Goal: Task Accomplishment & Management: Manage account settings

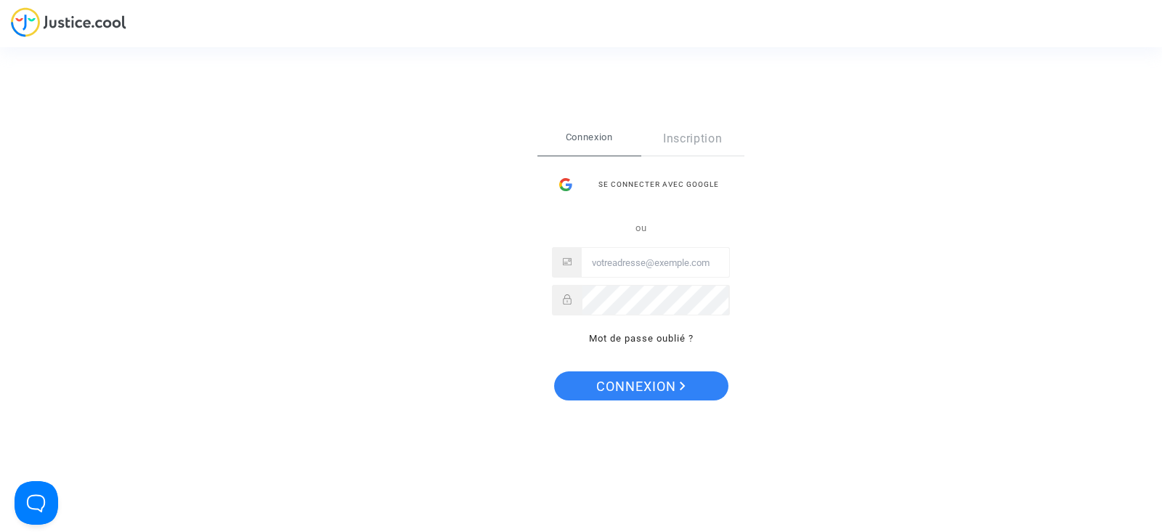
type input "tom@pitcher-avocat.fr"
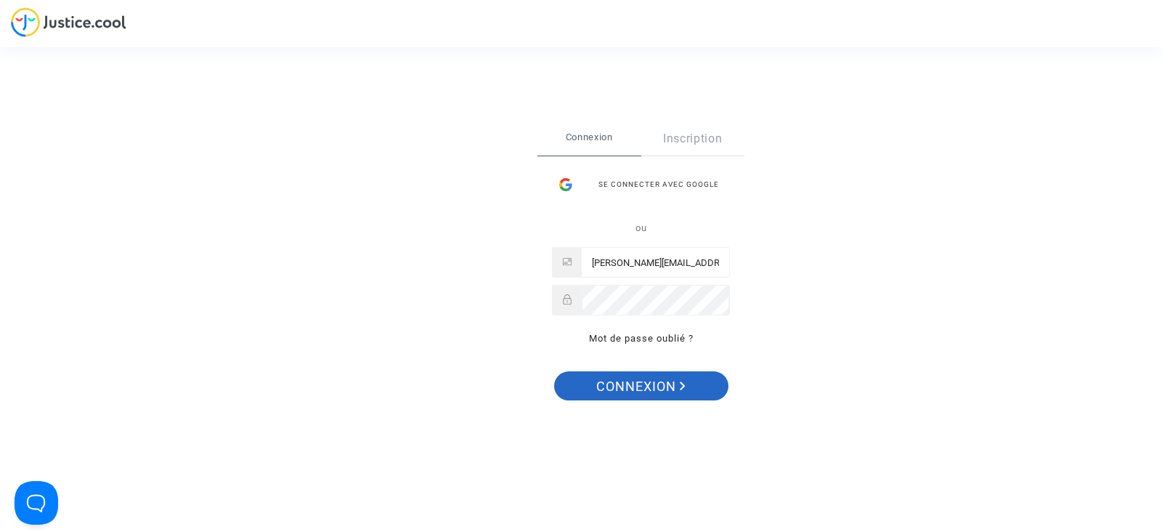
click at [626, 383] on span "Connexion" at bounding box center [640, 386] width 89 height 31
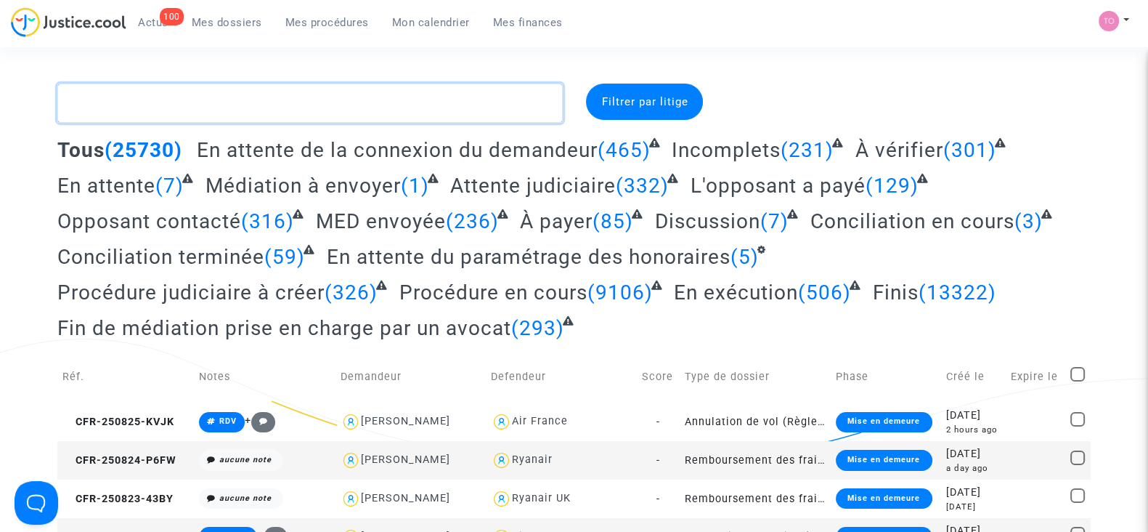
click at [106, 94] on textarea at bounding box center [309, 103] width 505 height 39
paste textarea "Vitalijus"
click at [106, 94] on textarea at bounding box center [309, 103] width 505 height 39
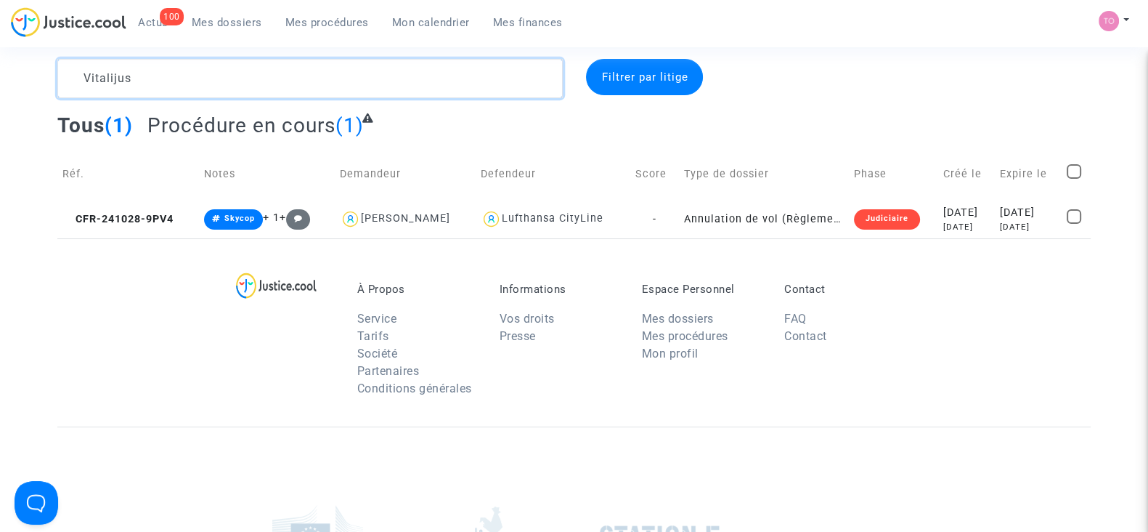
scroll to position [23, 0]
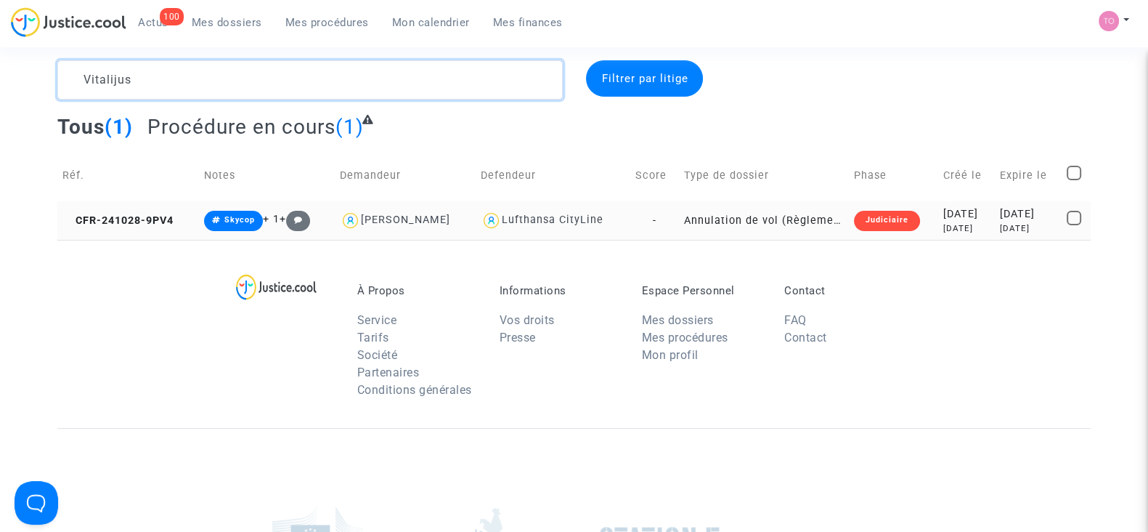
type textarea "Vitalijus"
click at [943, 209] on div "2024-10-28" at bounding box center [966, 214] width 46 height 16
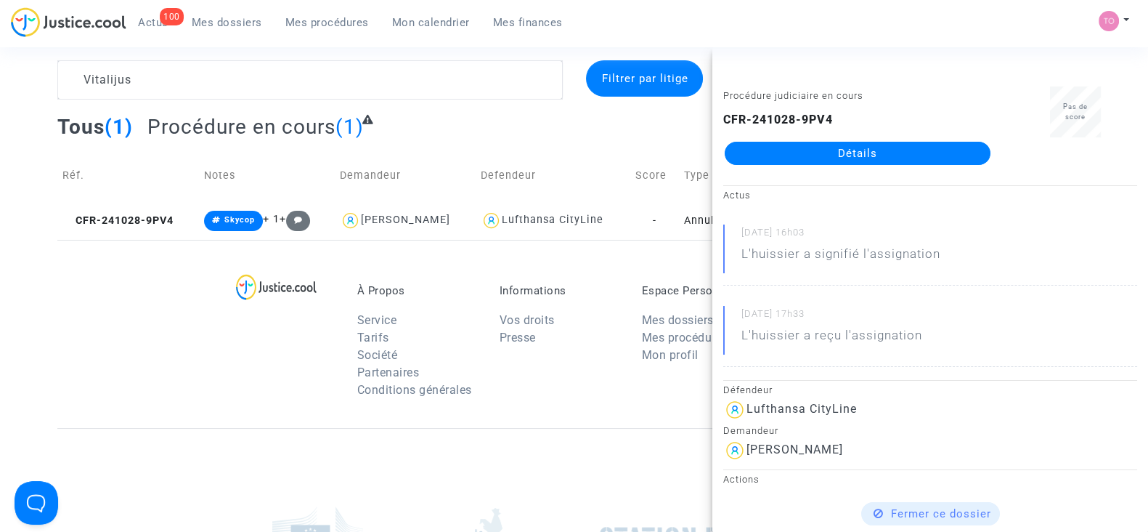
click at [797, 163] on link "Détails" at bounding box center [858, 153] width 266 height 23
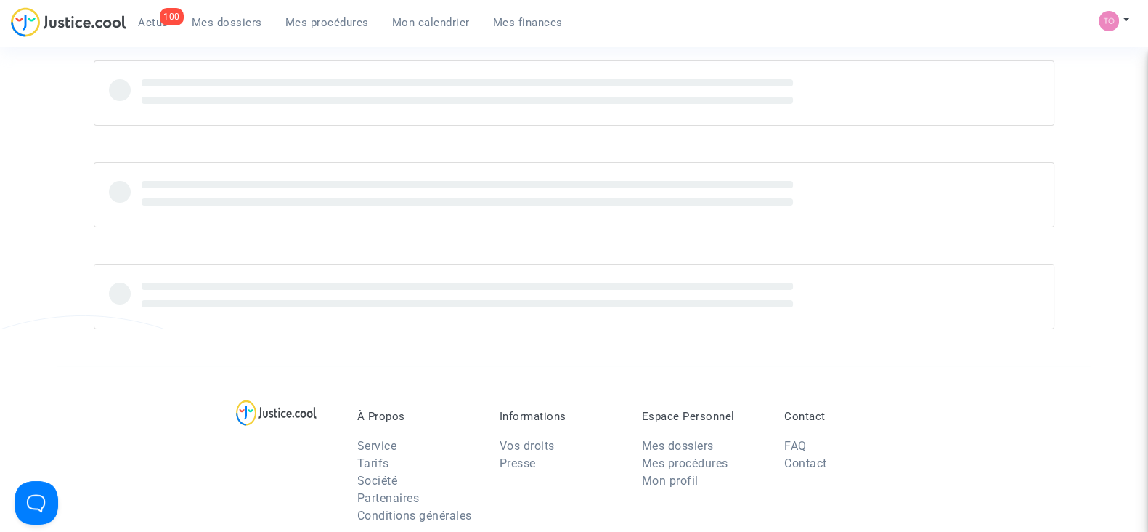
scroll to position [23, 0]
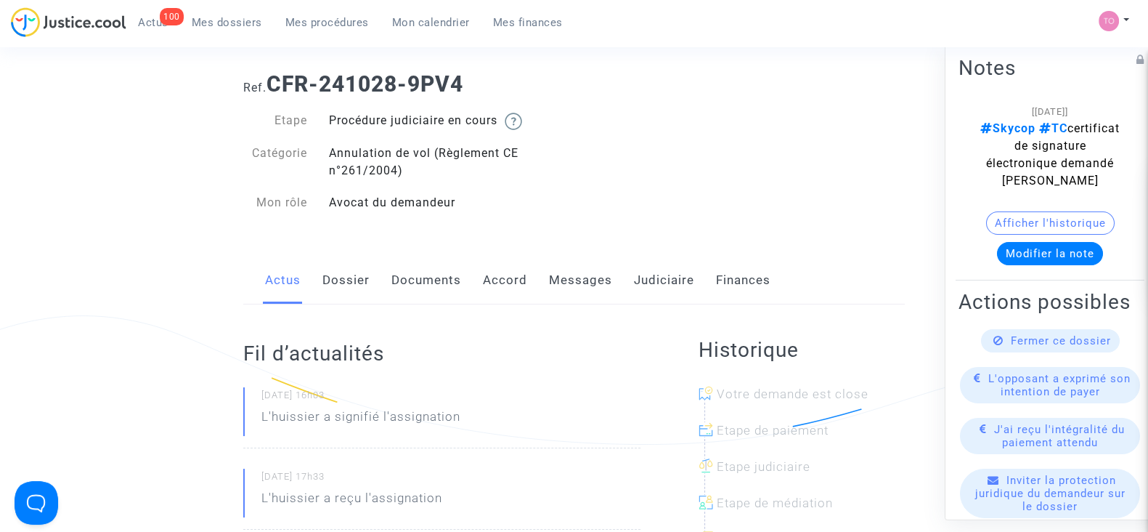
click at [634, 285] on link "Judiciaire" at bounding box center [664, 280] width 60 height 48
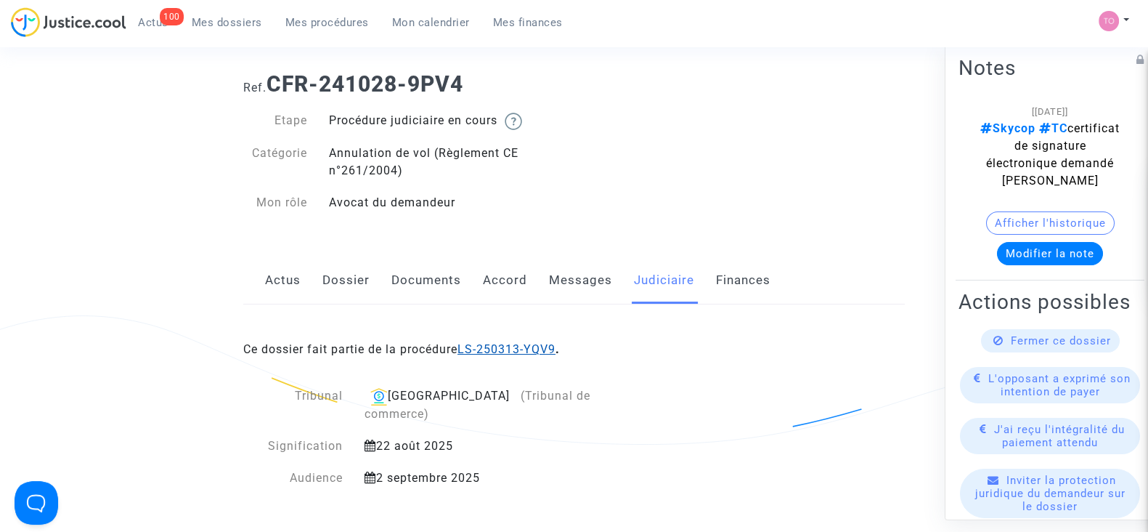
click at [503, 351] on link "LS-250313-YQV9" at bounding box center [507, 349] width 98 height 14
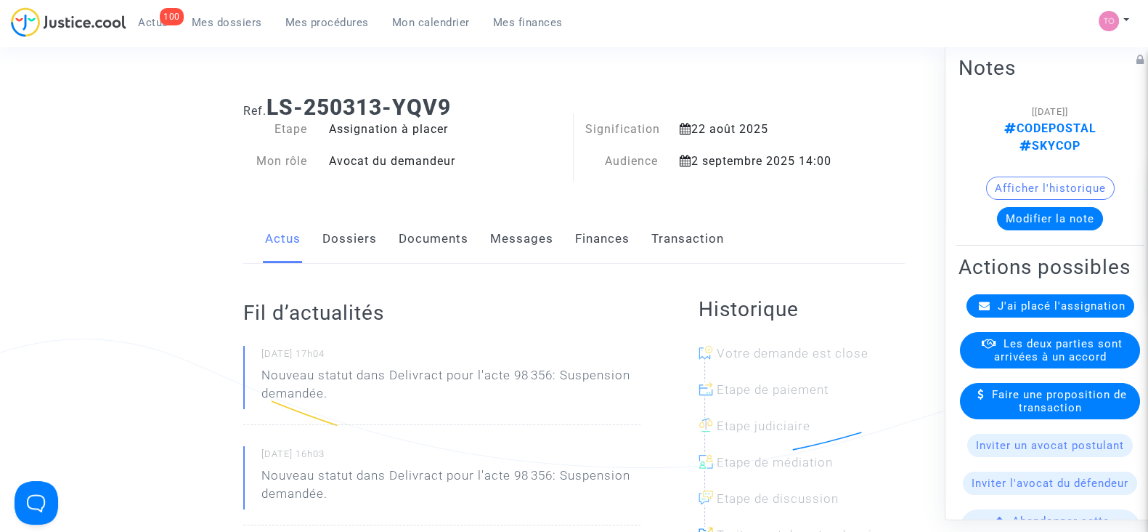
click at [227, 17] on span "Mes dossiers" at bounding box center [227, 22] width 70 height 13
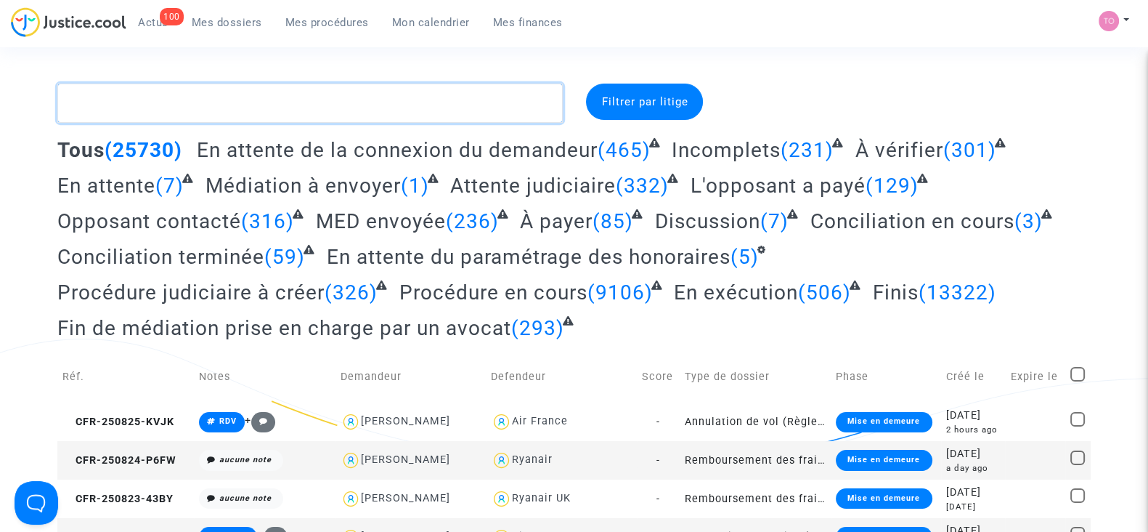
click at [342, 99] on textarea at bounding box center [309, 103] width 505 height 39
paste textarea "PIEWE"
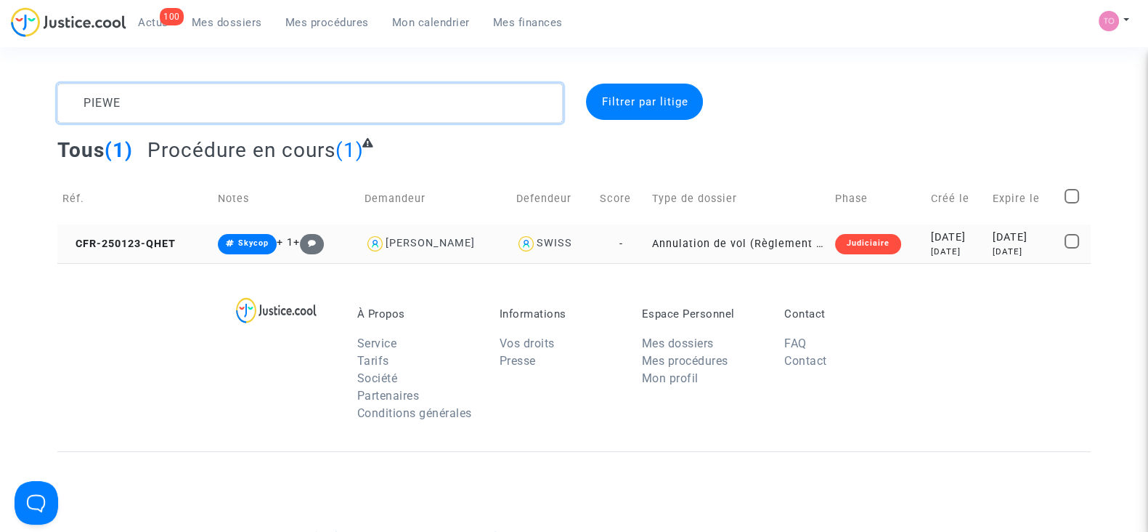
type textarea "PIEWE"
click at [886, 227] on td "Judiciaire" at bounding box center [878, 243] width 97 height 38
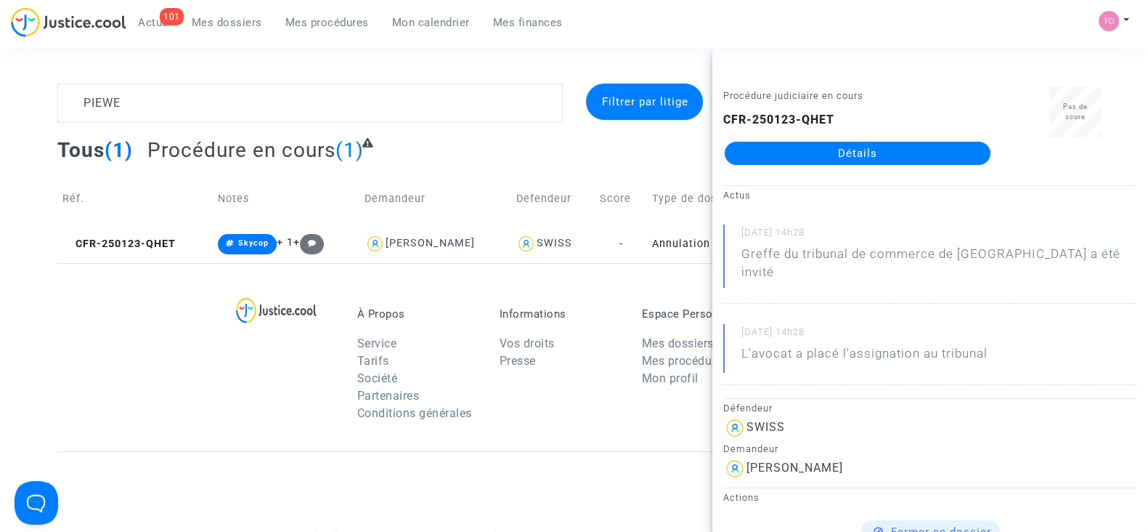
click at [33, 312] on footerbar "À Propos Service Tarifs Société Partenaires Conditions générales Informations V…" at bounding box center [574, 532] width 1148 height 539
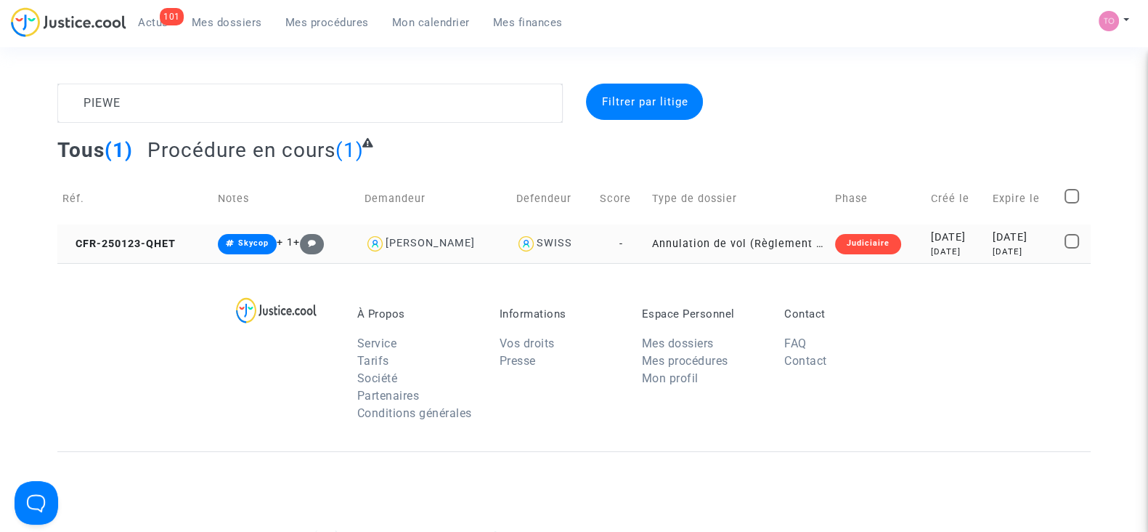
click at [741, 239] on td "Annulation de vol (Règlement CE n°261/2004)" at bounding box center [738, 243] width 183 height 38
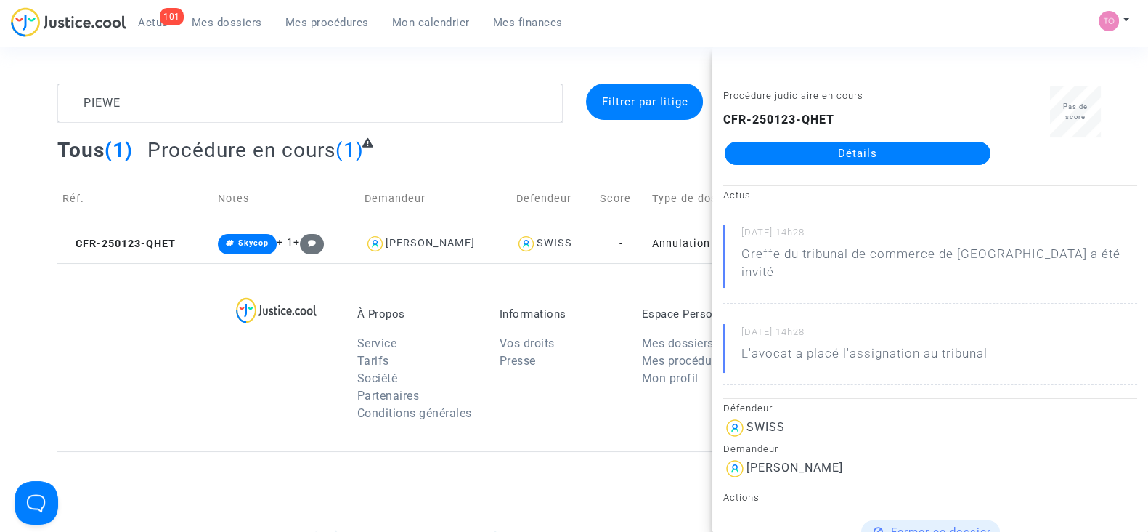
click at [827, 151] on link "Détails" at bounding box center [858, 153] width 266 height 23
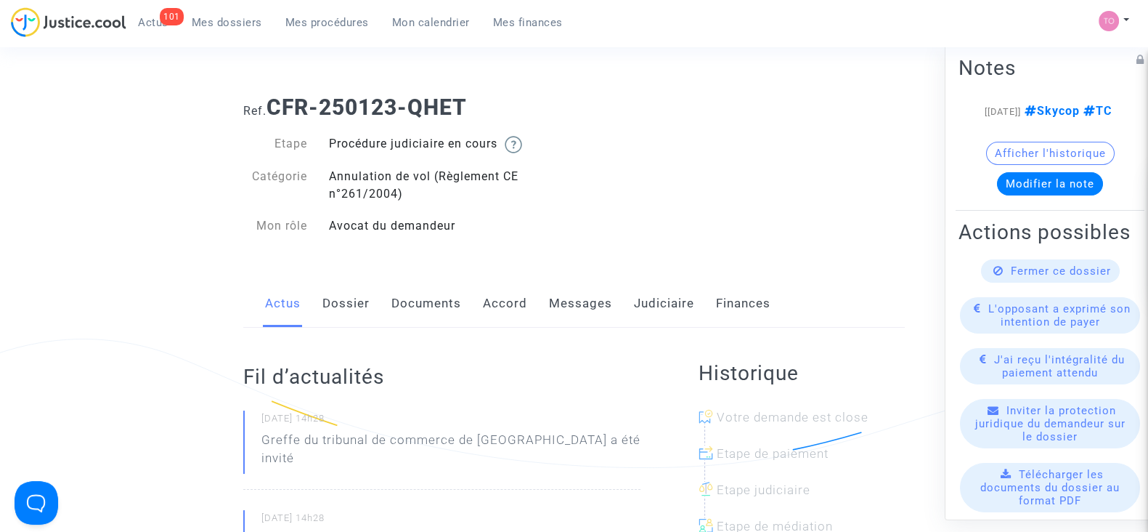
click at [574, 316] on link "Messages" at bounding box center [580, 304] width 63 height 48
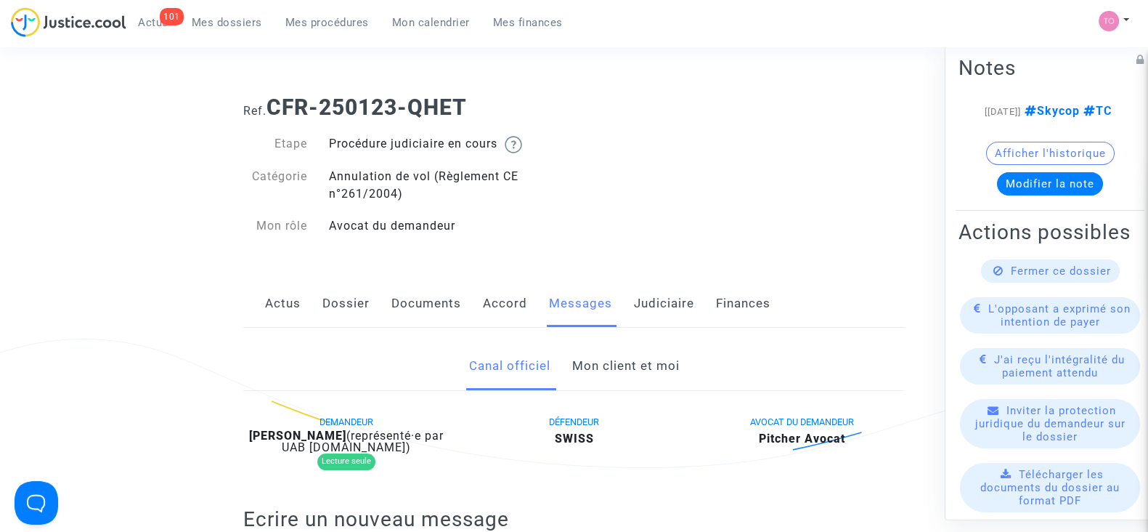
click at [630, 362] on link "Mon client et moi" at bounding box center [625, 366] width 107 height 48
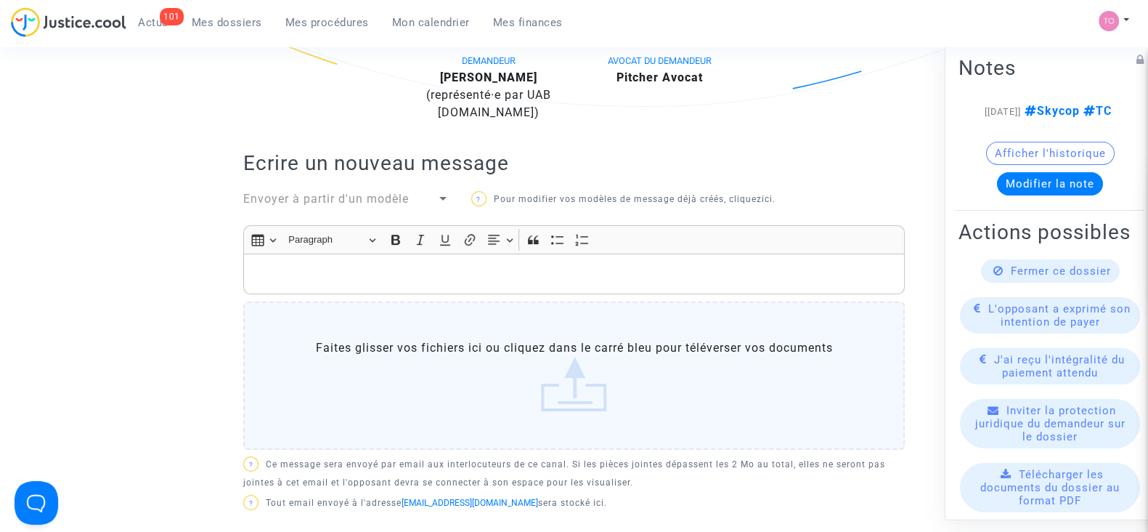
scroll to position [360, 0]
click at [316, 272] on p "Rich Text Editor, main" at bounding box center [574, 275] width 646 height 18
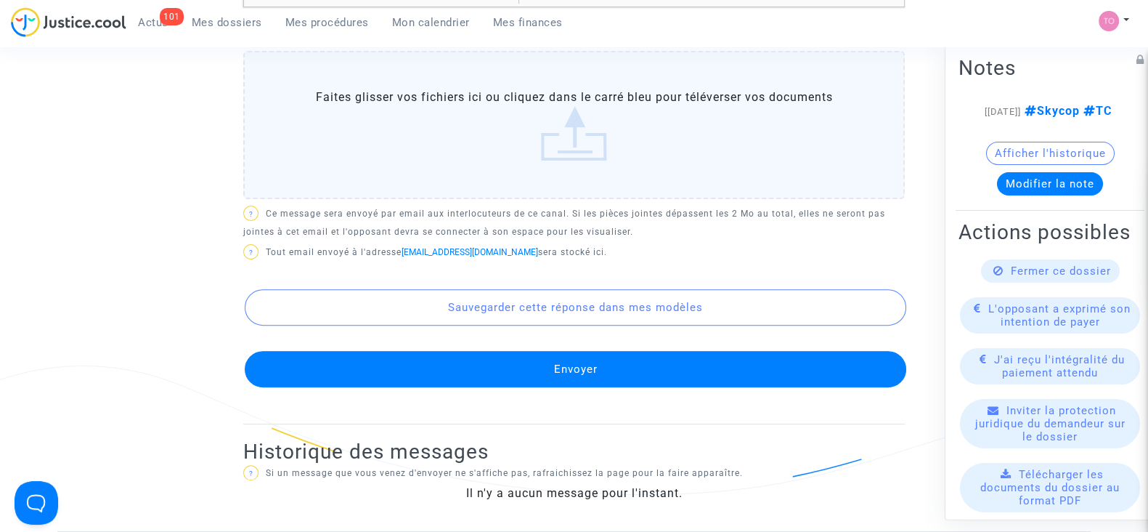
scroll to position [298, 0]
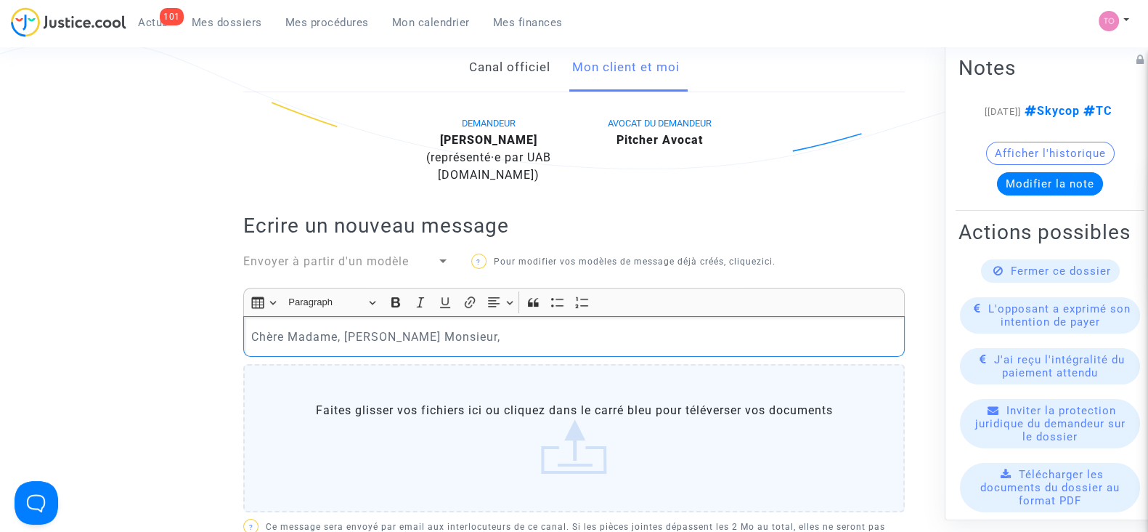
click at [437, 341] on p "Chère Madame, Cher Monsieur," at bounding box center [574, 337] width 646 height 18
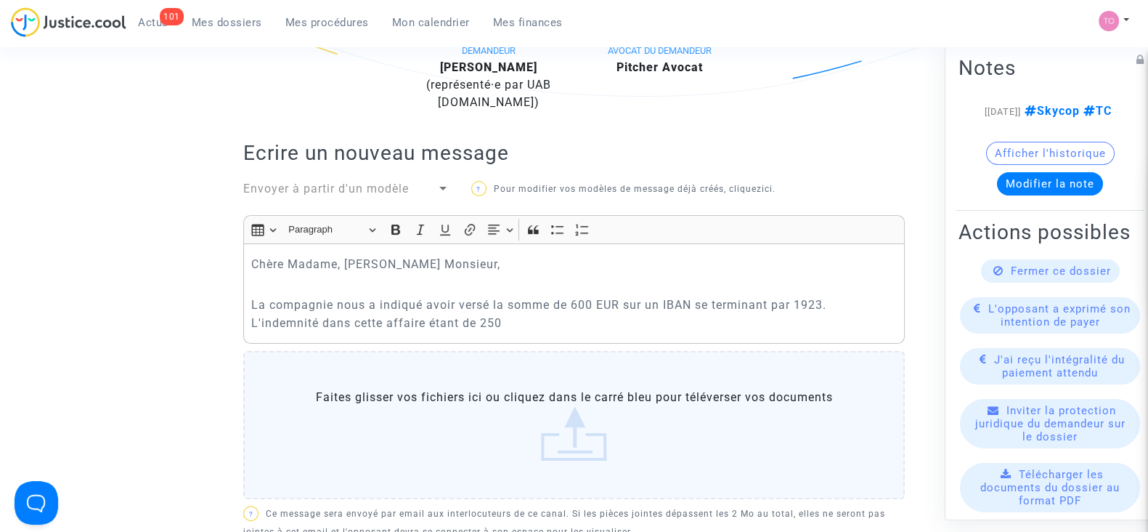
scroll to position [372, 0]
click at [524, 323] on p "La compagnie nous a indiqué avoir versé la somme de 600 EUR sur un IBAN se term…" at bounding box center [574, 313] width 646 height 36
click at [552, 325] on p "La compagnie nous a indiqué avoir versé la somme de 600 EUR sur un IBAN se term…" at bounding box center [574, 313] width 646 height 36
click at [748, 324] on p "La compagnie nous a indiqué avoir versé la somme de 600 EUR sur un IBAN se term…" at bounding box center [574, 313] width 646 height 36
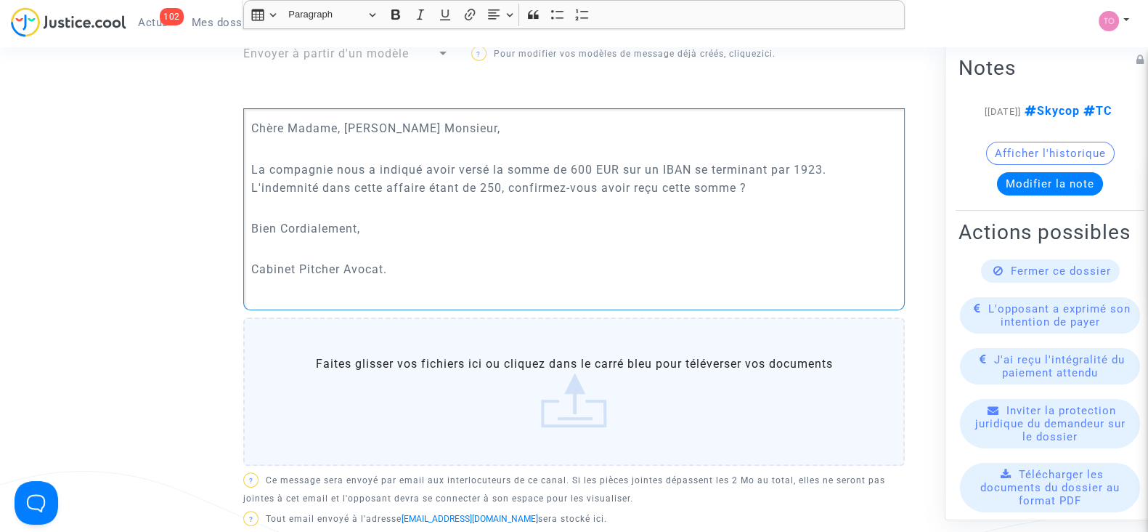
scroll to position [662, 0]
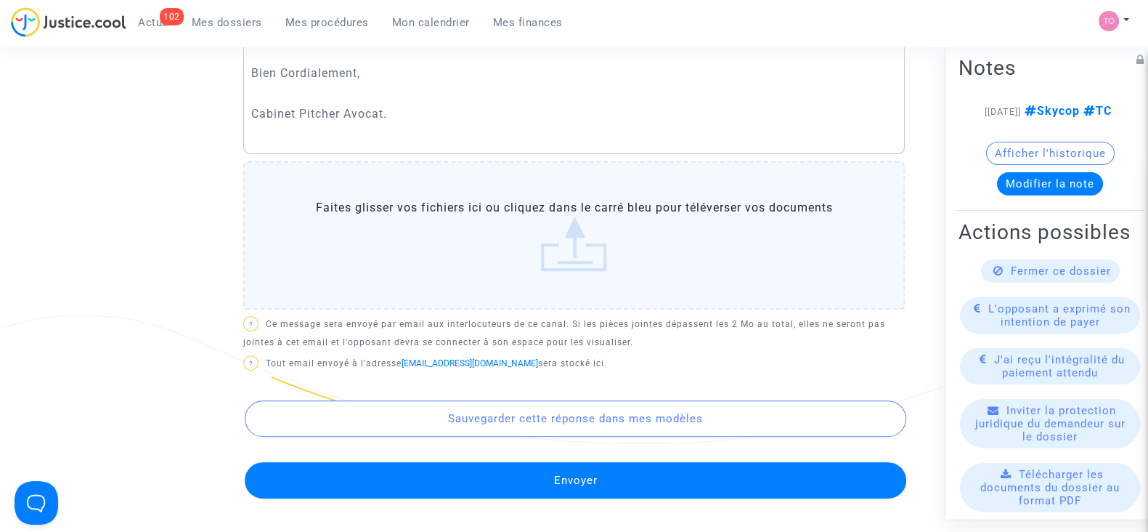
click at [474, 475] on button "Envoyer" at bounding box center [576, 480] width 662 height 36
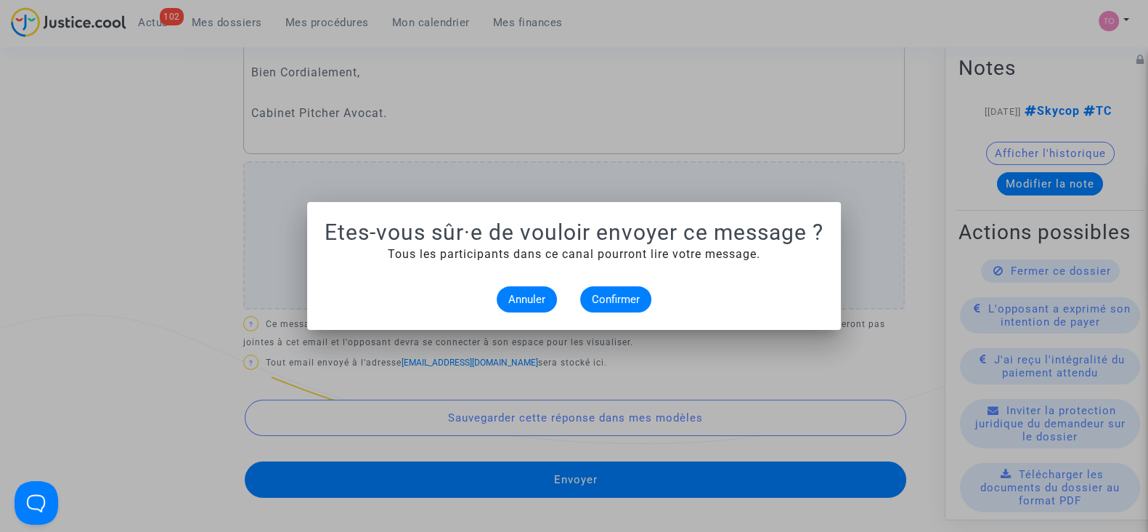
scroll to position [0, 0]
click at [629, 304] on span "Confirmer" at bounding box center [616, 299] width 48 height 13
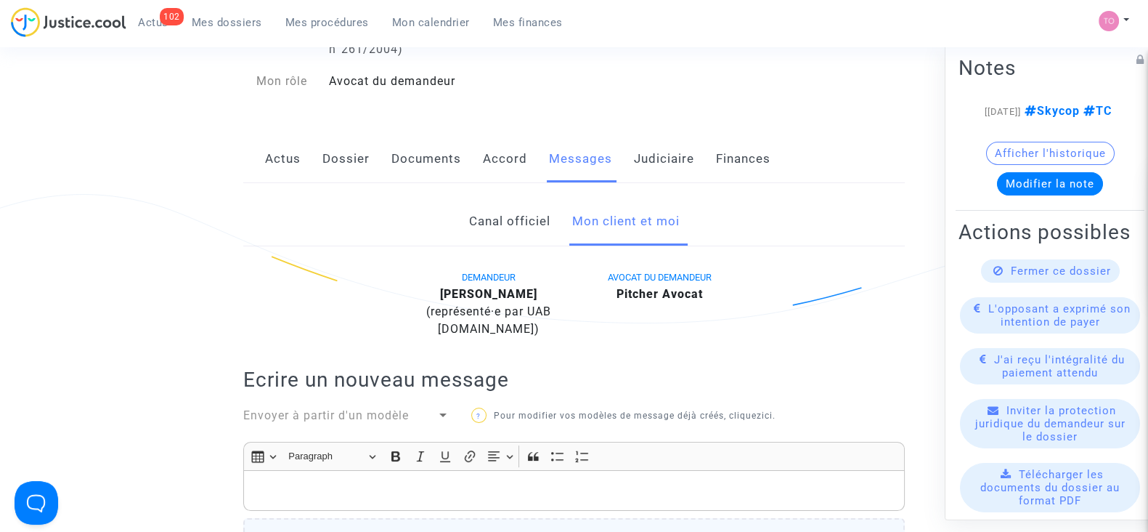
scroll to position [138, 0]
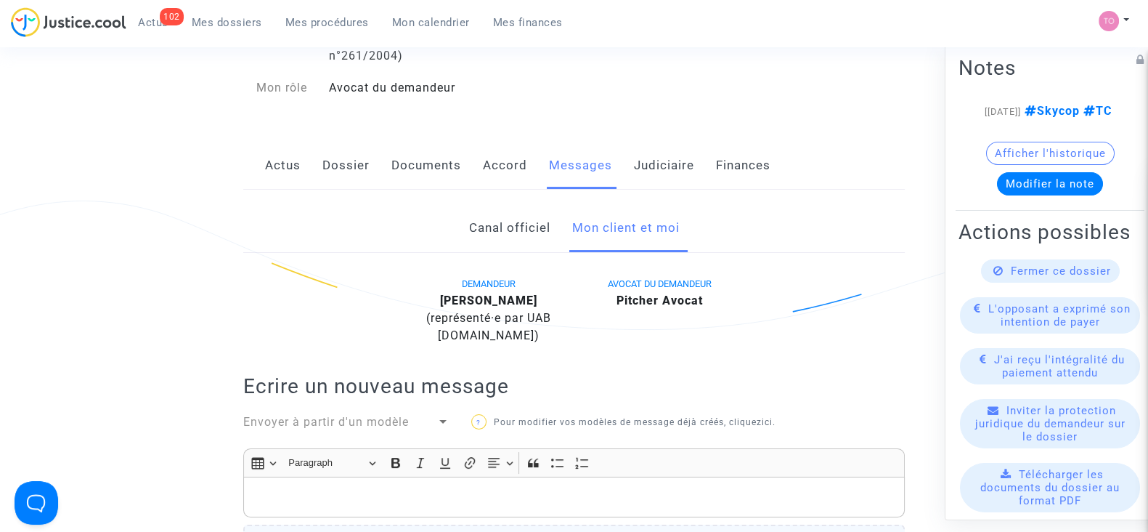
click at [662, 168] on link "Judiciaire" at bounding box center [664, 166] width 60 height 48
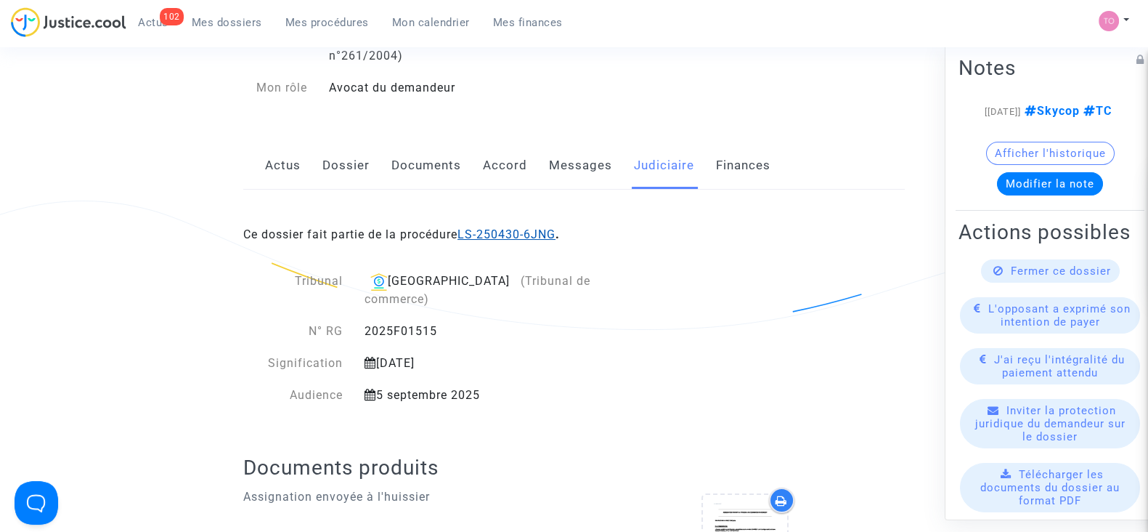
click at [511, 237] on link "LS-250430-6JNG" at bounding box center [507, 234] width 98 height 14
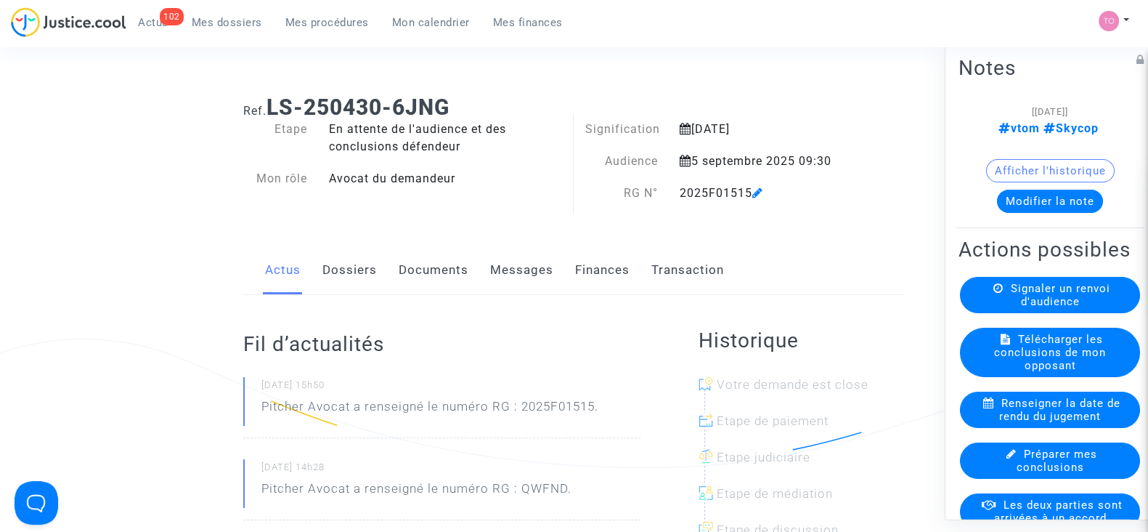
click at [1028, 201] on button "Modifier la note" at bounding box center [1050, 201] width 106 height 23
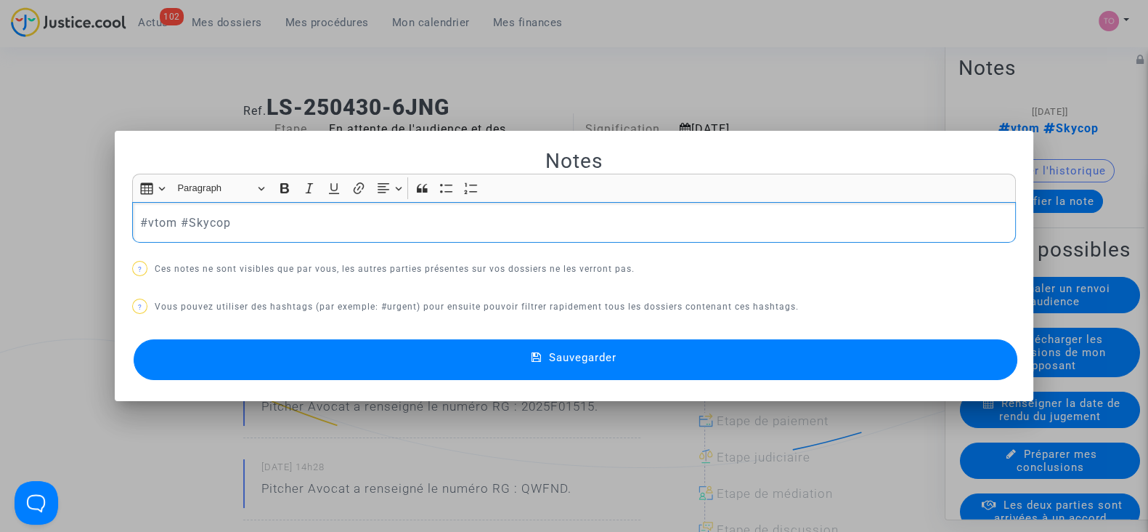
drag, startPoint x: 373, startPoint y: 220, endPoint x: 137, endPoint y: 240, distance: 236.2
click at [137, 240] on div "#vtom #Skycop" at bounding box center [574, 222] width 884 height 41
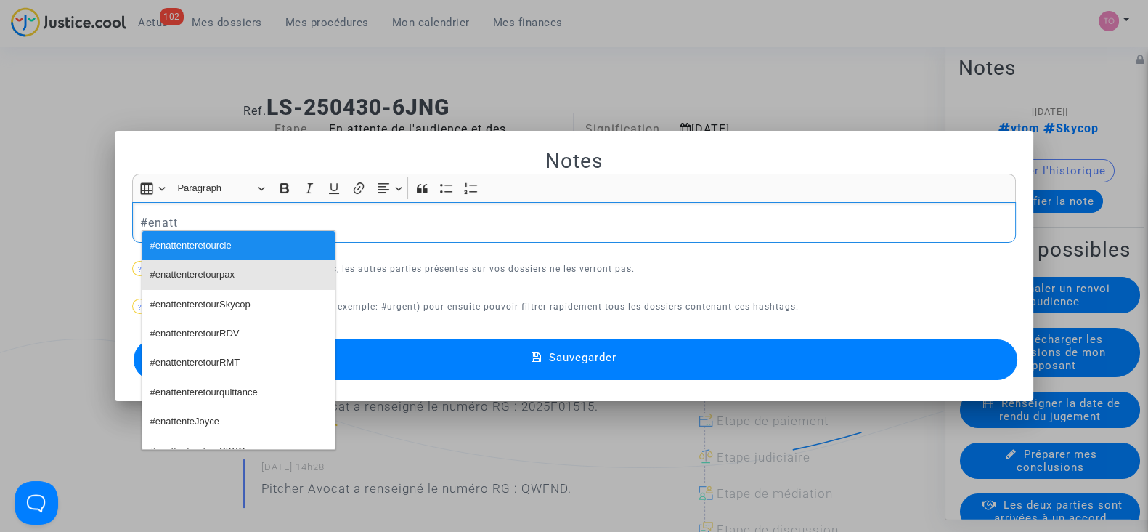
click at [180, 277] on span "#enattenteretourpax" at bounding box center [192, 274] width 84 height 21
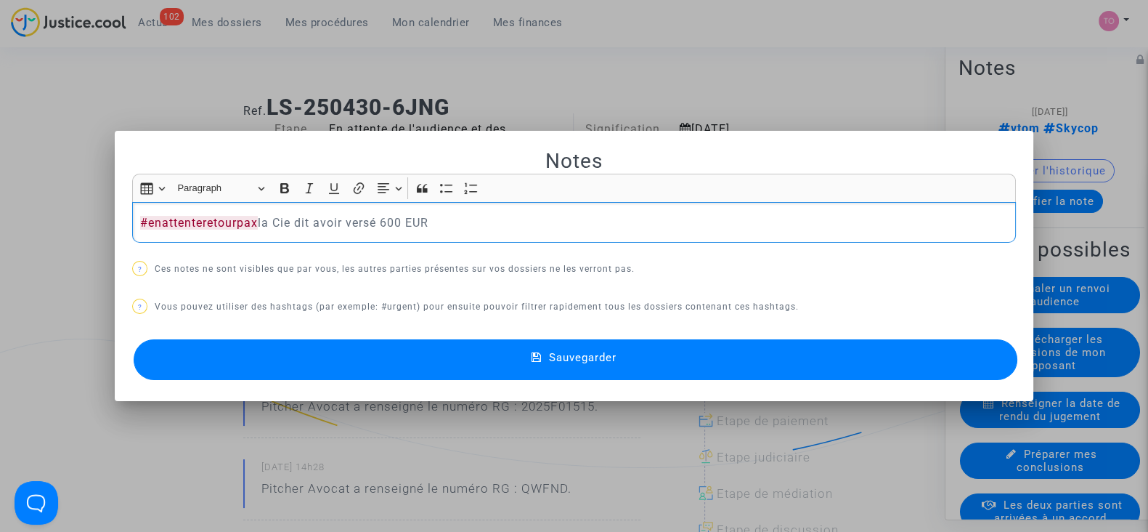
click at [415, 354] on button "Sauvegarder" at bounding box center [576, 359] width 884 height 41
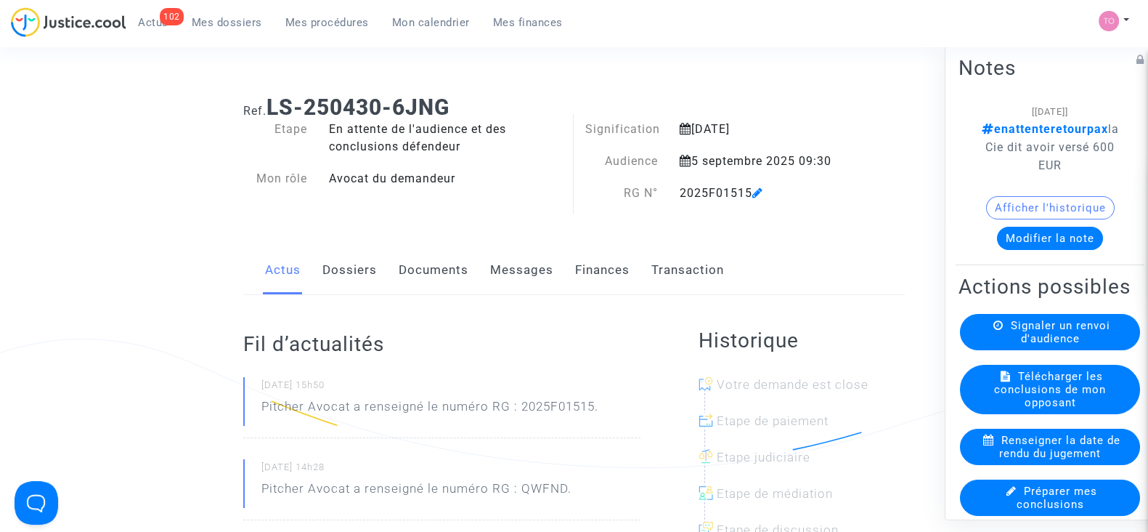
click at [219, 21] on span "Mes dossiers" at bounding box center [227, 22] width 70 height 13
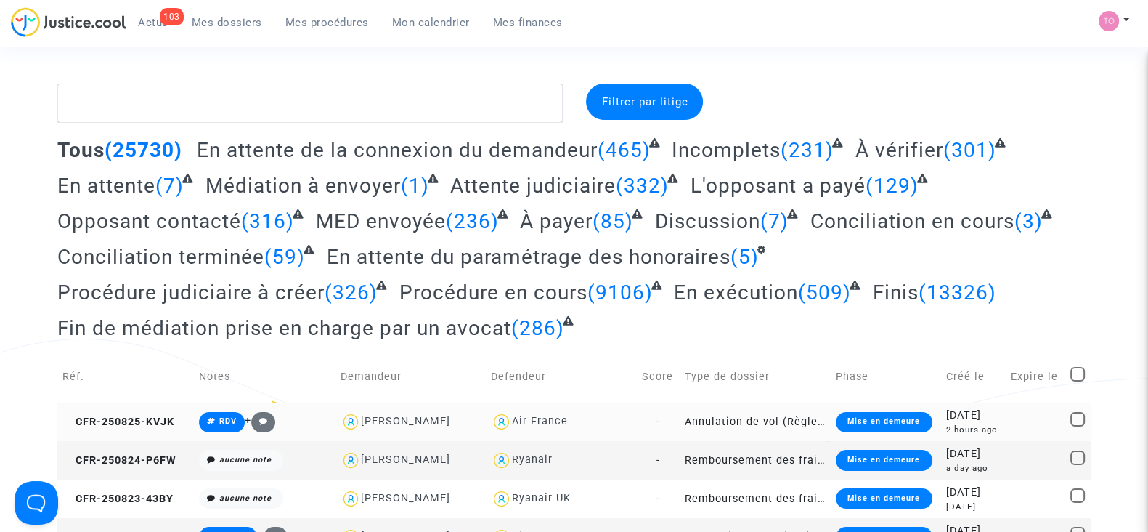
click at [653, 420] on td "-" at bounding box center [658, 421] width 43 height 38
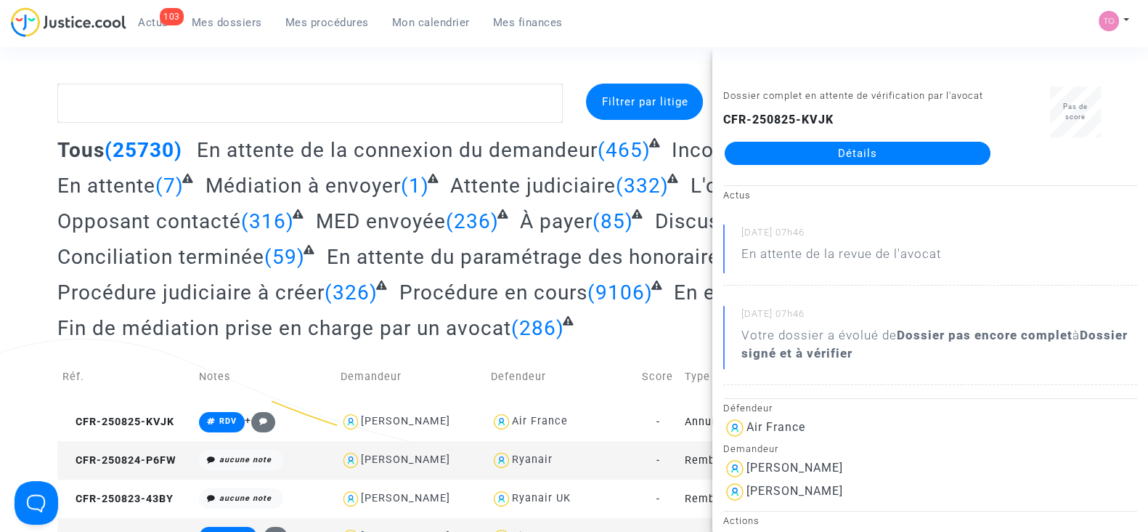
drag, startPoint x: 298, startPoint y: 16, endPoint x: 157, endPoint y: 89, distance: 158.8
click at [298, 16] on span "Mes procédures" at bounding box center [327, 22] width 84 height 13
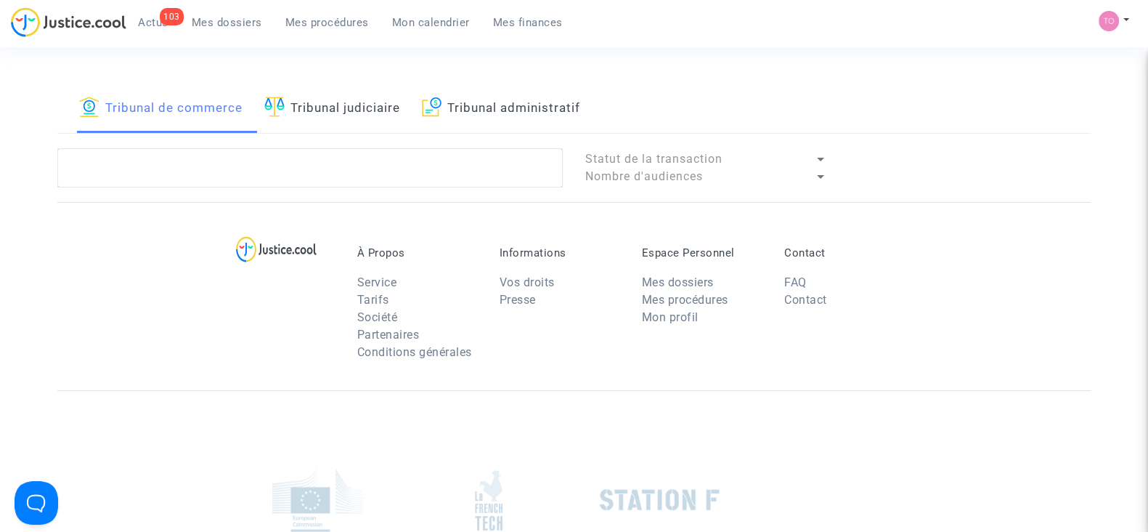
click at [155, 91] on link "Tribunal de commerce" at bounding box center [160, 108] width 163 height 49
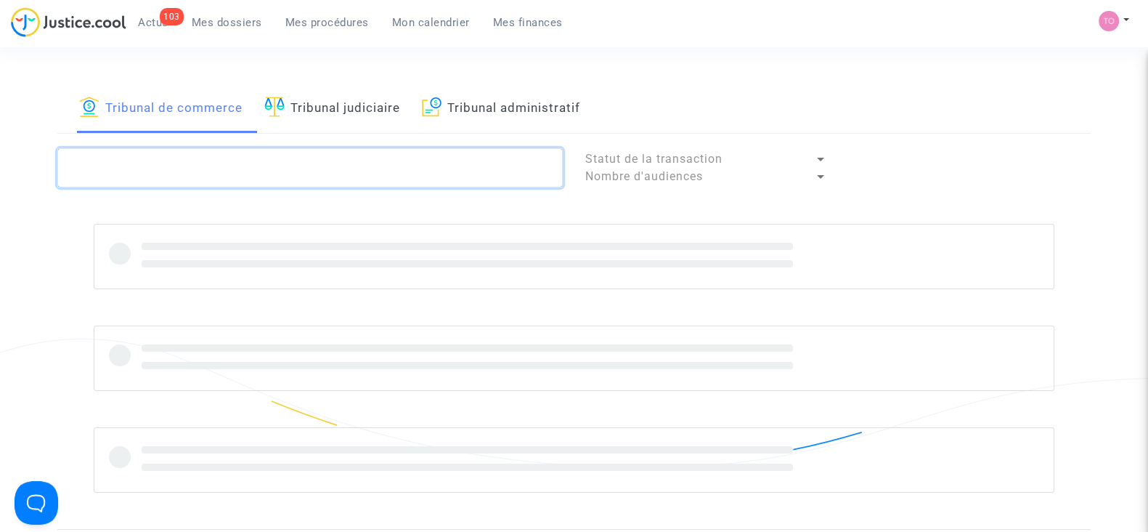
click at [117, 176] on textarea at bounding box center [309, 167] width 505 height 39
paste textarea "LS-250313-CUC2"
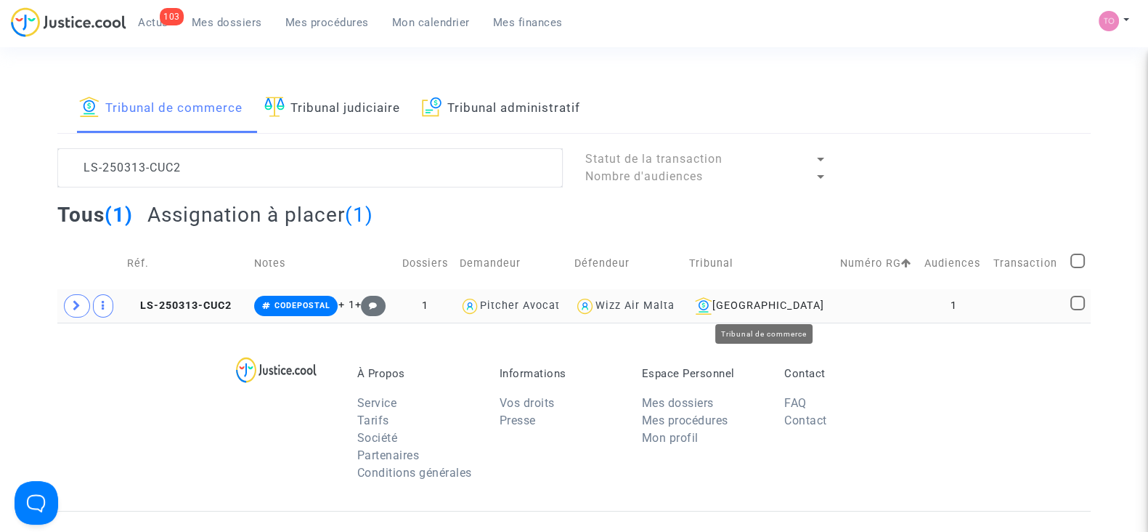
click at [763, 306] on div "[GEOGRAPHIC_DATA]" at bounding box center [759, 305] width 141 height 17
click at [845, 297] on td at bounding box center [877, 305] width 84 height 33
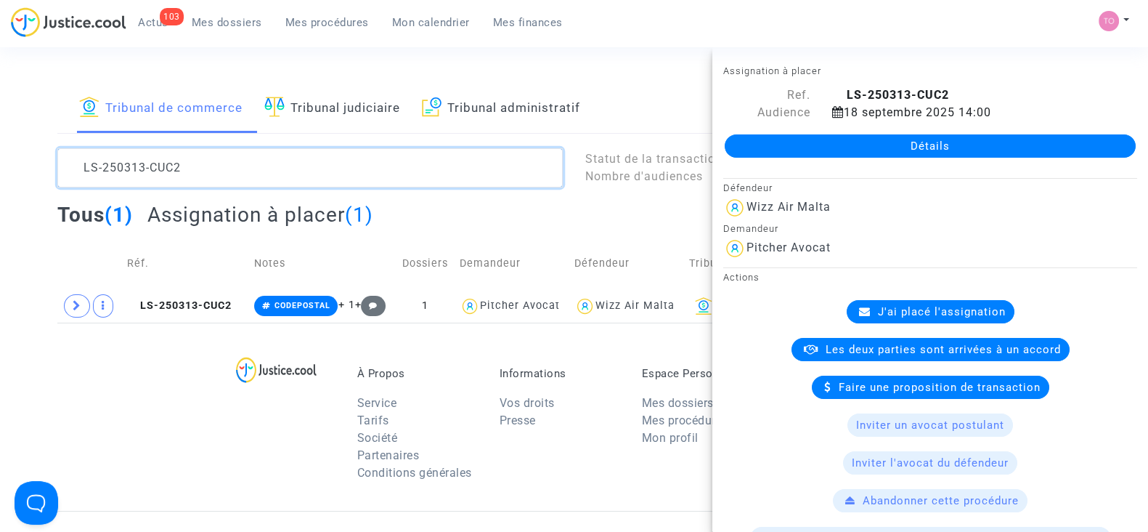
drag, startPoint x: 208, startPoint y: 168, endPoint x: 0, endPoint y: 154, distance: 208.2
click at [0, 154] on div "Tribunal de commerce Tribunal judiciaire Tribunal administratif LS-250313-CUC2 …" at bounding box center [574, 203] width 1148 height 239
paste textarea "20-GDPE"
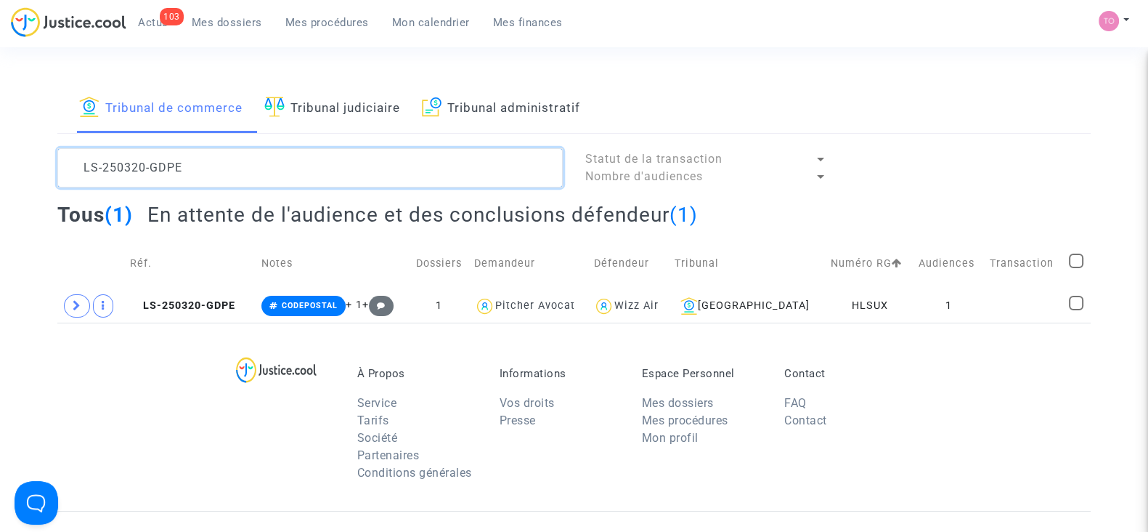
type textarea "LS-250320-GDPE"
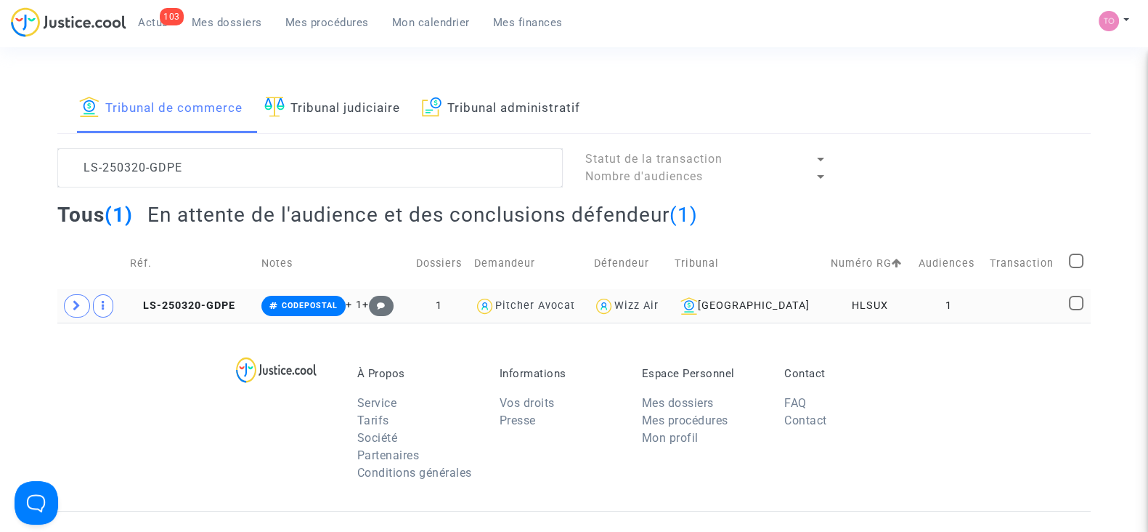
click at [937, 303] on td "1" at bounding box center [949, 305] width 71 height 33
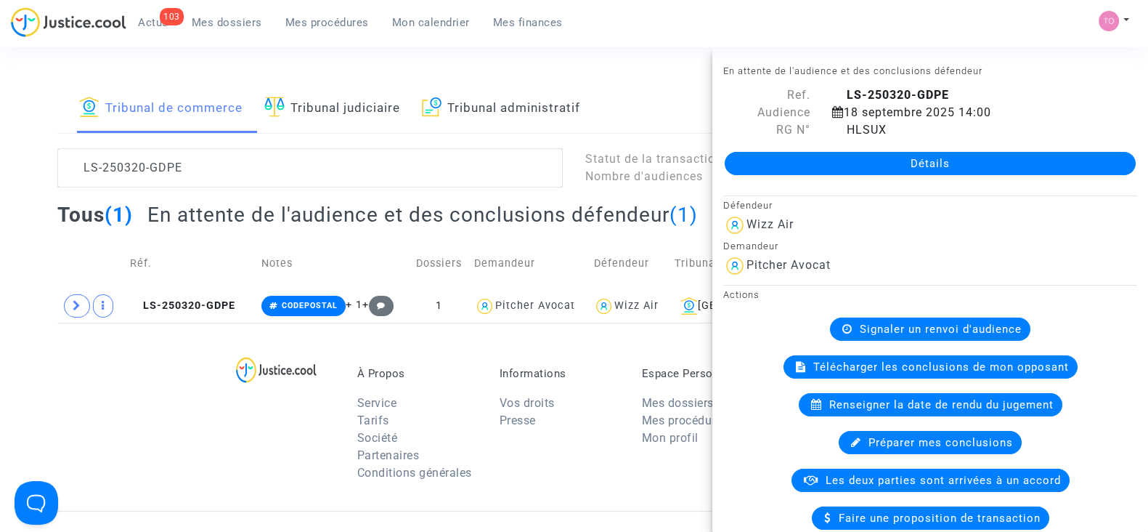
click at [858, 161] on link "Détails" at bounding box center [930, 163] width 411 height 23
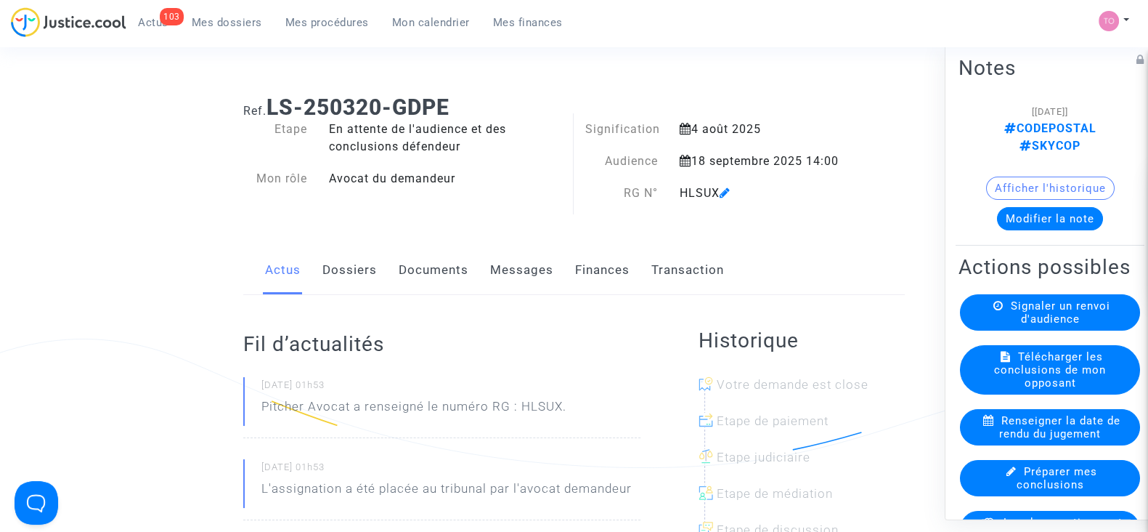
click at [352, 267] on link "Dossiers" at bounding box center [349, 270] width 54 height 48
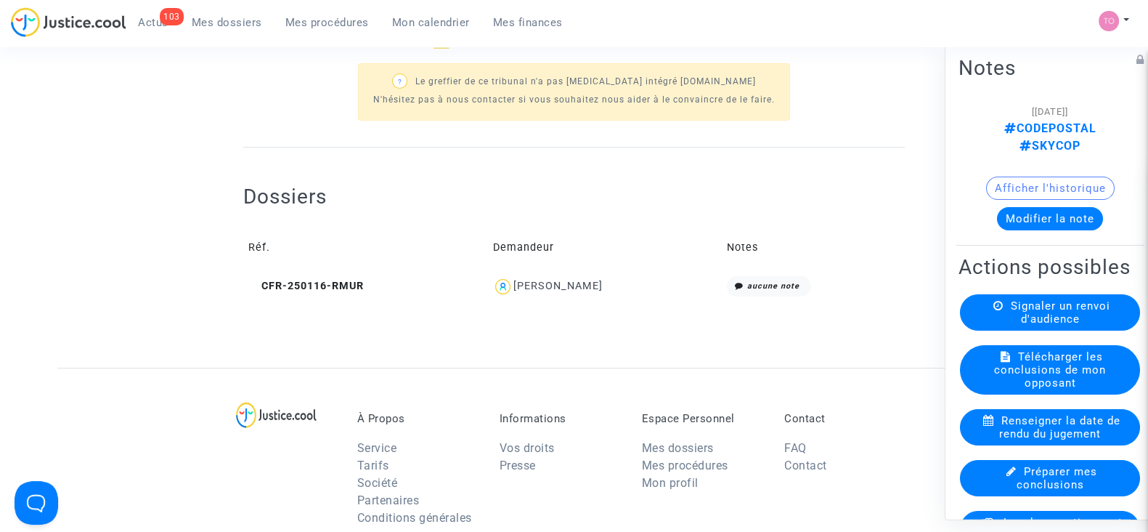
scroll to position [474, 0]
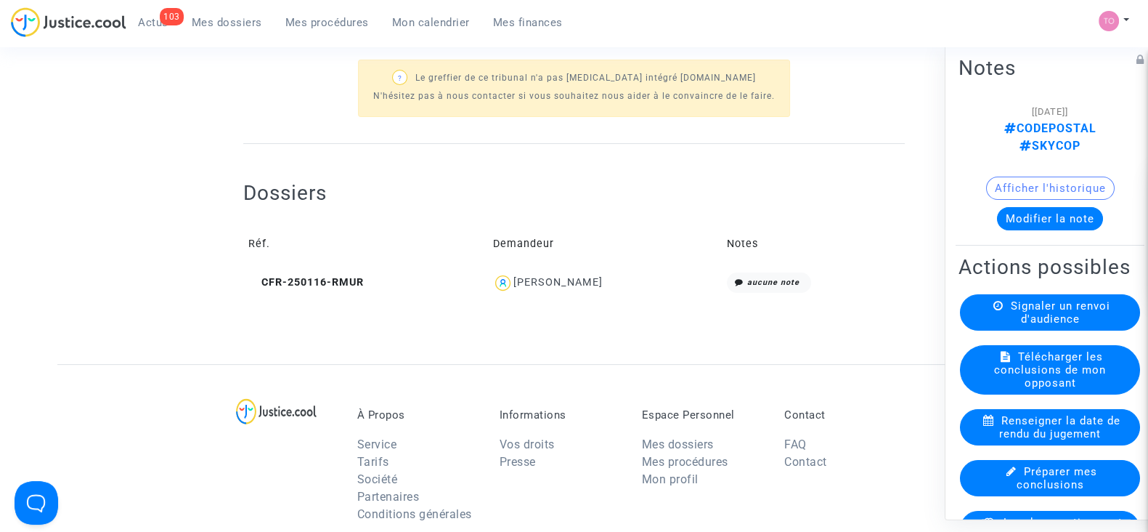
click at [548, 288] on div "Emma Colakovic" at bounding box center [604, 282] width 224 height 21
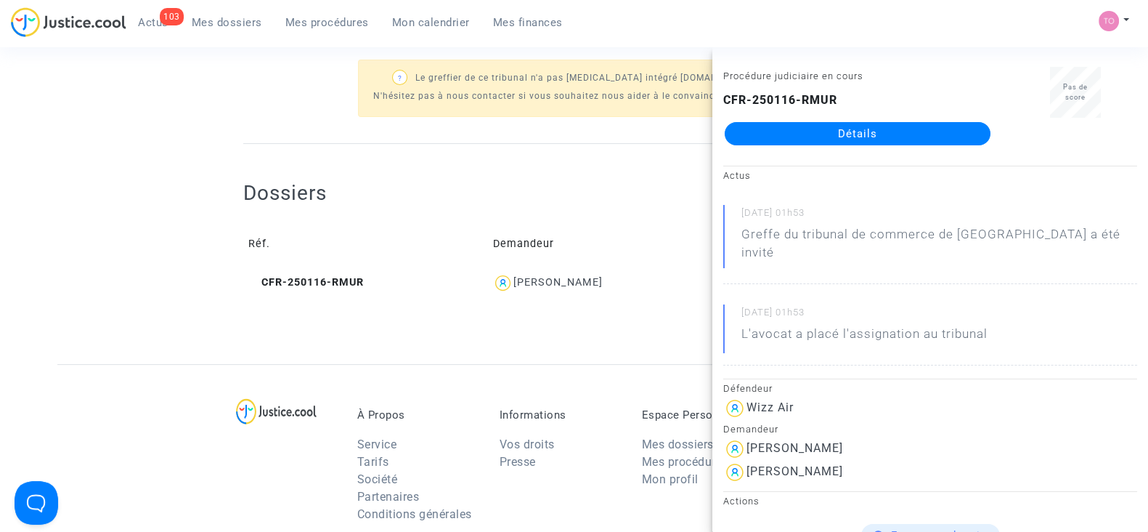
scroll to position [21, 0]
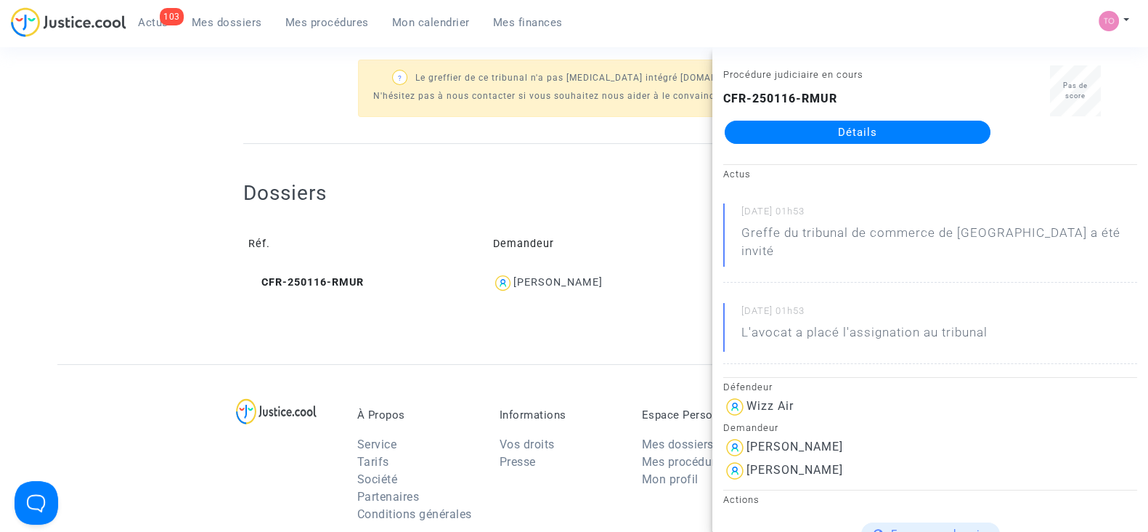
click at [801, 132] on link "Détails" at bounding box center [858, 132] width 266 height 23
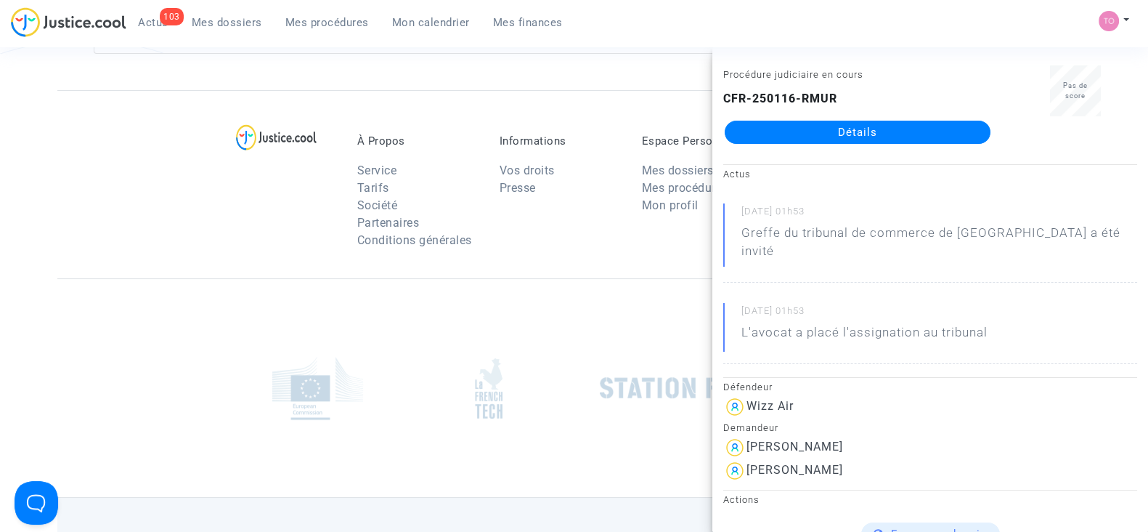
scroll to position [474, 0]
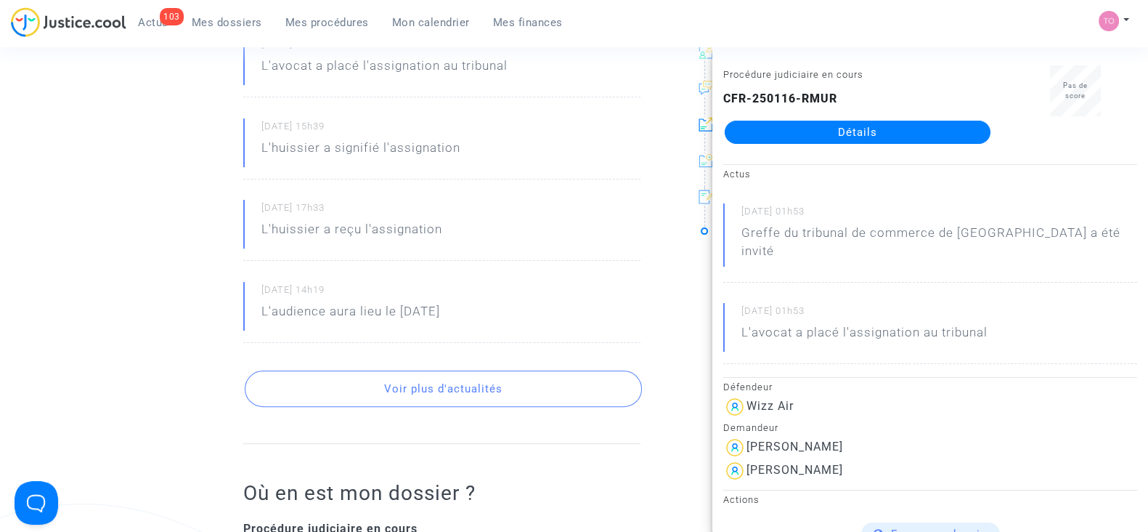
click at [214, 296] on ng-component "Ref. CFR-250116-RMUR Etape Procédure judiciaire en cours Catégorie Retard de vo…" at bounding box center [573, 300] width 1033 height 1381
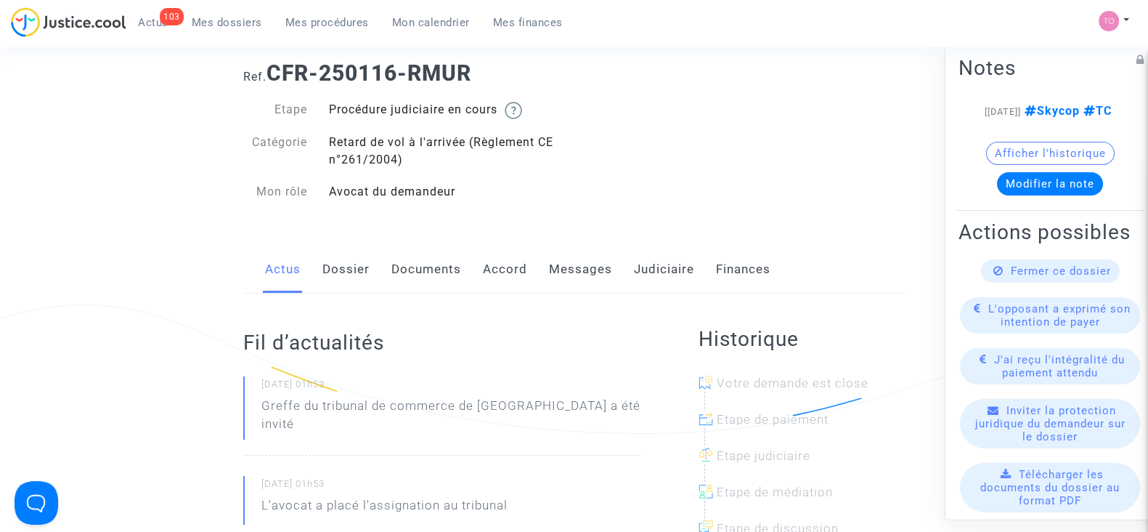
scroll to position [0, 0]
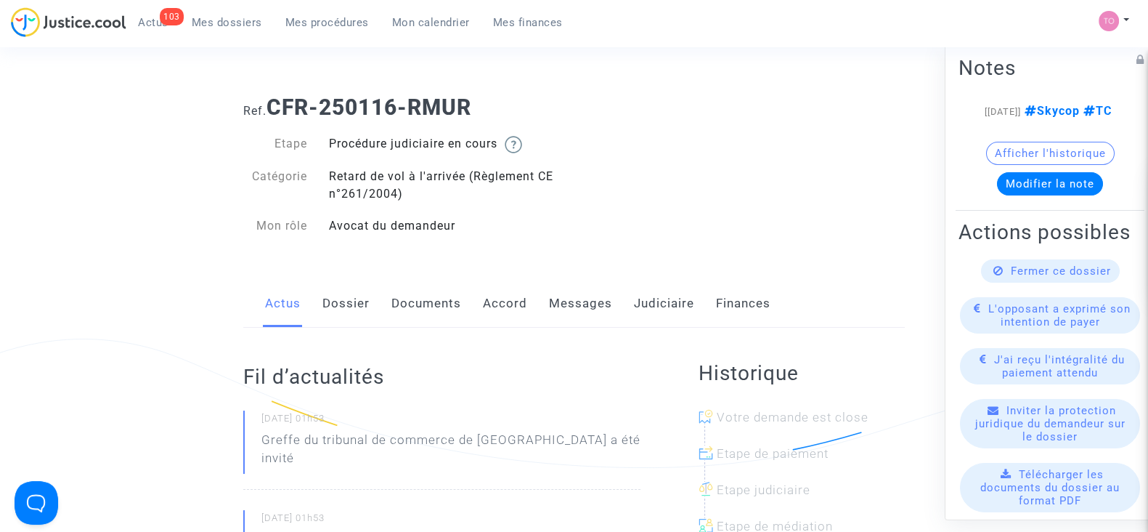
click at [333, 290] on link "Dossier" at bounding box center [345, 304] width 47 height 48
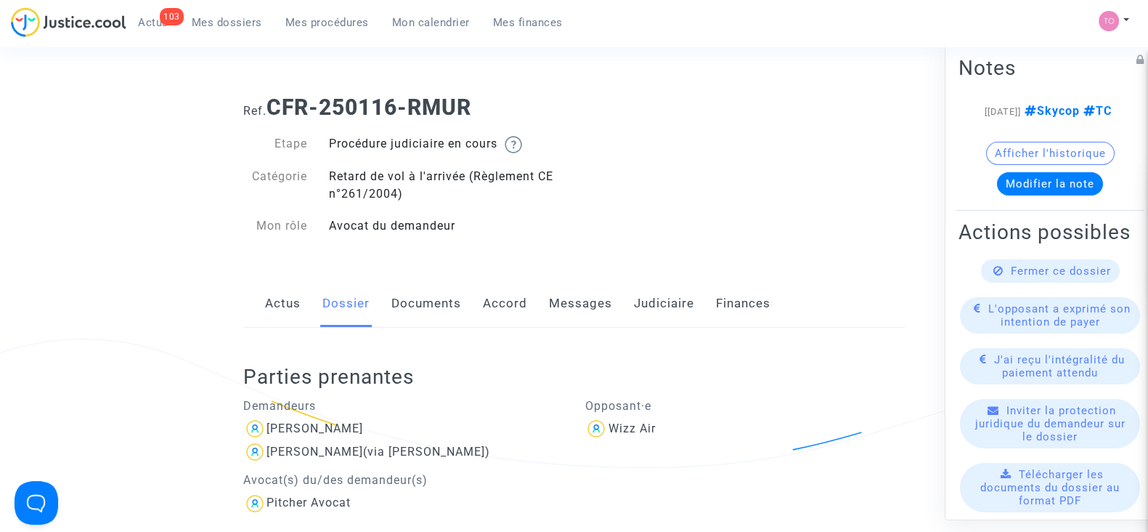
click at [453, 410] on p "Demandeurs" at bounding box center [403, 406] width 320 height 18
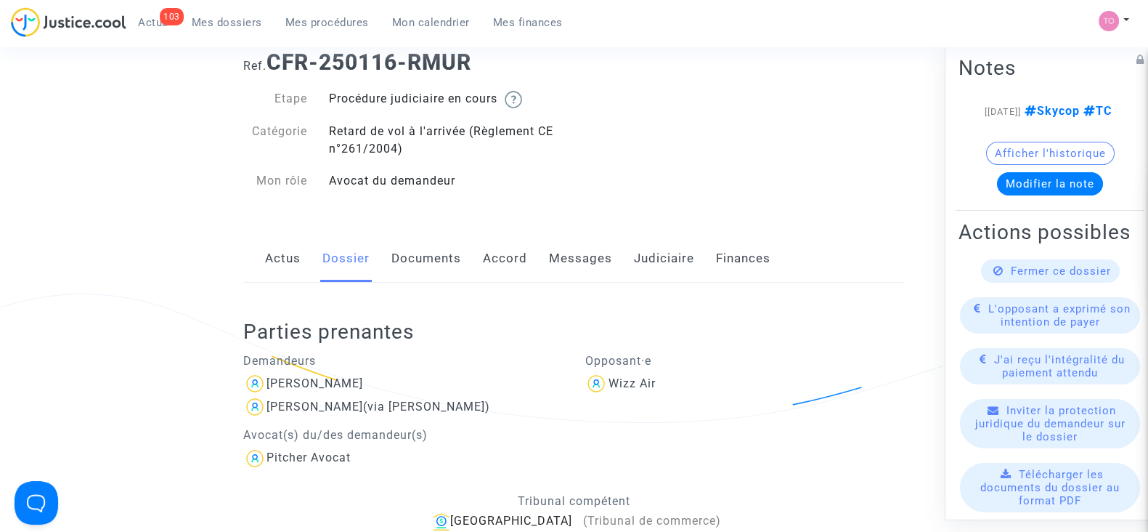
click at [410, 260] on link "Documents" at bounding box center [426, 259] width 70 height 48
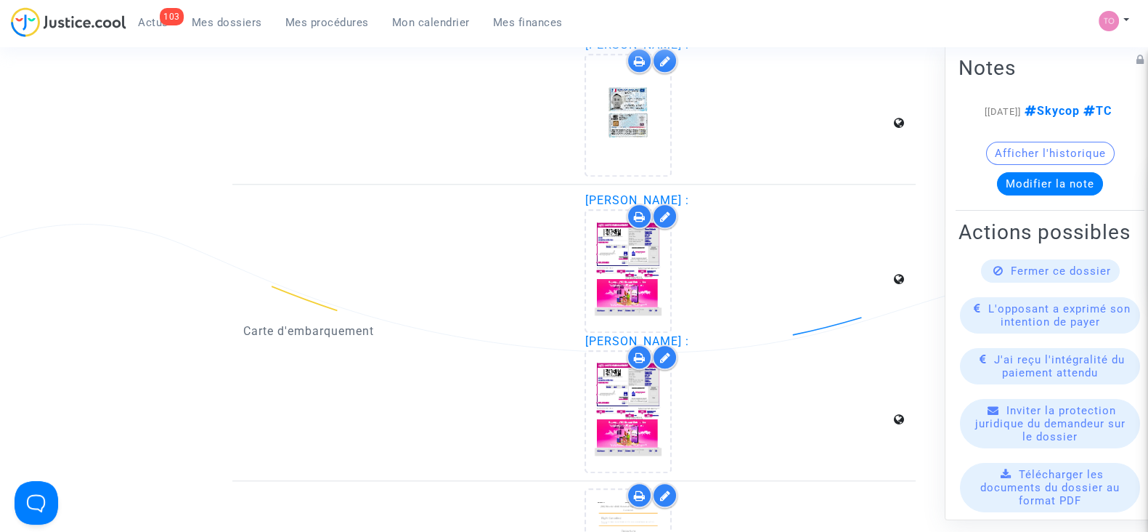
scroll to position [2142, 0]
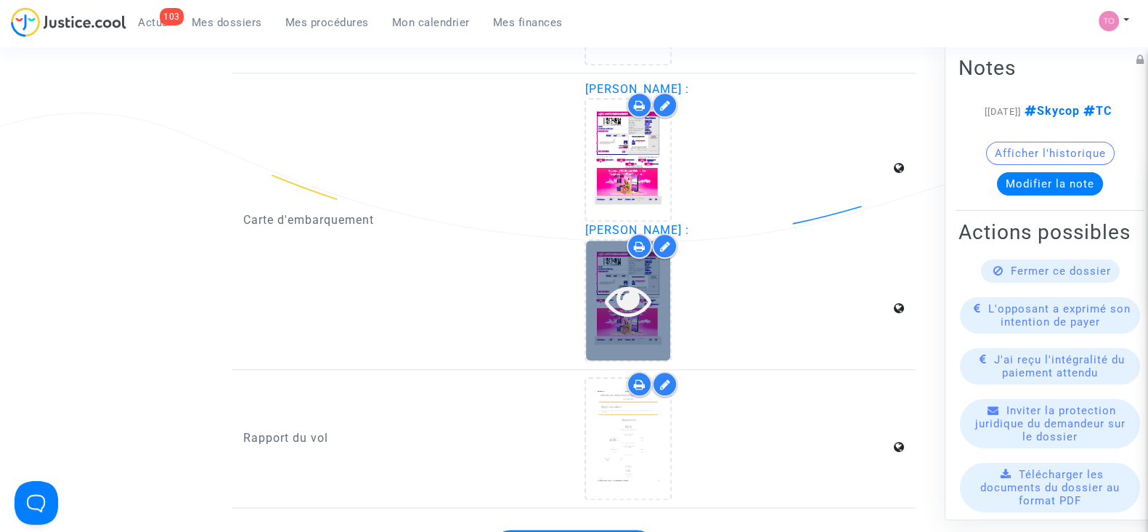
click at [617, 283] on icon at bounding box center [628, 300] width 47 height 46
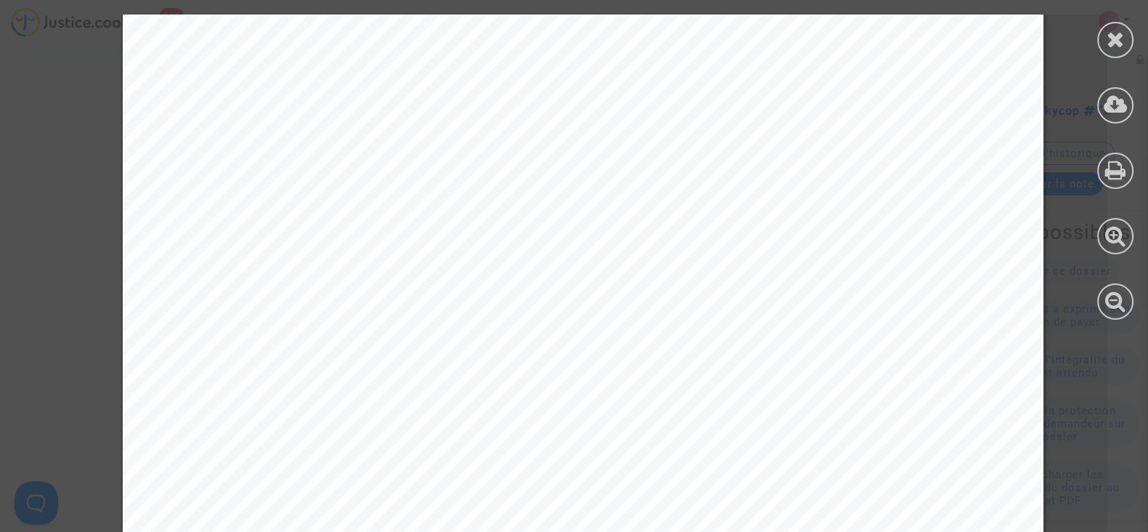
scroll to position [0, 0]
click at [1099, 46] on div at bounding box center [1115, 40] width 36 height 36
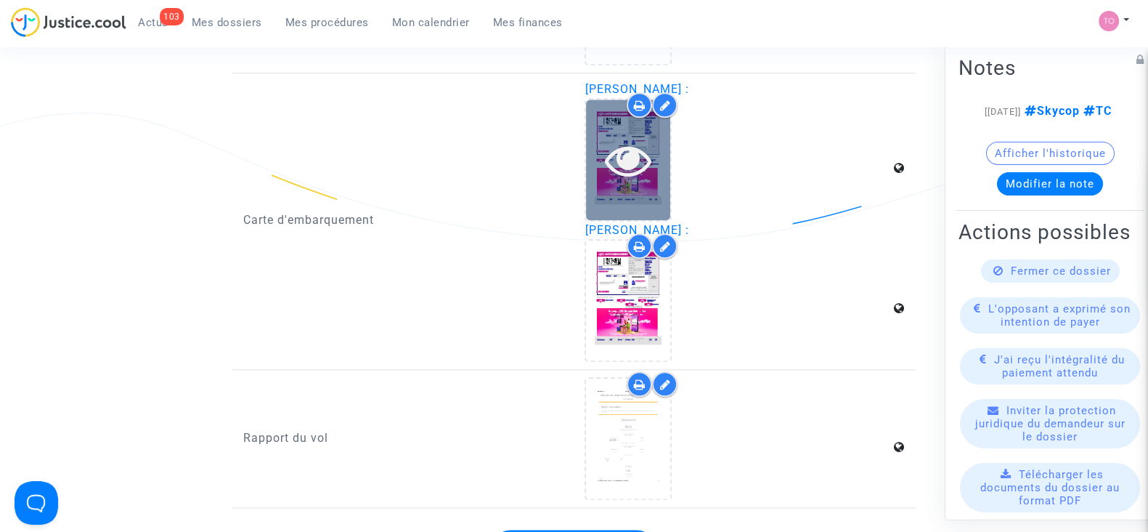
click at [634, 171] on icon at bounding box center [628, 160] width 47 height 46
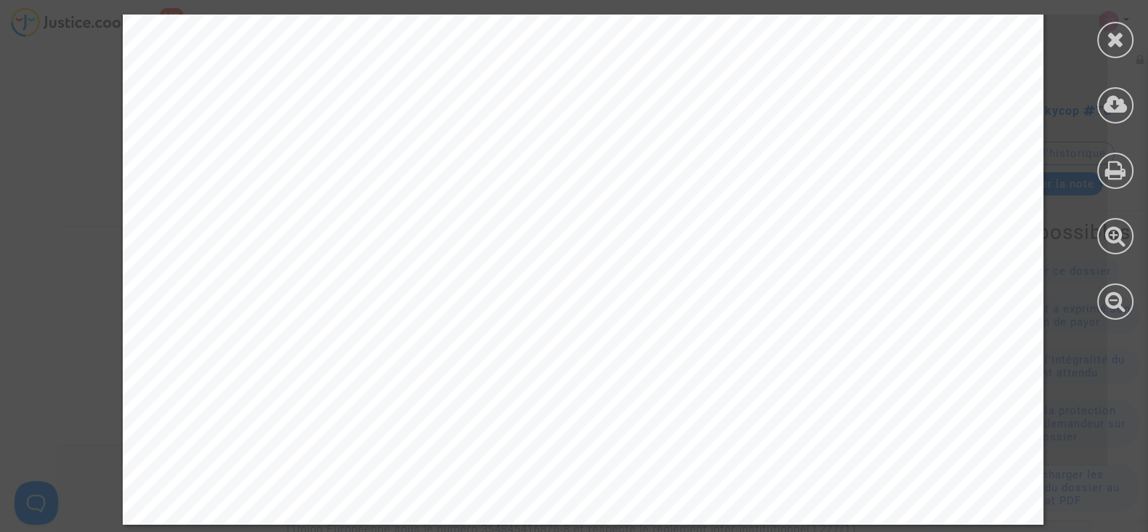
scroll to position [2755, 0]
click at [1116, 28] on icon at bounding box center [1116, 39] width 18 height 22
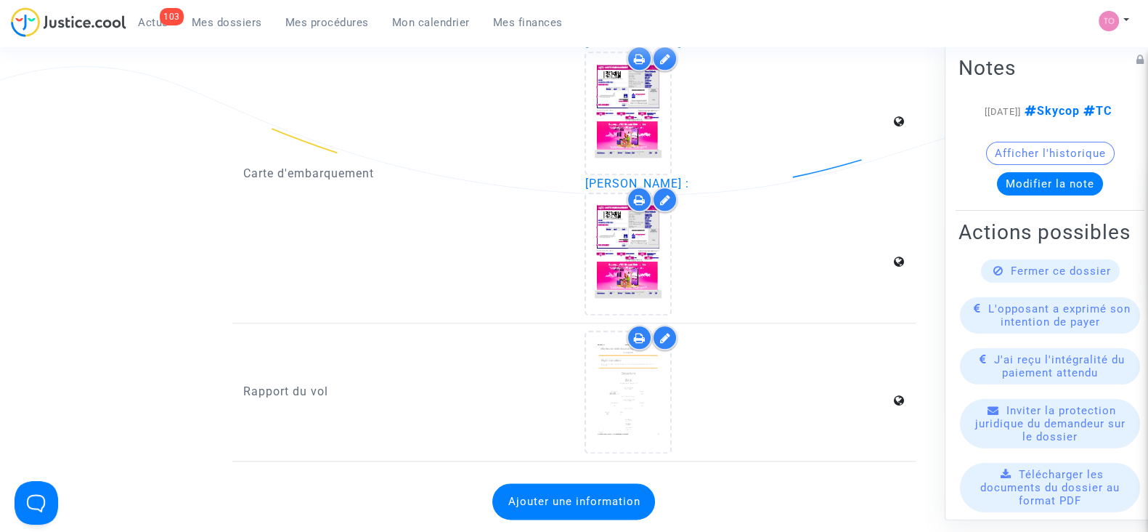
scroll to position [2187, 0]
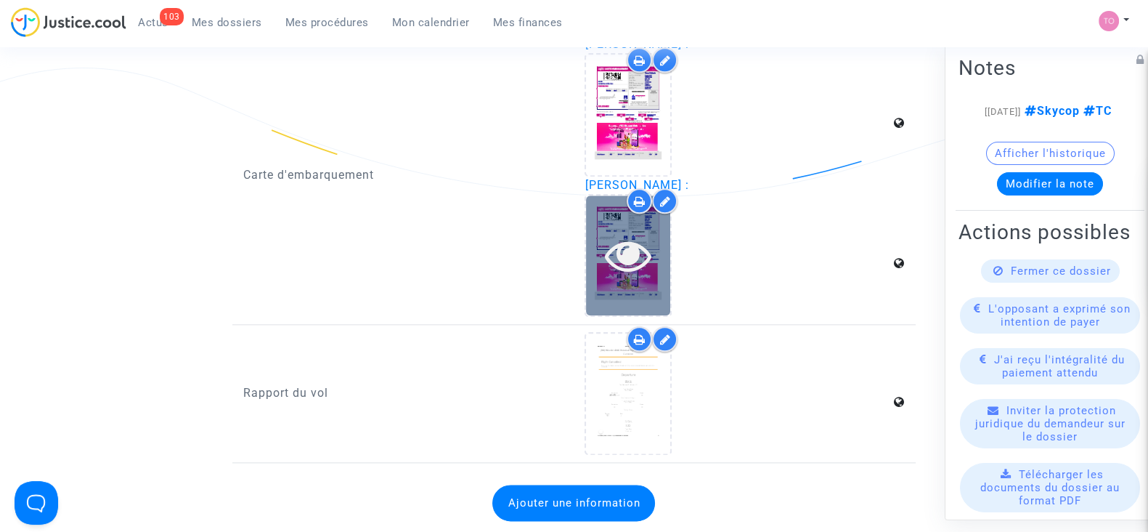
click at [636, 259] on icon at bounding box center [628, 255] width 47 height 46
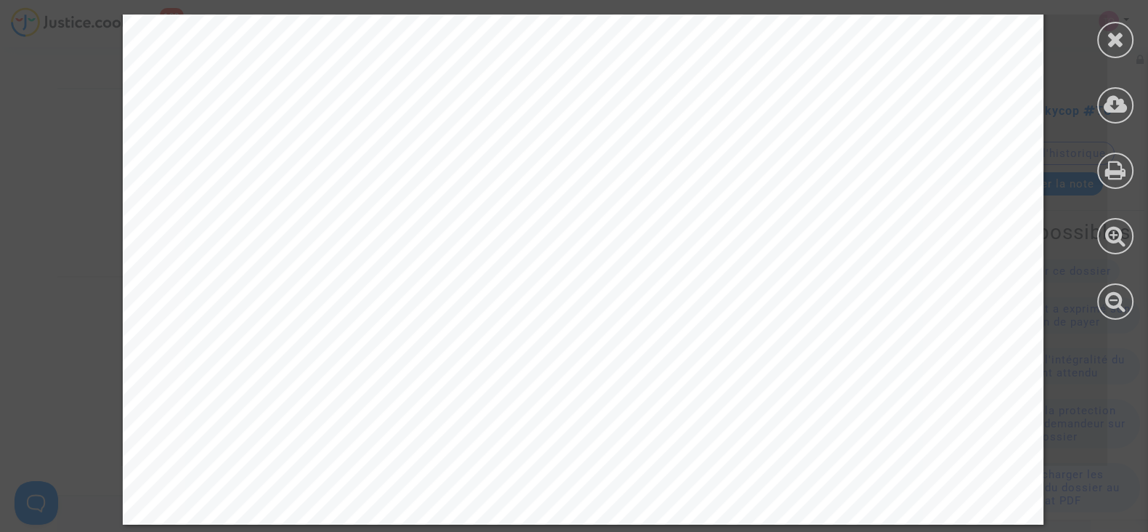
scroll to position [2681, 0]
click at [1115, 33] on icon at bounding box center [1116, 39] width 18 height 22
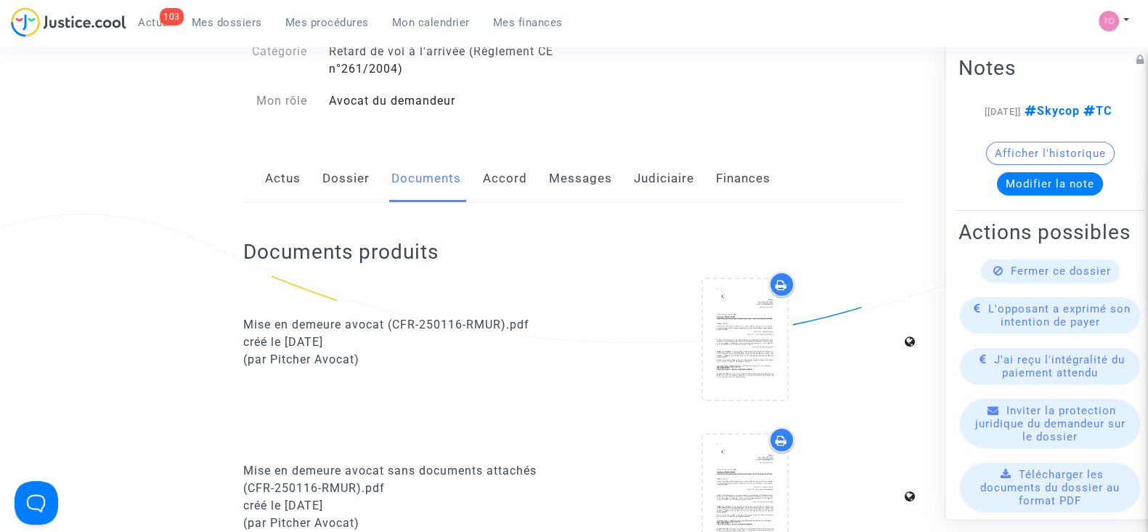
scroll to position [0, 0]
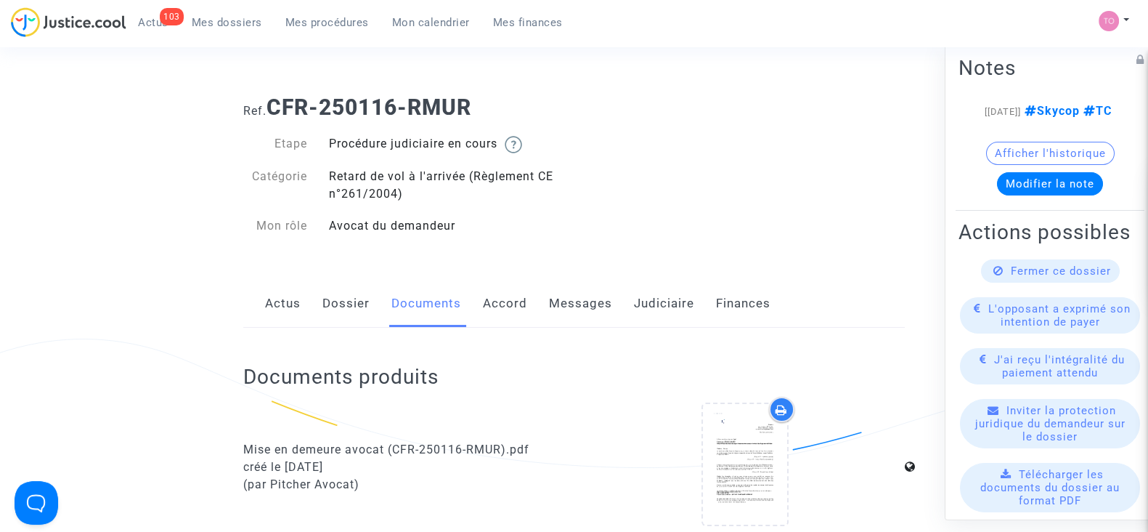
click at [658, 305] on link "Judiciaire" at bounding box center [664, 304] width 60 height 48
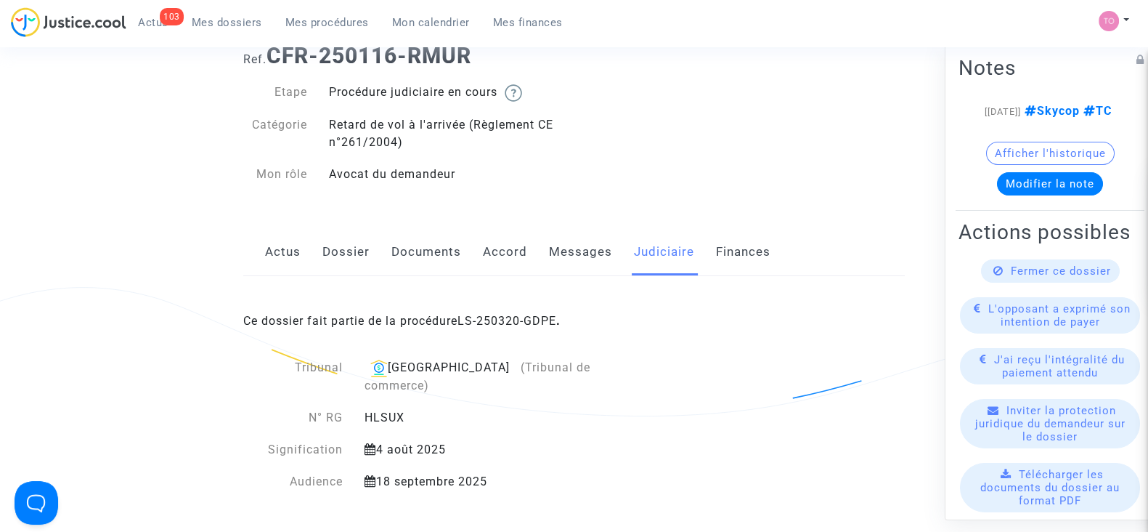
scroll to position [52, 0]
click at [569, 267] on link "Messages" at bounding box center [580, 251] width 63 height 48
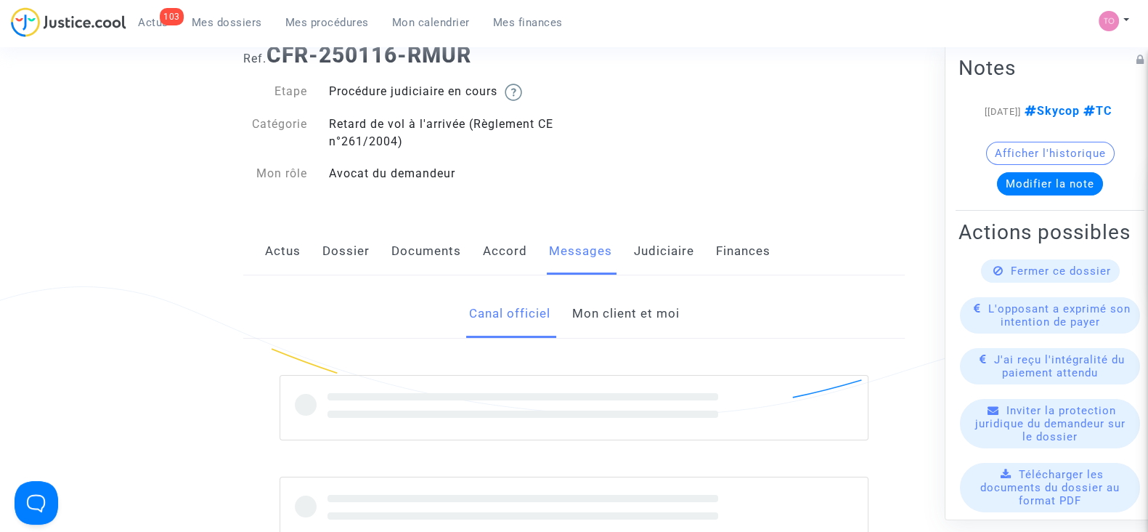
click at [582, 323] on link "Mon client et moi" at bounding box center [625, 314] width 107 height 48
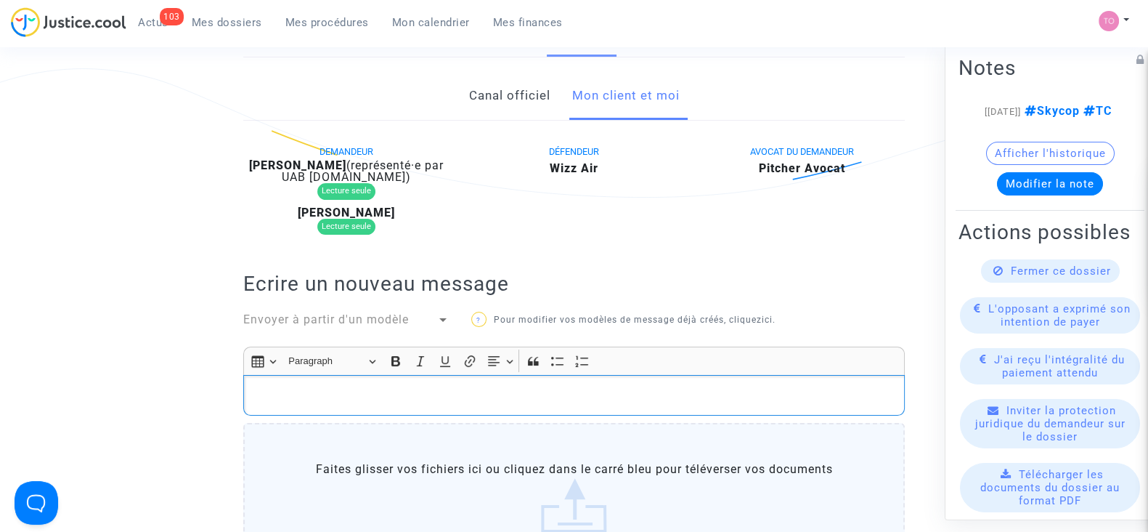
click at [356, 386] on p "Rich Text Editor, main" at bounding box center [574, 395] width 646 height 18
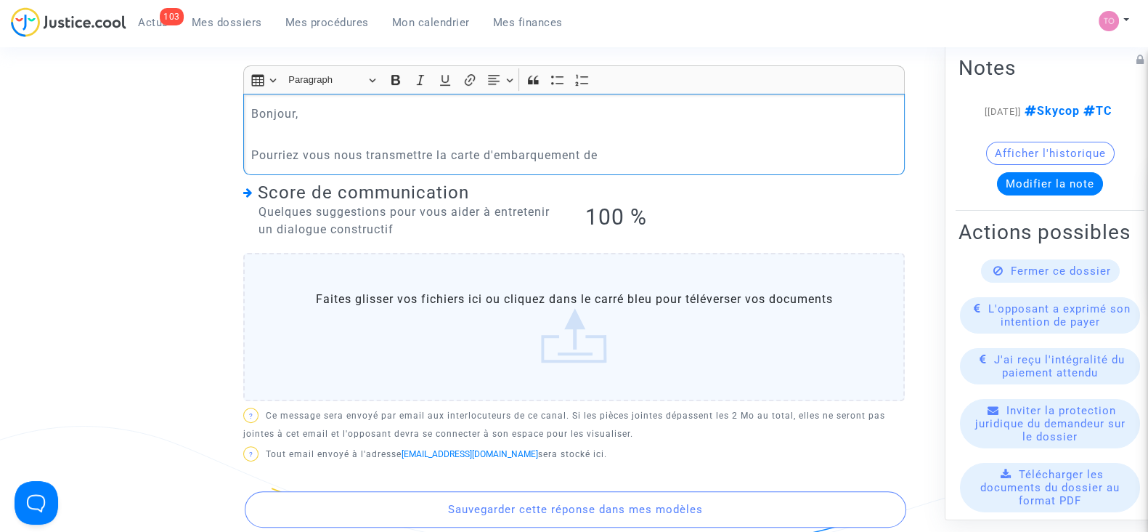
scroll to position [550, 0]
click at [436, 155] on p "Pourriez vous nous transmettre la carte d'embarquement de Jovica Colakovic" at bounding box center [574, 156] width 646 height 18
click at [776, 158] on p "Pourriez vous nous transmettre au plus vite la carte d'embarquement de Jovica C…" at bounding box center [574, 156] width 646 height 18
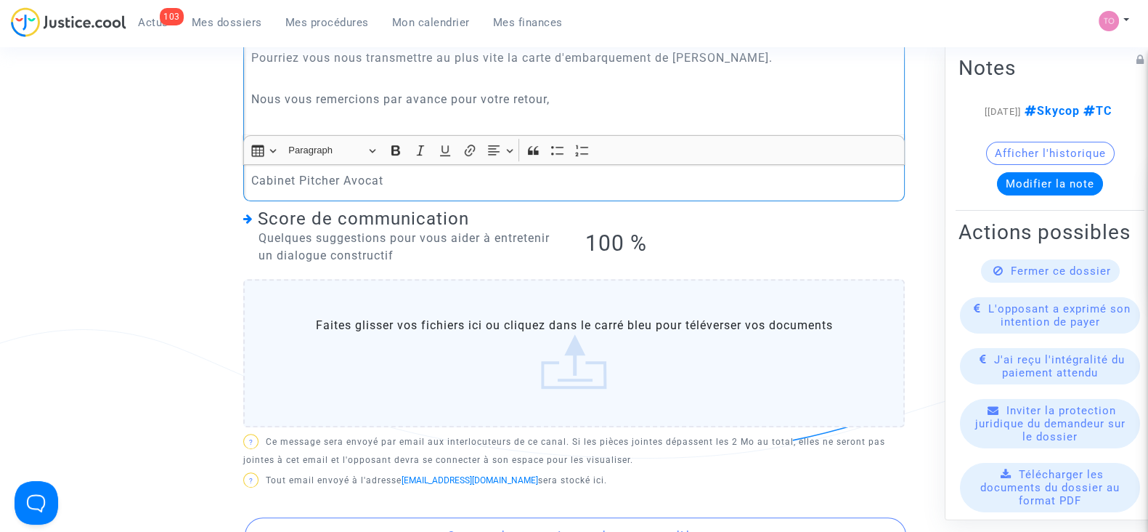
scroll to position [971, 0]
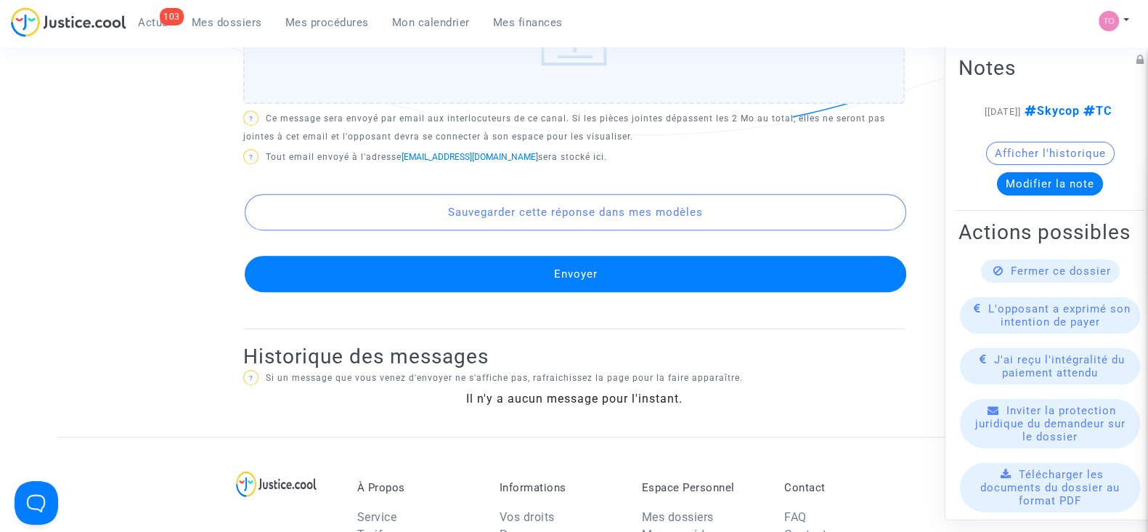
click at [518, 256] on button "Envoyer" at bounding box center [576, 274] width 662 height 36
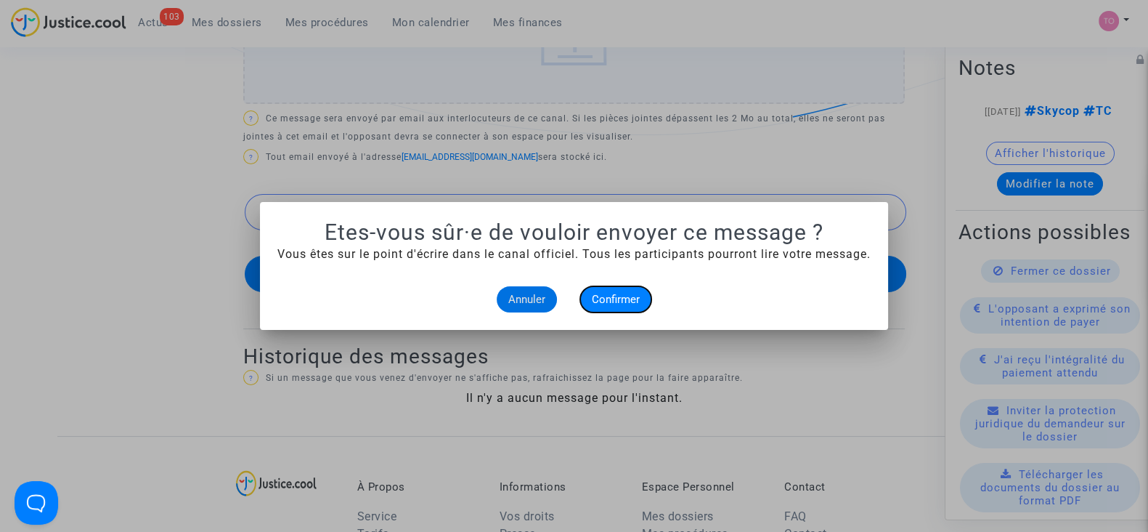
click at [619, 306] on button "Confirmer" at bounding box center [615, 299] width 71 height 26
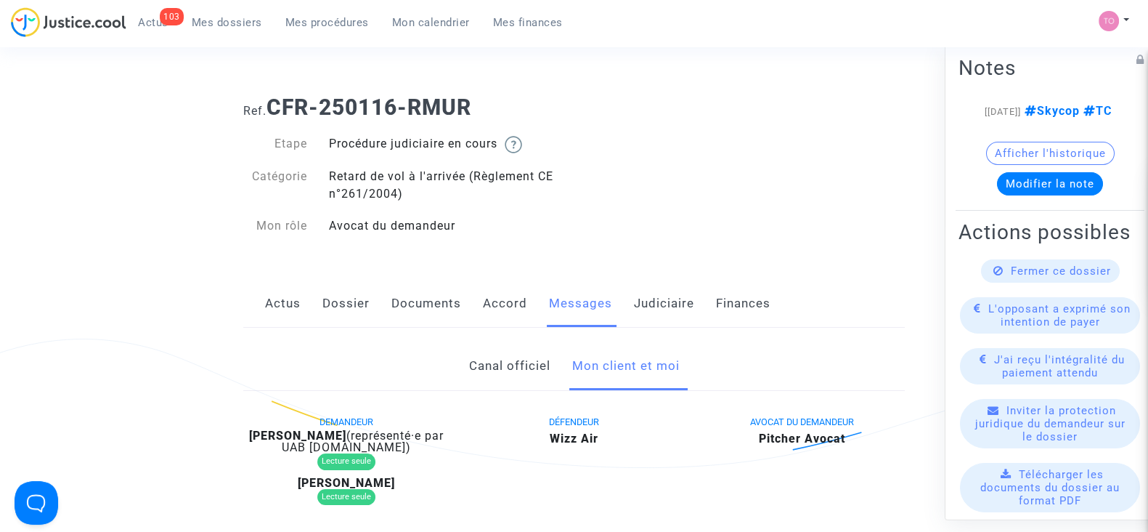
click at [1032, 165] on button "Afficher l'historique" at bounding box center [1050, 153] width 129 height 23
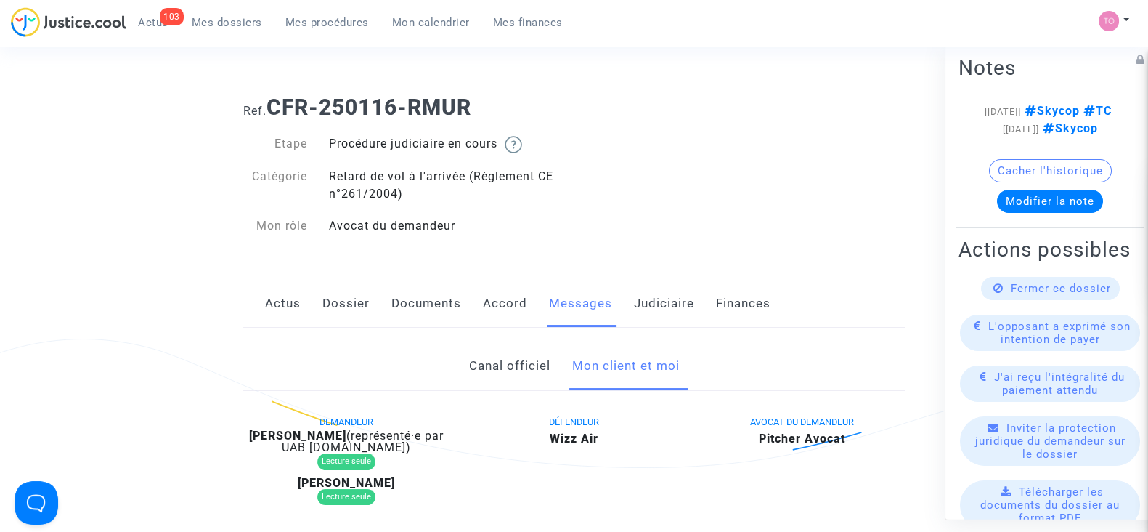
click at [664, 299] on link "Judiciaire" at bounding box center [664, 304] width 60 height 48
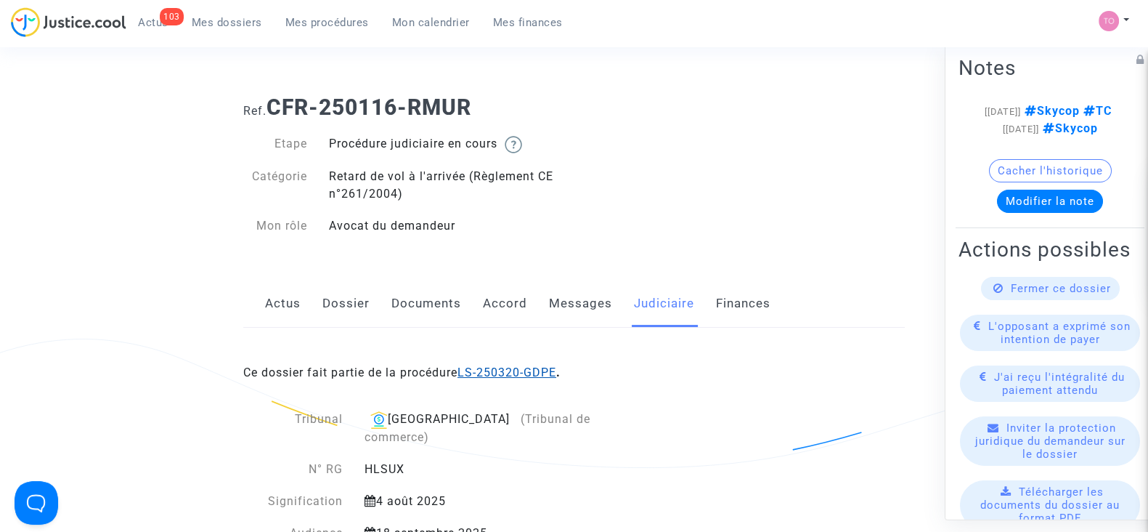
click at [493, 367] on link "LS-250320-GDPE" at bounding box center [507, 372] width 99 height 14
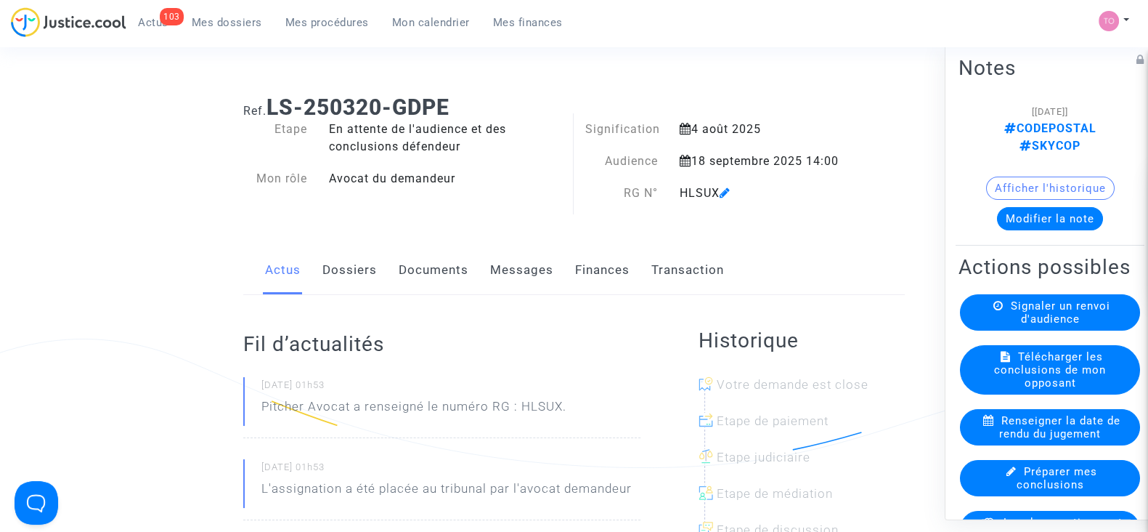
click at [1012, 207] on button "Modifier la note" at bounding box center [1050, 218] width 106 height 23
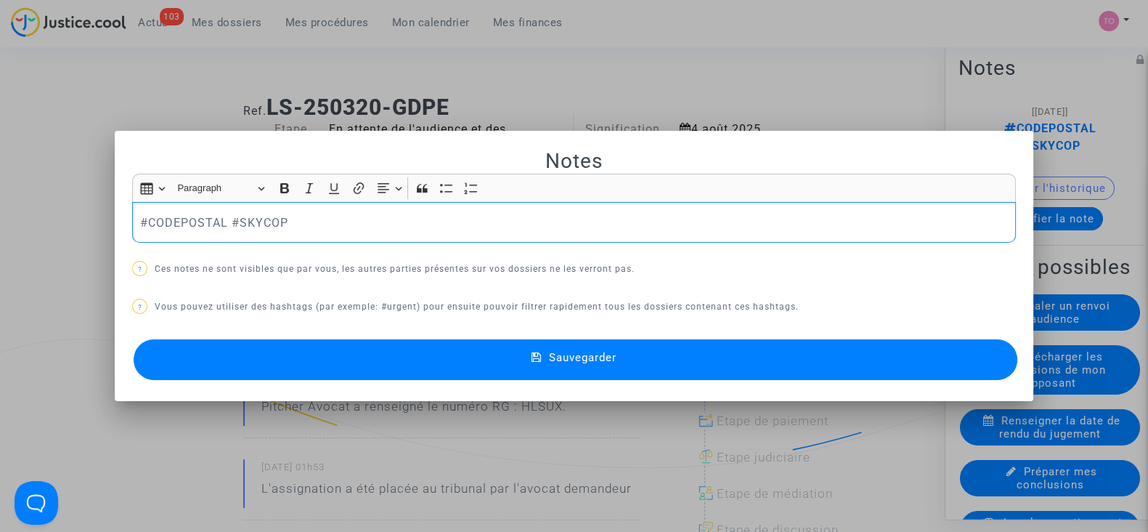
drag, startPoint x: 371, startPoint y: 240, endPoint x: 62, endPoint y: 225, distance: 309.8
click at [62, 225] on div "Notes Rich Text Editor Insert table Insert table Heading Paragraph Paragraph He…" at bounding box center [574, 266] width 1148 height 532
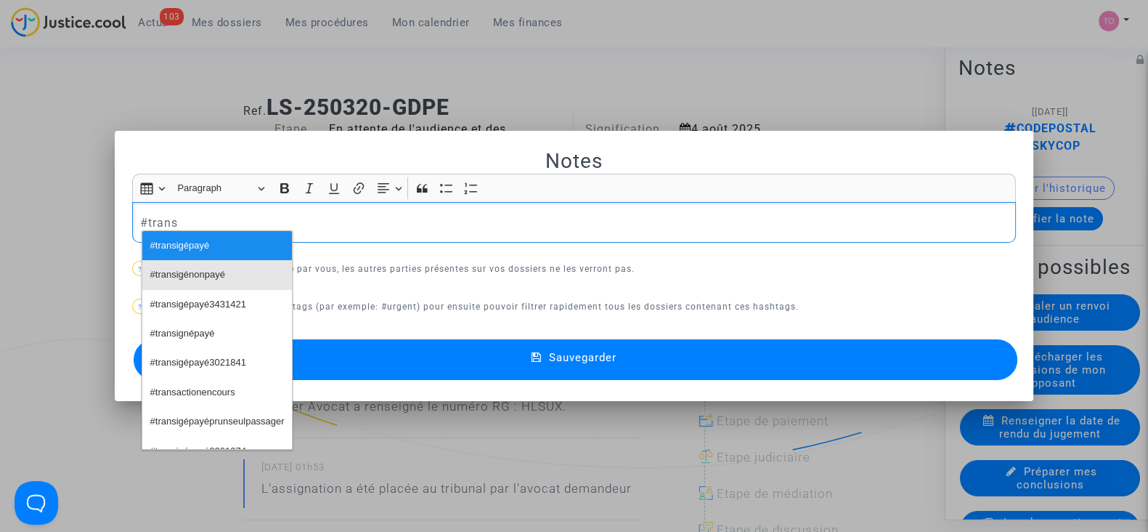
click at [219, 271] on span "#transigénonpayé" at bounding box center [187, 274] width 75 height 21
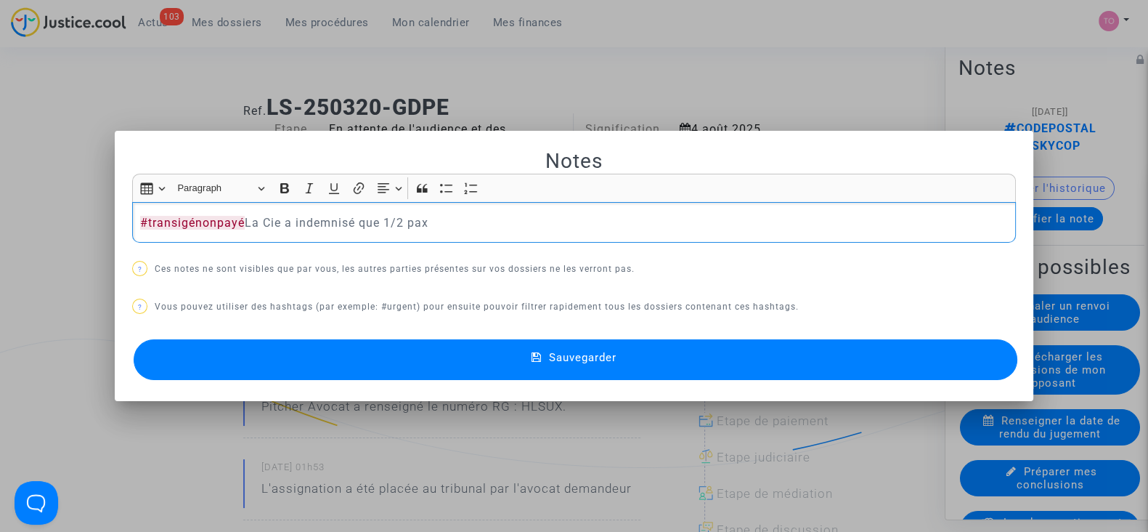
click at [460, 350] on button "Sauvegarder" at bounding box center [576, 359] width 884 height 41
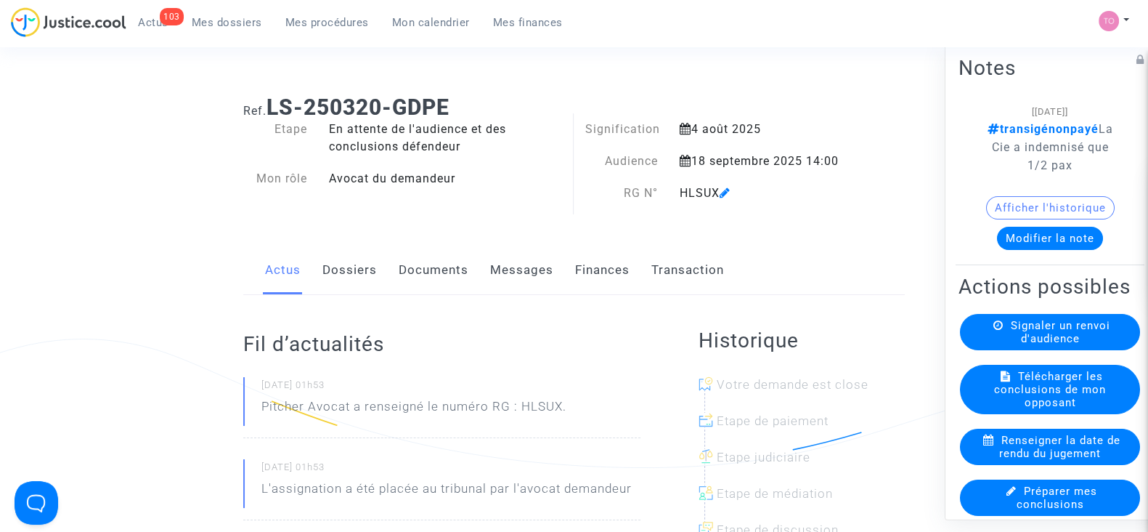
click at [213, 22] on span "Mes dossiers" at bounding box center [227, 22] width 70 height 13
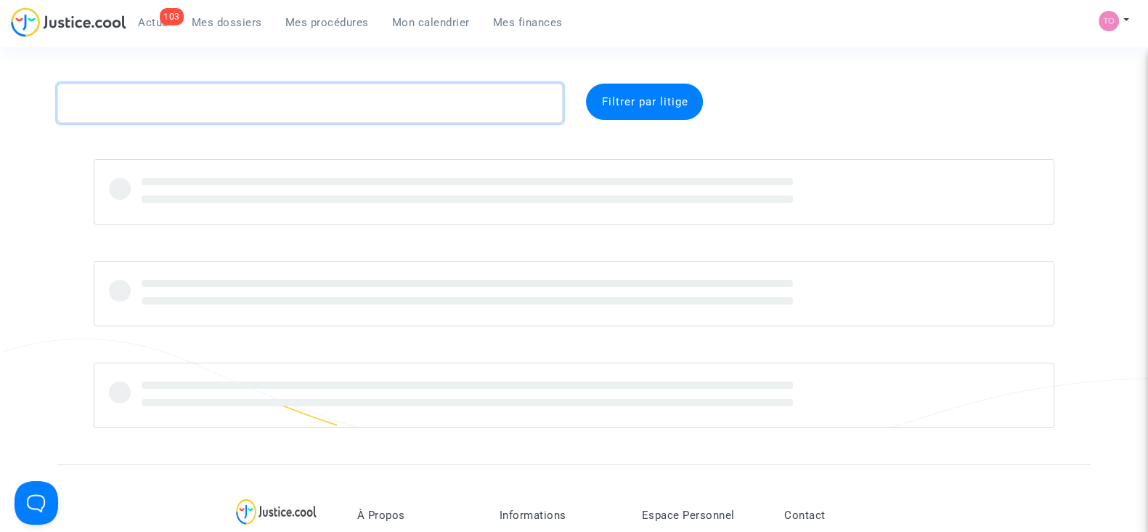
click at [216, 99] on textarea at bounding box center [309, 103] width 505 height 39
paste textarea "Maroudhua"
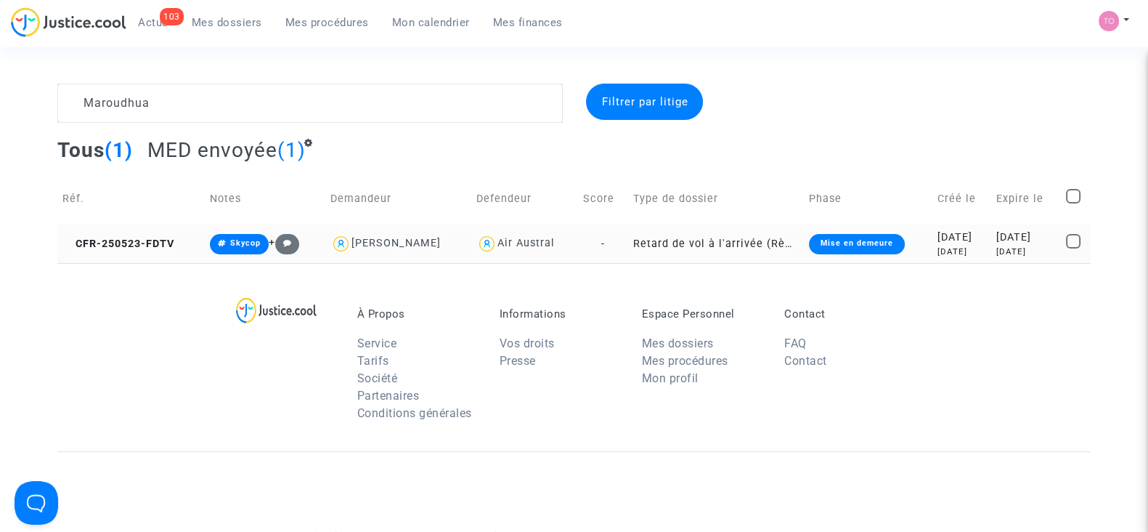
click at [962, 230] on div "2025-05-23" at bounding box center [962, 237] width 49 height 16
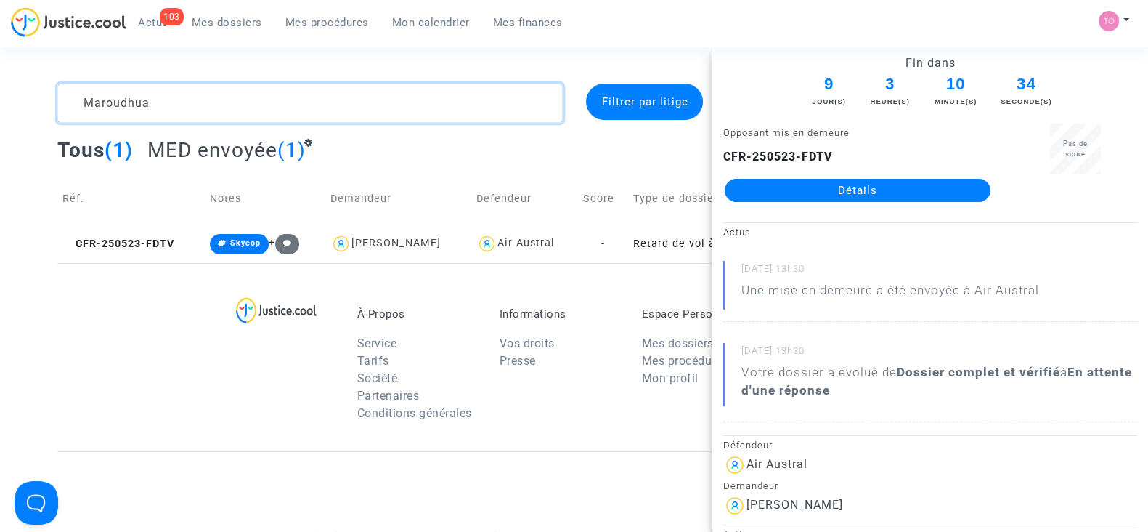
drag, startPoint x: 175, startPoint y: 100, endPoint x: 0, endPoint y: 118, distance: 175.9
click at [0, 118] on div "Maroudhua Filtrer par litige Tous (1) MED envoyée (1) Réf. Notes Demandeur Defe…" at bounding box center [574, 173] width 1148 height 179
paste textarea "oga"
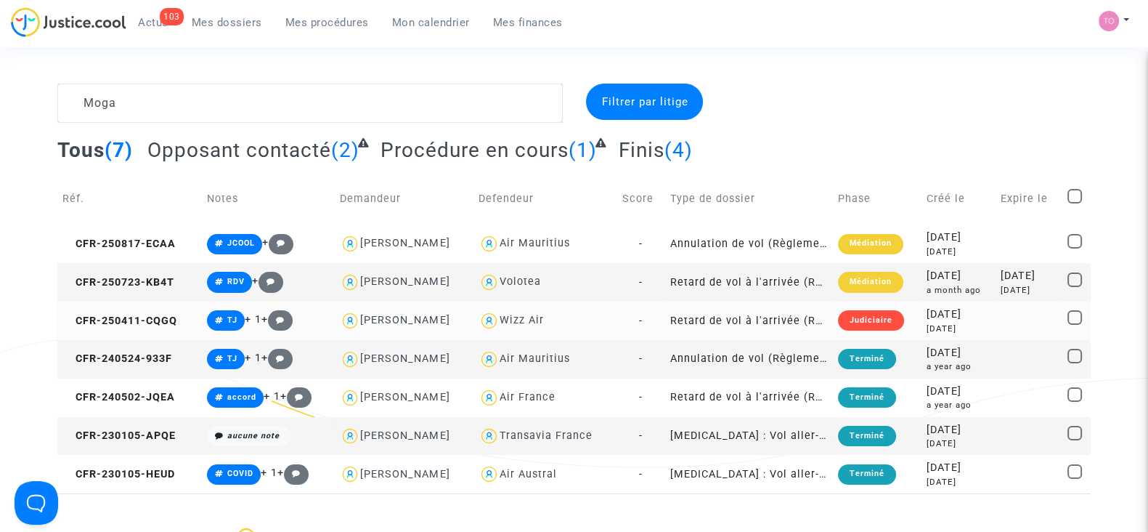
click at [540, 314] on div "Wizz Air" at bounding box center [522, 320] width 44 height 12
type textarea "Moga @"Wizz Air""
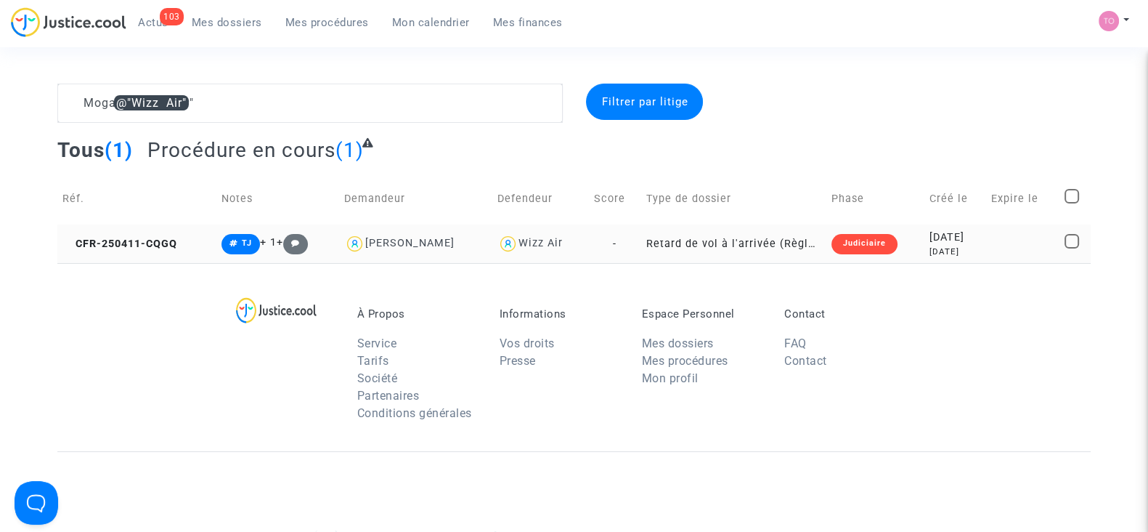
click at [935, 243] on div "2025-04-11" at bounding box center [955, 237] width 52 height 16
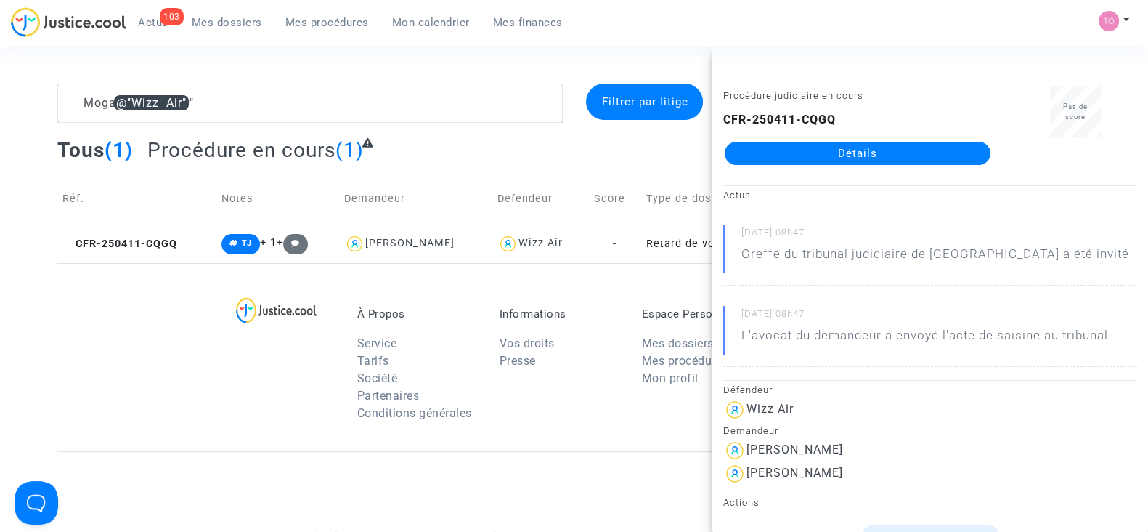
click at [749, 154] on link "Détails" at bounding box center [858, 153] width 266 height 23
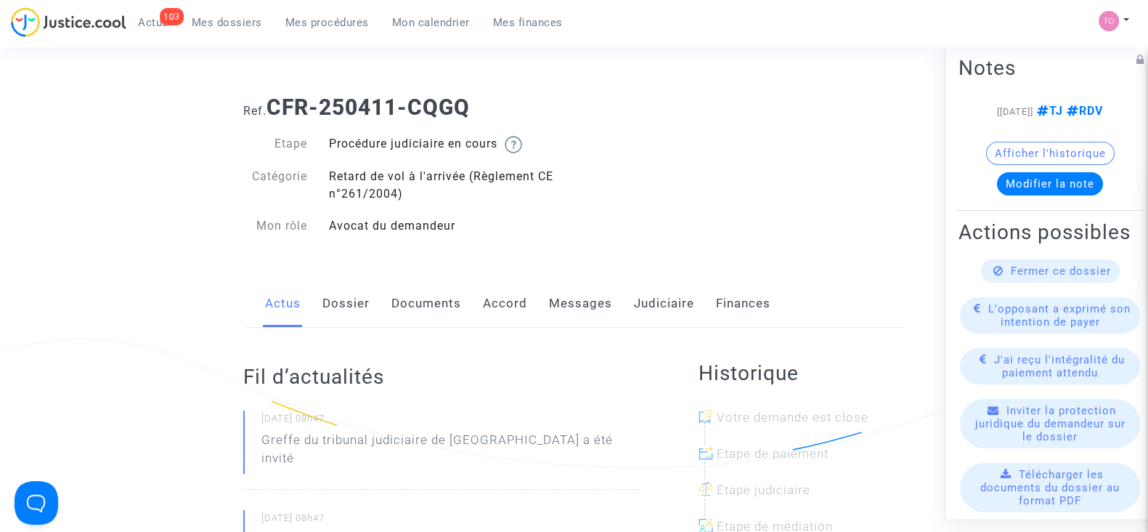
click at [669, 298] on link "Judiciaire" at bounding box center [664, 304] width 60 height 48
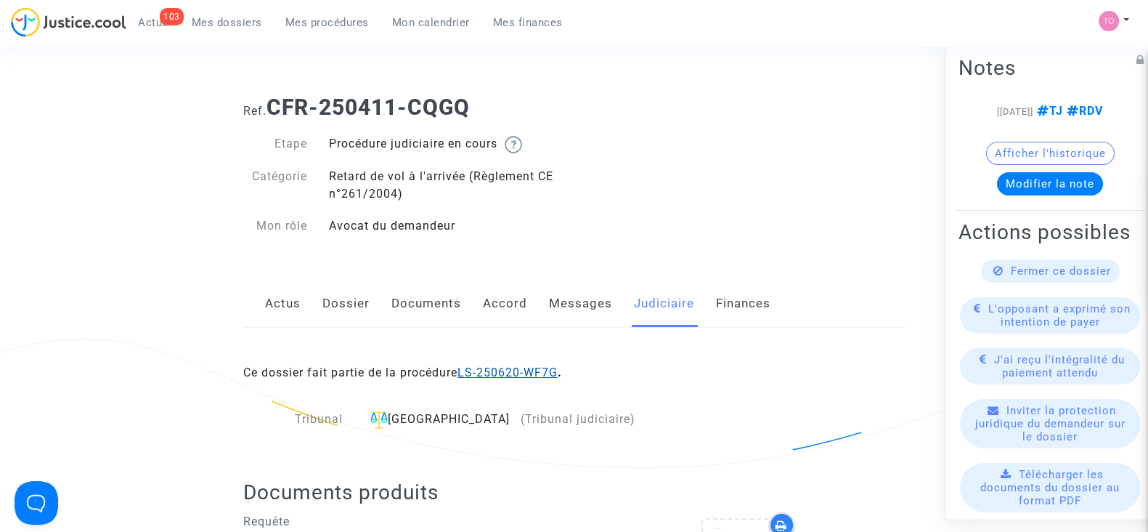
click at [475, 365] on link "LS-250620-WF7G" at bounding box center [508, 372] width 100 height 14
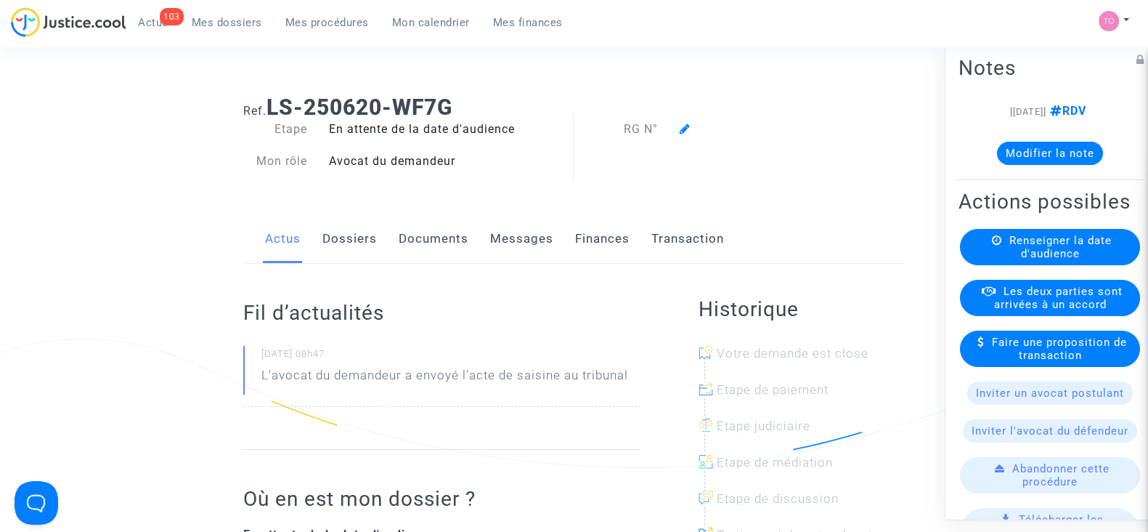
click at [362, 230] on link "Dossiers" at bounding box center [349, 239] width 54 height 48
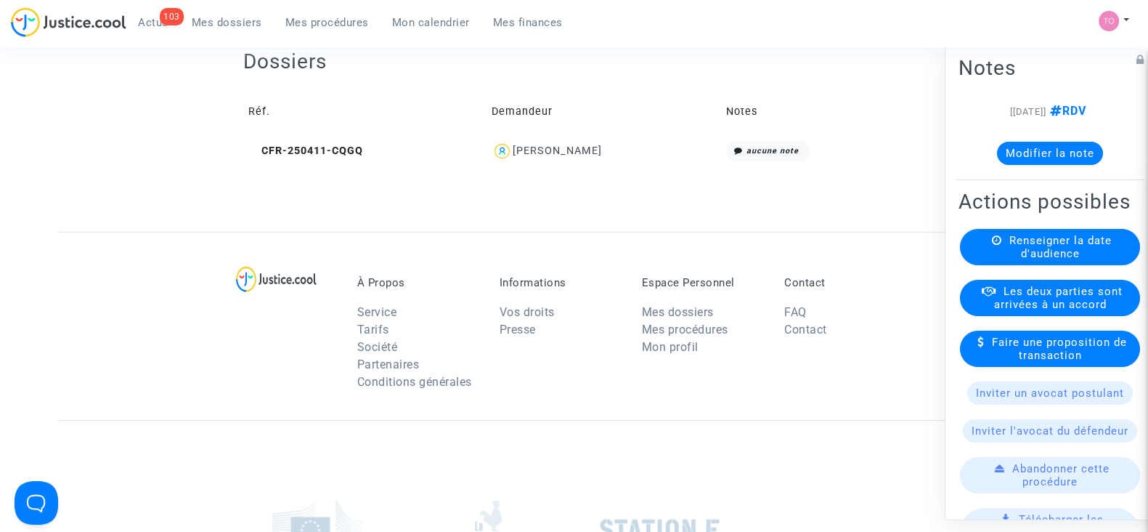
scroll to position [526, 0]
click at [519, 147] on div "Ioan Tudor Moga" at bounding box center [557, 148] width 89 height 12
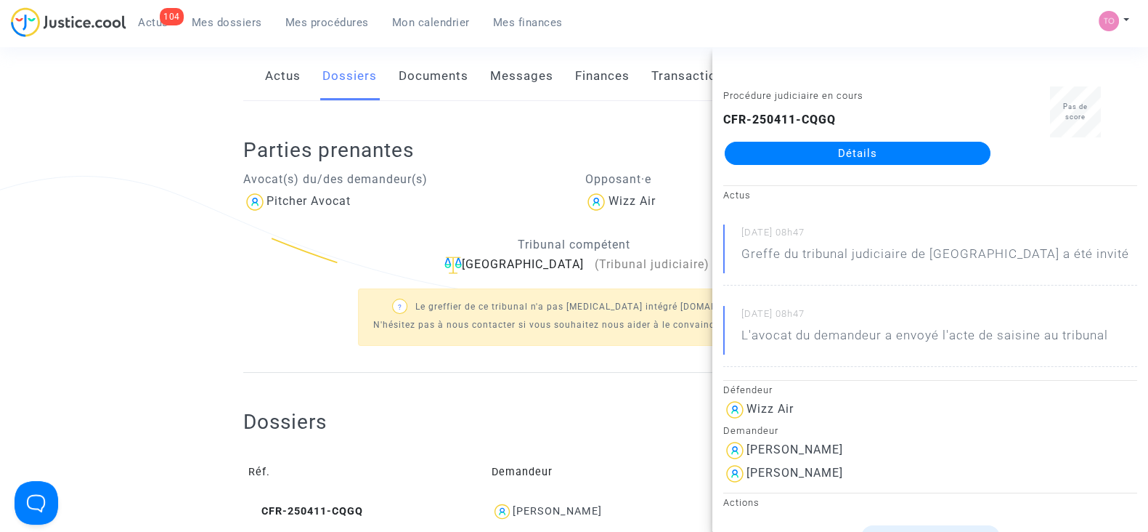
scroll to position [0, 0]
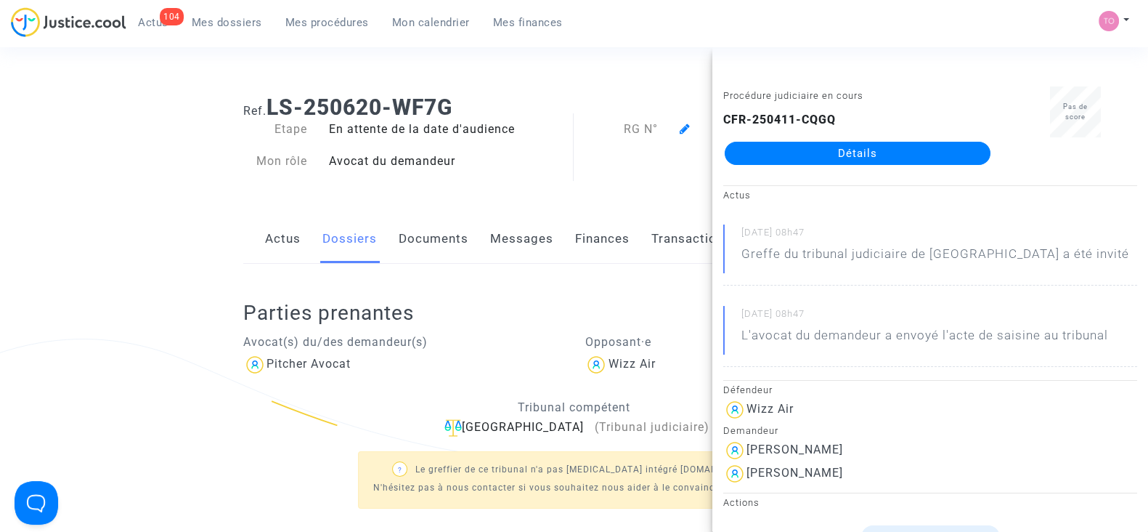
click at [209, 14] on link "Mes dossiers" at bounding box center [227, 23] width 94 height 22
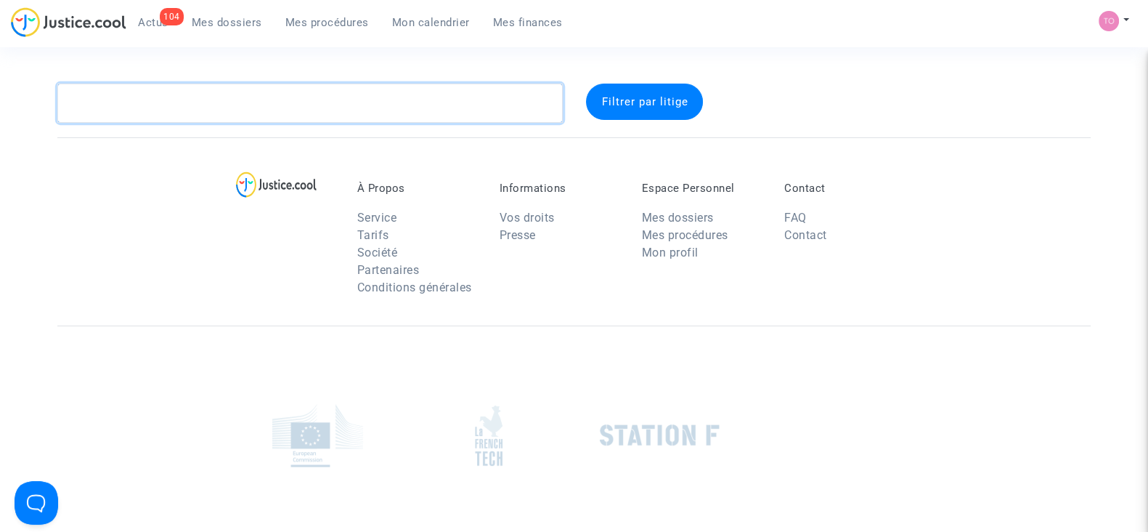
click at [221, 95] on textarea at bounding box center [309, 103] width 505 height 39
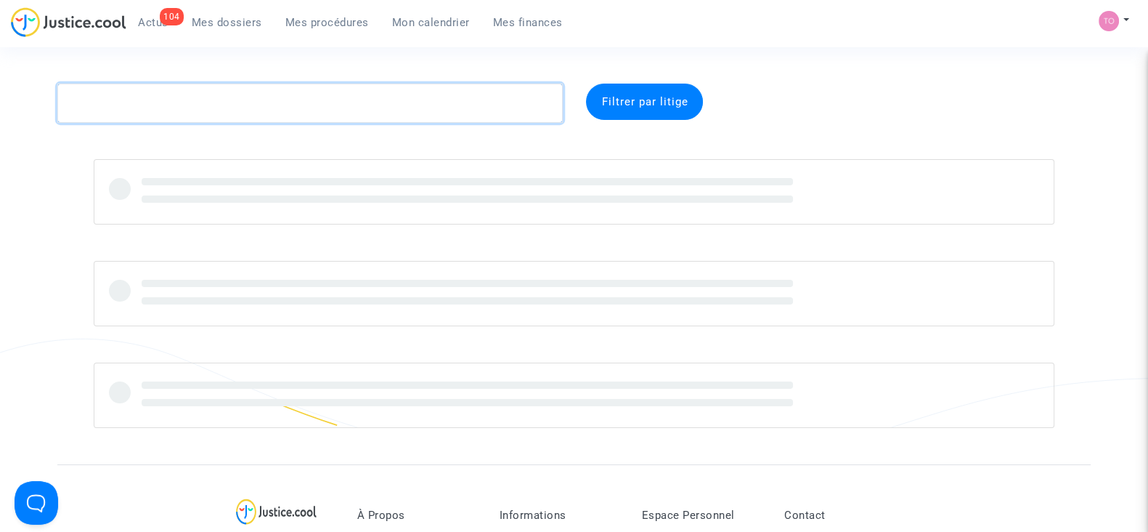
paste textarea "CONFORTO"
click at [221, 95] on textarea at bounding box center [309, 103] width 505 height 39
type textarea "CONFORTO"
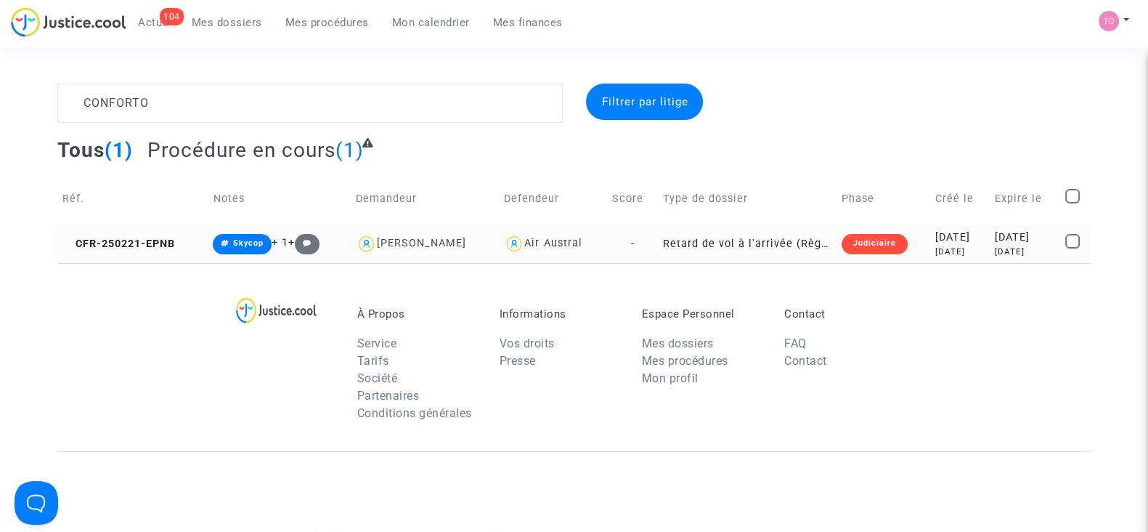
click at [962, 245] on div "6 months ago" at bounding box center [959, 251] width 49 height 12
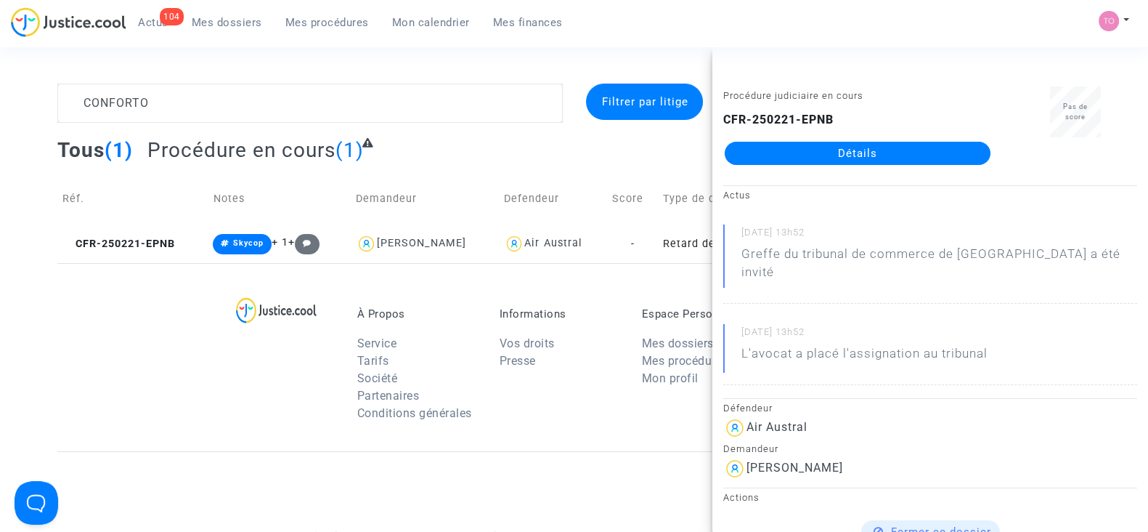
click at [869, 152] on link "Détails" at bounding box center [858, 153] width 266 height 23
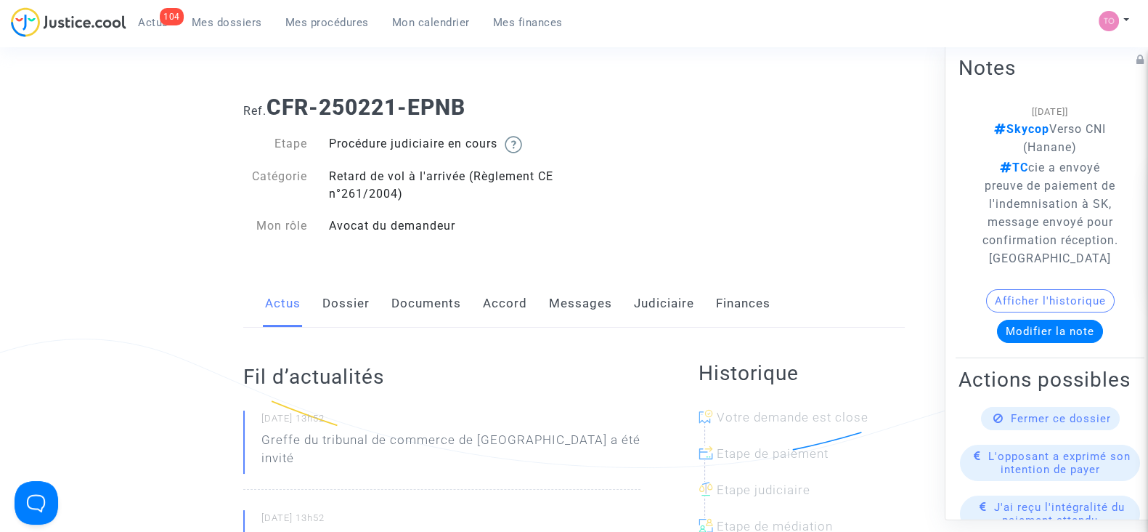
click at [1023, 306] on button "Afficher l'historique" at bounding box center [1050, 300] width 129 height 23
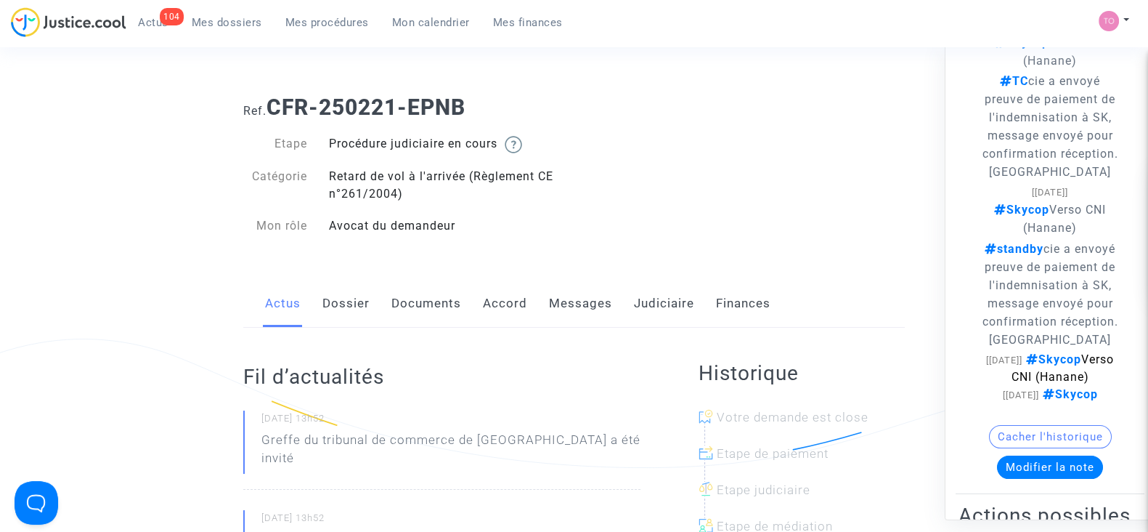
scroll to position [120, 0]
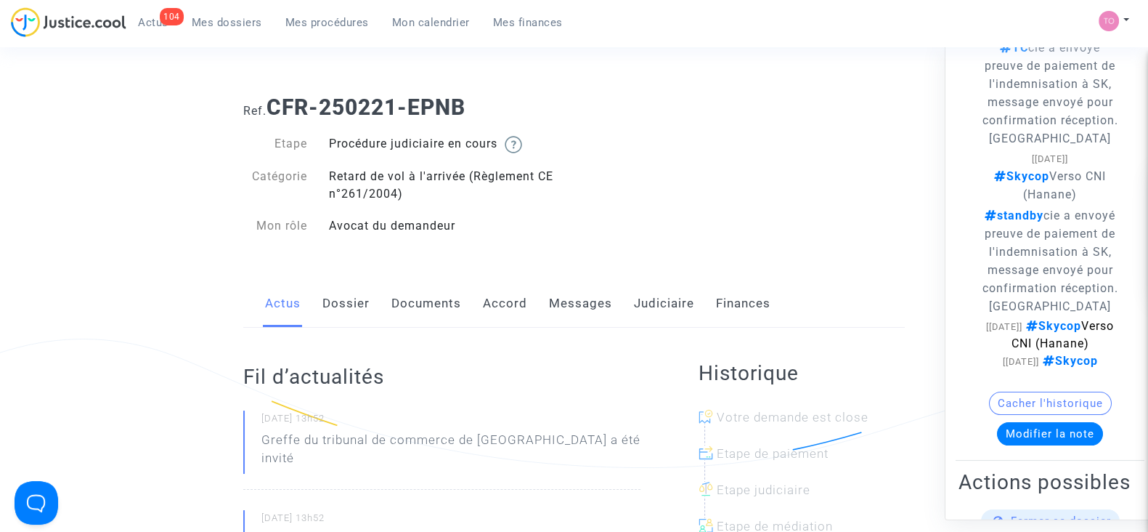
click at [576, 304] on link "Messages" at bounding box center [580, 304] width 63 height 48
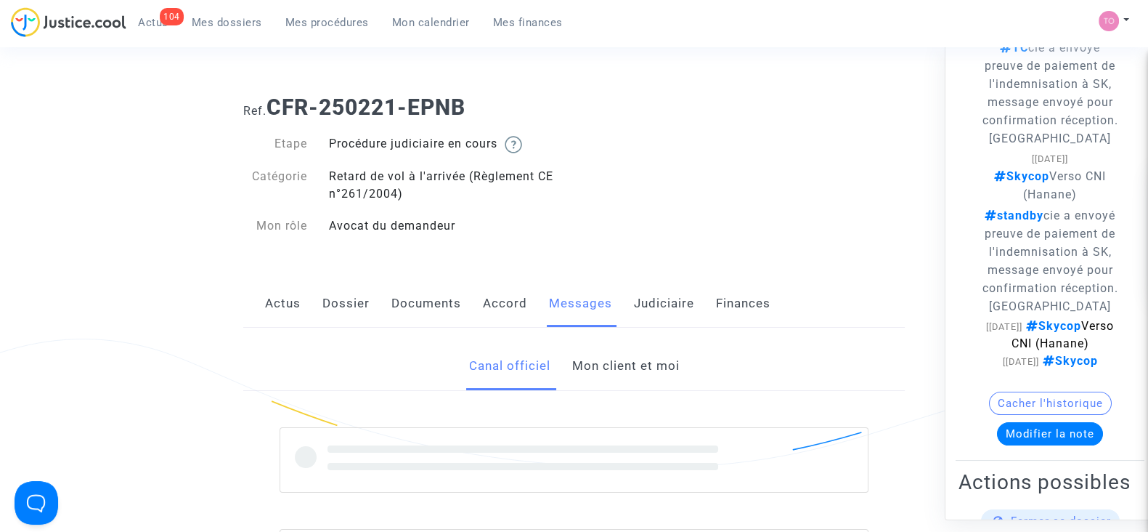
click at [654, 309] on link "Judiciaire" at bounding box center [664, 304] width 60 height 48
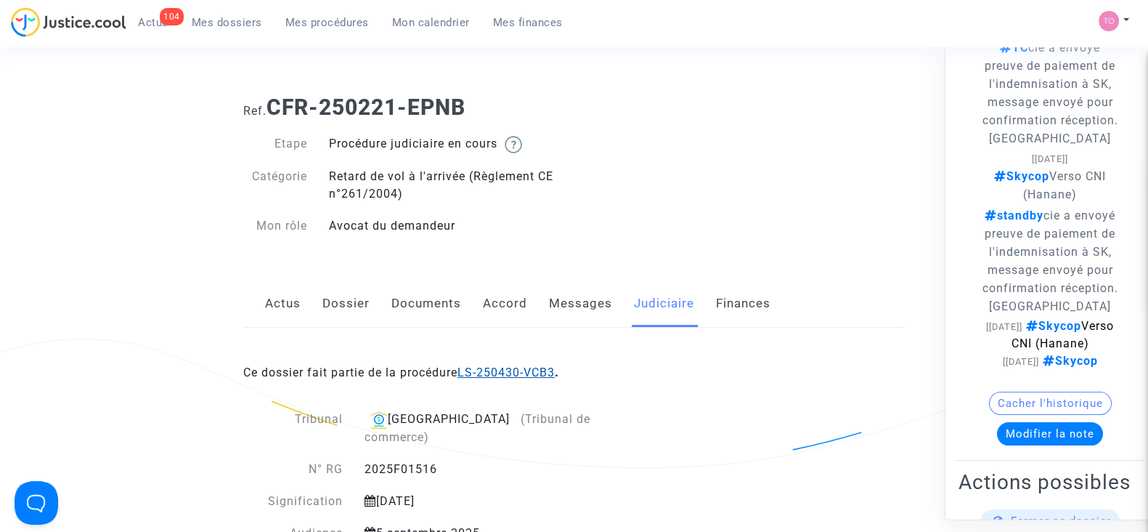
click at [513, 367] on link "LS-250430-VCB3" at bounding box center [506, 372] width 97 height 14
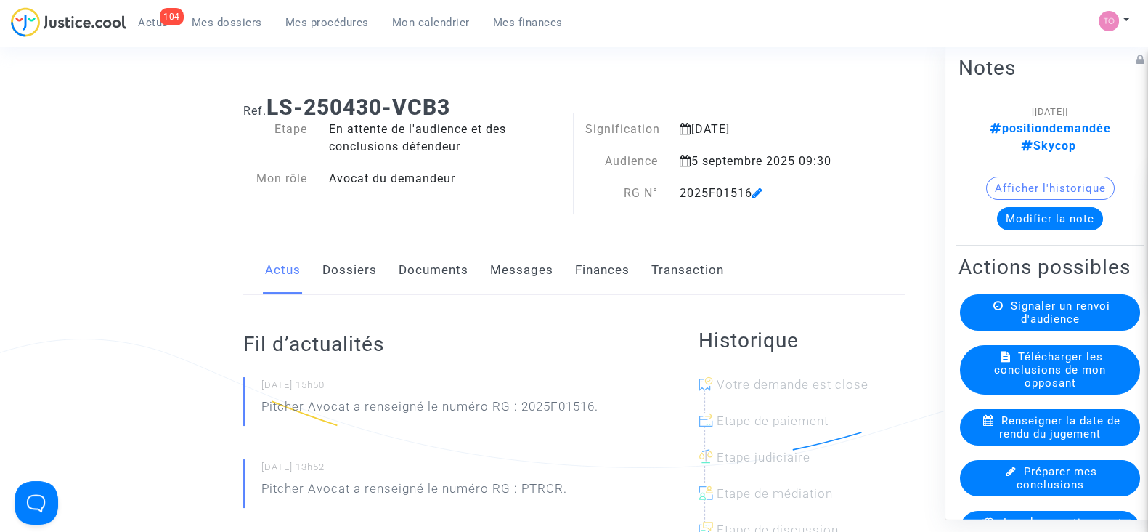
click at [1015, 179] on button "Afficher l'historique" at bounding box center [1050, 187] width 129 height 23
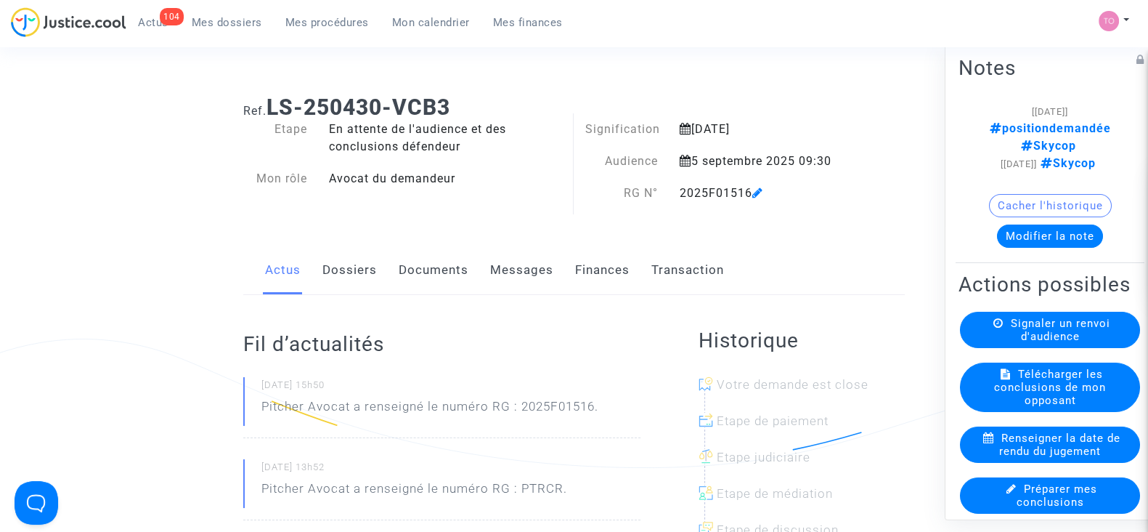
click at [512, 271] on link "Messages" at bounding box center [521, 270] width 63 height 48
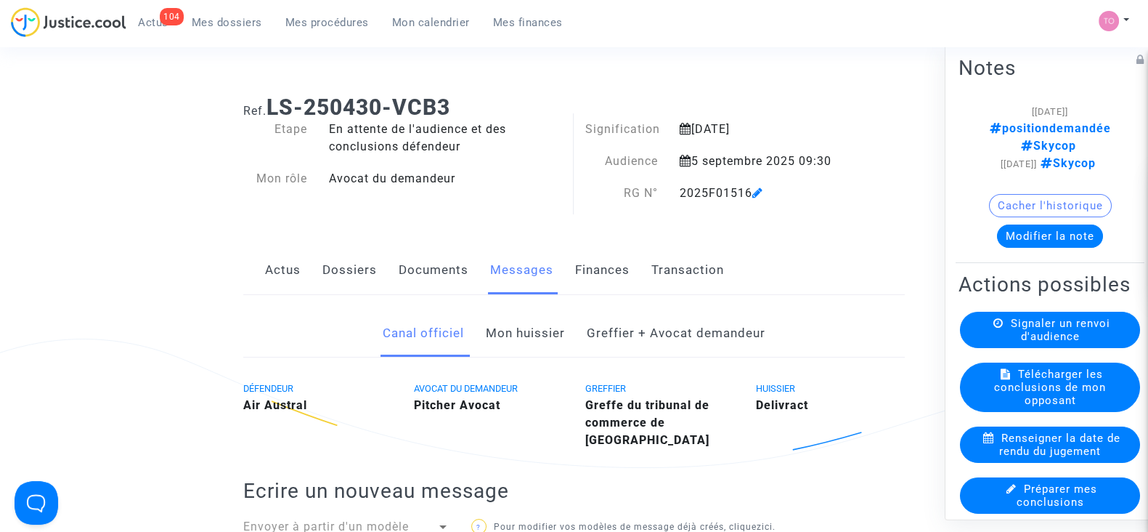
click at [364, 274] on link "Dossiers" at bounding box center [349, 270] width 54 height 48
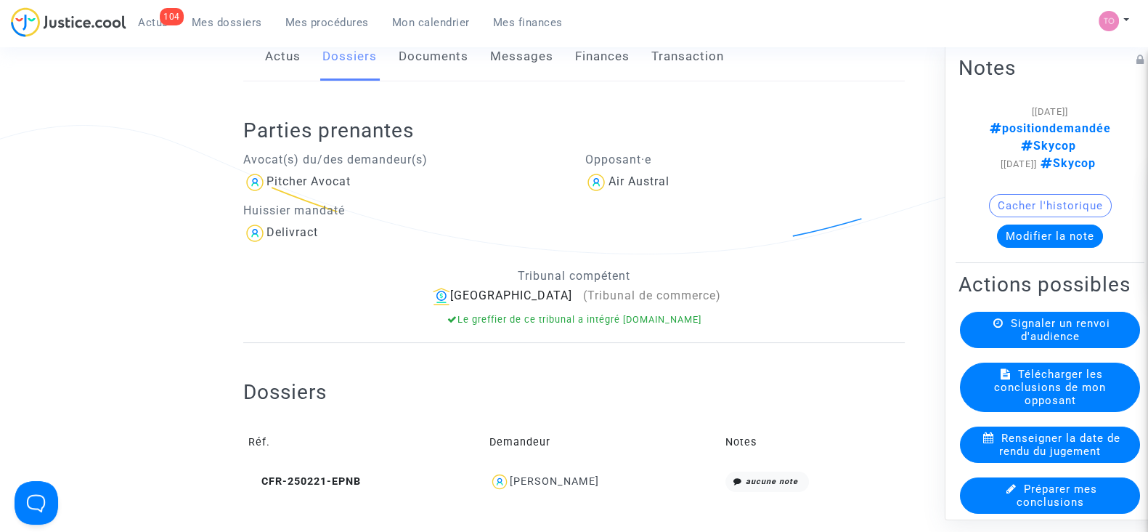
scroll to position [243, 0]
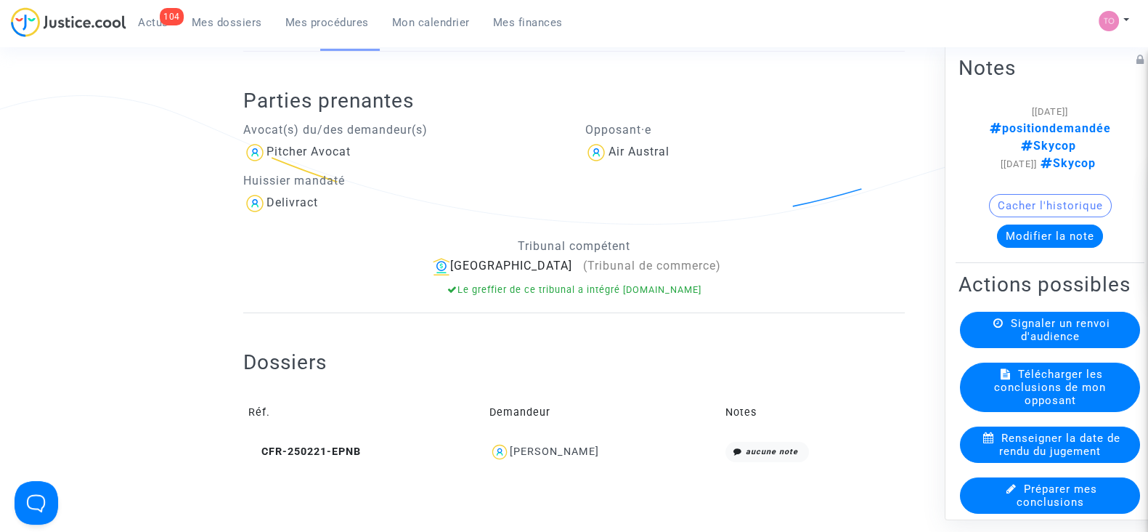
click at [548, 447] on div "Patrick CONFORTO" at bounding box center [554, 451] width 89 height 12
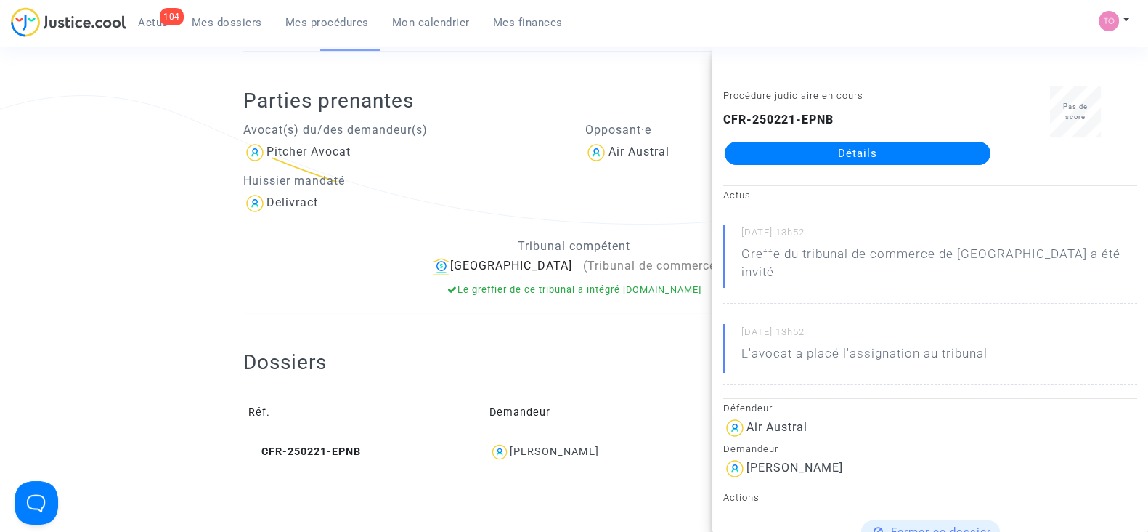
click at [816, 156] on link "Détails" at bounding box center [858, 153] width 266 height 23
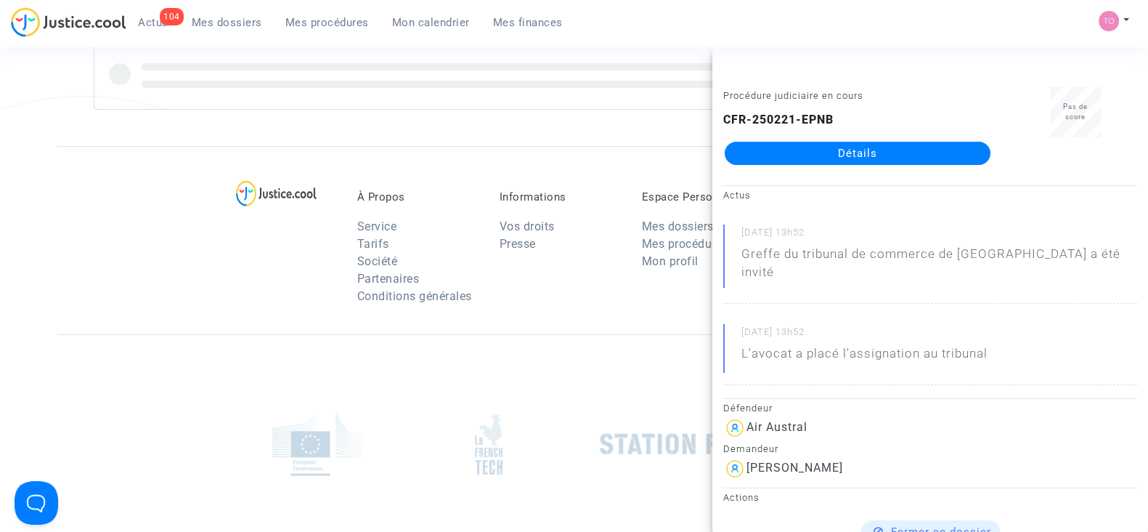
scroll to position [243, 0]
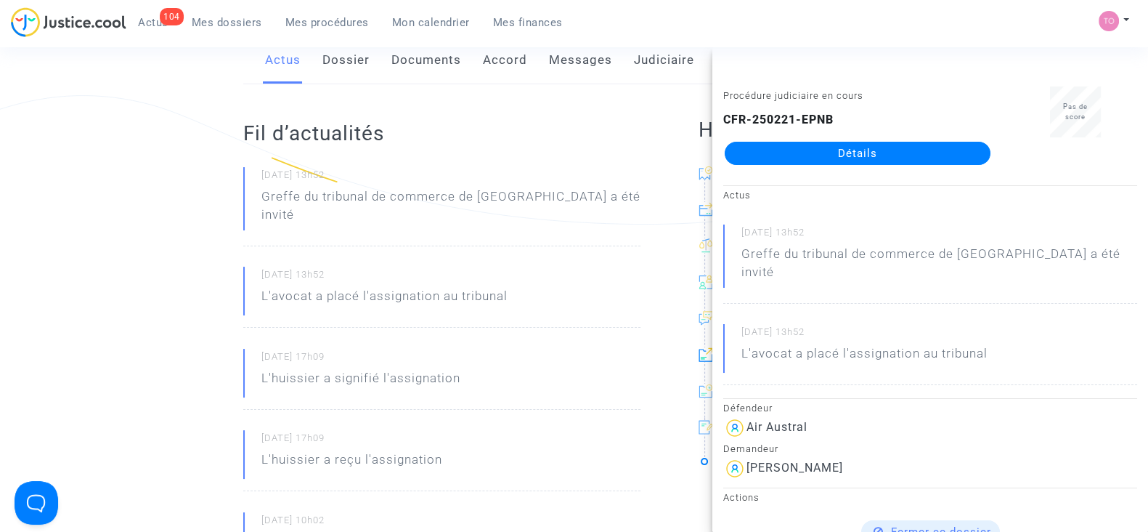
click at [556, 67] on link "Messages" at bounding box center [580, 60] width 63 height 48
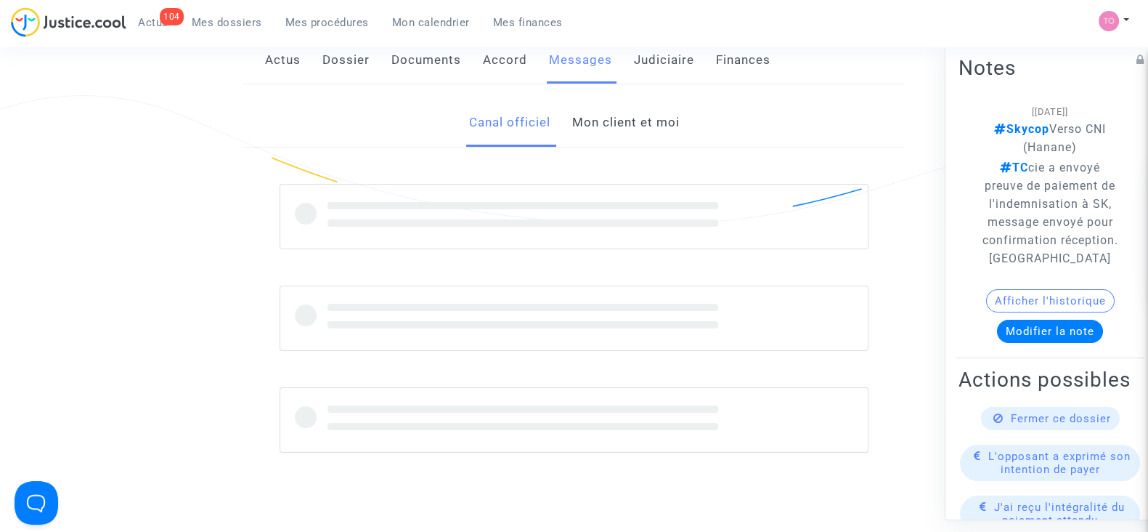
click at [615, 126] on link "Mon client et moi" at bounding box center [625, 123] width 107 height 48
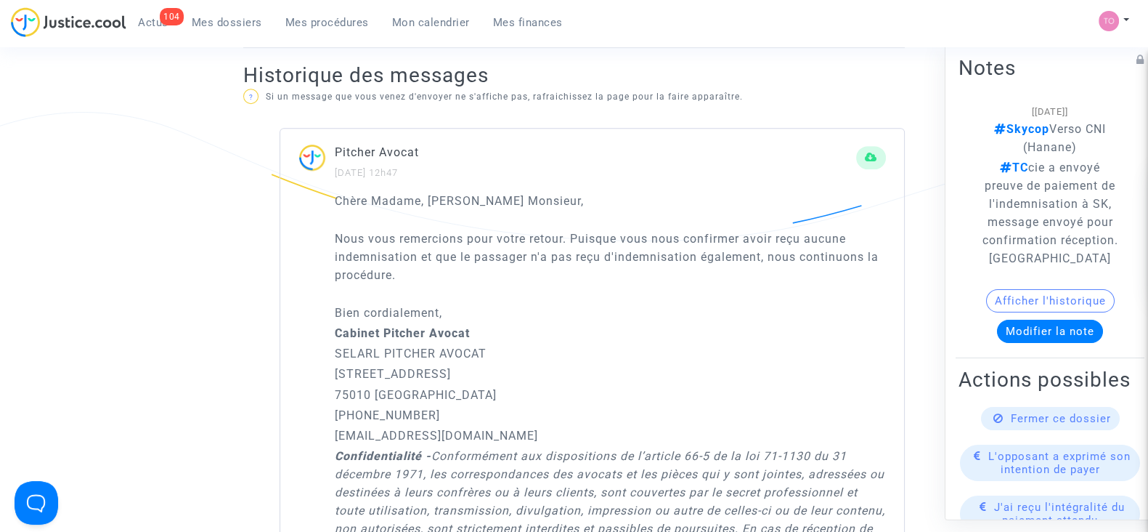
scroll to position [866, 0]
click at [294, 20] on span "Mes procédures" at bounding box center [327, 22] width 84 height 13
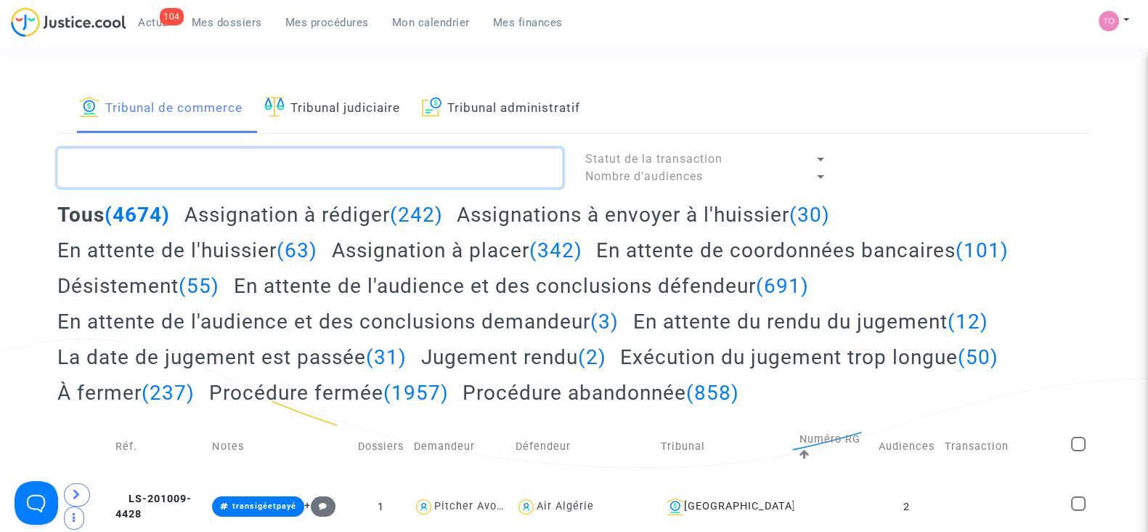
click at [148, 168] on textarea at bounding box center [309, 167] width 505 height 39
paste textarea "LS-250313-QMFA"
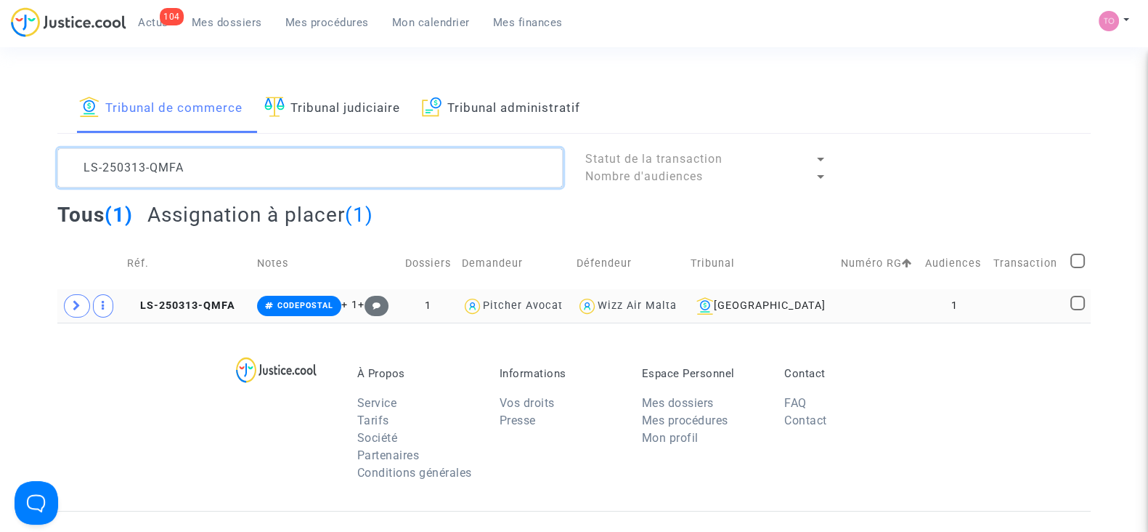
type textarea "LS-250313-QMFA"
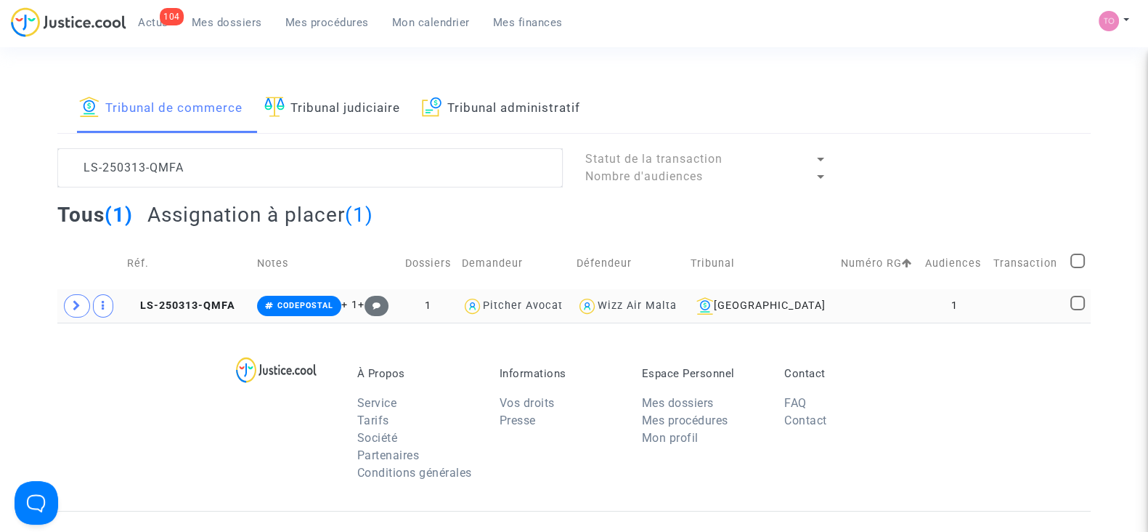
click at [836, 319] on td at bounding box center [878, 305] width 84 height 33
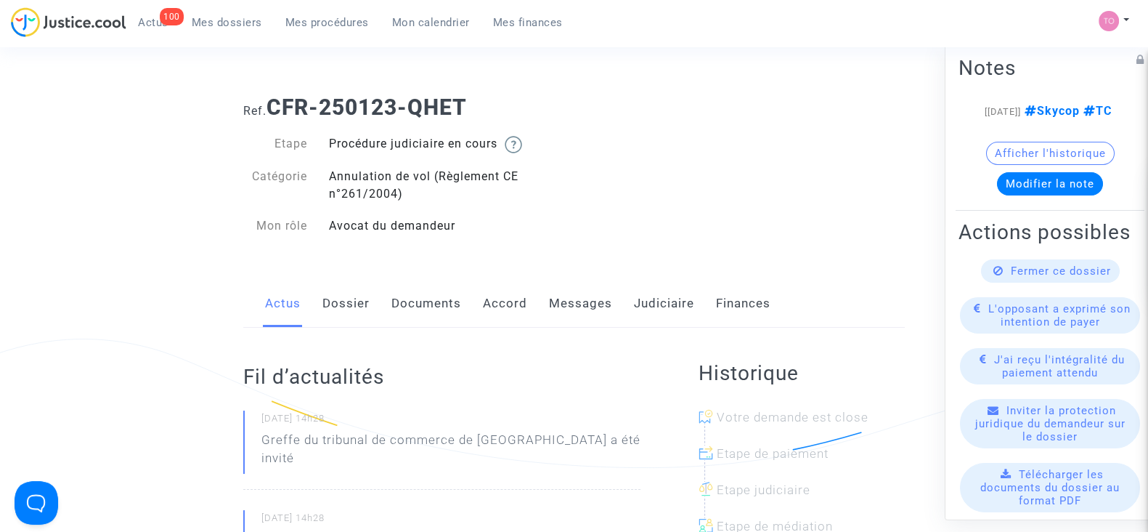
click at [580, 297] on link "Messages" at bounding box center [580, 304] width 63 height 48
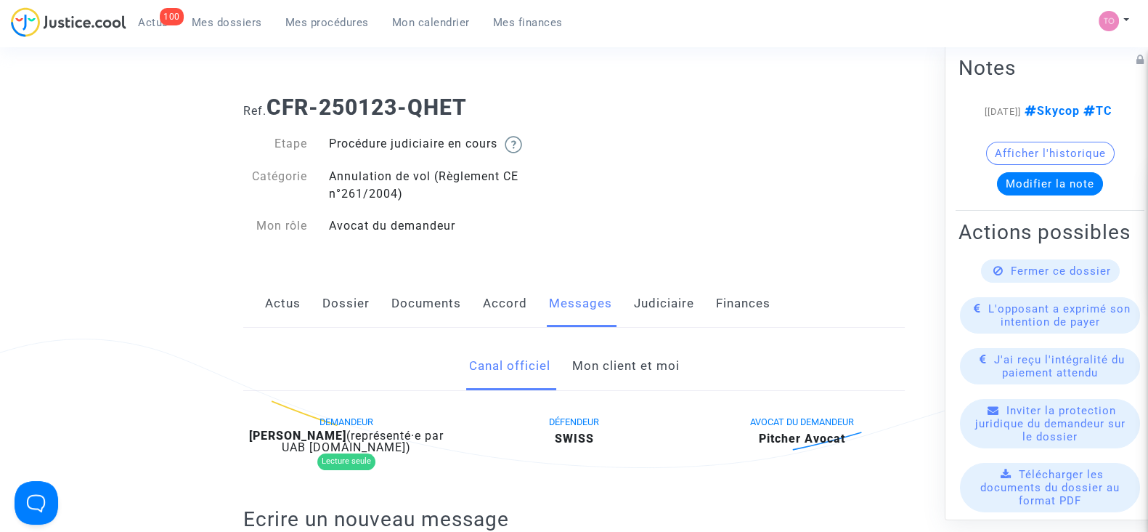
click at [588, 373] on link "Mon client et moi" at bounding box center [625, 366] width 107 height 48
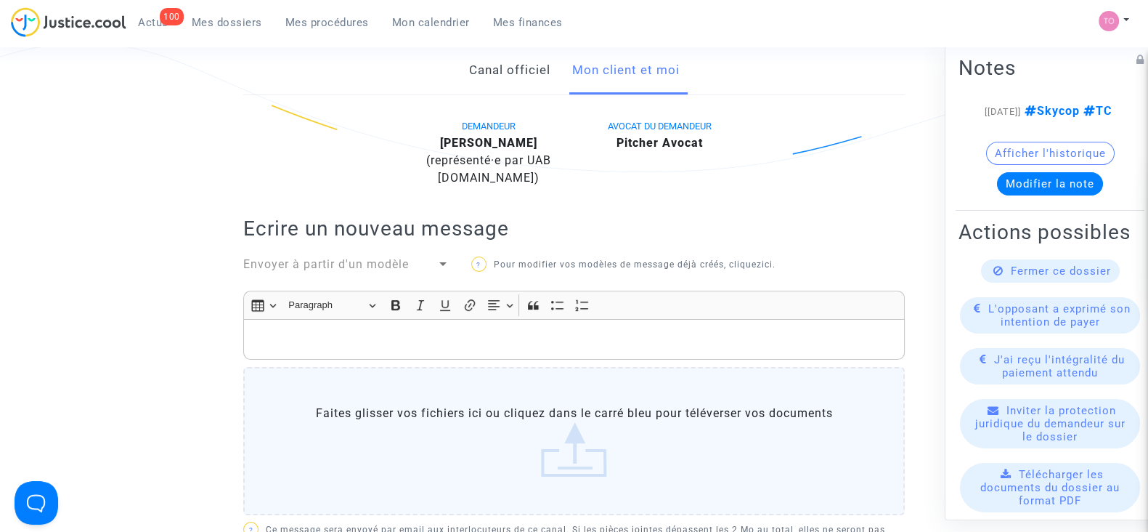
scroll to position [295, 0]
click at [322, 334] on p "Rich Text Editor, main" at bounding box center [574, 340] width 646 height 18
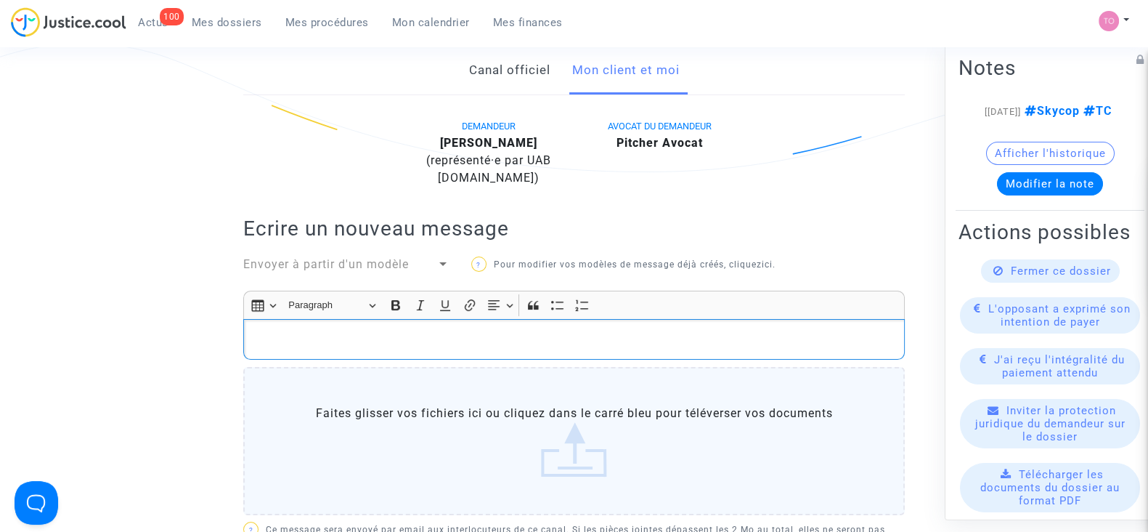
scroll to position [304, 0]
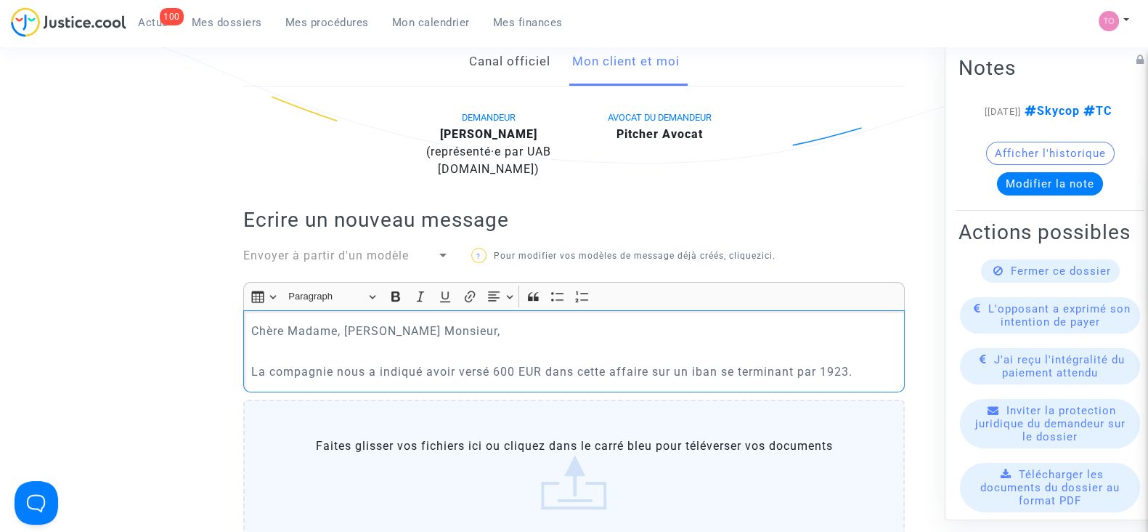
click at [699, 372] on p "La compagnie nous a indiqué avoir versé 600 EUR dans cette affaire sur un iban …" at bounding box center [574, 371] width 646 height 18
click at [869, 365] on p "La compagnie nous a indiqué avoir versé 600 EUR dans cette affaire sur un IBAN …" at bounding box center [574, 371] width 646 height 18
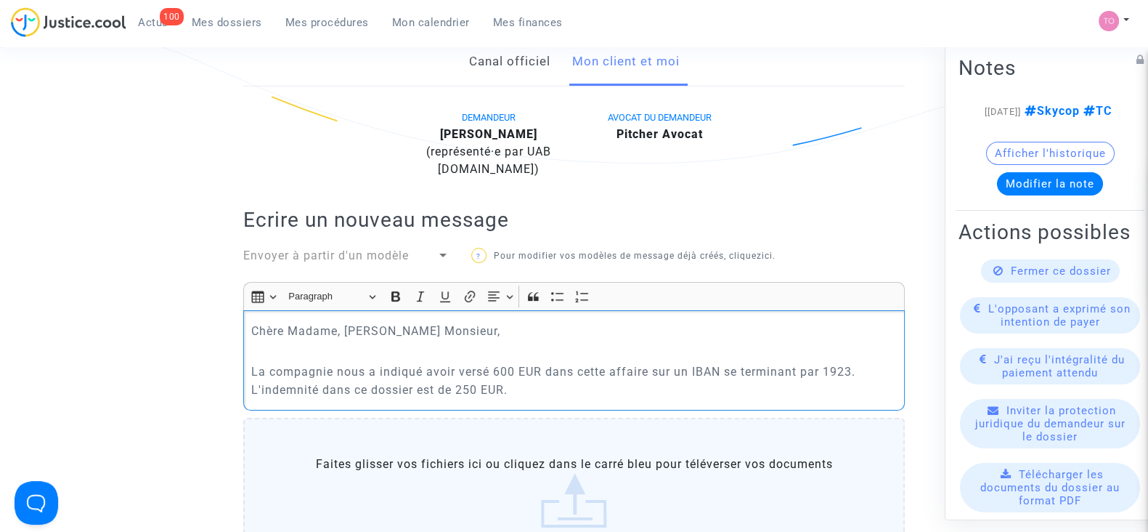
click at [414, 17] on span "Mon calendrier" at bounding box center [431, 22] width 78 height 13
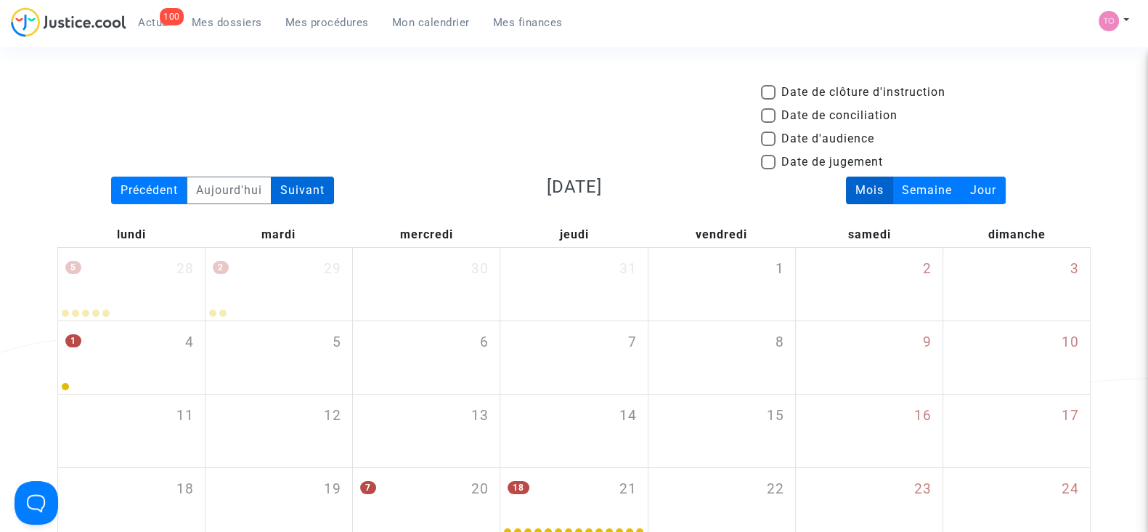
click at [302, 194] on div "Suivant" at bounding box center [302, 190] width 63 height 28
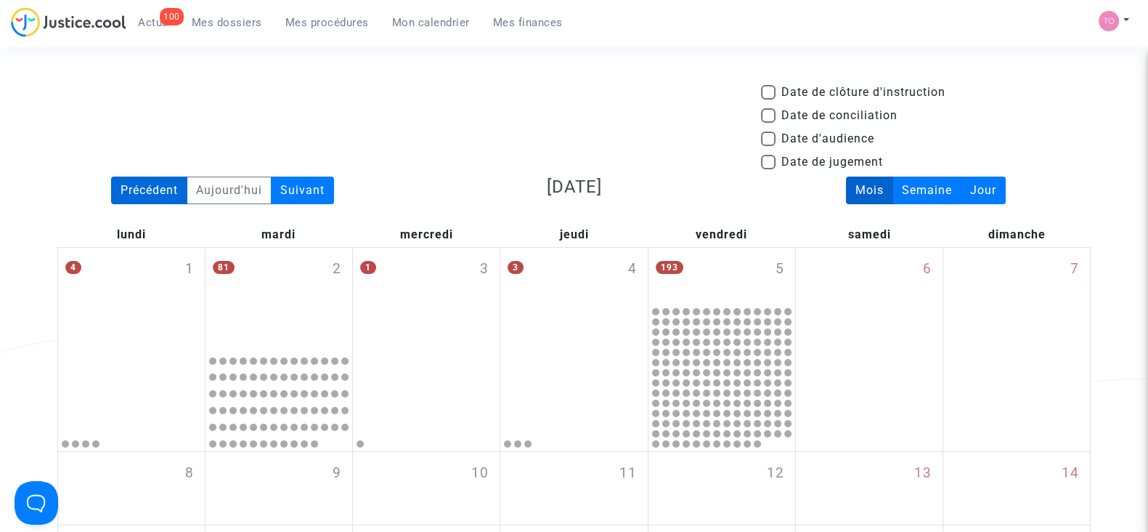
click at [143, 191] on div "Précédent" at bounding box center [149, 190] width 76 height 28
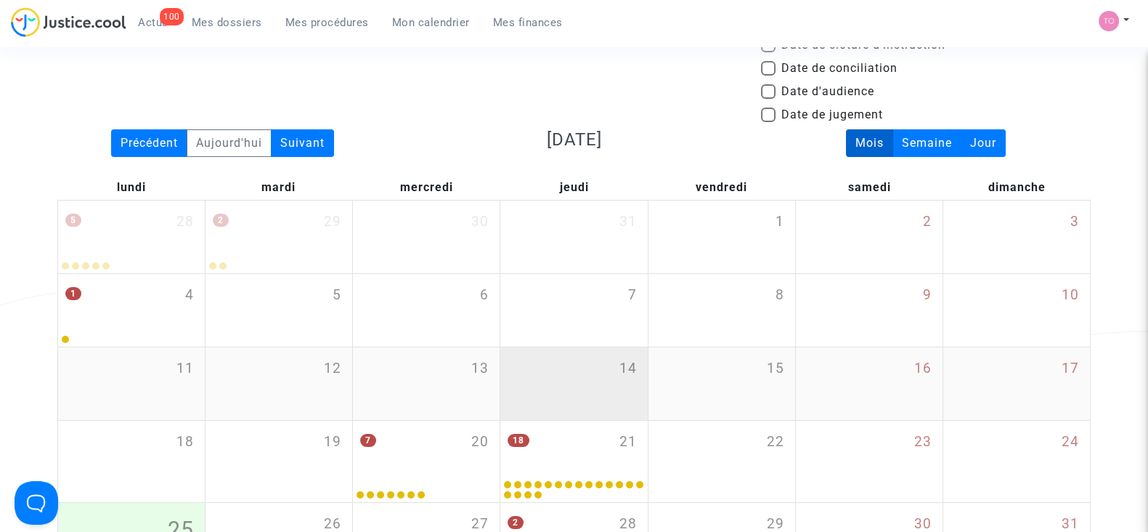
scroll to position [46, 0]
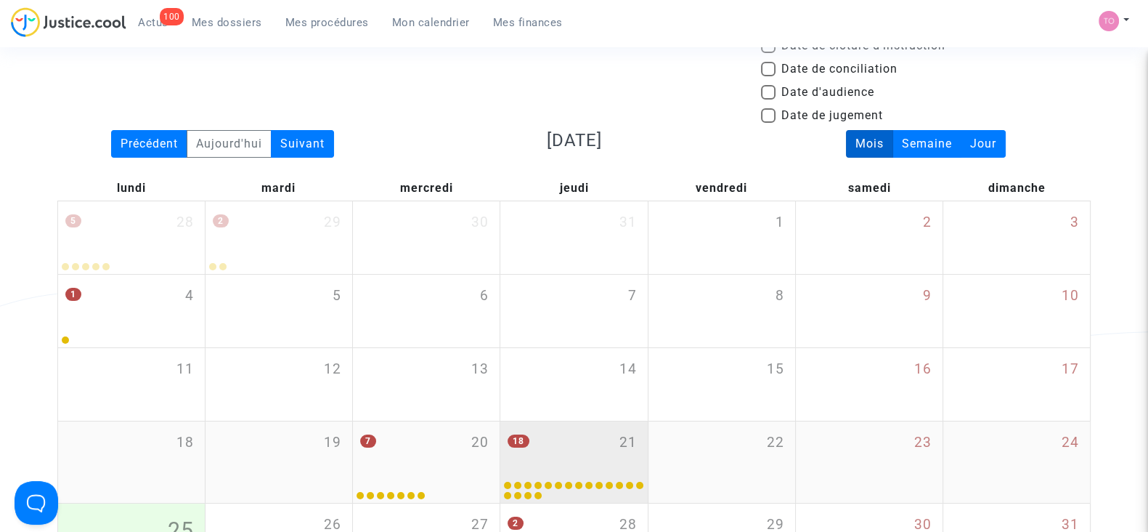
click at [575, 449] on div "18 21" at bounding box center [573, 449] width 147 height 57
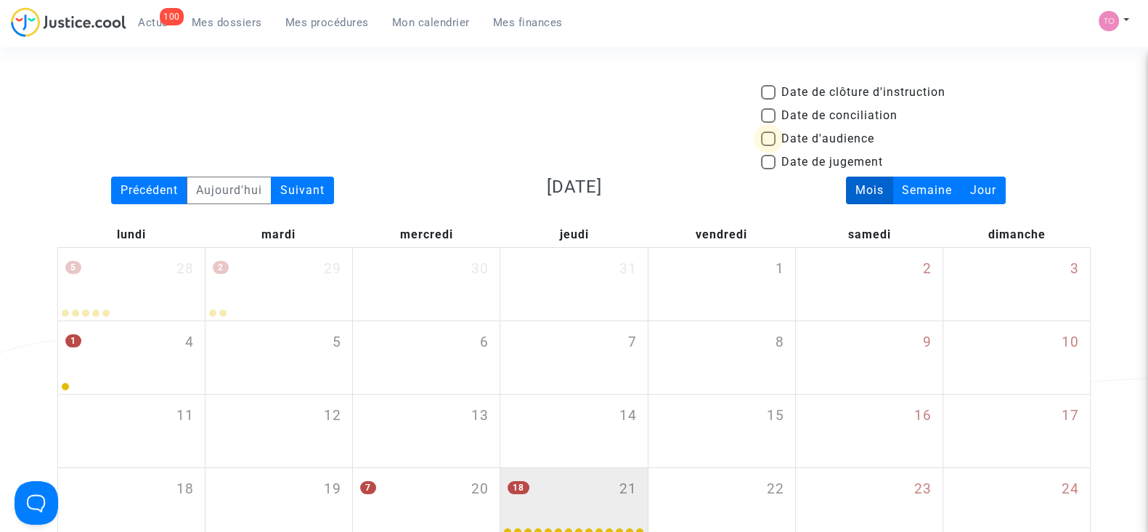
click at [770, 137] on span at bounding box center [768, 138] width 15 height 15
click at [768, 146] on input "Date d'audience" at bounding box center [768, 146] width 1 height 1
checkbox input "true"
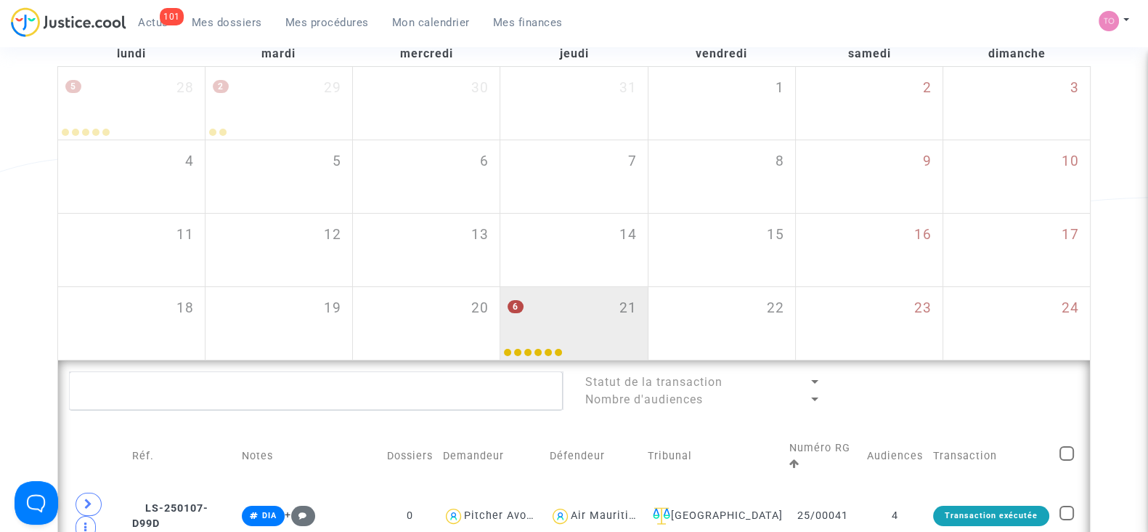
scroll to position [159, 0]
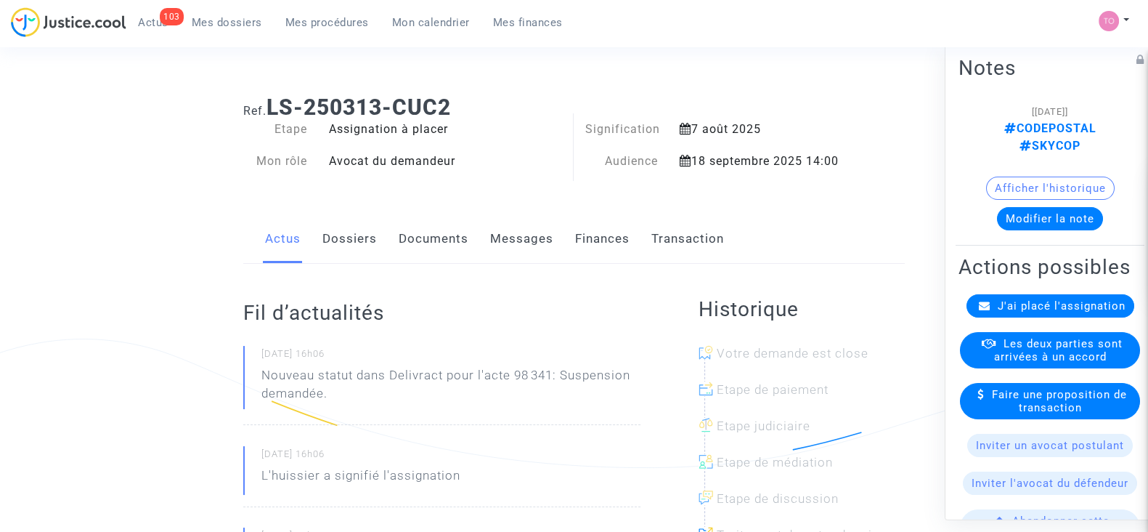
click at [348, 245] on link "Dossiers" at bounding box center [349, 239] width 54 height 48
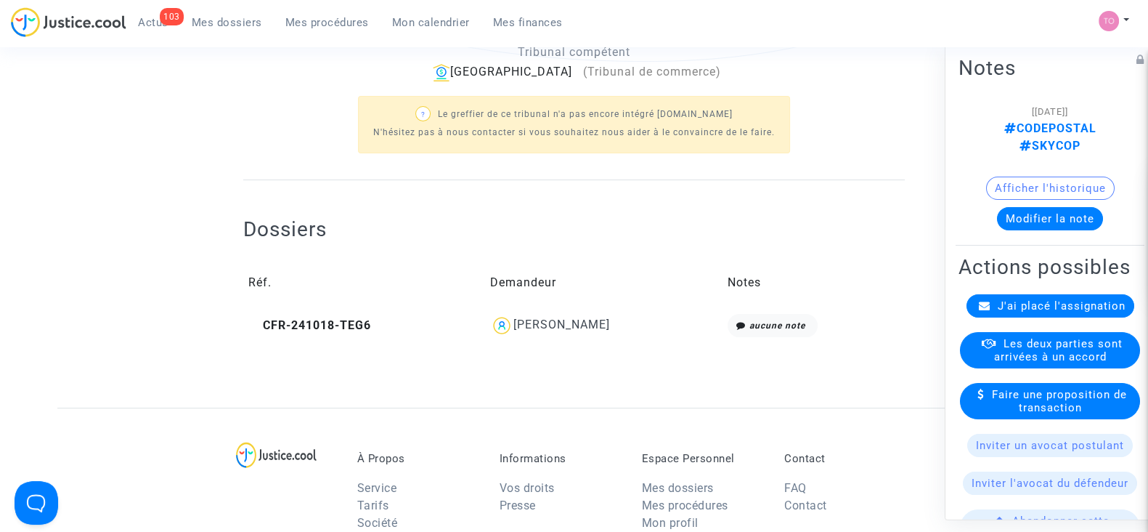
scroll to position [407, 0]
drag, startPoint x: 556, startPoint y: 323, endPoint x: 516, endPoint y: 311, distance: 41.8
click at [516, 311] on td "[PERSON_NAME]" at bounding box center [603, 324] width 237 height 33
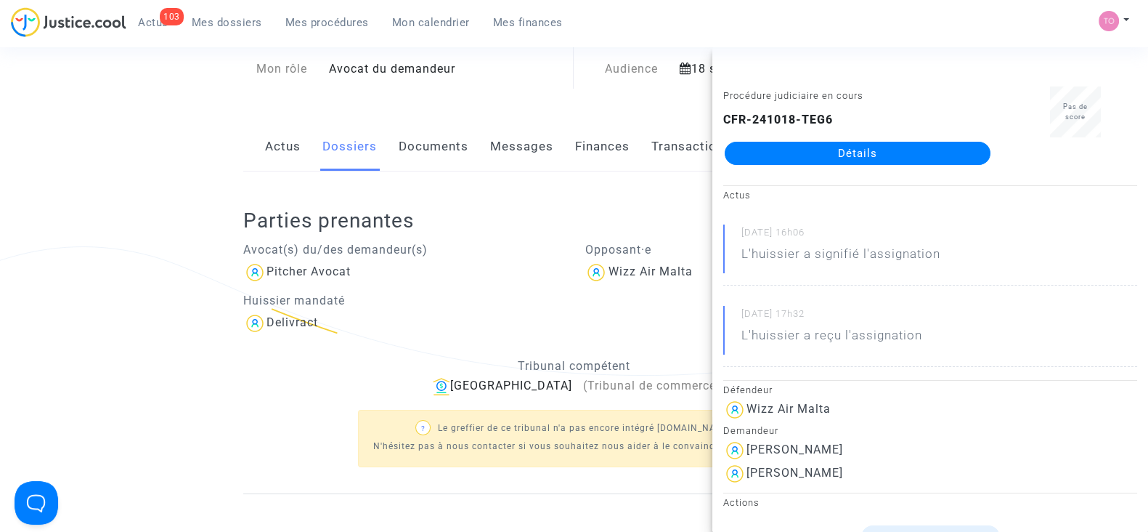
scroll to position [0, 0]
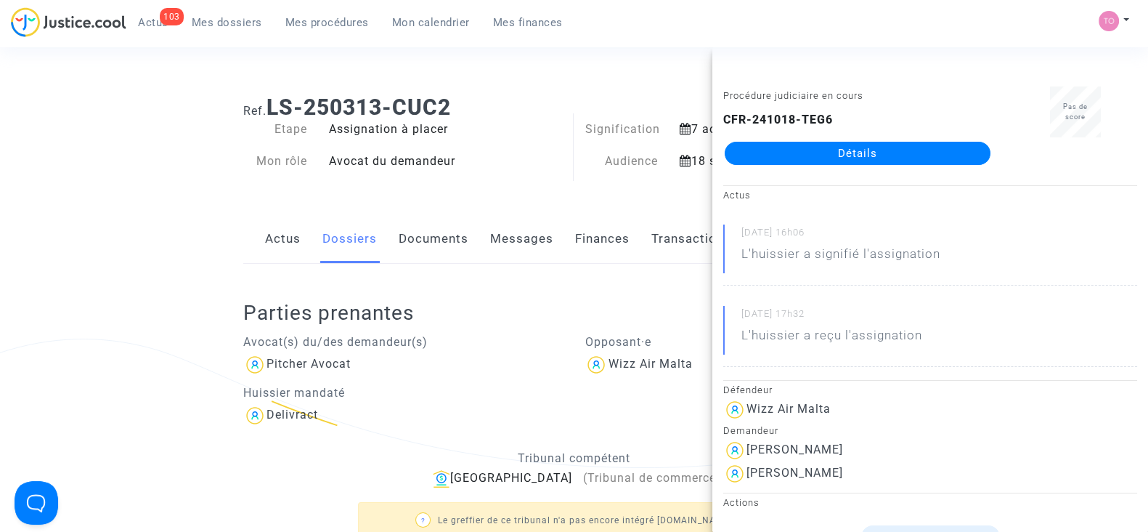
click at [534, 238] on link "Messages" at bounding box center [521, 239] width 63 height 48
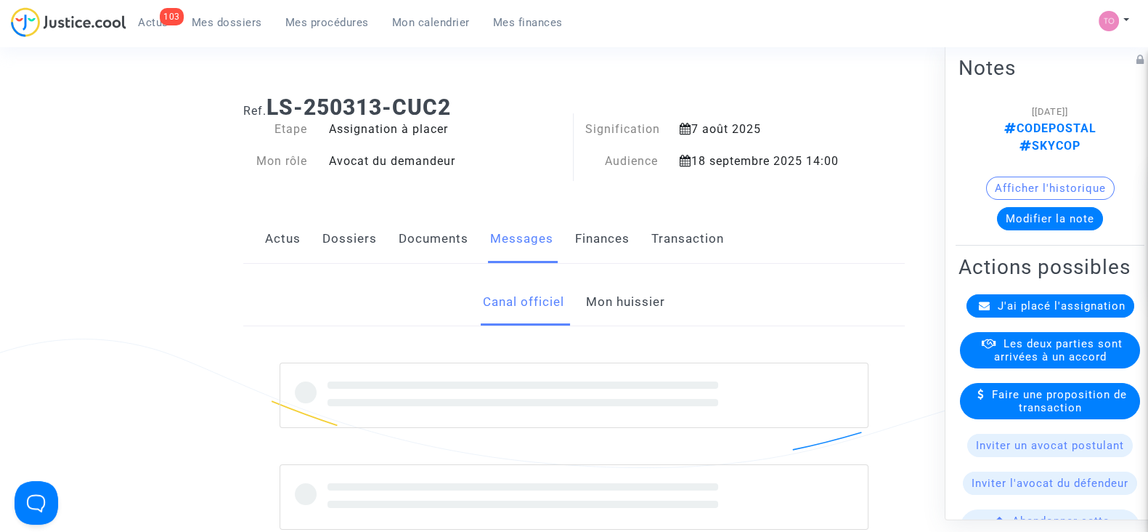
click at [599, 248] on link "Finances" at bounding box center [602, 239] width 54 height 48
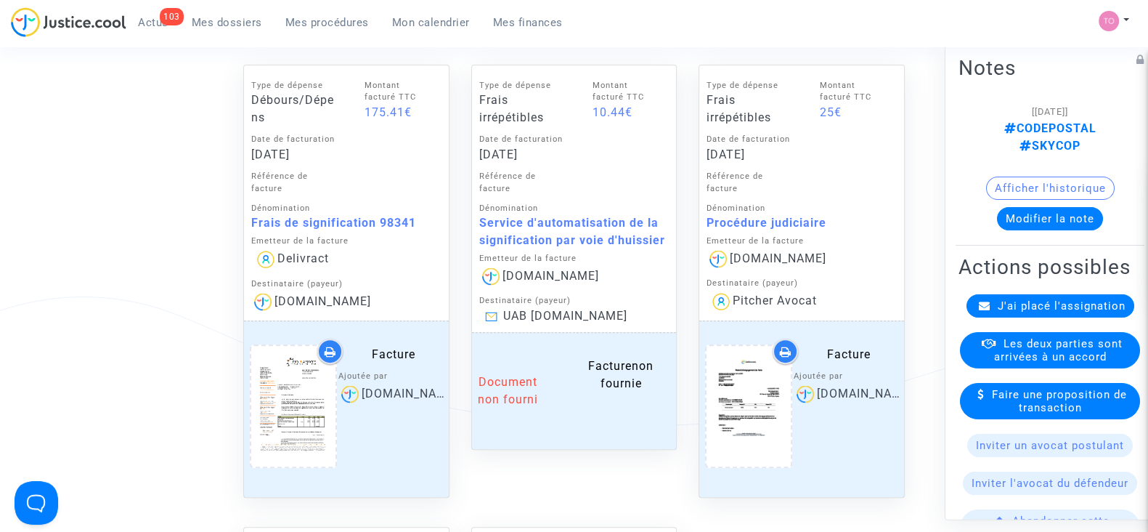
scroll to position [680, 0]
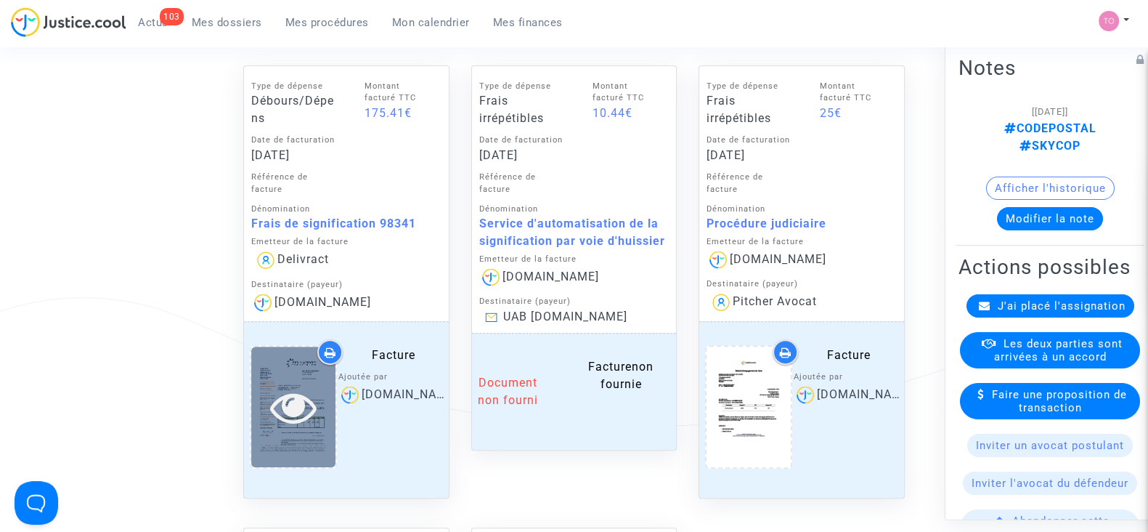
click at [297, 359] on div at bounding box center [293, 406] width 84 height 120
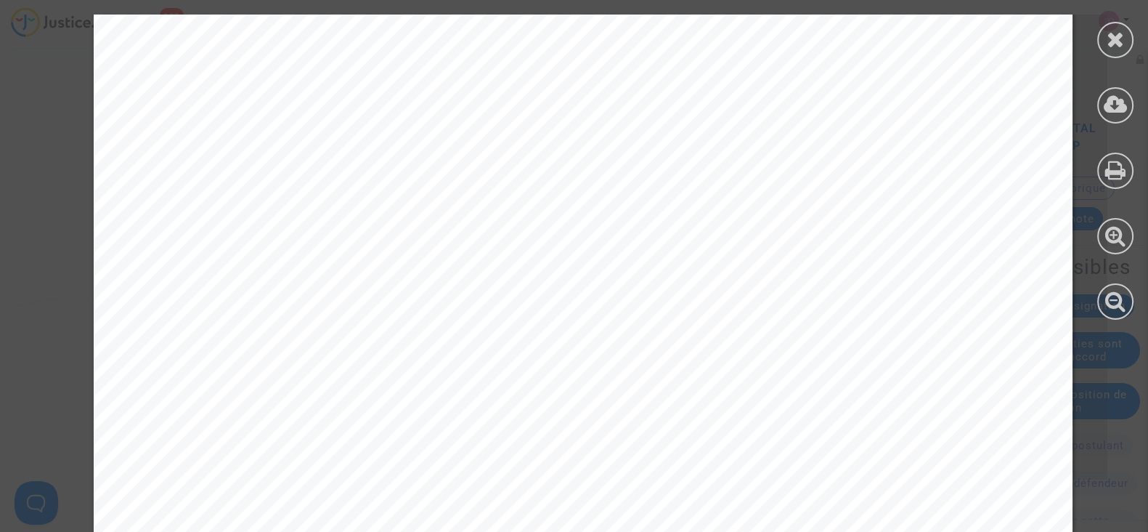
scroll to position [781, 0]
click at [1107, 53] on div at bounding box center [1115, 40] width 36 height 36
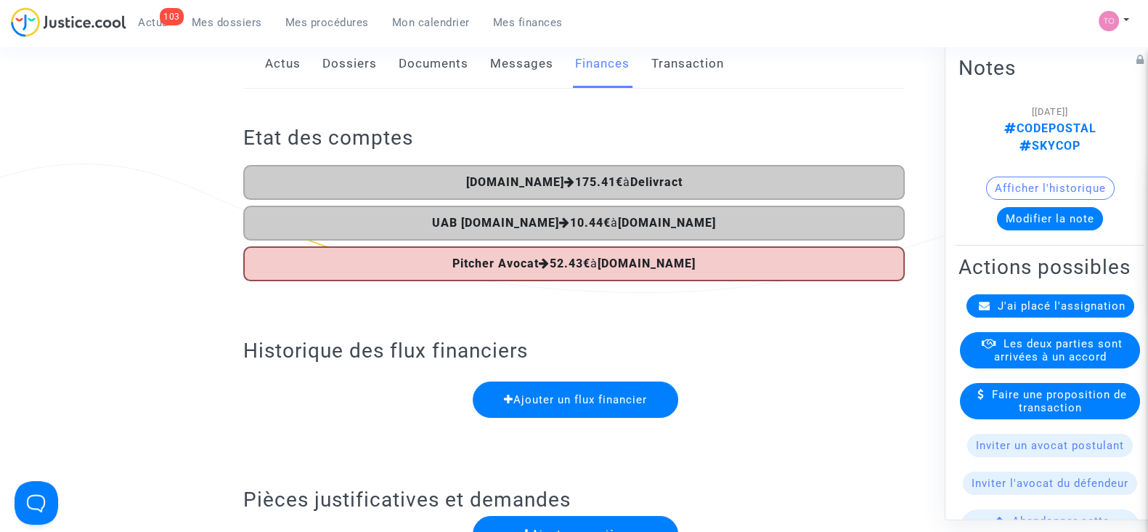
scroll to position [176, 0]
click at [339, 52] on link "Dossiers" at bounding box center [349, 63] width 54 height 48
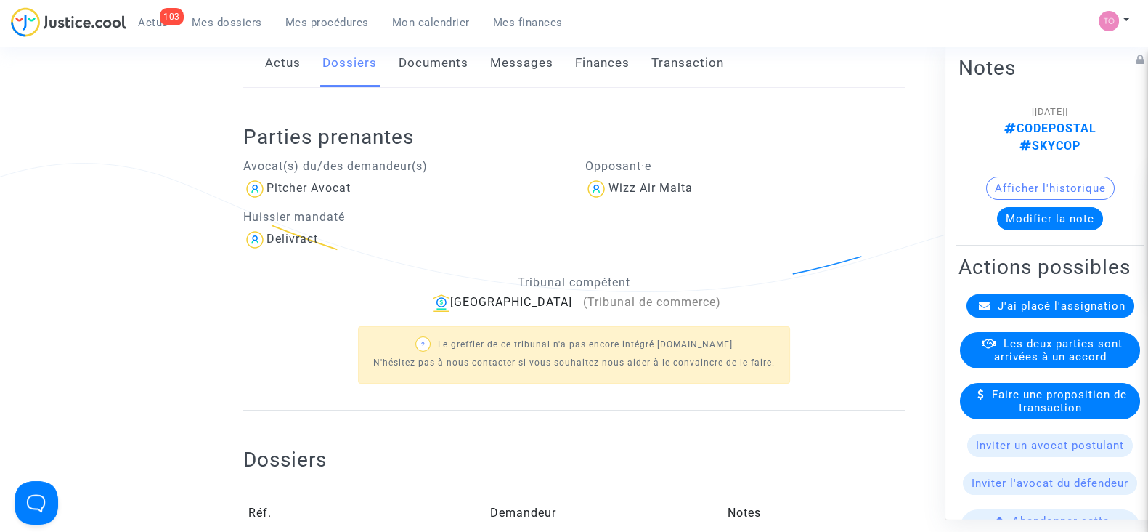
click at [1020, 176] on button "Afficher l'historique" at bounding box center [1050, 187] width 129 height 23
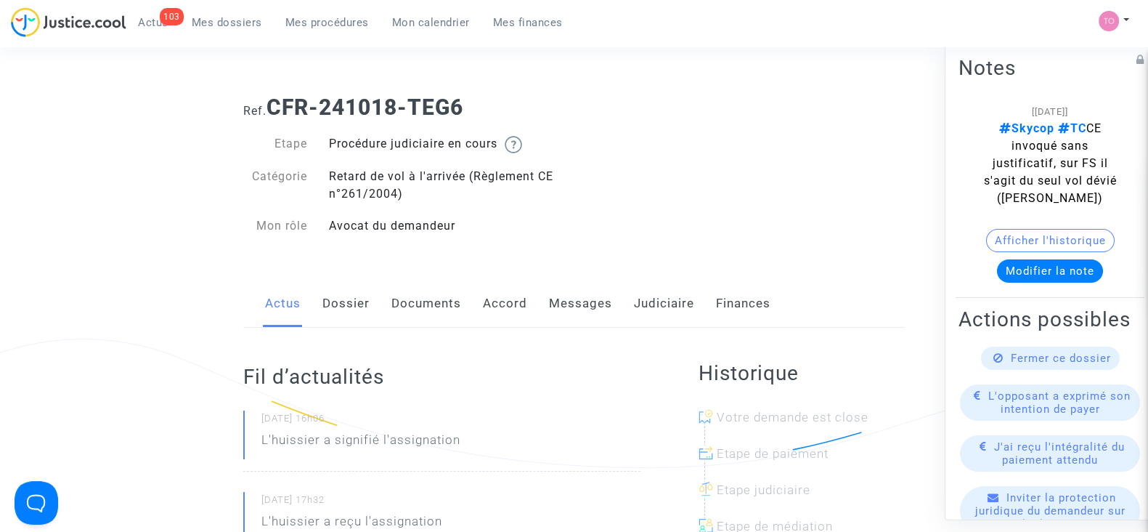
click at [506, 288] on link "Accord" at bounding box center [505, 304] width 44 height 48
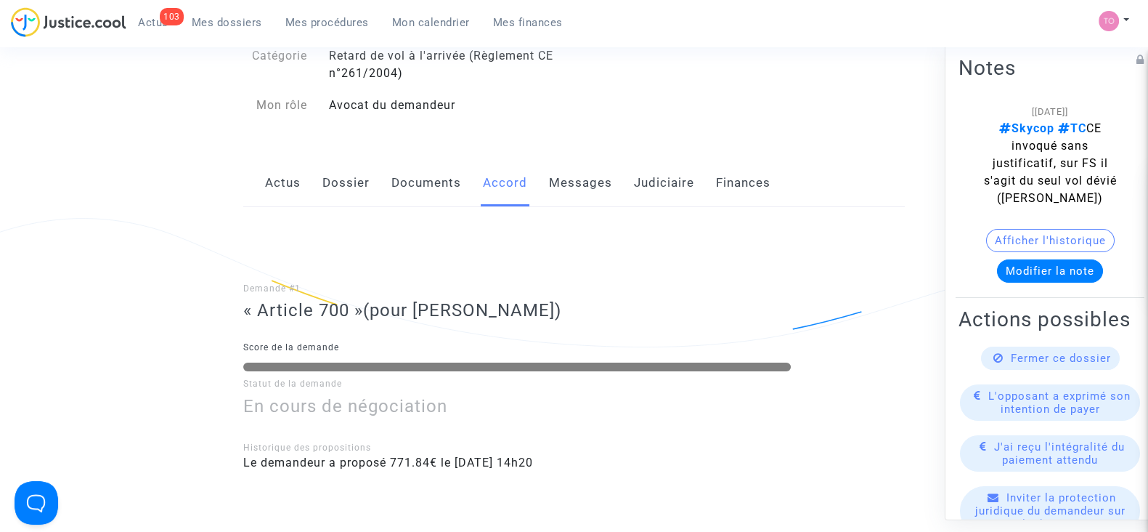
scroll to position [120, 0]
click at [334, 196] on link "Dossier" at bounding box center [345, 184] width 47 height 48
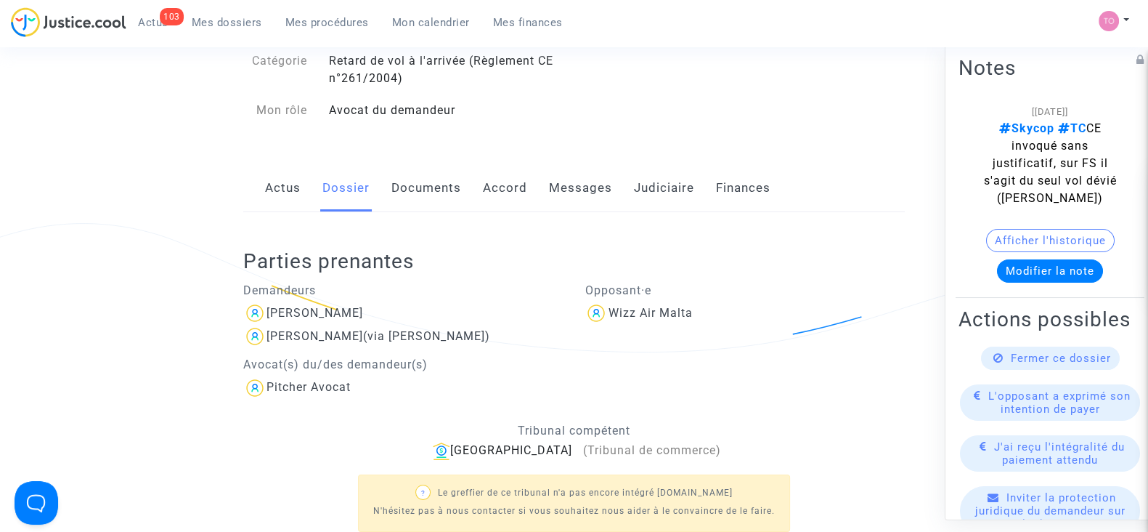
scroll to position [109, 0]
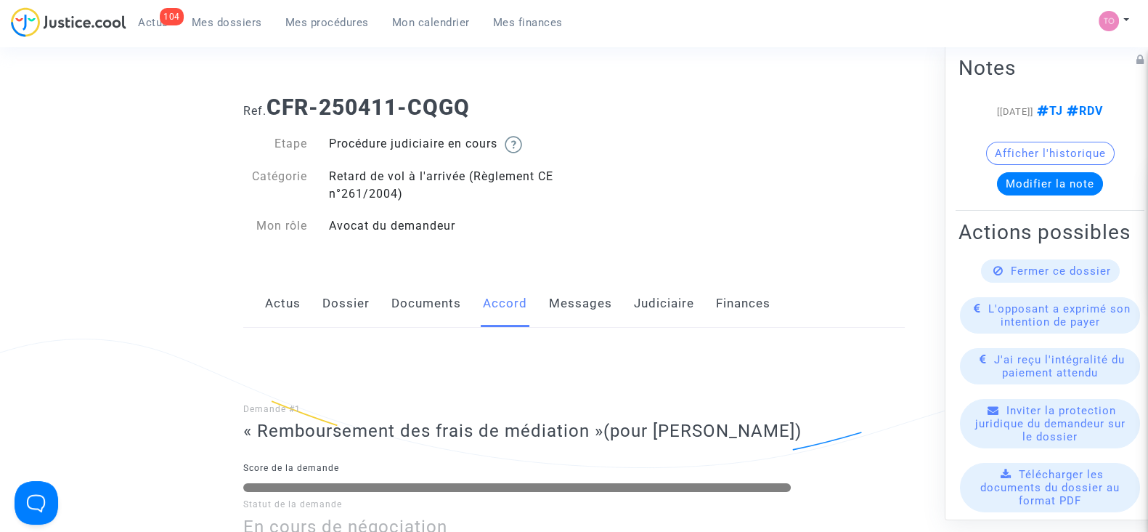
click at [422, 32] on link "Mon calendrier" at bounding box center [431, 23] width 101 height 22
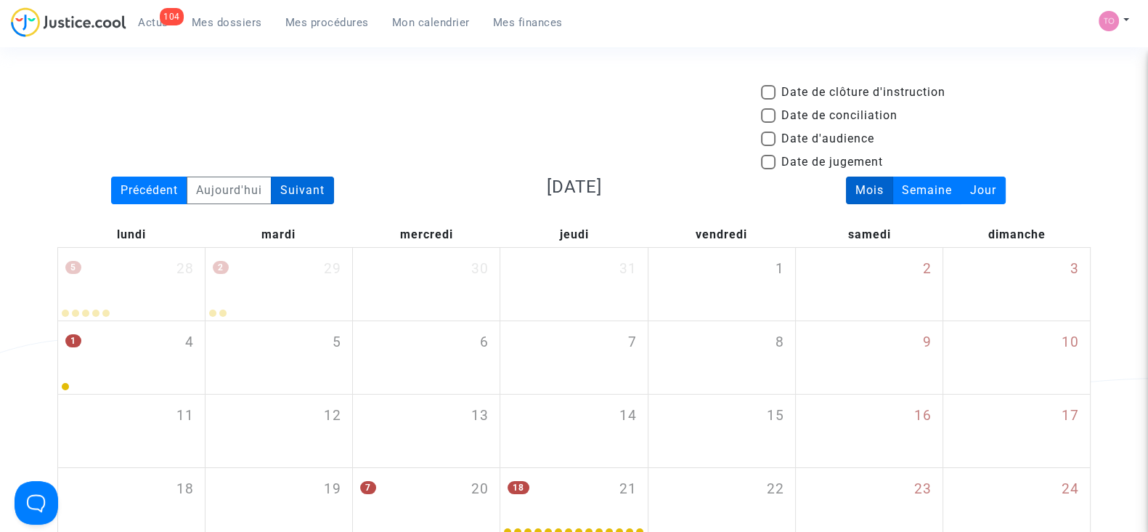
click at [295, 188] on div "Suivant" at bounding box center [302, 190] width 63 height 28
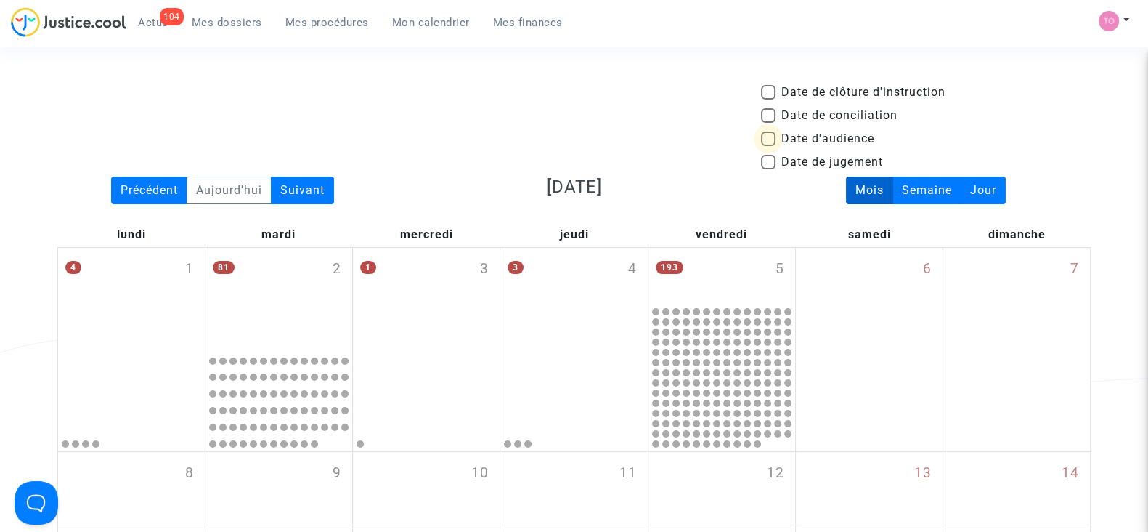
click at [772, 139] on span at bounding box center [768, 138] width 15 height 15
click at [768, 146] on input "Date d'audience" at bounding box center [768, 146] width 1 height 1
checkbox input "true"
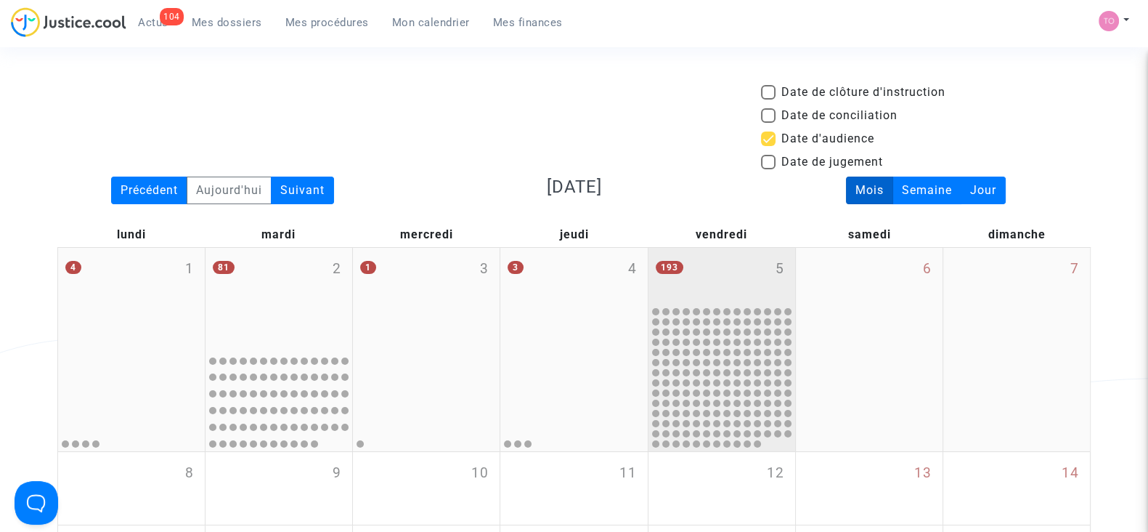
click at [714, 275] on div "193 5" at bounding box center [722, 276] width 147 height 57
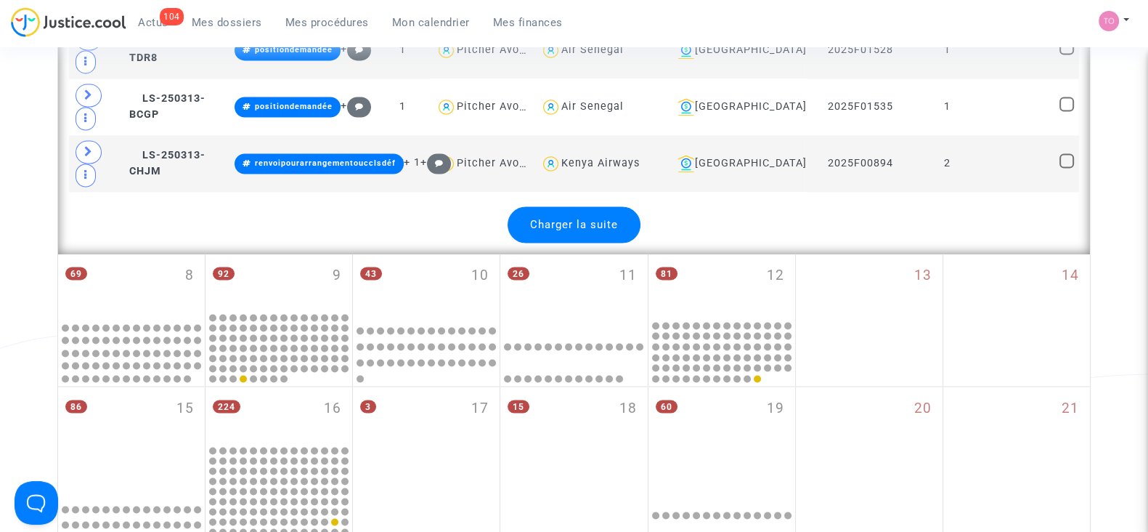
scroll to position [3196, 0]
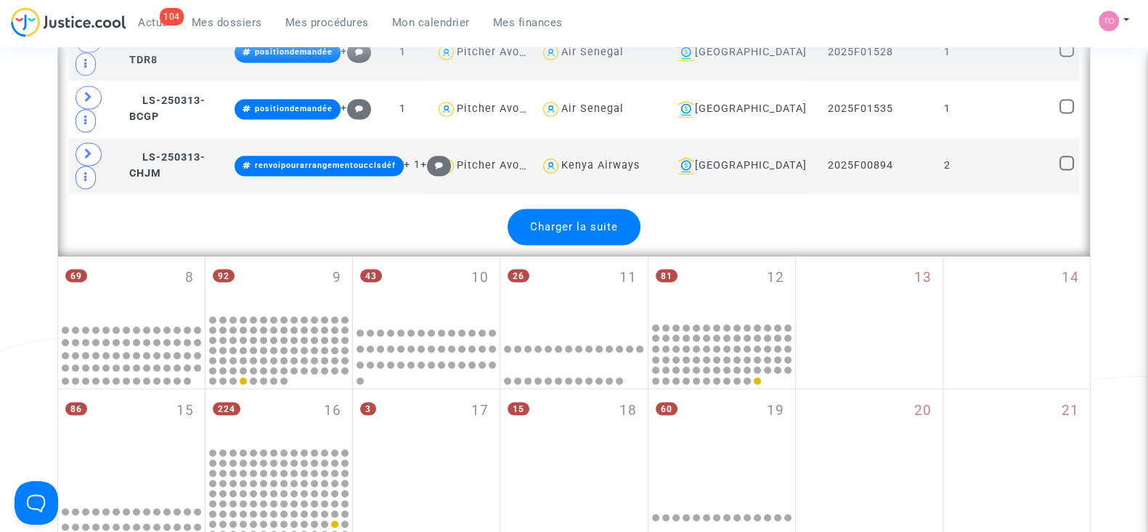
click at [572, 220] on span "Charger la suite" at bounding box center [574, 226] width 88 height 13
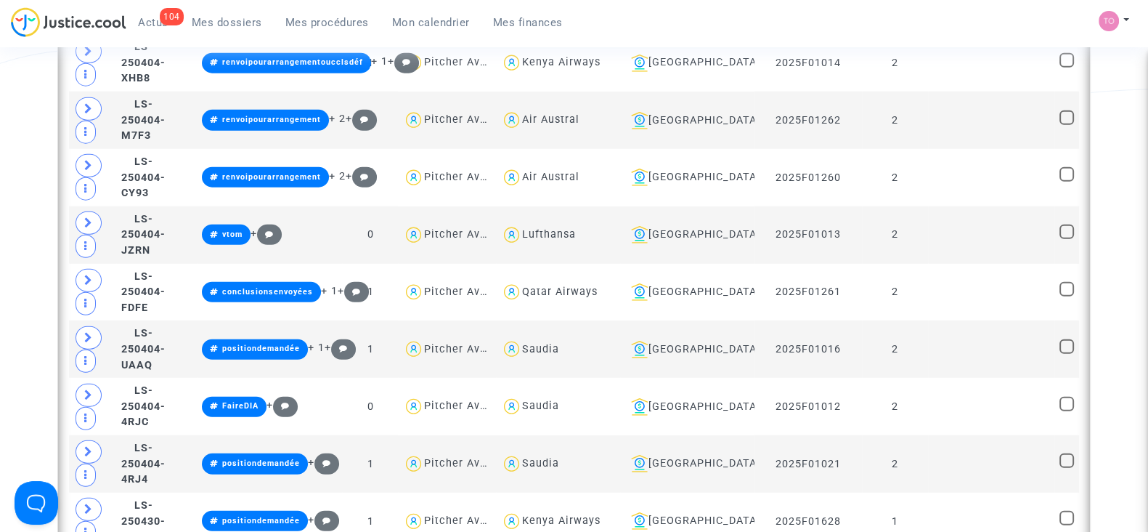
scroll to position [4760, 0]
click at [577, 171] on div "Air Austral" at bounding box center [550, 177] width 57 height 12
type textarea "@"Air Austral""
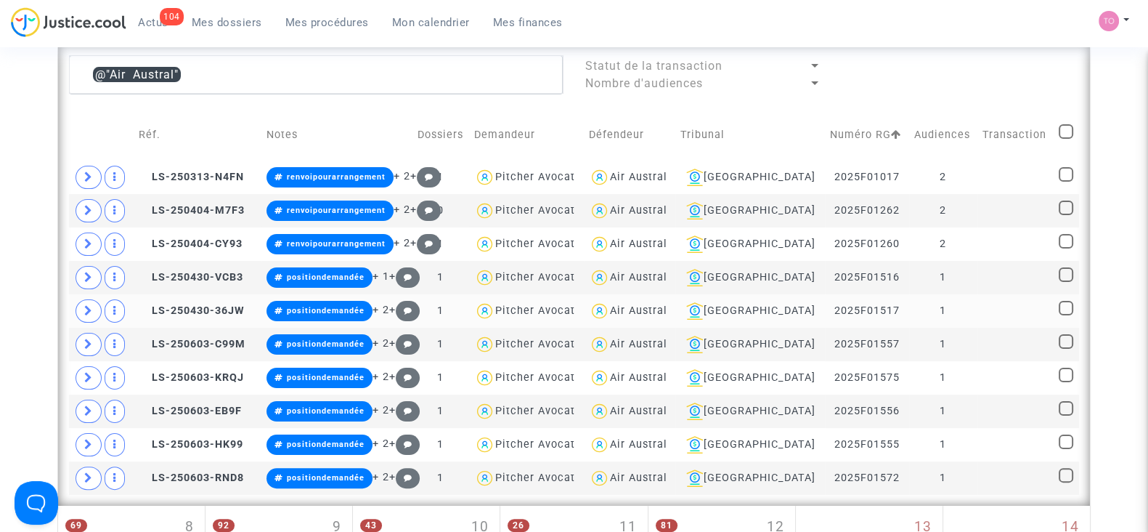
scroll to position [455, 0]
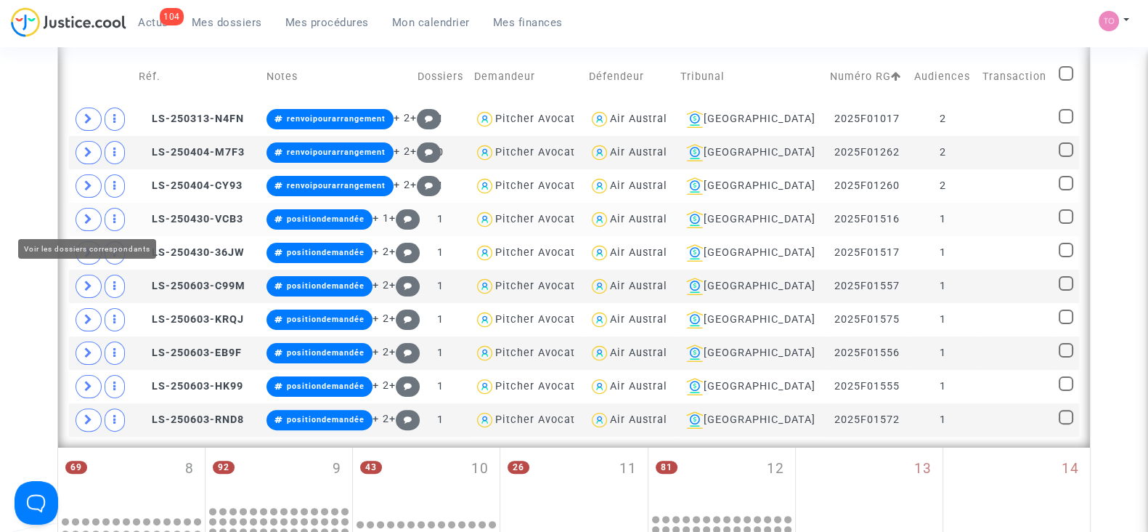
click at [80, 214] on span at bounding box center [89, 219] width 26 height 23
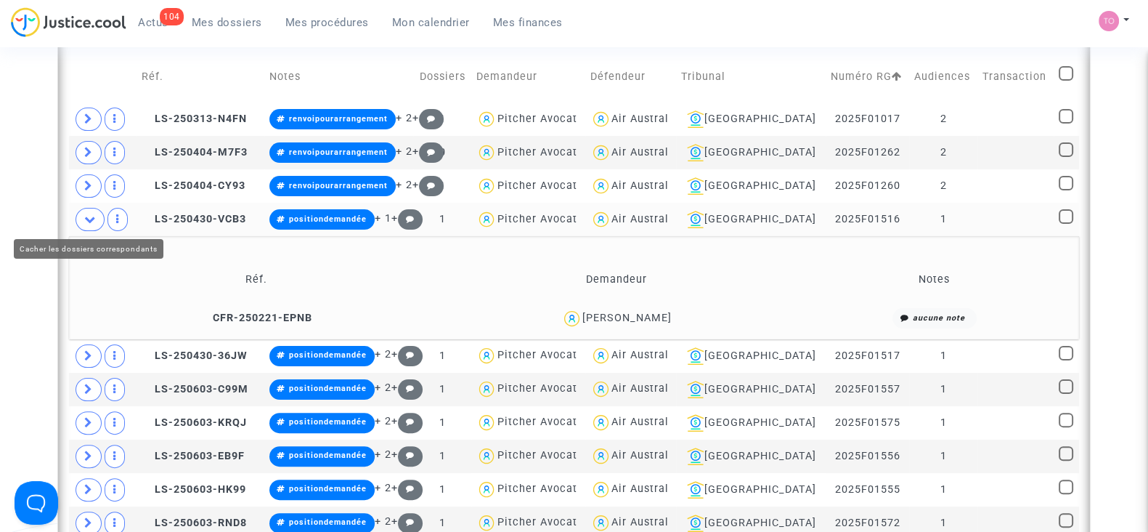
scroll to position [505, 0]
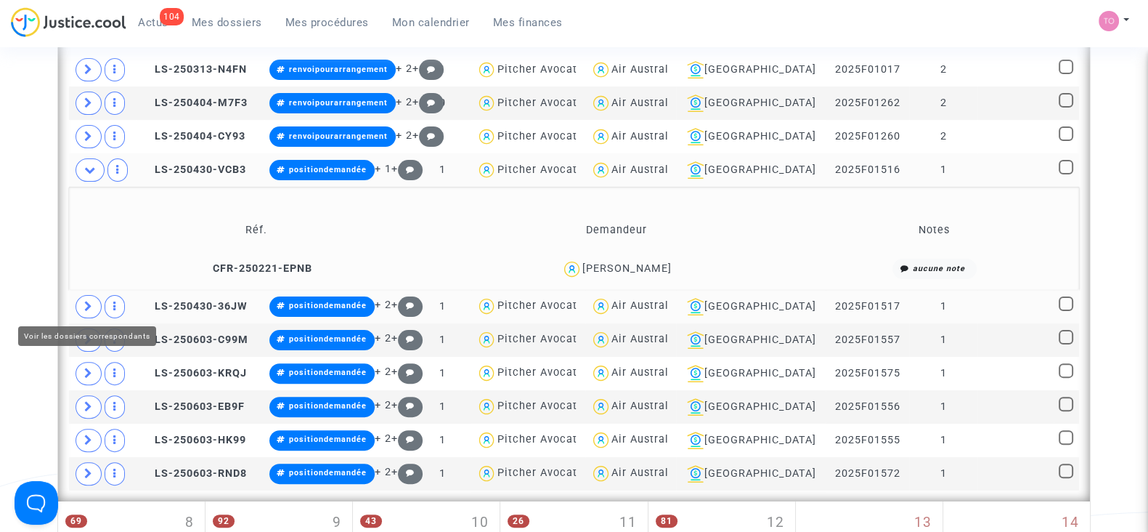
click at [92, 303] on span at bounding box center [89, 306] width 26 height 23
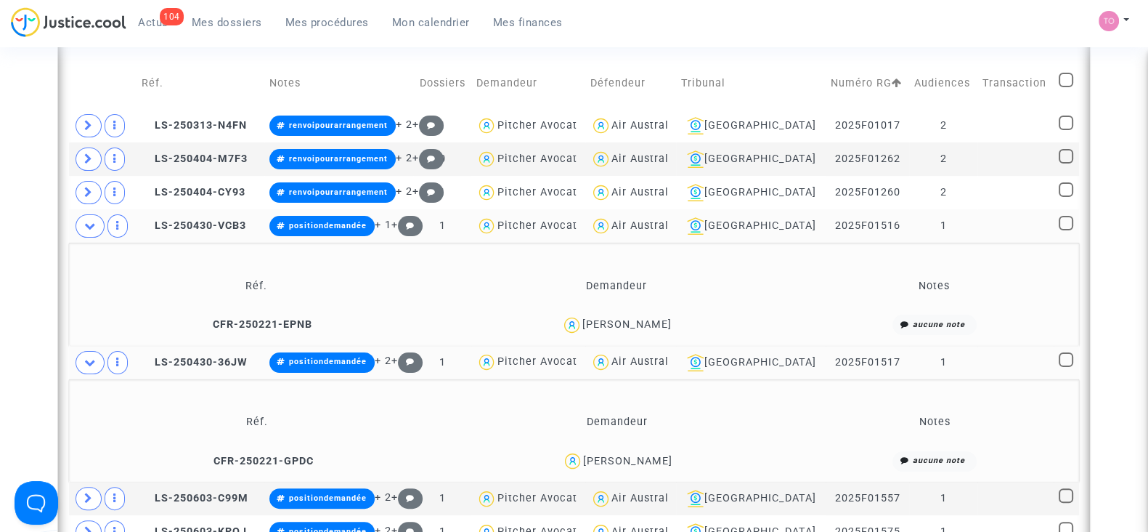
scroll to position [448, 0]
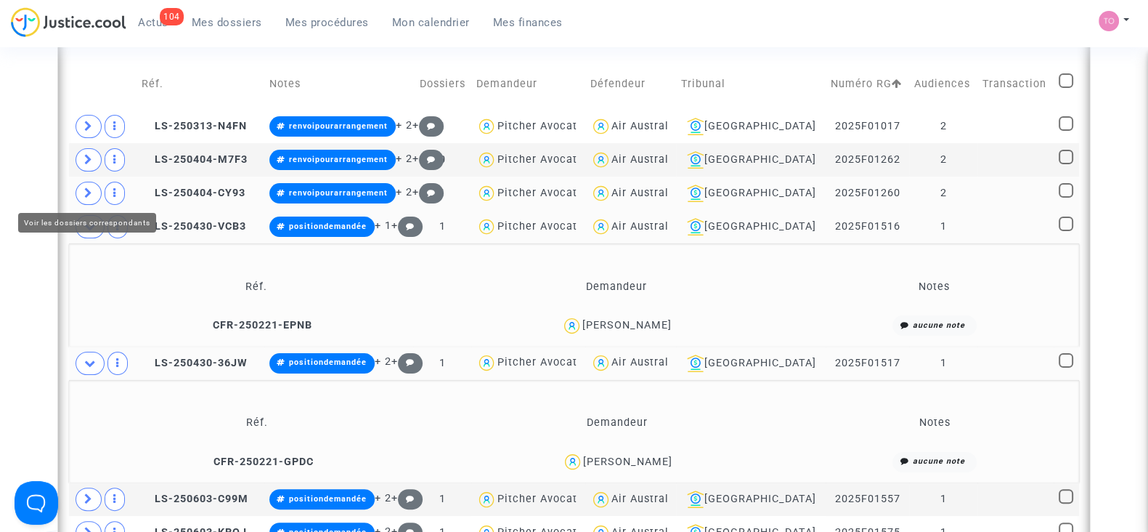
click at [84, 187] on icon at bounding box center [88, 192] width 9 height 11
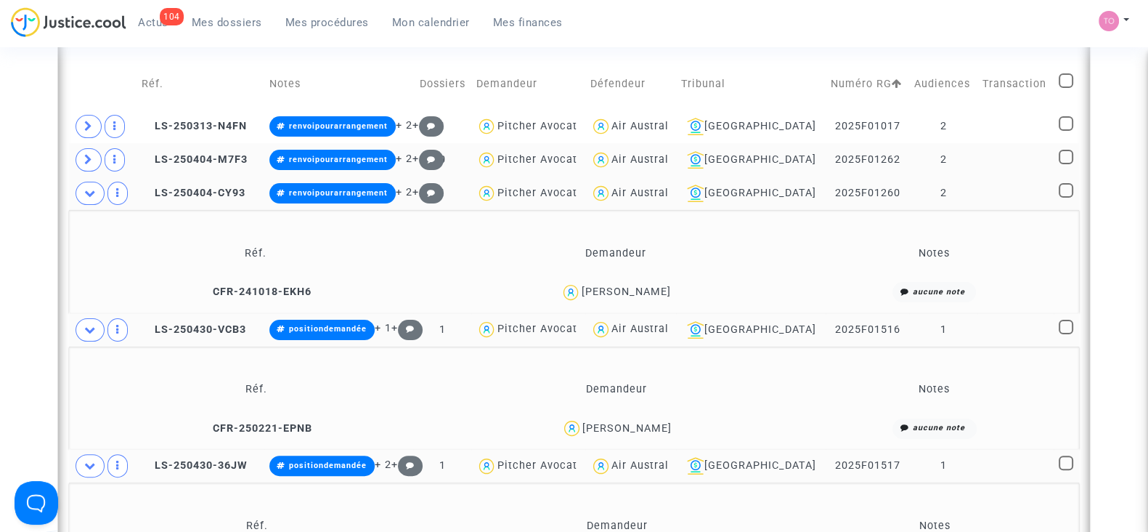
click at [74, 150] on td at bounding box center [103, 159] width 68 height 33
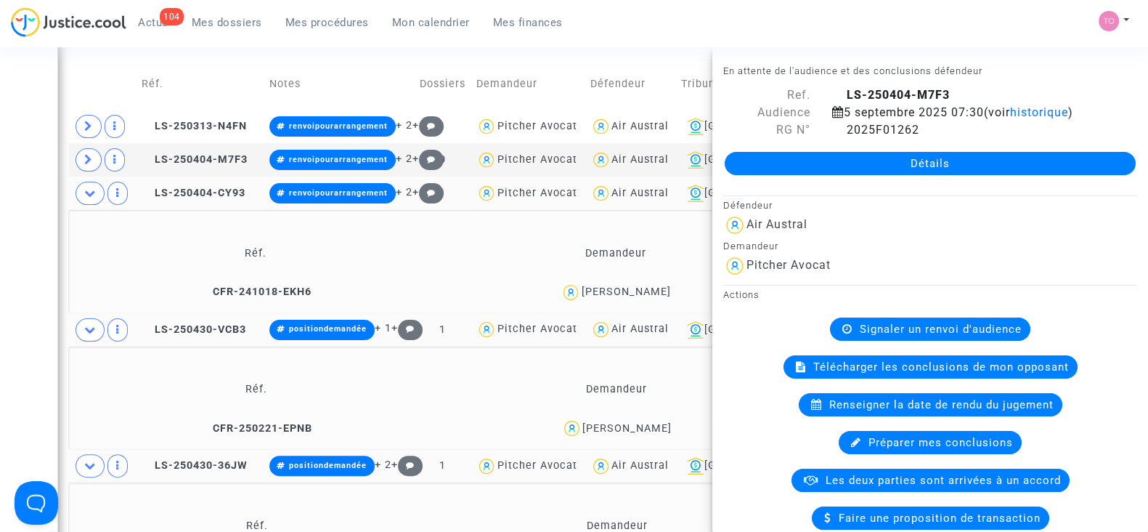
click at [33, 160] on div "Date de clôture d'instruction Date de conciliation Date d'audience Date de juge…" at bounding box center [574, 505] width 1148 height 1741
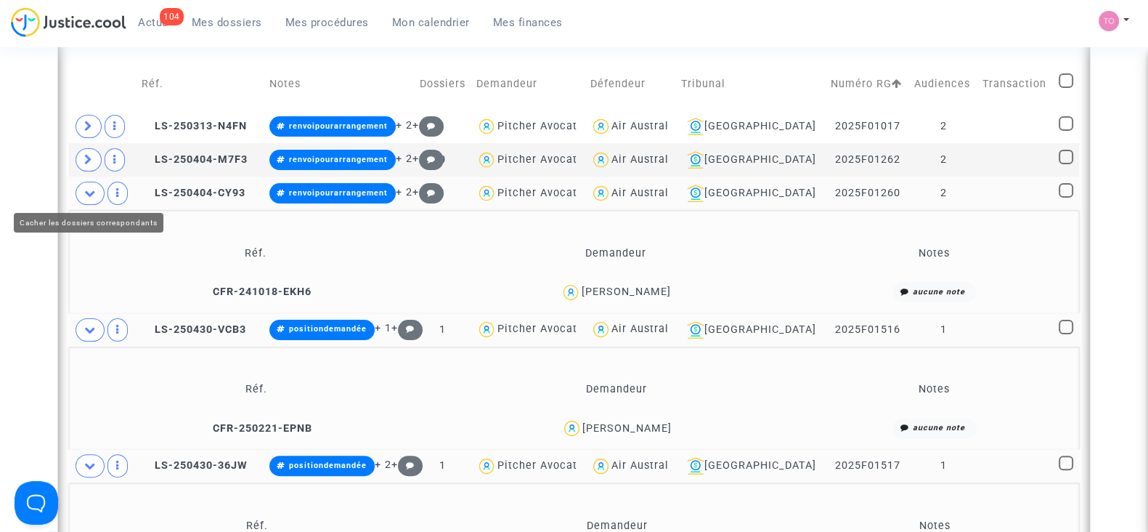
click at [86, 192] on icon at bounding box center [90, 192] width 12 height 11
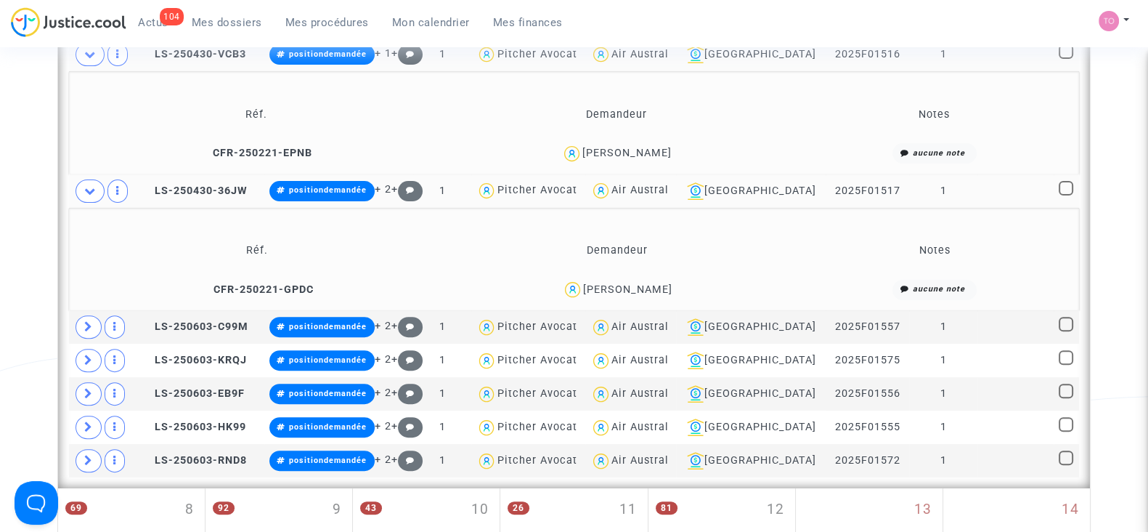
scroll to position [633, 0]
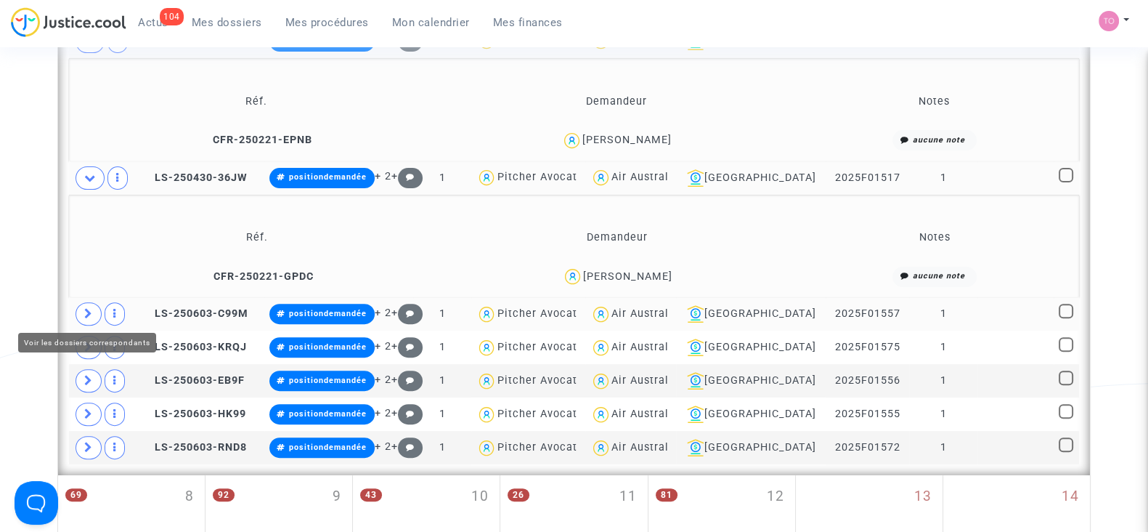
click at [84, 314] on icon at bounding box center [88, 313] width 9 height 11
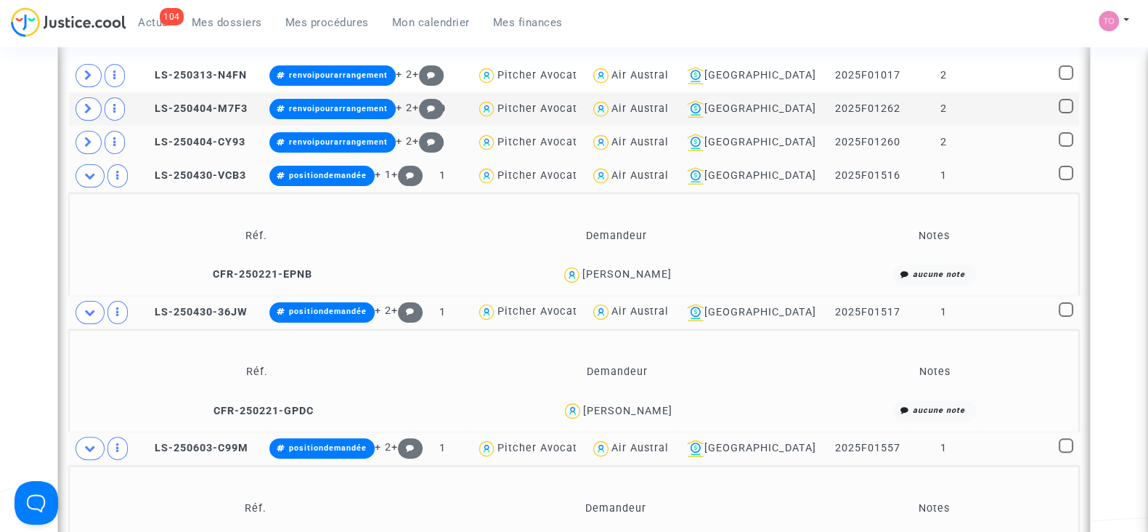
scroll to position [497, 0]
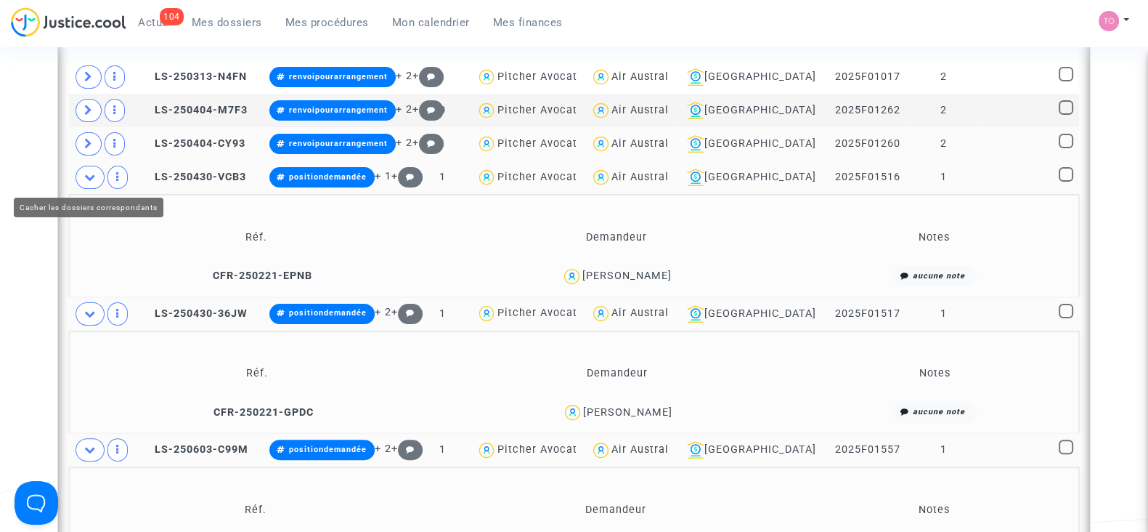
click at [89, 179] on icon at bounding box center [90, 176] width 12 height 11
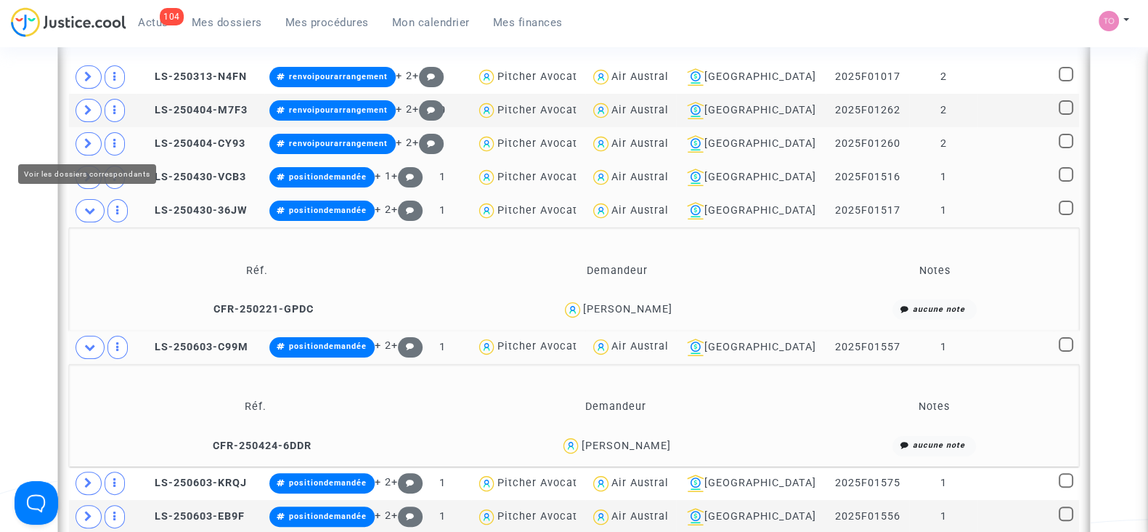
click at [89, 150] on span at bounding box center [89, 143] width 26 height 23
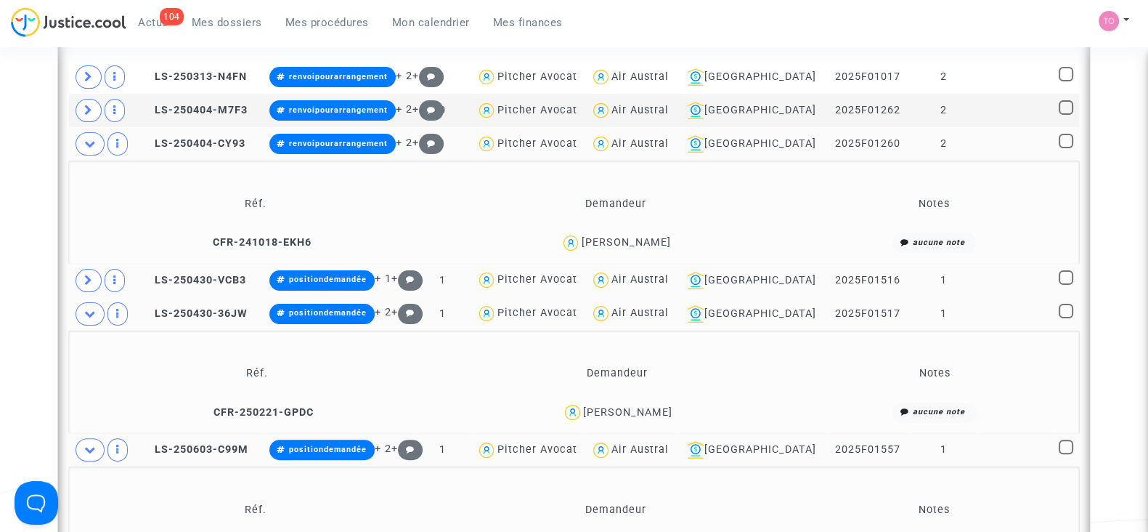
click at [630, 247] on div "Martine BINEAU" at bounding box center [616, 242] width 348 height 21
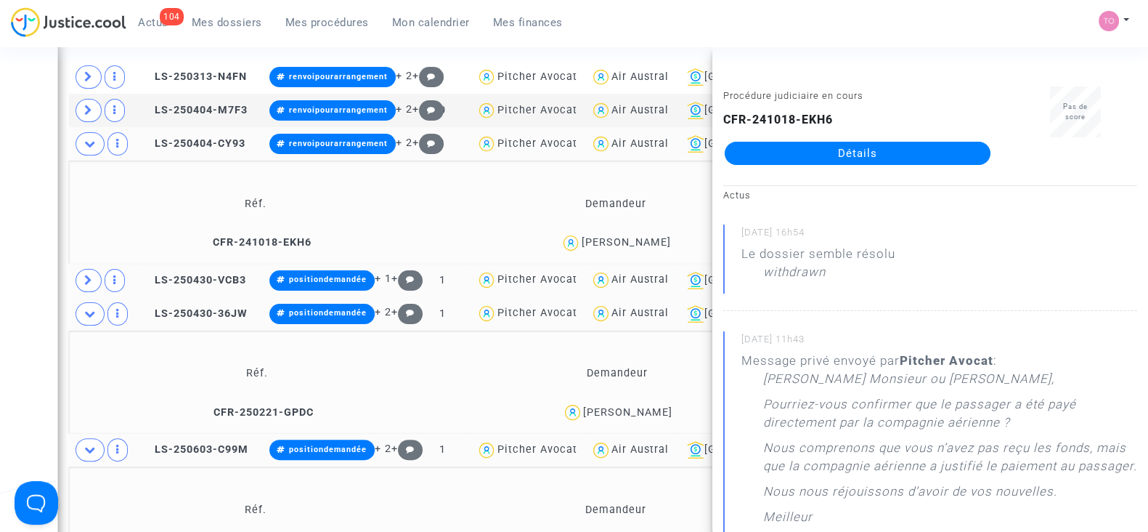
click at [908, 214] on div "Actus 08/08/2025 - 16h54 Le dossier semble résolu withdrawn 07/08/2025 - 11h43 …" at bounding box center [930, 386] width 436 height 402
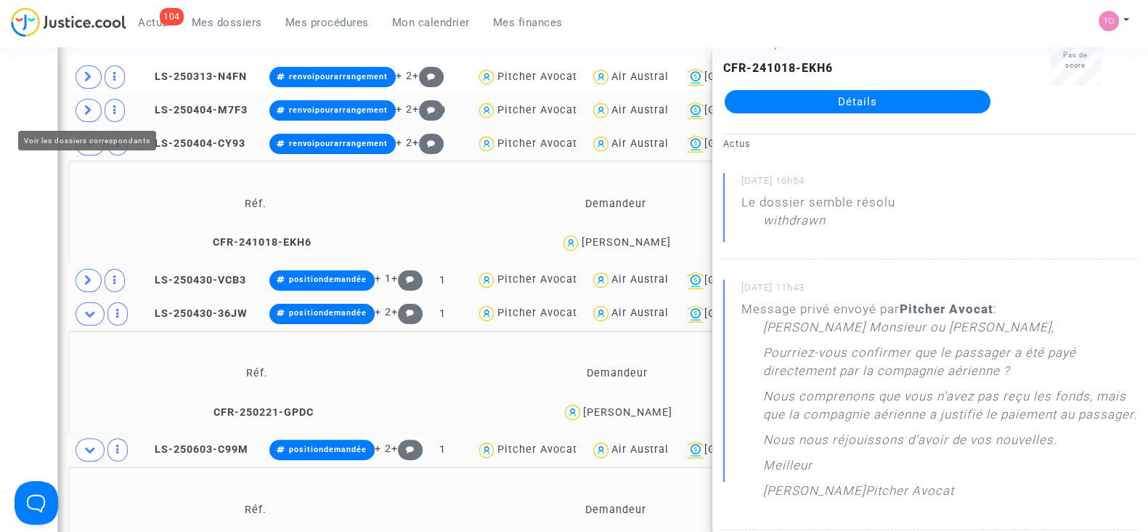
click at [88, 106] on icon at bounding box center [88, 110] width 9 height 11
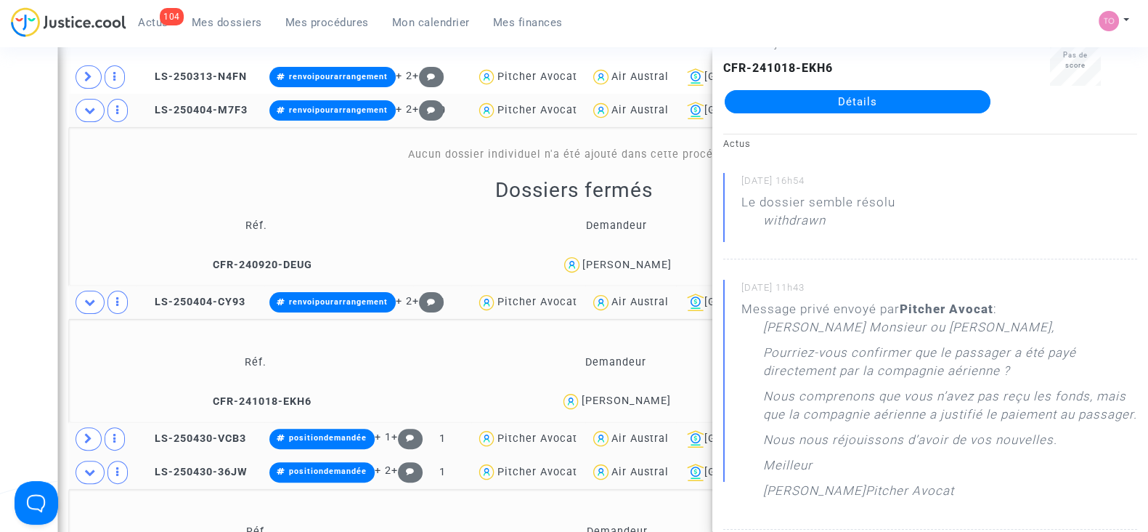
click at [659, 259] on div "Marina Alfano" at bounding box center [626, 265] width 89 height 12
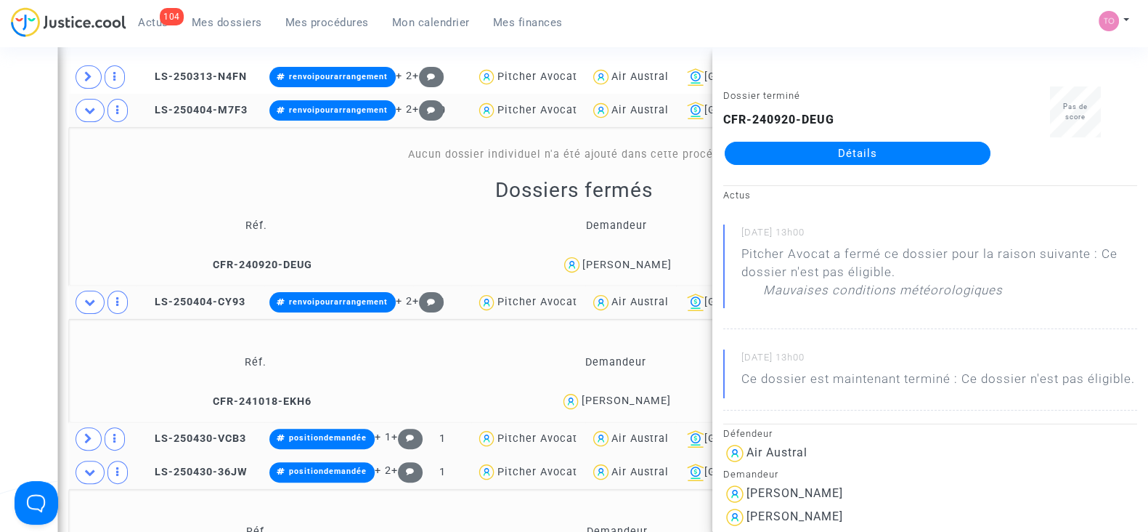
scroll to position [97, 0]
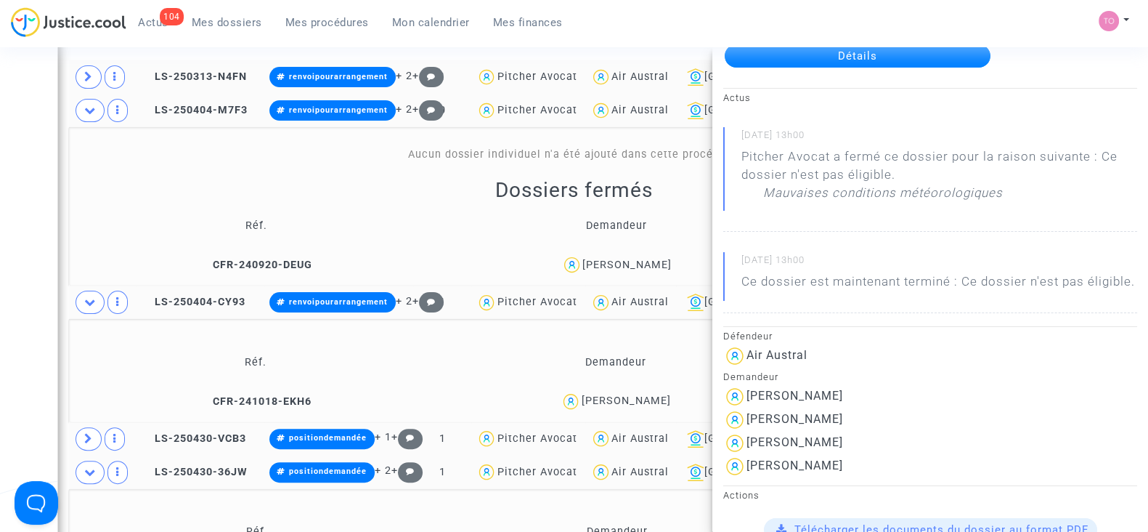
click at [79, 72] on span at bounding box center [89, 76] width 26 height 23
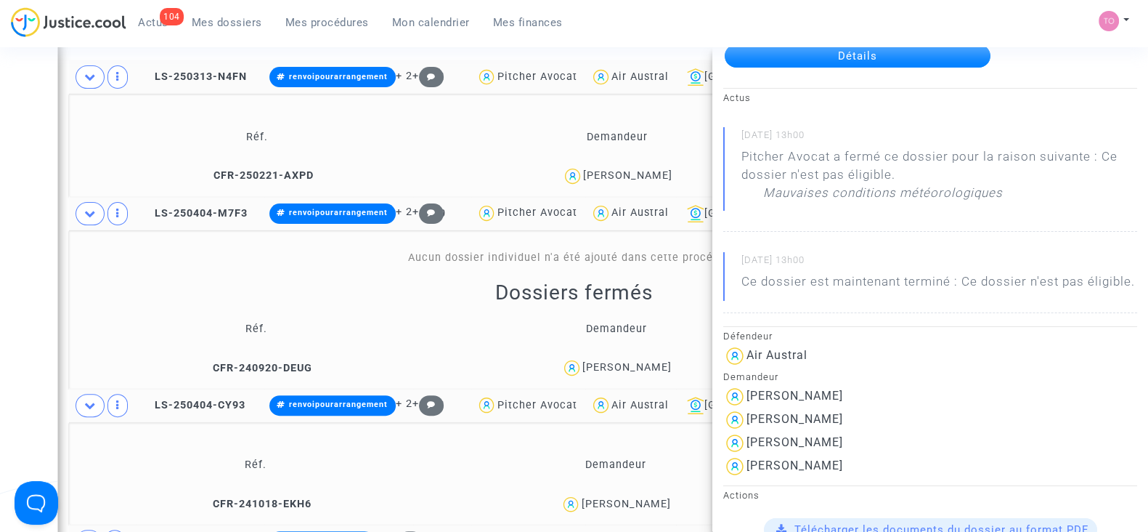
click at [648, 169] on div "Bruno DOARE" at bounding box center [627, 175] width 89 height 12
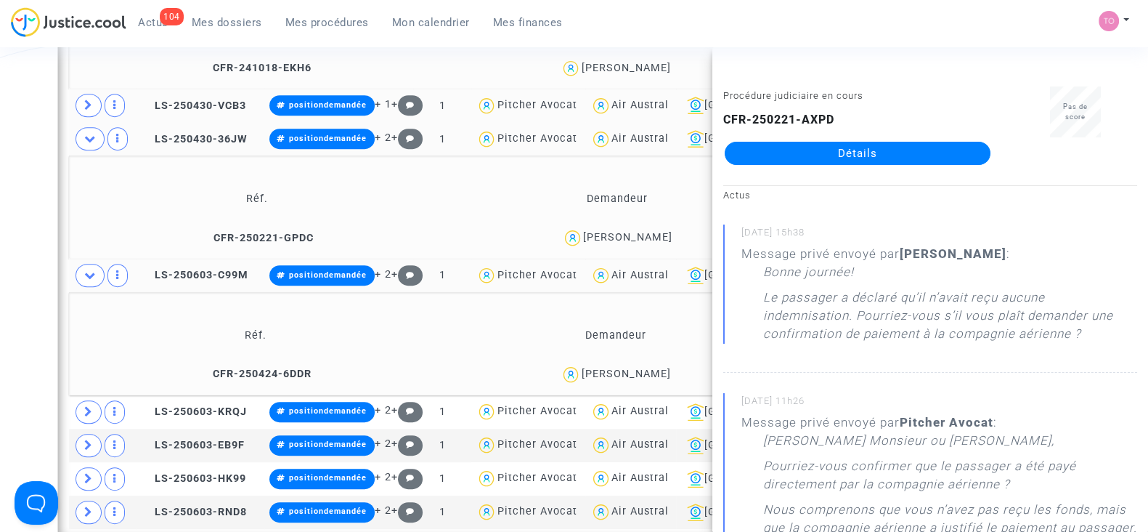
scroll to position [949, 0]
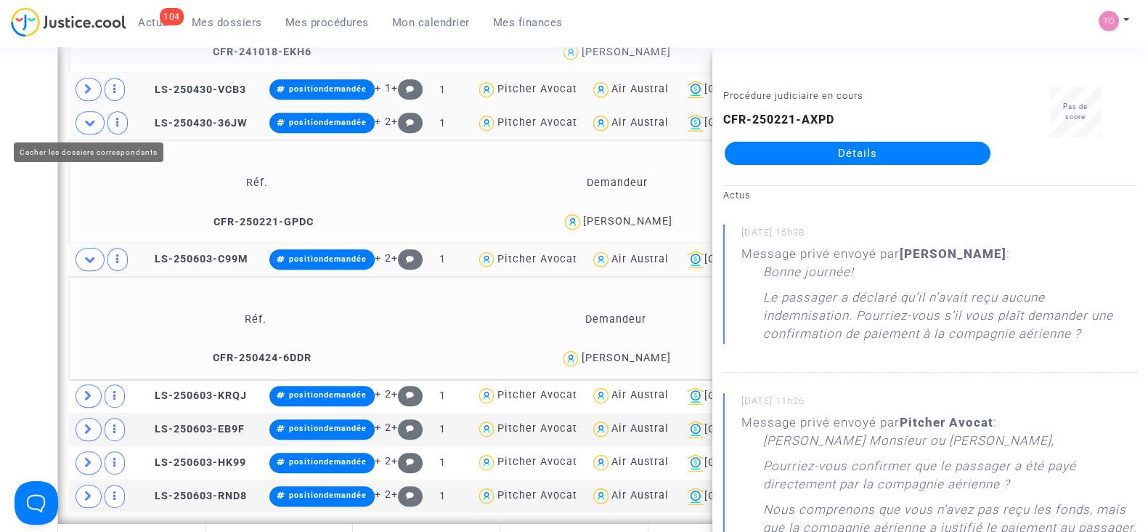
click at [81, 118] on span at bounding box center [90, 122] width 29 height 23
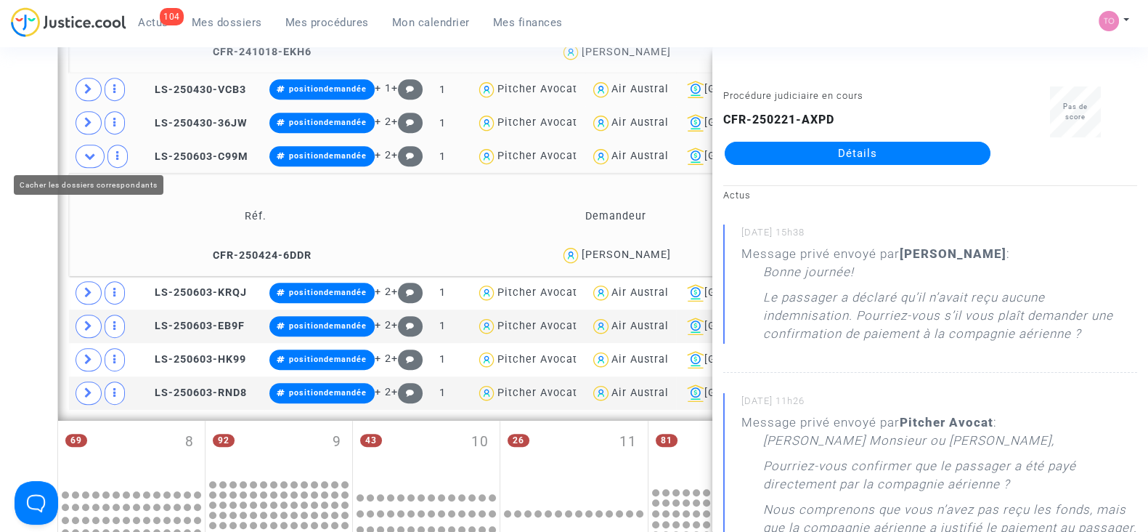
click at [87, 154] on icon at bounding box center [90, 155] width 12 height 11
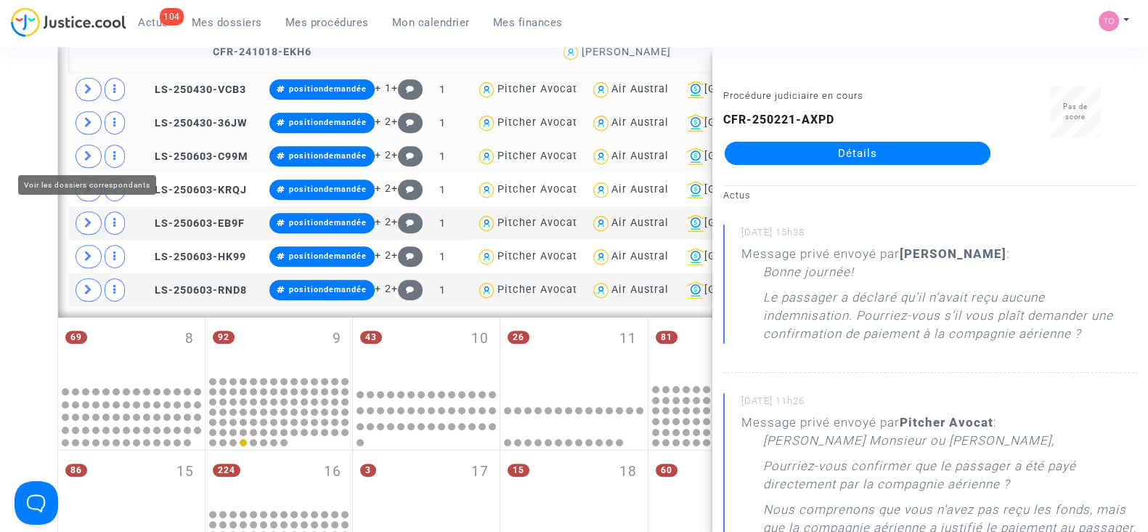
click at [87, 154] on icon at bounding box center [88, 155] width 9 height 11
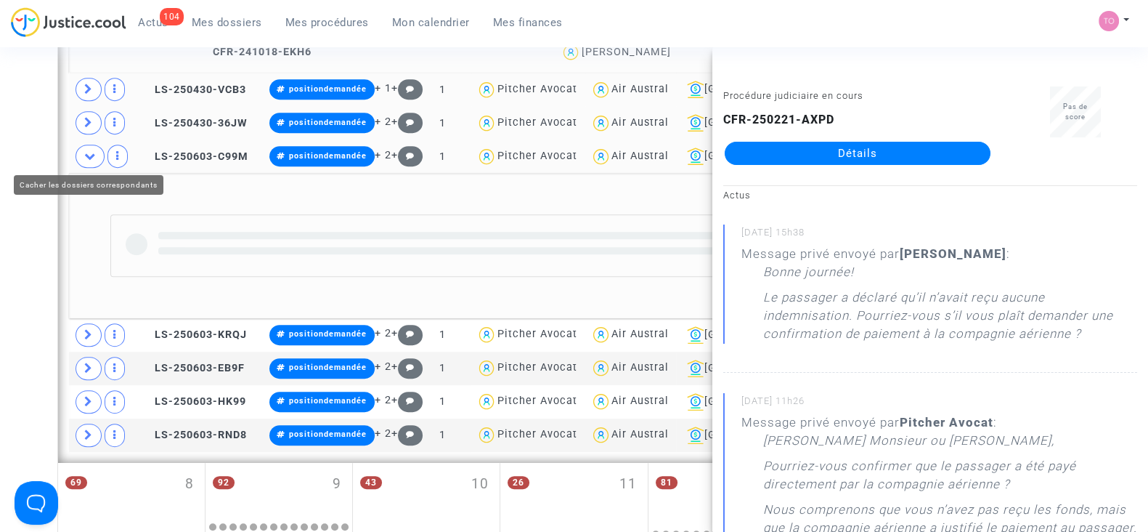
click at [22, 132] on div "Date de clôture d'instruction Date de conciliation Date d'audience Date de juge…" at bounding box center [574, 104] width 1148 height 1941
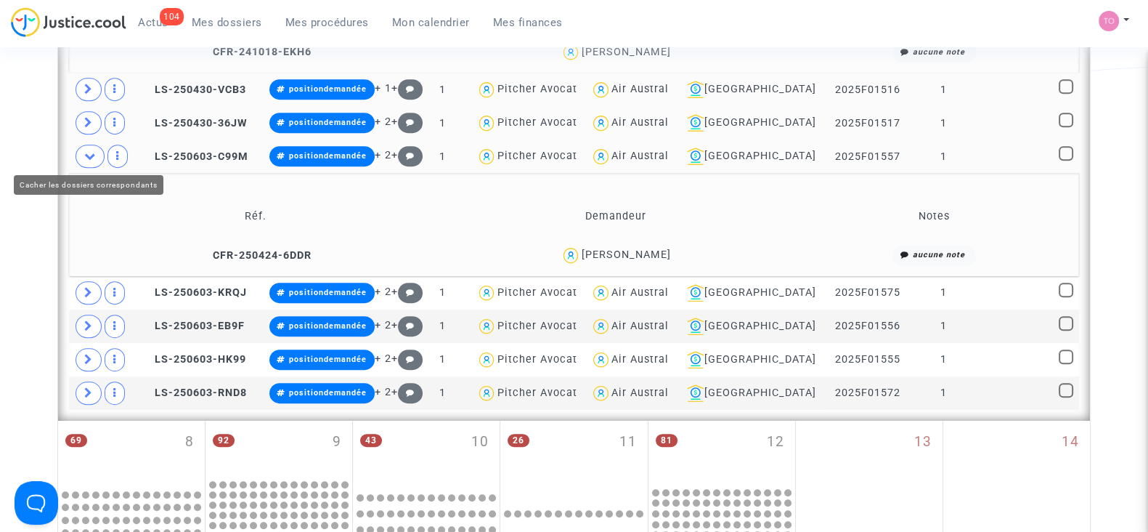
click at [94, 160] on span at bounding box center [90, 156] width 29 height 23
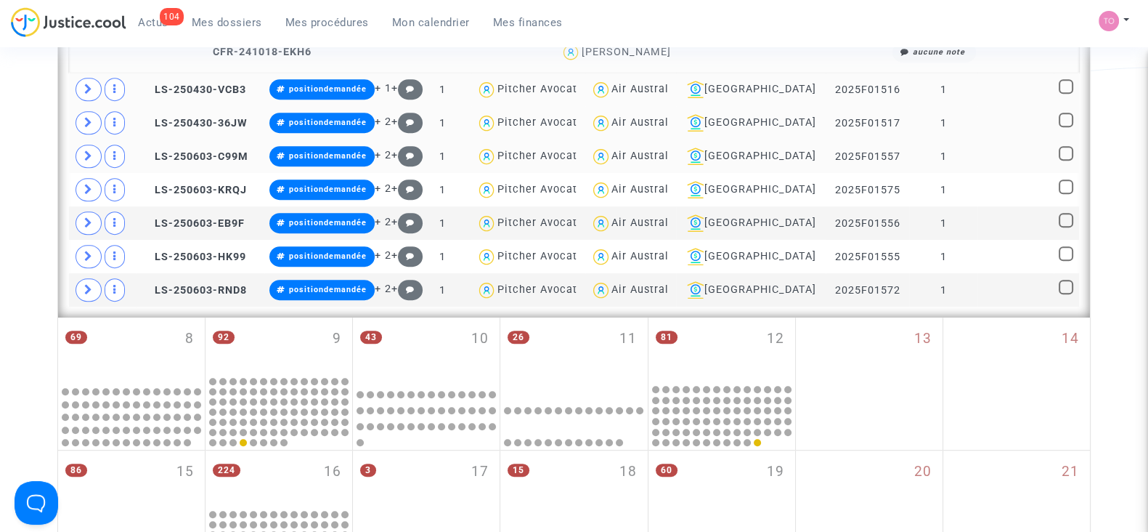
scroll to position [892, 0]
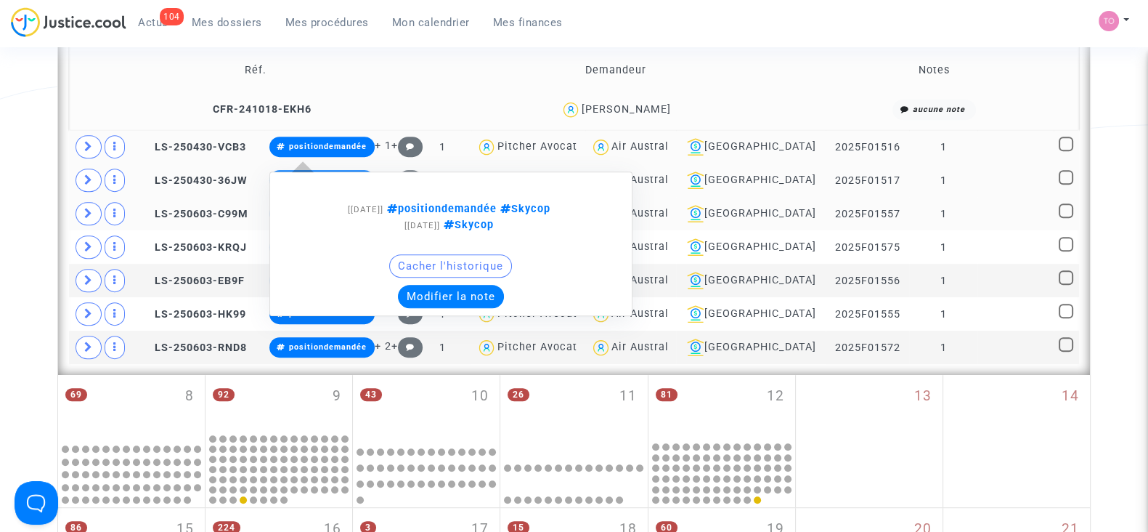
click at [450, 295] on button "Modifier la note" at bounding box center [451, 296] width 106 height 23
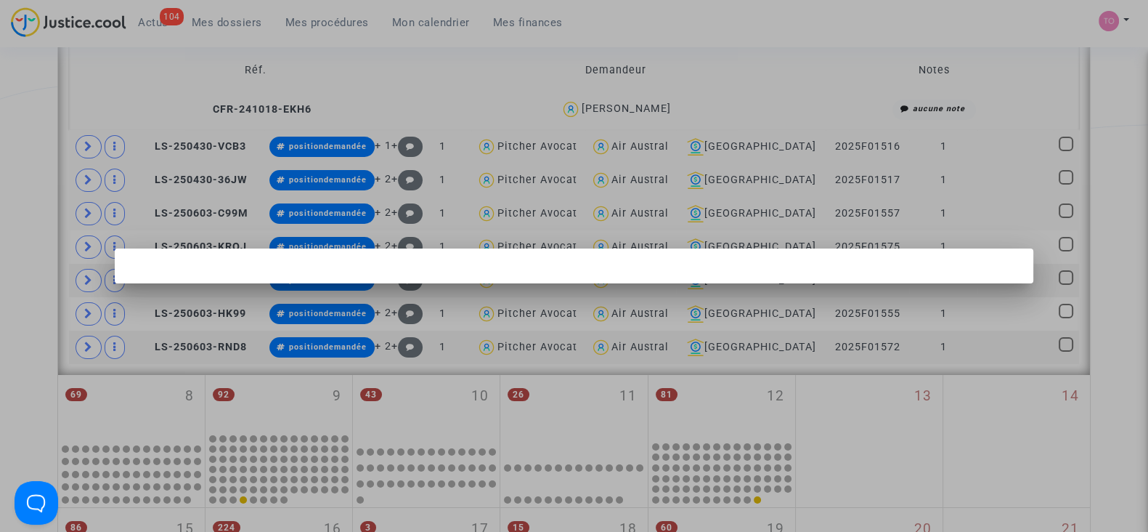
scroll to position [0, 0]
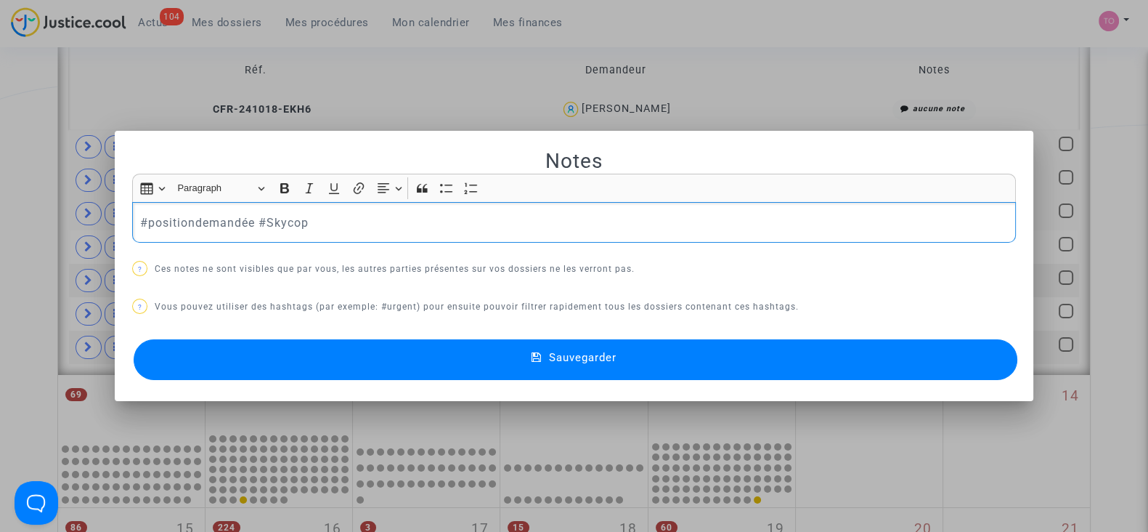
drag, startPoint x: 320, startPoint y: 224, endPoint x: 66, endPoint y: 221, distance: 253.5
click at [66, 221] on div "Notes Rich Text Editor Insert table Insert table Heading Paragraph Paragraph He…" at bounding box center [574, 266] width 1148 height 532
drag, startPoint x: 364, startPoint y: 222, endPoint x: 97, endPoint y: 226, distance: 266.6
click at [97, 226] on div "Notes Rich Text Editor Insert table Insert table Heading Paragraph Paragraph He…" at bounding box center [574, 266] width 1148 height 532
copy p "#enattenteretourcie (en att des ccls)"
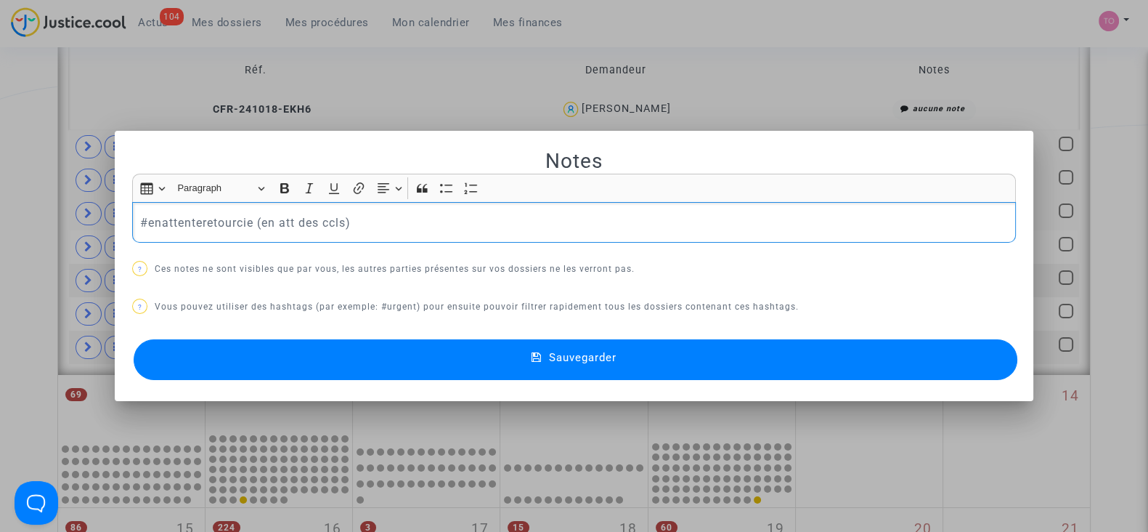
click at [365, 351] on button "Sauvegarder" at bounding box center [576, 359] width 884 height 41
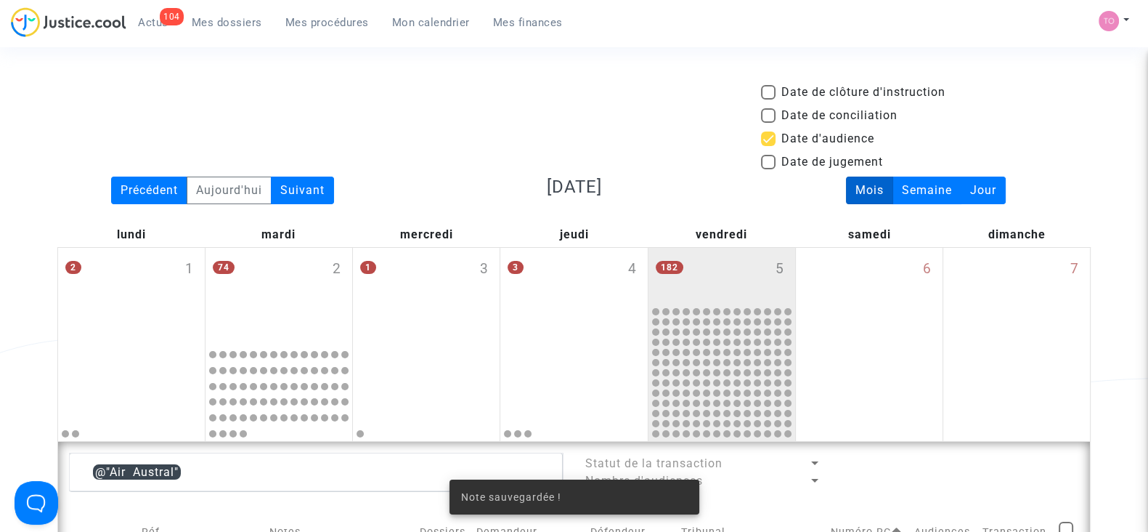
scroll to position [892, 0]
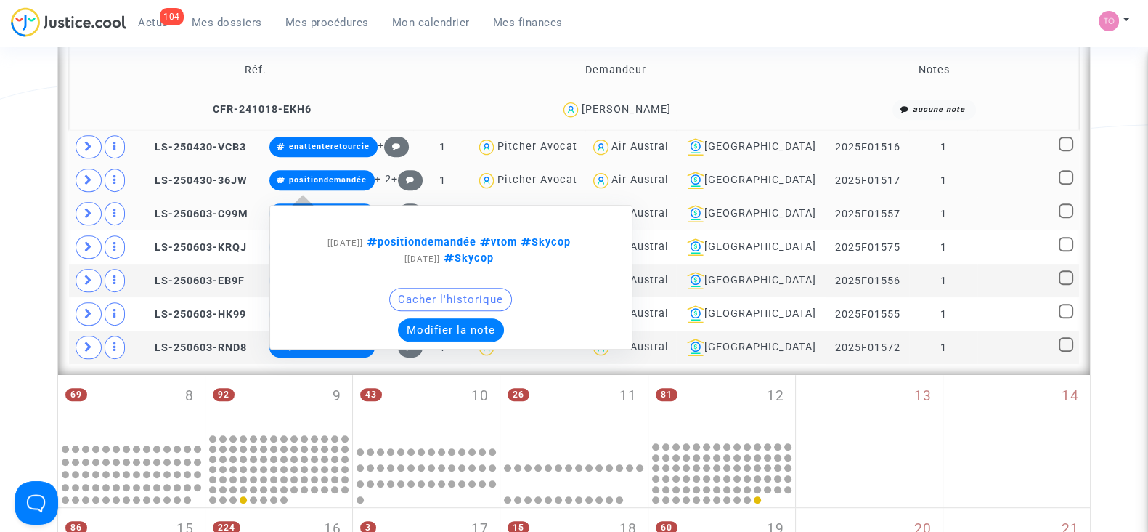
click at [439, 332] on button "Modifier la note" at bounding box center [451, 329] width 106 height 23
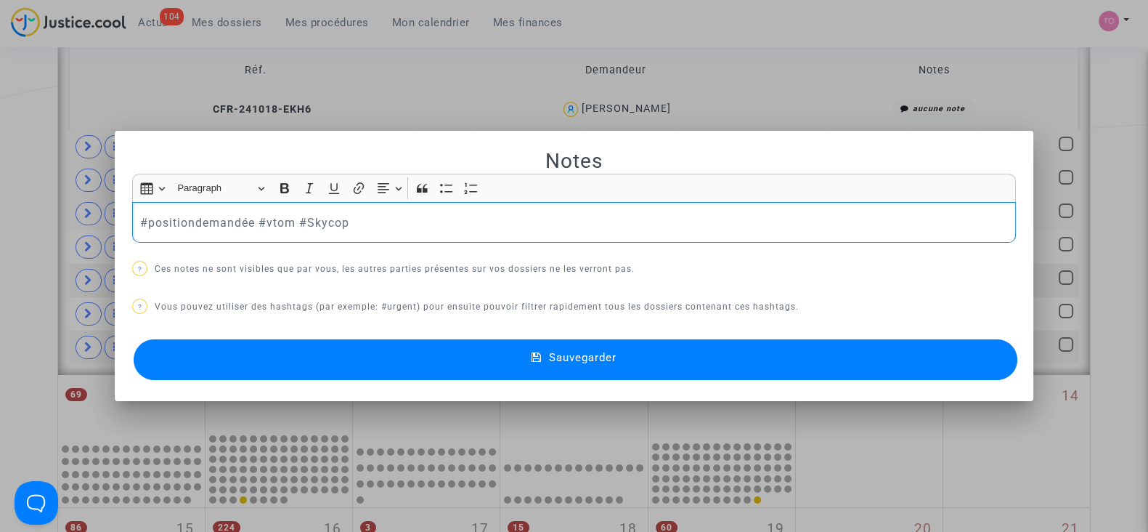
scroll to position [0, 0]
drag, startPoint x: 365, startPoint y: 220, endPoint x: 11, endPoint y: 252, distance: 355.8
click at [11, 252] on div "Notes Rich Text Editor Insert table Insert table Heading Paragraph Paragraph He…" at bounding box center [574, 266] width 1148 height 532
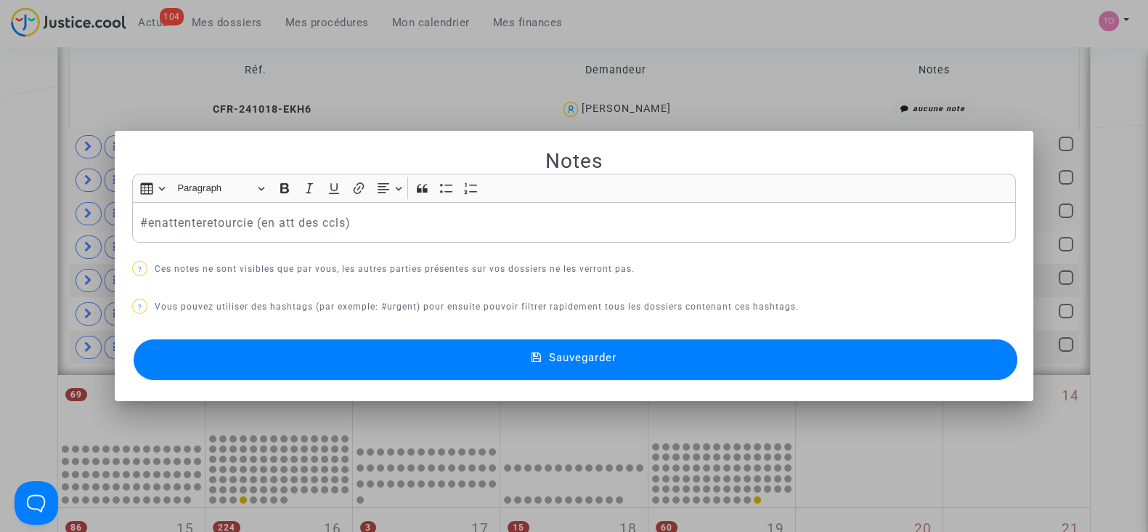
click at [322, 356] on button "Sauvegarder" at bounding box center [576, 359] width 884 height 41
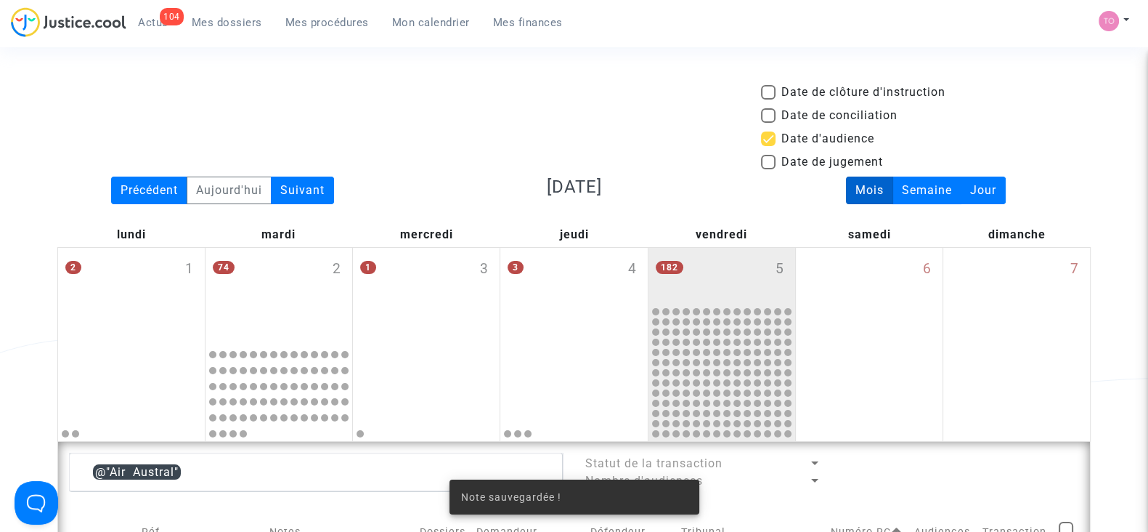
scroll to position [892, 0]
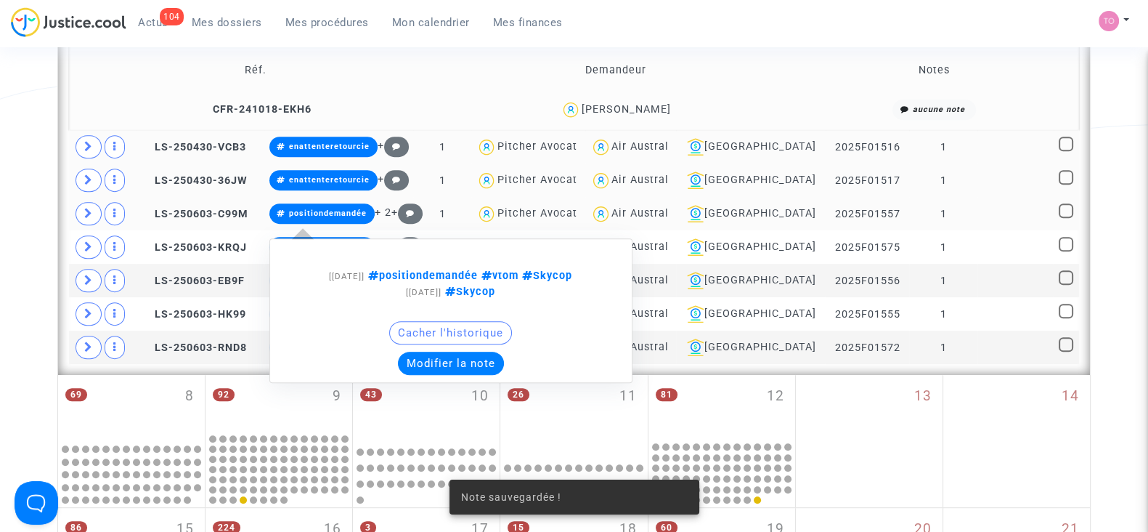
click at [471, 354] on button "Modifier la note" at bounding box center [451, 362] width 106 height 23
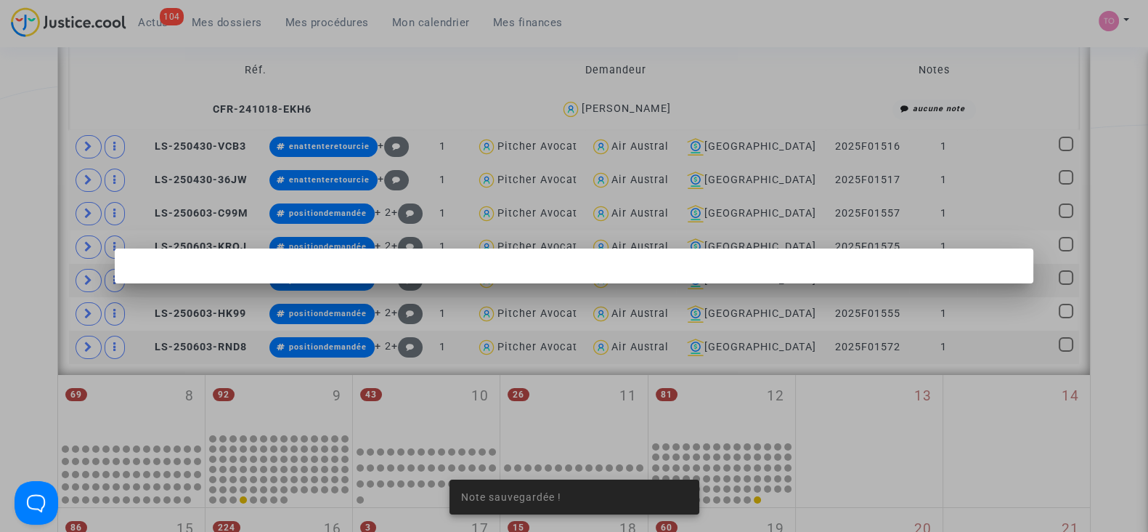
scroll to position [0, 0]
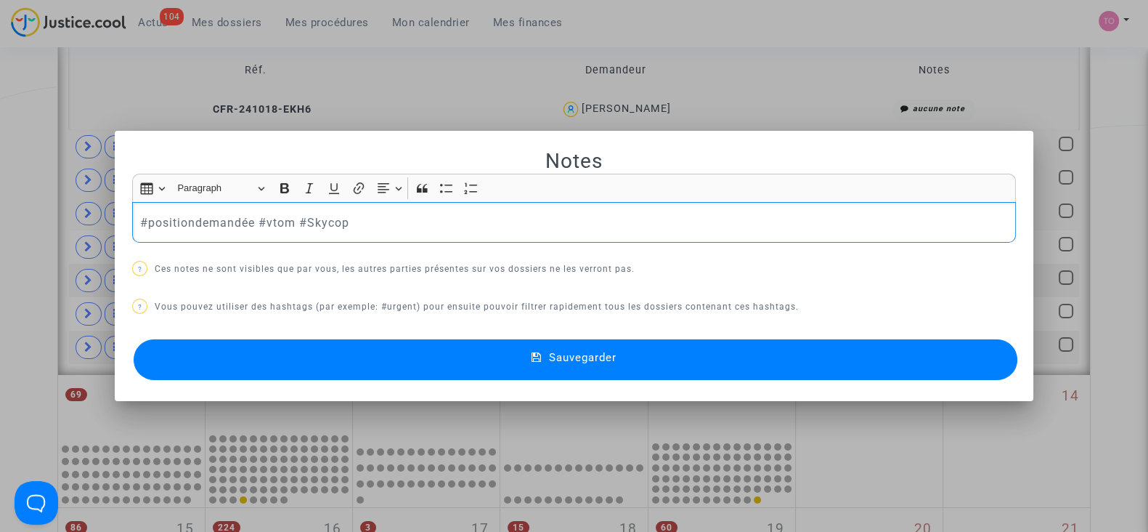
drag, startPoint x: 357, startPoint y: 220, endPoint x: 34, endPoint y: 208, distance: 322.7
click at [34, 208] on div "Notes Rich Text Editor Insert table Insert table Heading Paragraph Paragraph He…" at bounding box center [574, 266] width 1148 height 532
click at [355, 358] on button "Sauvegarder" at bounding box center [576, 359] width 884 height 41
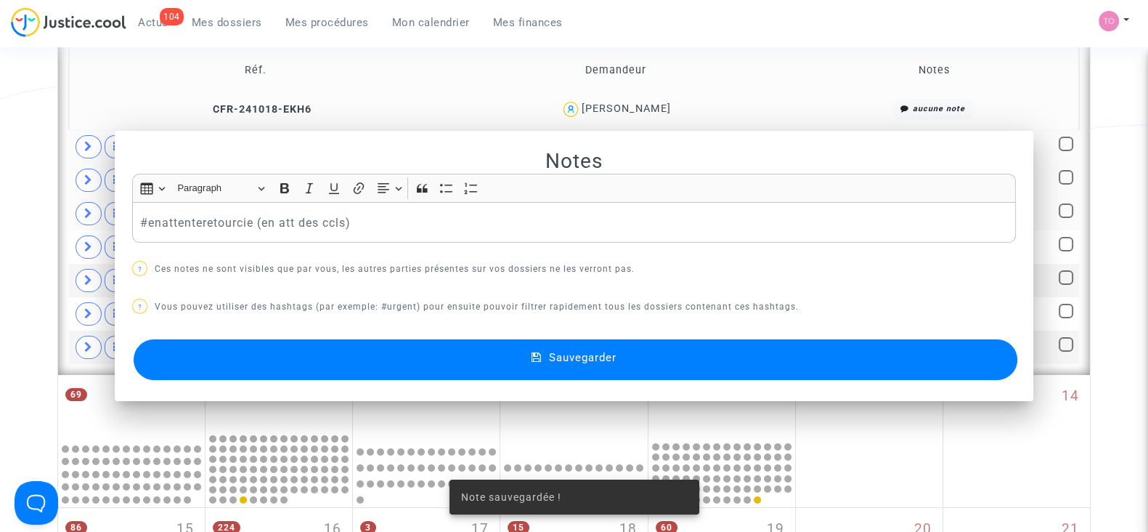
scroll to position [892, 0]
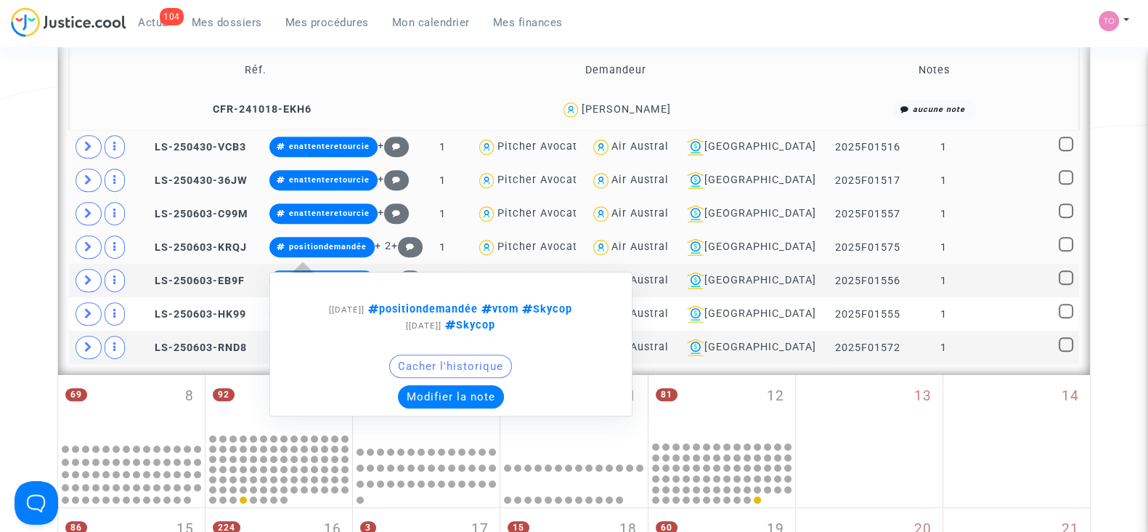
click at [458, 388] on button "Modifier la note" at bounding box center [451, 396] width 106 height 23
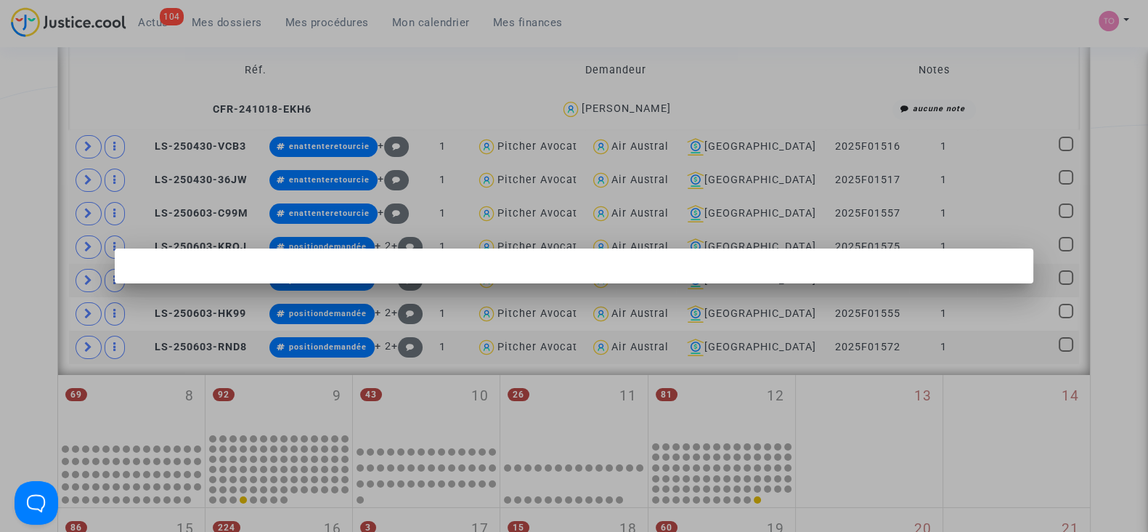
scroll to position [0, 0]
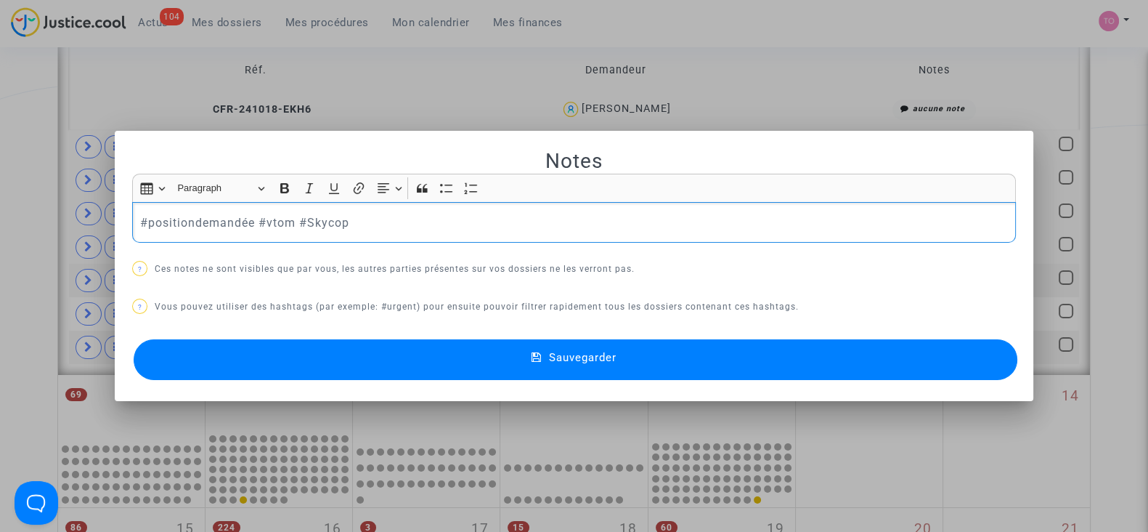
drag, startPoint x: 358, startPoint y: 226, endPoint x: 0, endPoint y: 235, distance: 358.2
click at [0, 235] on div "Notes Rich Text Editor Insert table Insert table Heading Paragraph Paragraph He…" at bounding box center [574, 266] width 1148 height 532
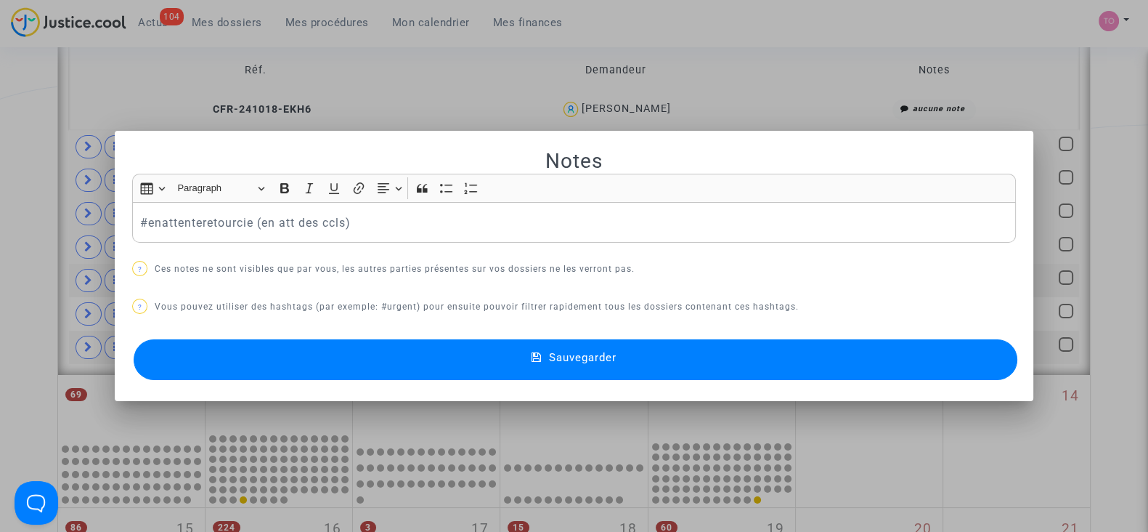
click at [397, 349] on button "Sauvegarder" at bounding box center [576, 359] width 884 height 41
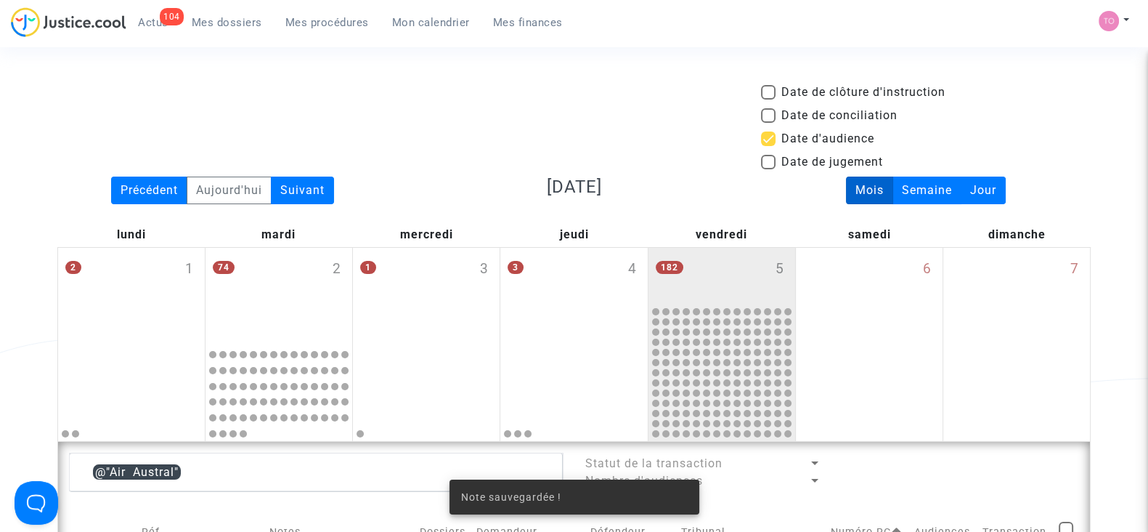
scroll to position [892, 0]
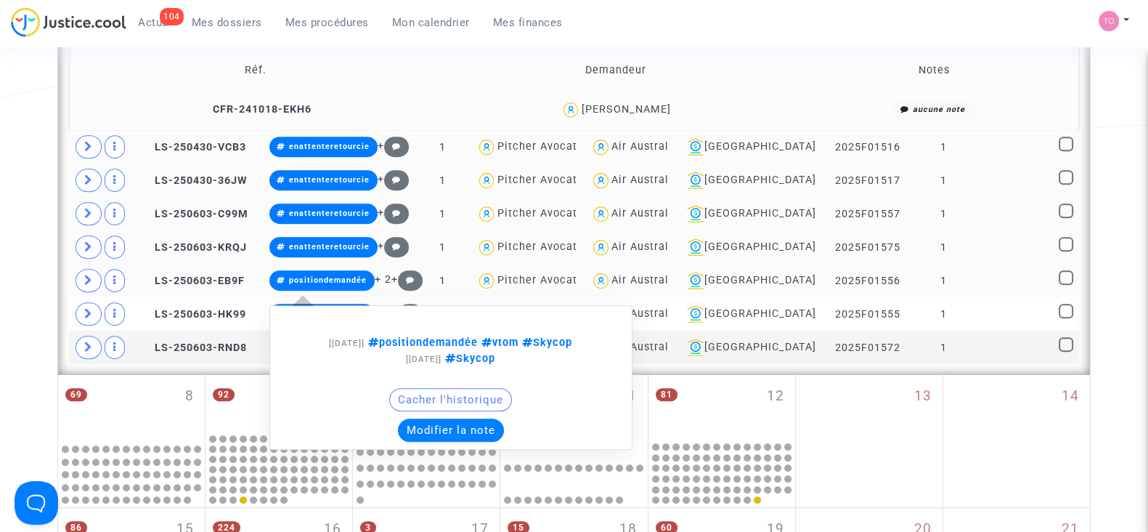
click at [450, 427] on button "Modifier la note" at bounding box center [451, 429] width 106 height 23
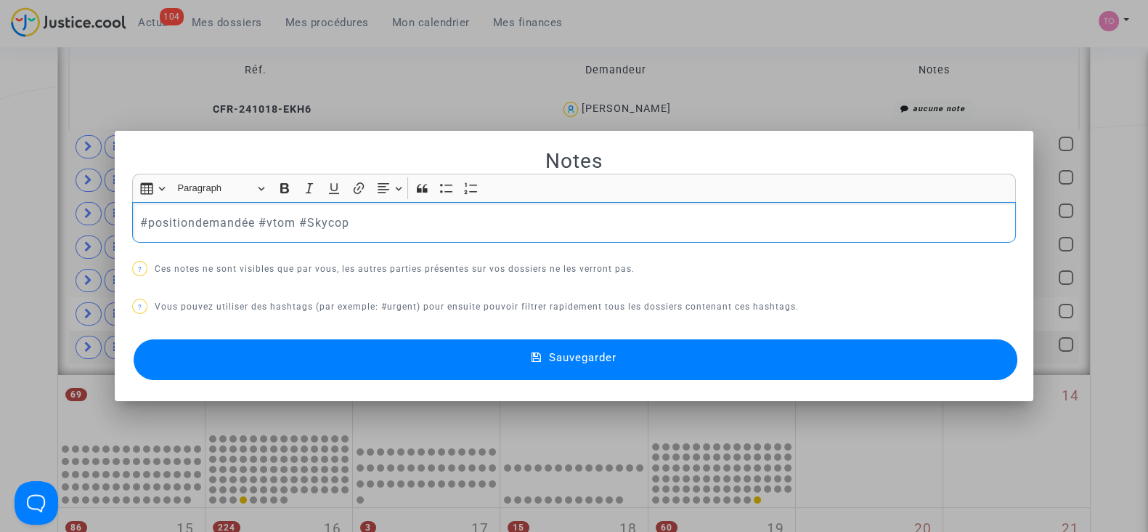
scroll to position [0, 0]
drag, startPoint x: 349, startPoint y: 228, endPoint x: 0, endPoint y: 229, distance: 348.6
click at [0, 229] on div "Notes Rich Text Editor Insert table Insert table Heading Paragraph Paragraph He…" at bounding box center [574, 266] width 1148 height 532
click at [264, 362] on button "Sauvegarder" at bounding box center [576, 359] width 884 height 41
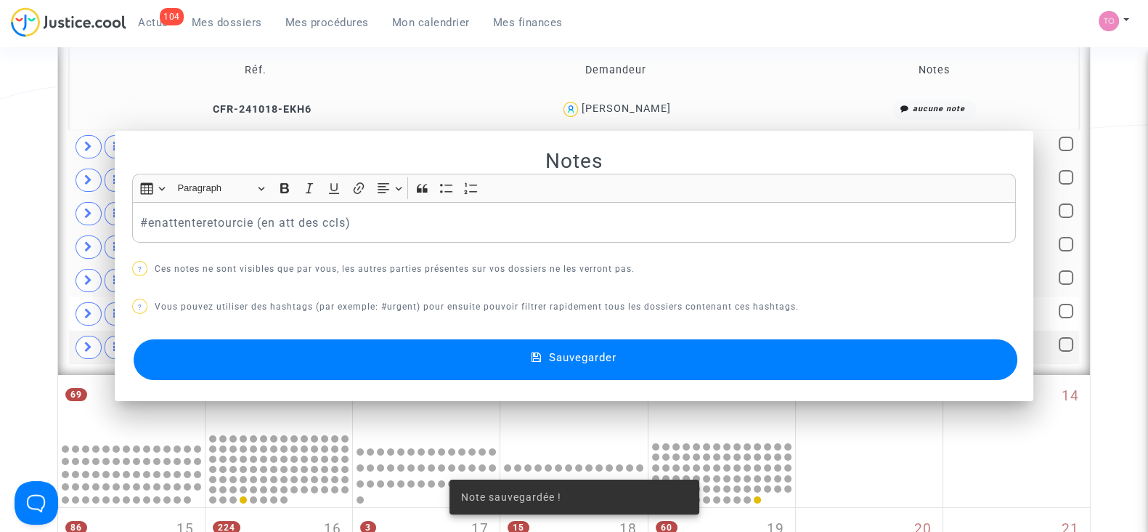
scroll to position [892, 0]
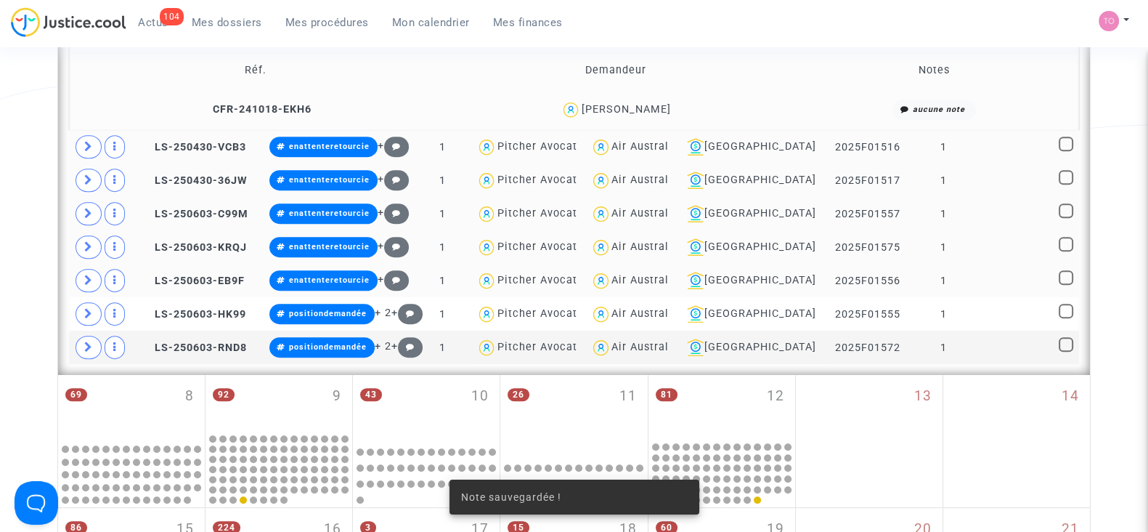
click at [446, 462] on div "Note sauvegardée !" at bounding box center [574, 497] width 285 height 70
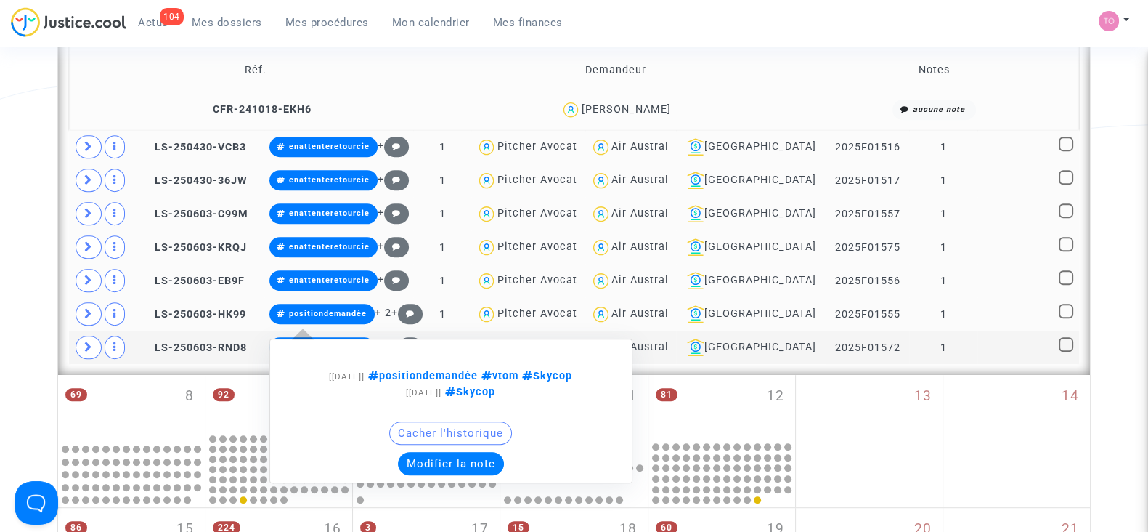
click at [452, 462] on button "Modifier la note" at bounding box center [451, 463] width 106 height 23
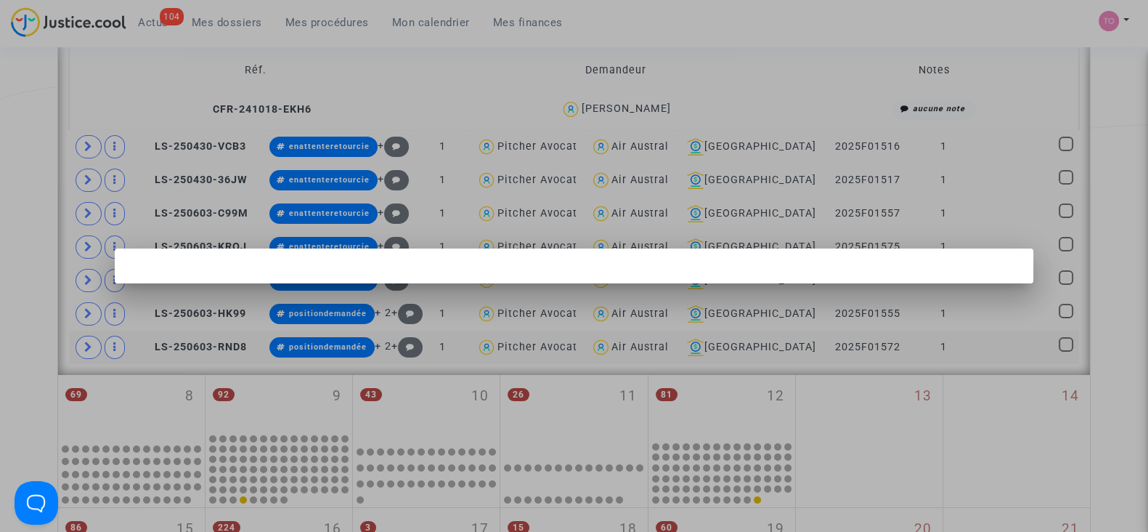
scroll to position [0, 0]
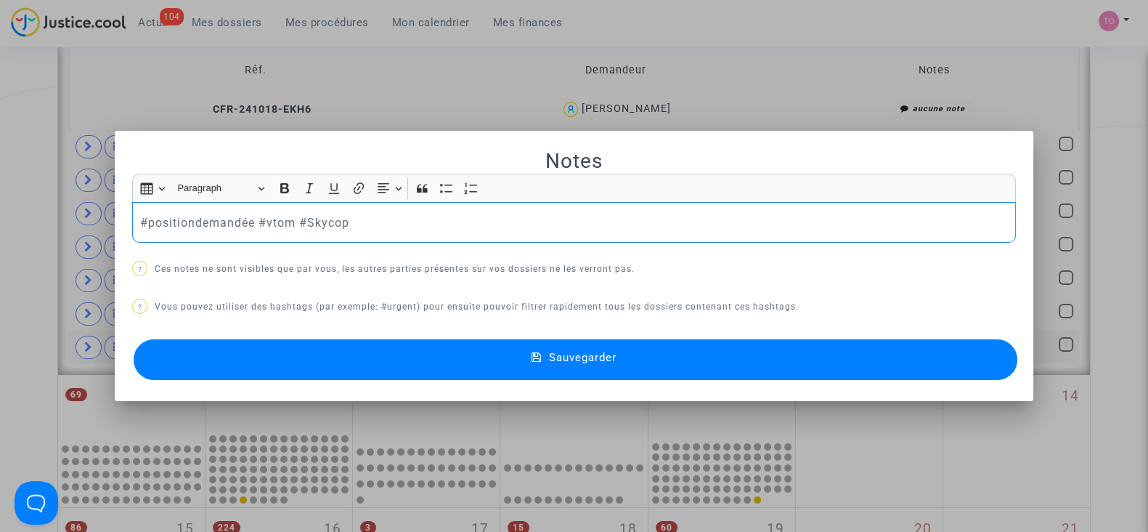
drag, startPoint x: 351, startPoint y: 206, endPoint x: 72, endPoint y: 224, distance: 280.2
click at [72, 224] on div "Notes Rich Text Editor Insert table Insert table Heading Paragraph Paragraph He…" at bounding box center [574, 266] width 1148 height 532
click at [324, 362] on button "Sauvegarder" at bounding box center [576, 359] width 884 height 41
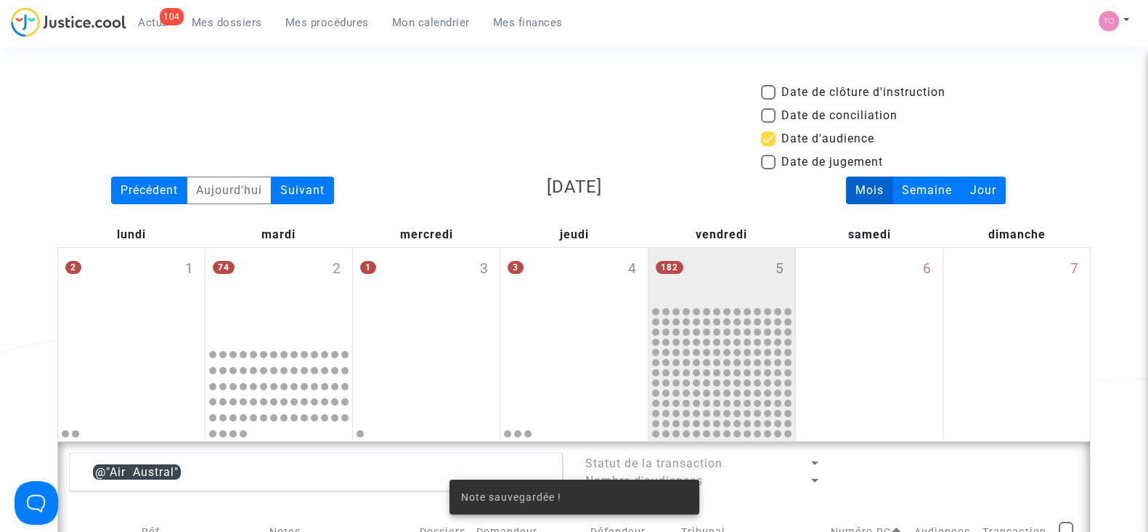
scroll to position [892, 0]
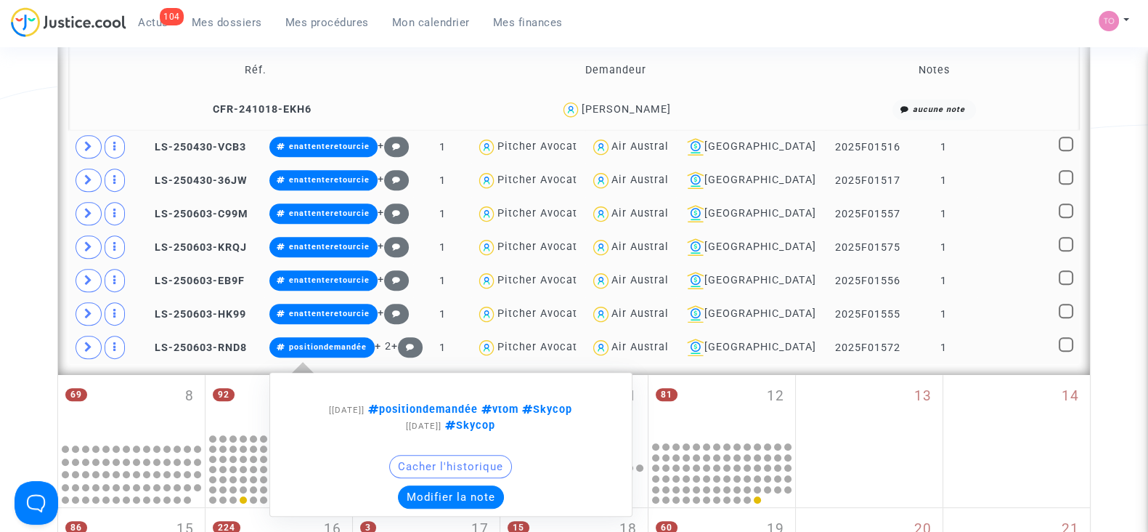
click at [450, 490] on button "Modifier la note" at bounding box center [451, 496] width 106 height 23
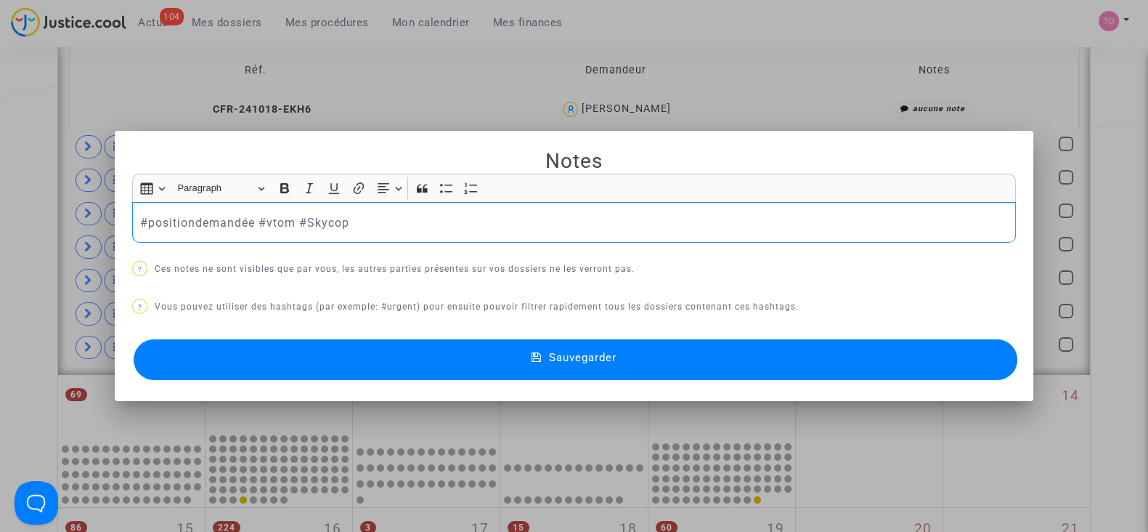
drag, startPoint x: 365, startPoint y: 231, endPoint x: 0, endPoint y: 232, distance: 365.3
click at [0, 232] on div "Notes Rich Text Editor Insert table Insert table Heading Paragraph Paragraph He…" at bounding box center [574, 266] width 1148 height 532
click at [345, 361] on button "Sauvegarder" at bounding box center [576, 359] width 884 height 41
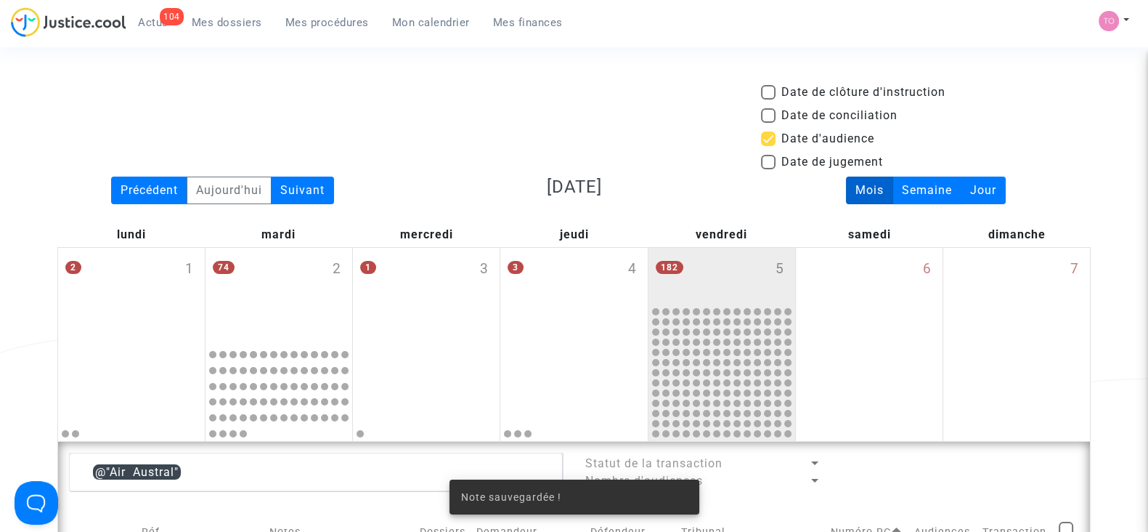
scroll to position [892, 0]
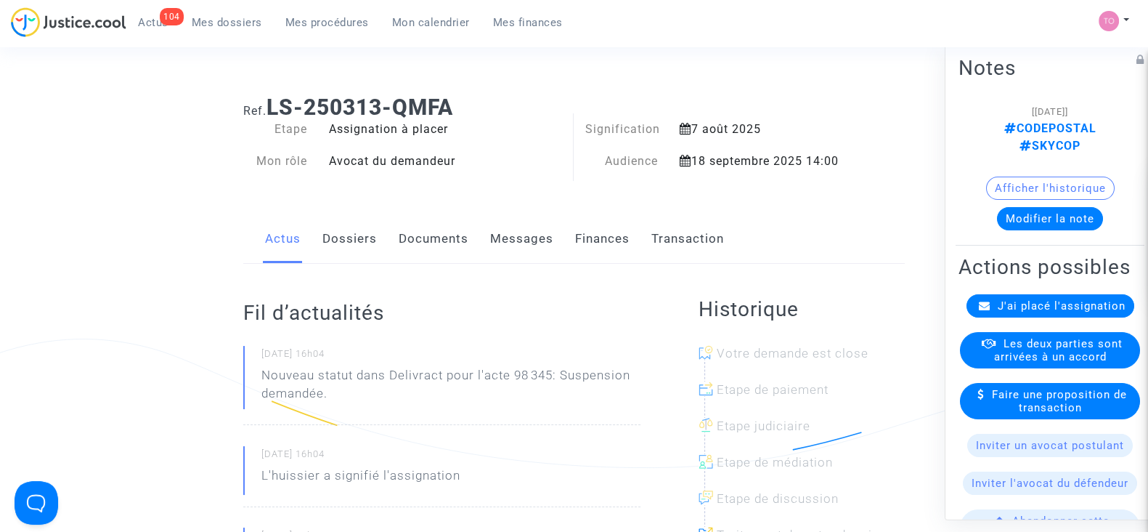
click at [424, 240] on link "Documents" at bounding box center [434, 239] width 70 height 48
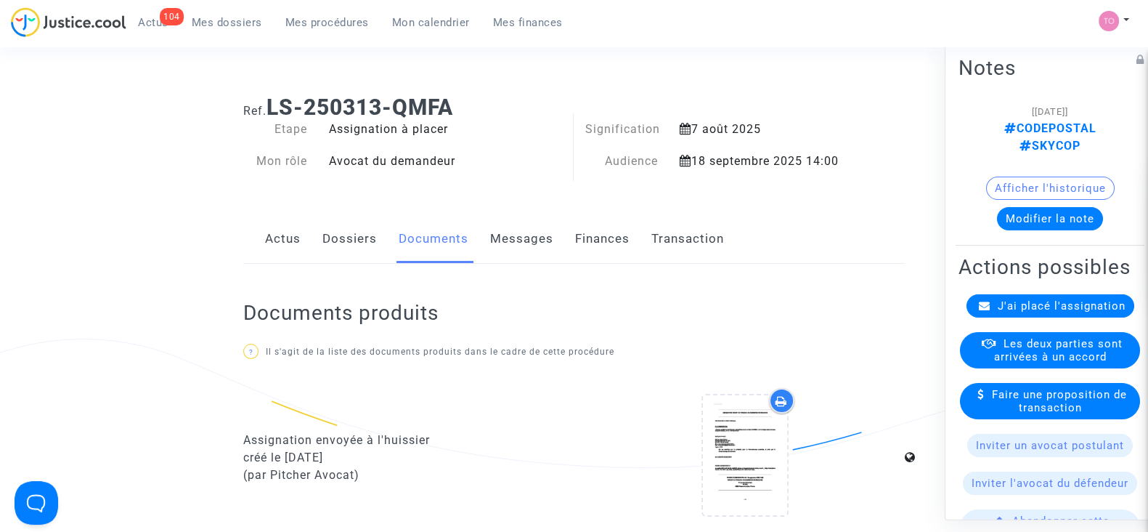
click at [373, 240] on link "Dossiers" at bounding box center [349, 239] width 54 height 48
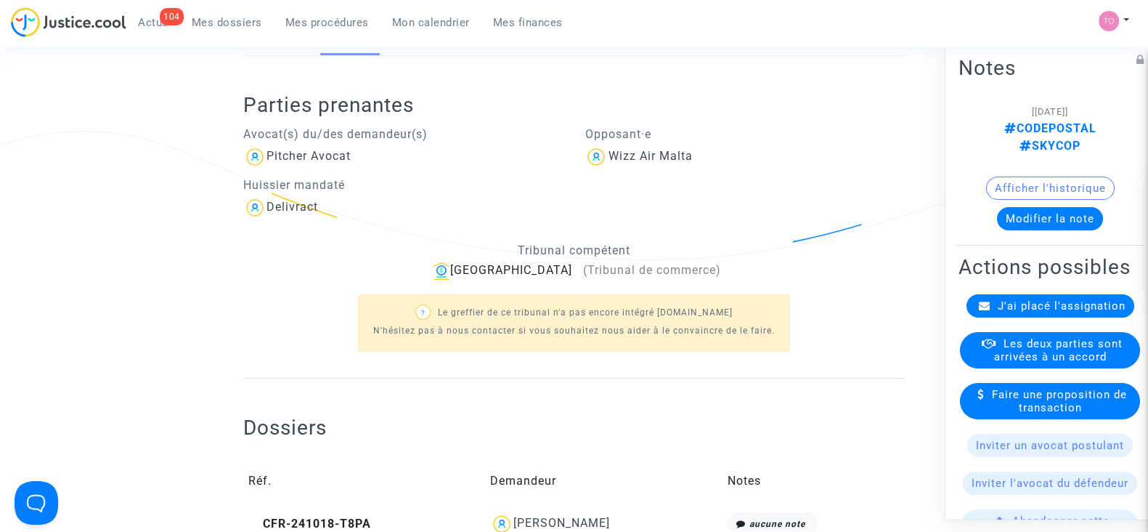
scroll to position [235, 0]
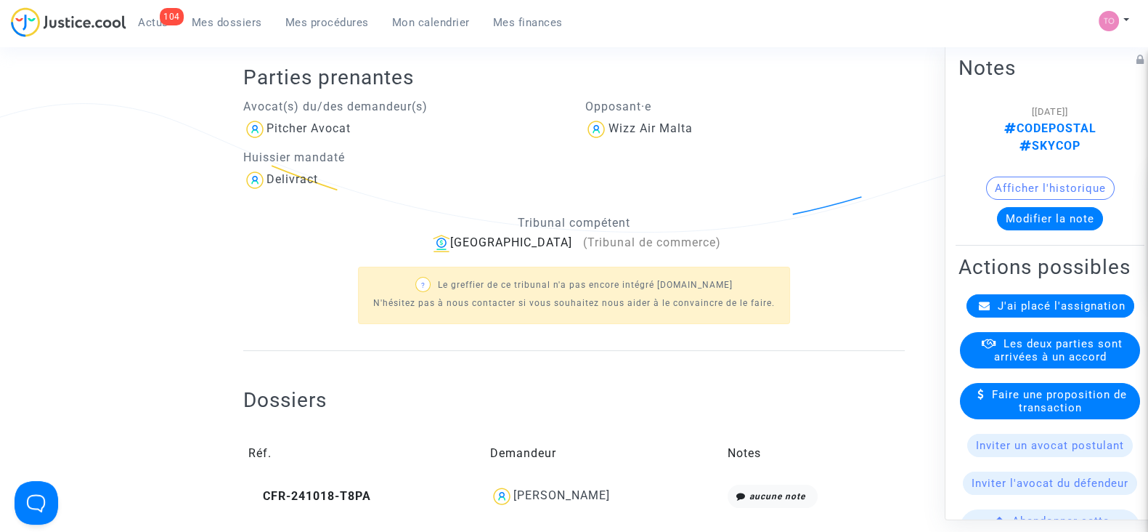
drag, startPoint x: 536, startPoint y: 497, endPoint x: 527, endPoint y: 500, distance: 9.7
click at [527, 500] on div "[PERSON_NAME]" at bounding box center [561, 495] width 97 height 14
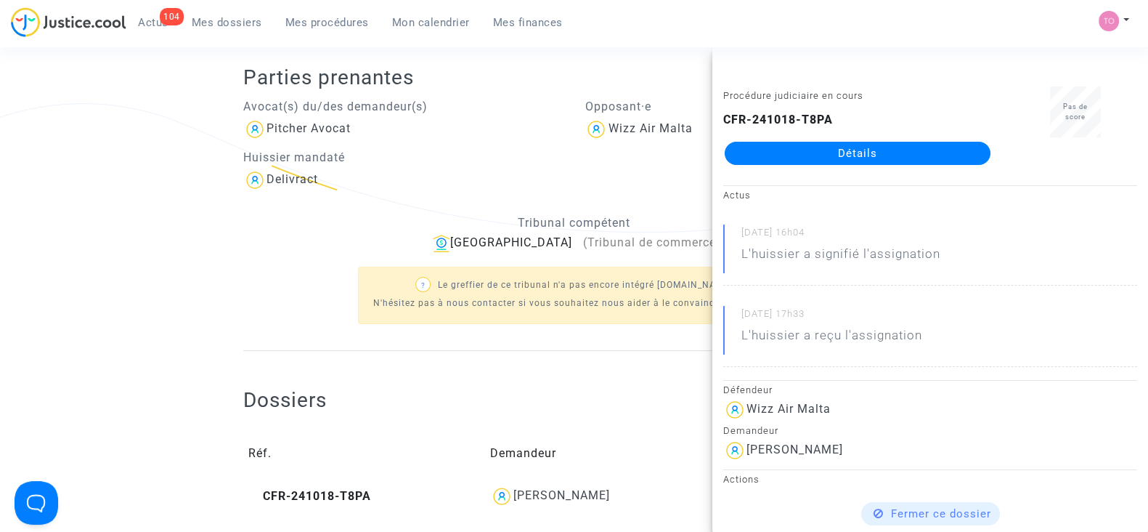
scroll to position [0, 0]
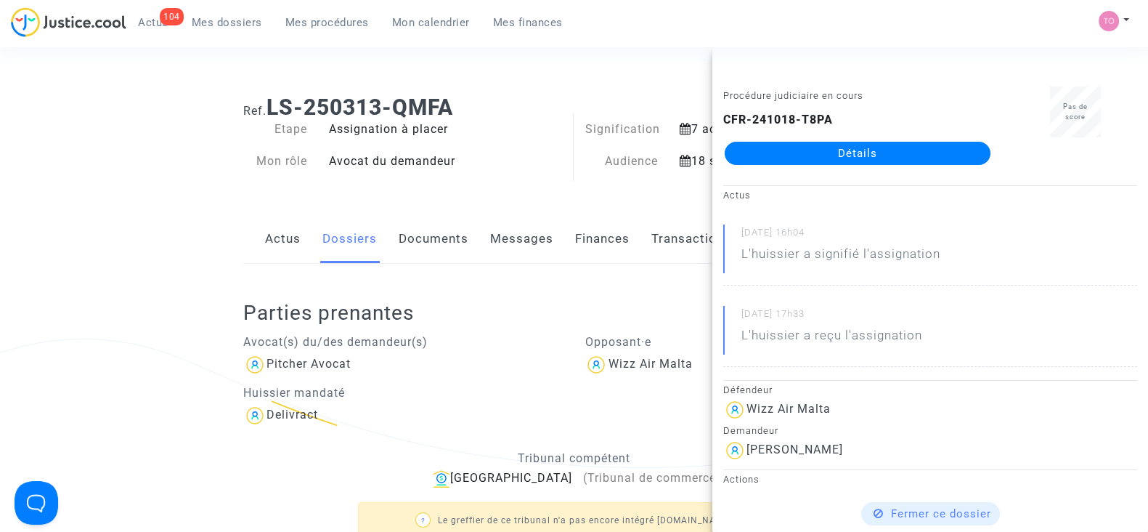
click at [665, 229] on link "Transaction" at bounding box center [687, 239] width 73 height 48
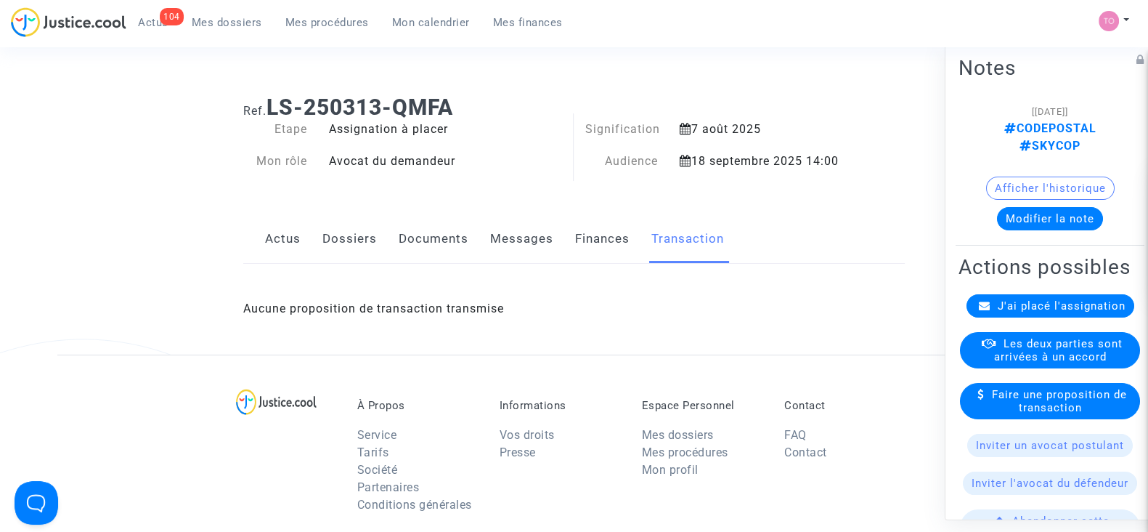
drag, startPoint x: 665, startPoint y: 229, endPoint x: 632, endPoint y: 234, distance: 33.0
click at [632, 234] on div "Actus Dossiers Documents Messages Finances Transaction" at bounding box center [574, 239] width 662 height 49
click at [617, 234] on link "Finances" at bounding box center [602, 239] width 54 height 48
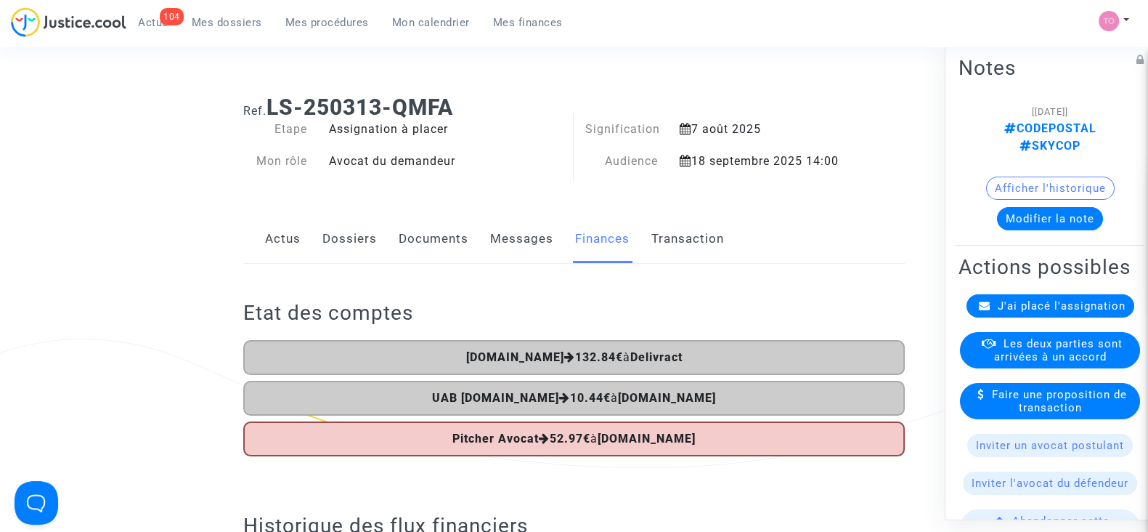
click at [420, 246] on link "Documents" at bounding box center [434, 239] width 70 height 48
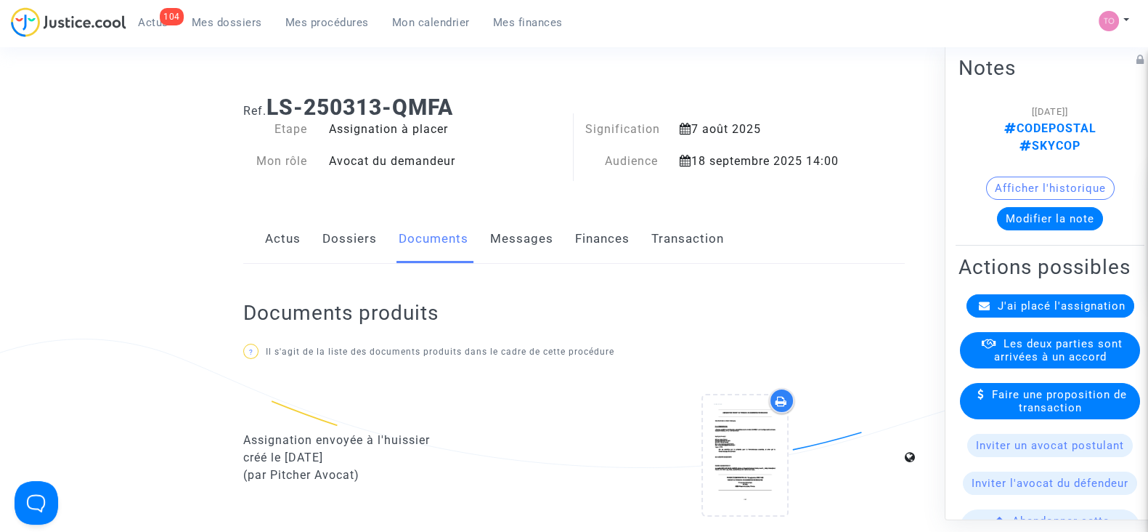
click at [371, 229] on link "Dossiers" at bounding box center [349, 239] width 54 height 48
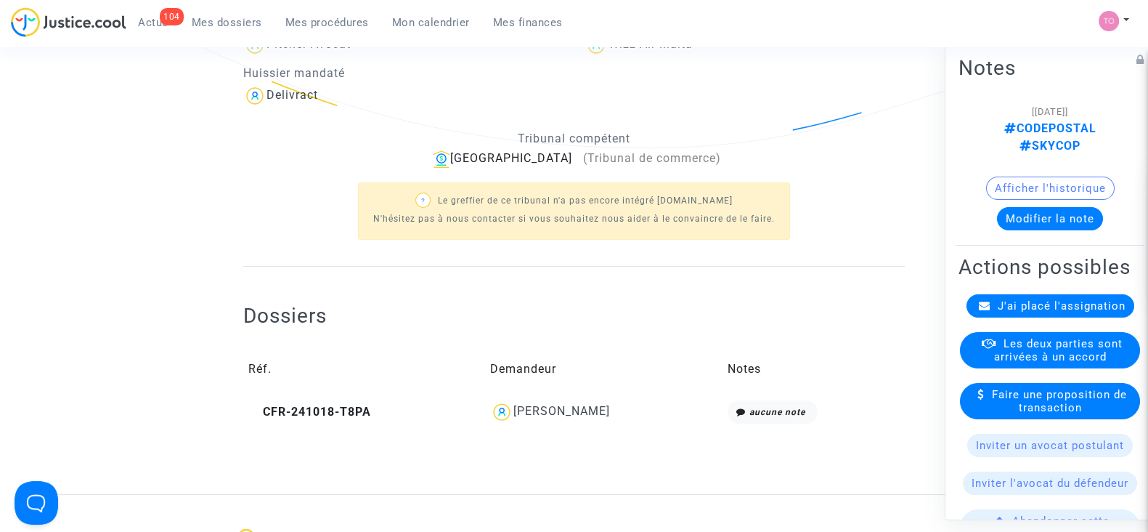
scroll to position [335, 0]
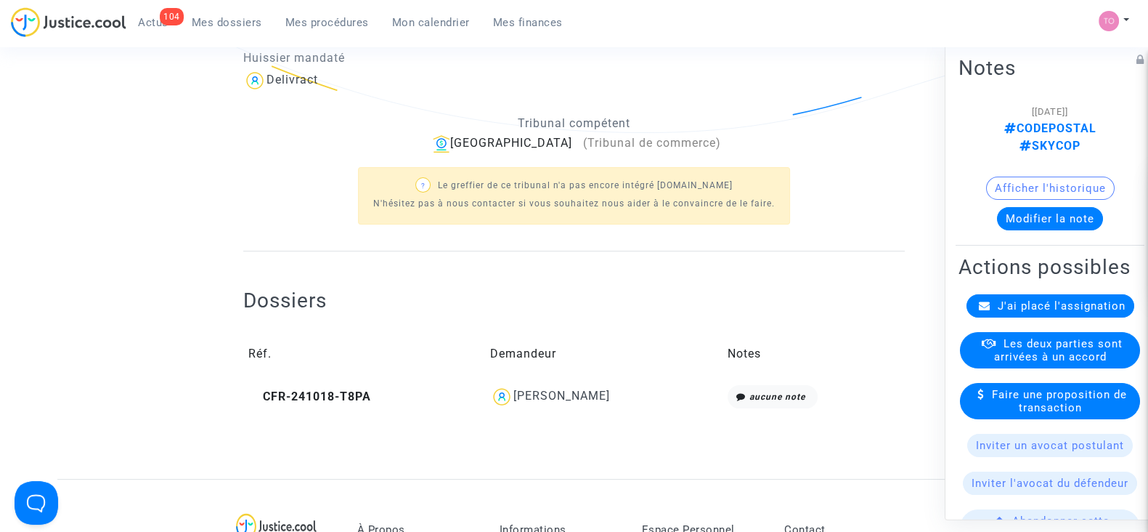
click at [537, 389] on div "Mamadou Sall" at bounding box center [561, 396] width 97 height 14
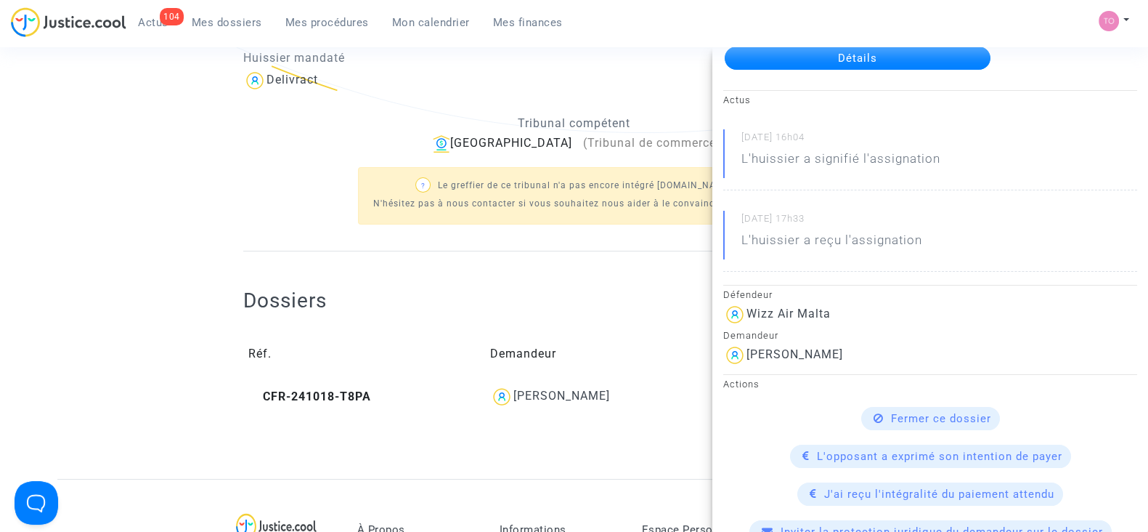
scroll to position [96, 0]
click at [171, 198] on ng-component "Ref. LS-250313-QMFA Etape Assignation à placer Mon rôle Avocat du demandeur Sig…" at bounding box center [573, 114] width 1033 height 730
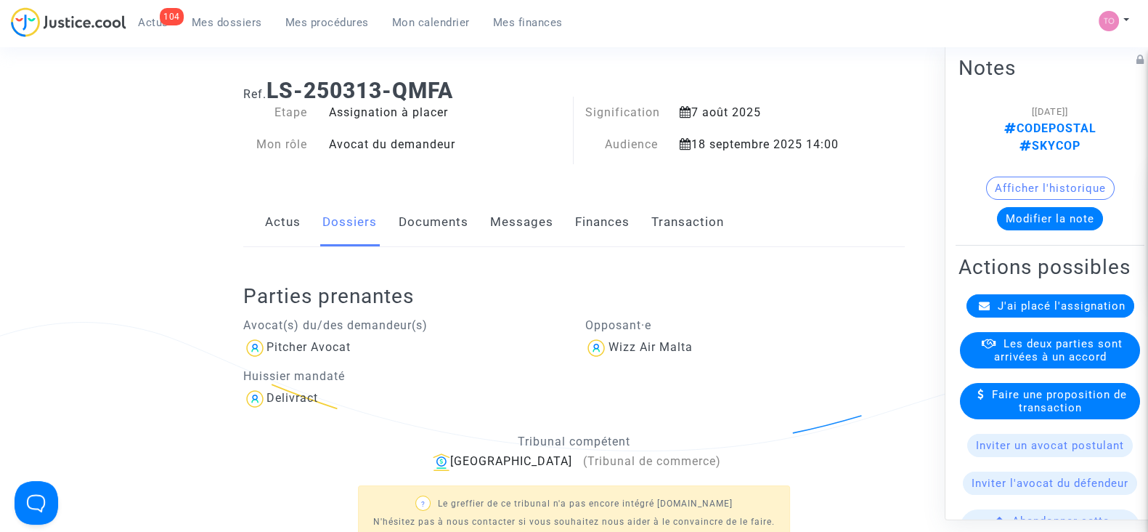
scroll to position [13, 0]
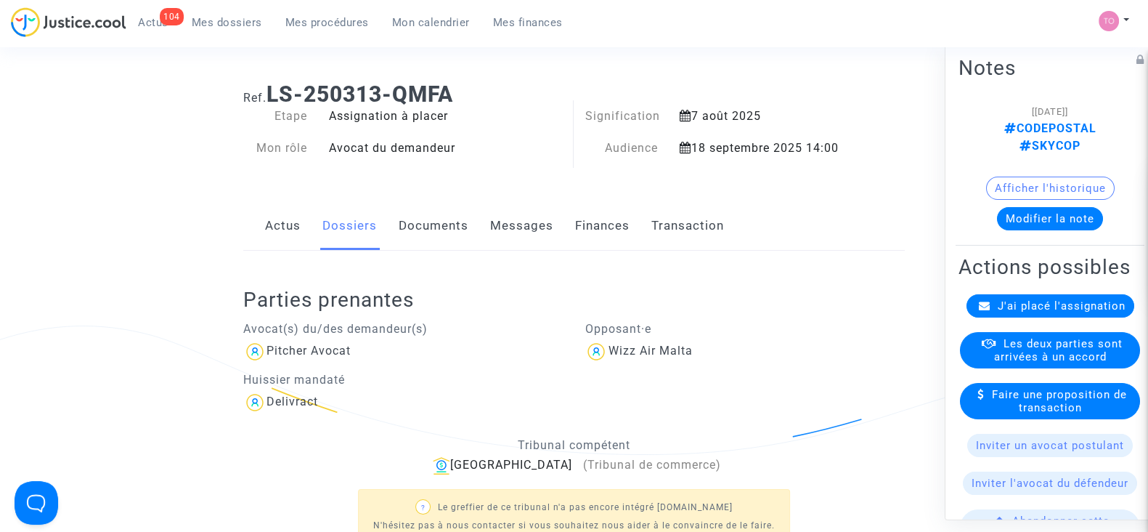
click at [614, 241] on link "Finances" at bounding box center [602, 226] width 54 height 48
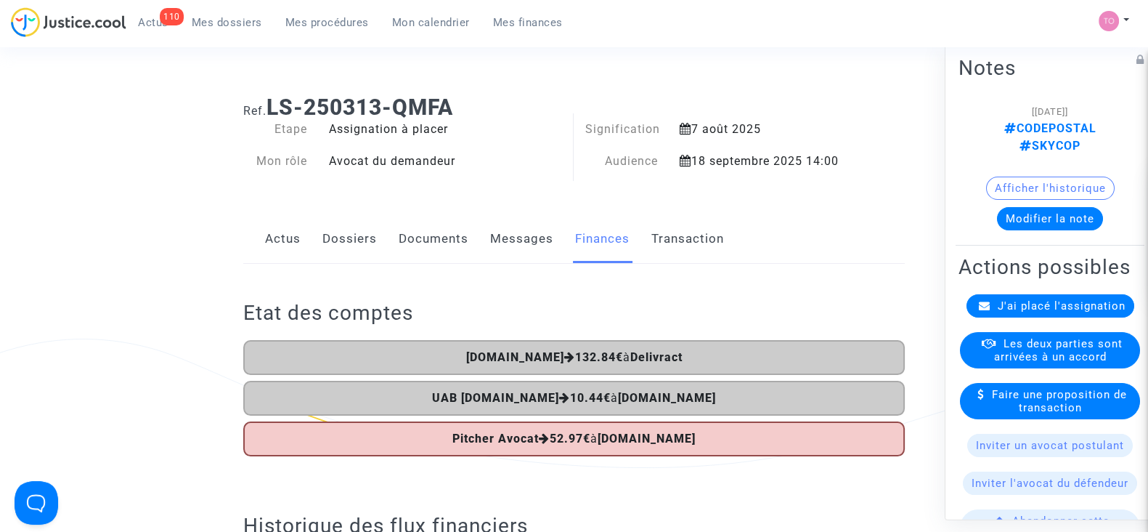
click at [334, 23] on span "Mes procédures" at bounding box center [327, 22] width 84 height 13
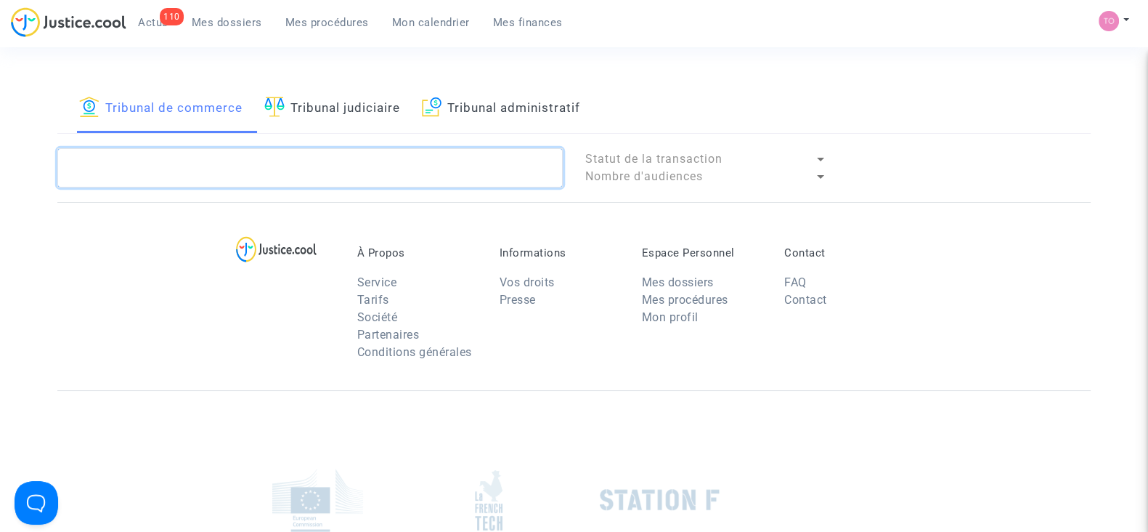
click at [199, 161] on textarea at bounding box center [309, 167] width 505 height 39
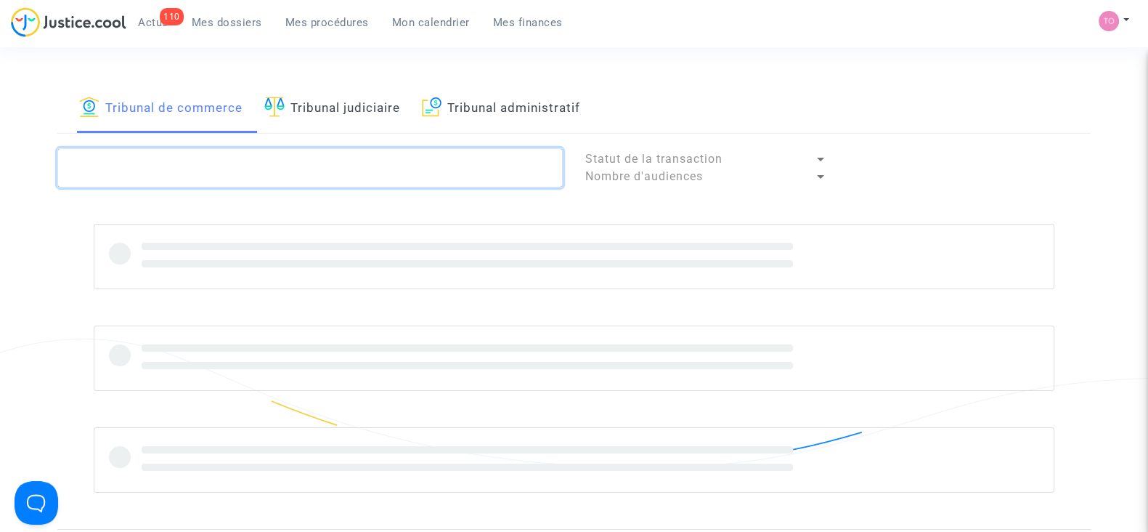
paste textarea "LS-250313-HUCF"
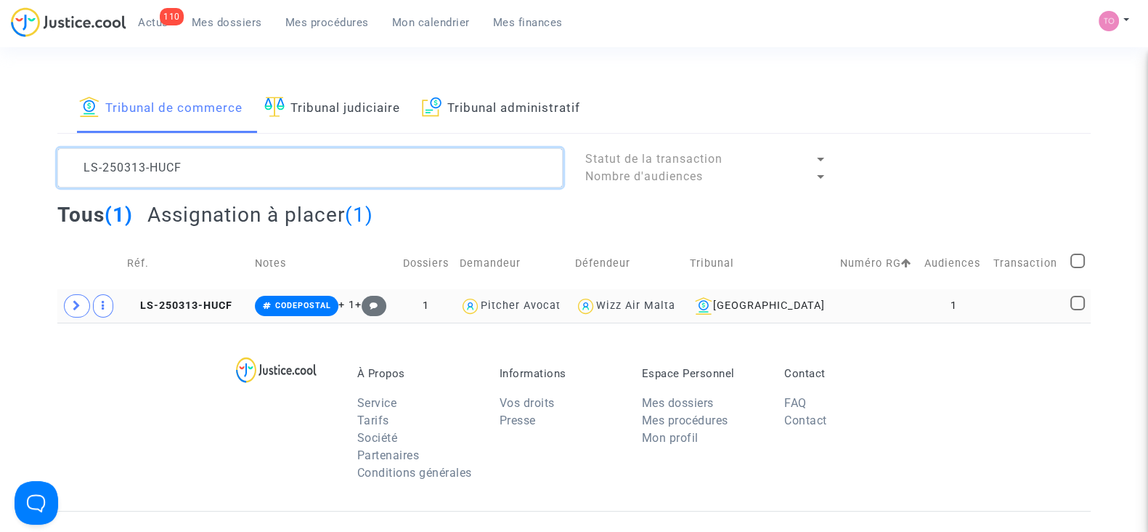
type textarea "LS-250313-HUCF"
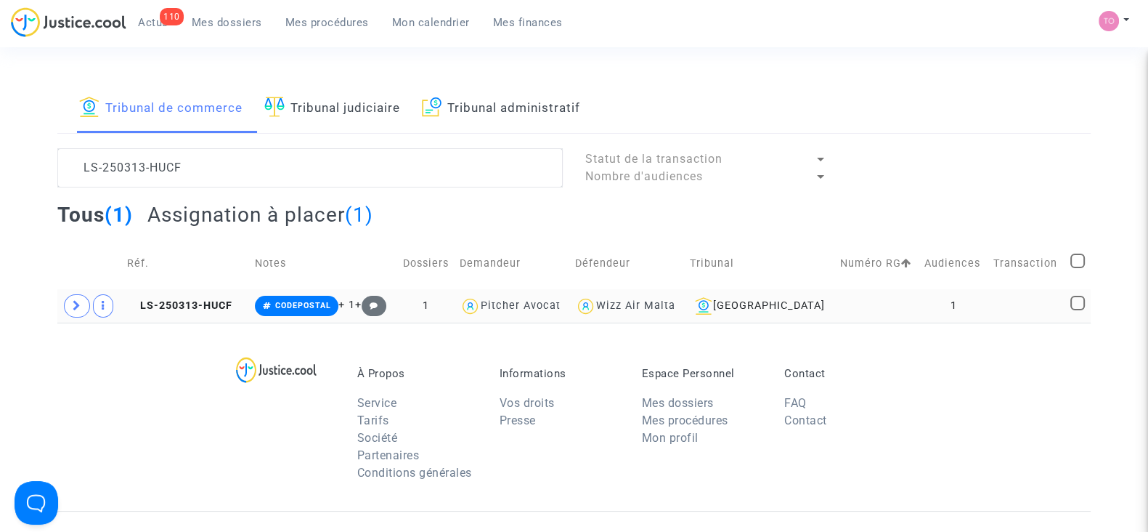
click at [813, 303] on td "Beauvais" at bounding box center [759, 305] width 151 height 33
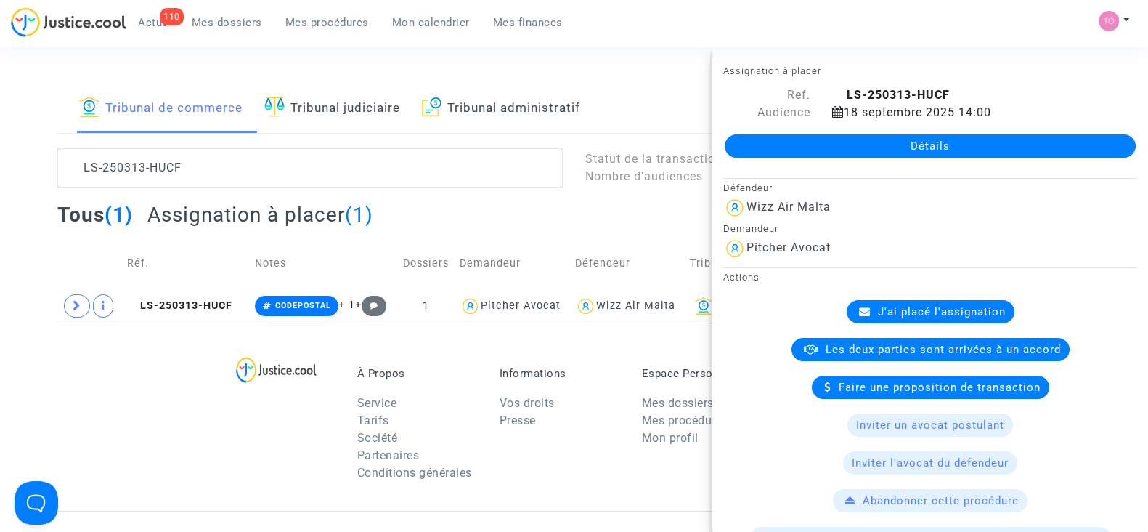
click at [309, 110] on link "Tribunal judiciaire" at bounding box center [332, 108] width 136 height 49
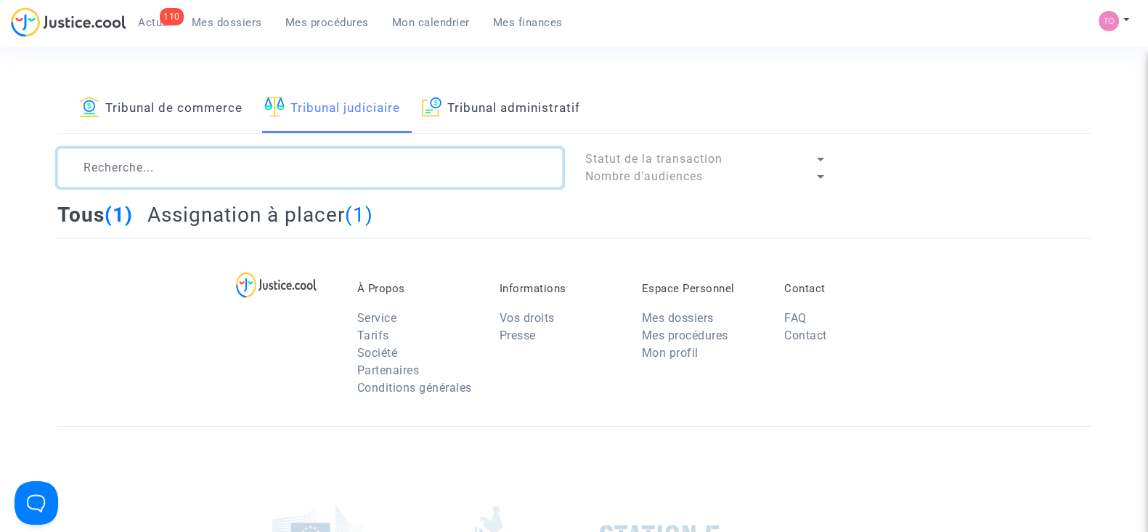
click at [161, 155] on textarea at bounding box center [309, 167] width 505 height 39
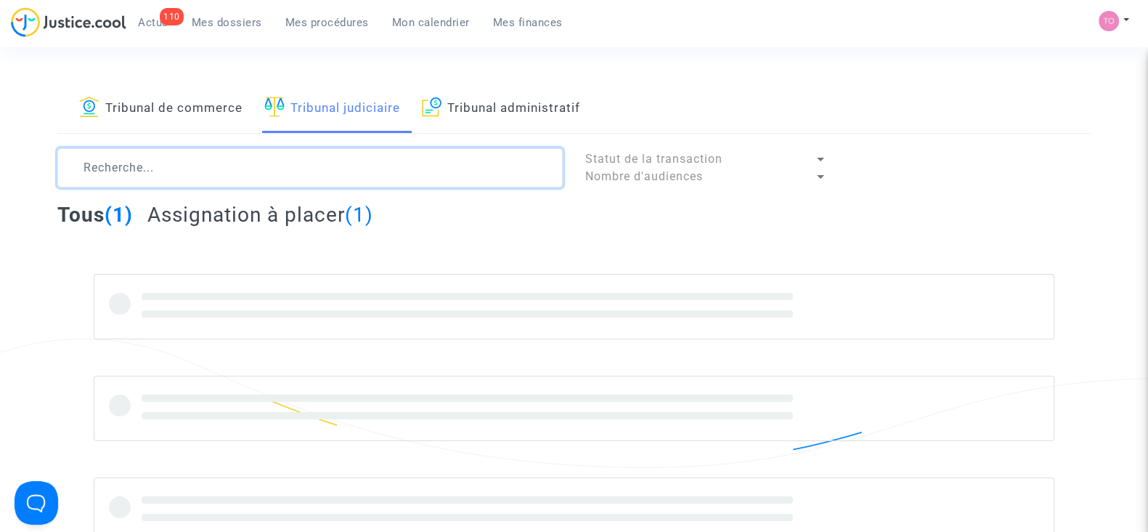
paste textarea "LS-250313-HUCF"
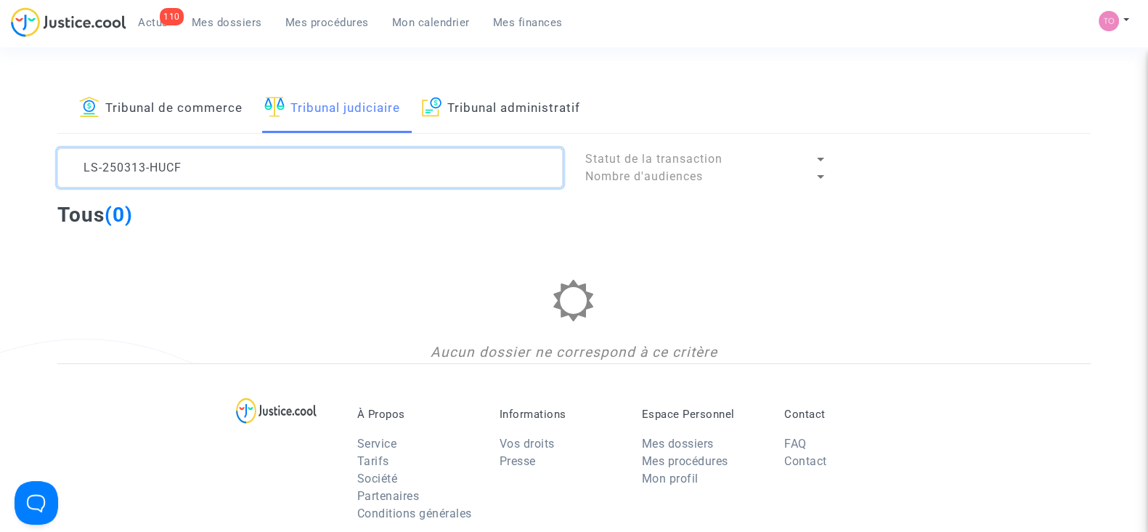
type textarea "LS-250313-HUCF"
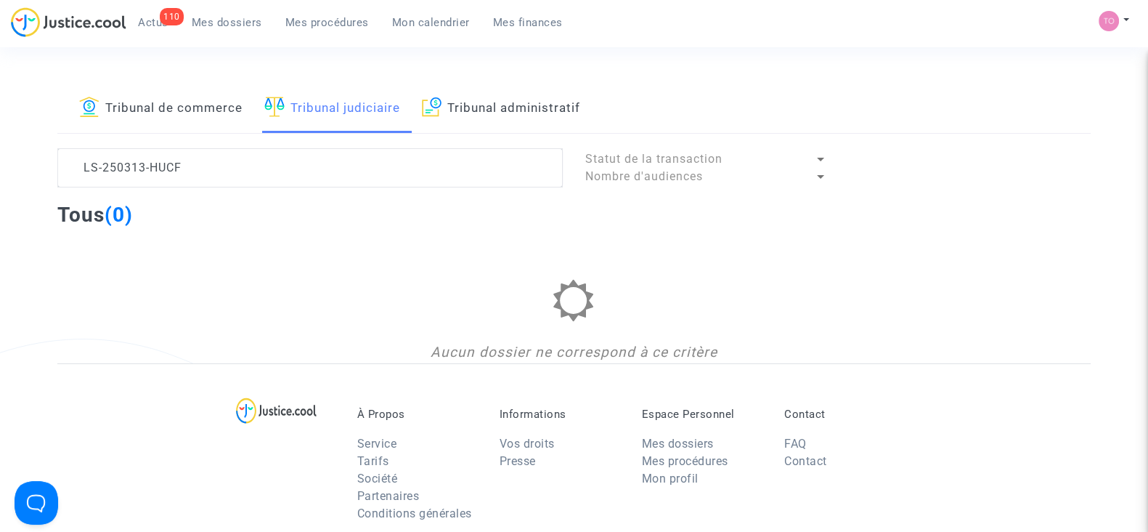
click at [203, 109] on link "Tribunal de commerce" at bounding box center [160, 108] width 163 height 49
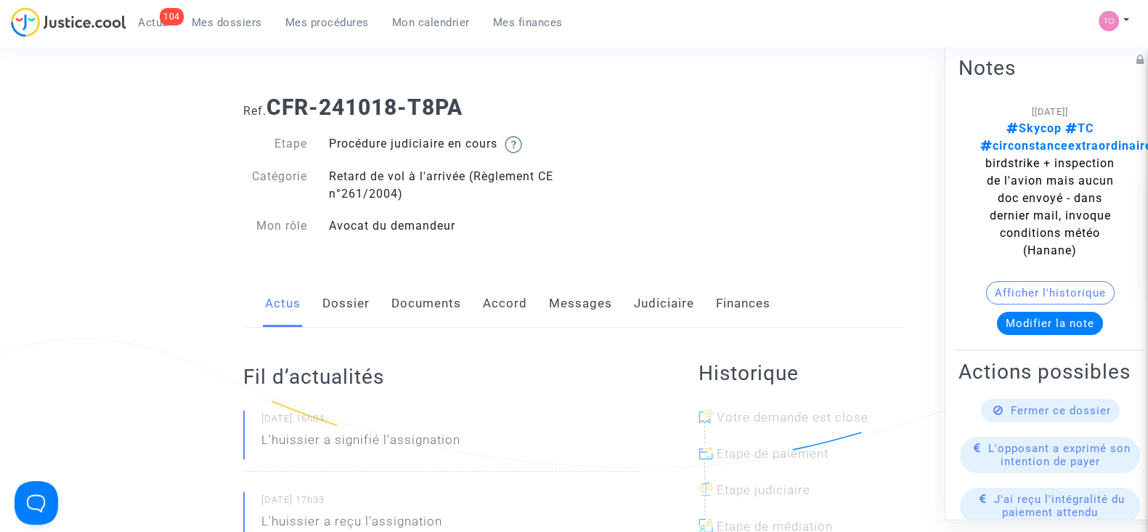
click at [504, 317] on link "Accord" at bounding box center [505, 304] width 44 height 48
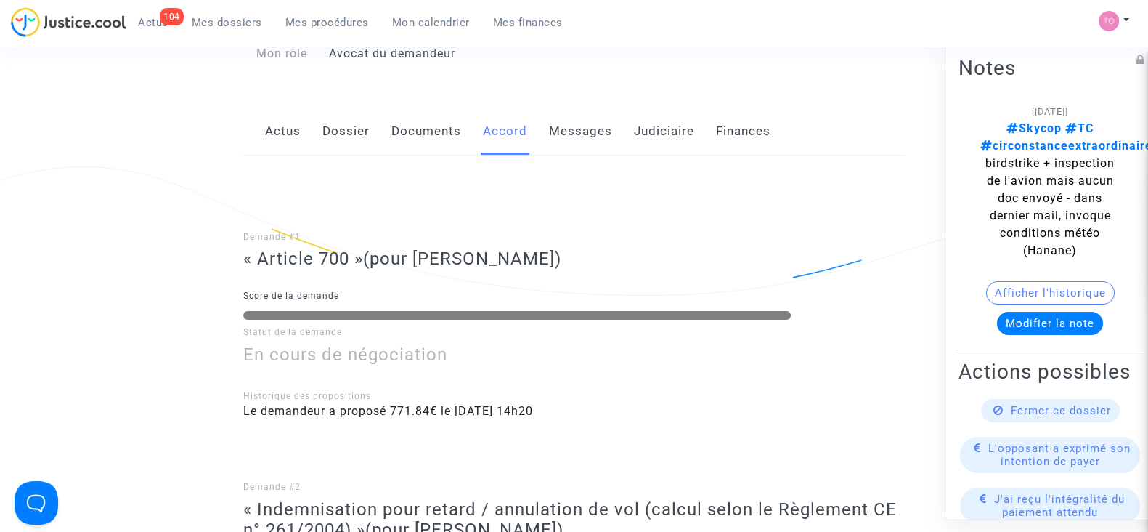
scroll to position [159, 0]
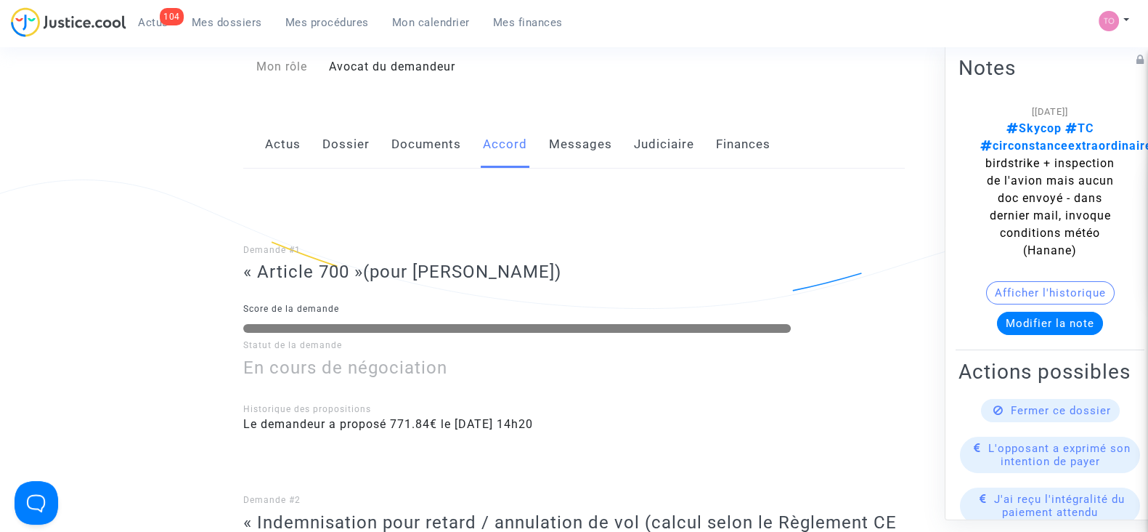
click at [430, 138] on link "Documents" at bounding box center [426, 145] width 70 height 48
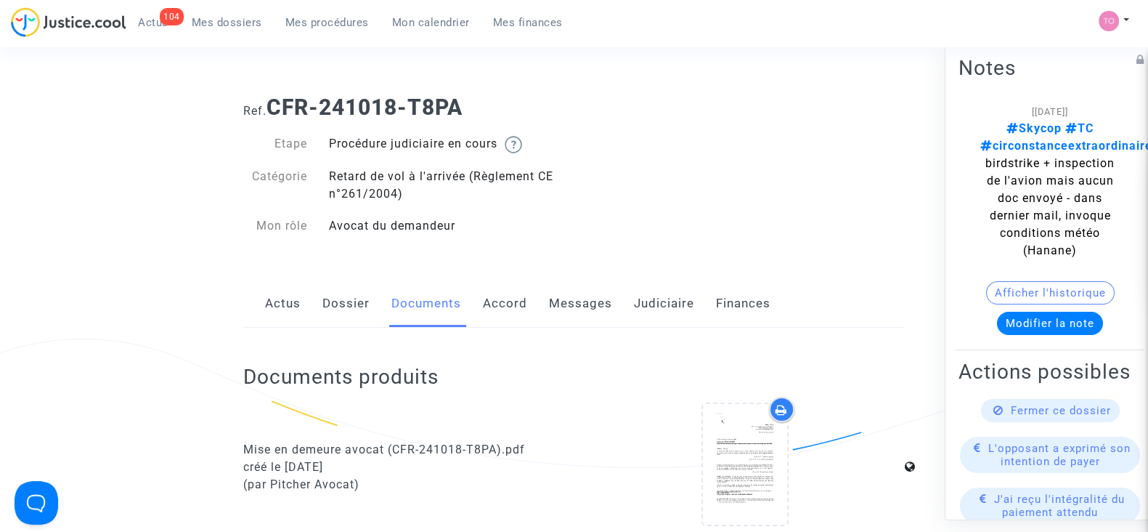
click at [500, 308] on link "Accord" at bounding box center [505, 304] width 44 height 48
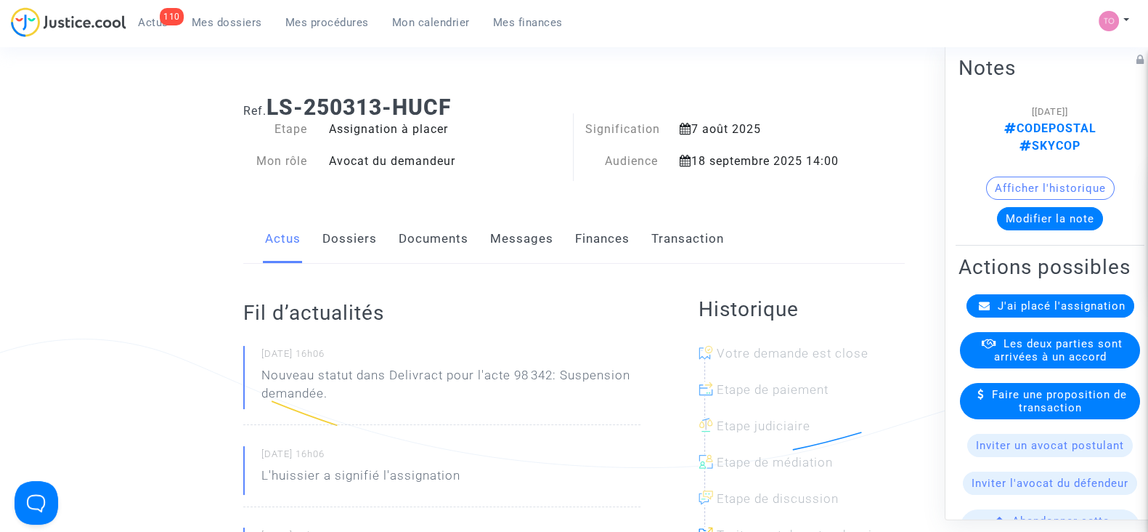
click at [412, 237] on link "Documents" at bounding box center [434, 239] width 70 height 48
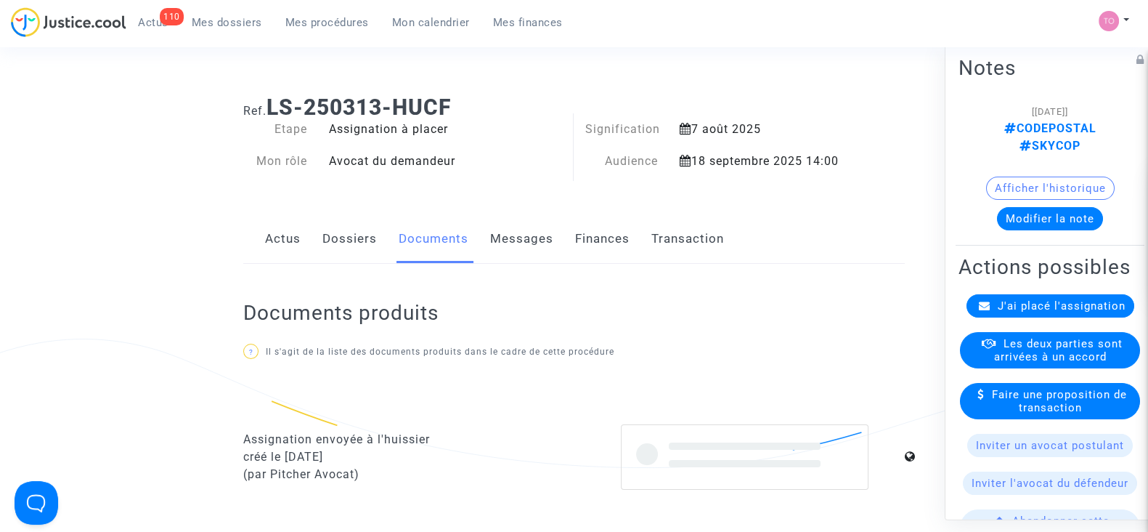
click at [350, 232] on link "Dossiers" at bounding box center [349, 239] width 54 height 48
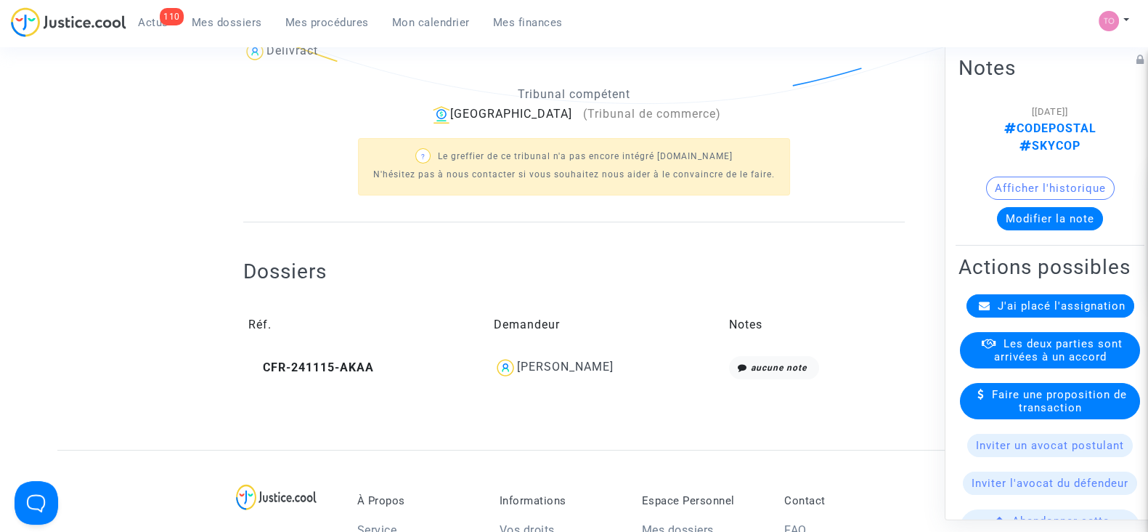
scroll to position [365, 0]
click at [556, 373] on div "Ferhat Kevin Tosun" at bounding box center [606, 366] width 225 height 23
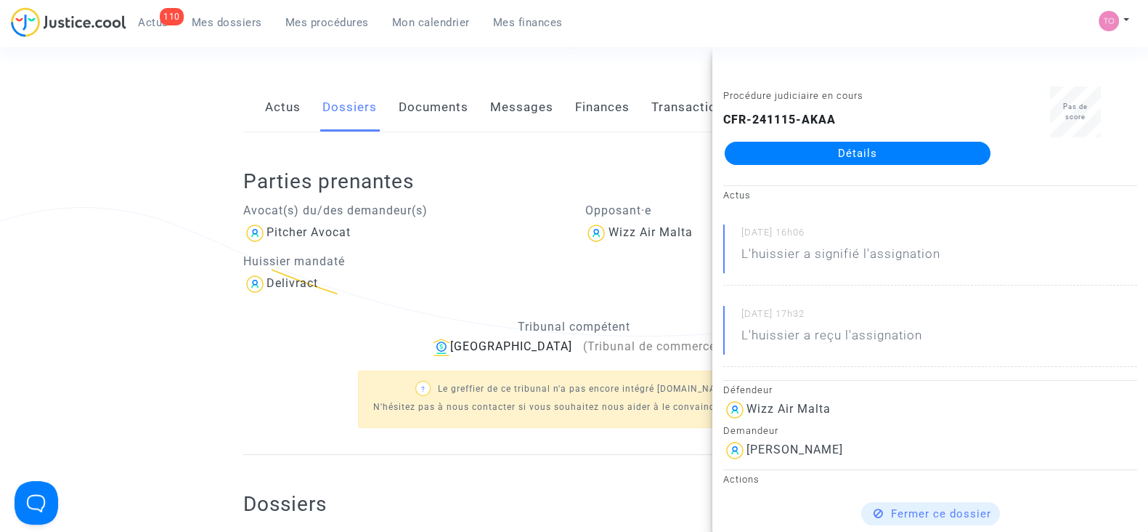
scroll to position [131, 0]
click at [73, 223] on ng-component "Ref. LS-250313-HUCF Etape Assignation à placer Mon rôle Avocat du demandeur Sig…" at bounding box center [573, 318] width 1033 height 730
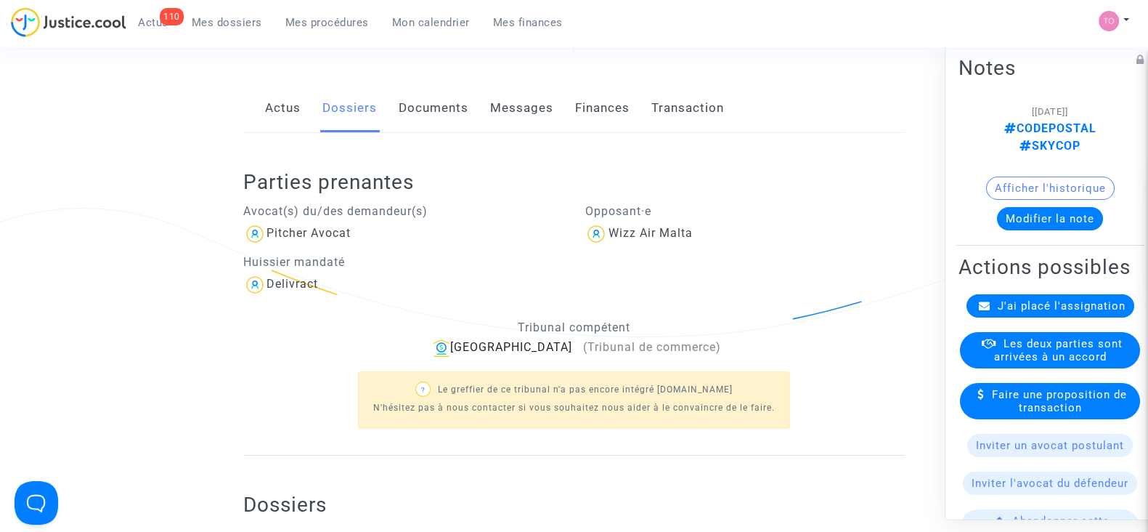
scroll to position [0, 0]
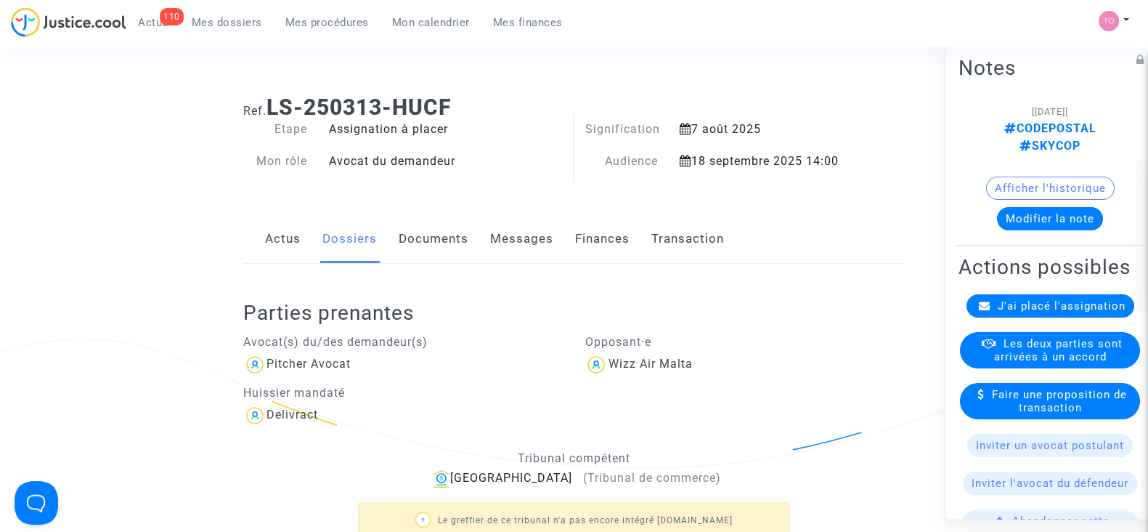
click at [584, 250] on link "Finances" at bounding box center [602, 239] width 54 height 48
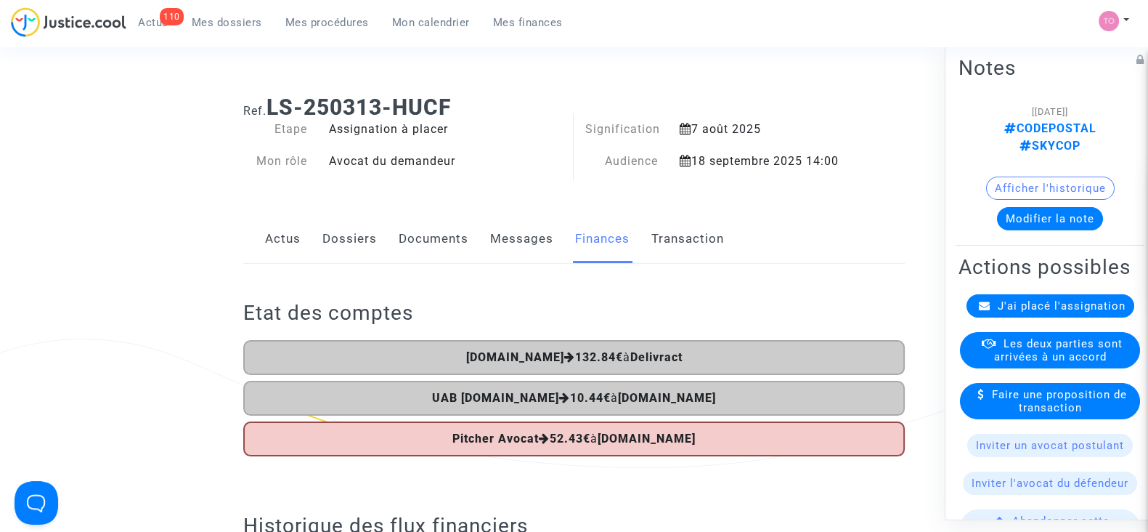
click at [306, 28] on span "Mes procédures" at bounding box center [327, 22] width 84 height 13
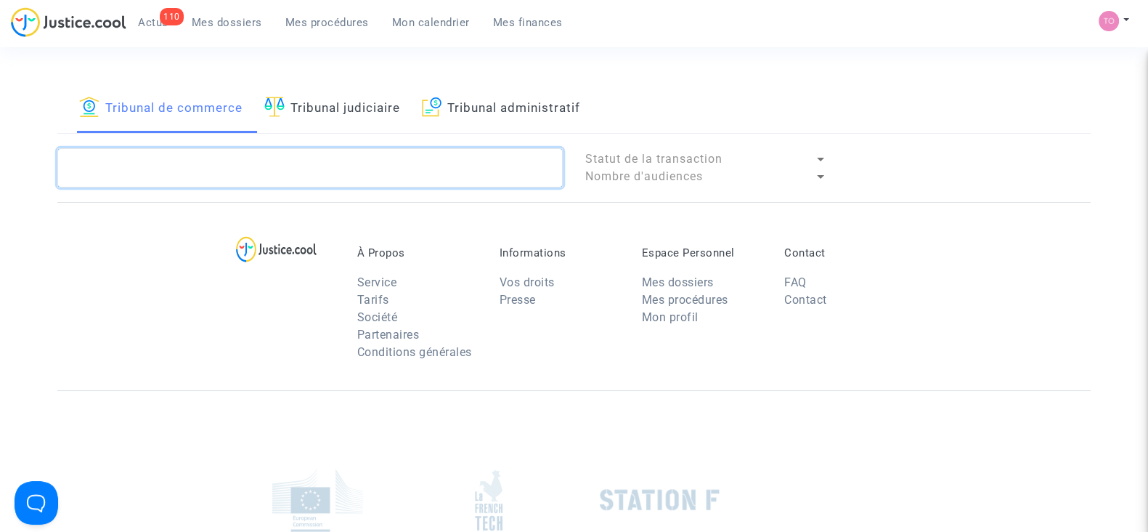
click at [184, 174] on textarea at bounding box center [309, 167] width 505 height 39
paste textarea "LS-250313-MMDJ"
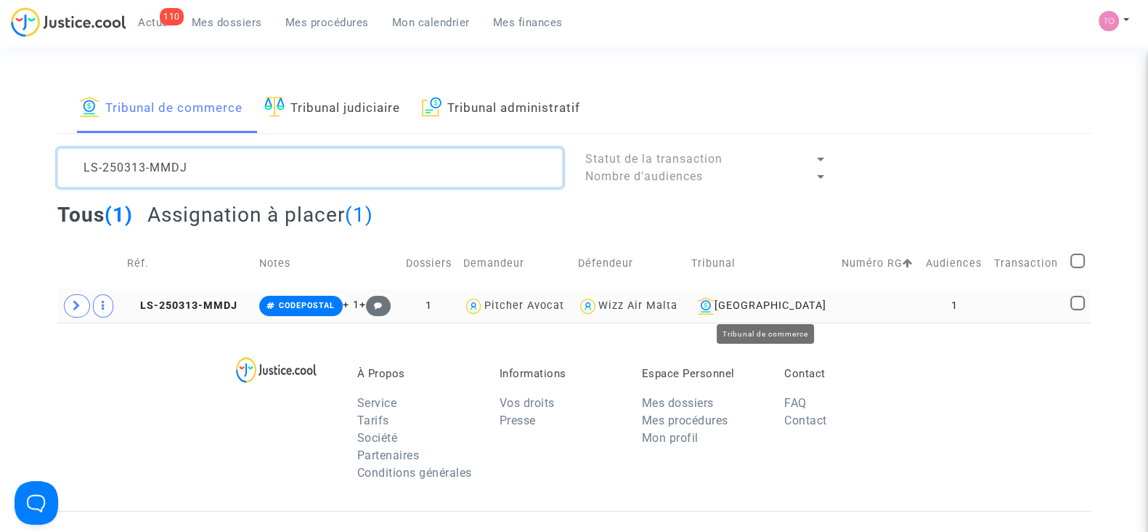
type textarea "LS-250313-MMDJ"
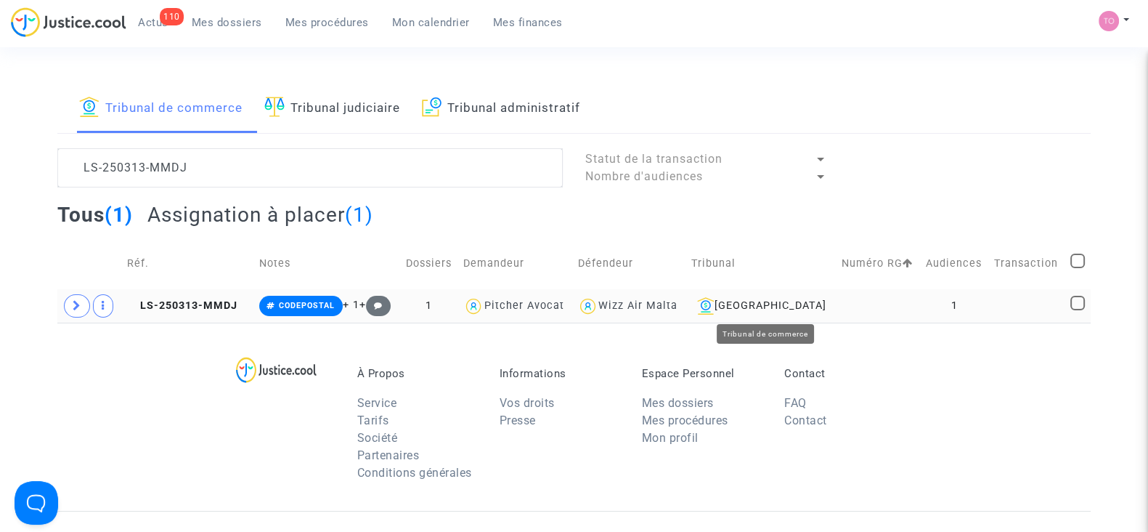
click at [790, 313] on div "[GEOGRAPHIC_DATA]" at bounding box center [761, 305] width 140 height 17
click at [873, 309] on td at bounding box center [879, 305] width 84 height 33
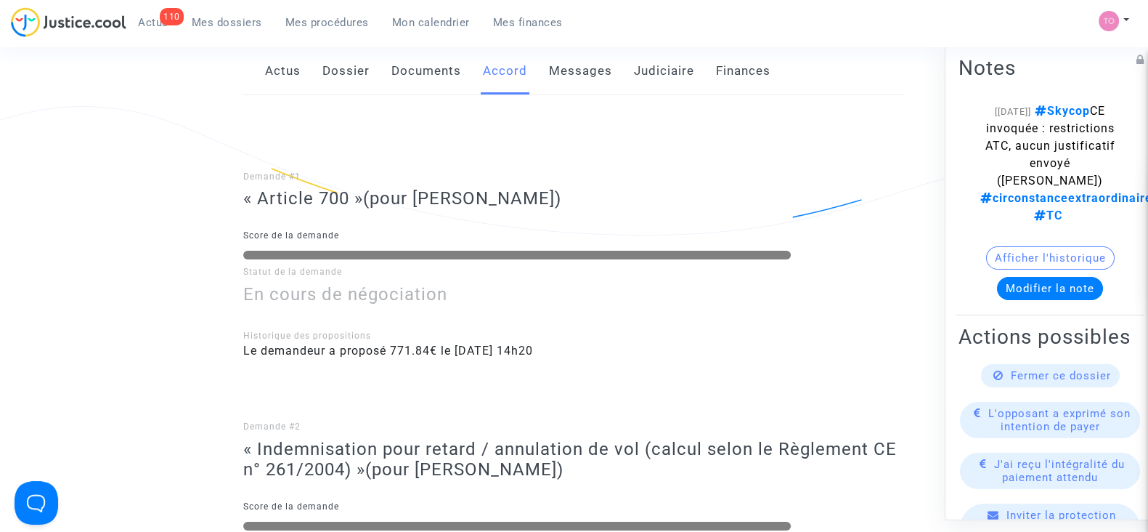
scroll to position [186, 0]
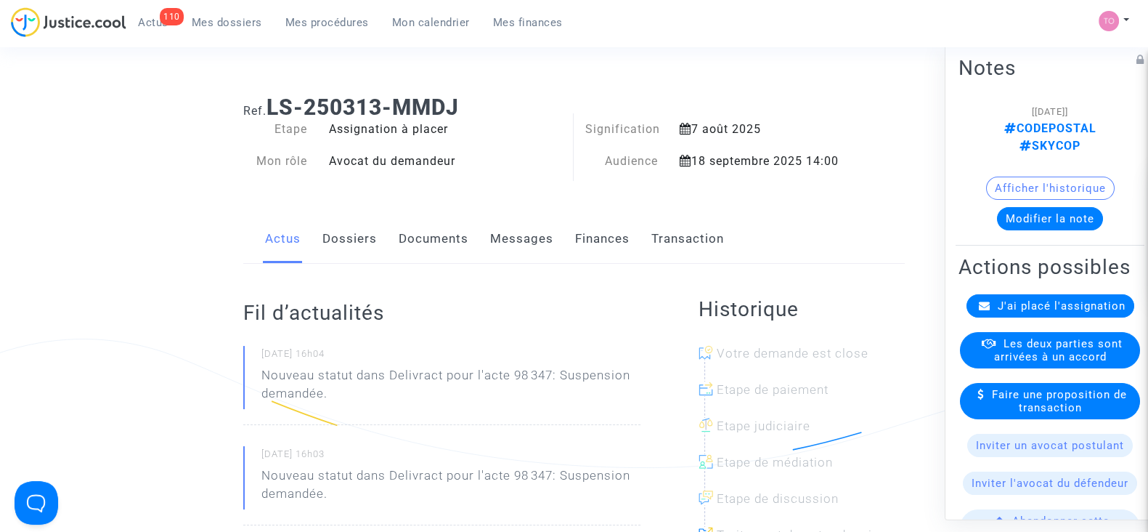
click at [330, 233] on link "Dossiers" at bounding box center [349, 239] width 54 height 48
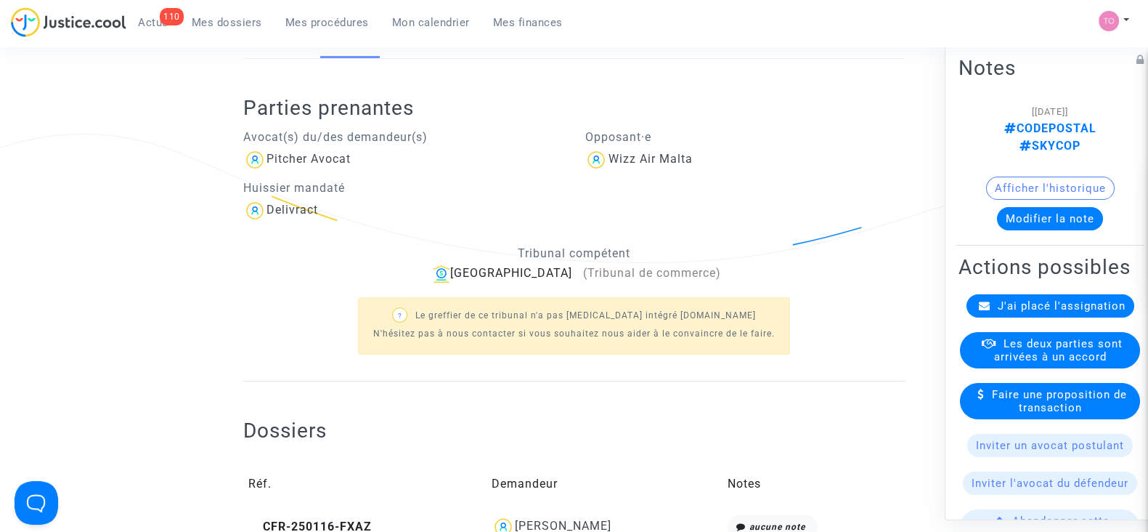
scroll to position [399, 0]
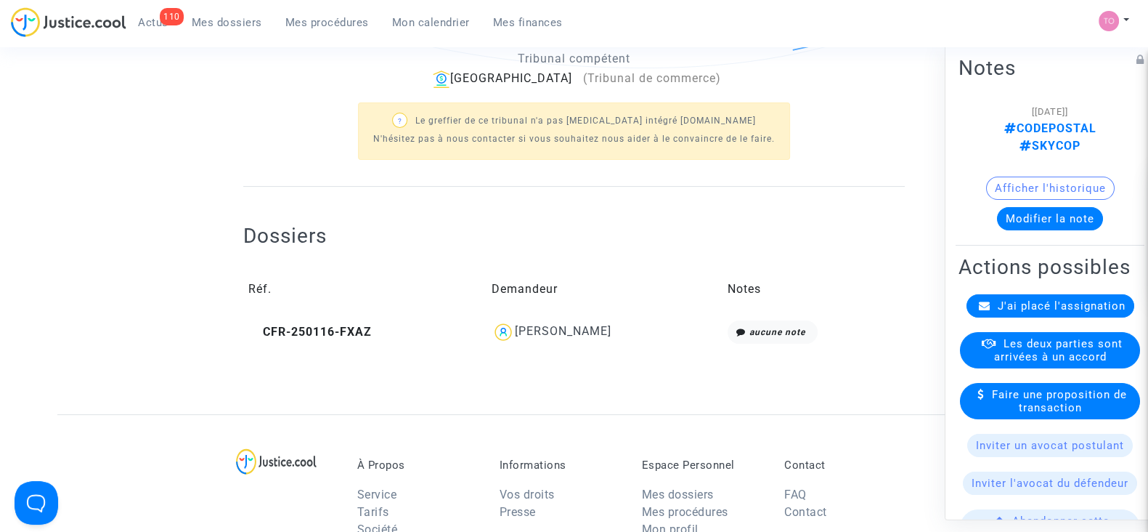
click at [542, 333] on div "[PERSON_NAME]" at bounding box center [563, 331] width 97 height 14
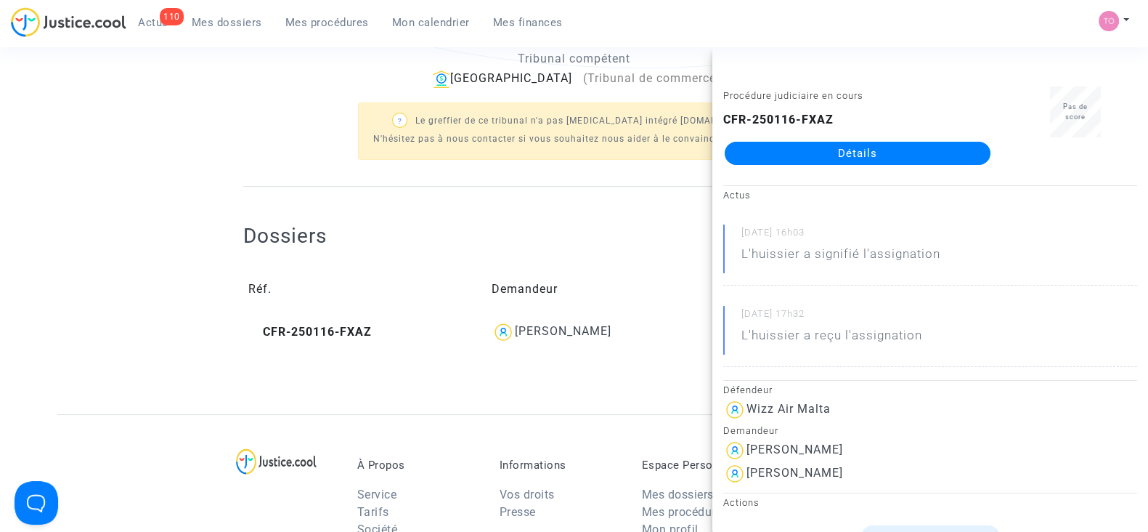
click at [452, 277] on td "Réf." at bounding box center [364, 289] width 243 height 52
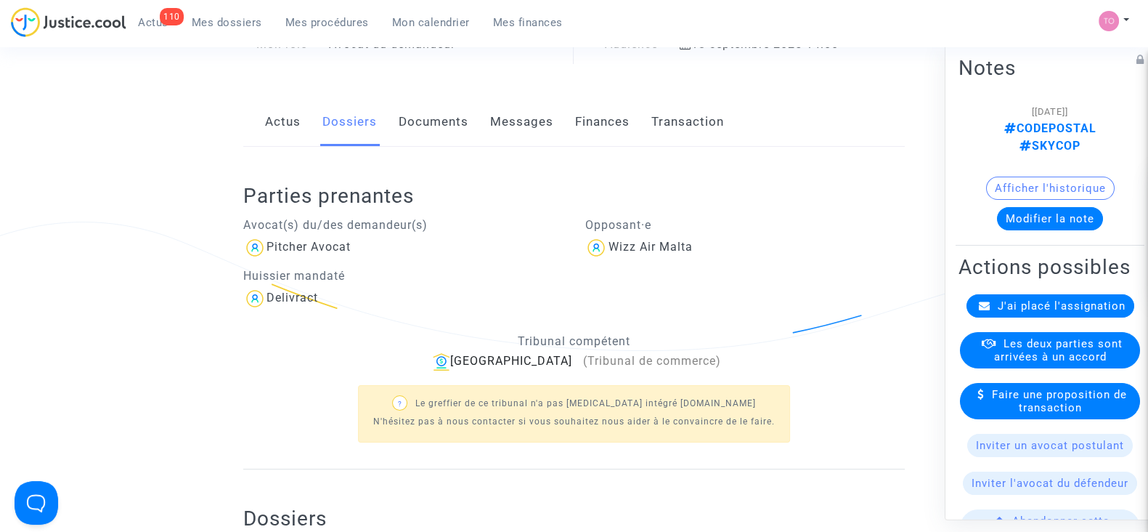
scroll to position [14, 0]
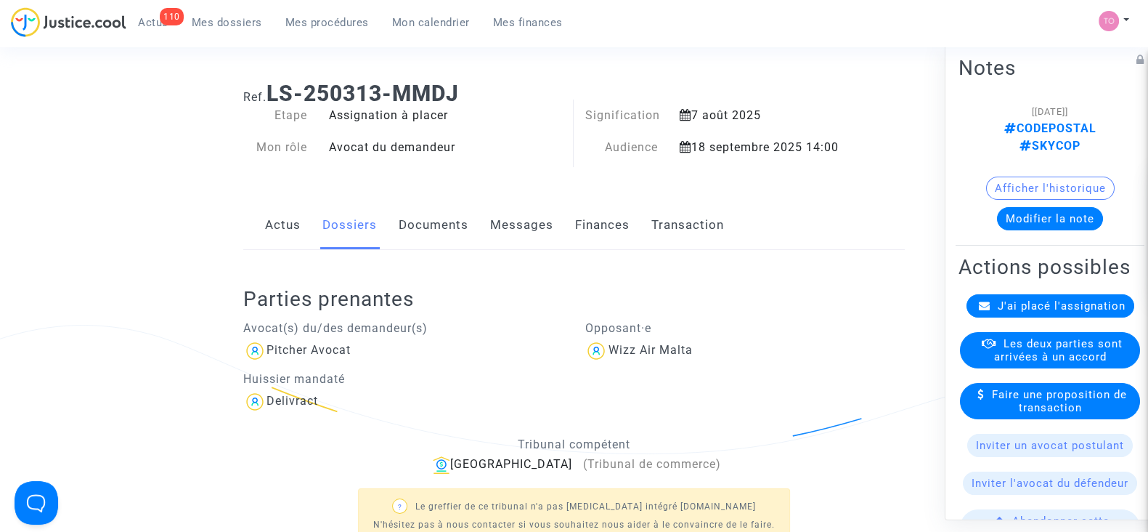
click at [598, 219] on link "Finances" at bounding box center [602, 225] width 54 height 48
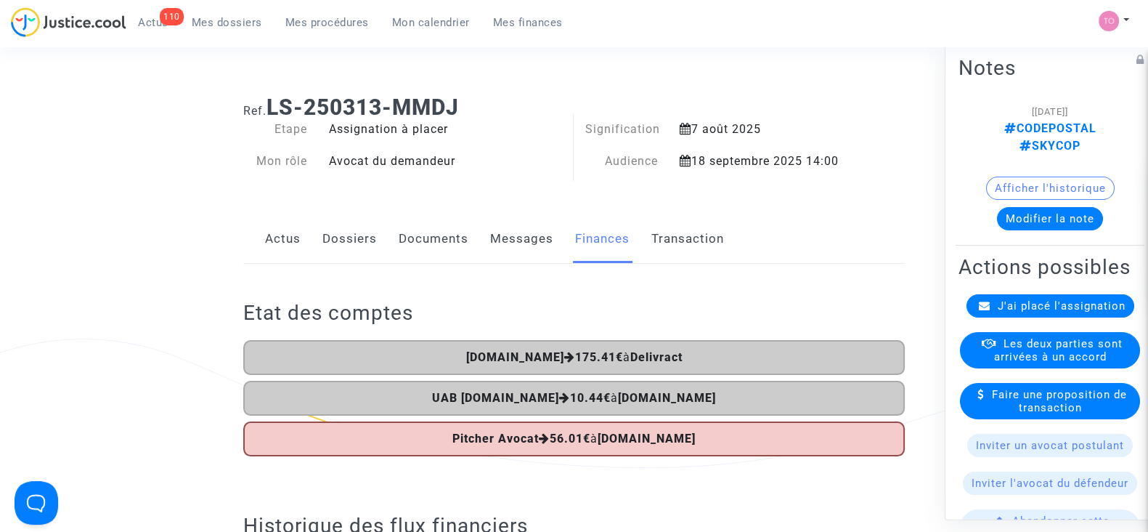
click at [220, 28] on span "Mes dossiers" at bounding box center [227, 22] width 70 height 13
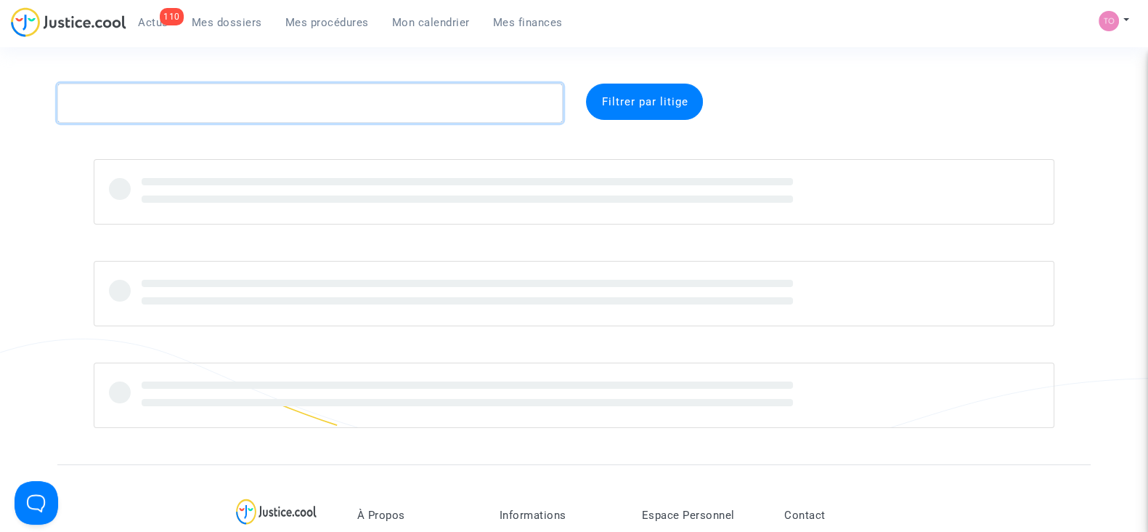
click at [267, 121] on textarea at bounding box center [309, 103] width 505 height 39
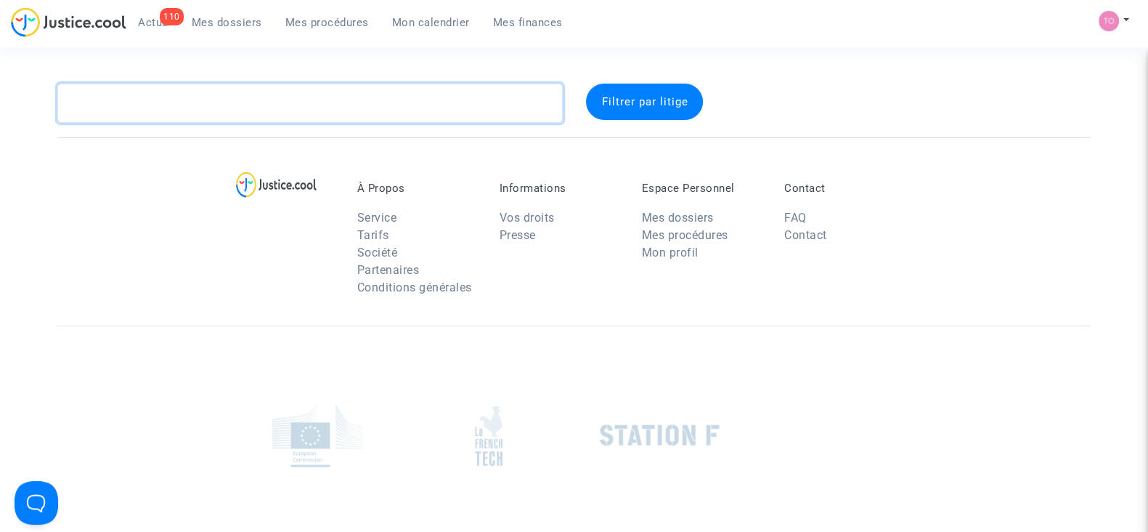
paste textarea "LS-250313-93UW"
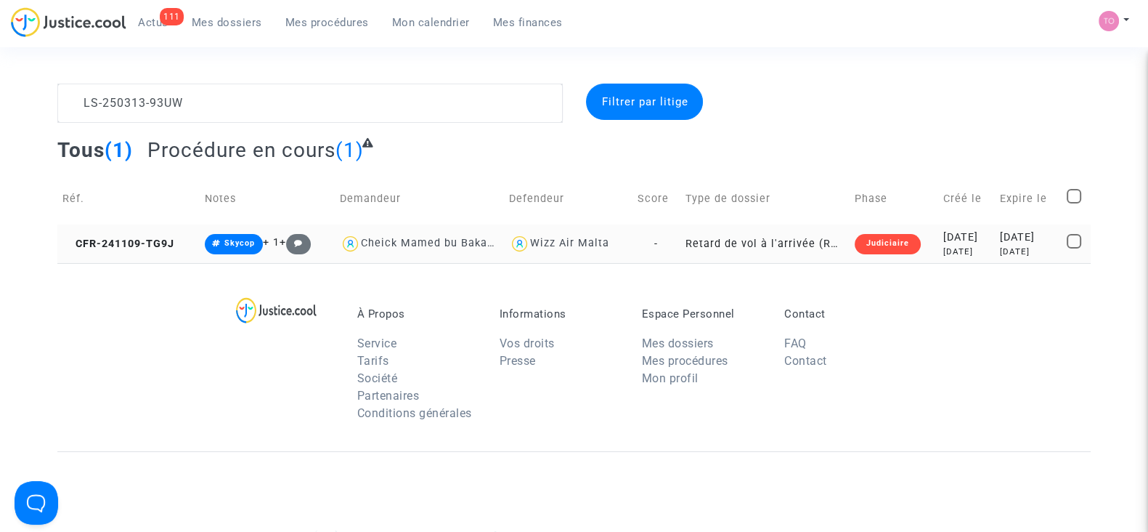
click at [954, 233] on div "[DATE]" at bounding box center [966, 237] width 46 height 16
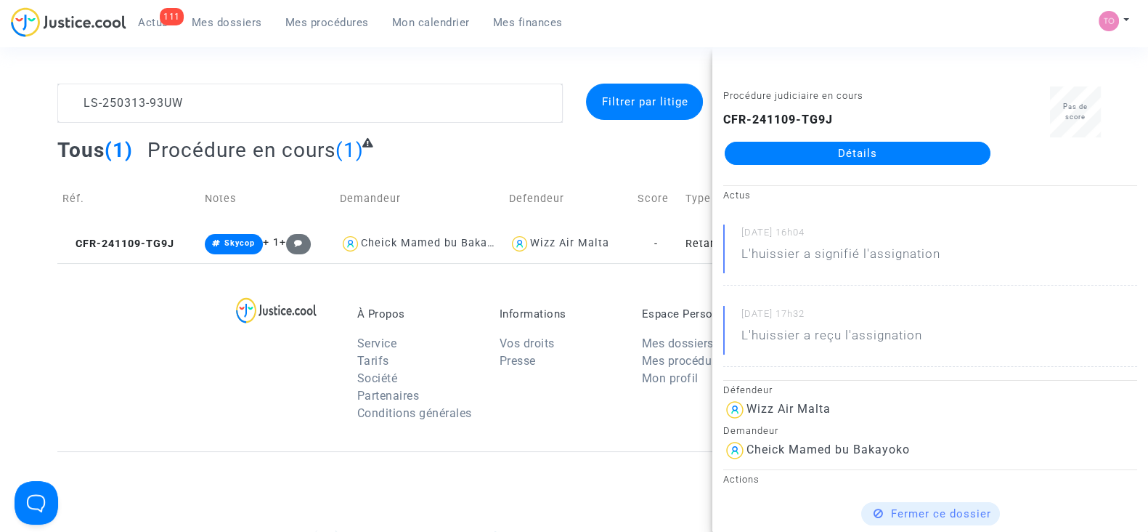
click at [805, 171] on div "Procédure judiciaire en cours CFR-241109-TG9J Détails" at bounding box center [857, 132] width 290 height 92
click at [624, 155] on div "Tous (1) Procédure en cours (1)" at bounding box center [573, 155] width 1033 height 36
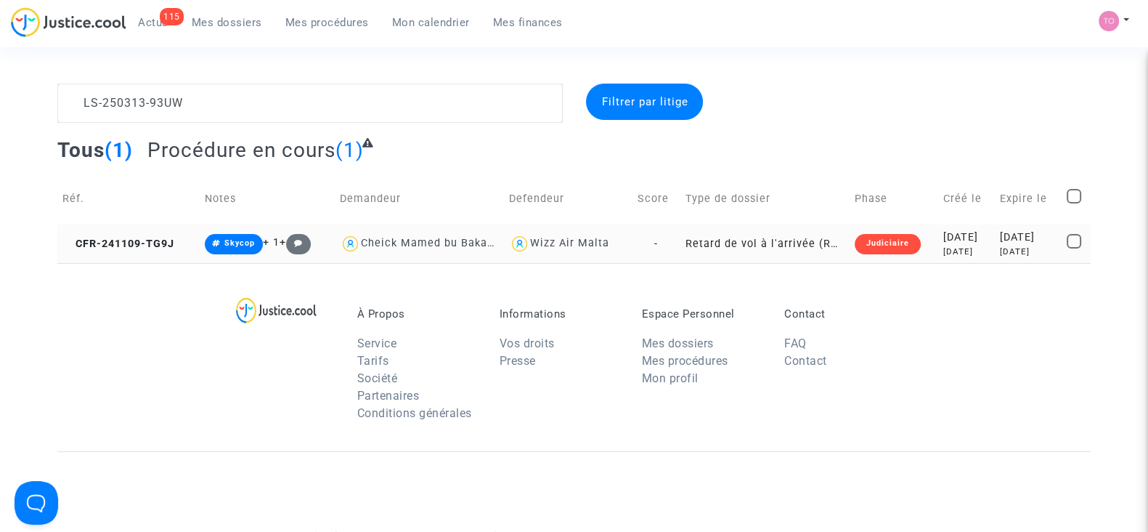
click at [972, 225] on td "[DATE] [DATE]" at bounding box center [966, 243] width 57 height 38
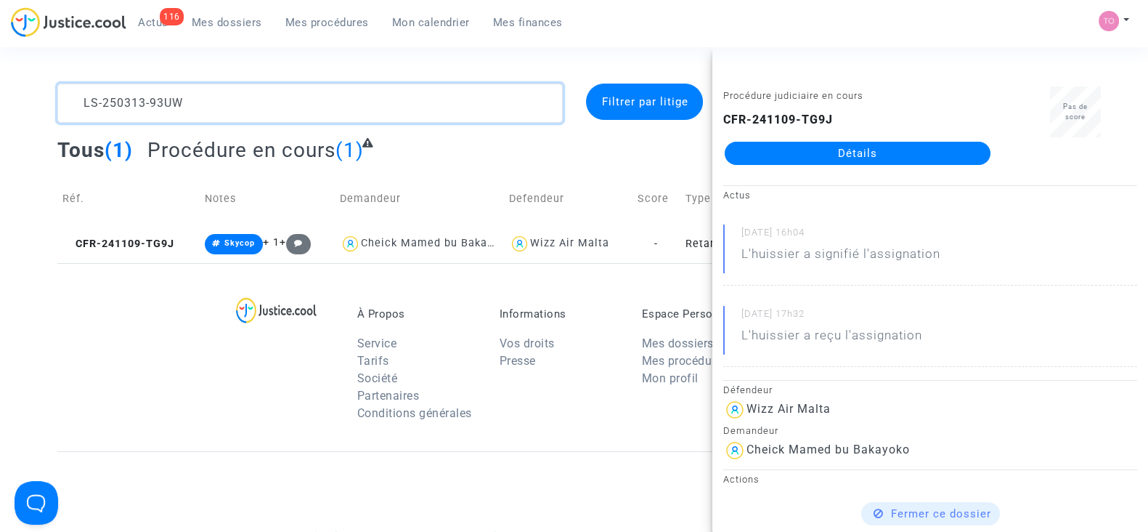
drag, startPoint x: 207, startPoint y: 94, endPoint x: 0, endPoint y: 102, distance: 207.1
click at [0, 102] on div "LS-250313-93UW Filtrer par litige Tous (1) Procédure en cours (1) Réf. Notes De…" at bounding box center [574, 173] width 1148 height 179
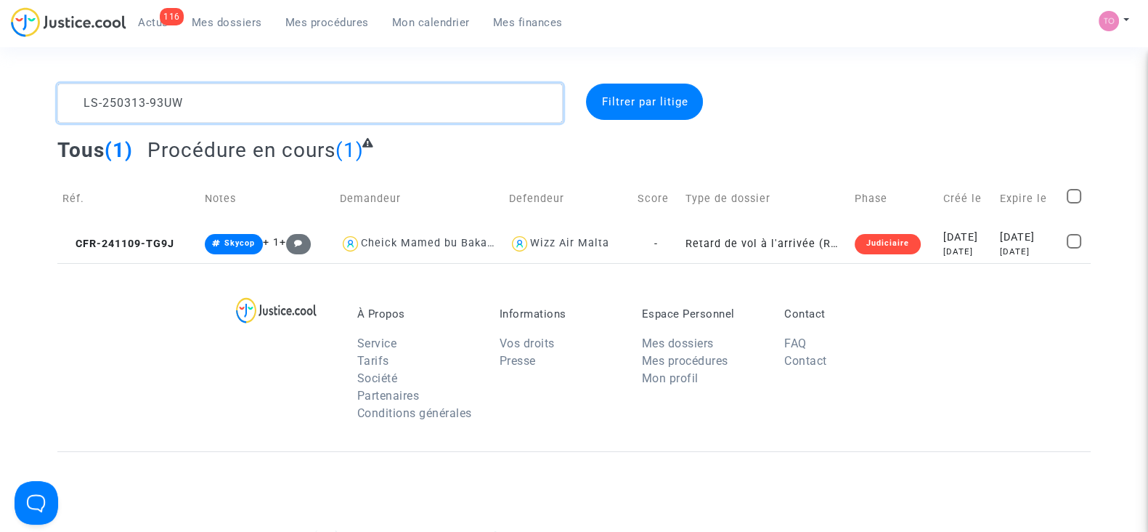
paste textarea "R2F8"
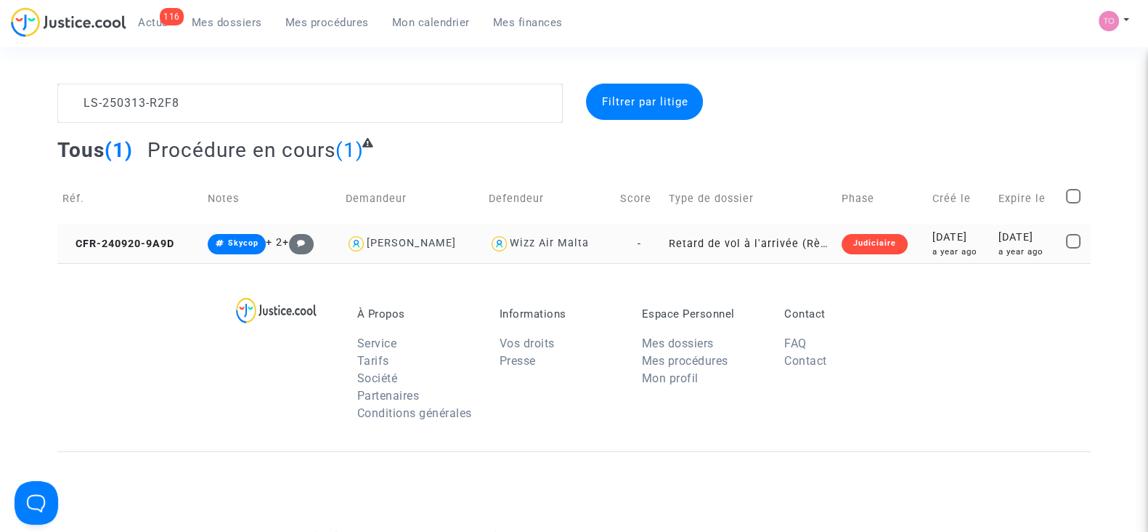
click at [935, 239] on div "2024-09-20" at bounding box center [959, 237] width 55 height 16
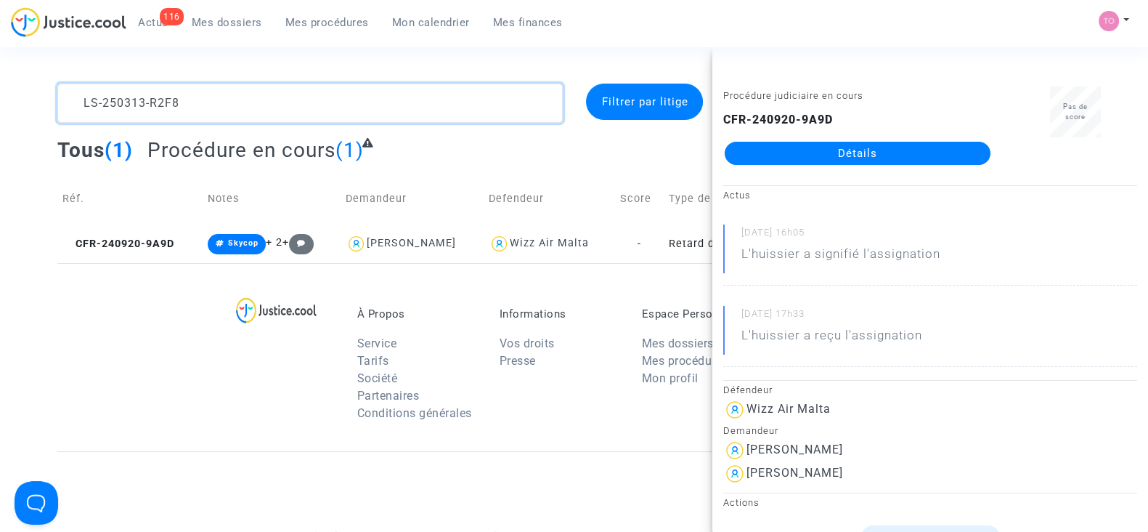
drag, startPoint x: 196, startPoint y: 97, endPoint x: 0, endPoint y: 72, distance: 197.7
click at [0, 72] on section "LS-250313-R2F8 Filtrer par litige Tous (1) Procédure en cours (1) Réf. Notes De…" at bounding box center [574, 401] width 1148 height 802
paste textarea "20-XJUU"
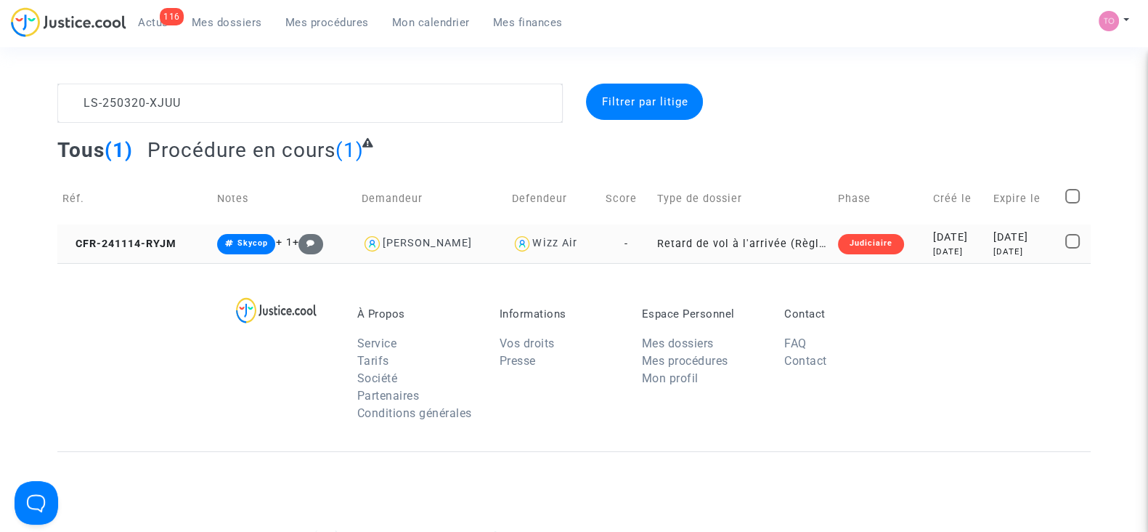
click at [948, 240] on div "2024-11-14" at bounding box center [958, 237] width 50 height 16
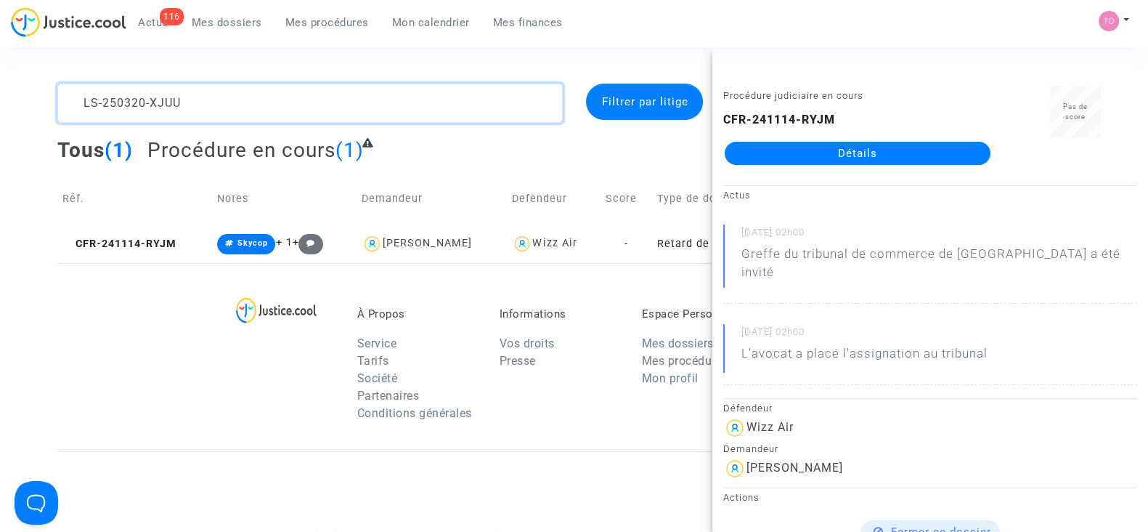
drag, startPoint x: 272, startPoint y: 91, endPoint x: 33, endPoint y: 92, distance: 239.7
click at [33, 92] on div "LS-250320-XJUU Filtrer par litige Tous (1) Procédure en cours (1) Réf. Notes De…" at bounding box center [574, 173] width 1148 height 179
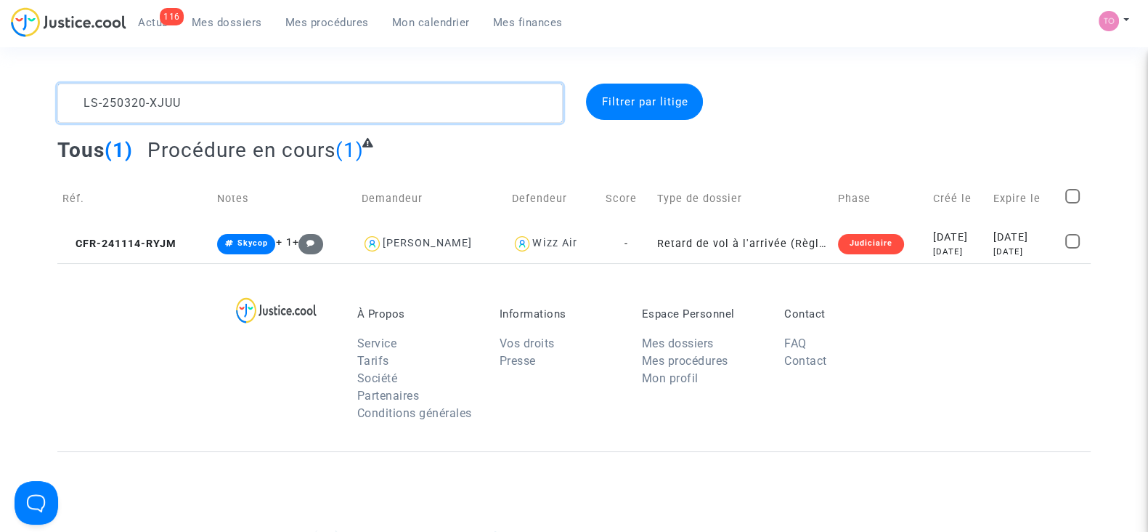
paste textarea "13-UJWF"
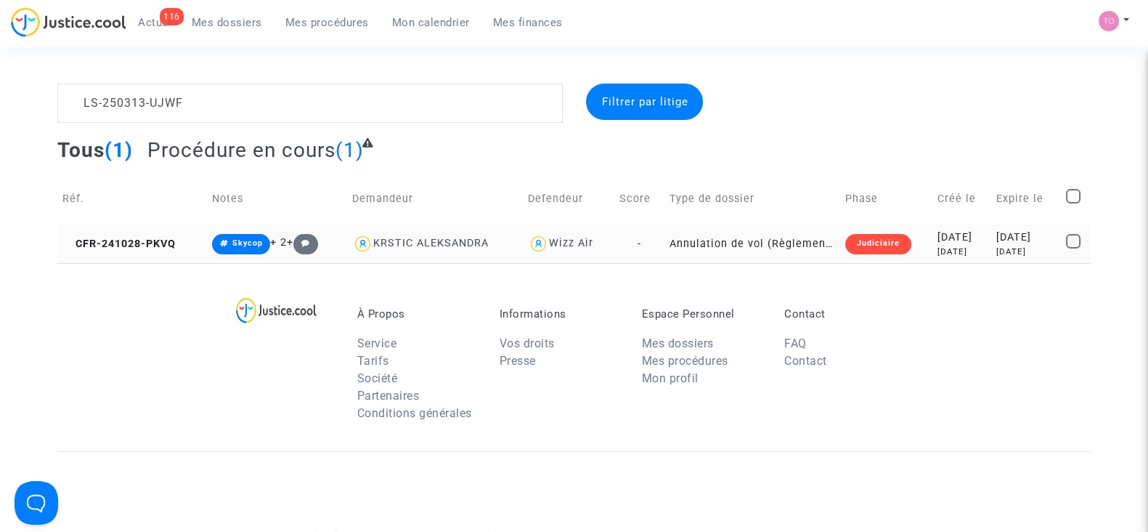
click at [940, 237] on div "2024-10-28" at bounding box center [962, 237] width 49 height 16
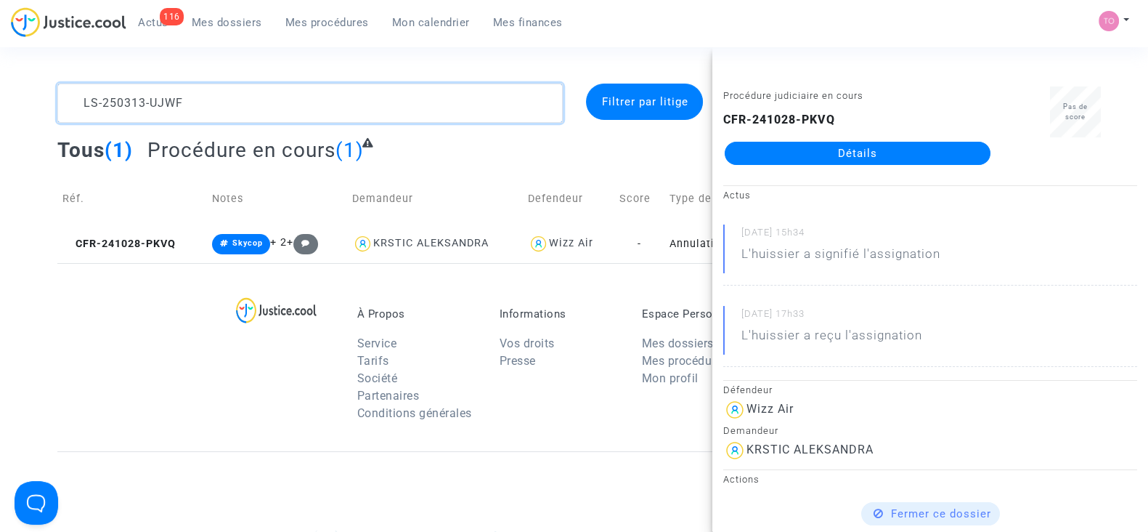
drag, startPoint x: 187, startPoint y: 102, endPoint x: 5, endPoint y: 78, distance: 183.1
click at [5, 78] on section "LS-250313-UJWF Filtrer par litige Tous (1) Procédure en cours (1) Réf. Notes De…" at bounding box center [574, 401] width 1148 height 802
paste textarea "41210-D2EY"
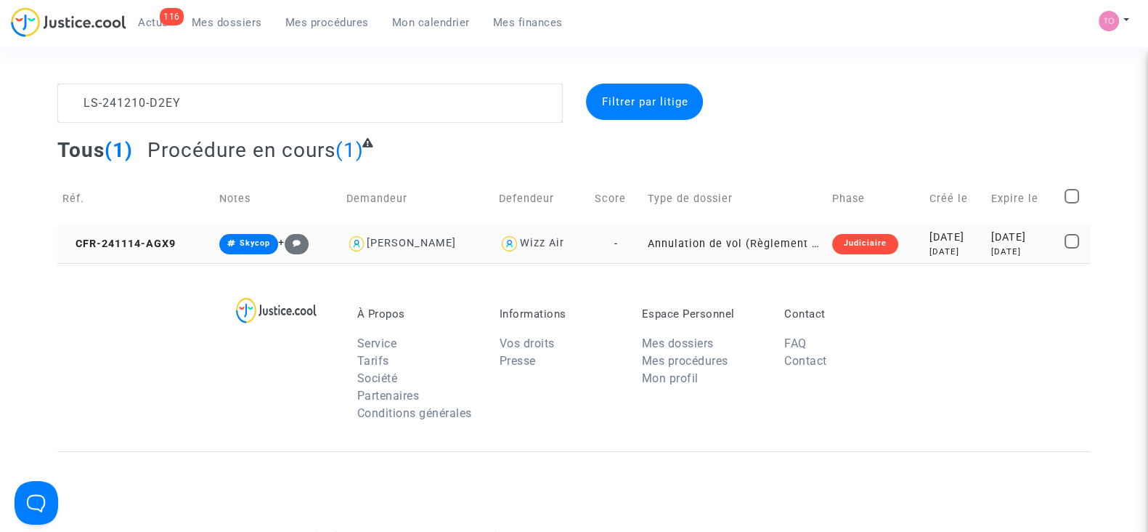
click at [930, 257] on div "9 months ago" at bounding box center [956, 251] width 52 height 12
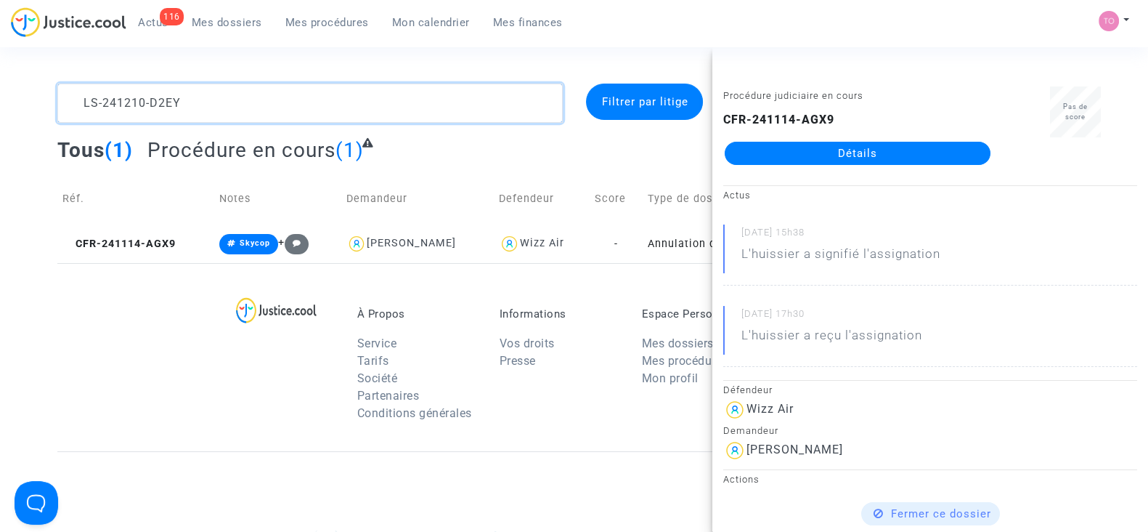
drag, startPoint x: 215, startPoint y: 114, endPoint x: 0, endPoint y: 89, distance: 216.4
click at [0, 89] on div "LS-241210-D2EY Filtrer par litige Tous (1) Procédure en cours (1) Réf. Notes De…" at bounding box center [574, 173] width 1148 height 179
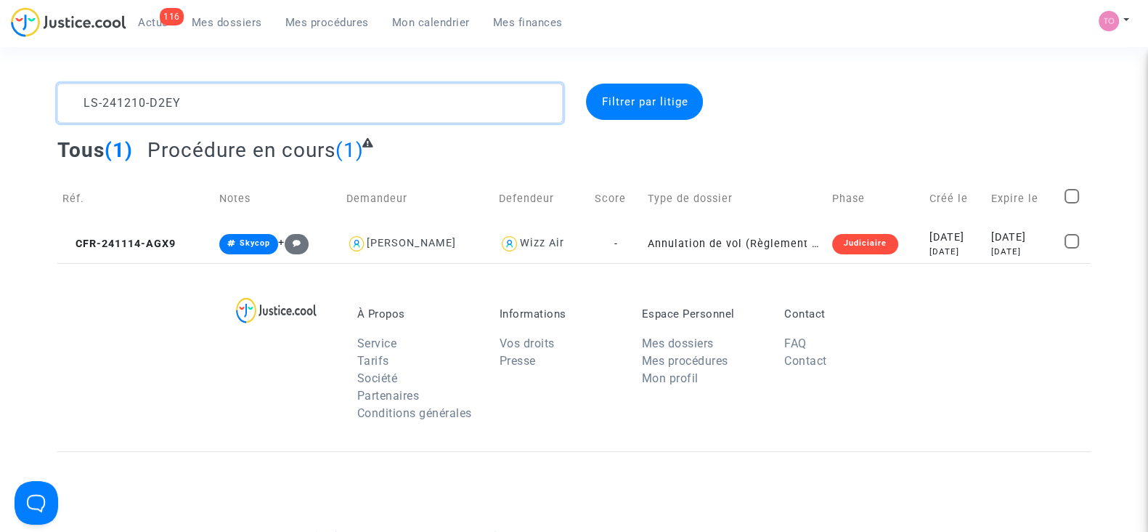
paste textarea "50313-QNRQ"
type textarea "LS-250313-QNRQ"
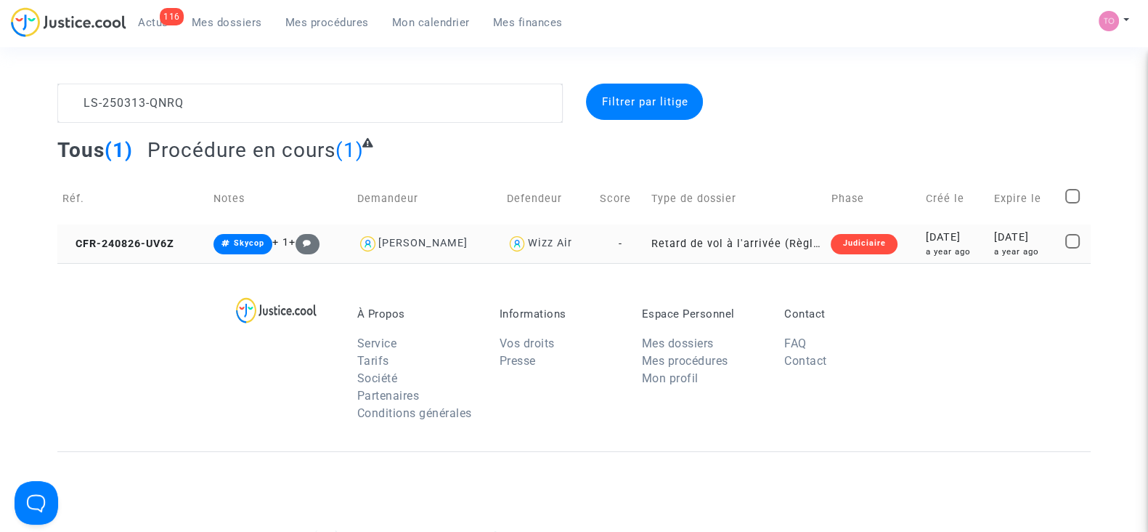
click at [926, 254] on div "a year ago" at bounding box center [955, 251] width 58 height 12
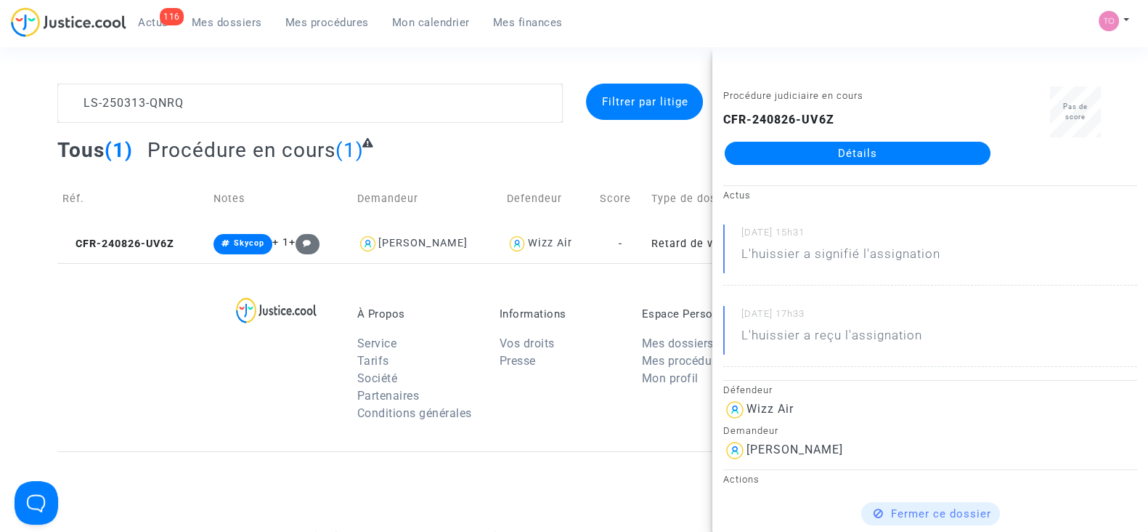
click at [318, 15] on link "Mes procédures" at bounding box center [327, 23] width 107 height 22
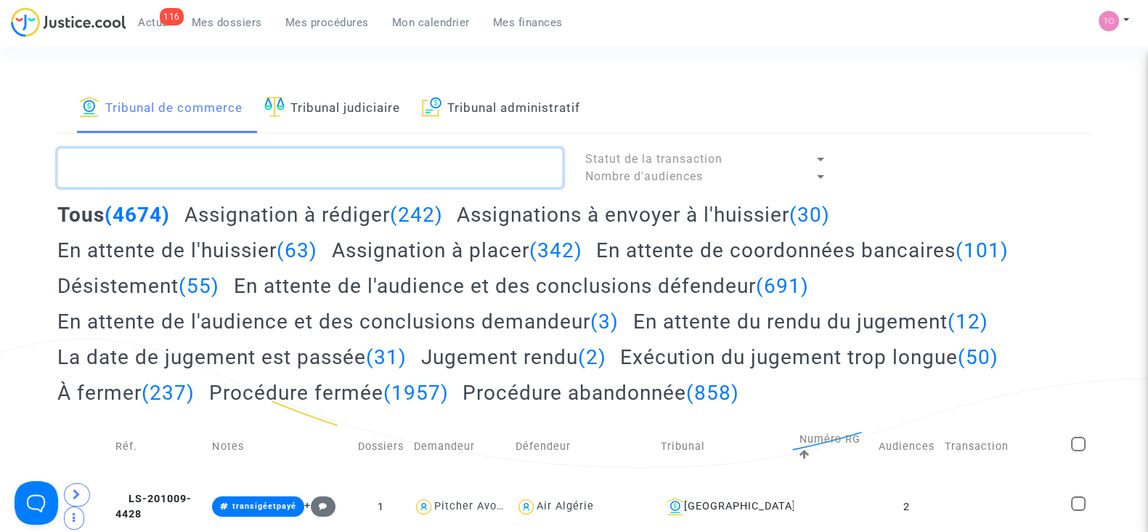
click at [142, 168] on textarea at bounding box center [309, 167] width 505 height 39
paste textarea "LS-250430-MKEE"
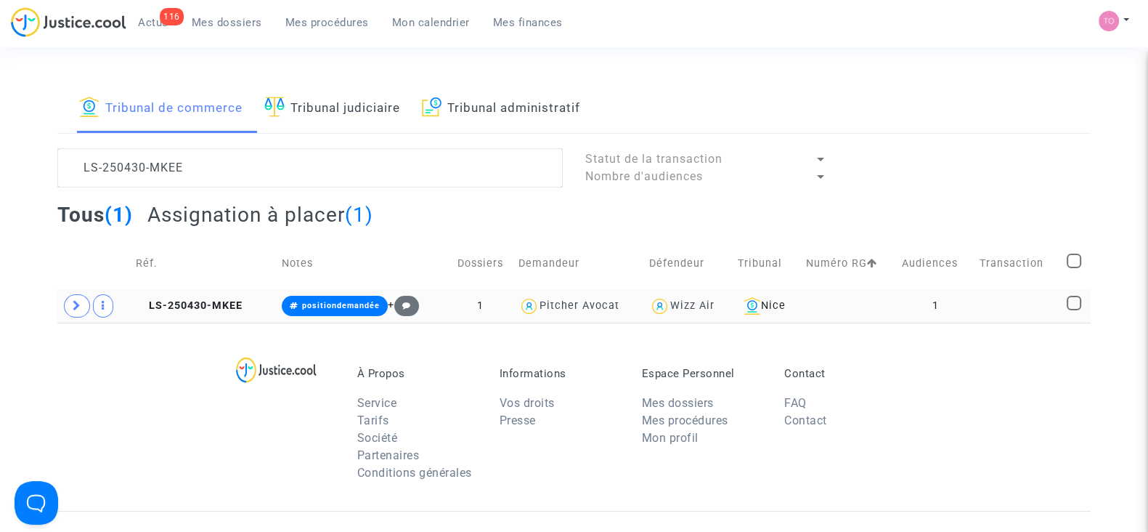
click at [670, 300] on div "Wizz Air" at bounding box center [692, 305] width 44 height 12
click at [801, 310] on td at bounding box center [849, 305] width 96 height 33
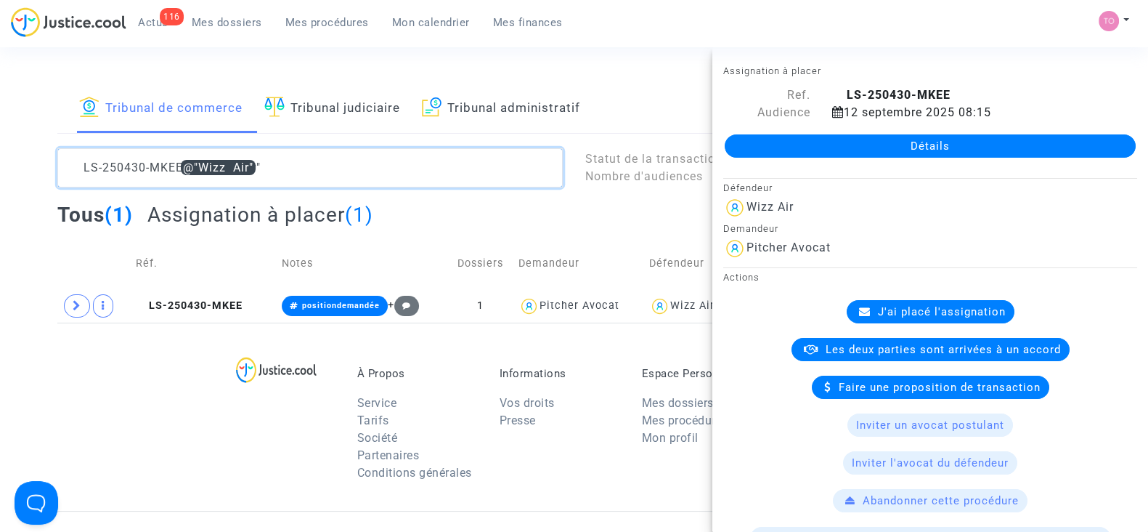
drag, startPoint x: 297, startPoint y: 160, endPoint x: 0, endPoint y: 104, distance: 302.4
click at [0, 104] on div "Tribunal de commerce Tribunal judiciaire Tribunal administratif LS-250430-MKEE …" at bounding box center [574, 203] width 1148 height 239
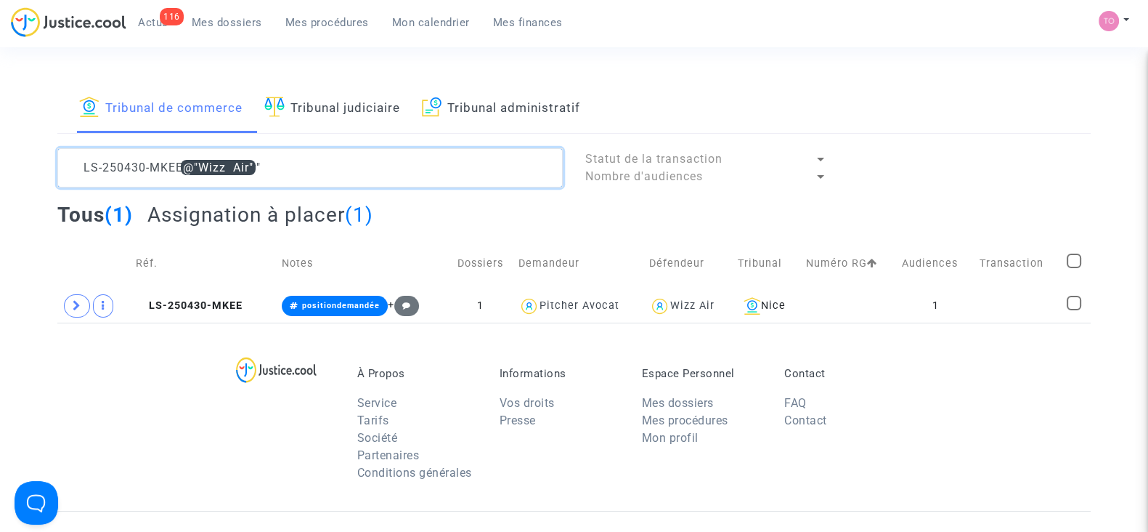
paste textarea "313-RE9H"
type textarea "LS-250313-RE9H"
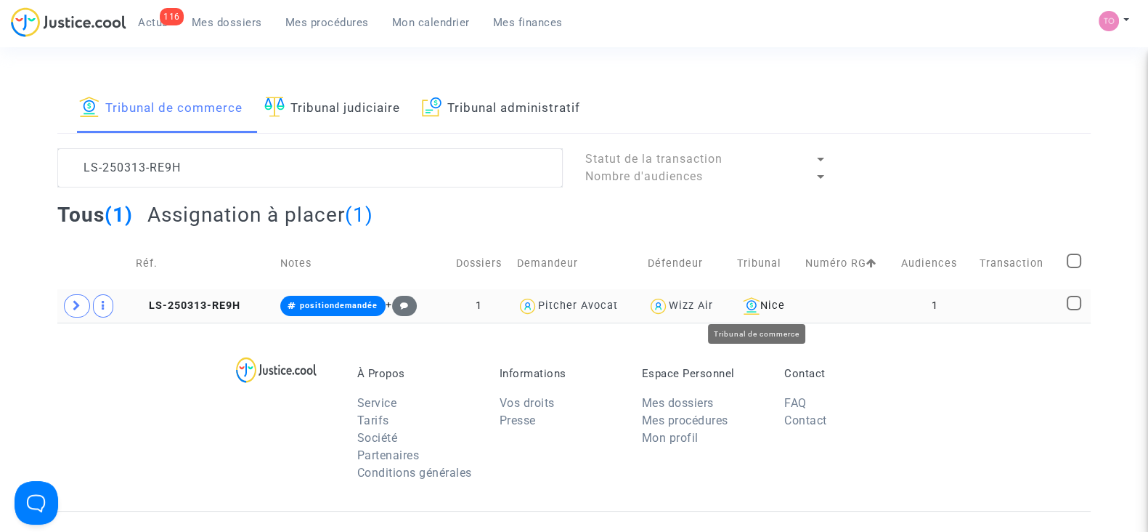
click at [792, 306] on td "Nice" at bounding box center [766, 305] width 68 height 33
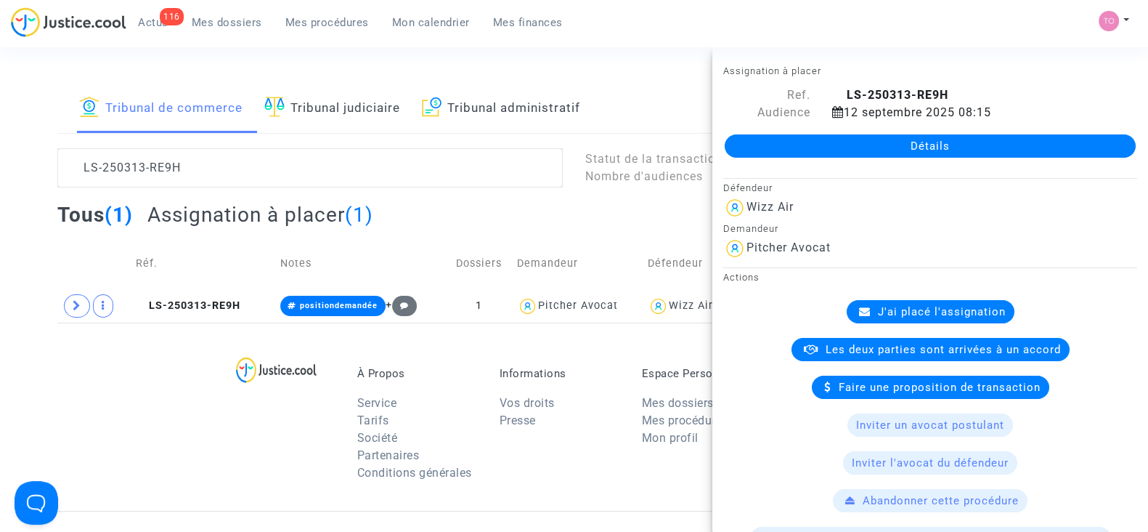
click at [818, 154] on link "Détails" at bounding box center [930, 145] width 411 height 23
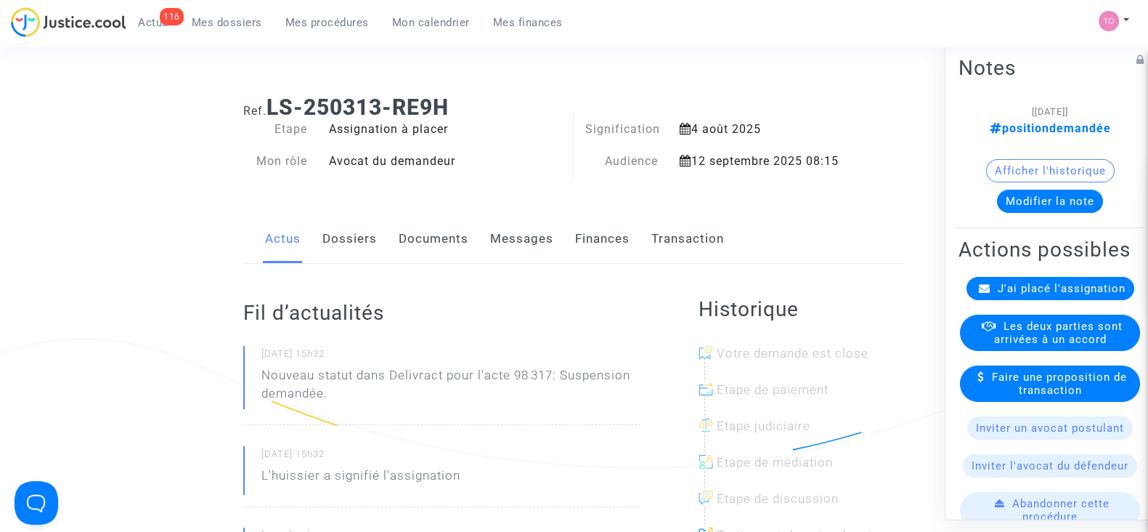
click at [363, 243] on link "Dossiers" at bounding box center [349, 239] width 54 height 48
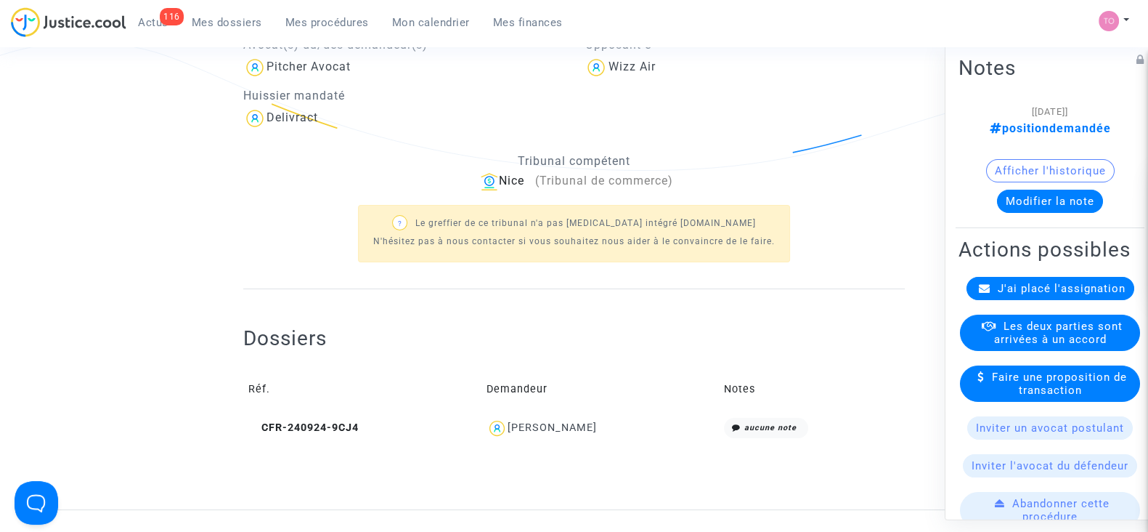
scroll to position [297, 0]
click at [559, 428] on div "Veselina Sokolova" at bounding box center [552, 427] width 89 height 12
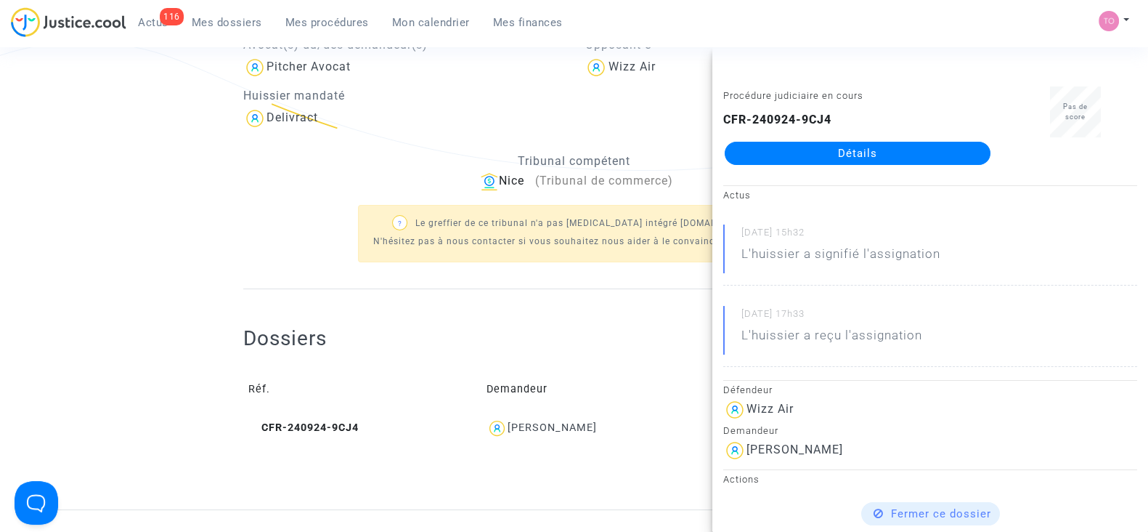
scroll to position [0, 0]
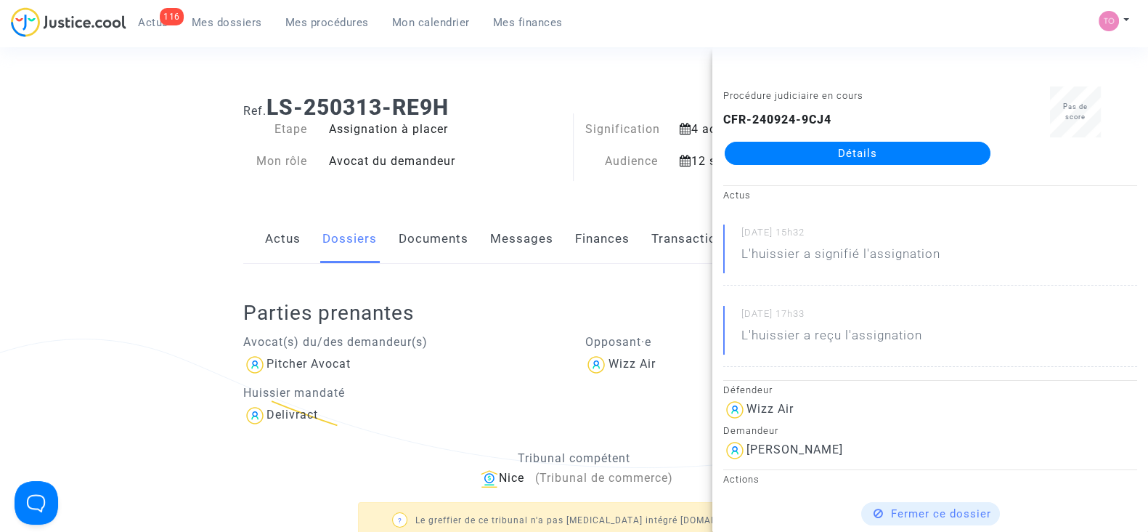
click at [181, 198] on ng-component "Ref. LS-250313-RE9H Etape Assignation à placer Mon rôle Avocat du demandeur Sig…" at bounding box center [573, 445] width 1033 height 723
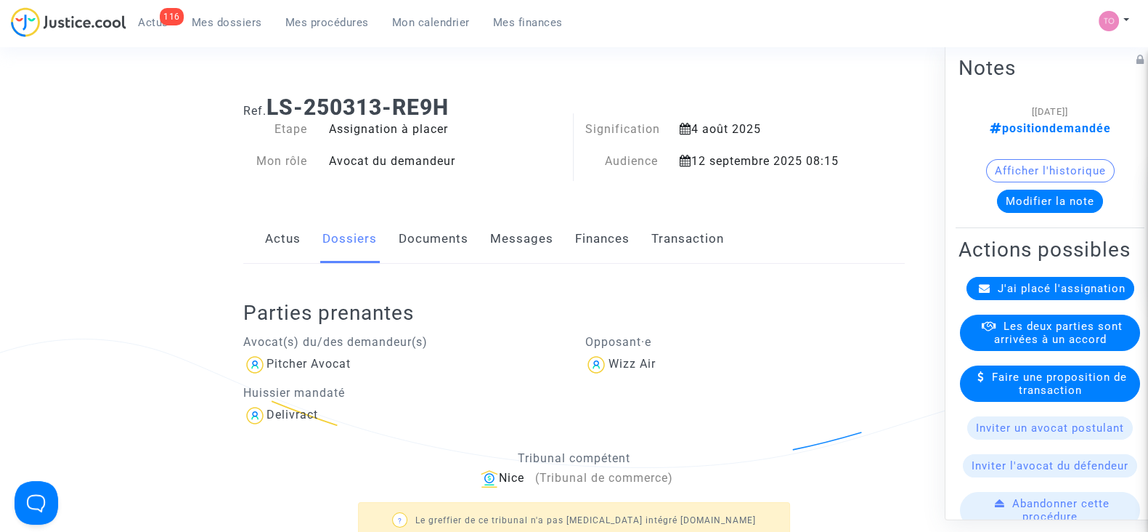
click at [415, 235] on link "Documents" at bounding box center [434, 239] width 70 height 48
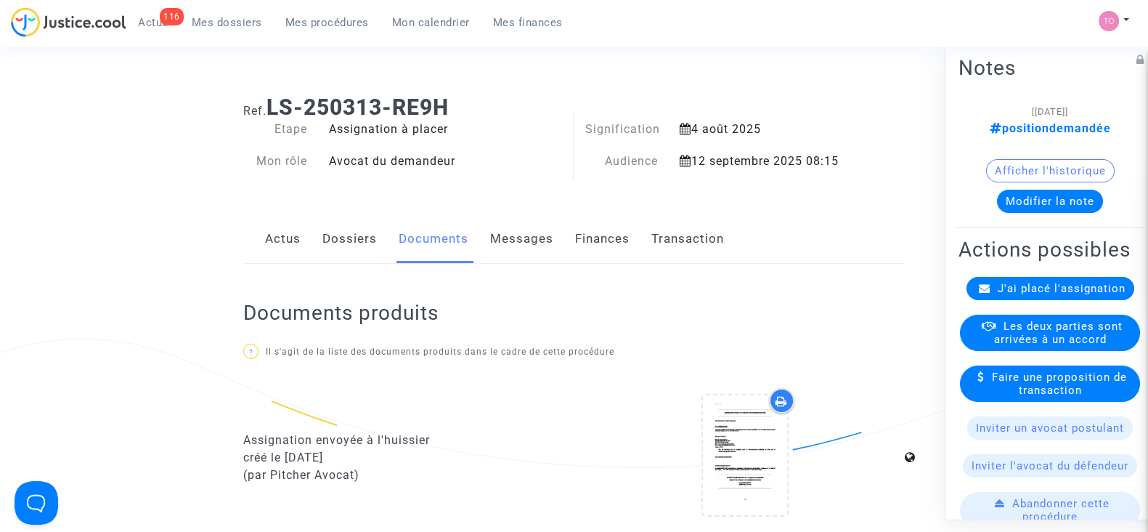
click at [530, 227] on link "Messages" at bounding box center [521, 239] width 63 height 48
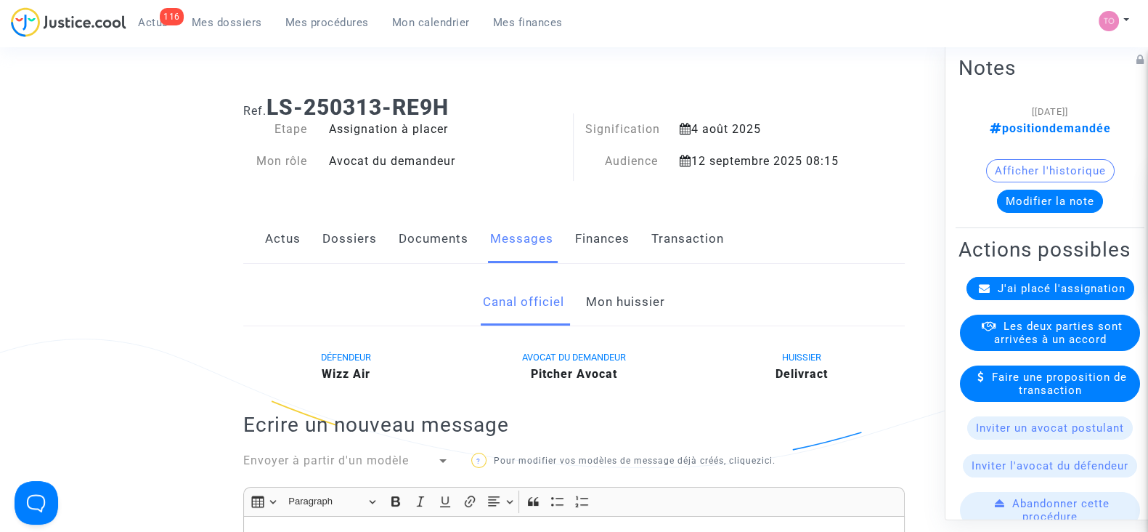
click at [615, 237] on link "Finances" at bounding box center [602, 239] width 54 height 48
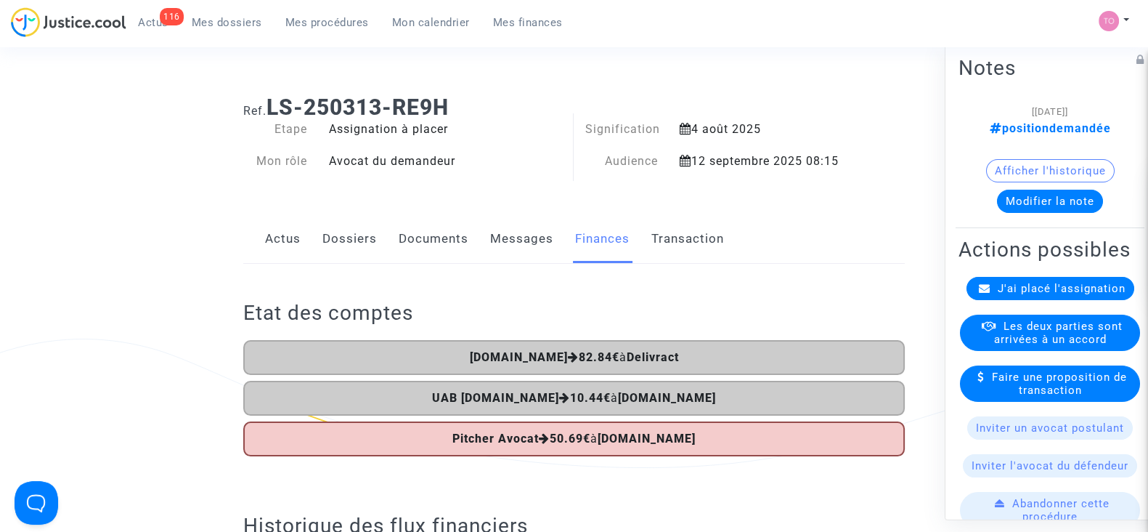
click at [209, 12] on link "Mes dossiers" at bounding box center [227, 23] width 94 height 22
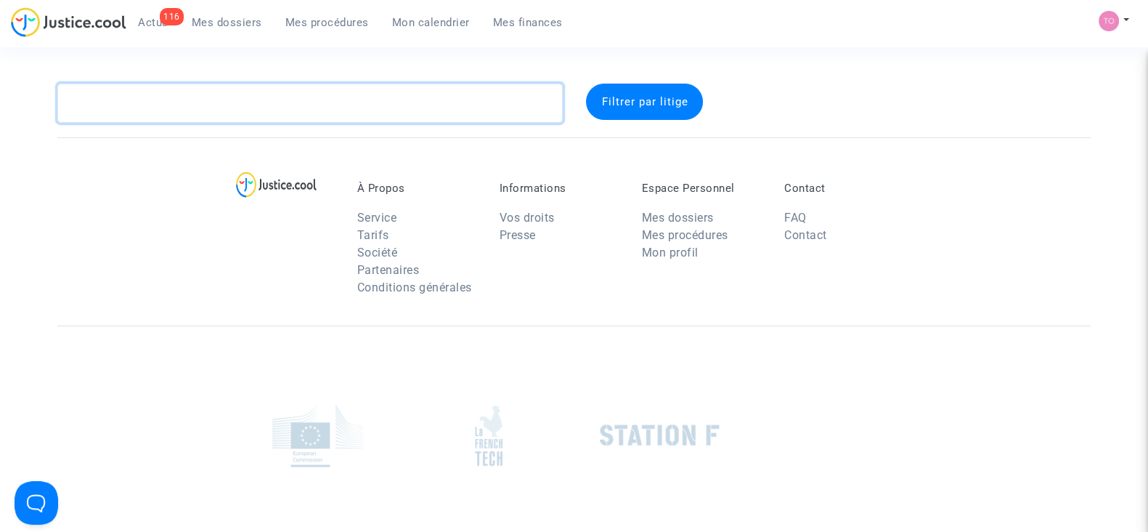
click at [153, 107] on textarea at bounding box center [309, 103] width 505 height 39
paste textarea "Fonquerne"
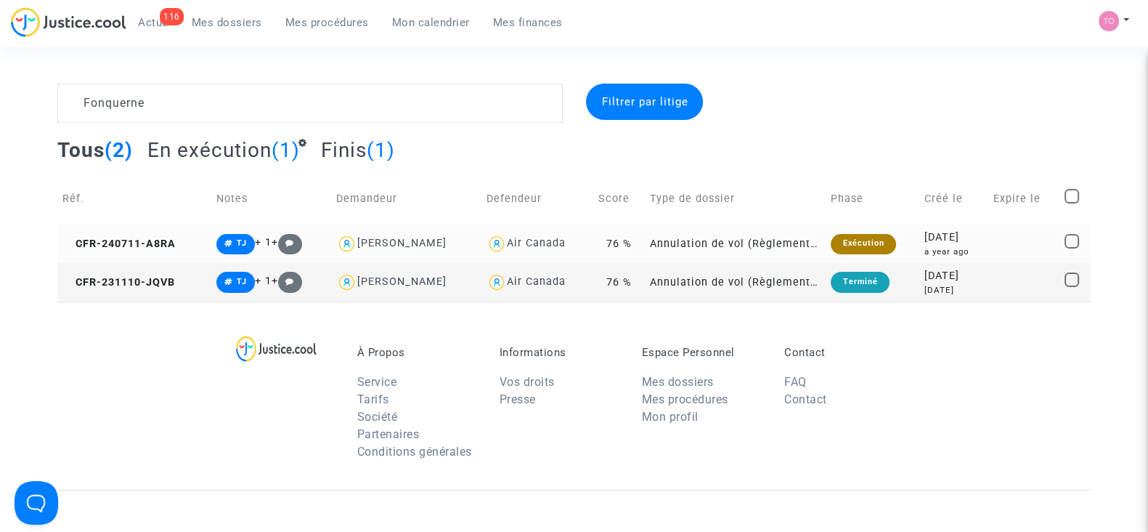
click at [966, 232] on div "2024-07-11" at bounding box center [953, 237] width 59 height 16
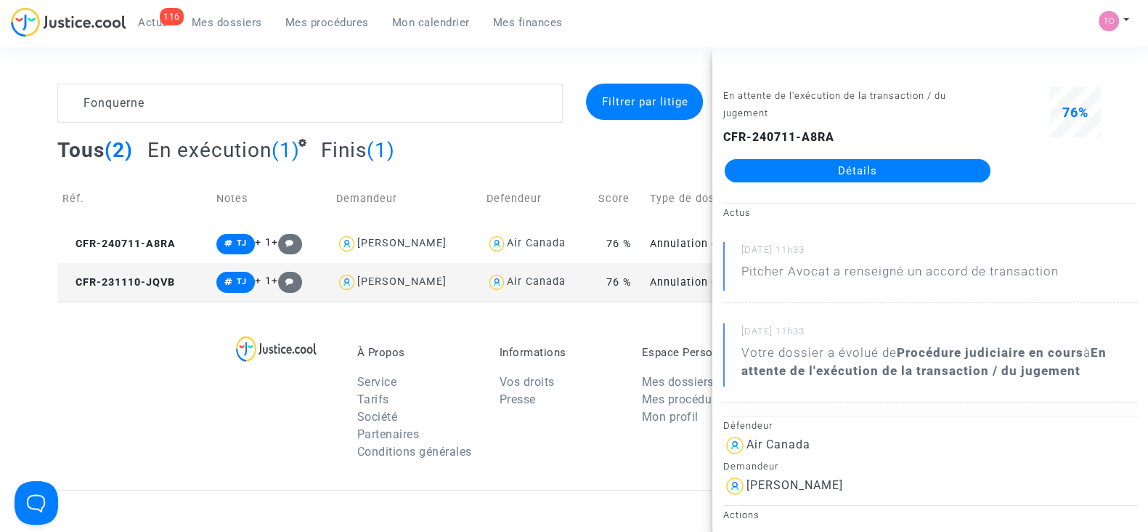
click at [695, 280] on td "Annulation de vol (Règlement CE n°261/2004)" at bounding box center [735, 282] width 181 height 38
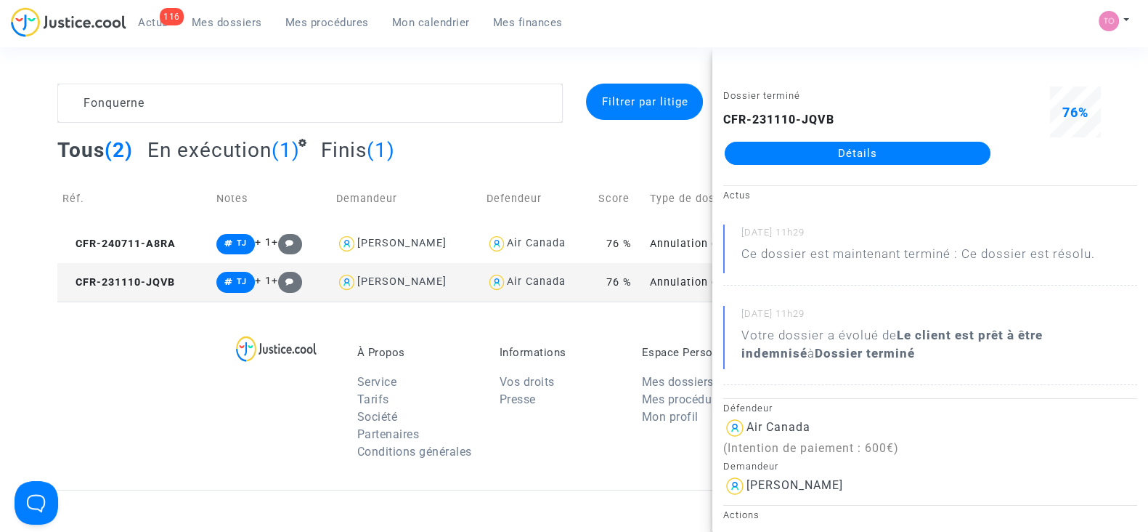
click at [654, 158] on div "Tous (2) En exécution (1) Finis (1)" at bounding box center [573, 155] width 1033 height 36
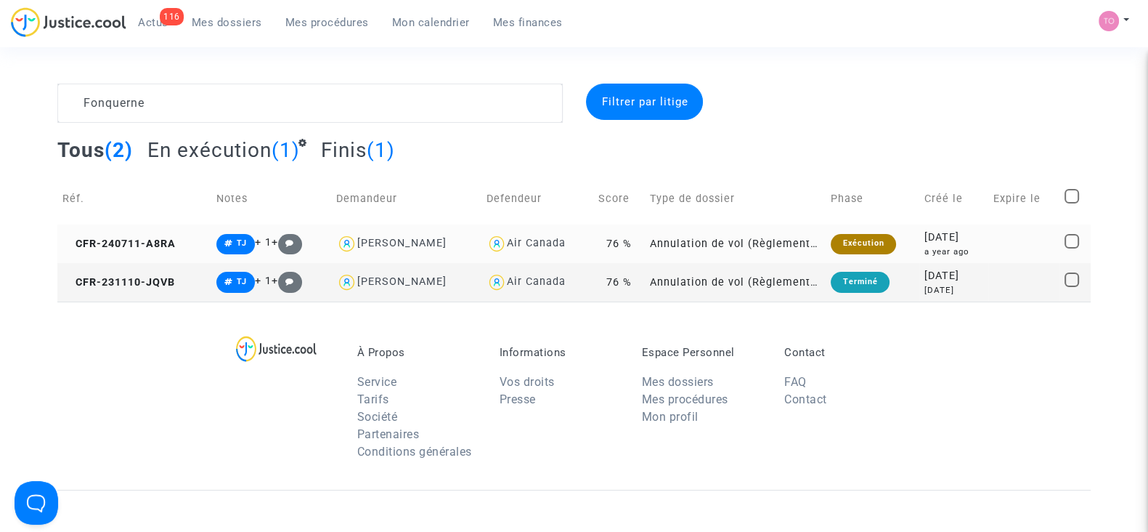
click at [964, 234] on div "2024-07-11" at bounding box center [953, 237] width 59 height 16
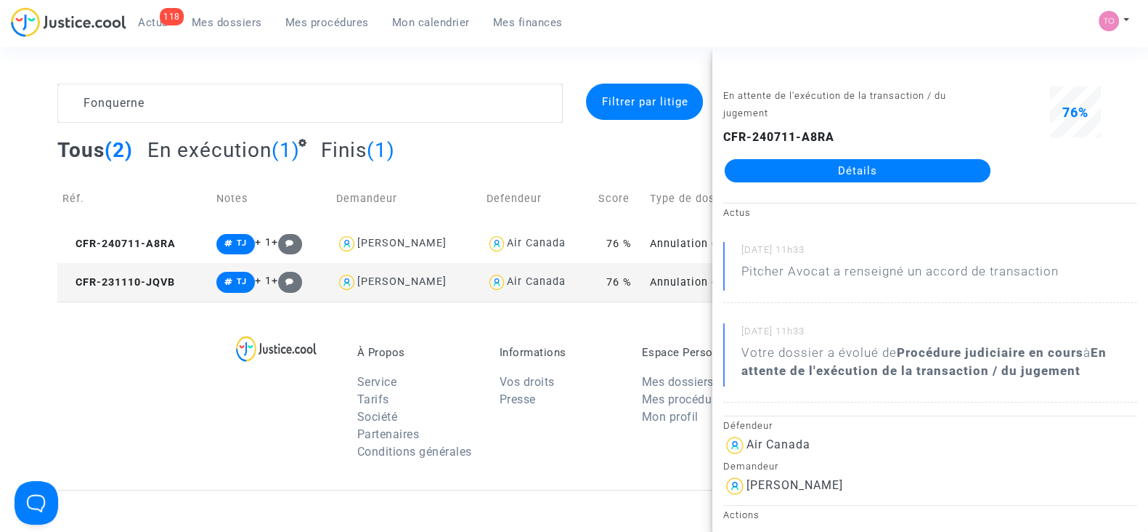
click at [21, 84] on div "Fonquerne Filtrer par litige Tous (2) En exécution (1) Finis (1) Réf. Notes Dem…" at bounding box center [574, 193] width 1148 height 218
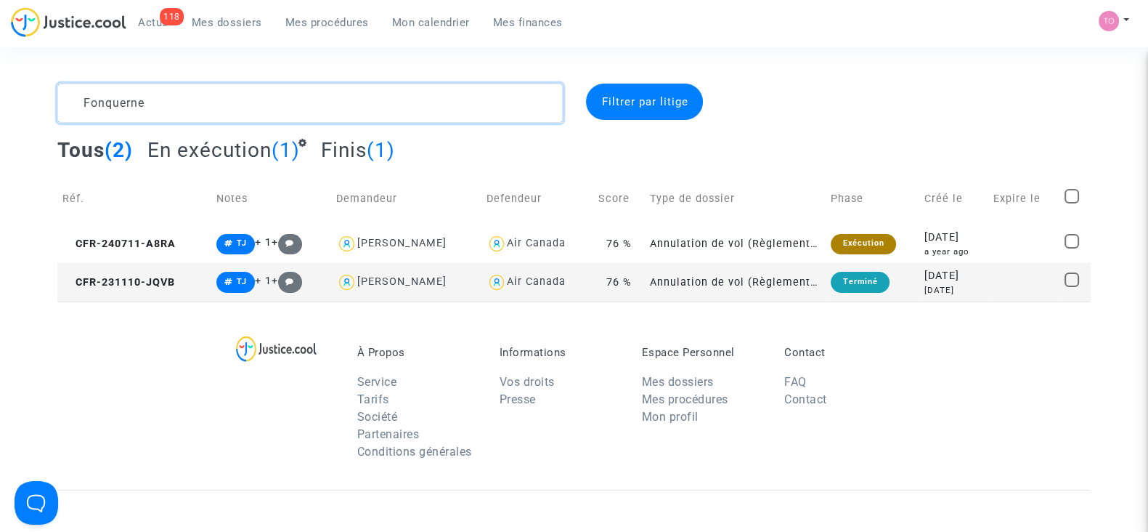
drag, startPoint x: 149, startPoint y: 110, endPoint x: 0, endPoint y: 107, distance: 148.9
click at [0, 107] on div "Fonquerne Filtrer par litige Tous (2) En exécution (1) Finis (1) Réf. Notes Dem…" at bounding box center [574, 193] width 1148 height 218
paste textarea "SEGUET"
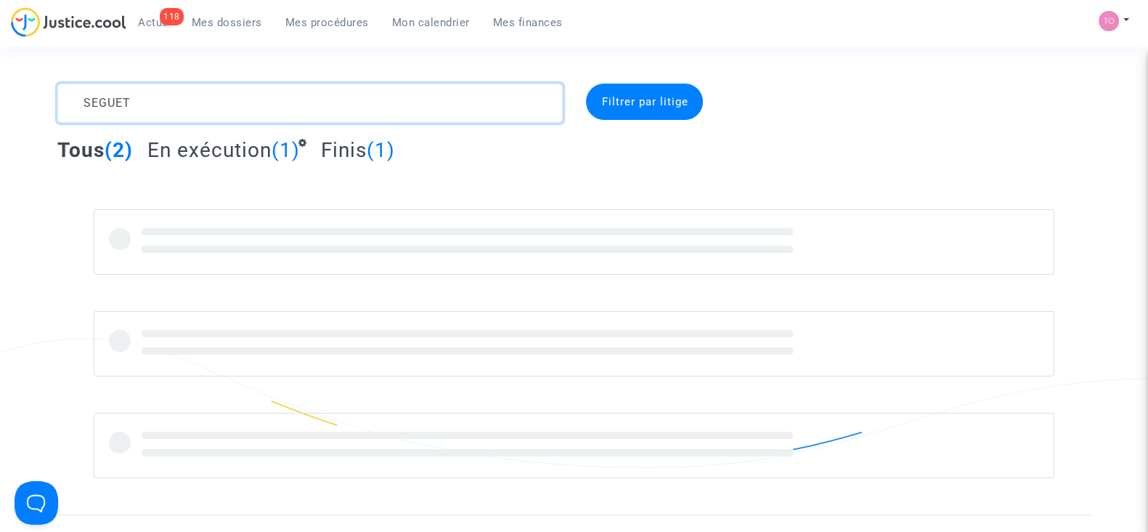
type textarea "SEGUET"
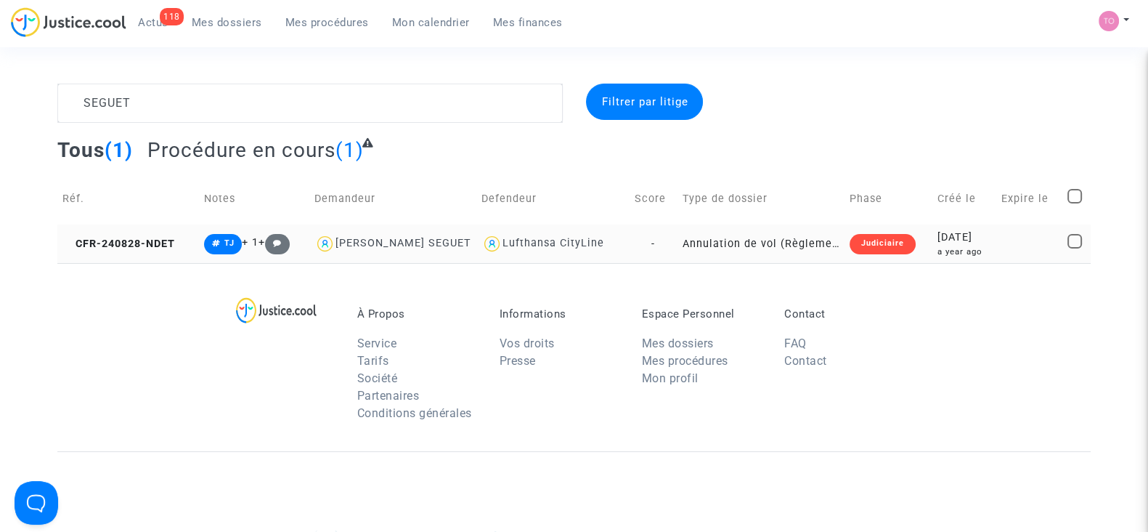
click at [938, 236] on div "2024-08-28" at bounding box center [965, 237] width 54 height 16
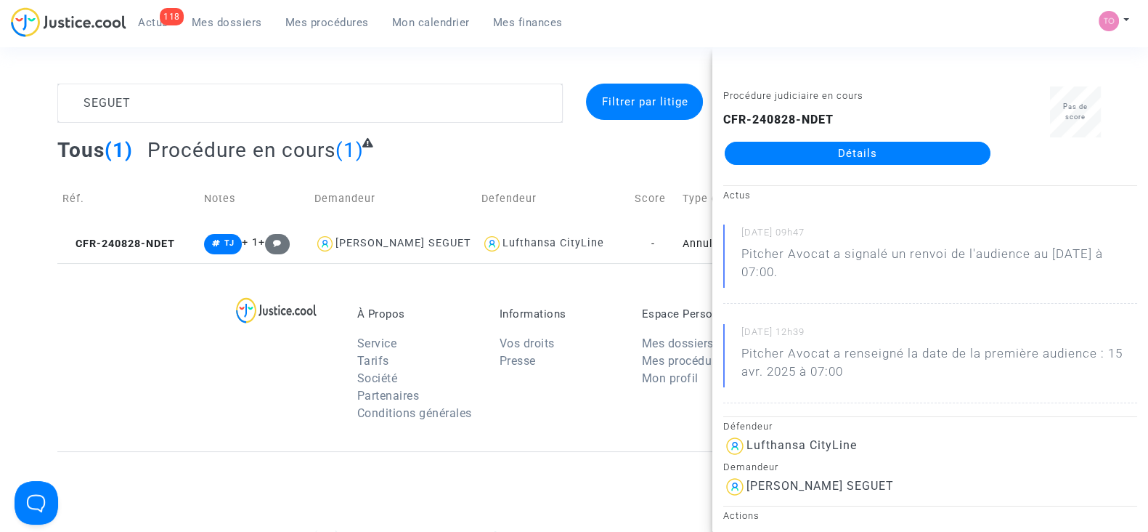
click at [808, 150] on link "Détails" at bounding box center [858, 153] width 266 height 23
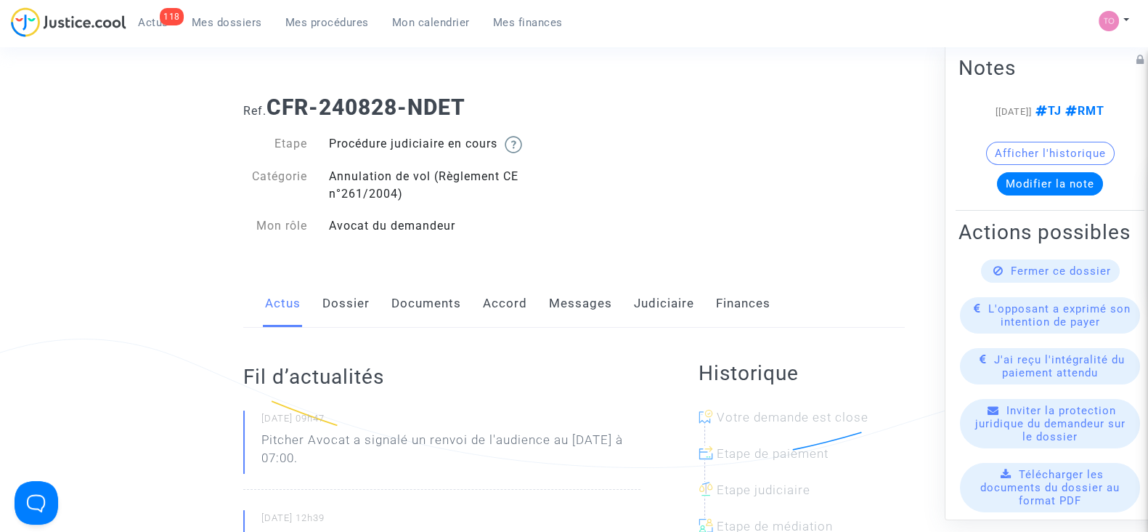
click at [577, 312] on link "Messages" at bounding box center [580, 304] width 63 height 48
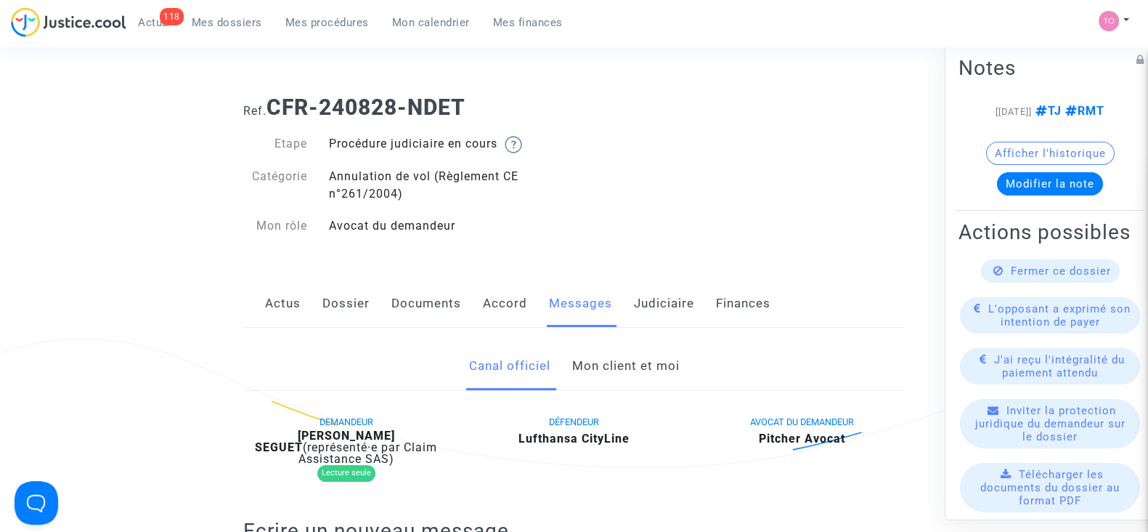
click at [646, 308] on link "Judiciaire" at bounding box center [664, 304] width 60 height 48
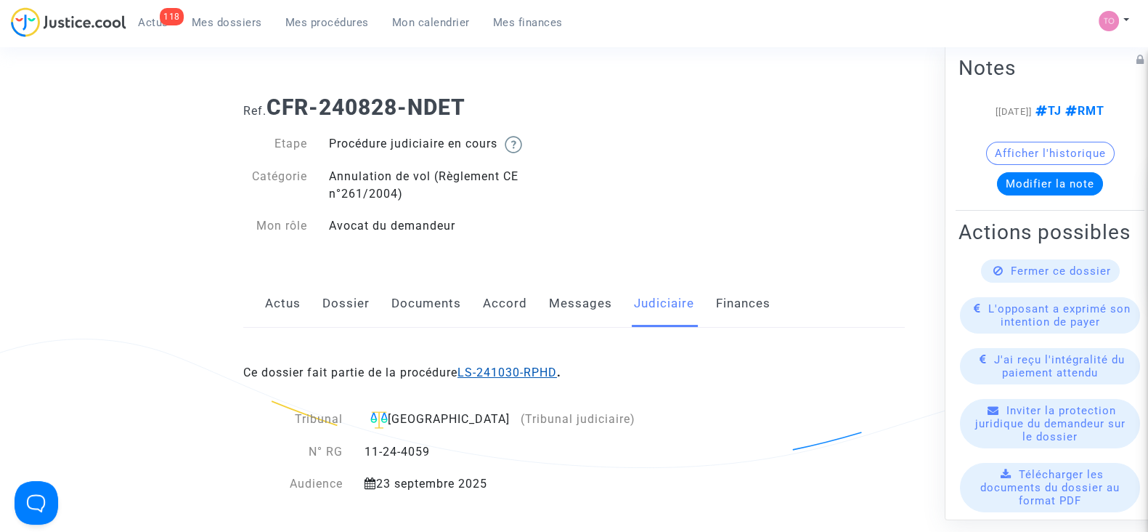
click at [527, 369] on link "LS-241030-RPHD" at bounding box center [507, 372] width 99 height 14
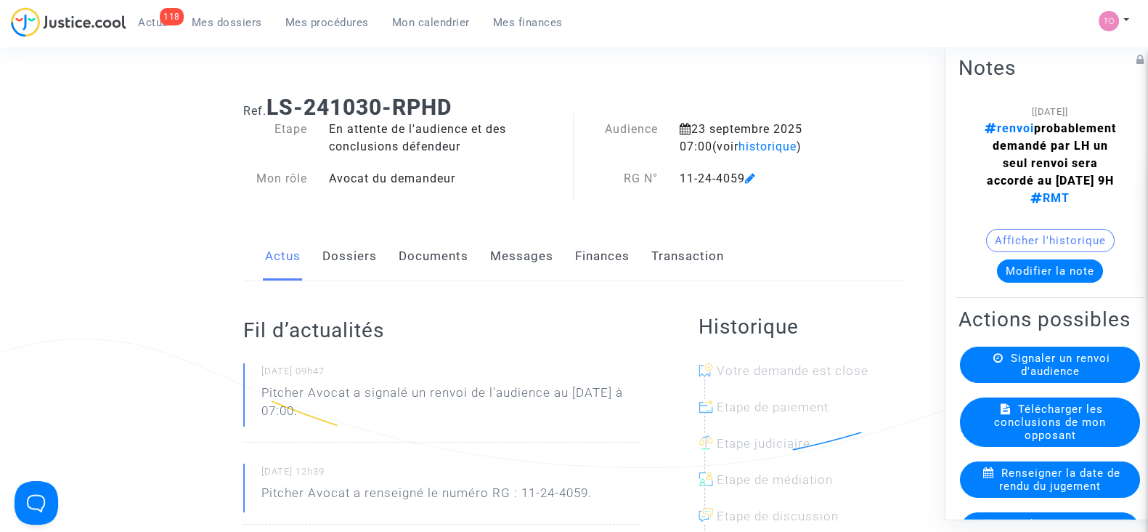
click at [217, 23] on span "Mes dossiers" at bounding box center [227, 22] width 70 height 13
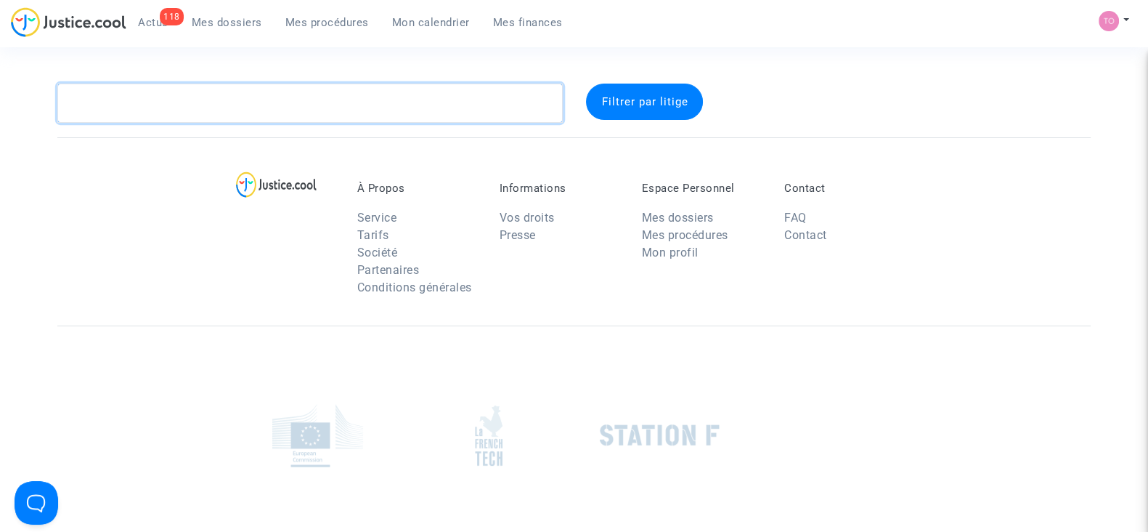
click at [181, 92] on textarea at bounding box center [309, 103] width 505 height 39
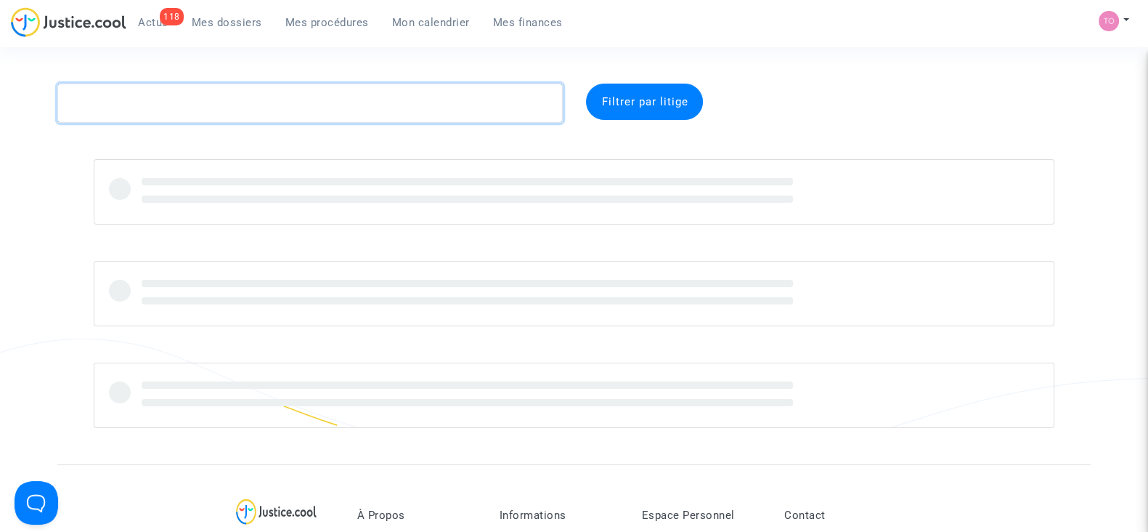
paste textarea "SAINVILLE"
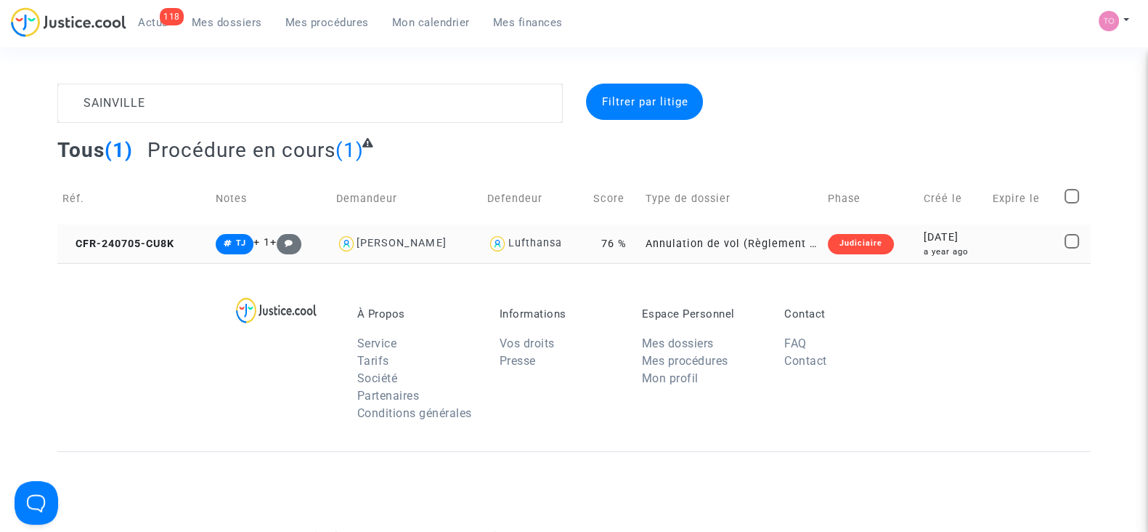
click at [919, 242] on td "2024-07-05 a year ago" at bounding box center [953, 243] width 69 height 38
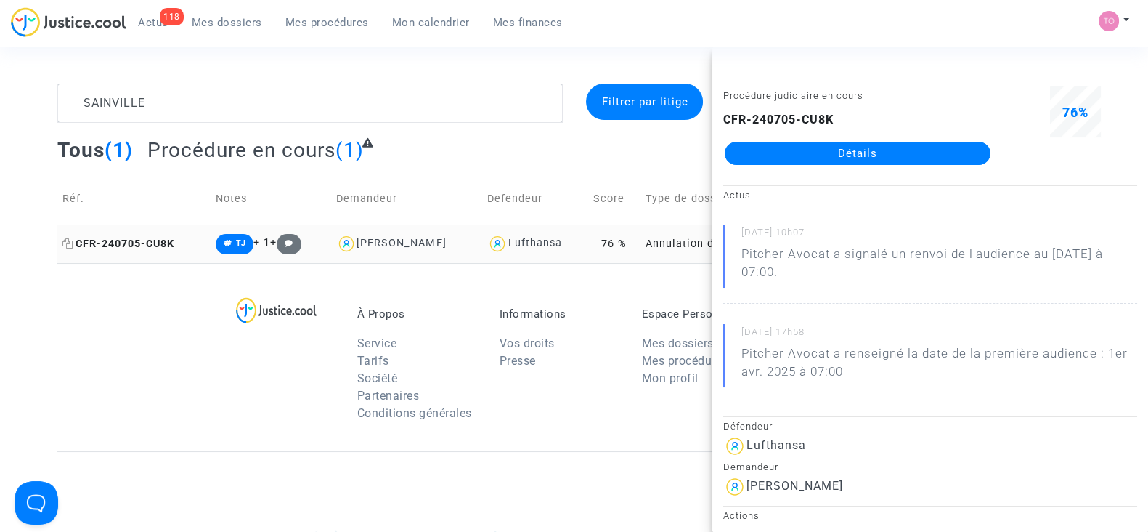
click at [68, 241] on icon at bounding box center [67, 243] width 11 height 10
click at [190, 355] on div "À Propos Service Tarifs Société Partenaires Conditions générales Informations V…" at bounding box center [573, 357] width 1033 height 188
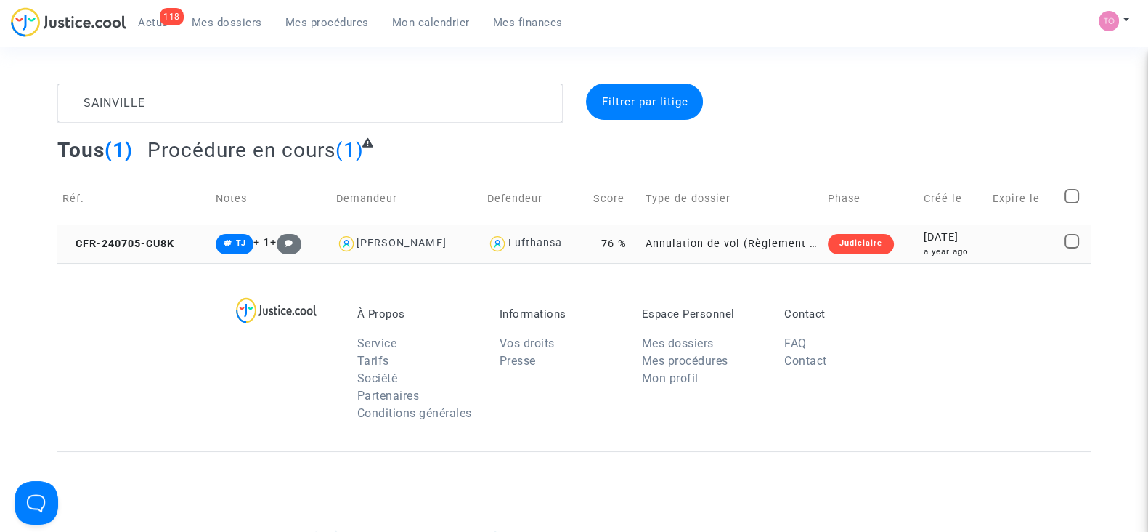
click at [556, 238] on div "Lufthansa" at bounding box center [535, 243] width 54 height 12
click at [924, 236] on div "2024-07-05" at bounding box center [953, 237] width 59 height 16
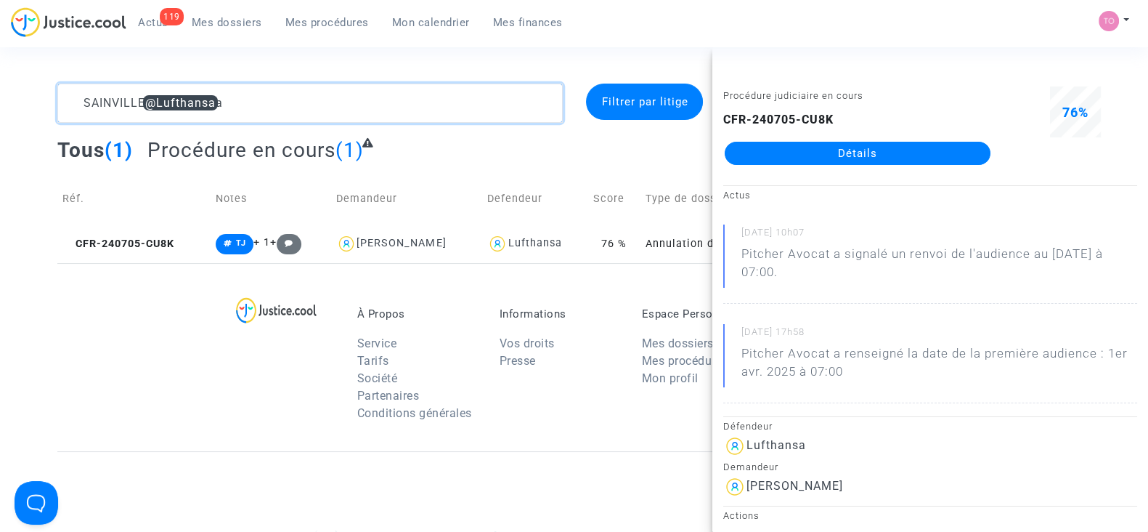
drag, startPoint x: 277, startPoint y: 110, endPoint x: 0, endPoint y: 96, distance: 277.8
click at [0, 96] on div "SAINVILLE @Lufthansa Filtrer par litige Tous (1) Procédure en cours (1) Réf. No…" at bounding box center [574, 173] width 1148 height 179
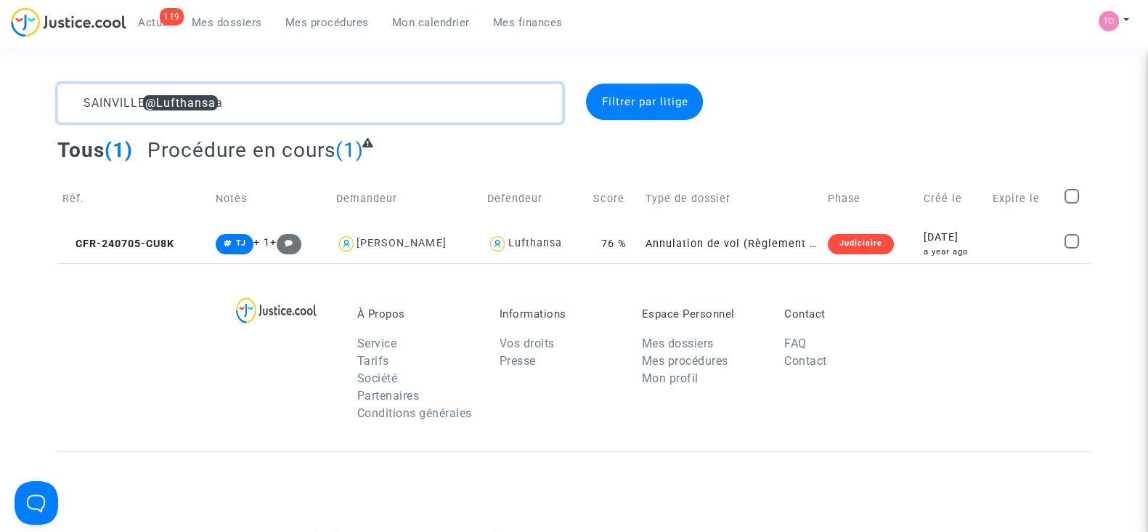
paste textarea "LS-250313-JM99"
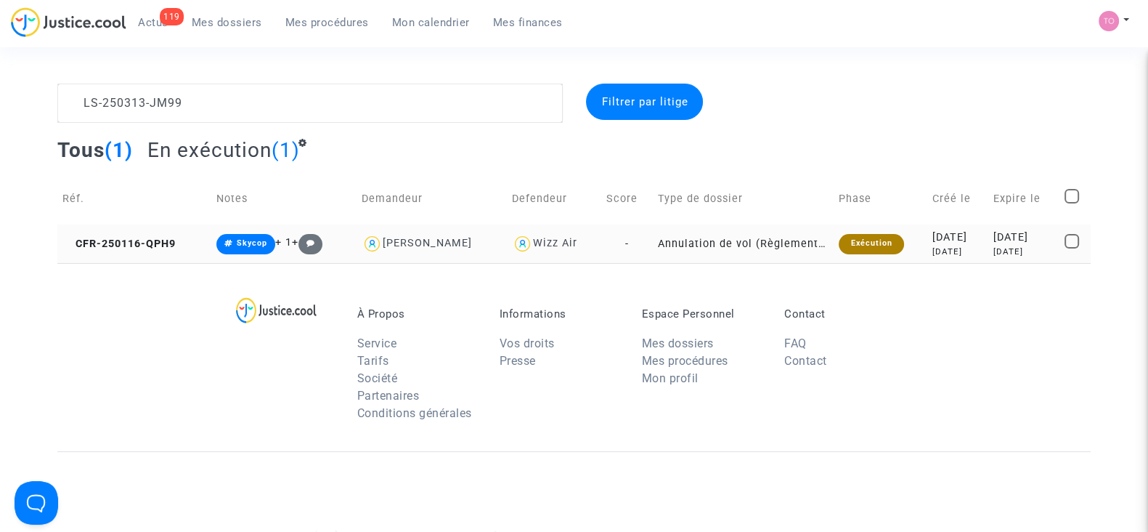
click at [962, 249] on div "7 months ago" at bounding box center [957, 251] width 51 height 12
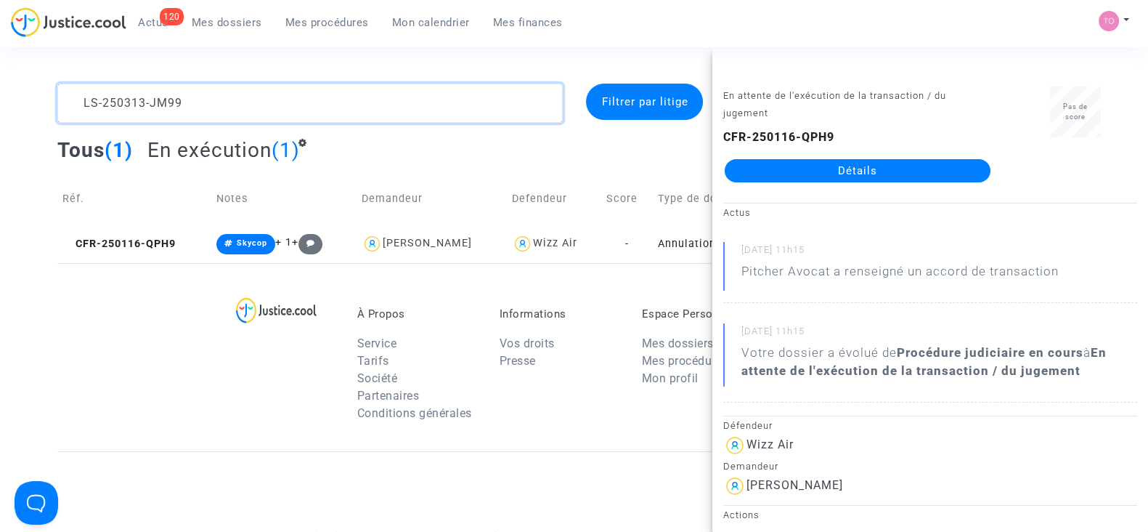
drag, startPoint x: 211, startPoint y: 91, endPoint x: 0, endPoint y: 81, distance: 210.9
click at [0, 81] on section "LS-250313-JM99 Filtrer par litige Tous (1) En exécution (1) Réf. Notes Demandeu…" at bounding box center [574, 401] width 1148 height 802
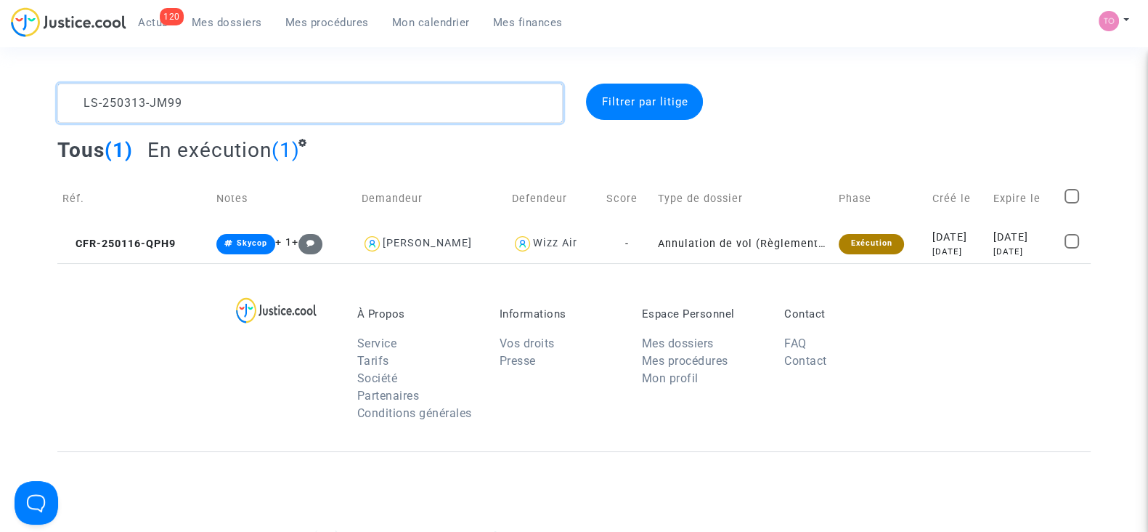
paste textarea "Dissanayake"
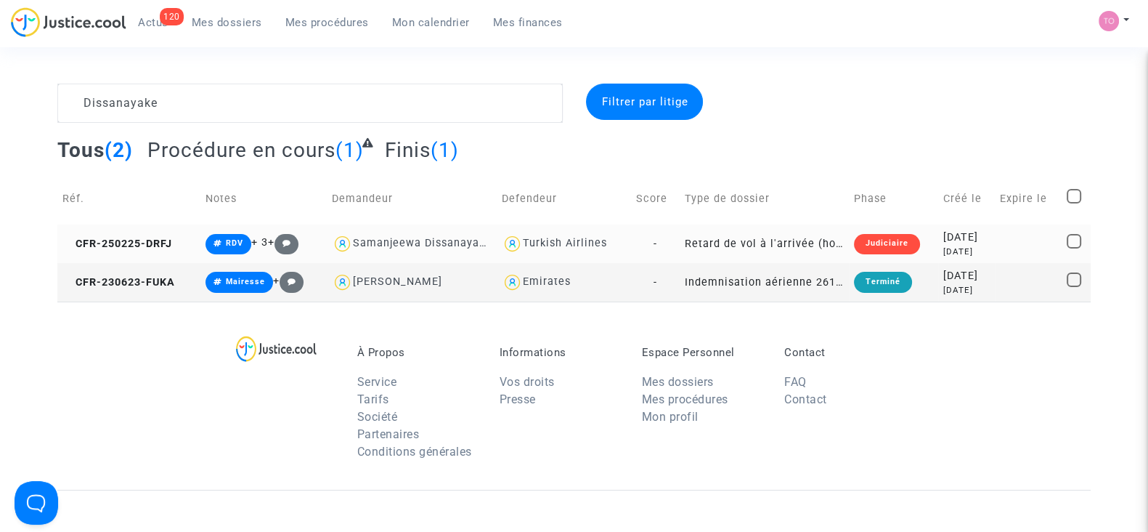
click at [943, 249] on div "6 months ago" at bounding box center [966, 251] width 46 height 12
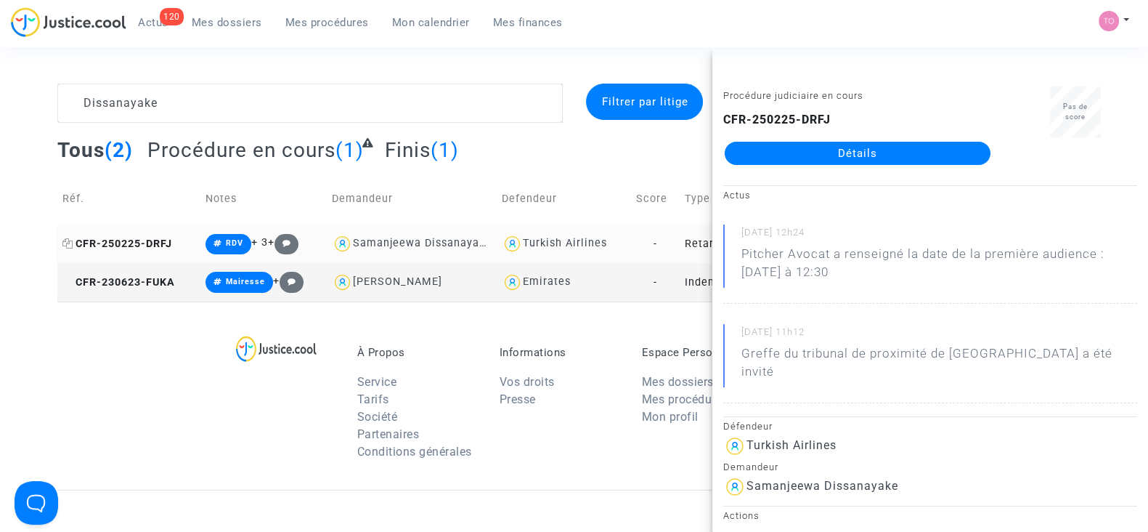
click at [65, 238] on icon at bounding box center [67, 243] width 11 height 10
drag, startPoint x: 902, startPoint y: 463, endPoint x: 744, endPoint y: 475, distance: 158.0
click at [744, 475] on div "Samanjeewa Dissanayake" at bounding box center [930, 486] width 414 height 23
copy div "Samanjeewa Dissanayake"
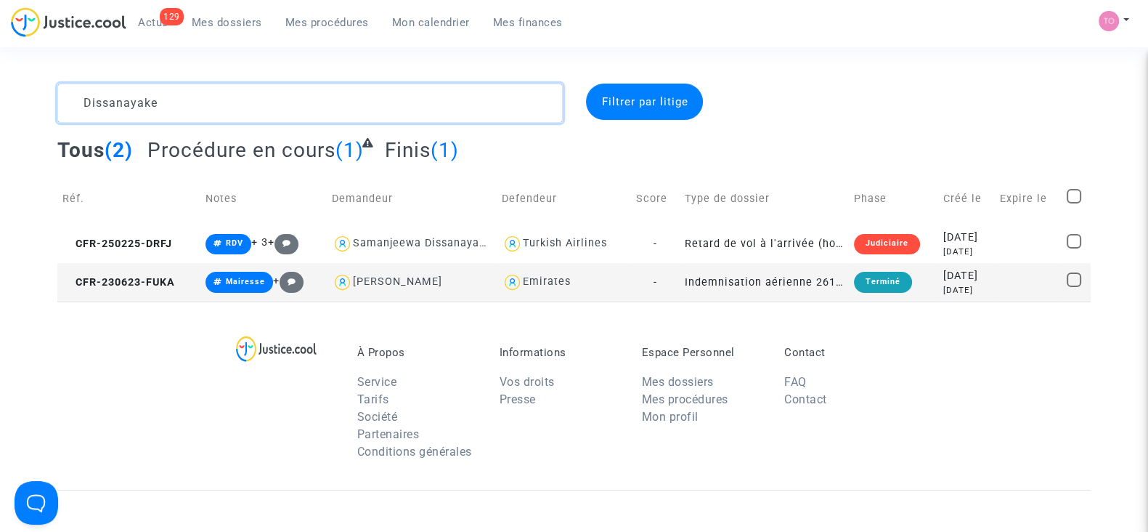
drag, startPoint x: 207, startPoint y: 110, endPoint x: 3, endPoint y: 117, distance: 204.2
click at [3, 117] on div "Dissanayake Filtrer par litige Tous (2) Procédure en cours (1) Finis (1) Réf. N…" at bounding box center [574, 193] width 1148 height 218
paste textarea "CAMILLERI"
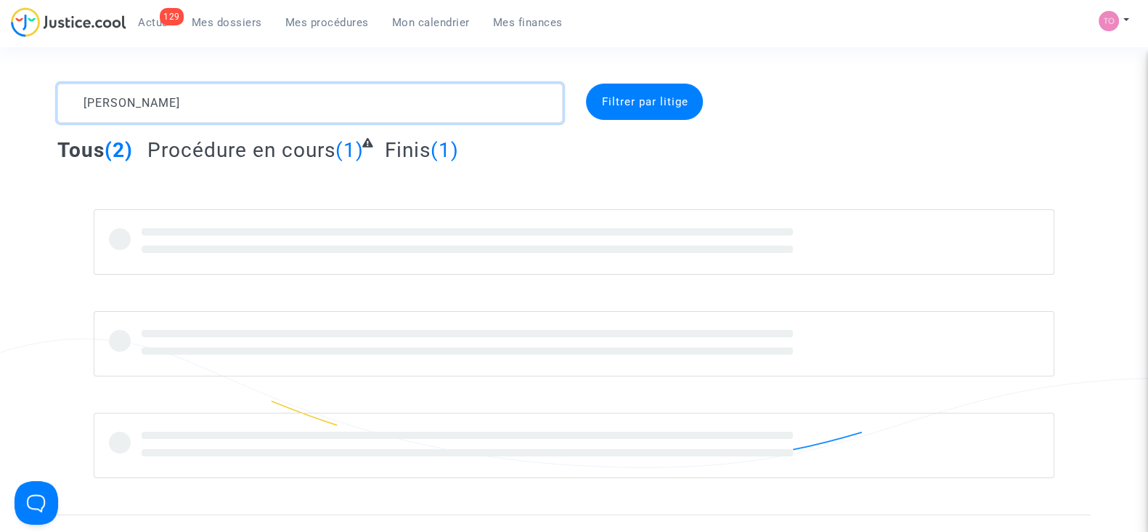
type textarea "CAMILLERI"
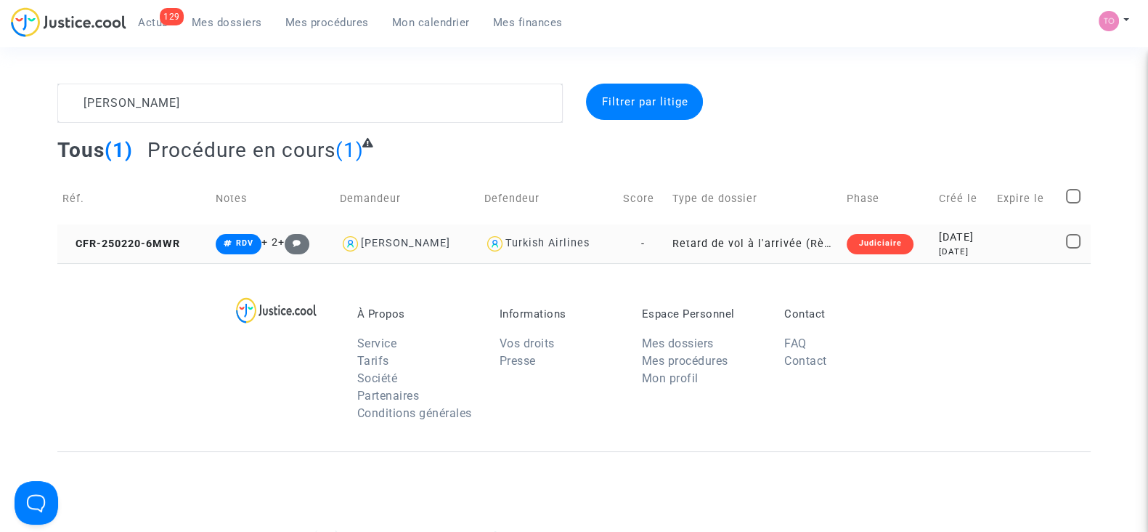
click at [949, 238] on div "2025-02-20" at bounding box center [963, 237] width 48 height 16
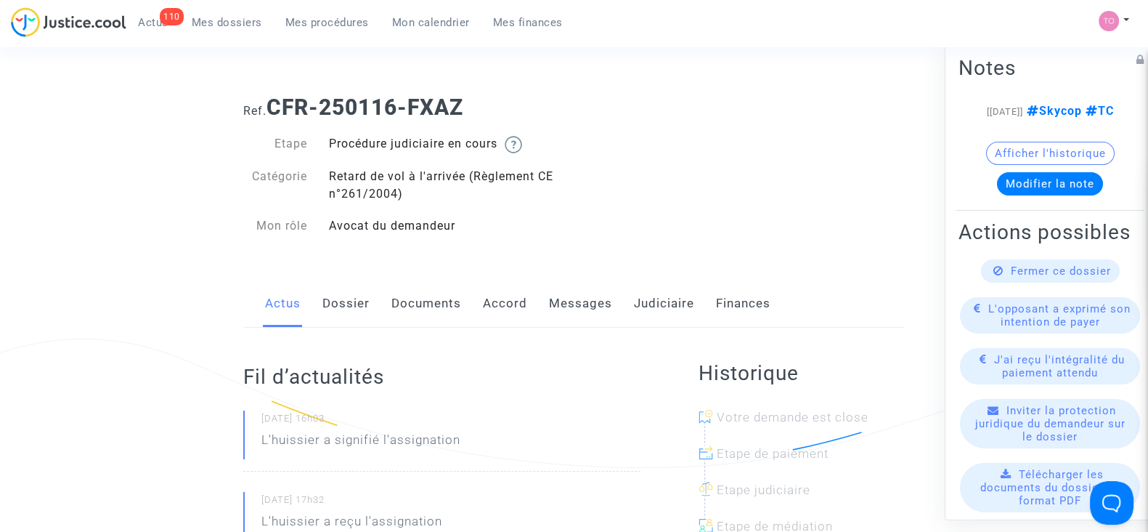
click at [508, 304] on link "Accord" at bounding box center [505, 304] width 44 height 48
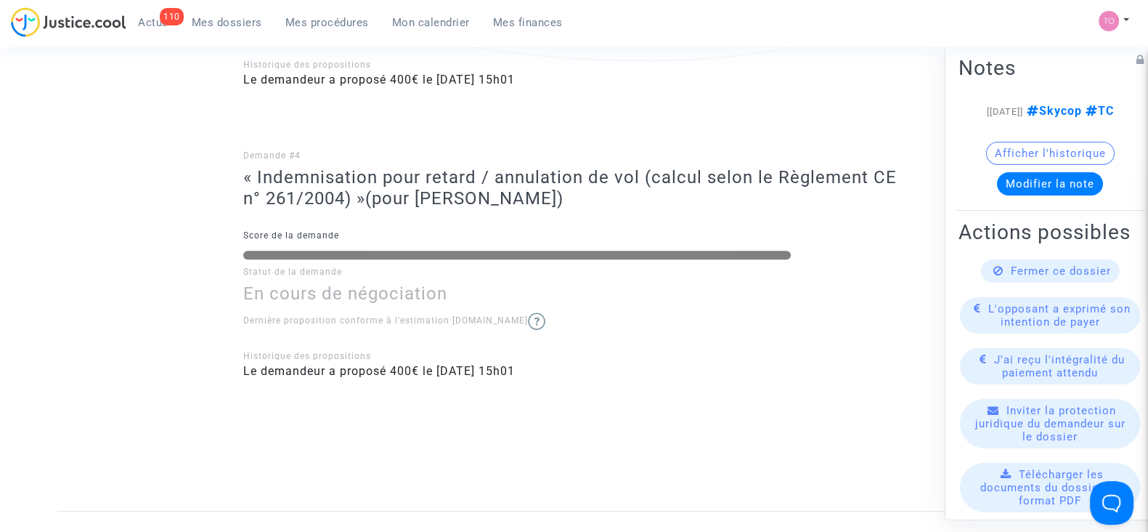
scroll to position [1046, 0]
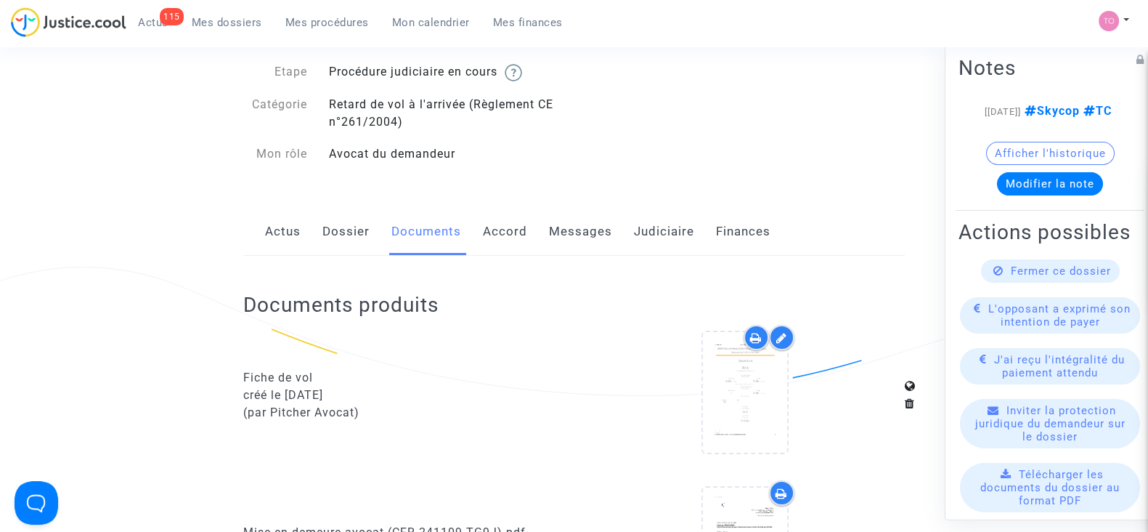
click at [335, 237] on link "Dossier" at bounding box center [345, 232] width 47 height 48
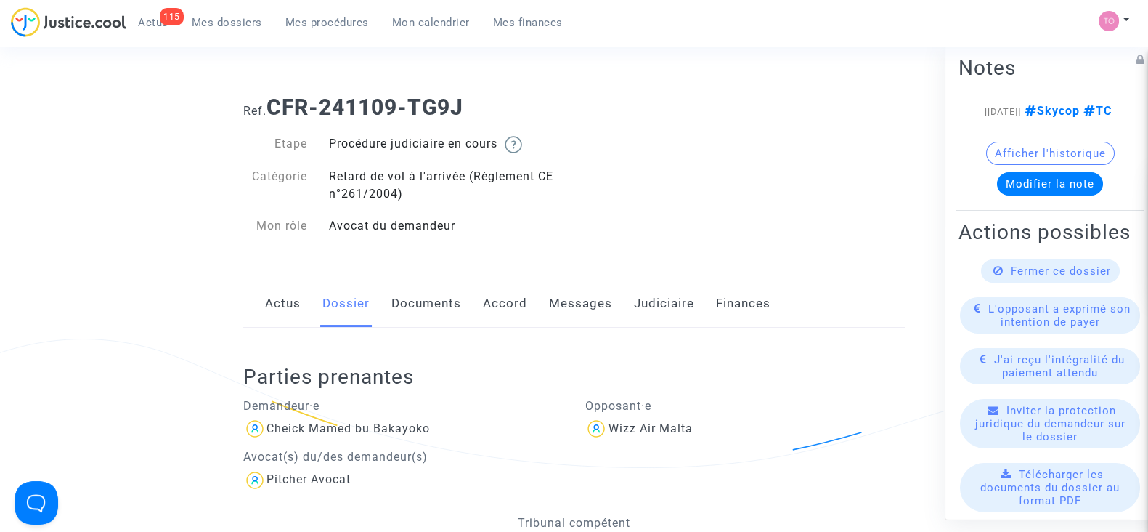
click at [649, 304] on link "Judiciaire" at bounding box center [664, 304] width 60 height 48
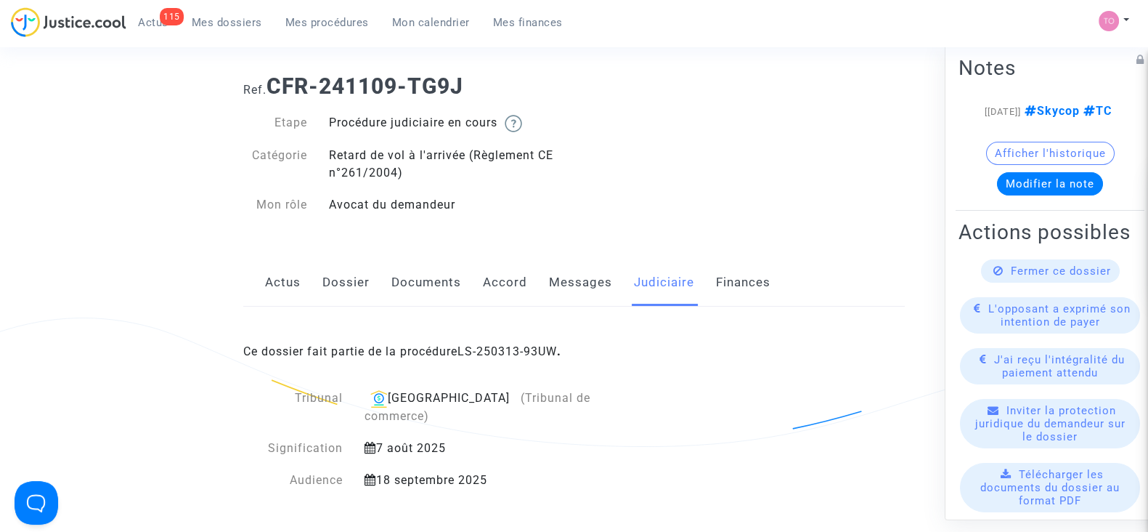
scroll to position [21, 0]
click at [495, 286] on link "Accord" at bounding box center [505, 283] width 44 height 48
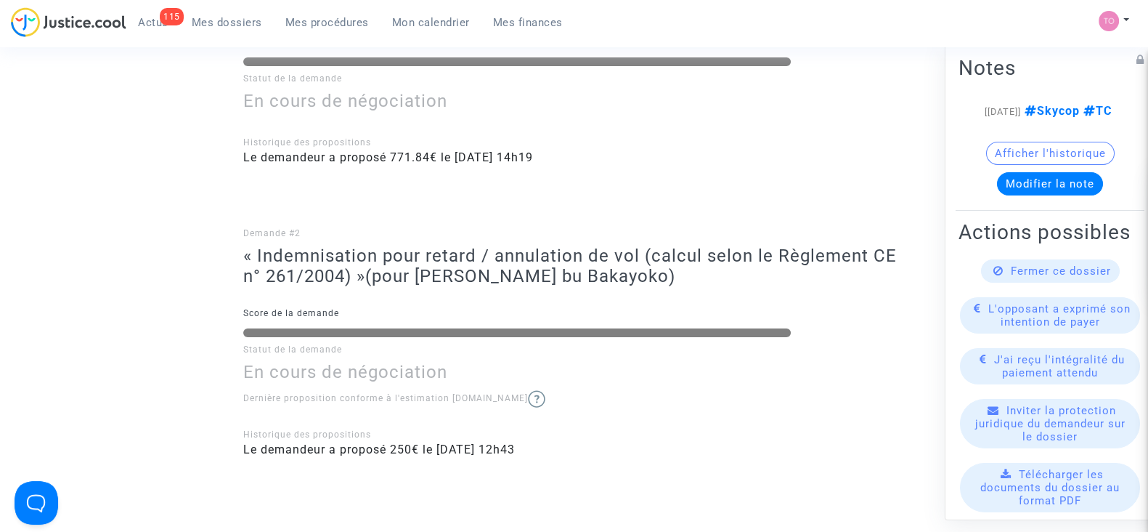
scroll to position [426, 0]
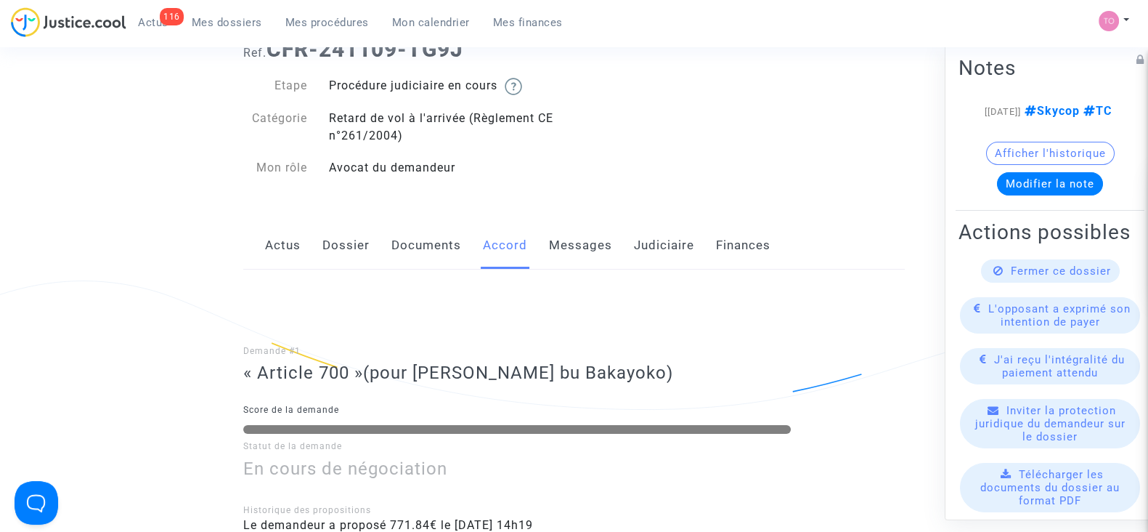
click at [364, 253] on link "Dossier" at bounding box center [345, 246] width 47 height 48
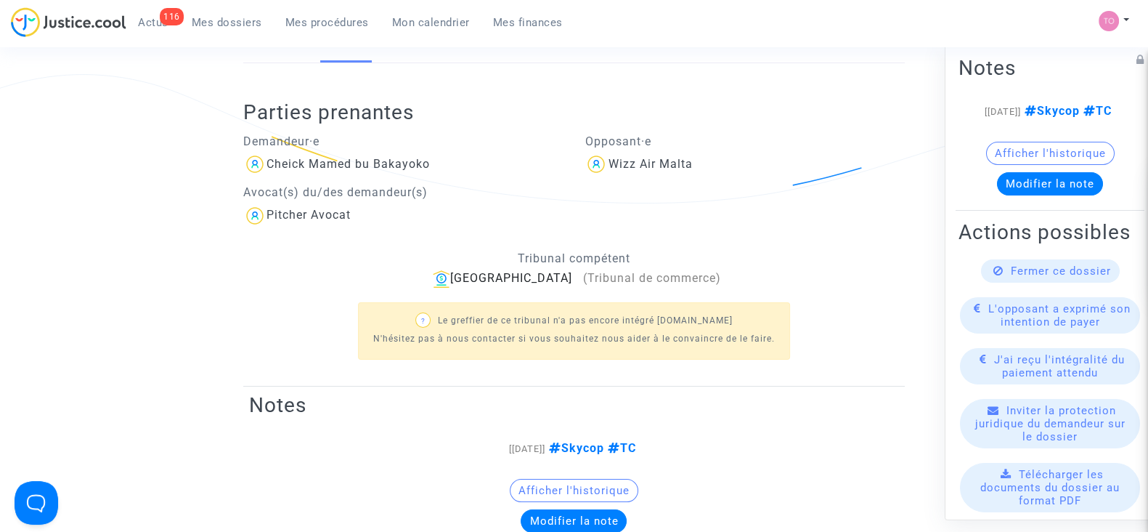
scroll to position [265, 0]
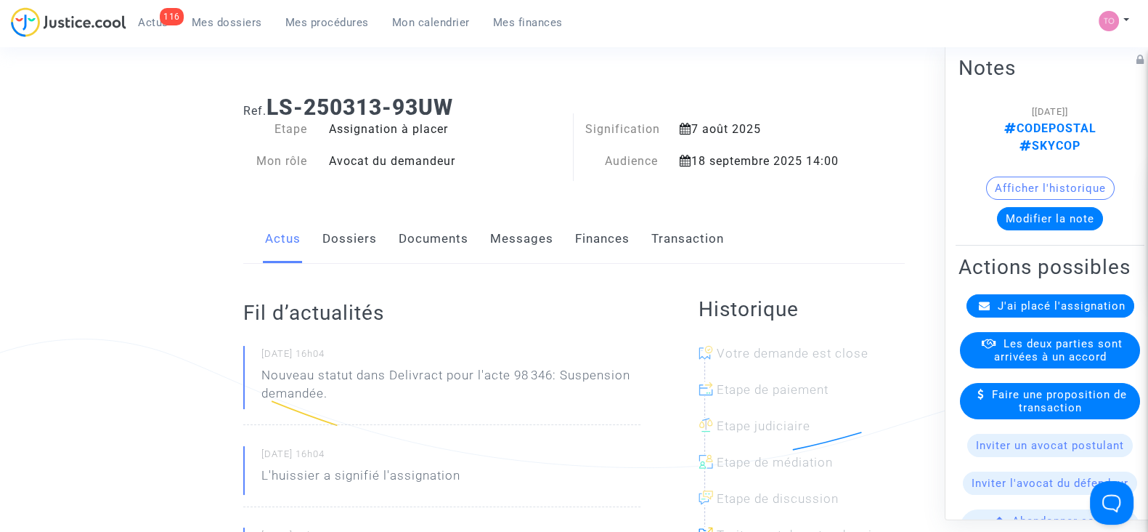
click at [590, 248] on link "Finances" at bounding box center [602, 239] width 54 height 48
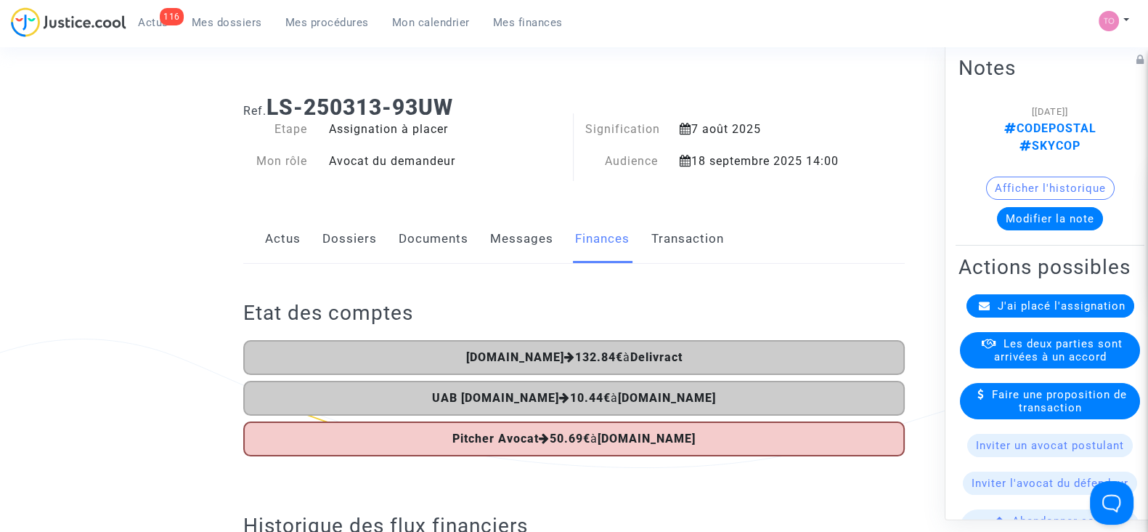
click at [219, 17] on span "Mes dossiers" at bounding box center [227, 22] width 70 height 13
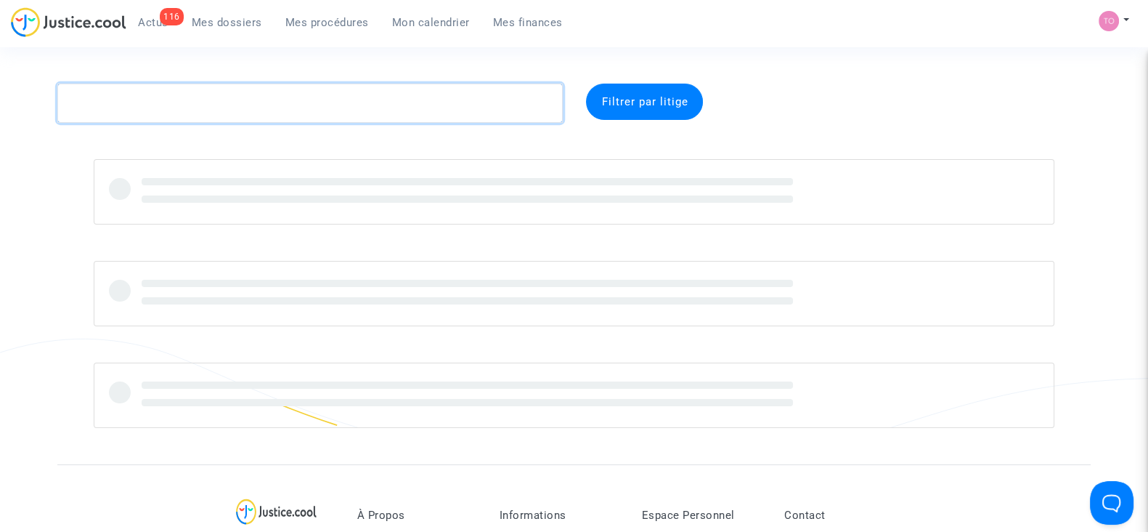
click at [210, 103] on textarea at bounding box center [309, 103] width 505 height 39
paste textarea "MICKOLO"
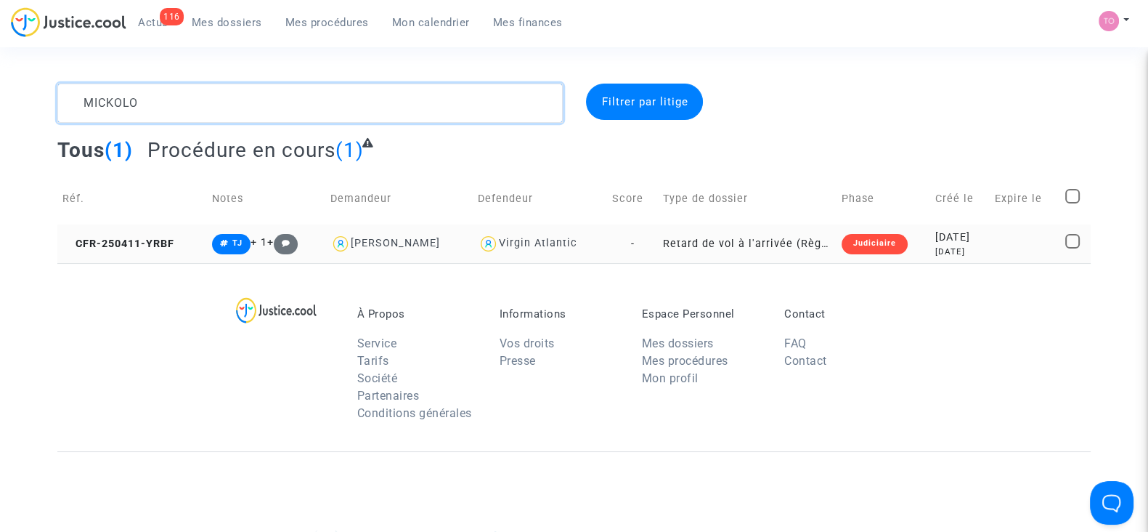
type textarea "MICKOLO"
click at [908, 248] on td "Judiciaire" at bounding box center [884, 243] width 94 height 38
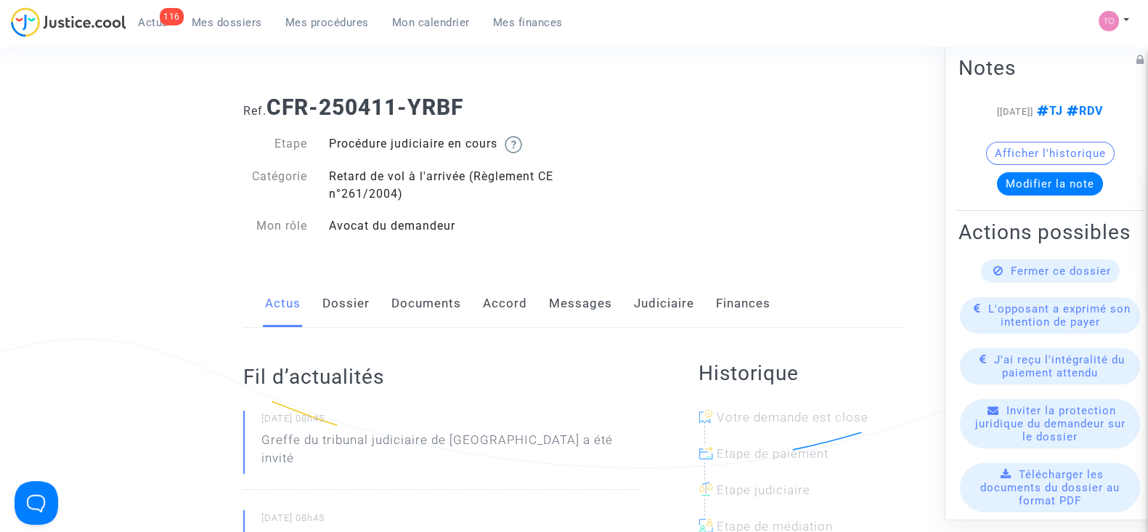
click at [342, 296] on link "Dossier" at bounding box center [345, 304] width 47 height 48
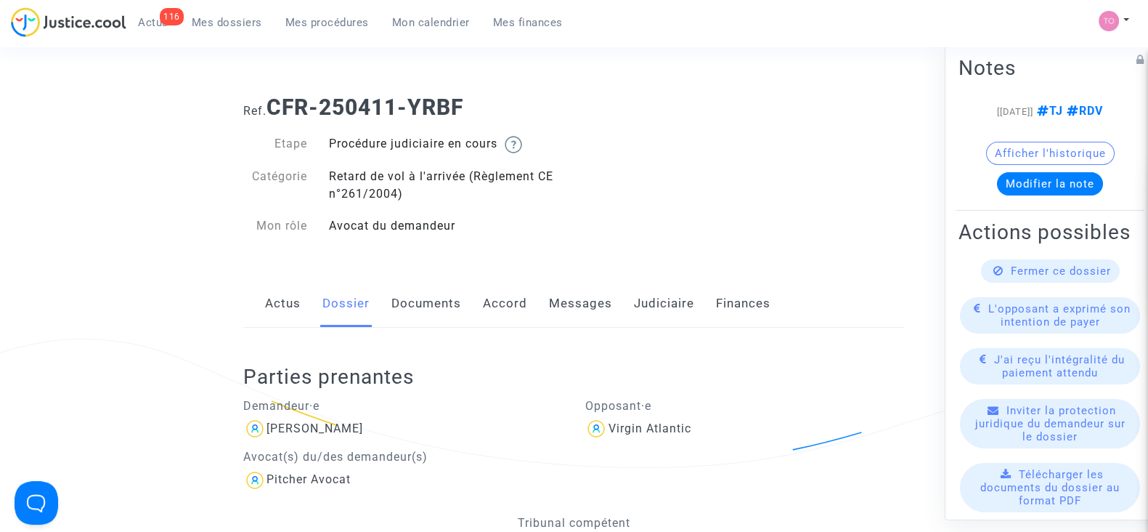
click at [436, 306] on link "Documents" at bounding box center [426, 304] width 70 height 48
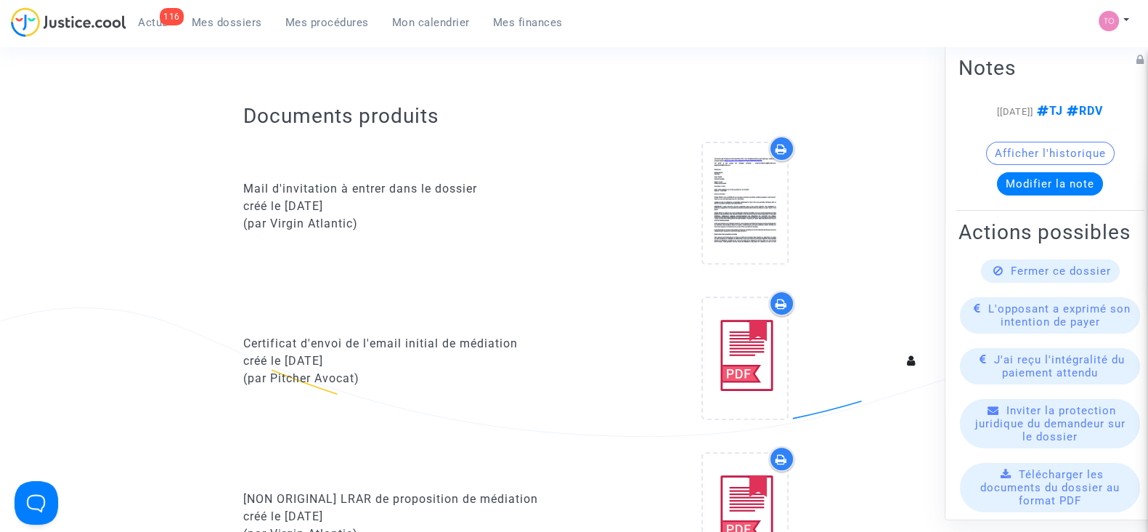
scroll to position [664, 0]
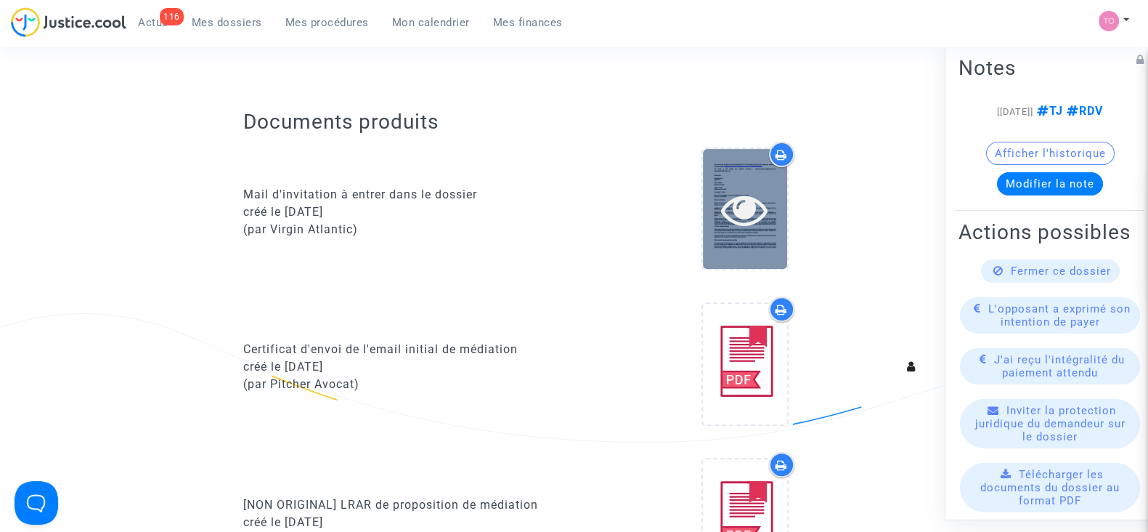
click at [738, 249] on div at bounding box center [745, 209] width 84 height 120
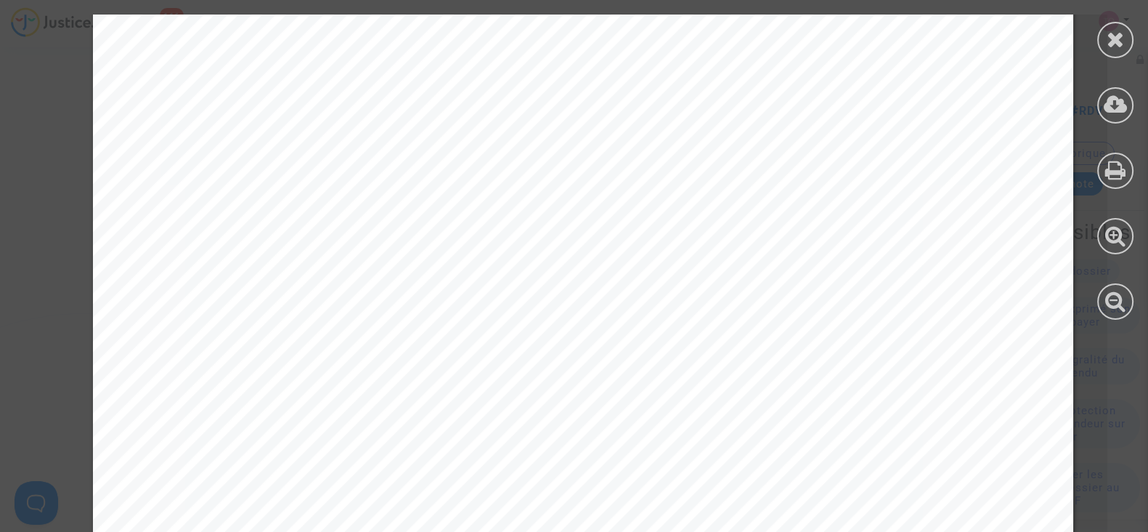
scroll to position [1516, 0]
click at [1122, 46] on icon at bounding box center [1116, 39] width 18 height 22
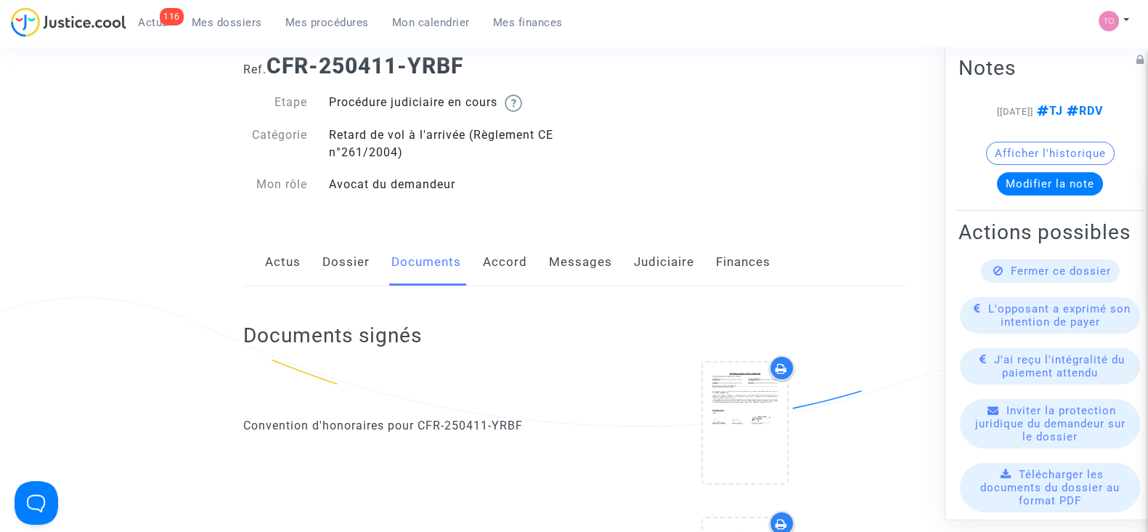
scroll to position [0, 0]
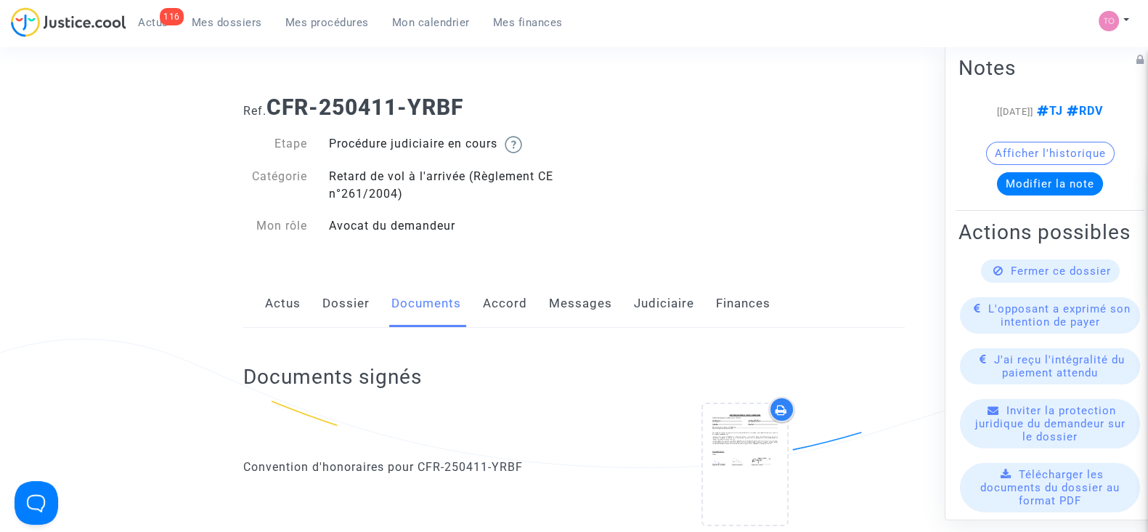
click at [677, 310] on link "Judiciaire" at bounding box center [664, 304] width 60 height 48
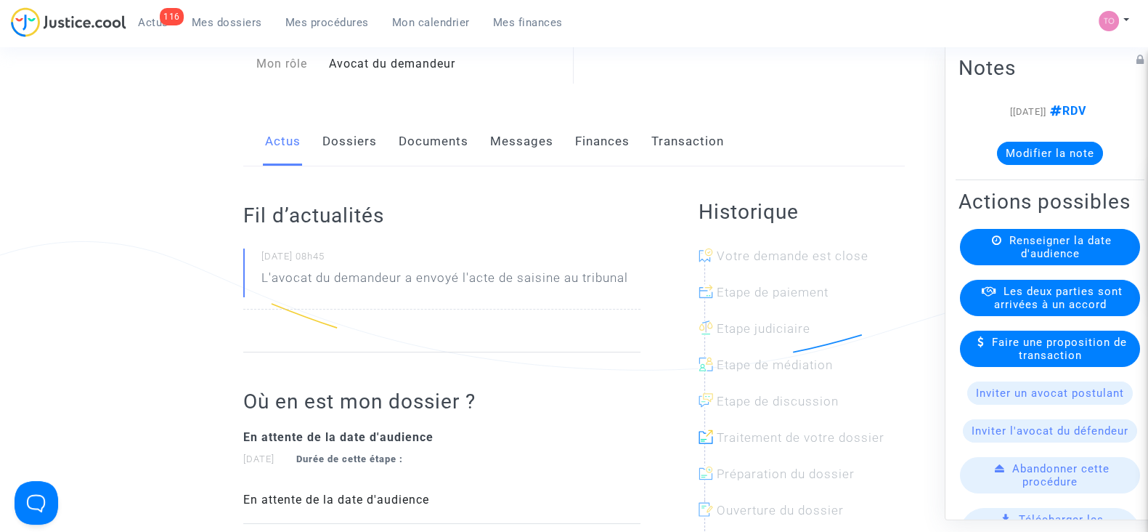
scroll to position [14, 0]
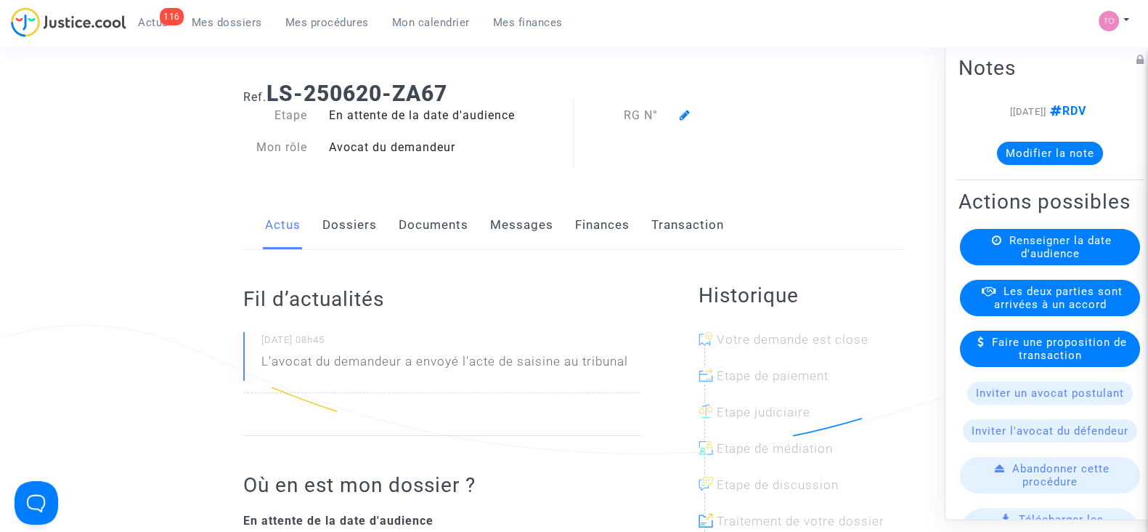
click at [366, 223] on link "Dossiers" at bounding box center [349, 225] width 54 height 48
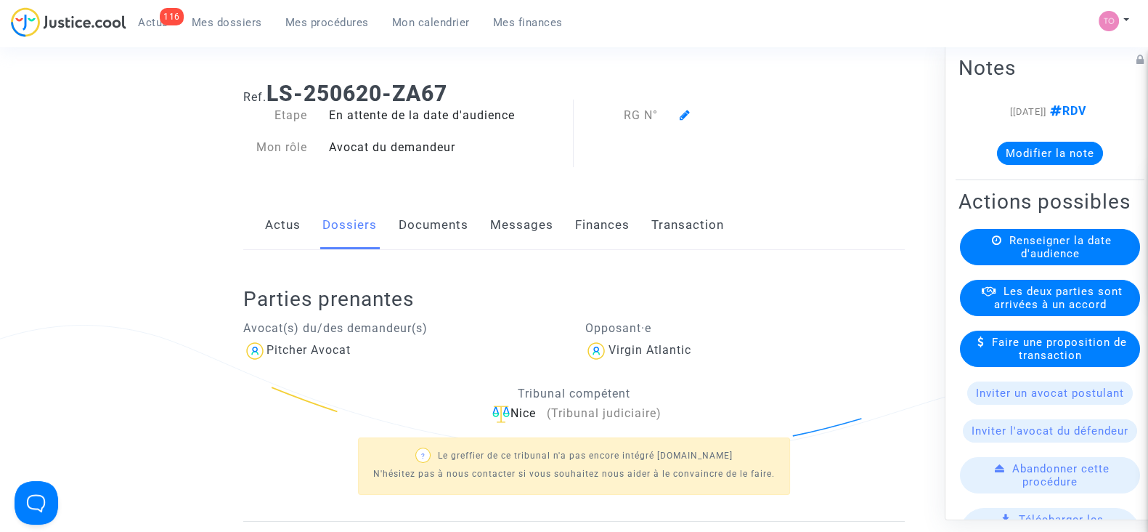
click at [416, 222] on link "Documents" at bounding box center [434, 225] width 70 height 48
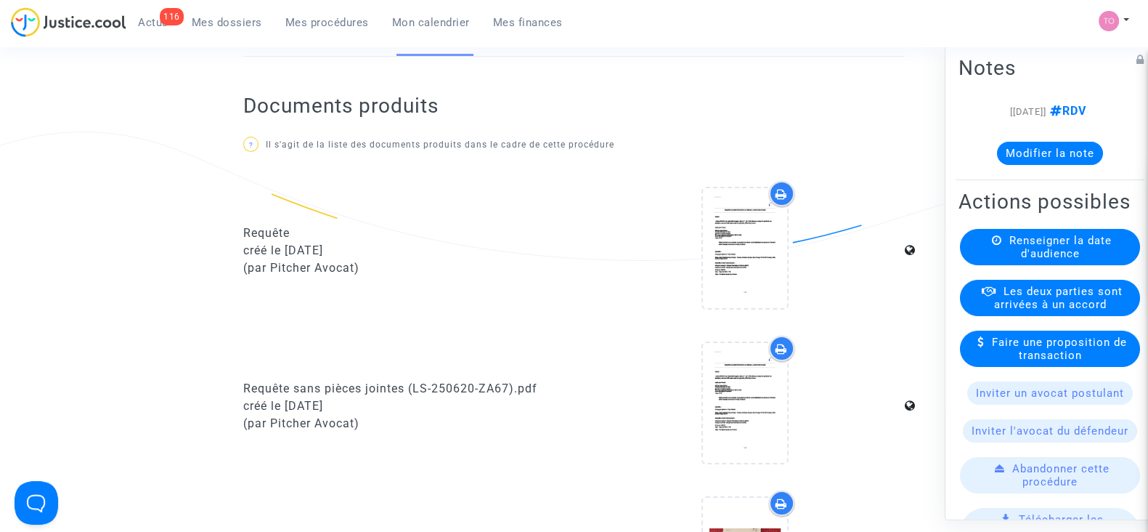
scroll to position [208, 0]
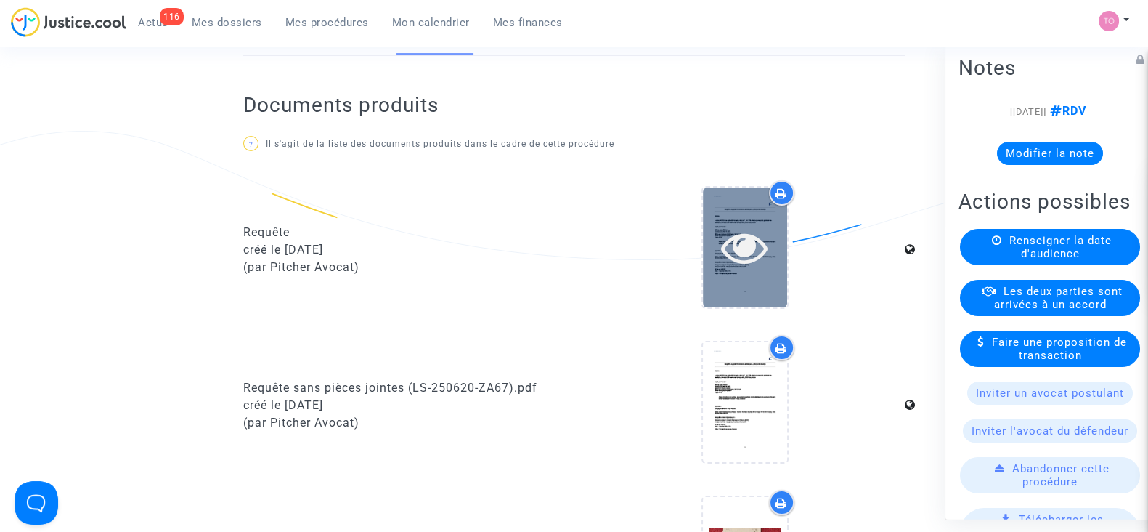
click at [719, 262] on div at bounding box center [745, 247] width 84 height 46
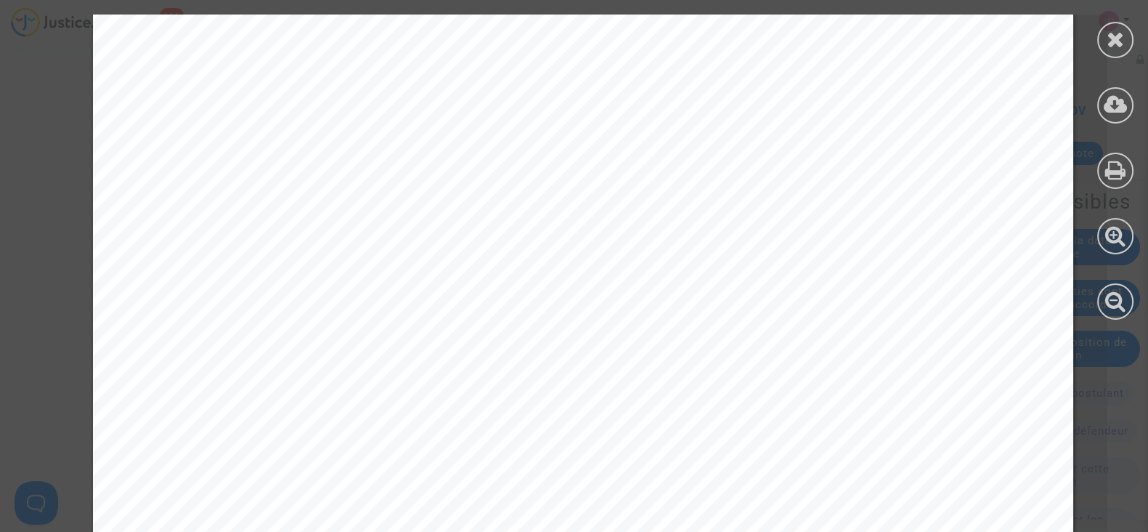
scroll to position [25316, 0]
click at [1127, 38] on div at bounding box center [1115, 40] width 36 height 36
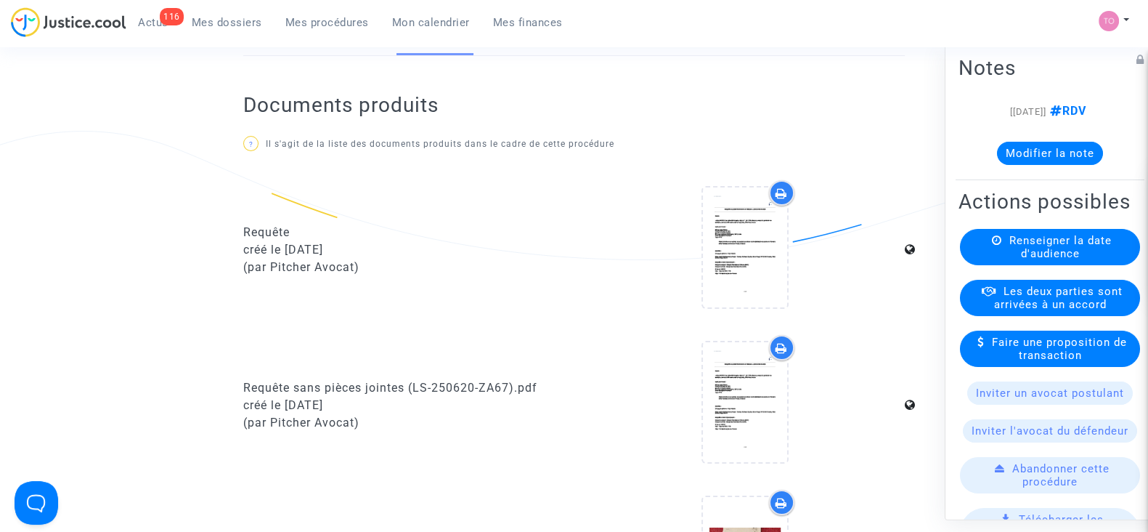
scroll to position [0, 0]
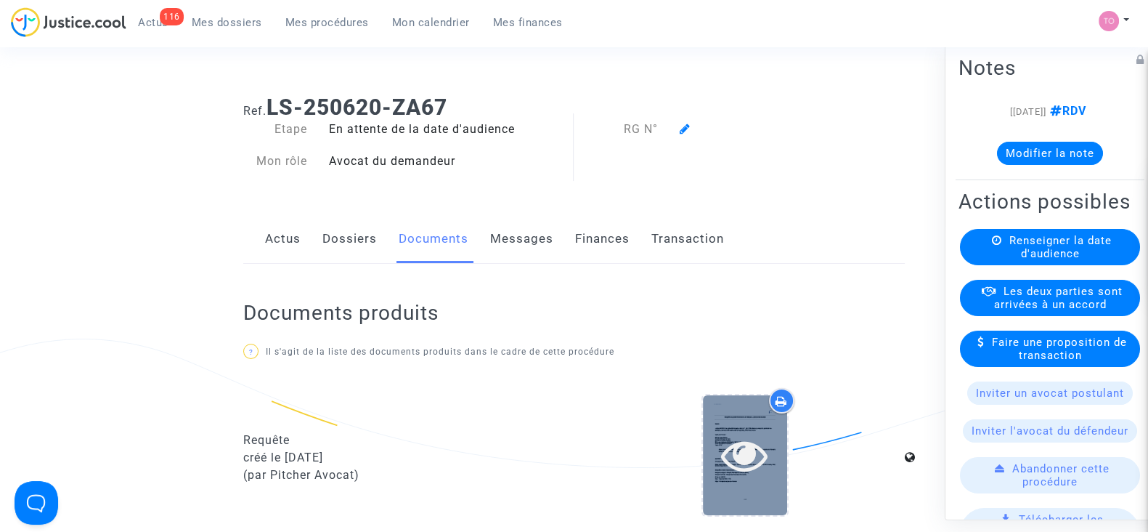
click at [722, 434] on icon at bounding box center [744, 454] width 47 height 46
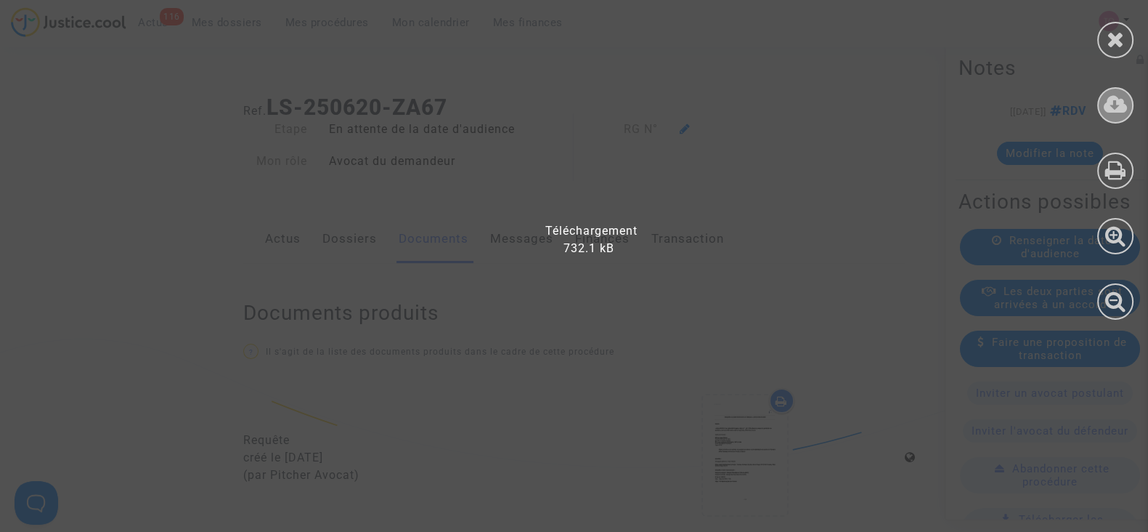
click at [1106, 94] on icon at bounding box center [1116, 105] width 24 height 22
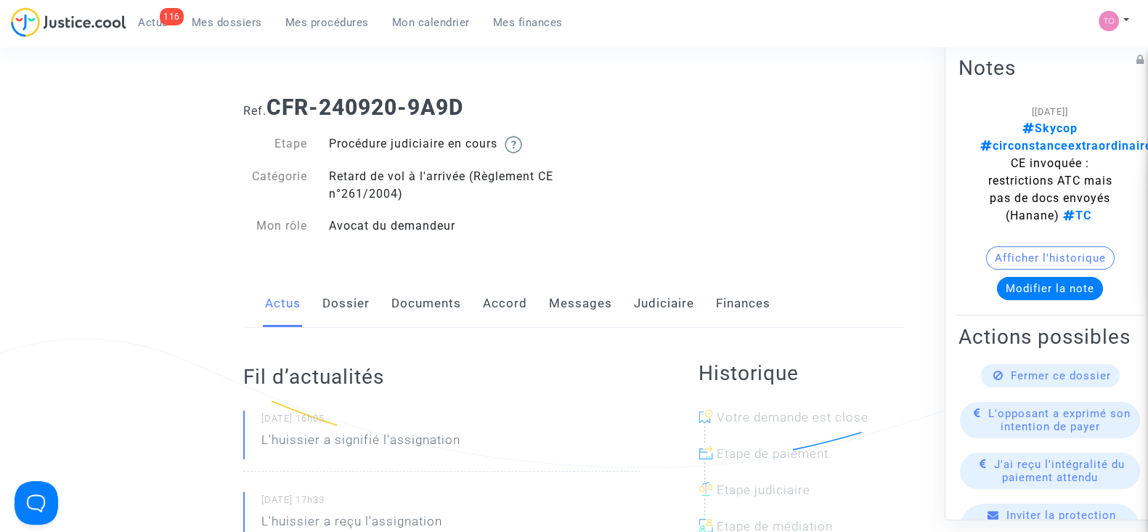
click at [672, 312] on link "Judiciaire" at bounding box center [664, 304] width 60 height 48
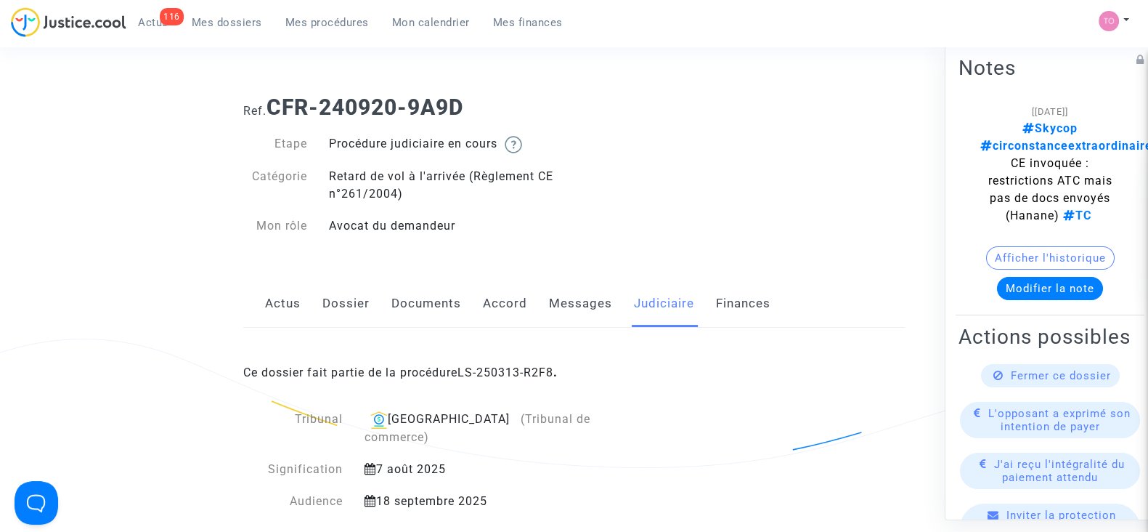
click at [474, 303] on div "Actus Dossier Documents Accord Messages Judiciaire Finances" at bounding box center [574, 304] width 662 height 49
click at [479, 304] on div "Actus Dossier Documents Accord Messages Judiciaire Finances" at bounding box center [574, 304] width 662 height 49
click at [483, 304] on link "Accord" at bounding box center [505, 304] width 44 height 48
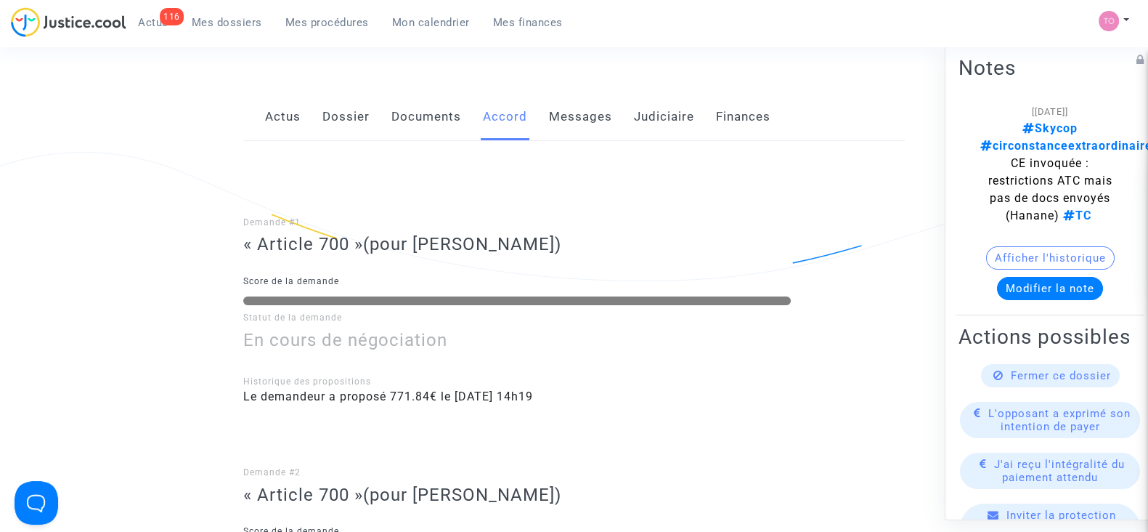
scroll to position [139, 0]
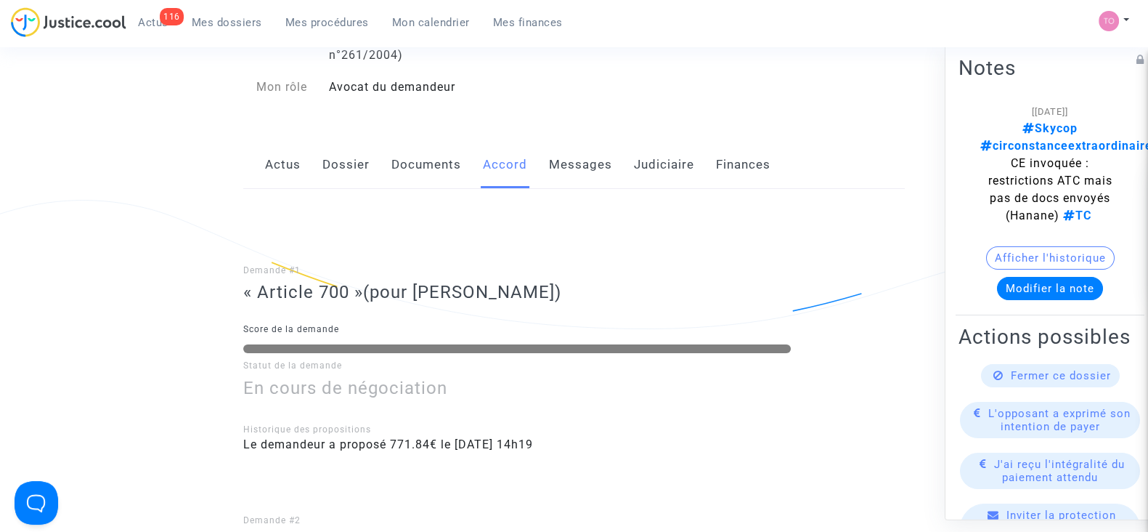
click at [649, 161] on link "Judiciaire" at bounding box center [664, 165] width 60 height 48
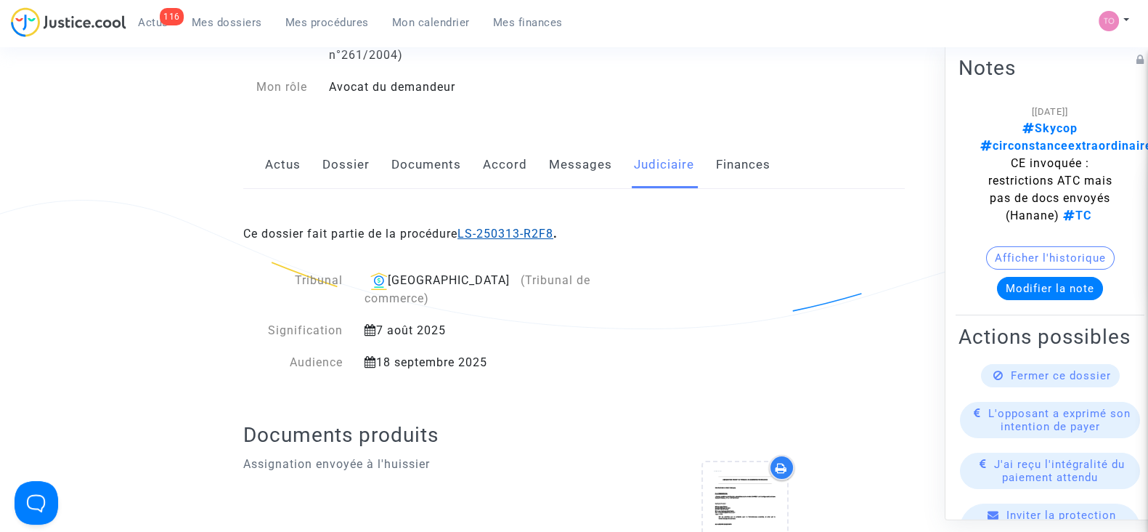
click at [492, 238] on link "LS-250313-R2F8" at bounding box center [506, 234] width 96 height 14
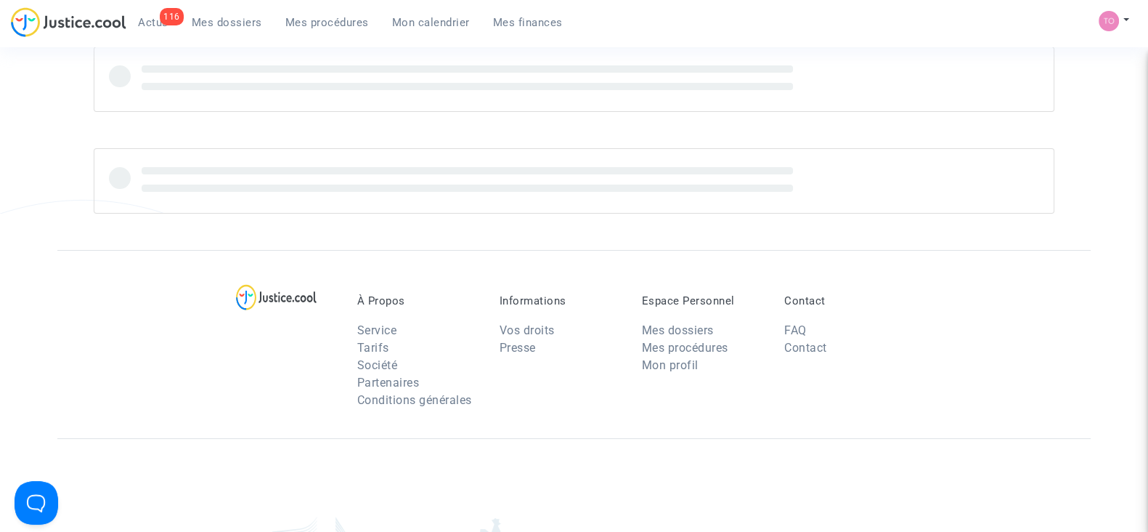
scroll to position [139, 0]
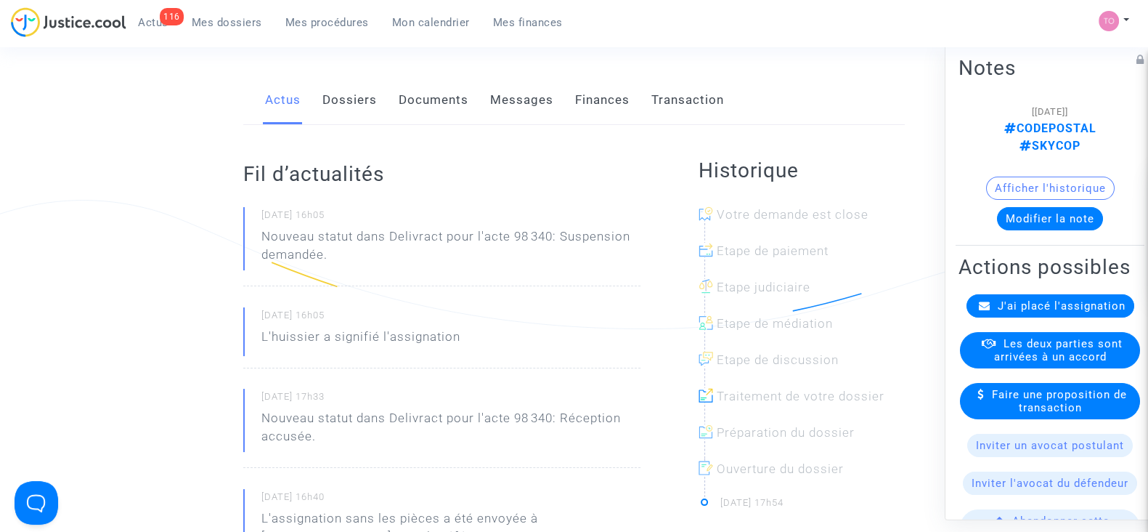
click at [602, 106] on link "Finances" at bounding box center [602, 100] width 54 height 48
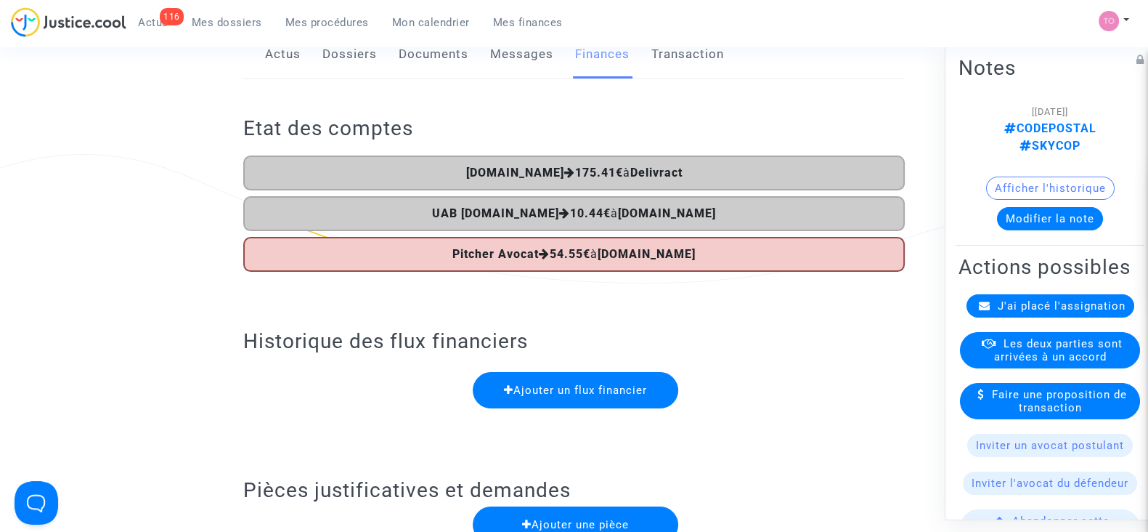
scroll to position [190, 0]
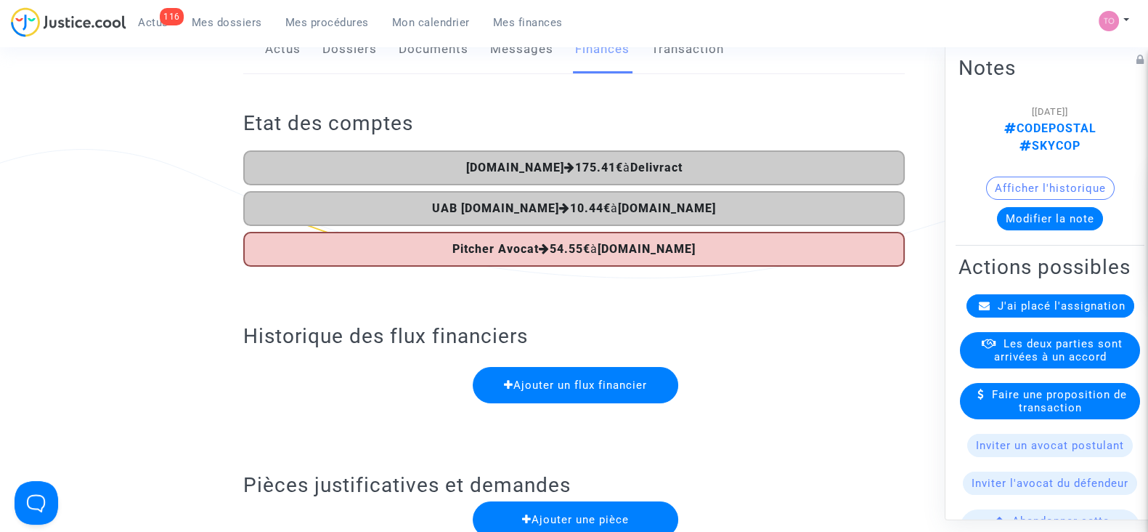
click at [483, 102] on div "Etat des comptes [DOMAIN_NAME] 175.41€ à Delivract UAB [DOMAIN_NAME] 10.44€ à […" at bounding box center [574, 180] width 662 height 213
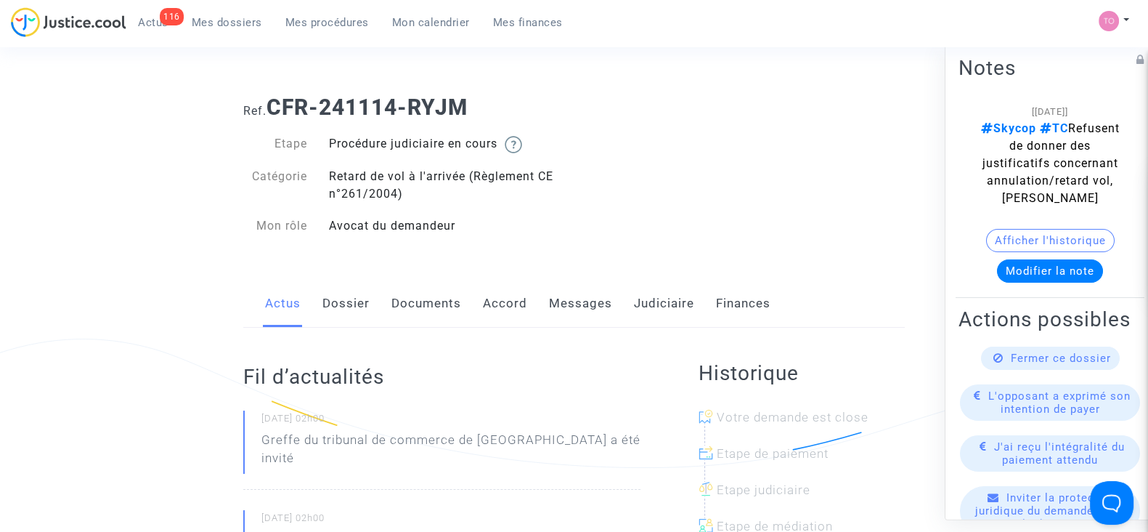
scroll to position [43, 0]
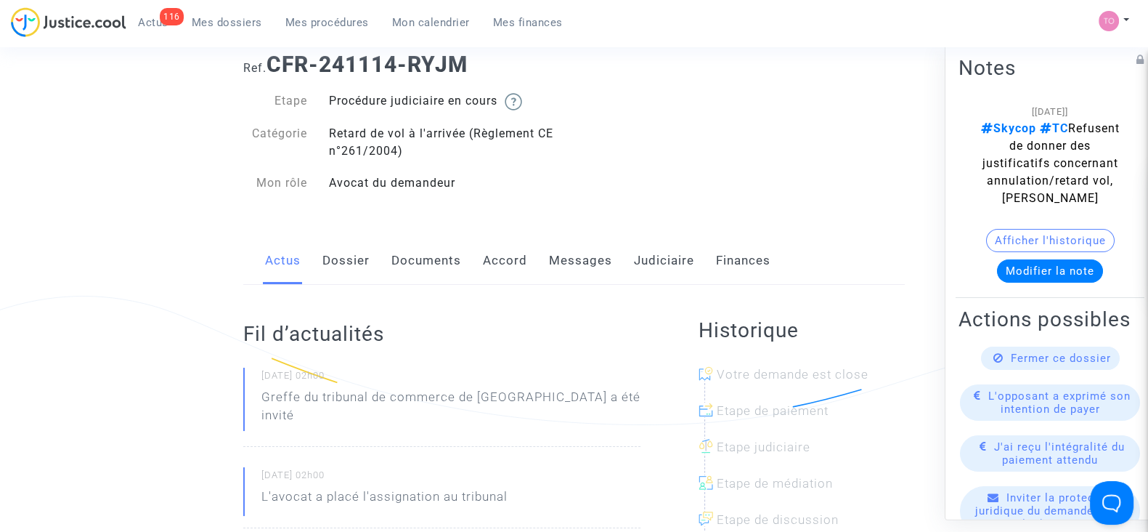
click at [518, 265] on link "Accord" at bounding box center [505, 261] width 44 height 48
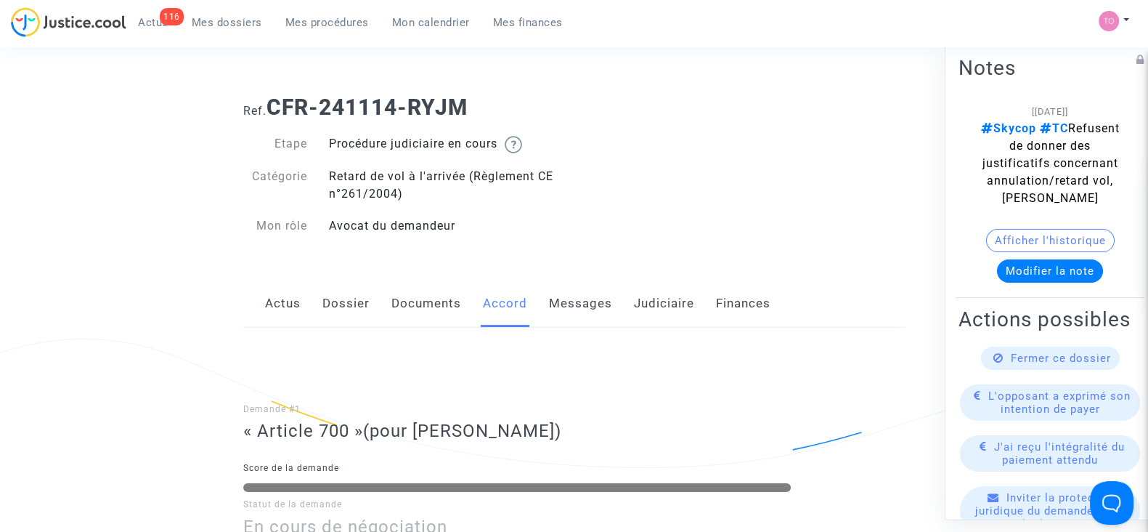
click at [647, 301] on link "Judiciaire" at bounding box center [664, 304] width 60 height 48
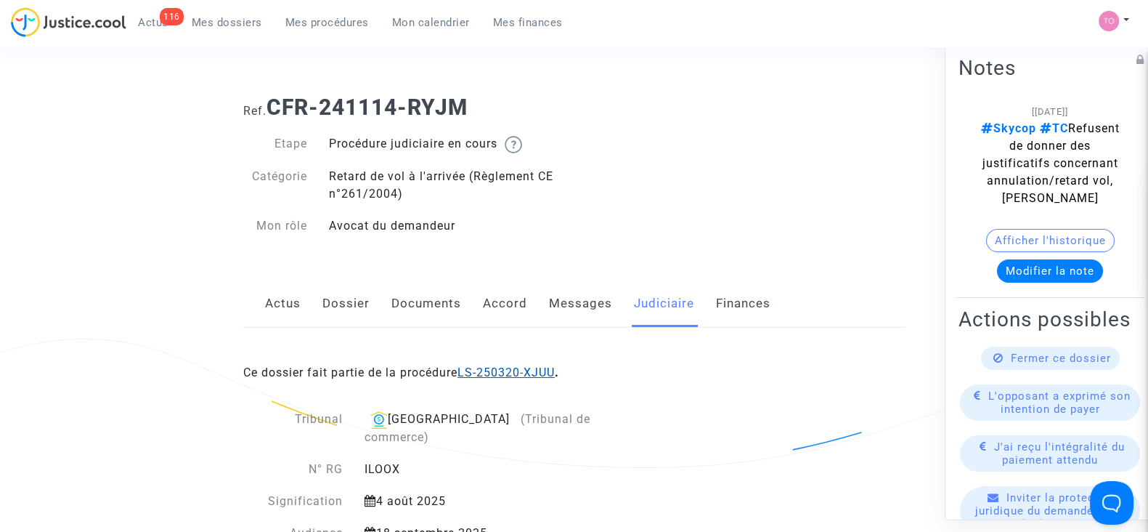
click at [510, 366] on link "LS-250320-XJUU" at bounding box center [506, 372] width 97 height 14
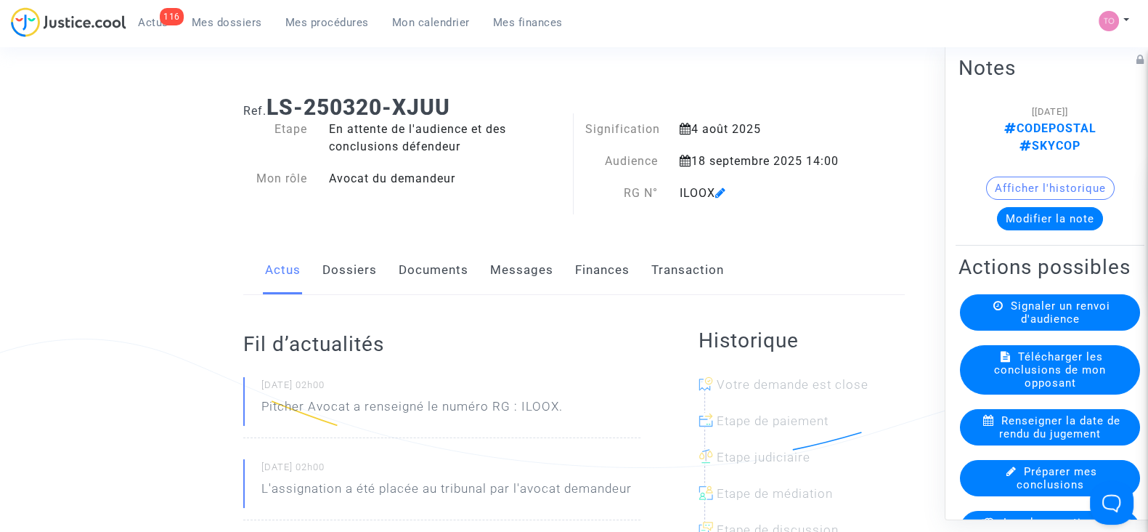
click at [603, 274] on link "Finances" at bounding box center [602, 270] width 54 height 48
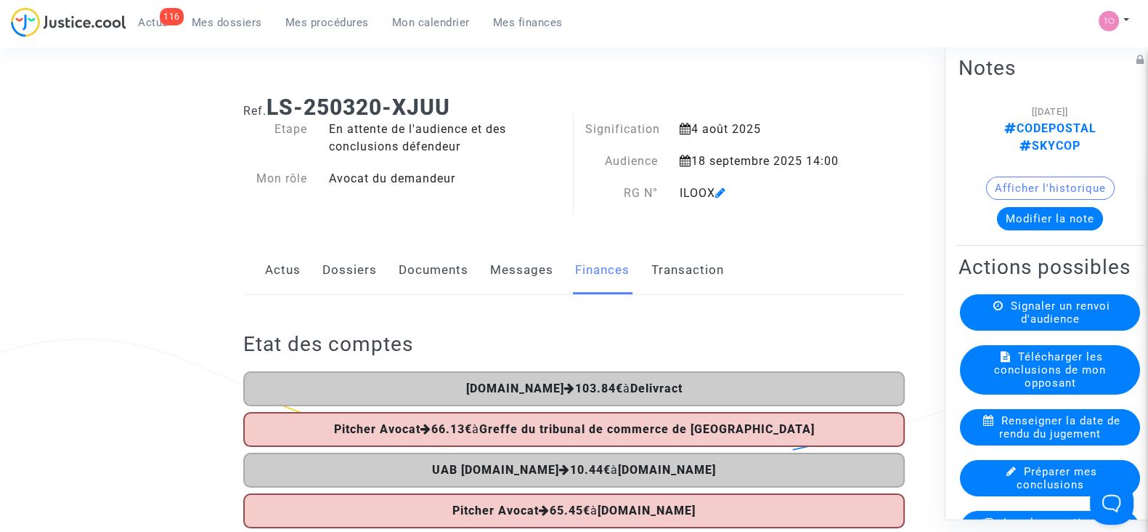
click at [225, 28] on span "Mes dossiers" at bounding box center [227, 22] width 70 height 13
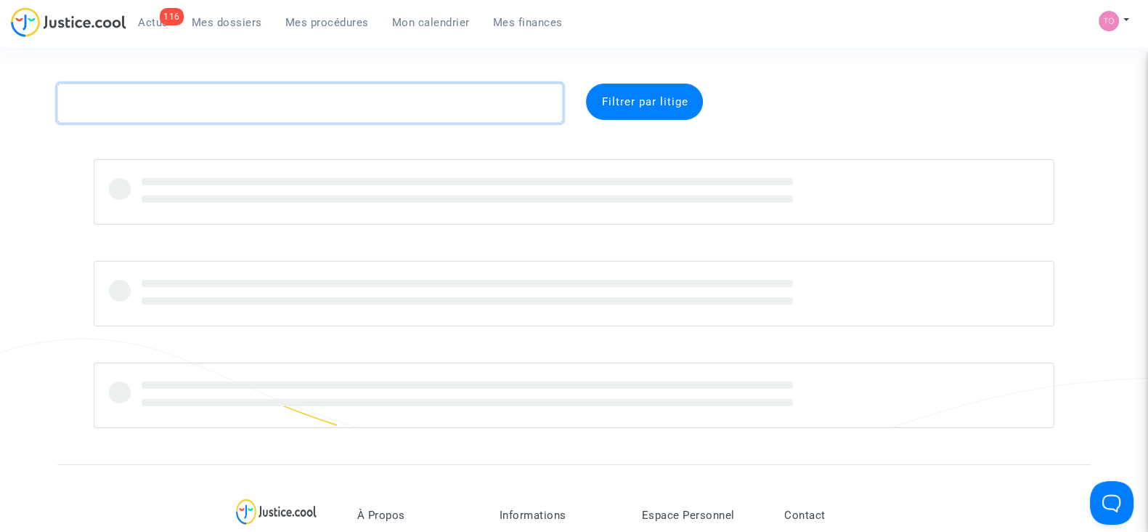
click at [290, 107] on textarea at bounding box center [309, 103] width 505 height 39
paste textarea "LS-250313-KQKM"
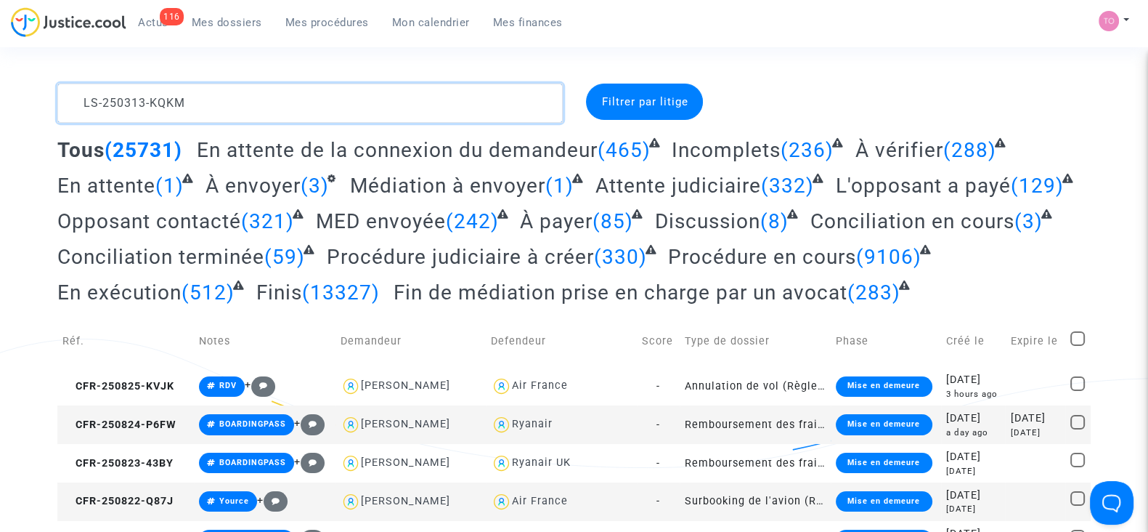
type textarea "LS-250313-KQKM"
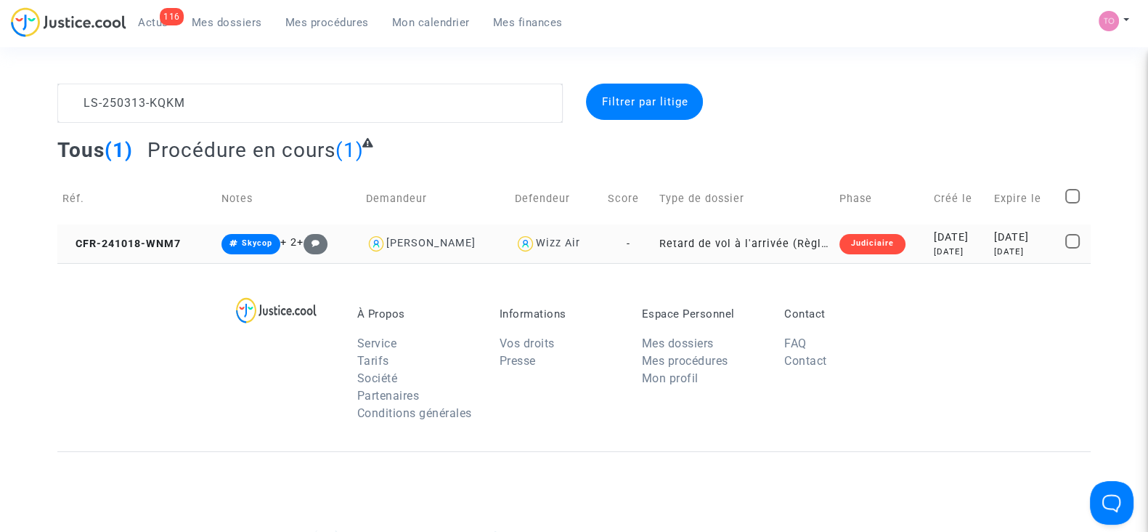
click at [934, 234] on div "[DATE]" at bounding box center [959, 237] width 50 height 16
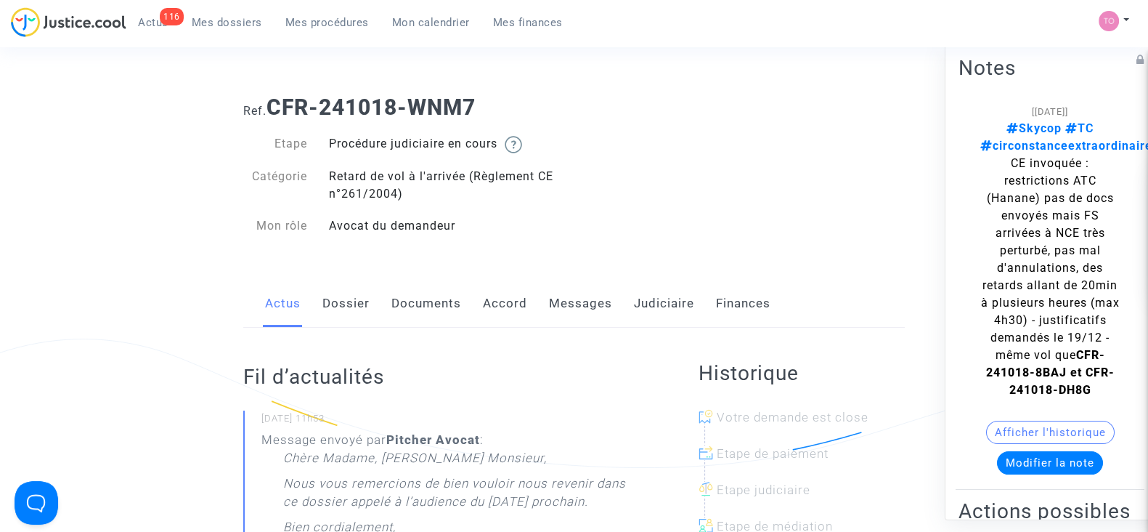
click at [654, 306] on link "Judiciaire" at bounding box center [664, 304] width 60 height 48
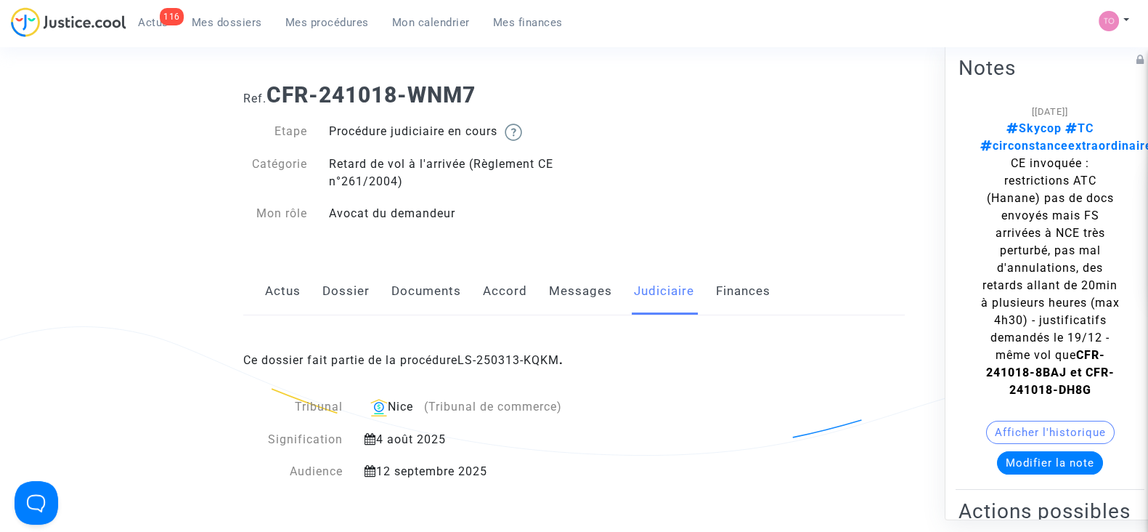
scroll to position [14, 0]
click at [331, 276] on link "Dossier" at bounding box center [345, 290] width 47 height 48
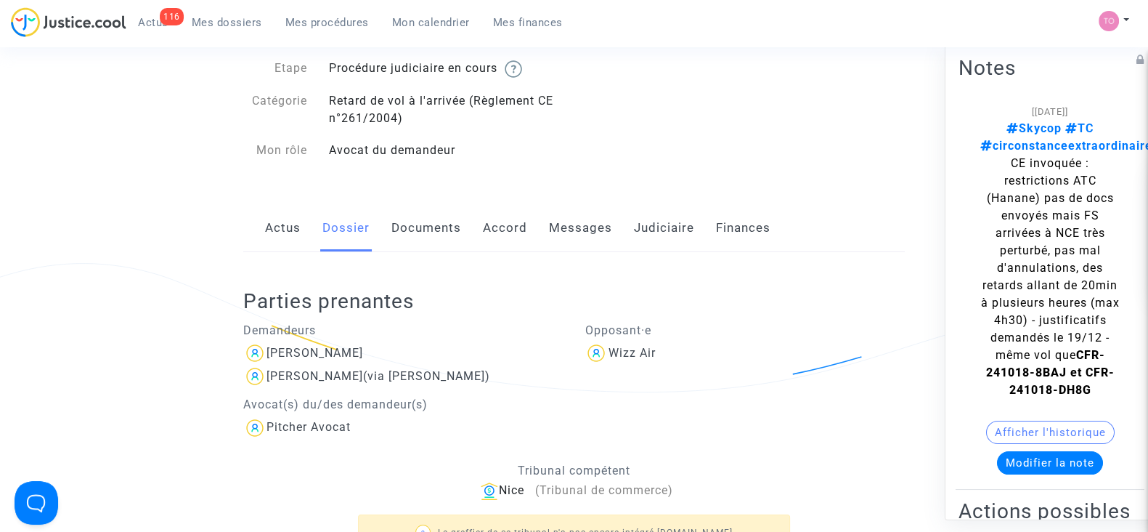
scroll to position [77, 0]
click at [508, 225] on link "Accord" at bounding box center [505, 227] width 44 height 48
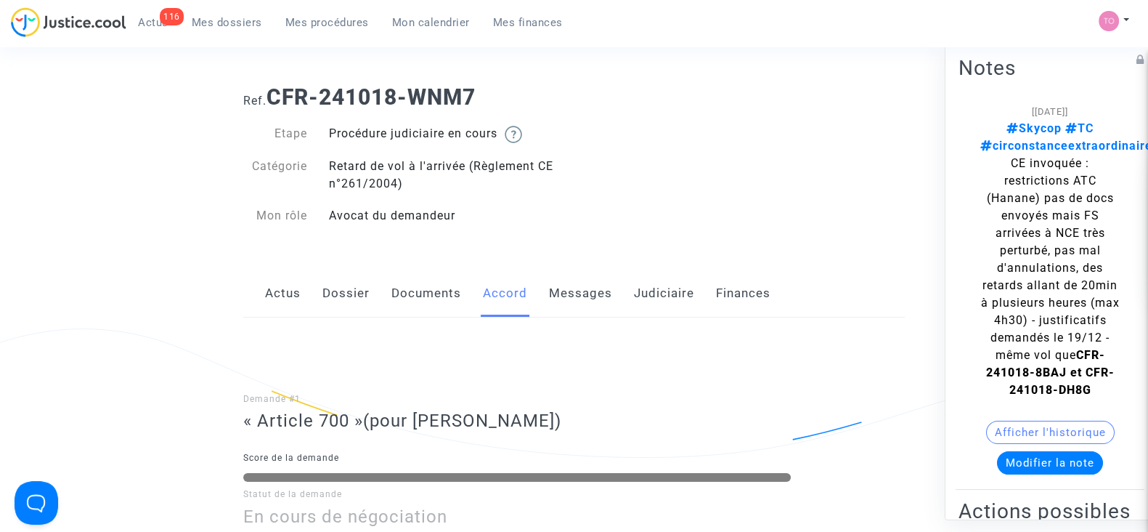
scroll to position [9, 0]
click at [655, 301] on link "Judiciaire" at bounding box center [664, 295] width 60 height 48
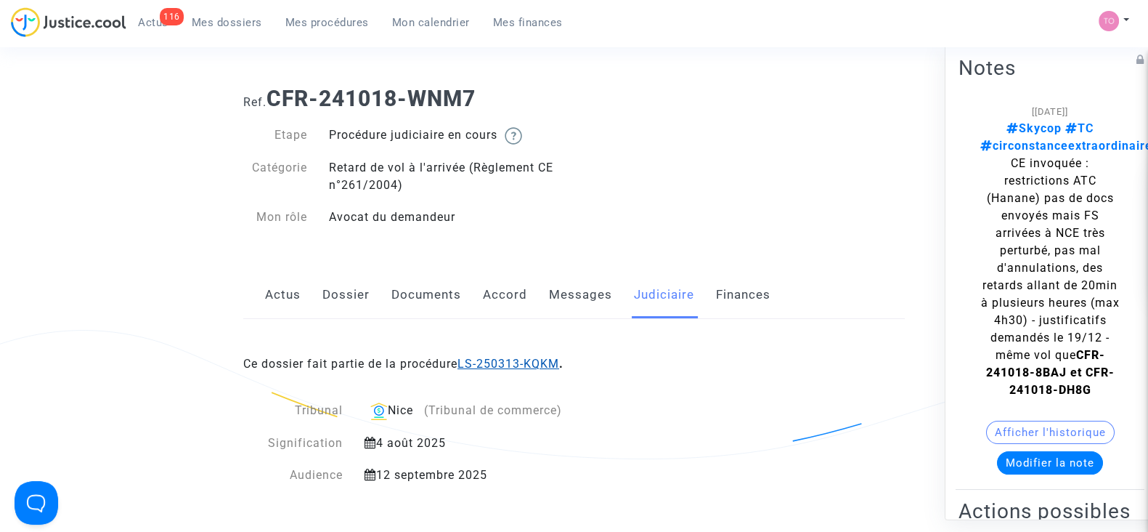
click at [468, 357] on link "LS-250313-KQKM" at bounding box center [509, 364] width 102 height 14
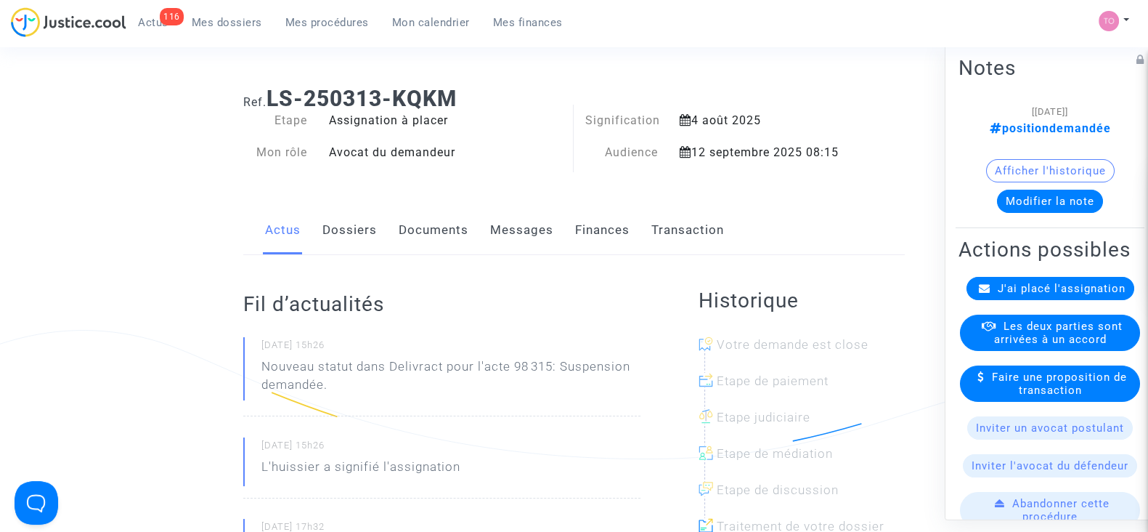
click at [613, 216] on link "Finances" at bounding box center [602, 230] width 54 height 48
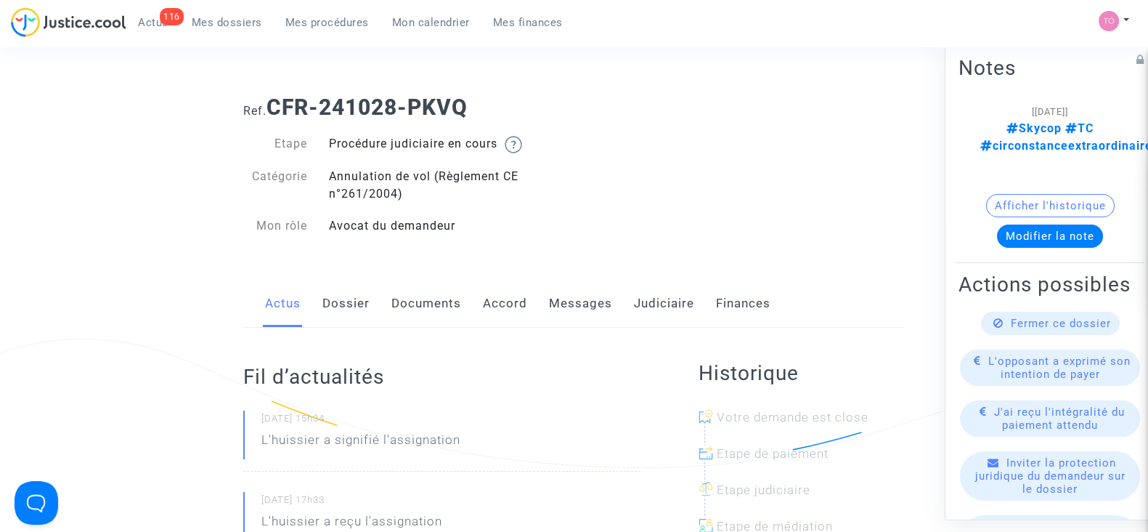
click at [642, 300] on link "Judiciaire" at bounding box center [664, 304] width 60 height 48
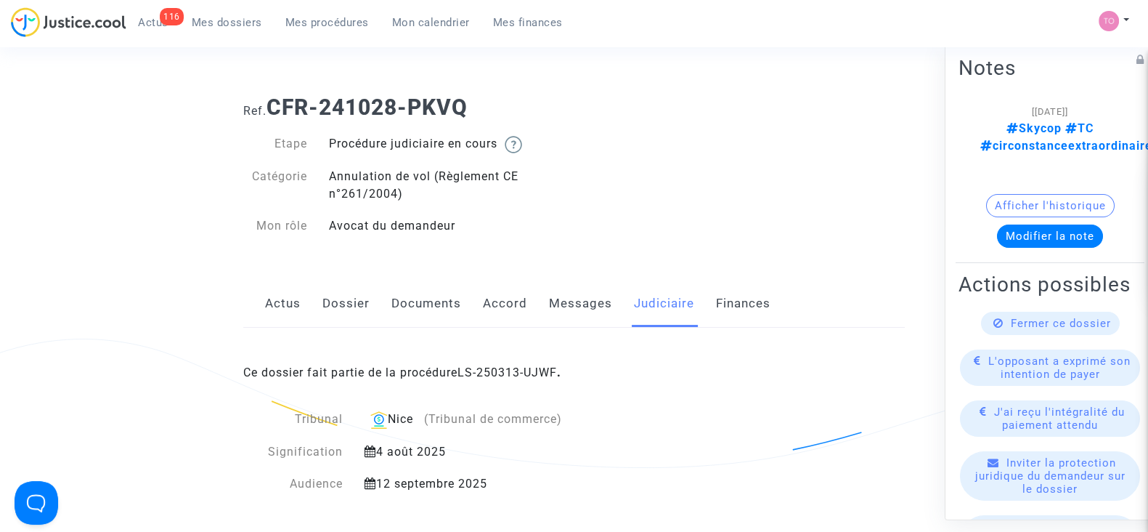
click at [330, 304] on link "Dossier" at bounding box center [345, 304] width 47 height 48
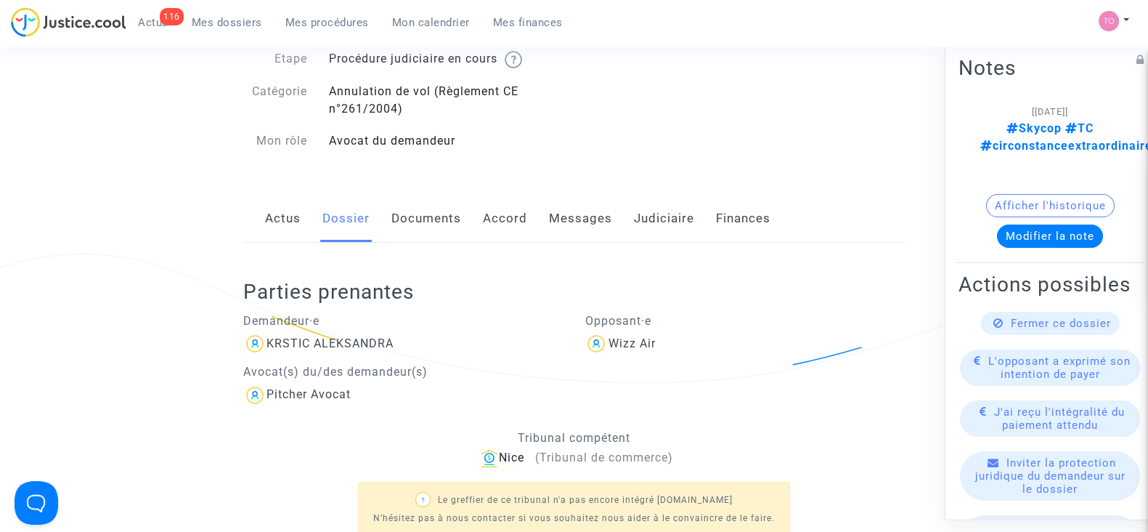
scroll to position [76, 0]
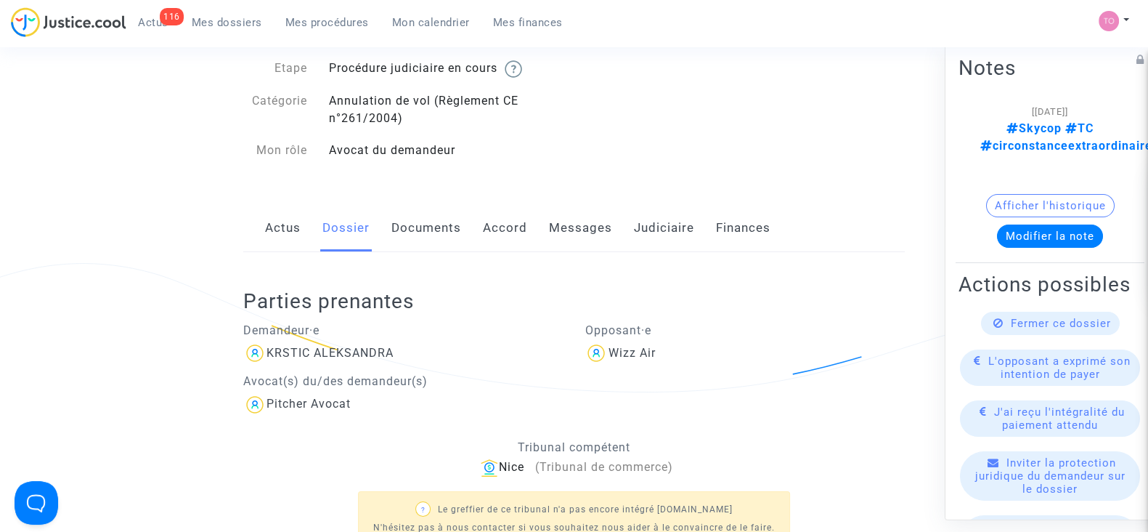
click at [498, 232] on link "Accord" at bounding box center [505, 228] width 44 height 48
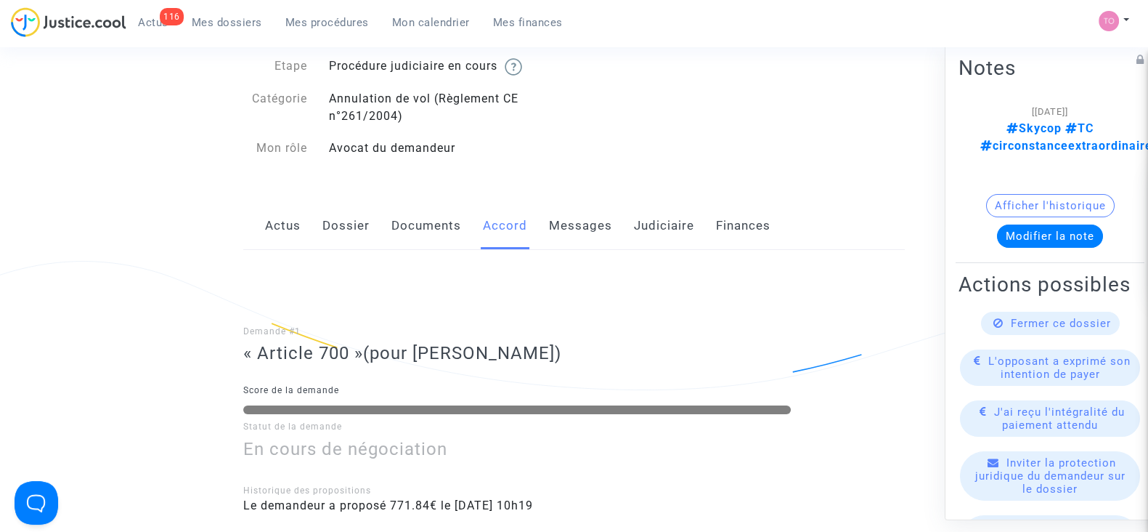
scroll to position [66, 0]
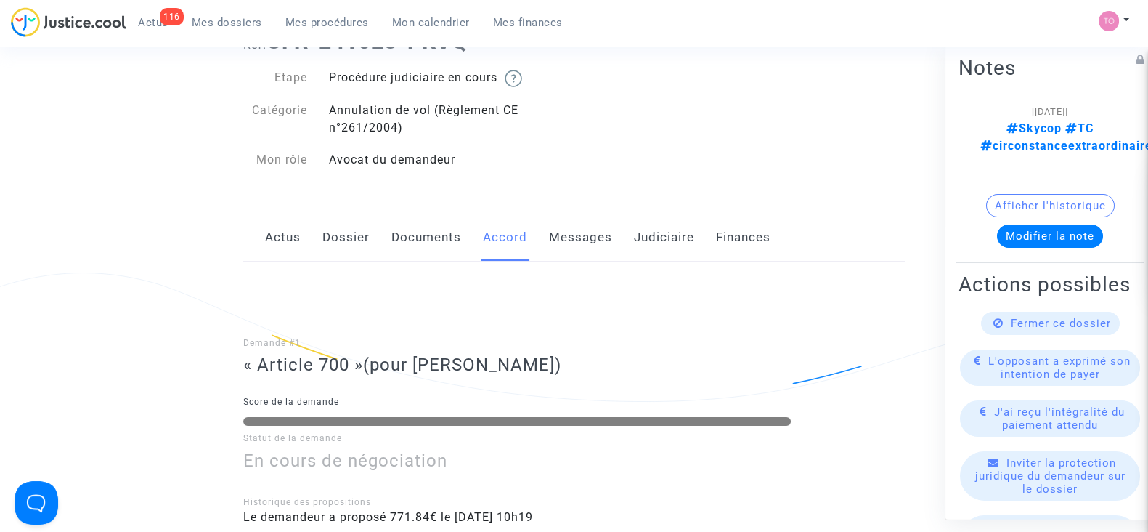
click at [640, 249] on link "Judiciaire" at bounding box center [664, 238] width 60 height 48
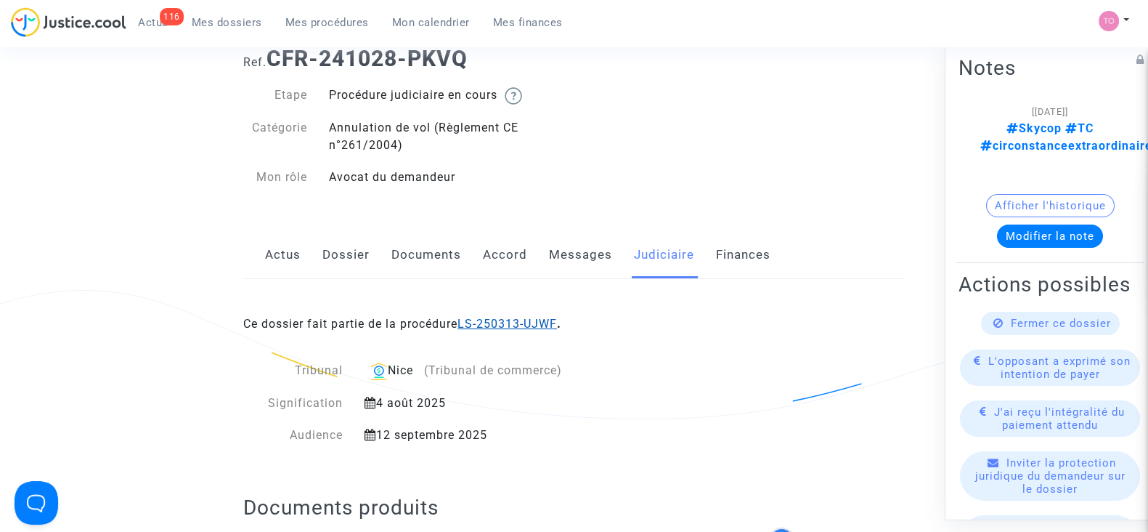
scroll to position [48, 0]
click at [485, 334] on div "Ce dossier fait partie de la procédure LS-250313-UJWF ." at bounding box center [574, 314] width 662 height 68
click at [489, 318] on link "LS-250313-UJWF" at bounding box center [507, 324] width 99 height 14
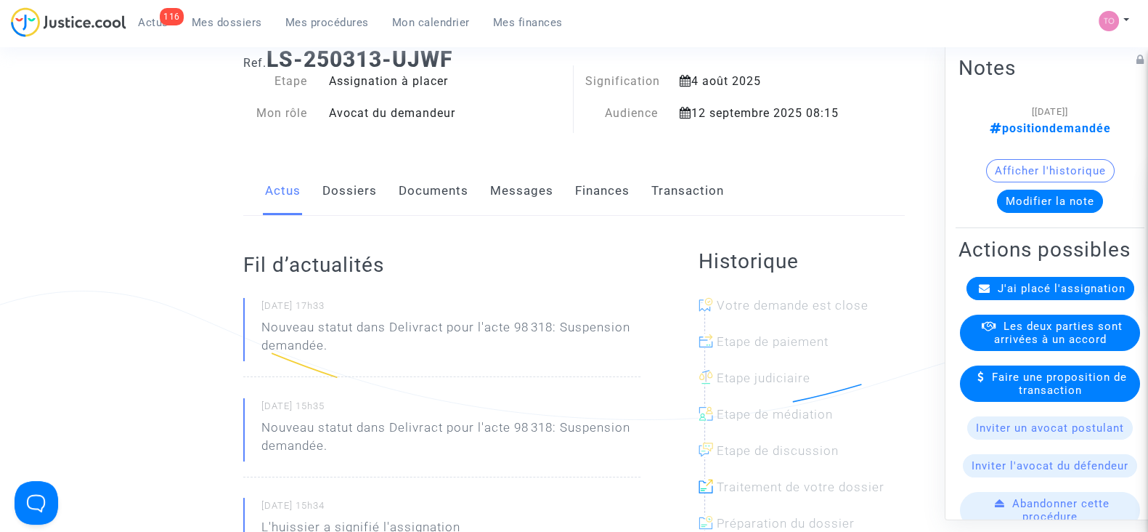
click at [599, 185] on link "Finances" at bounding box center [602, 191] width 54 height 48
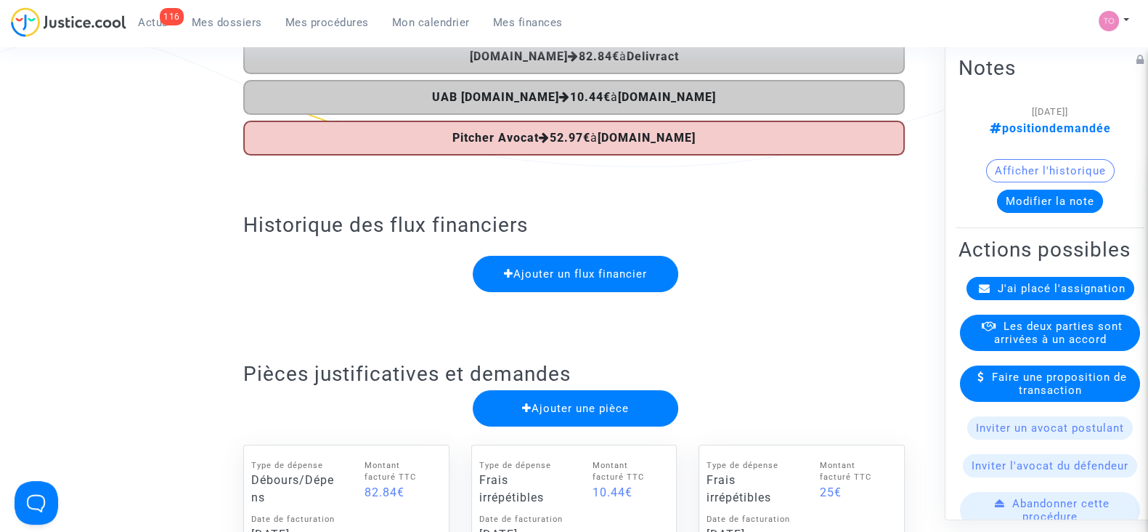
scroll to position [21, 0]
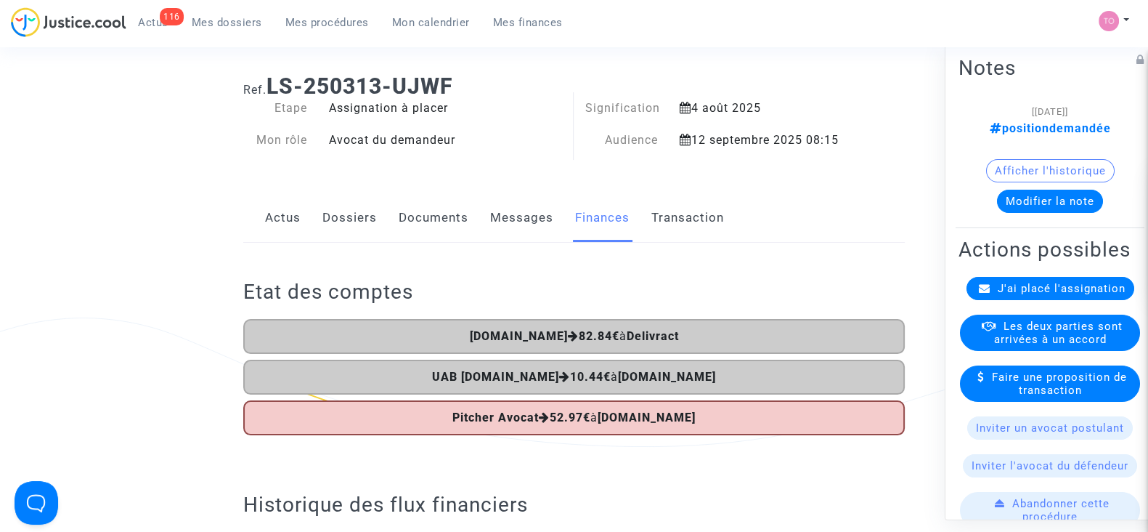
click at [346, 223] on link "Dossiers" at bounding box center [349, 218] width 54 height 48
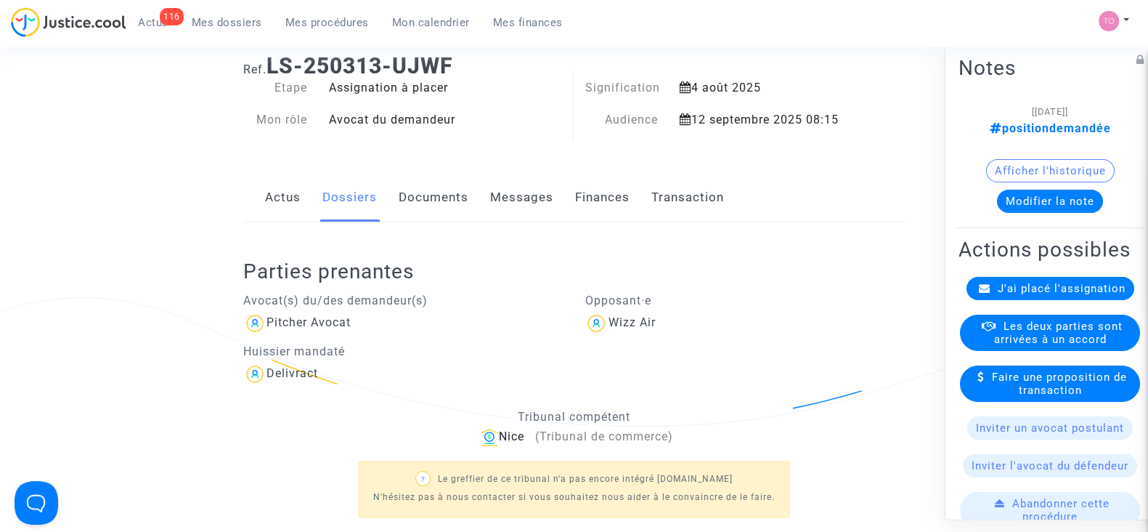
scroll to position [350, 0]
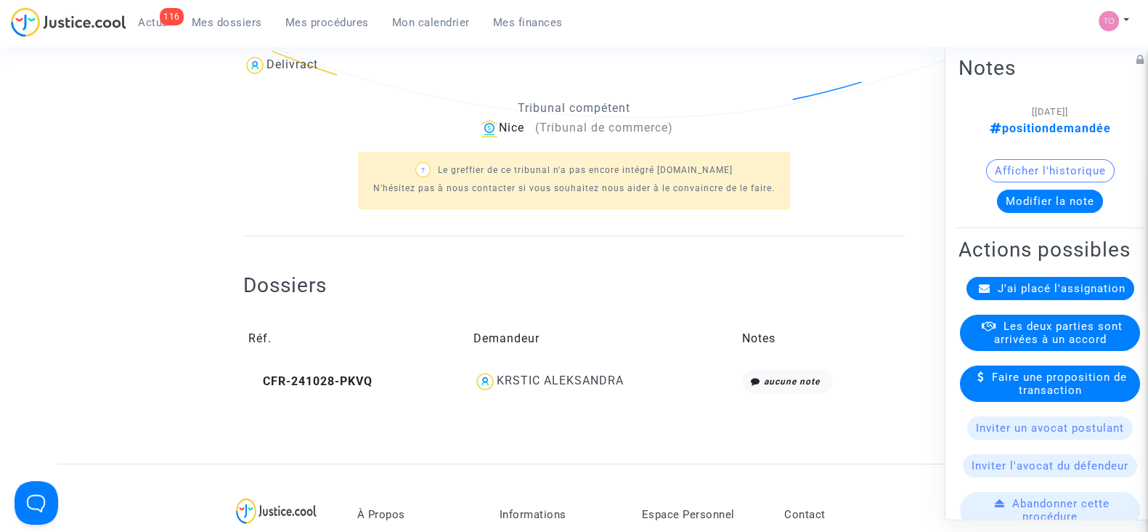
click at [514, 376] on div "KRSTIC ALEKSANDRA" at bounding box center [560, 380] width 127 height 14
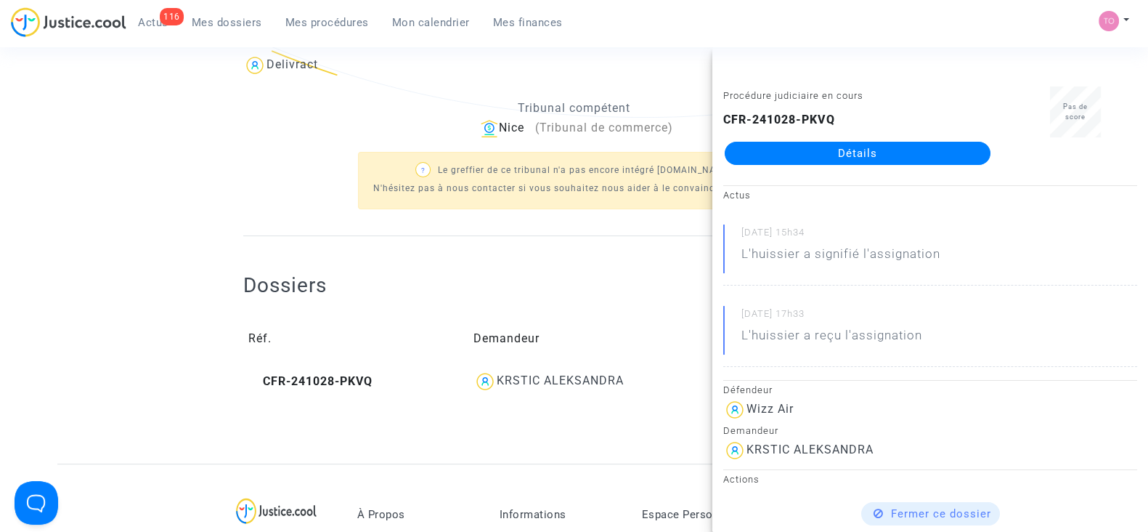
click at [817, 144] on link "Détails" at bounding box center [858, 153] width 266 height 23
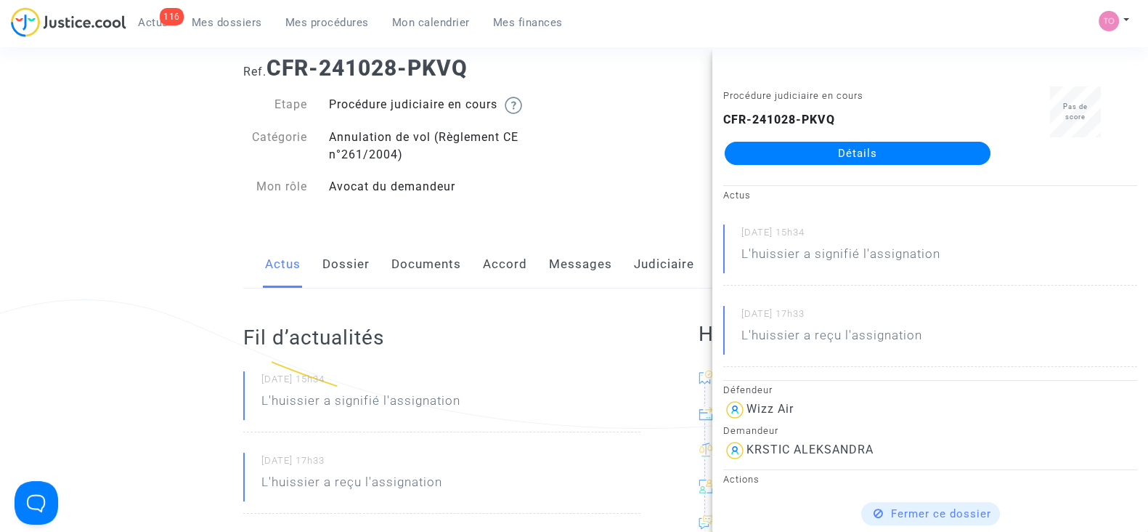
click at [336, 280] on link "Dossier" at bounding box center [345, 264] width 47 height 48
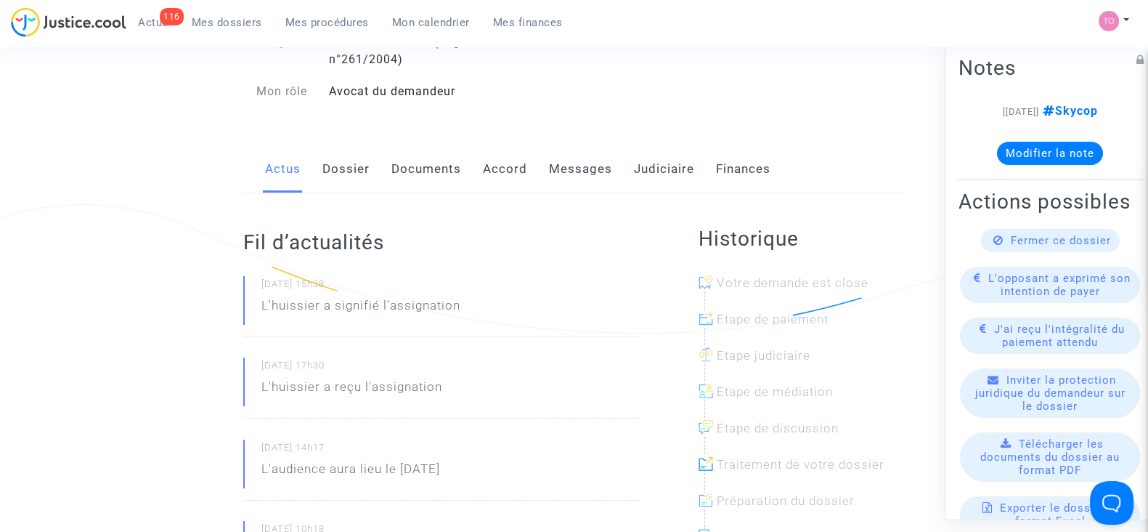
scroll to position [134, 0]
click at [329, 181] on link "Dossier" at bounding box center [345, 170] width 47 height 48
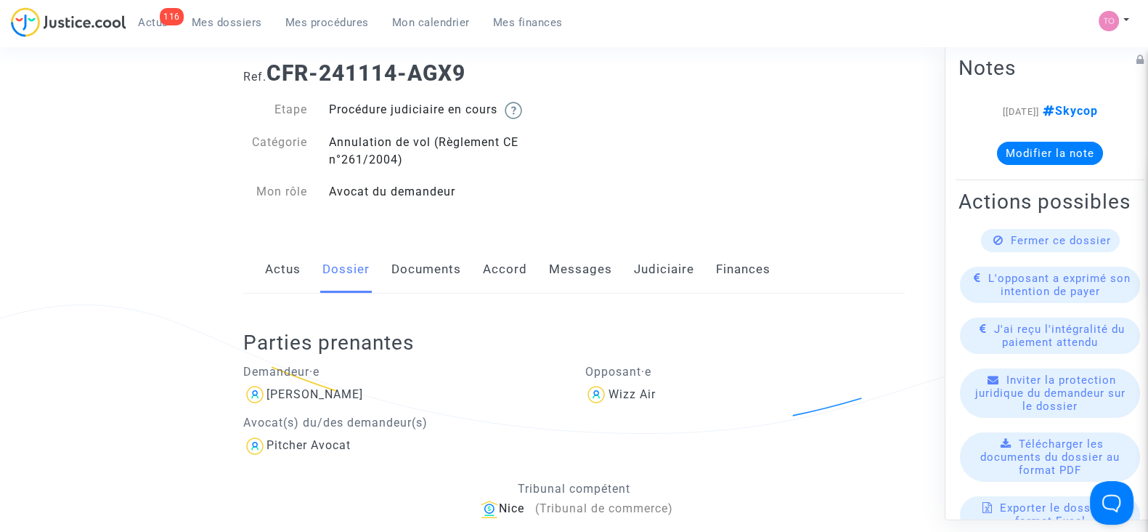
scroll to position [36, 0]
click at [432, 257] on link "Documents" at bounding box center [426, 268] width 70 height 48
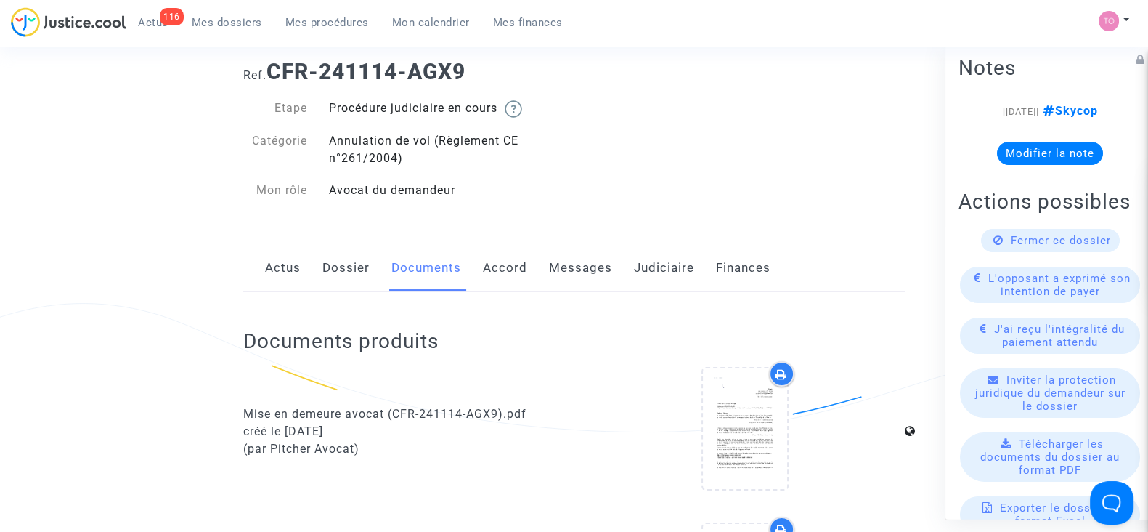
click at [479, 260] on div "Actus Dossier Documents Accord Messages Judiciaire Finances" at bounding box center [574, 268] width 662 height 49
click at [493, 272] on link "Accord" at bounding box center [505, 268] width 44 height 48
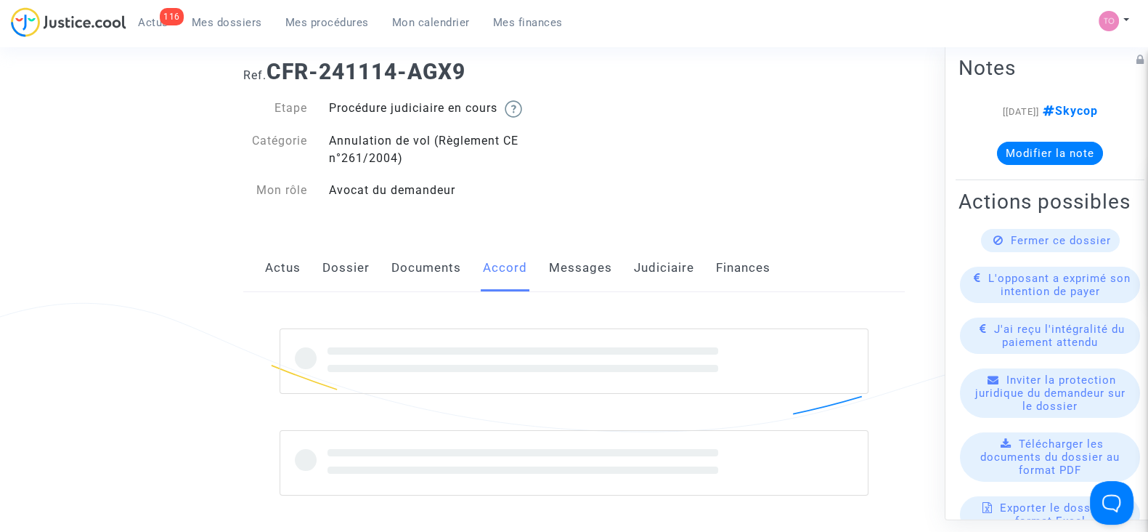
click at [529, 208] on div "Etape Procédure judiciaire en cours Catégorie Annulation de vol (Règlement CE n…" at bounding box center [403, 156] width 320 height 114
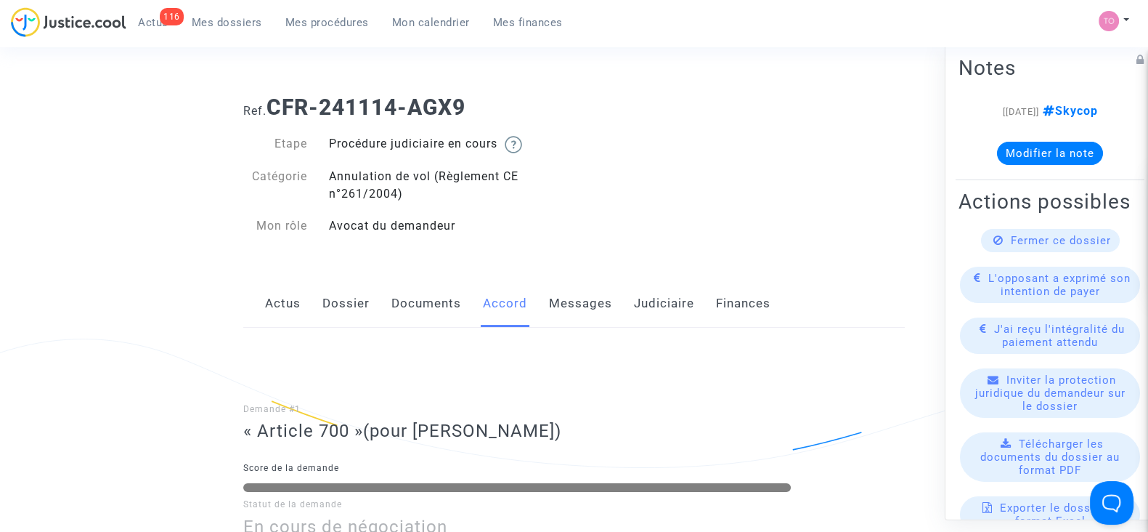
click at [665, 296] on link "Judiciaire" at bounding box center [664, 304] width 60 height 48
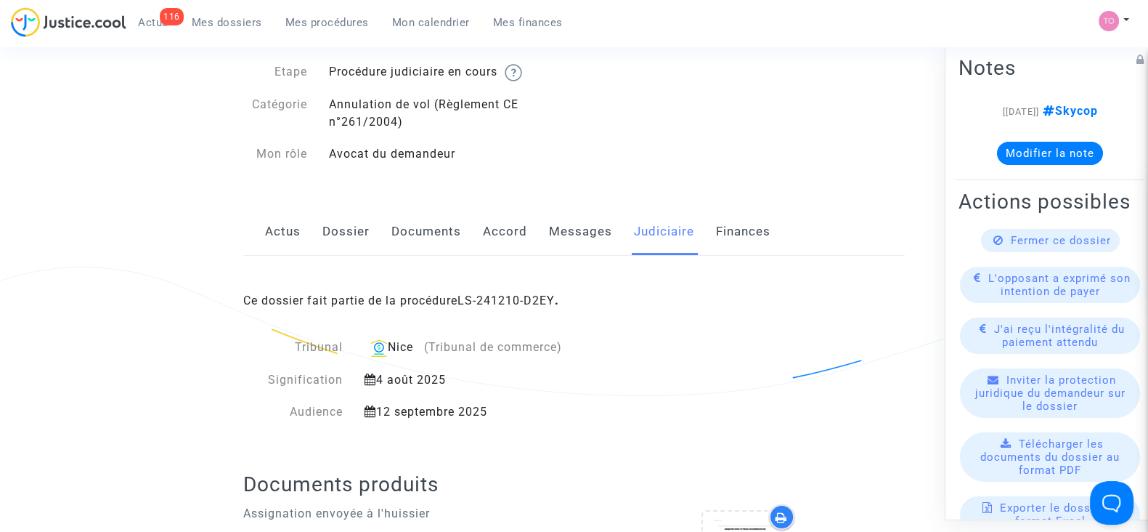
scroll to position [72, 0]
click at [493, 296] on link "LS-241210-D2EY" at bounding box center [506, 300] width 97 height 14
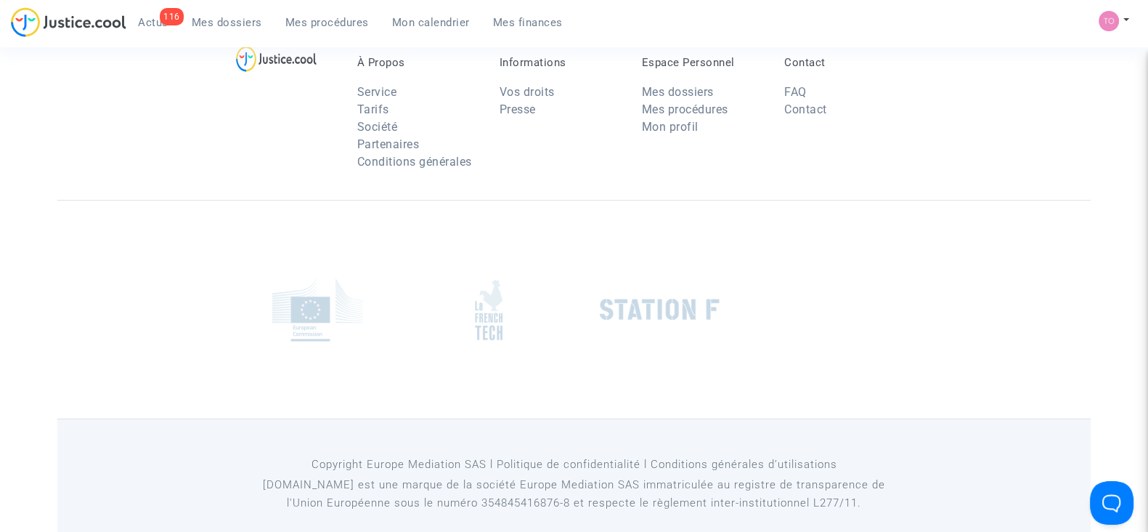
scroll to position [72, 0]
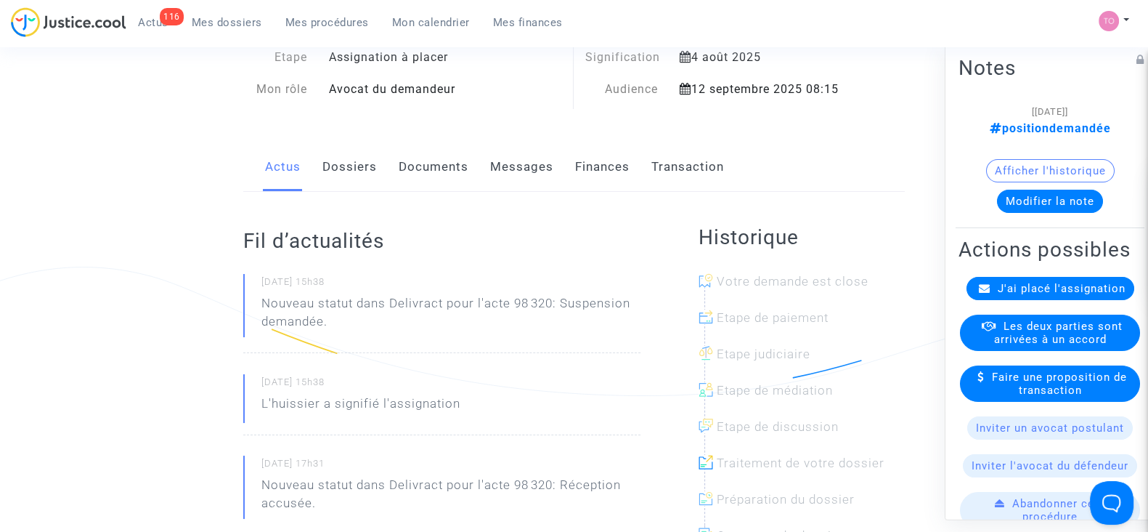
click at [585, 175] on link "Finances" at bounding box center [602, 167] width 54 height 48
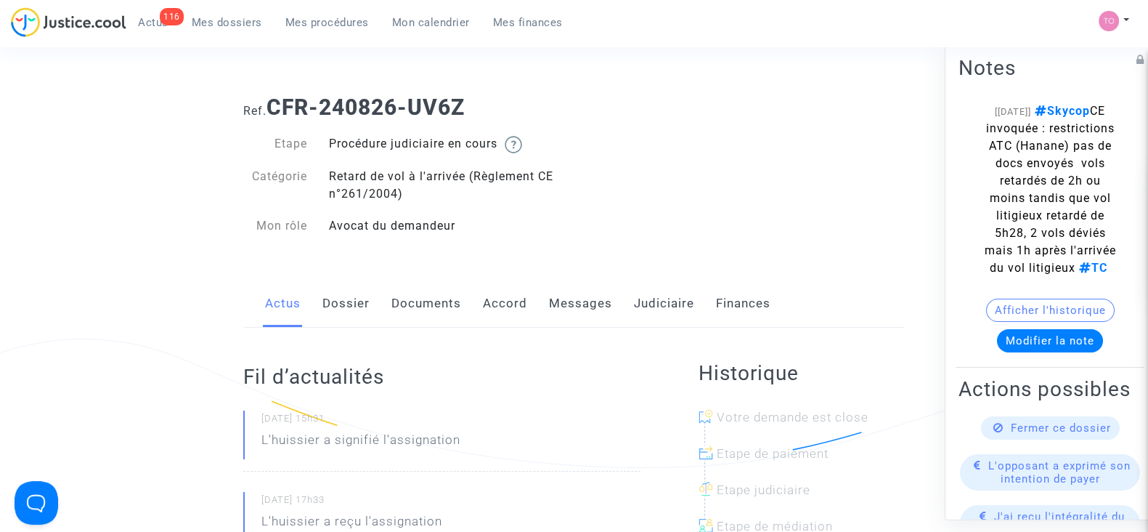
click at [336, 296] on link "Dossier" at bounding box center [345, 304] width 47 height 48
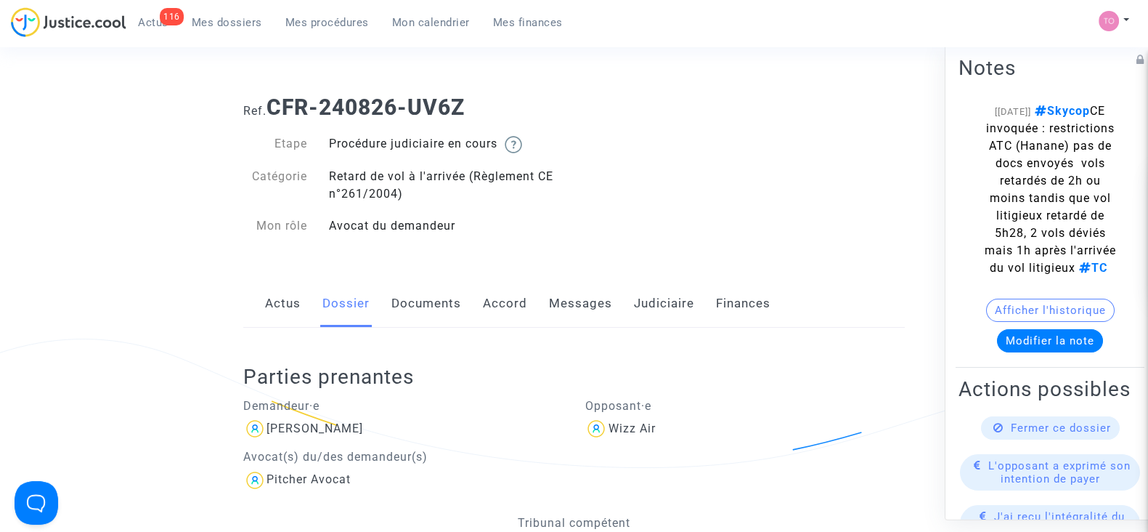
click at [434, 301] on link "Documents" at bounding box center [426, 304] width 70 height 48
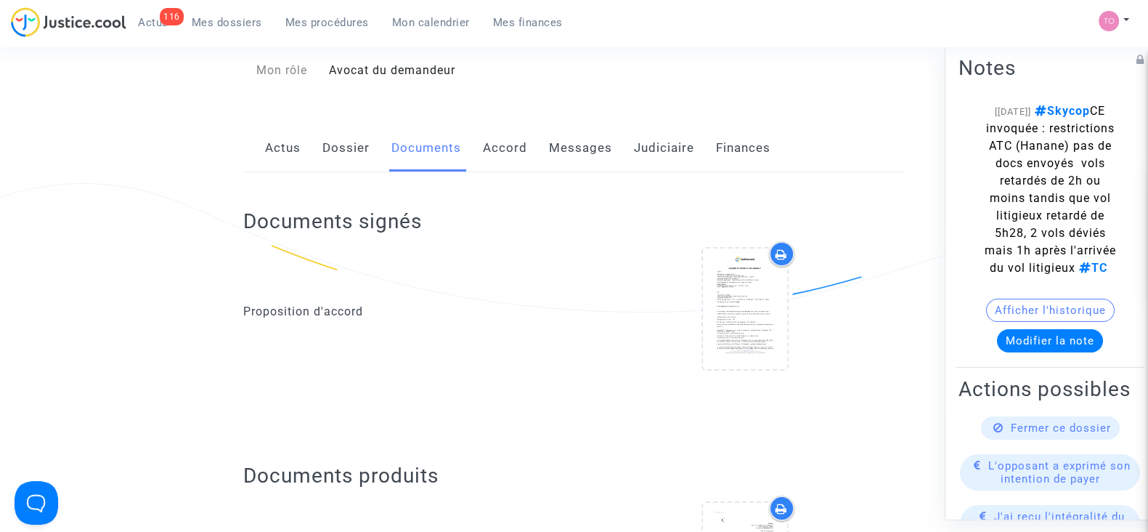
scroll to position [154, 0]
click at [508, 145] on link "Accord" at bounding box center [505, 150] width 44 height 48
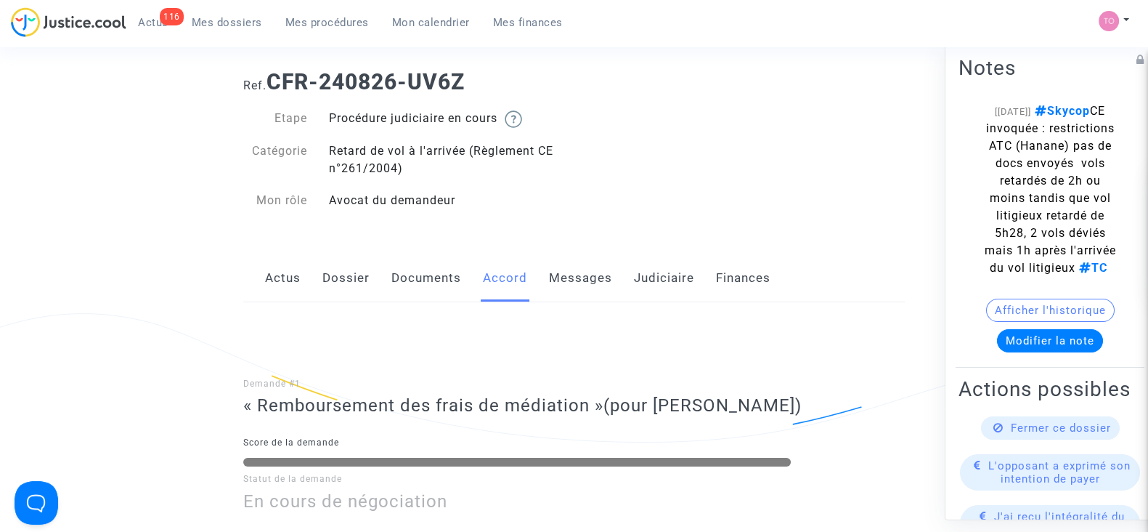
scroll to position [17, 0]
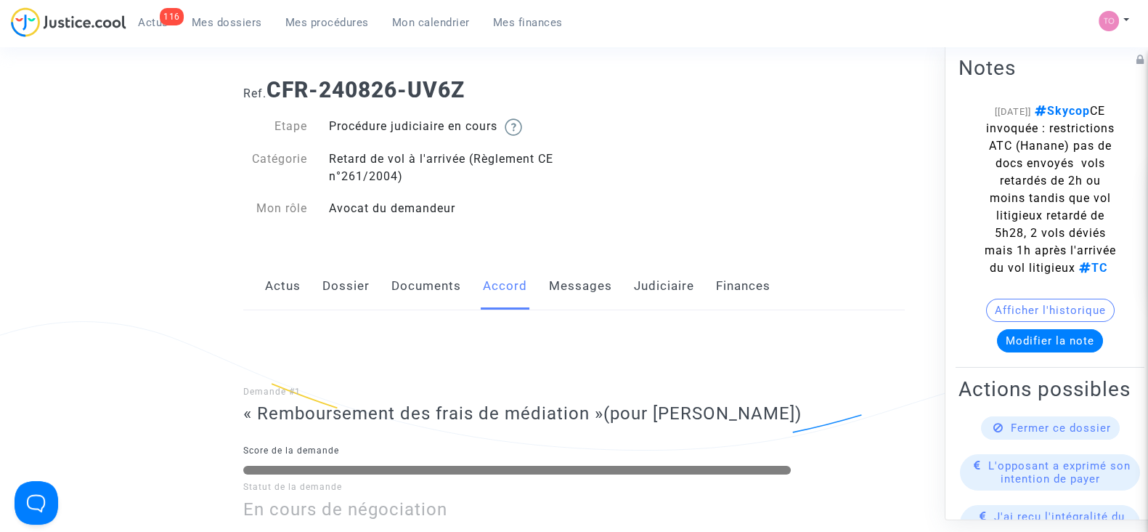
click at [641, 284] on link "Judiciaire" at bounding box center [664, 286] width 60 height 48
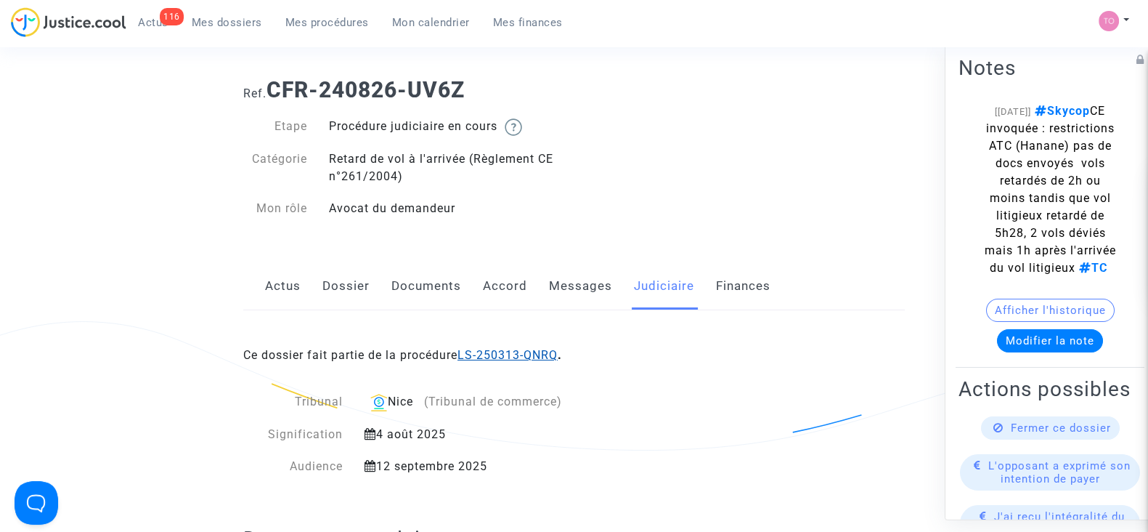
click at [517, 352] on link "LS-250313-QNRQ" at bounding box center [508, 355] width 100 height 14
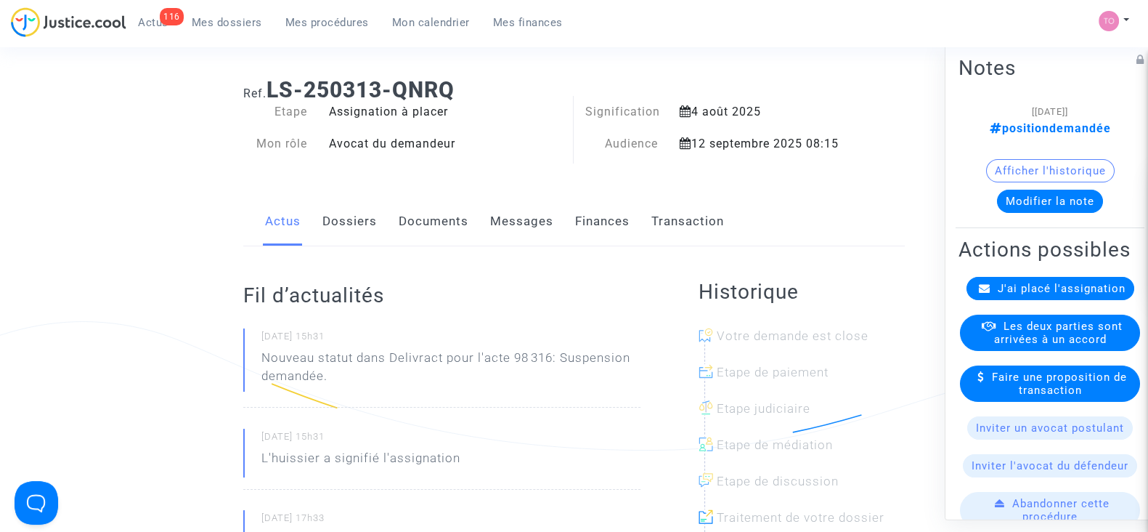
click at [588, 227] on link "Finances" at bounding box center [602, 222] width 54 height 48
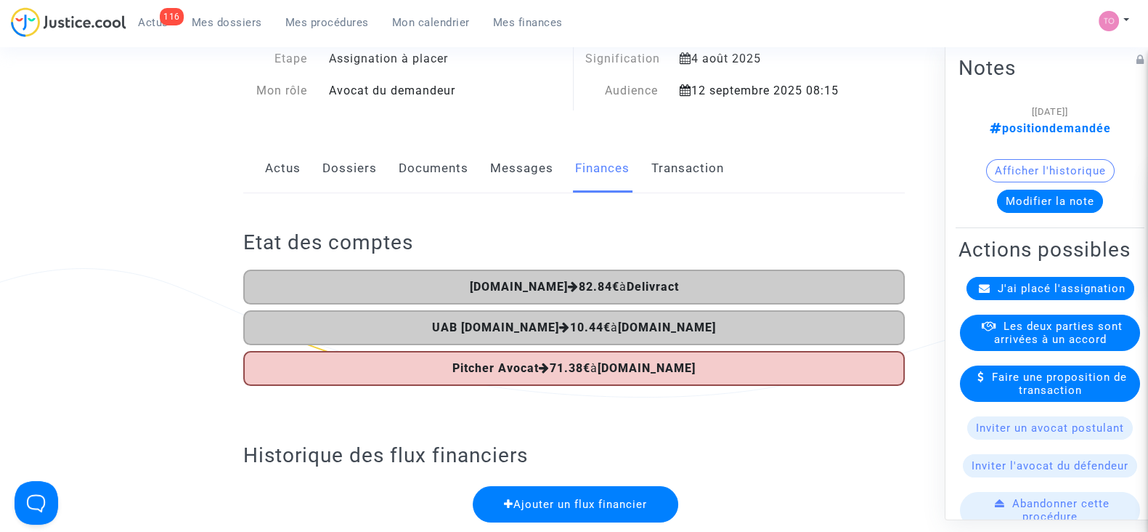
scroll to position [60, 0]
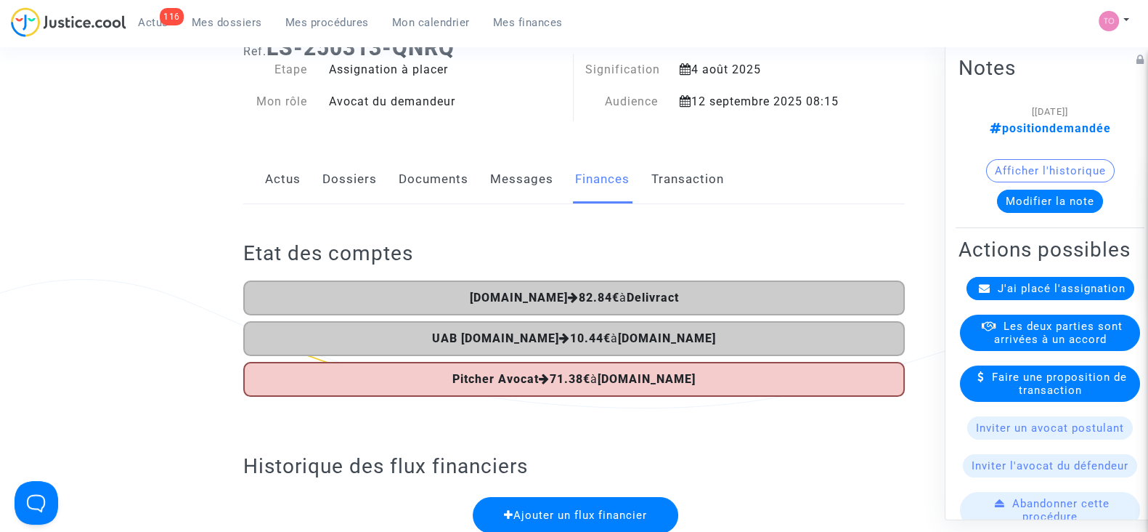
click at [338, 186] on link "Dossiers" at bounding box center [349, 179] width 54 height 48
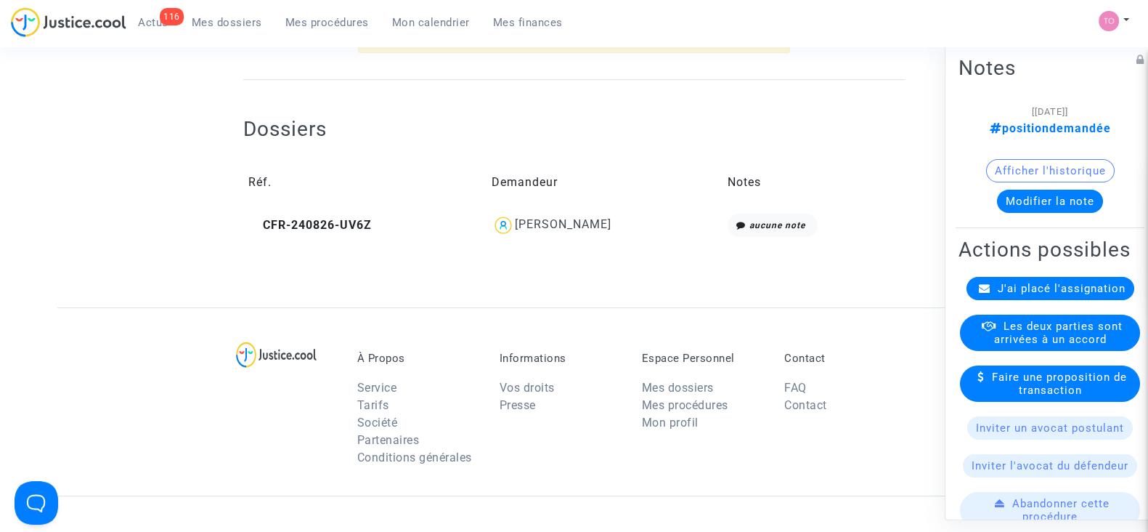
scroll to position [510, 0]
click at [589, 208] on span "Suzana Kordic" at bounding box center [563, 178] width 97 height 97
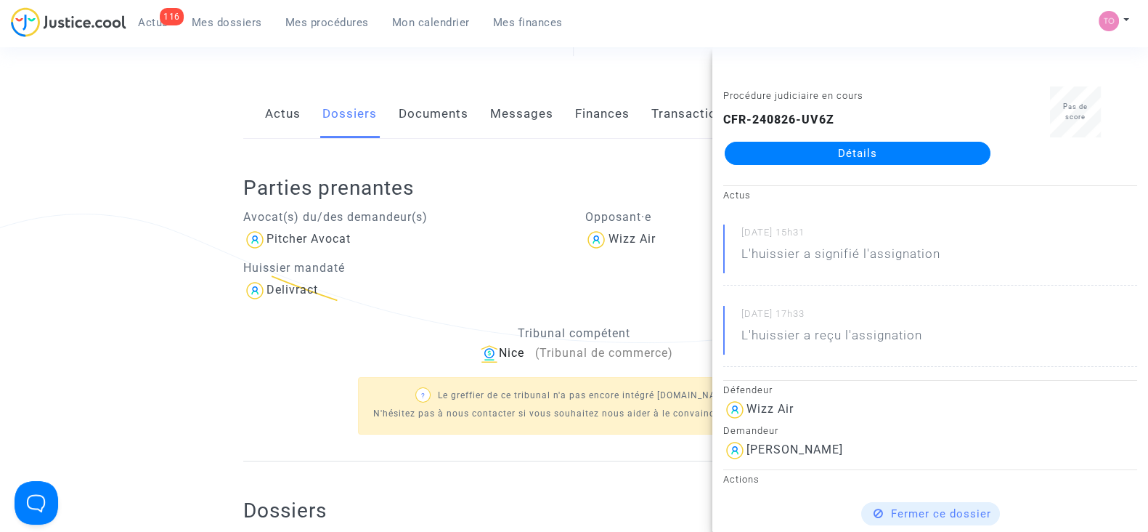
scroll to position [124, 0]
click at [146, 245] on ng-component "Ref. LS-250313-QNRQ Etape Assignation à placer Mon rôle Avocat du demandeur Sig…" at bounding box center [573, 324] width 1033 height 730
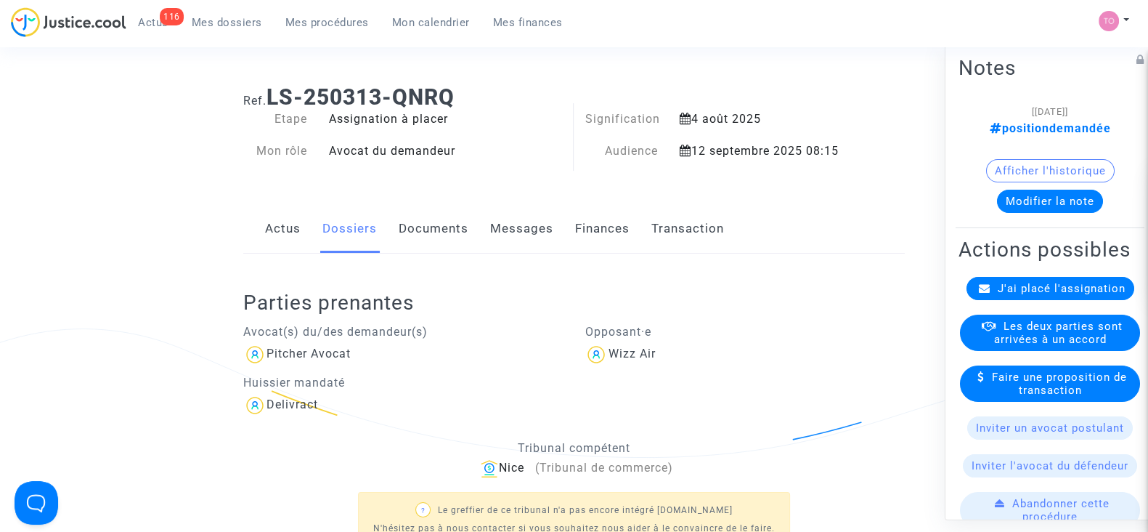
scroll to position [0, 0]
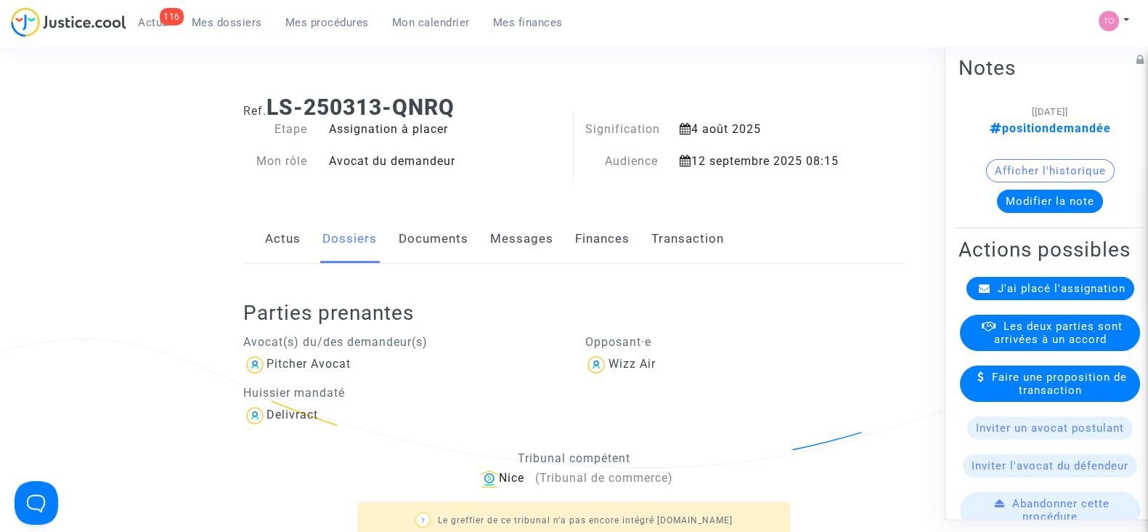
click at [609, 238] on link "Finances" at bounding box center [602, 239] width 54 height 48
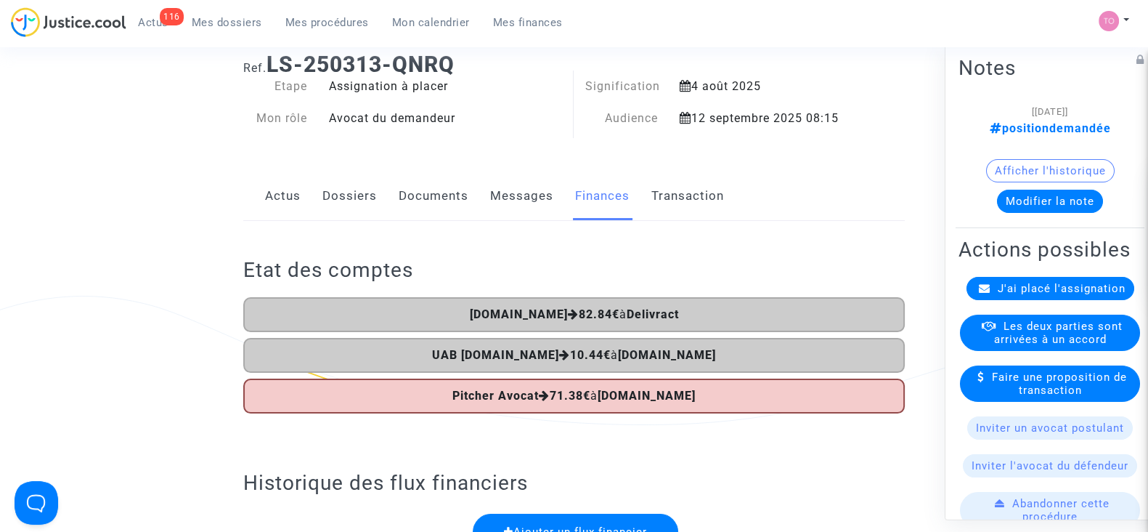
scroll to position [44, 0]
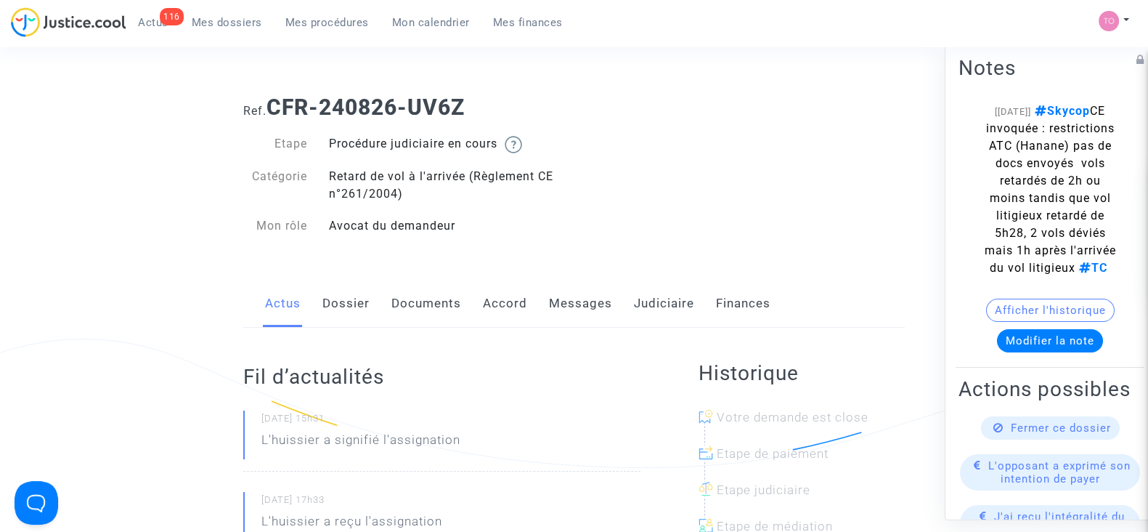
click at [523, 304] on link "Accord" at bounding box center [505, 304] width 44 height 48
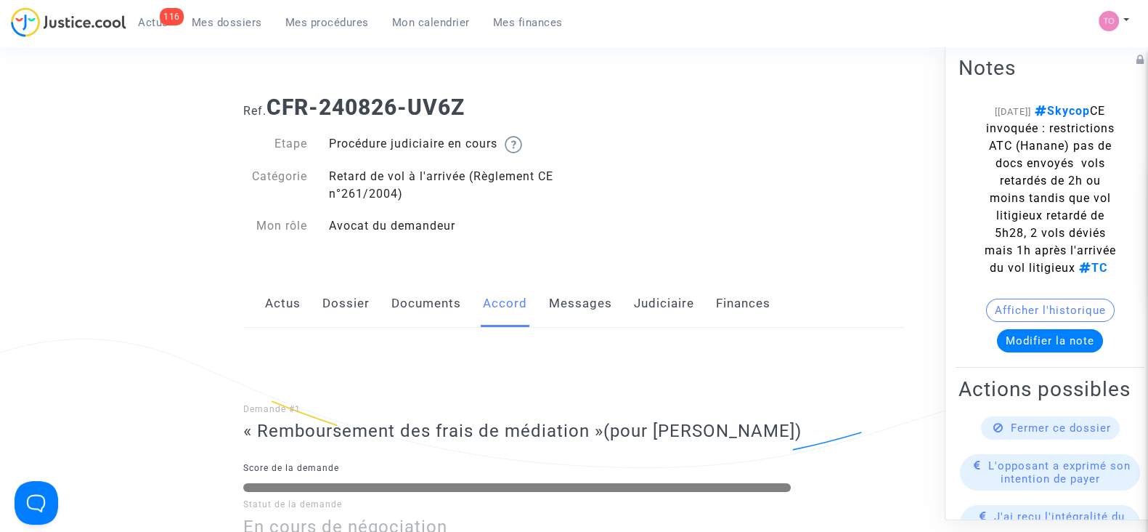
click at [338, 300] on link "Dossier" at bounding box center [345, 304] width 47 height 48
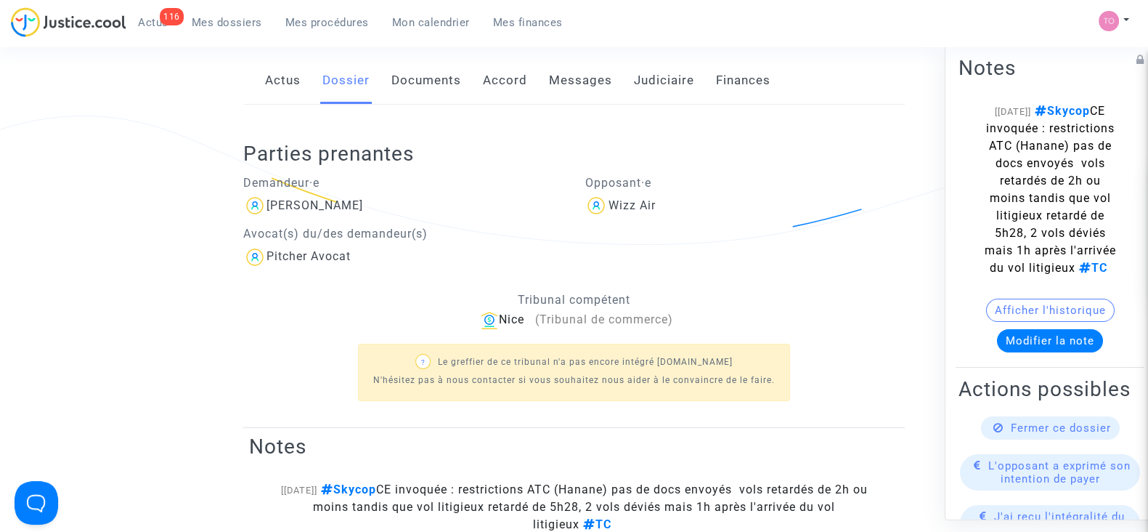
scroll to position [23, 0]
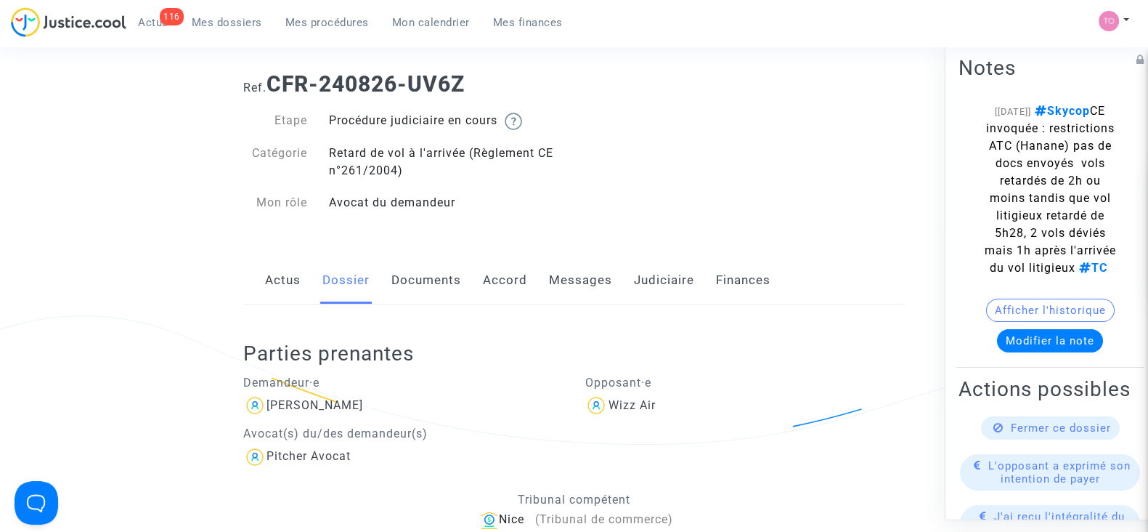
click at [433, 275] on link "Documents" at bounding box center [426, 280] width 70 height 48
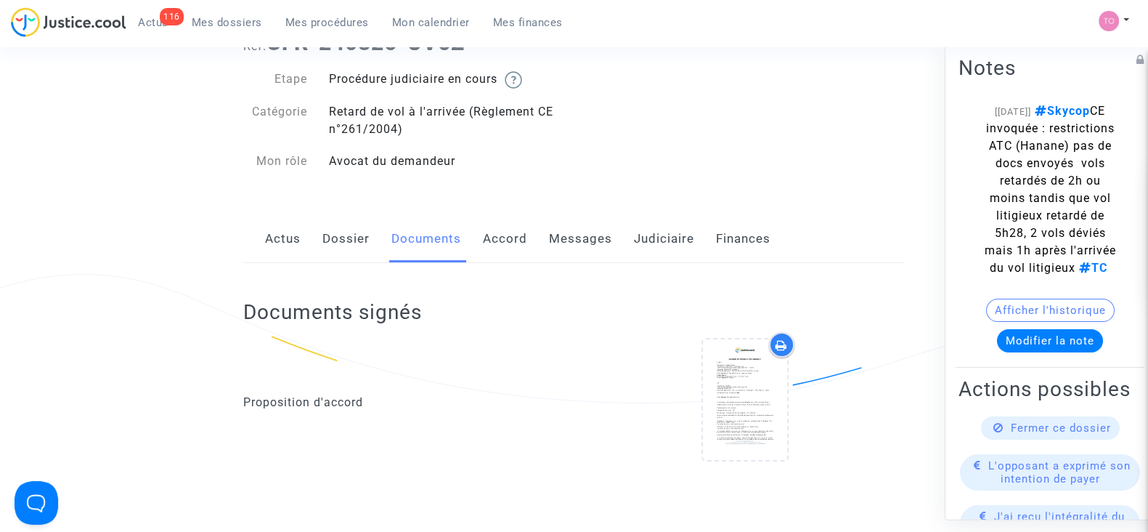
click at [491, 251] on link "Accord" at bounding box center [505, 239] width 44 height 48
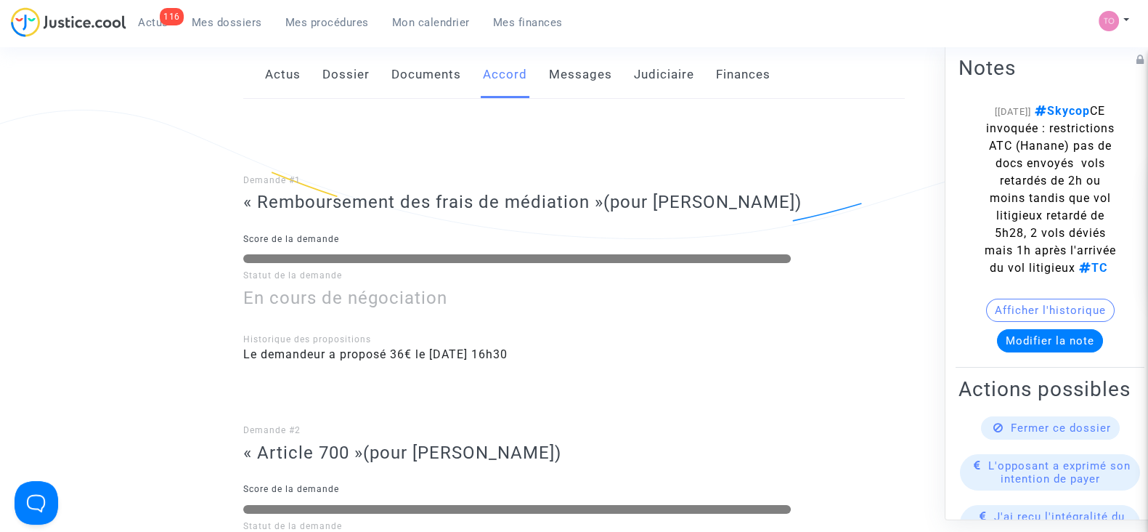
scroll to position [184, 0]
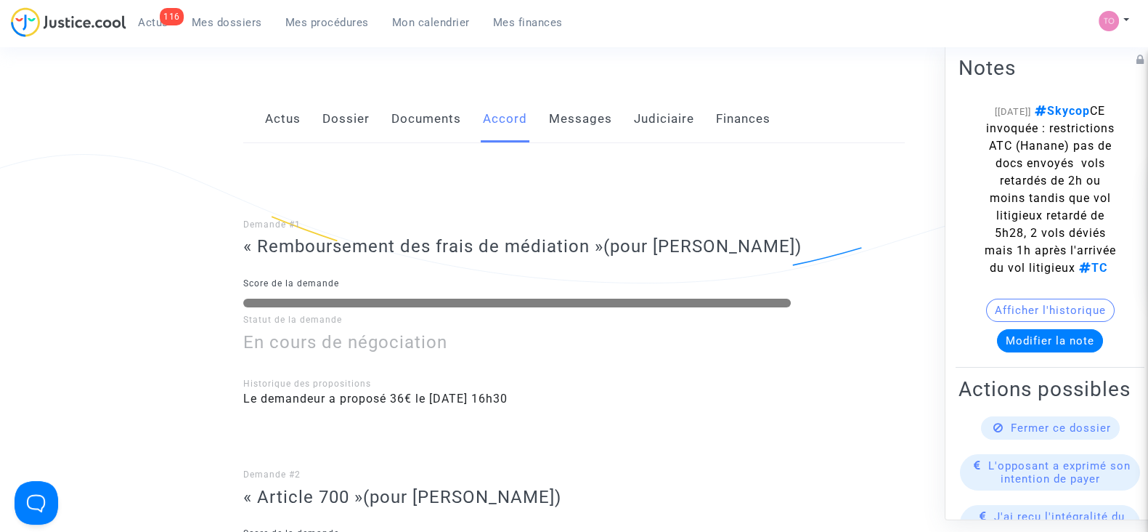
click at [626, 124] on div "Actus Dossier Documents Accord Messages Judiciaire Finances" at bounding box center [574, 119] width 662 height 49
click at [686, 124] on link "Judiciaire" at bounding box center [664, 119] width 60 height 48
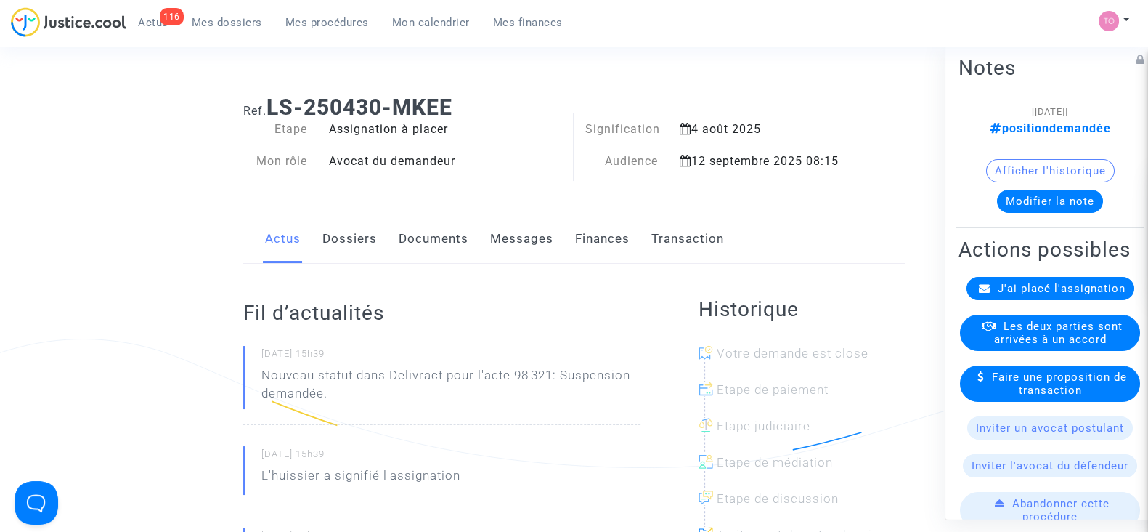
click at [589, 248] on link "Finances" at bounding box center [602, 239] width 54 height 48
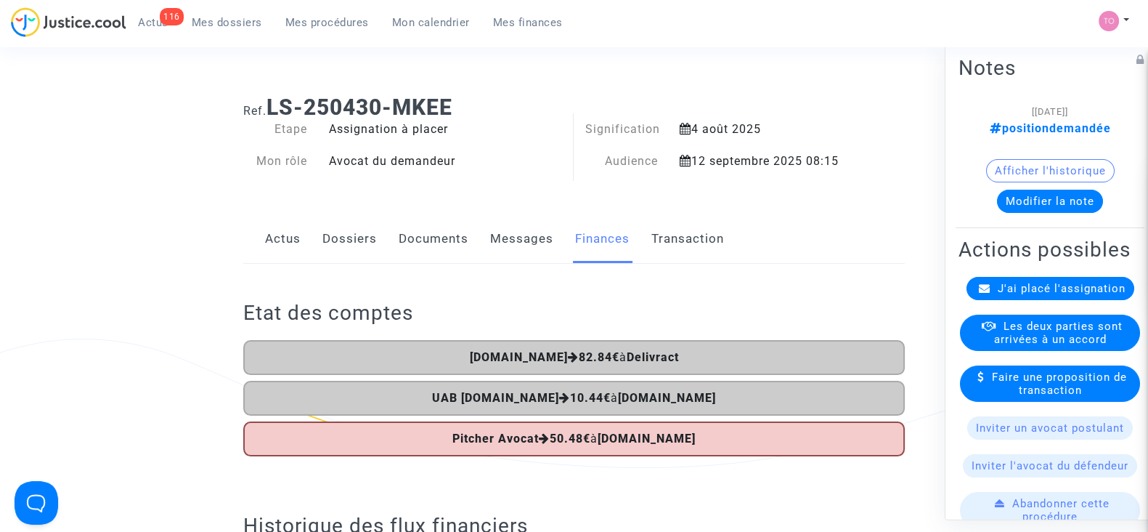
click at [264, 236] on div "Actus Dossiers Documents Messages Finances Transaction" at bounding box center [574, 239] width 662 height 49
click at [333, 244] on link "Dossiers" at bounding box center [349, 239] width 54 height 48
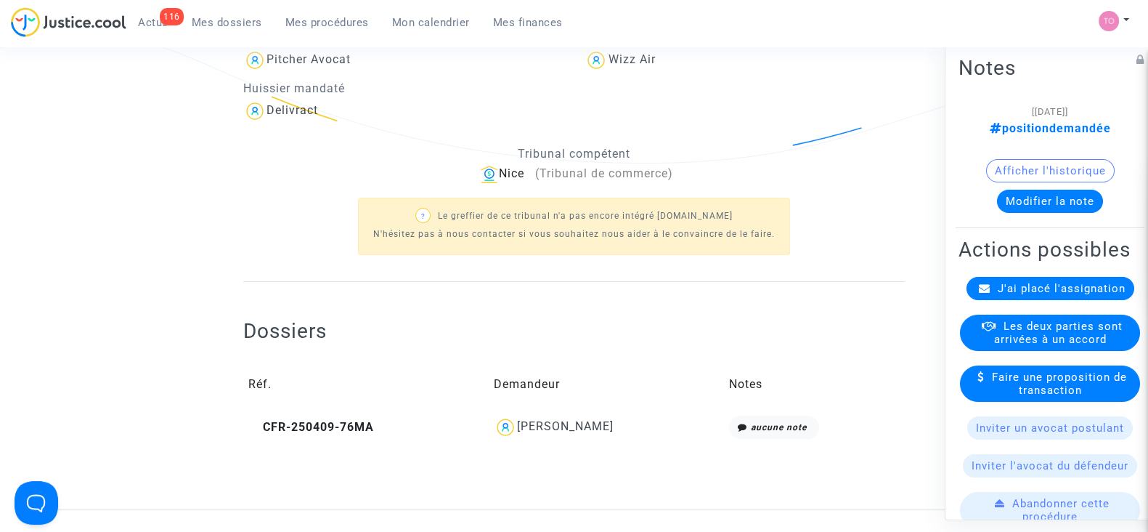
scroll to position [304, 0]
click at [547, 420] on div "[PERSON_NAME]" at bounding box center [565, 426] width 97 height 14
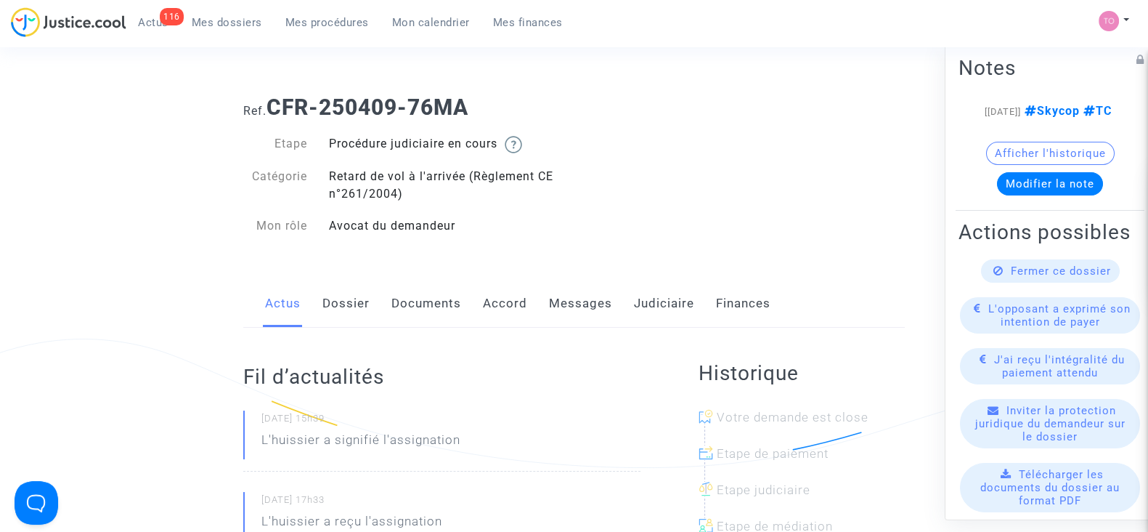
click at [496, 287] on link "Accord" at bounding box center [505, 304] width 44 height 48
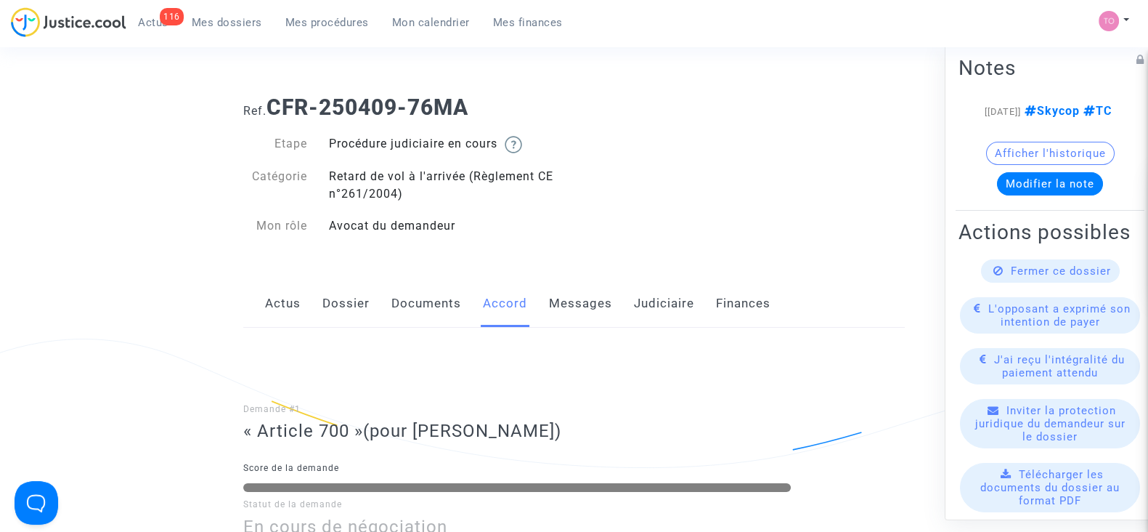
click at [336, 297] on link "Dossier" at bounding box center [345, 304] width 47 height 48
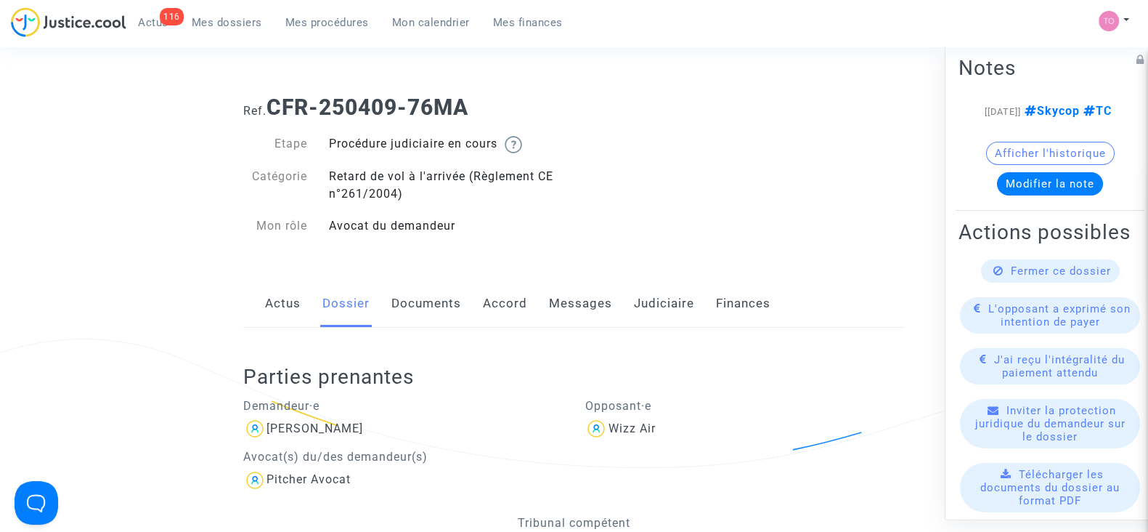
click at [497, 307] on link "Accord" at bounding box center [505, 304] width 44 height 48
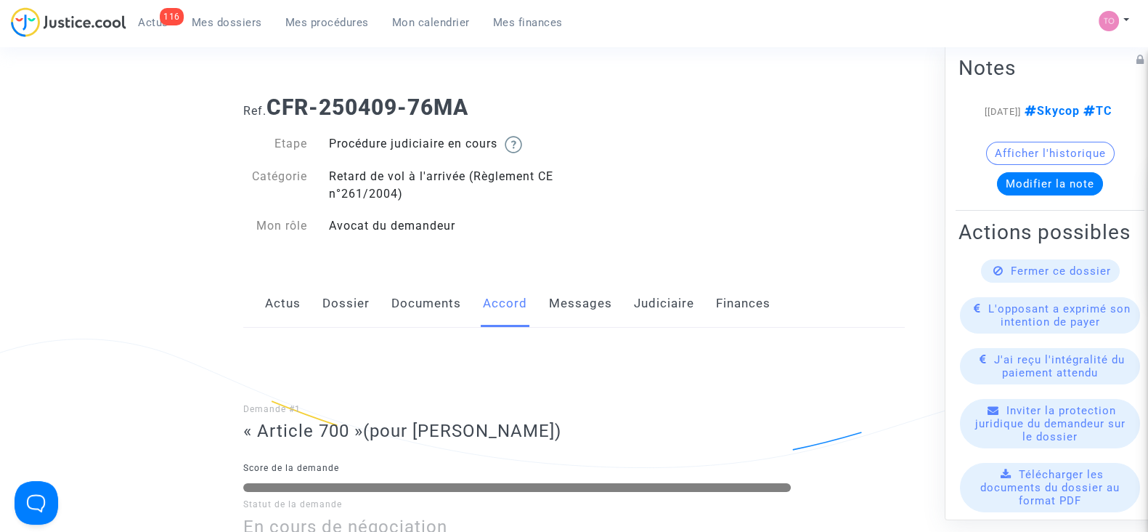
click at [656, 325] on link "Judiciaire" at bounding box center [664, 304] width 60 height 48
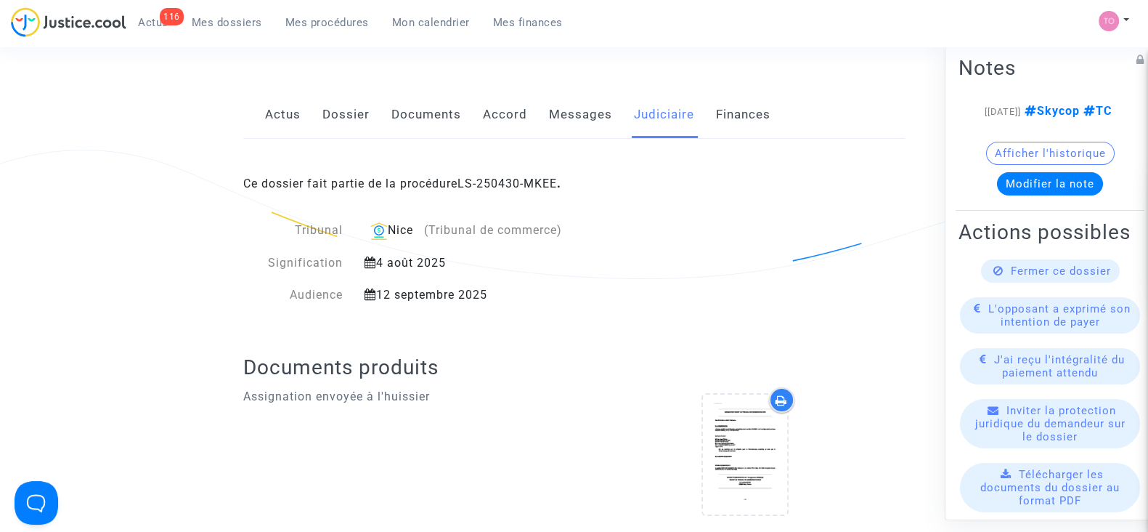
scroll to position [190, 0]
click at [497, 179] on link "LS-250430-MKEE" at bounding box center [507, 183] width 99 height 14
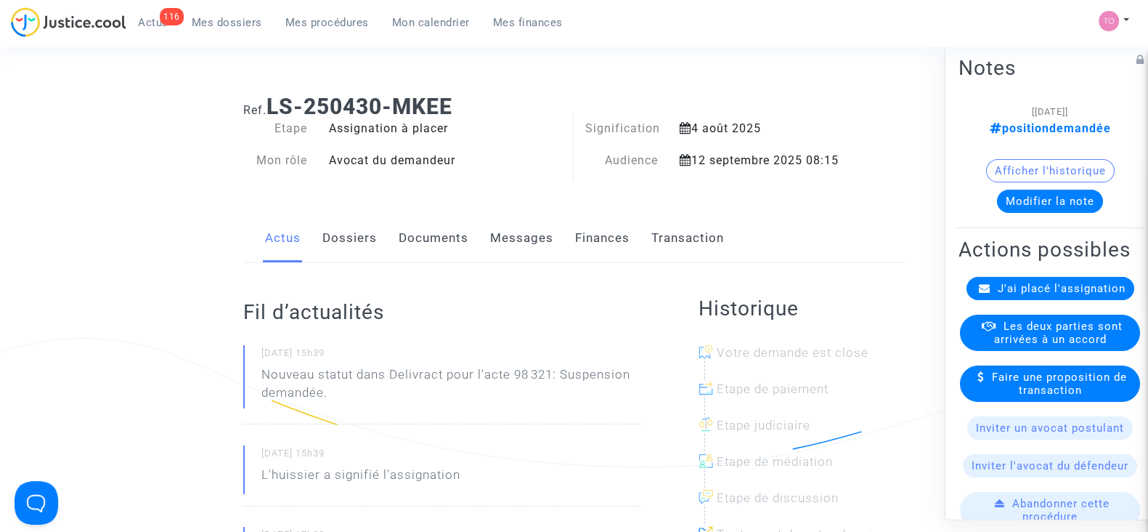
click at [590, 227] on link "Finances" at bounding box center [602, 238] width 54 height 48
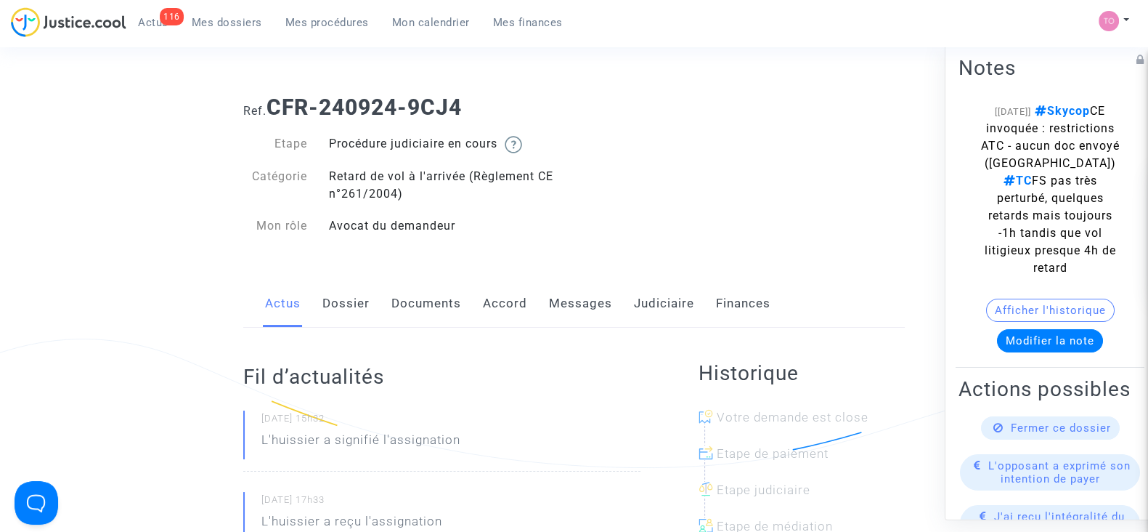
drag, startPoint x: 0, startPoint y: 0, endPoint x: 501, endPoint y: 313, distance: 590.8
click at [501, 313] on link "Accord" at bounding box center [505, 304] width 44 height 48
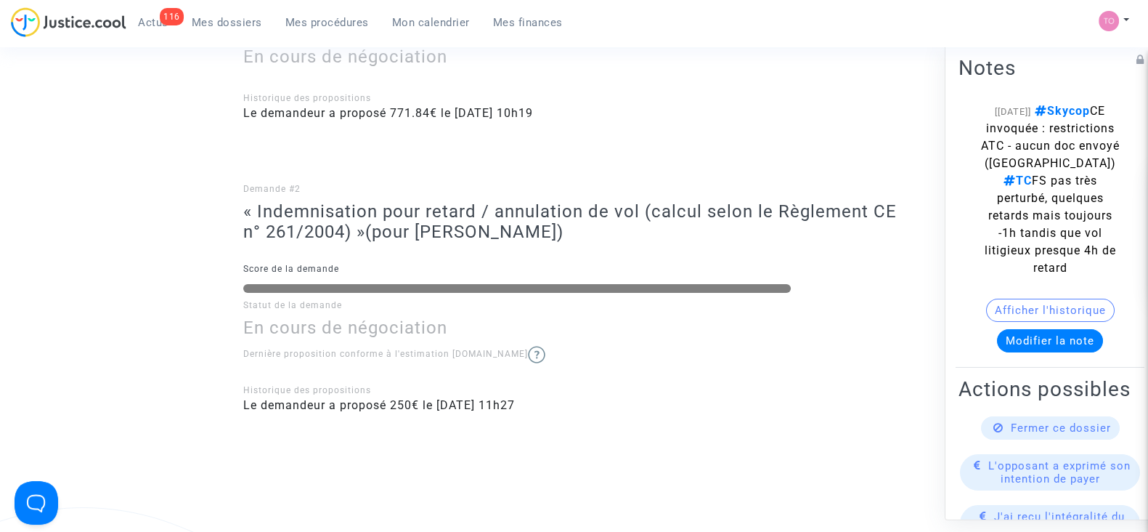
scroll to position [473, 0]
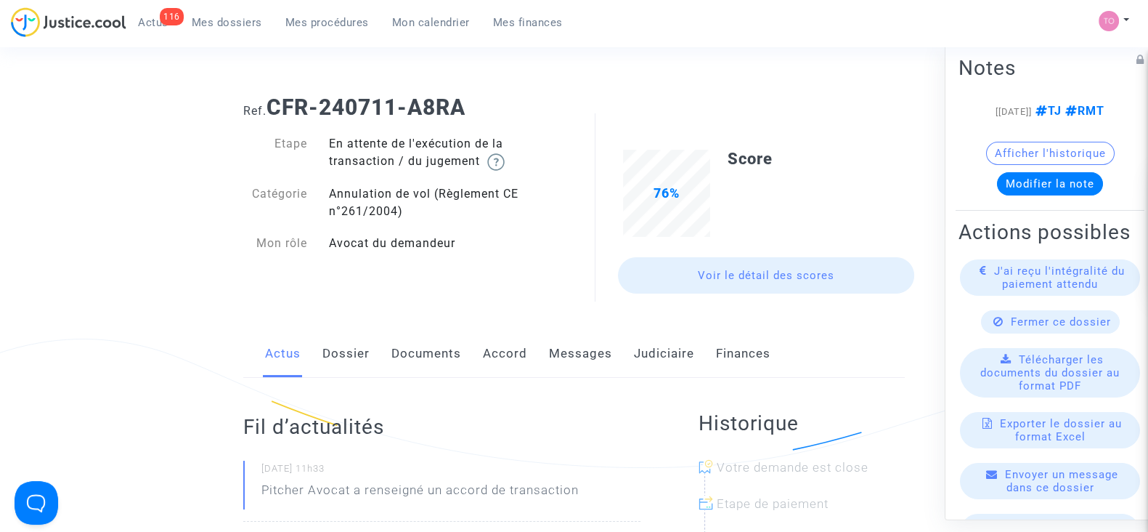
click at [630, 360] on div "Actus Dossier Documents Accord Messages Judiciaire Finances" at bounding box center [574, 354] width 662 height 49
click at [634, 359] on link "Judiciaire" at bounding box center [664, 354] width 60 height 48
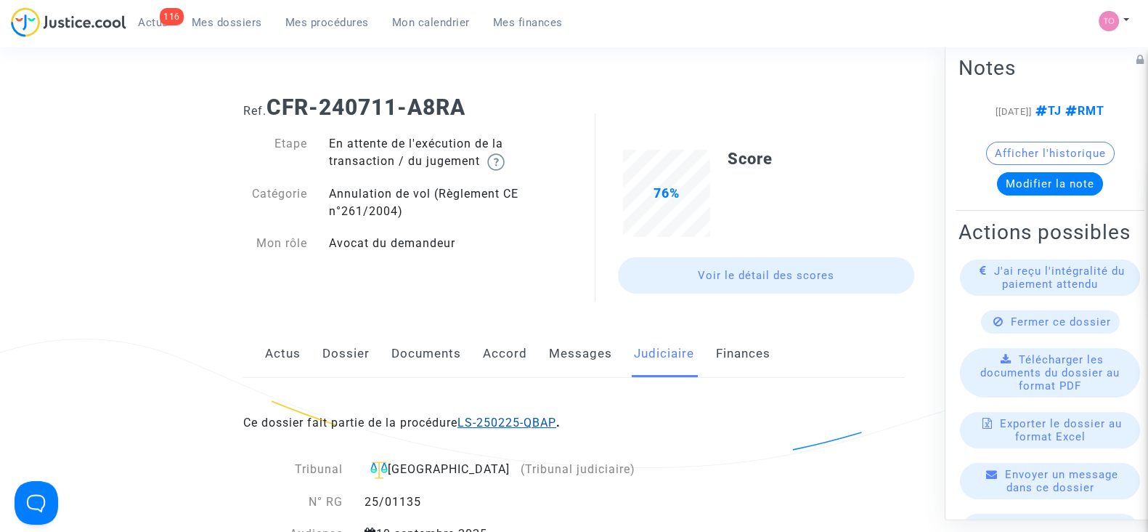
click at [502, 423] on link "LS-250225-QBAP" at bounding box center [507, 422] width 99 height 14
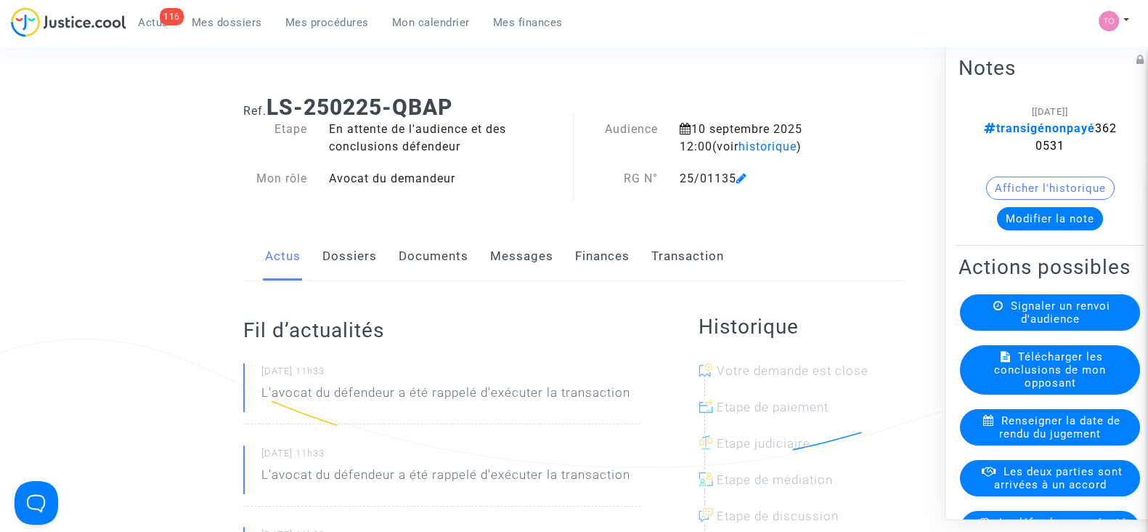
click at [1044, 215] on button "Modifier la note" at bounding box center [1050, 218] width 106 height 23
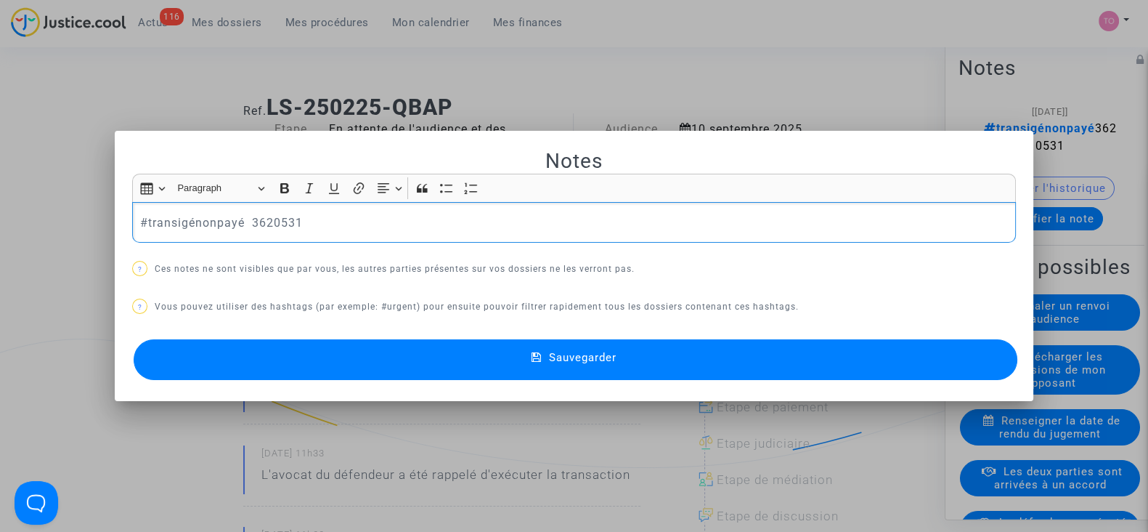
click at [801, 31] on div at bounding box center [574, 266] width 1148 height 532
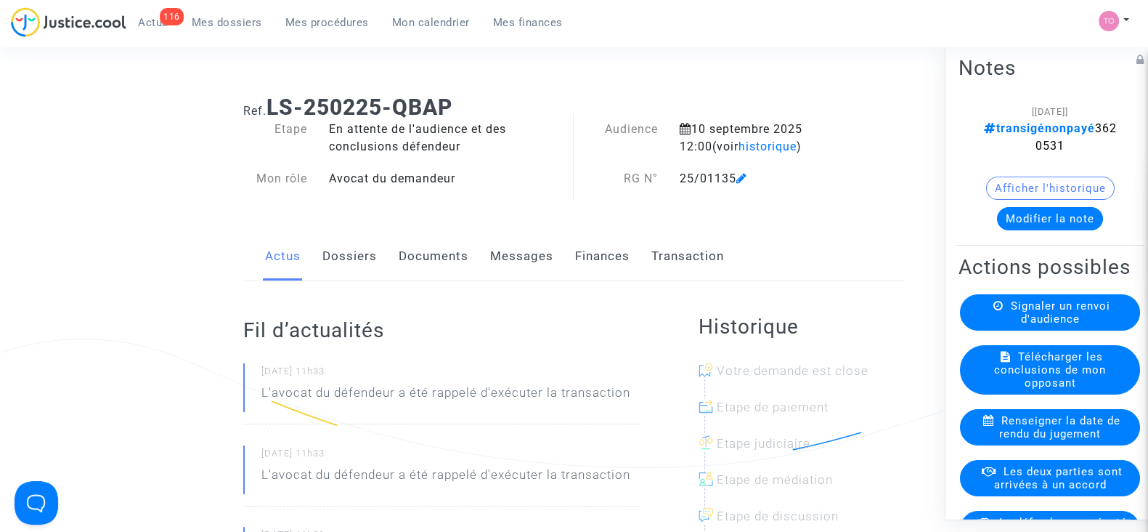
click at [213, 16] on span "Mes dossiers" at bounding box center [227, 22] width 70 height 13
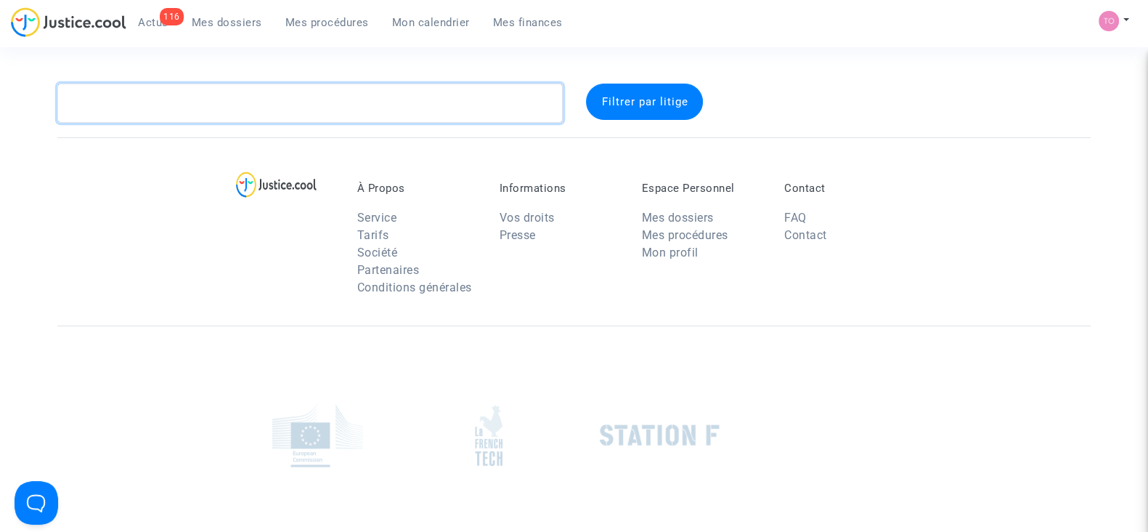
click at [249, 99] on textarea at bounding box center [309, 103] width 505 height 39
paste textarea "YAZANEL"
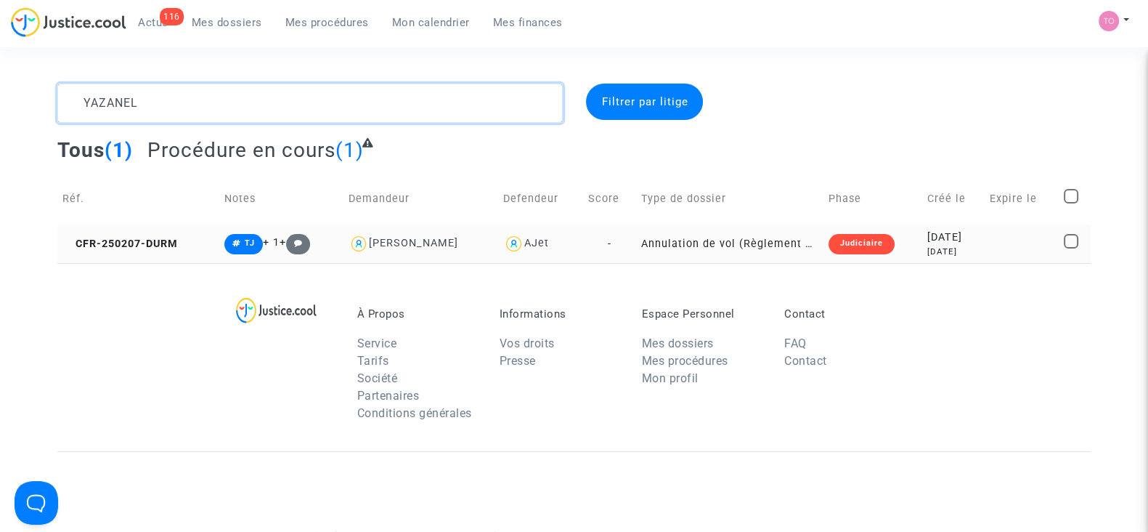
type textarea "YAZANEL"
click at [975, 245] on div "[DATE]" at bounding box center [953, 251] width 52 height 12
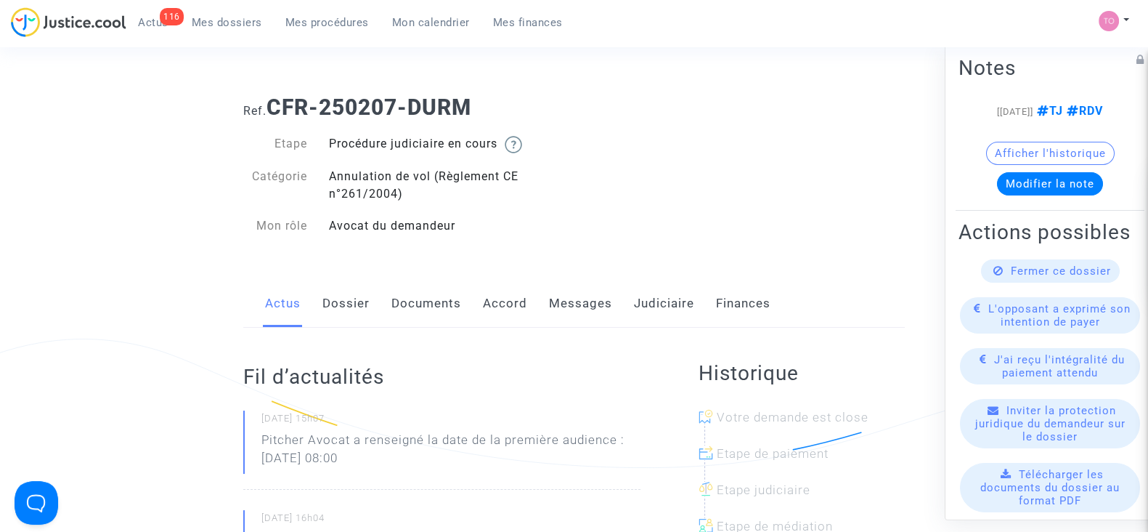
click at [651, 312] on link "Judiciaire" at bounding box center [664, 304] width 60 height 48
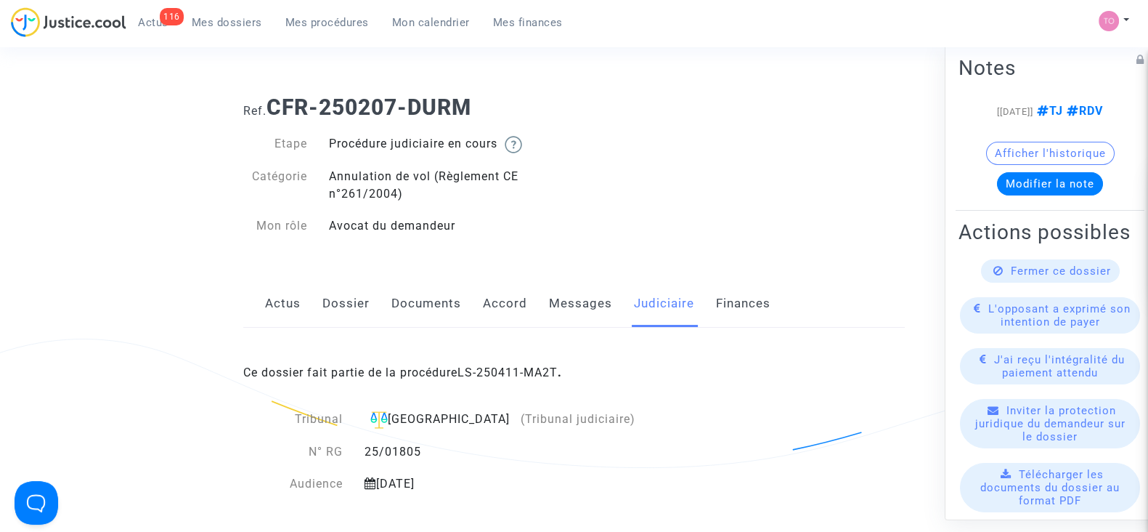
click at [556, 297] on link "Messages" at bounding box center [580, 304] width 63 height 48
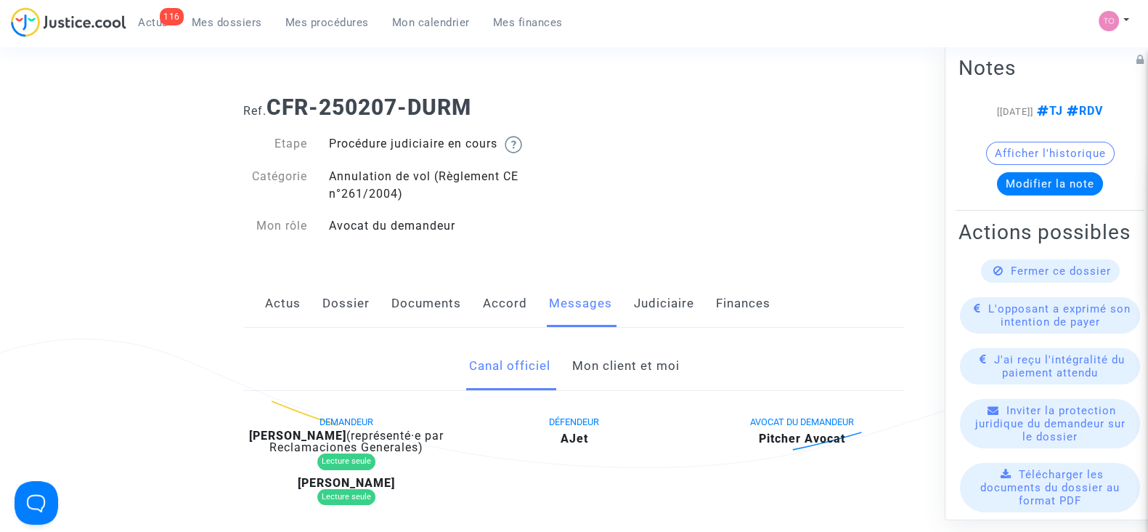
click at [577, 361] on link "Mon client et moi" at bounding box center [625, 366] width 107 height 48
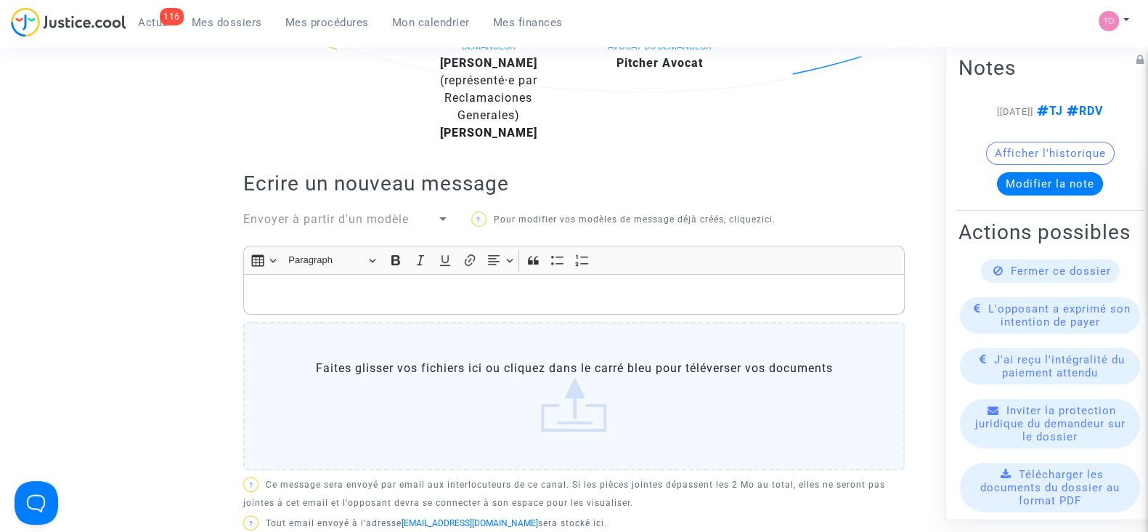
scroll to position [414, 0]
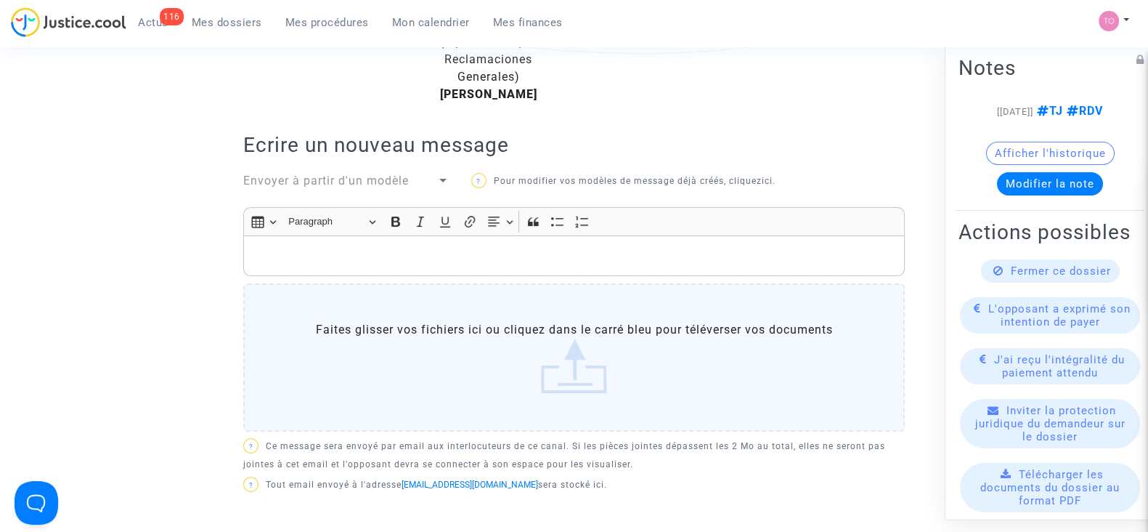
click at [349, 256] on p "Rich Text Editor, main" at bounding box center [574, 256] width 646 height 18
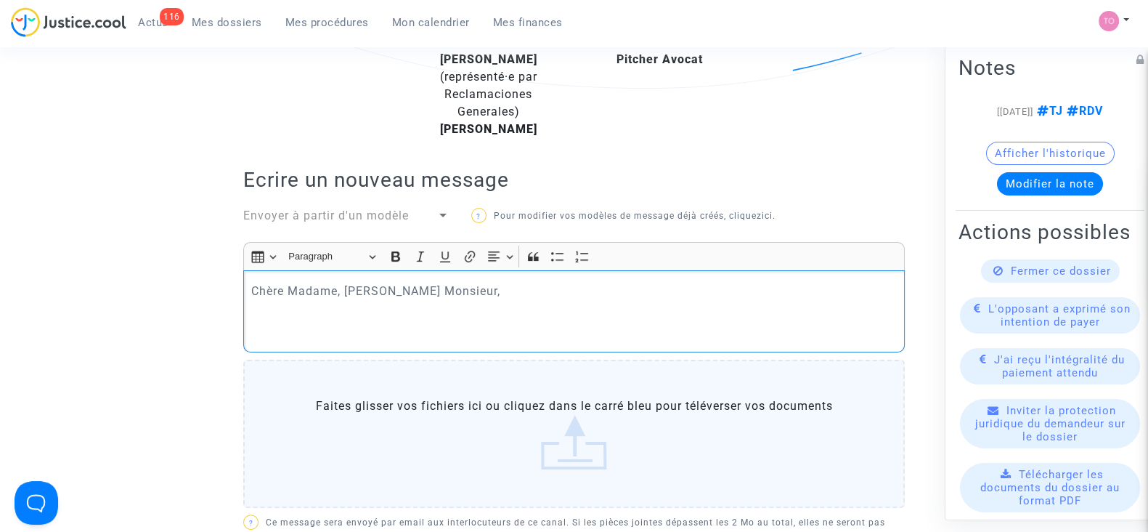
scroll to position [381, 0]
drag, startPoint x: 349, startPoint y: 256, endPoint x: 301, endPoint y: 317, distance: 78.2
click at [301, 317] on div "Chère Madame, Cher Monsieur," at bounding box center [574, 308] width 662 height 81
click at [296, 320] on p "Rich Text Editor, main" at bounding box center [574, 329] width 646 height 18
click at [760, 336] on p "La compagnie informe avoir contacté le passager plus de 2 semaine avant l'annul…" at bounding box center [574, 329] width 646 height 18
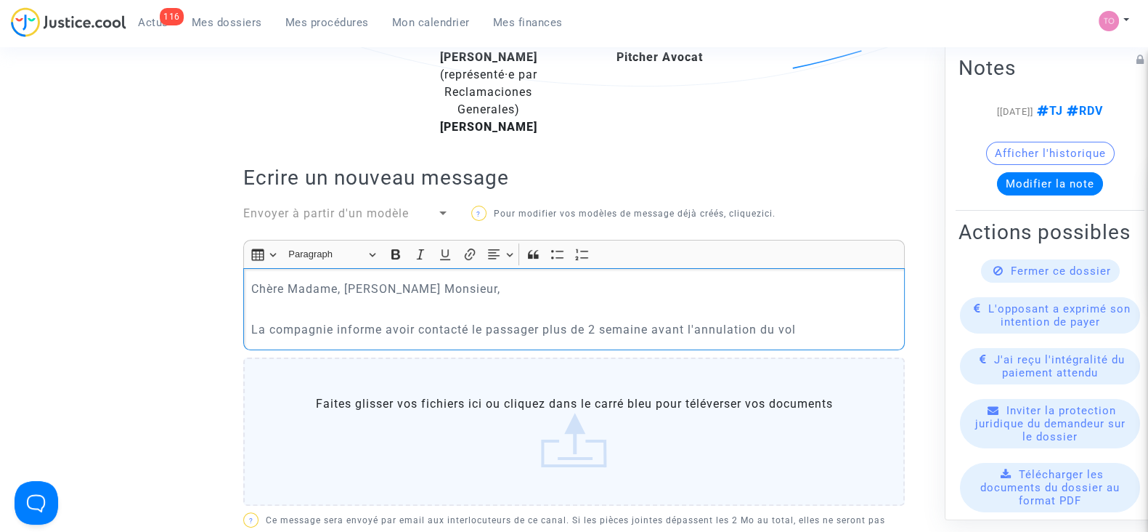
click at [807, 330] on p "La compagnie informe avoir contacté le passager plus de 2 semaine avant l'annul…" at bounding box center [574, 329] width 646 height 18
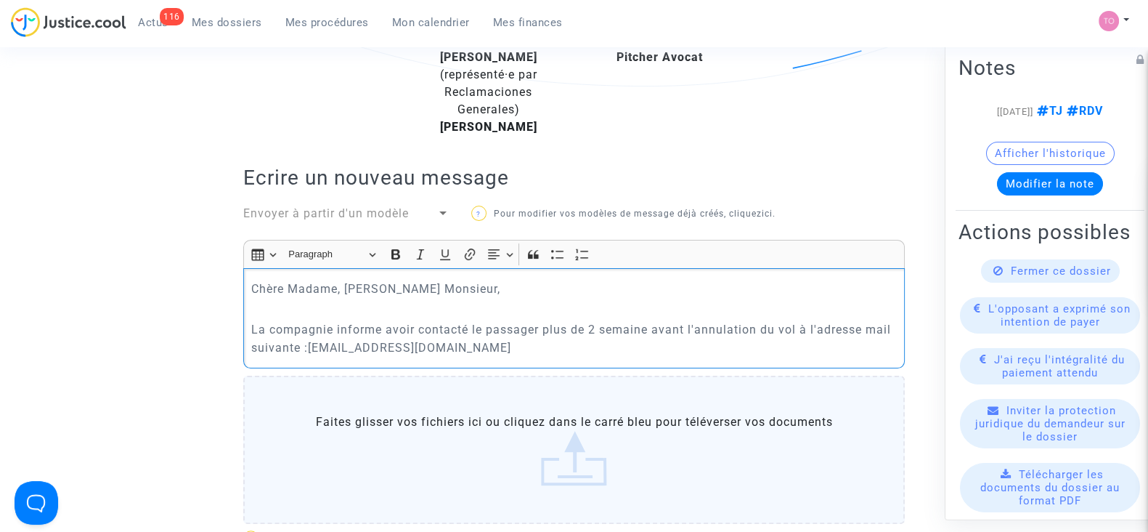
click at [807, 330] on p "La compagnie informe avoir contacté le passager plus de 2 semaine avant l'annul…" at bounding box center [574, 338] width 646 height 36
click at [649, 328] on p "La compagnie informe avoir contacté le passager plus de 2 semaine avant l'annul…" at bounding box center [574, 338] width 646 height 36
click at [693, 328] on p "La compagnie informe avoir contacté le passager plus de 2 semaines avant l'annu…" at bounding box center [574, 338] width 646 height 36
drag, startPoint x: 352, startPoint y: 333, endPoint x: 527, endPoint y: 333, distance: 174.3
click at [527, 333] on p "La compagnie informe avoir contacté le passager plus de 2 semaines avant l'annu…" at bounding box center [574, 338] width 646 height 36
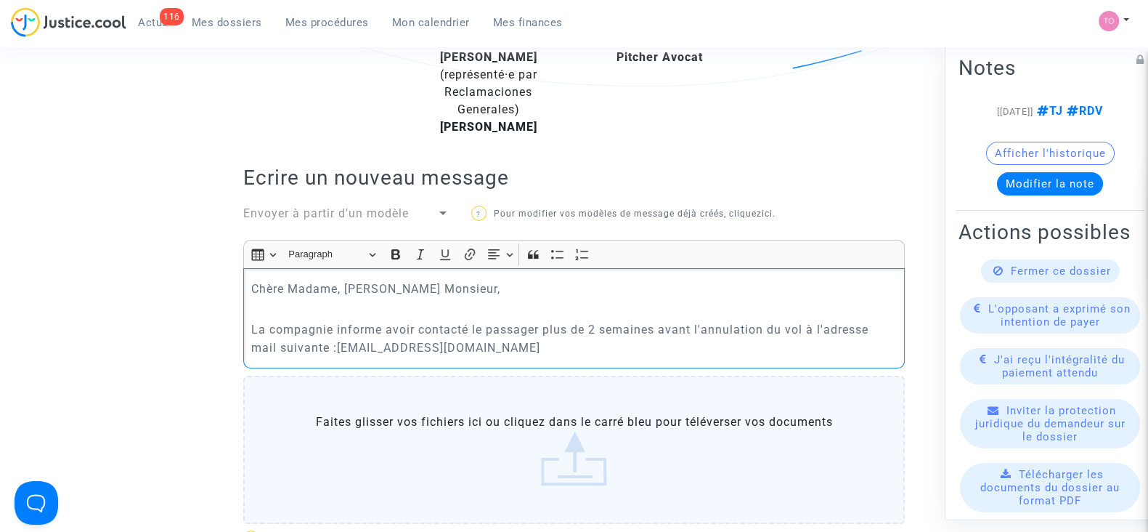
click at [545, 333] on p "La compagnie informe avoir contacté le passager plus de 2 semaines avant l'annu…" at bounding box center [574, 338] width 646 height 36
drag, startPoint x: 667, startPoint y: 326, endPoint x: 798, endPoint y: 329, distance: 130.8
click at [798, 329] on p "La compagnie informe avoir contacté le passager plus de 2 semaines avant l'annu…" at bounding box center [574, 338] width 646 height 36
click at [538, 325] on p "La compagnie informe avoir contacté le passager plus de 2 semaines à l'adresse …" at bounding box center [574, 338] width 646 height 36
click at [835, 328] on p "La compagnie informe avoir contacté le passager concernant l'annulation du vol …" at bounding box center [574, 338] width 646 height 36
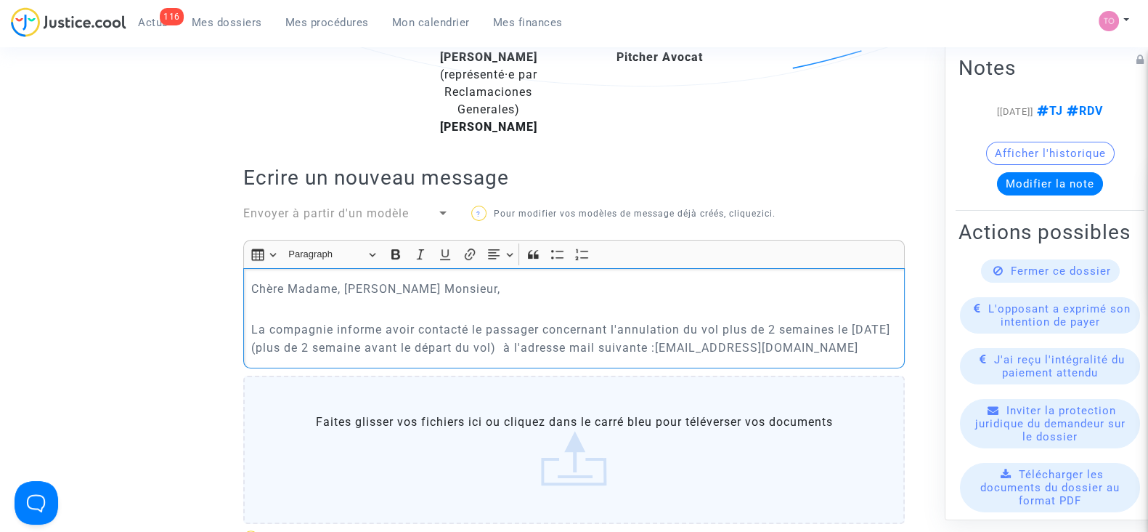
click at [568, 343] on p "La compagnie informe avoir contacté le passager concernant l'annulation du vol …" at bounding box center [574, 338] width 646 height 36
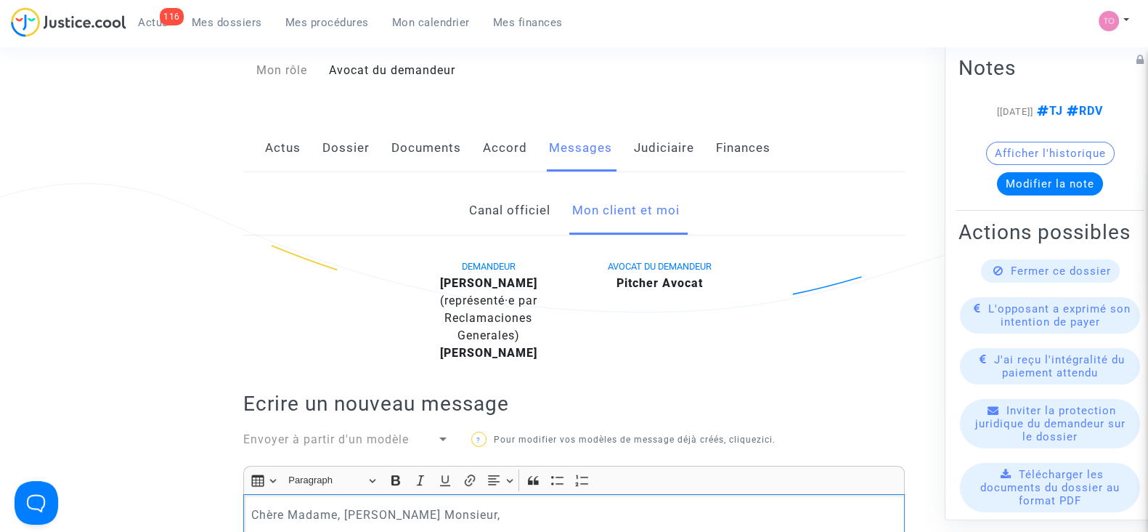
scroll to position [492, 0]
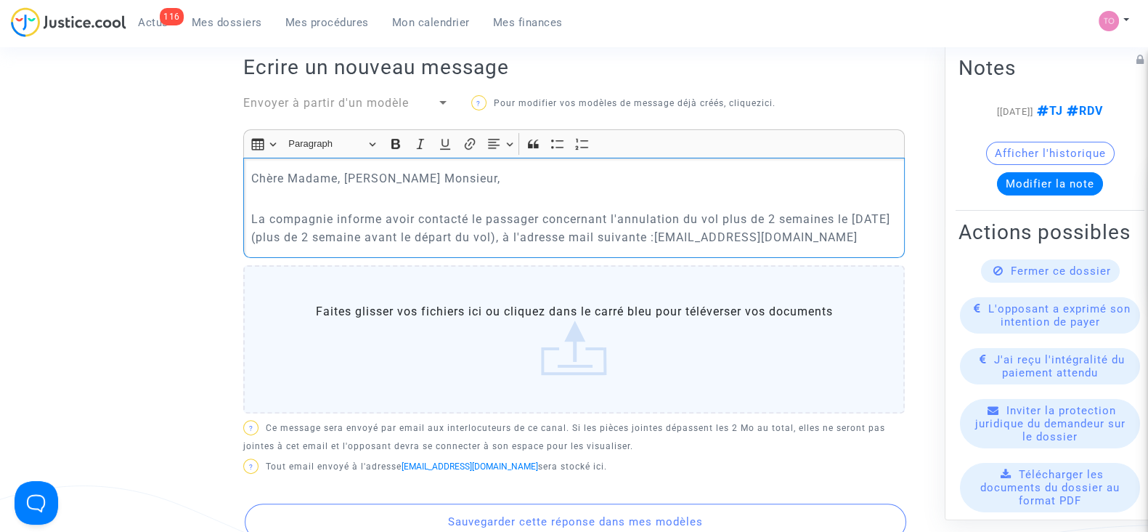
click at [884, 235] on p "La compagnie informe avoir contacté le passager concernant l'annulation du vol …" at bounding box center [574, 228] width 646 height 36
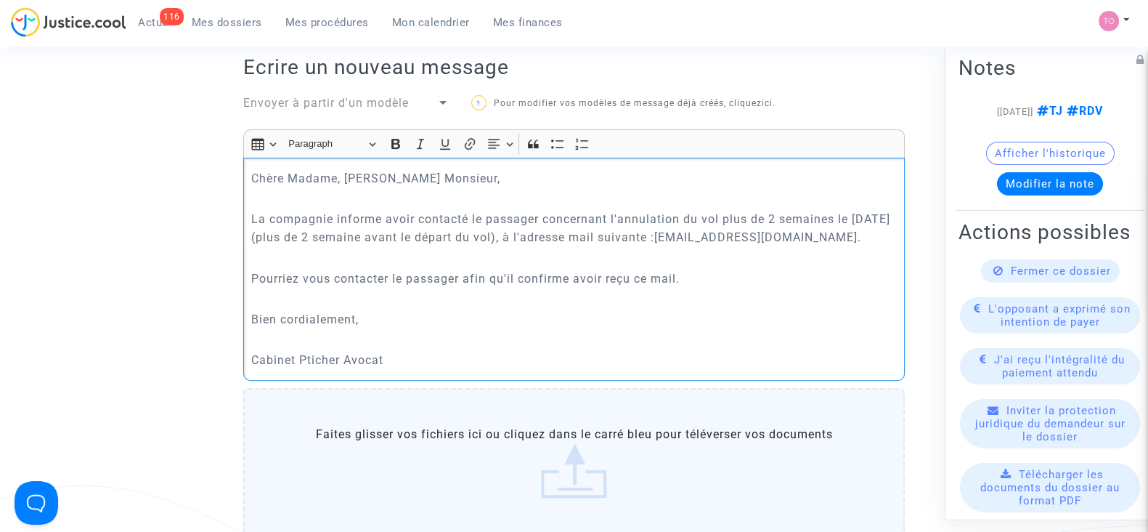
click at [317, 359] on p "Cabinet Pticher Avocat" at bounding box center [574, 360] width 646 height 18
click at [415, 356] on p "Cabinet Pitcher Avocat" at bounding box center [574, 360] width 646 height 18
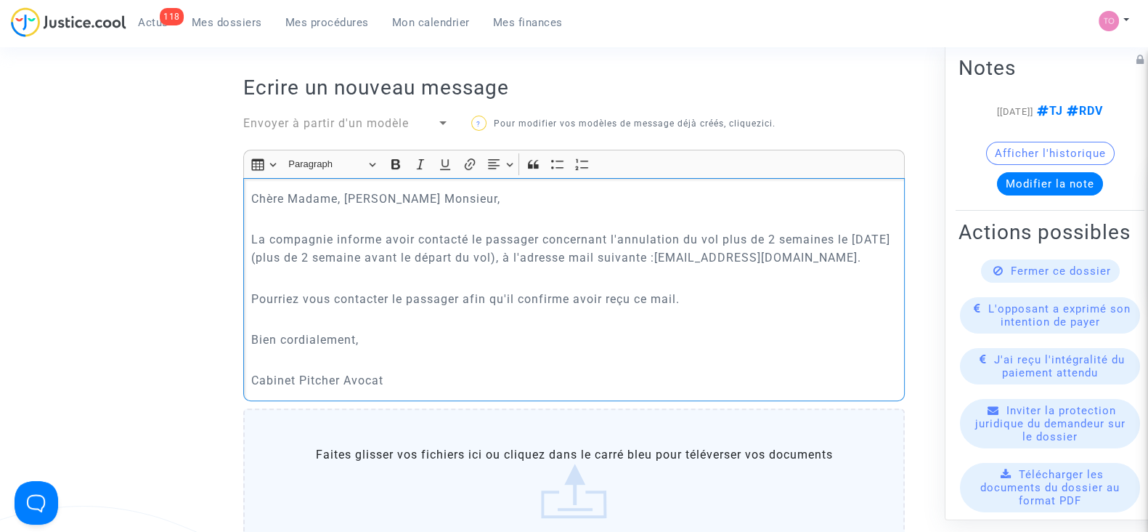
scroll to position [470, 0]
click at [614, 235] on p "La compagnie informe avoir contacté le passager concernant l'annulation du vol …" at bounding box center [574, 250] width 646 height 36
drag, startPoint x: 593, startPoint y: 235, endPoint x: 828, endPoint y: 237, distance: 235.3
click at [828, 237] on p "La compagnie informe avoir contacté le passager concernant l'annulation du vol …" at bounding box center [574, 250] width 646 height 36
click at [832, 241] on p "La compagnie informe avoir contacté le passager concernant l'annulation du vol …" at bounding box center [574, 250] width 646 height 36
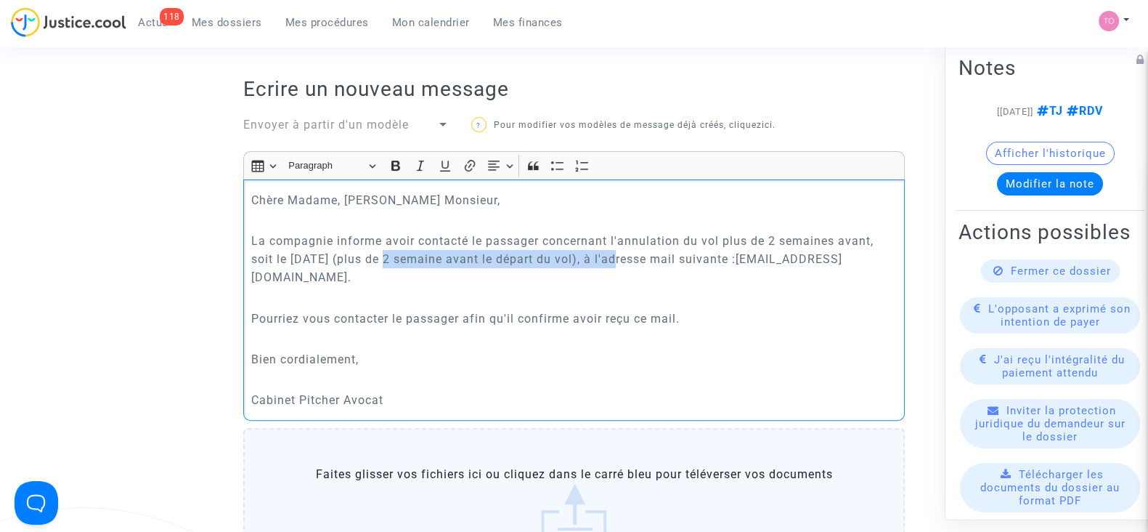
drag, startPoint x: 620, startPoint y: 256, endPoint x: 379, endPoint y: 256, distance: 241.1
click at [379, 256] on p "La compagnie informe avoir contacté le passager concernant l'annulation du vol …" at bounding box center [574, 259] width 646 height 54
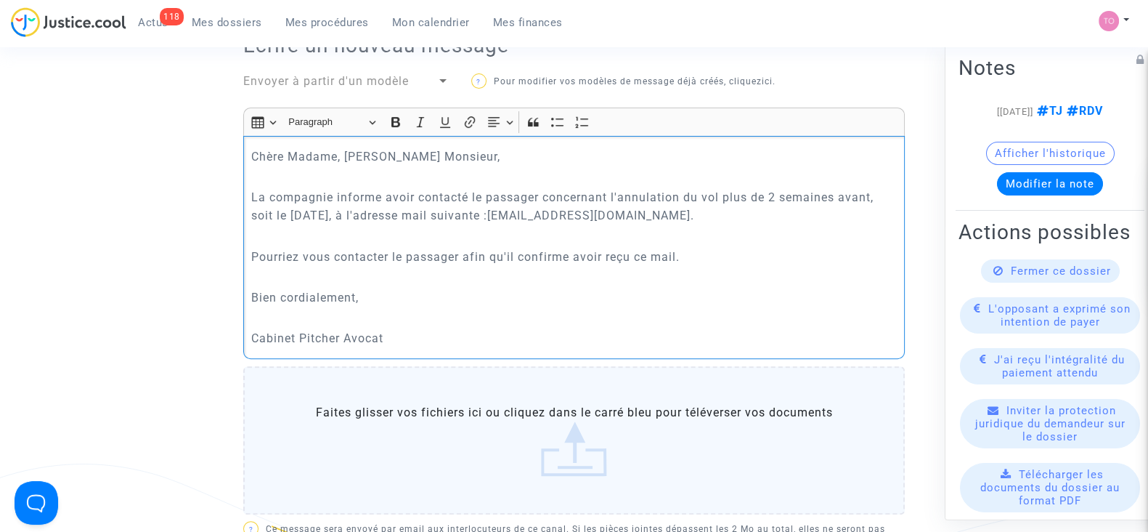
scroll to position [515, 0]
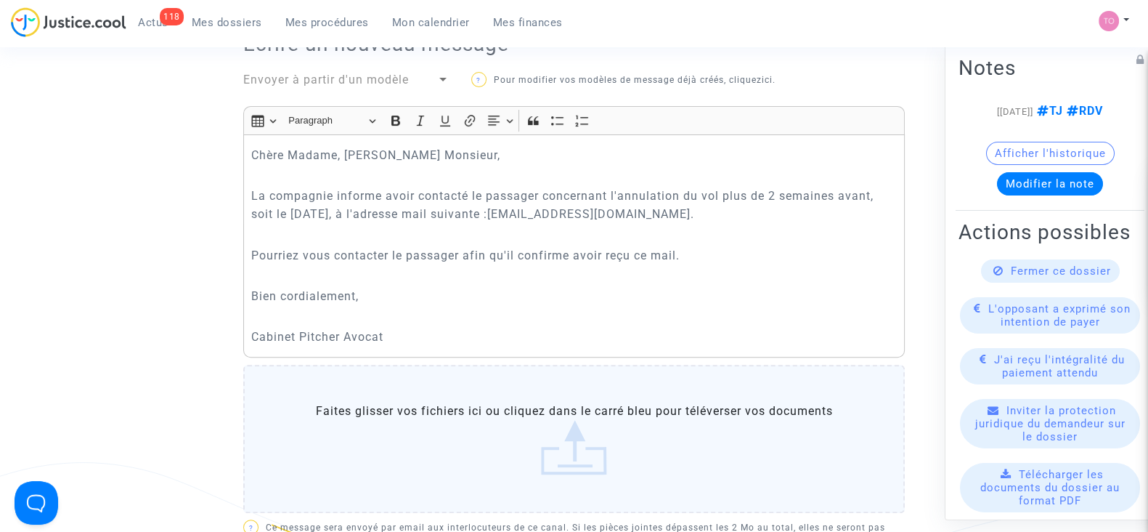
click at [998, 165] on button "Afficher l'historique" at bounding box center [1050, 153] width 129 height 23
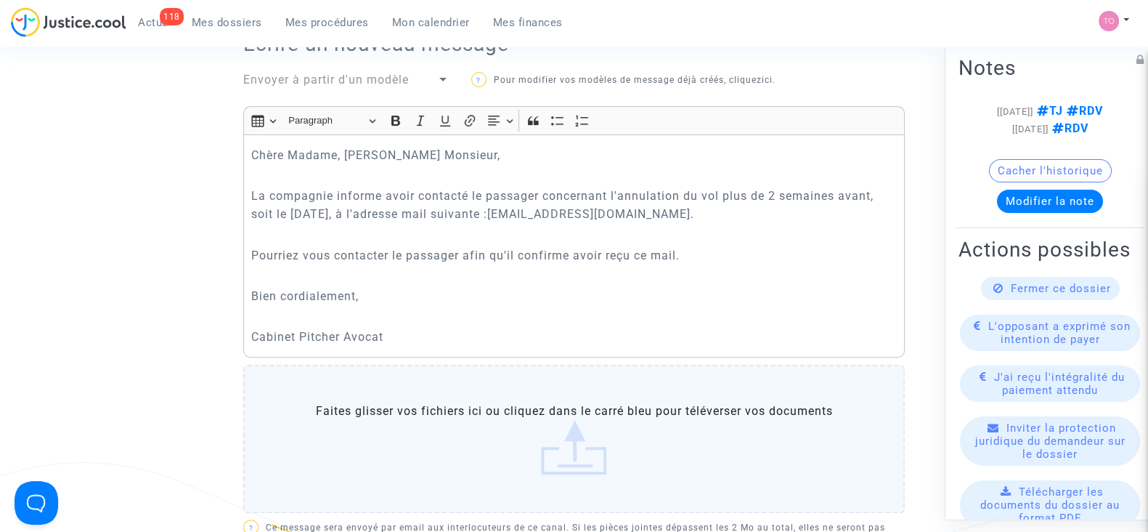
scroll to position [909, 0]
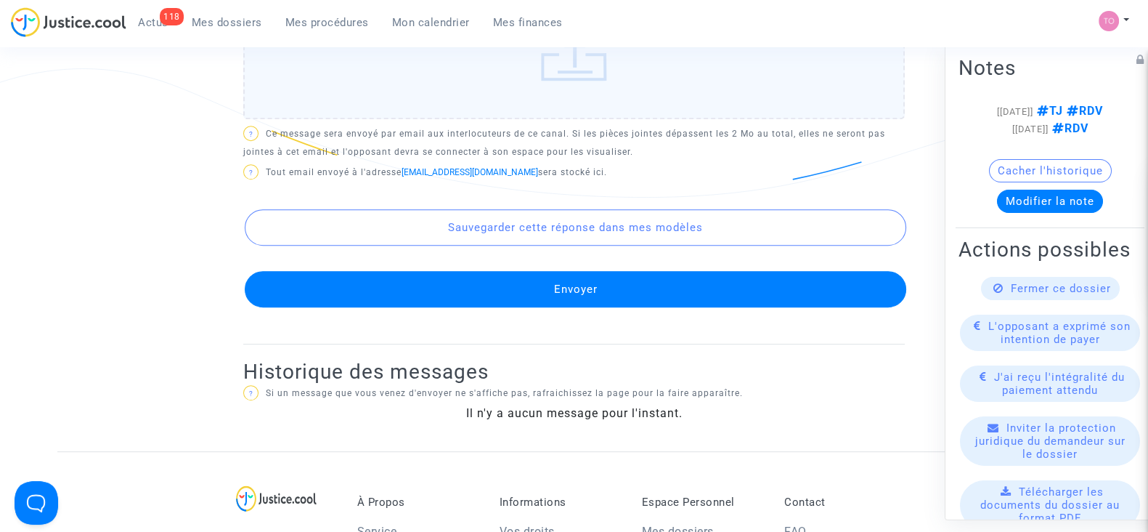
click at [476, 289] on button "Envoyer" at bounding box center [576, 289] width 662 height 36
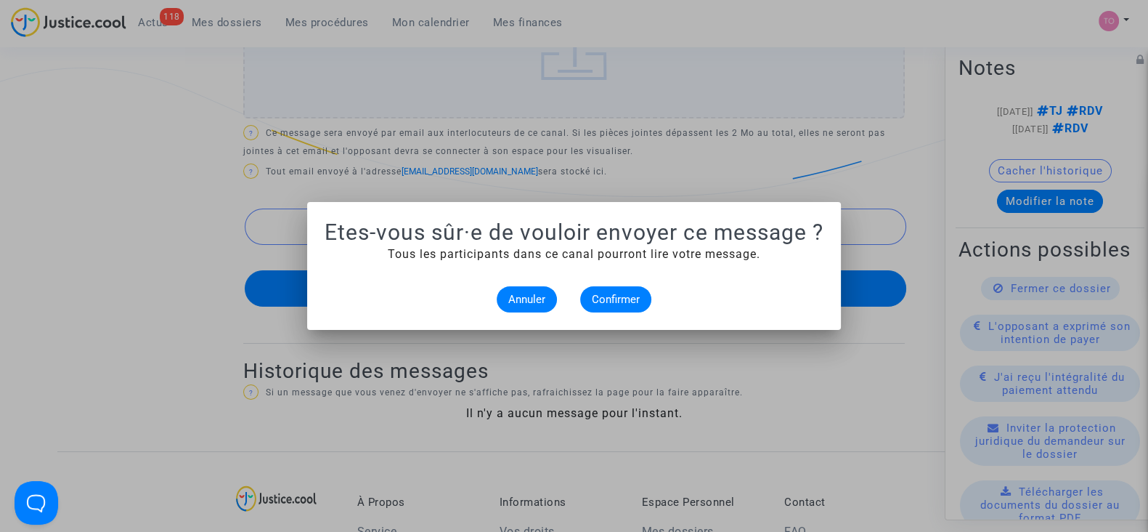
scroll to position [0, 0]
click at [534, 293] on span "Annuler" at bounding box center [526, 299] width 37 height 13
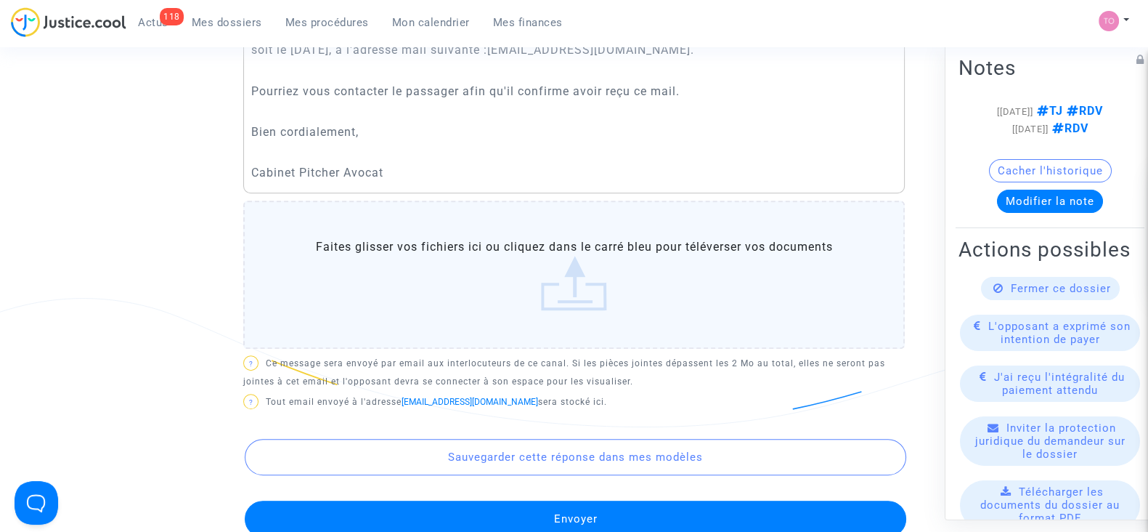
scroll to position [682, 0]
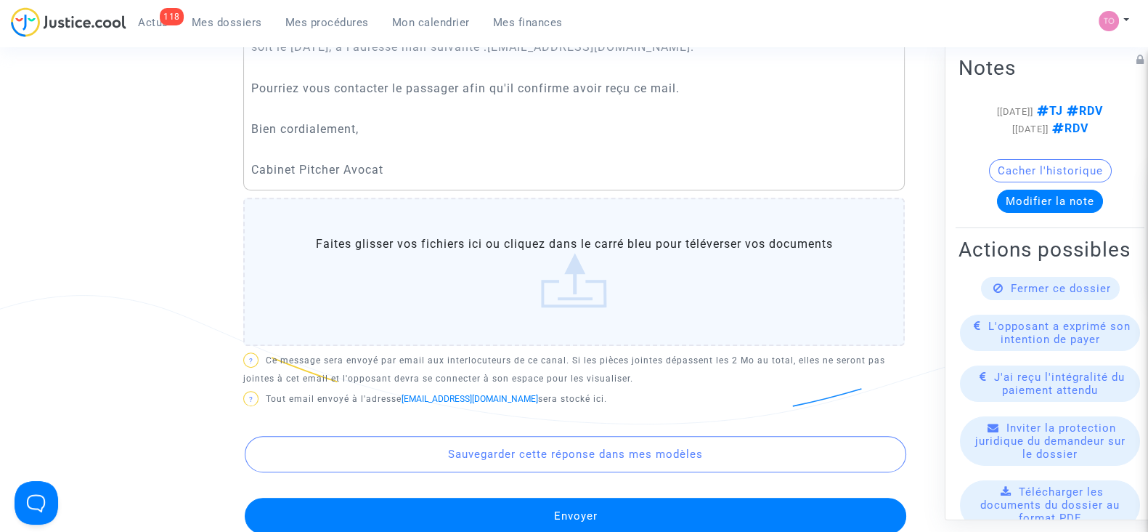
click at [477, 500] on button "Envoyer" at bounding box center [576, 515] width 662 height 36
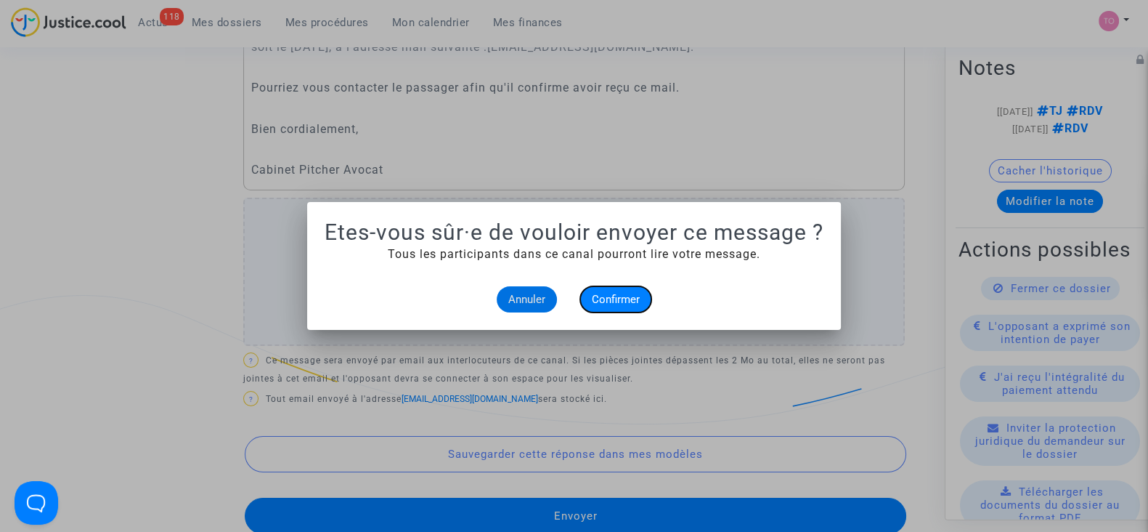
click at [633, 300] on span "Confirmer" at bounding box center [616, 299] width 48 height 13
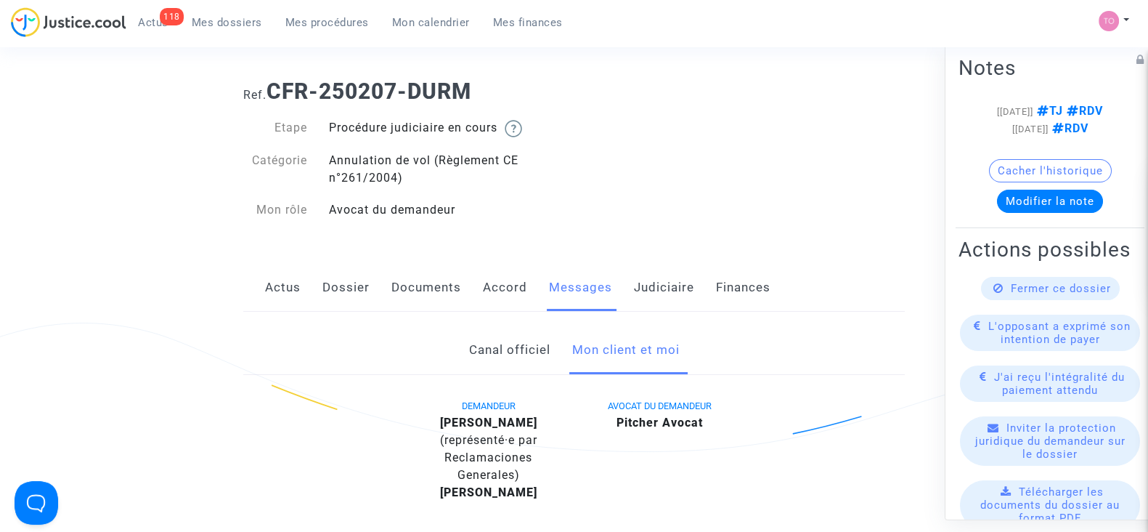
scroll to position [12, 0]
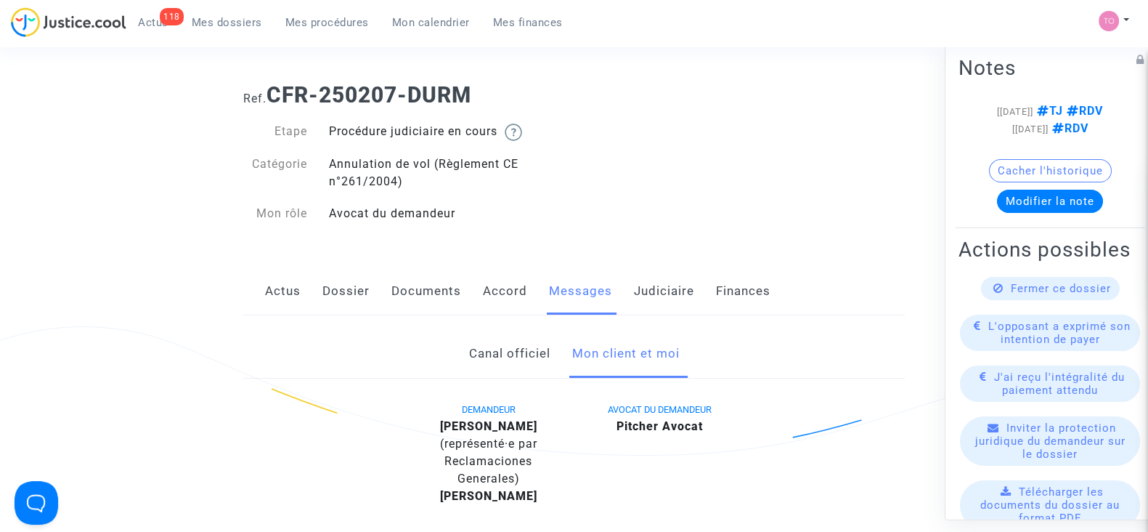
click at [669, 291] on link "Judiciaire" at bounding box center [664, 291] width 60 height 48
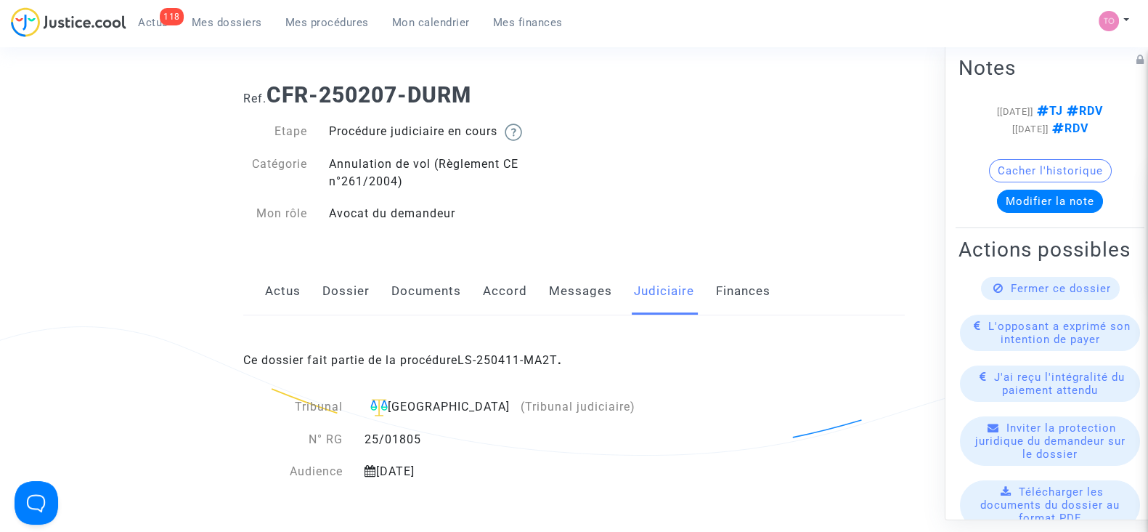
click at [494, 353] on link "LS-250411-MA2T" at bounding box center [508, 360] width 100 height 14
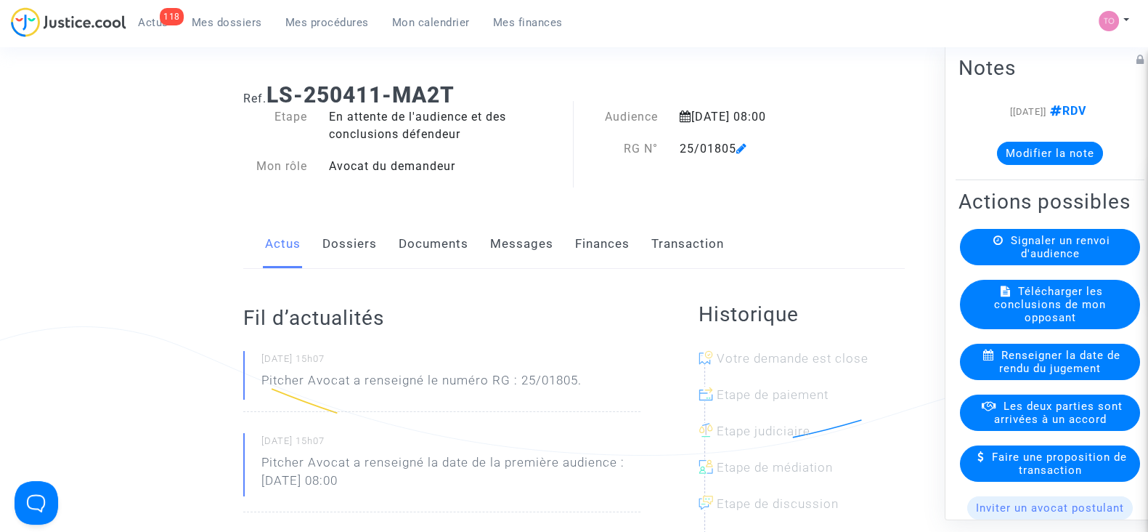
click at [1031, 164] on div "[11/04/2025] RDV Modifier la note" at bounding box center [1050, 139] width 183 height 74
click at [1012, 158] on button "Modifier la note" at bounding box center [1050, 153] width 106 height 23
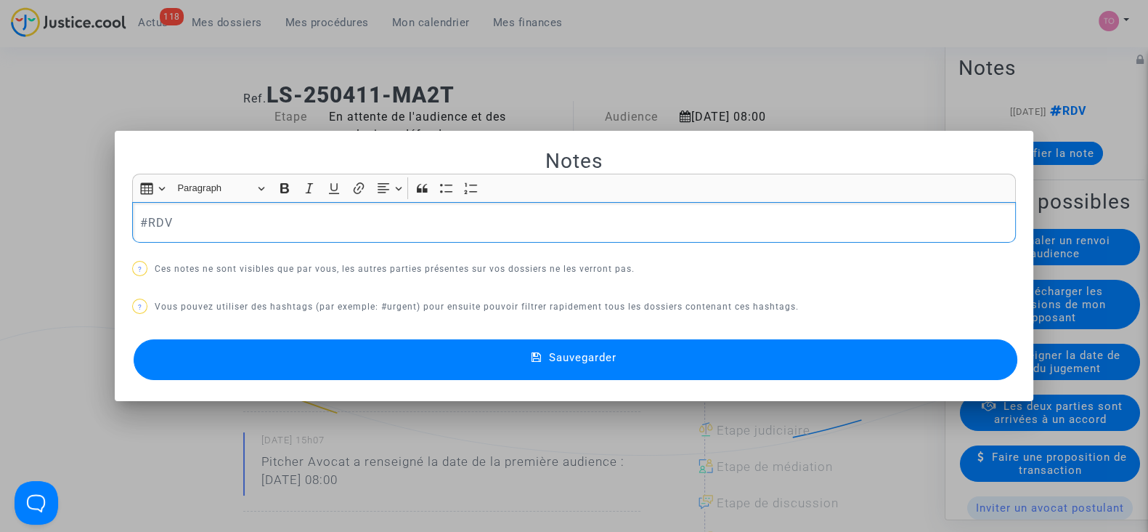
drag, startPoint x: 596, startPoint y: 208, endPoint x: 203, endPoint y: 223, distance: 393.2
click at [203, 223] on div "#RDV" at bounding box center [574, 222] width 884 height 41
drag, startPoint x: 203, startPoint y: 223, endPoint x: 98, endPoint y: 235, distance: 105.9
click at [98, 235] on div "Notes Rich Text Editor Insert table Insert table Heading Paragraph Paragraph He…" at bounding box center [574, 266] width 1148 height 532
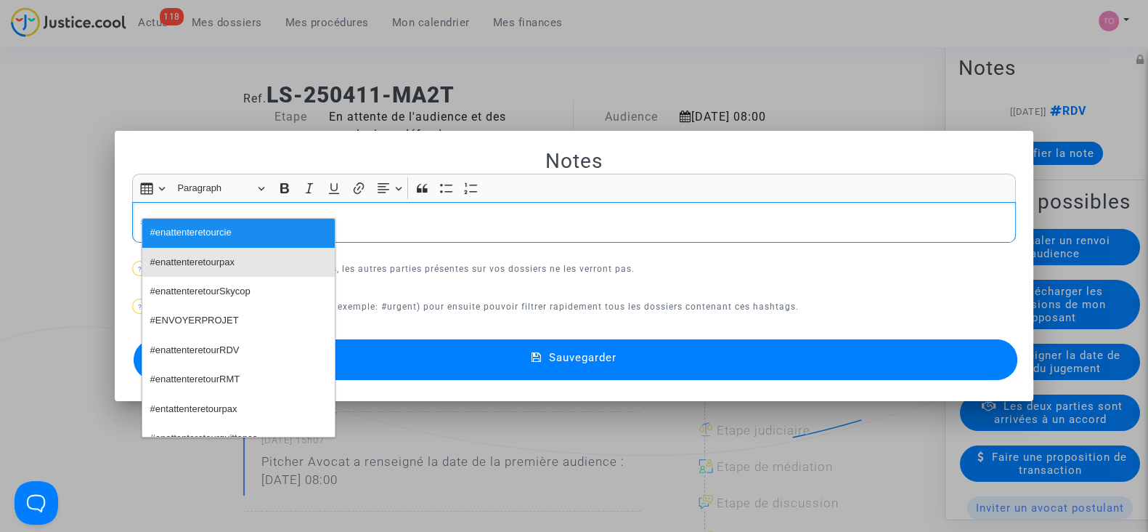
click at [210, 259] on span "#enattenteretourpax" at bounding box center [192, 262] width 84 height 21
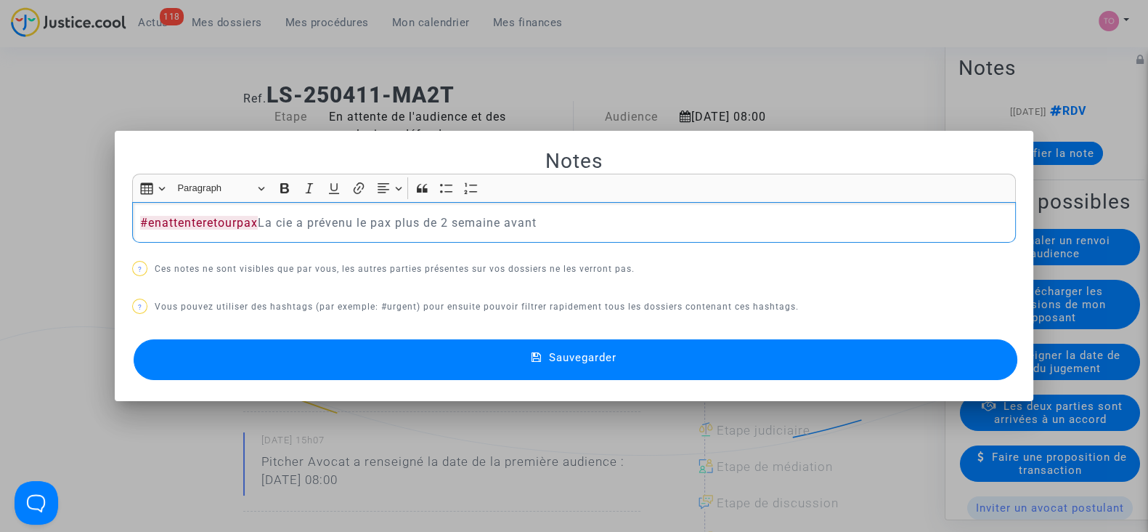
click at [497, 222] on p "#enattenteretourpax La cie a prévenu le pax plus de 2 semaine avant" at bounding box center [574, 223] width 869 height 18
click at [559, 221] on p "#enattenteretourpax La cie a prévenu le pax plus de 2 semaines avant" at bounding box center [574, 223] width 869 height 18
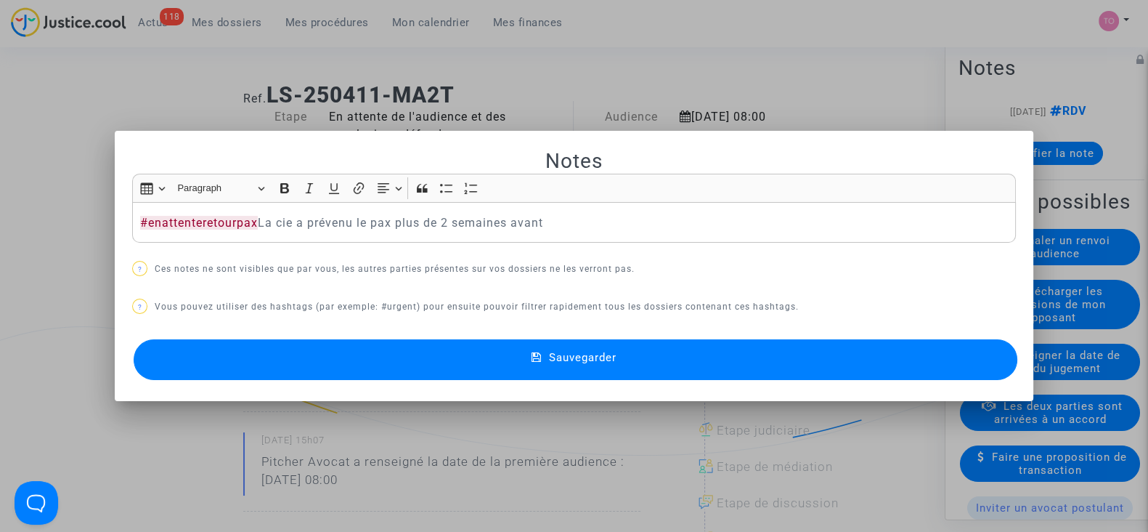
click at [559, 351] on span "Sauvegarder" at bounding box center [583, 357] width 68 height 13
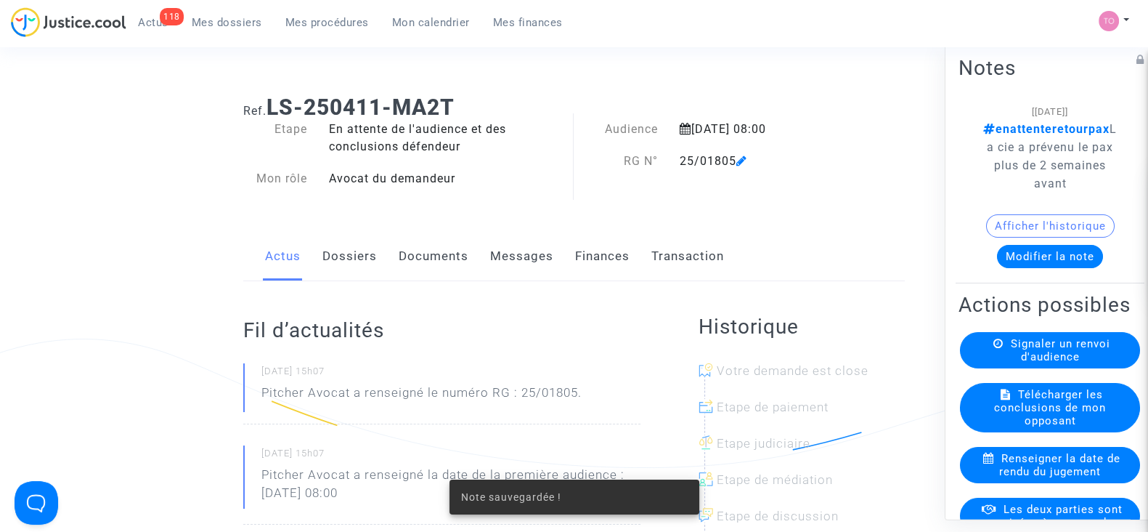
scroll to position [12, 0]
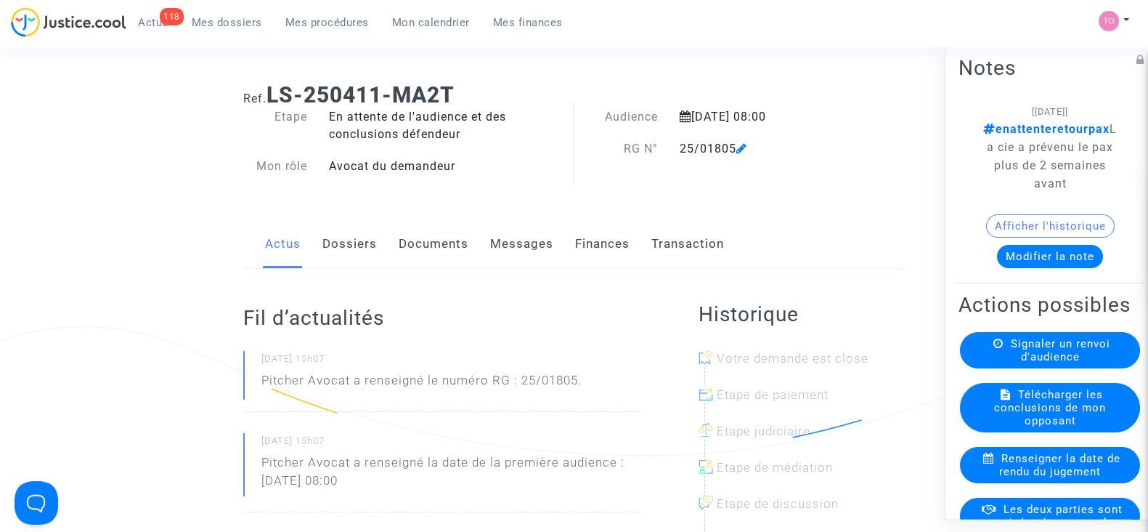
click at [350, 242] on link "Dossiers" at bounding box center [349, 244] width 54 height 48
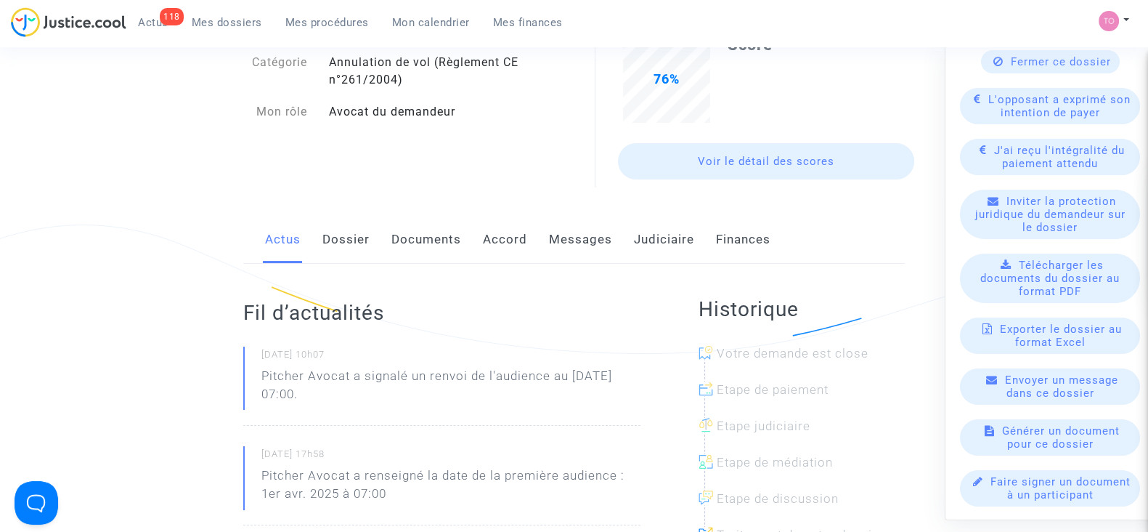
scroll to position [115, 0]
click at [367, 252] on link "Dossier" at bounding box center [345, 238] width 47 height 48
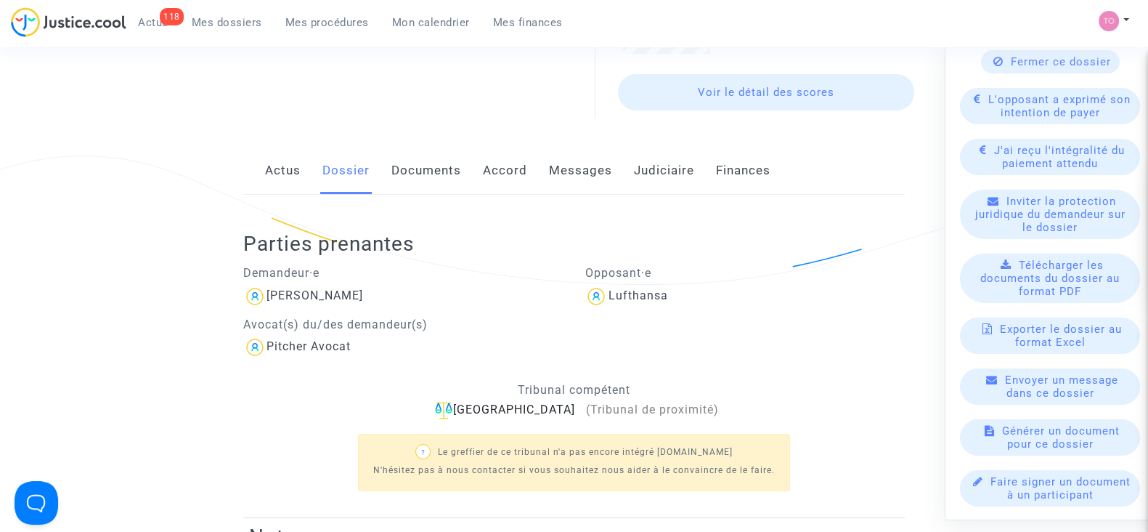
scroll to position [184, 0]
click at [415, 174] on link "Documents" at bounding box center [426, 169] width 70 height 48
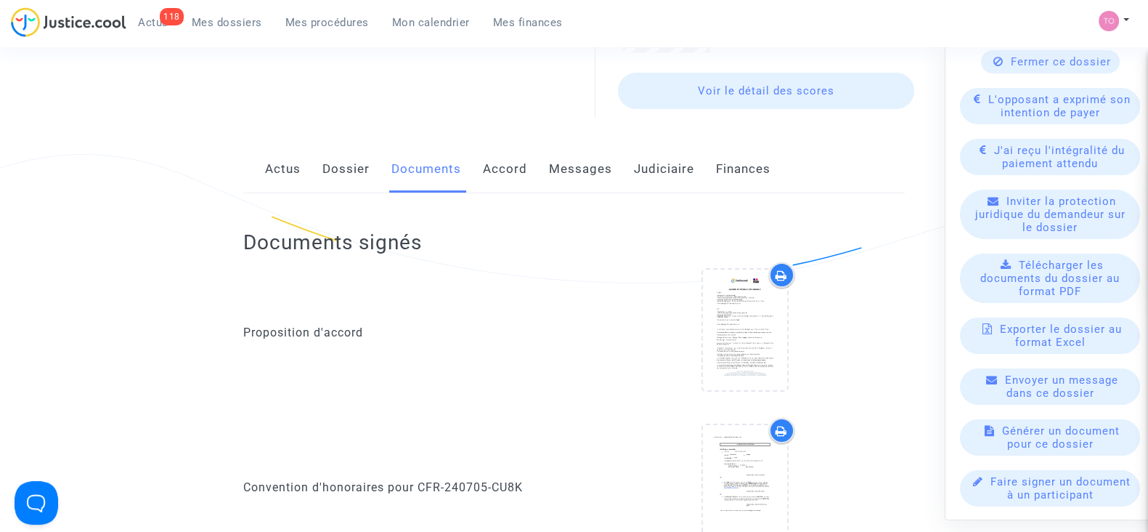
click at [518, 187] on link "Accord" at bounding box center [505, 169] width 44 height 48
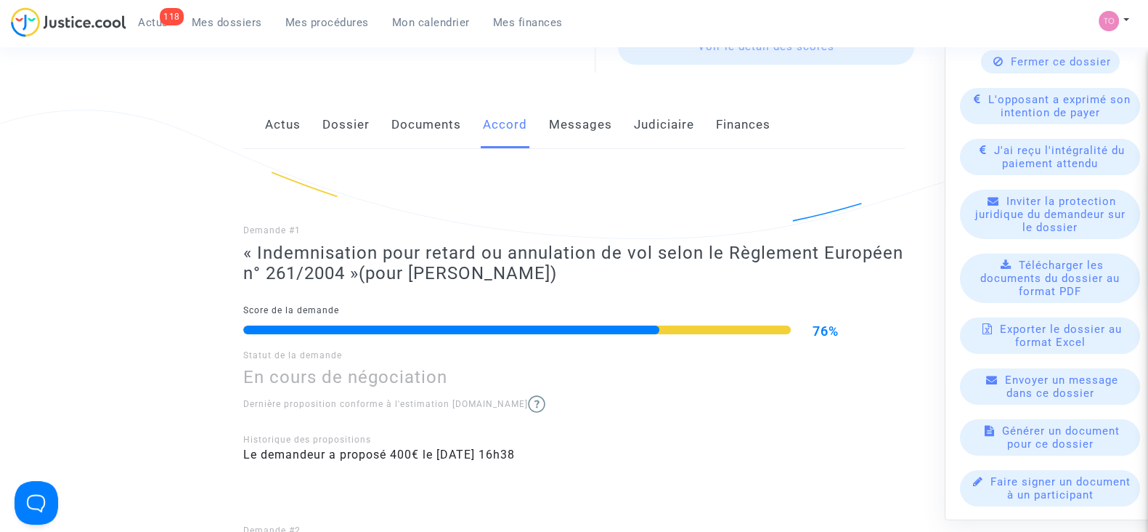
scroll to position [177, 0]
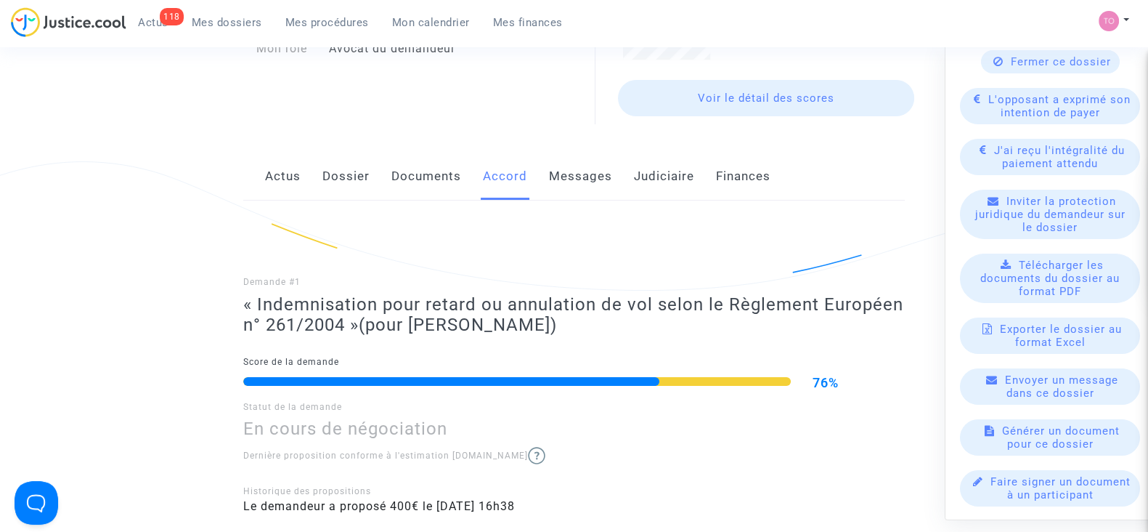
click at [617, 176] on div "Actus Dossier Documents Accord Messages Judiciaire Finances" at bounding box center [574, 177] width 662 height 49
click at [652, 186] on link "Judiciaire" at bounding box center [664, 177] width 60 height 48
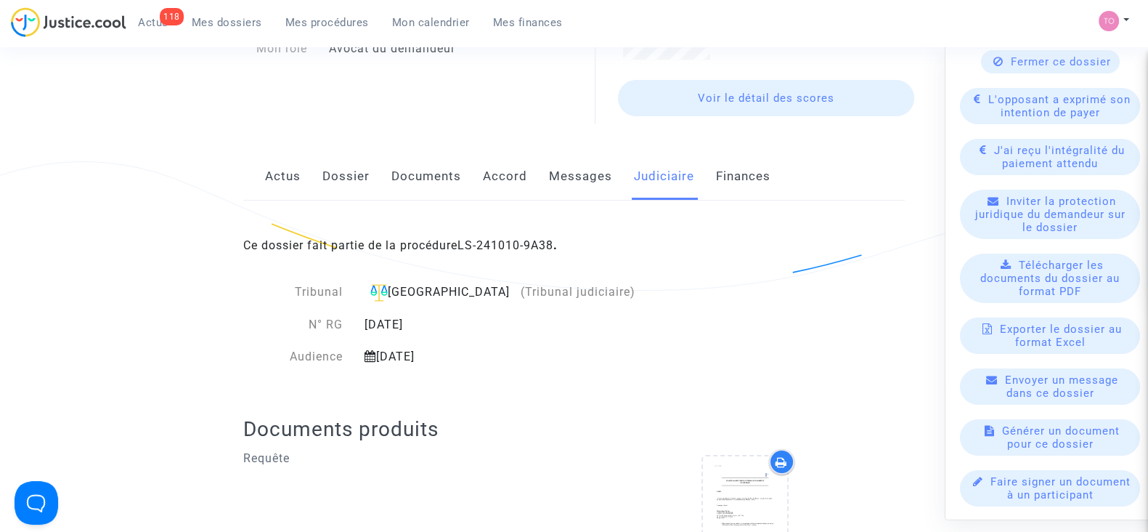
scroll to position [186, 0]
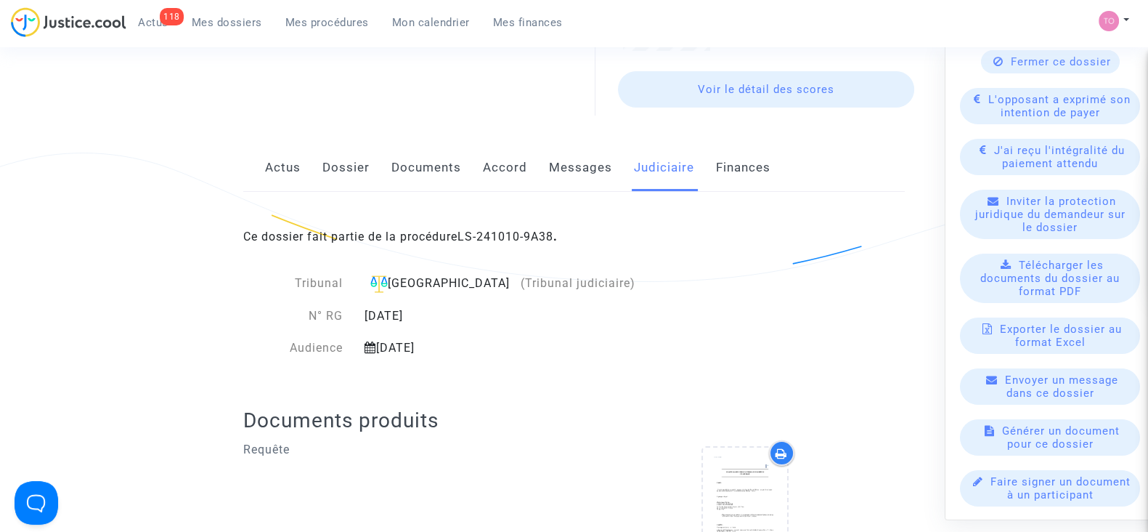
click at [323, 156] on link "Dossier" at bounding box center [345, 168] width 47 height 48
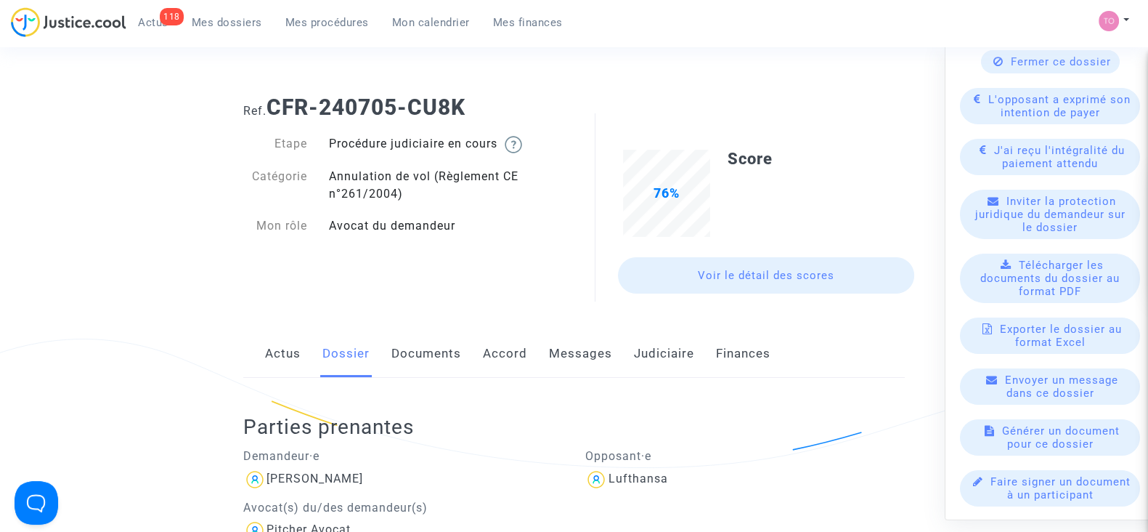
click at [638, 341] on link "Judiciaire" at bounding box center [664, 354] width 60 height 48
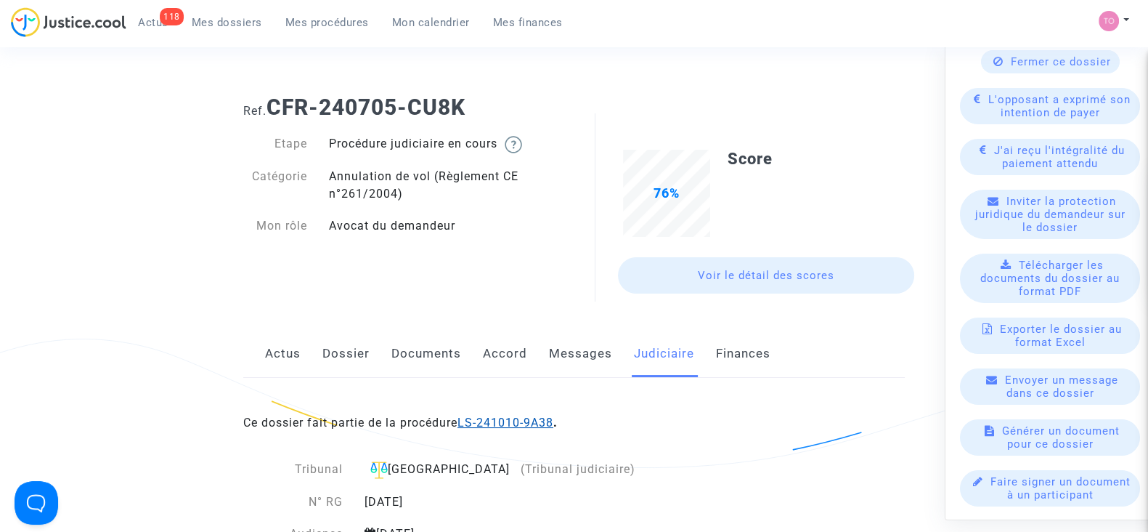
click at [492, 419] on link "LS-241010-9A38" at bounding box center [506, 422] width 96 height 14
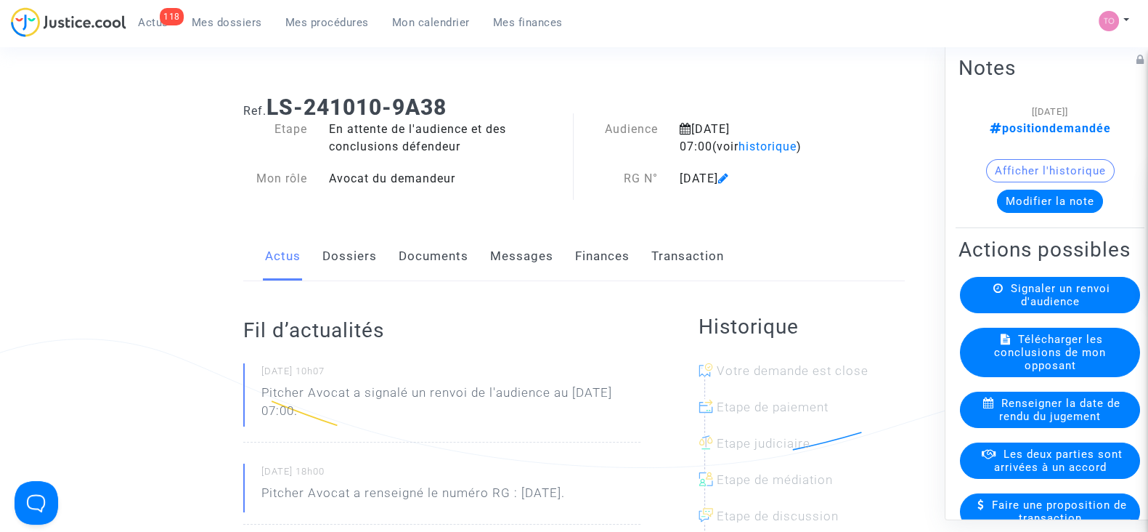
drag, startPoint x: 630, startPoint y: 272, endPoint x: 608, endPoint y: 264, distance: 23.2
click at [608, 264] on div "Actus Dossiers Documents Messages Finances Transaction" at bounding box center [574, 256] width 662 height 49
click at [585, 267] on link "Finances" at bounding box center [602, 256] width 54 height 48
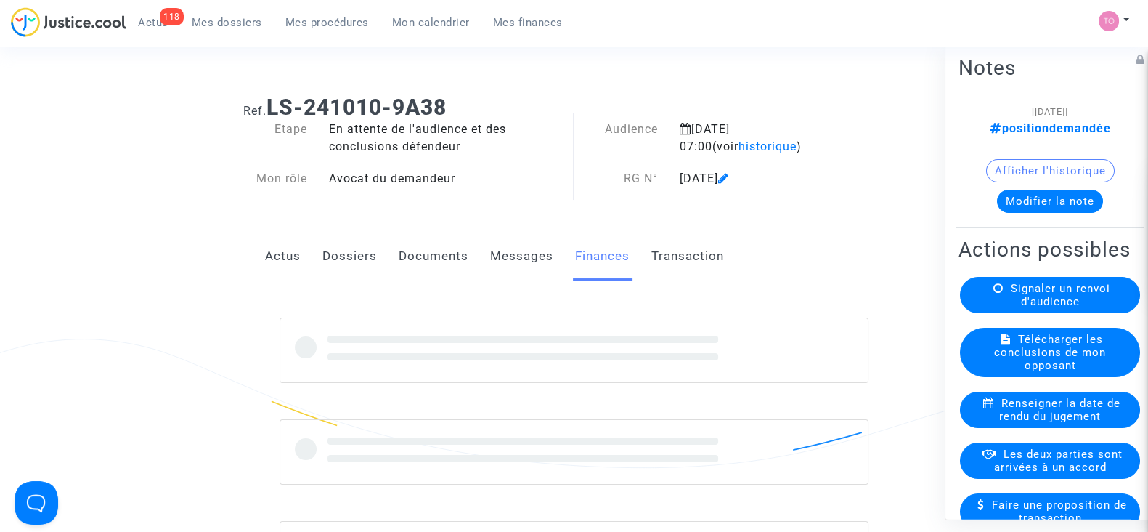
scroll to position [120, 0]
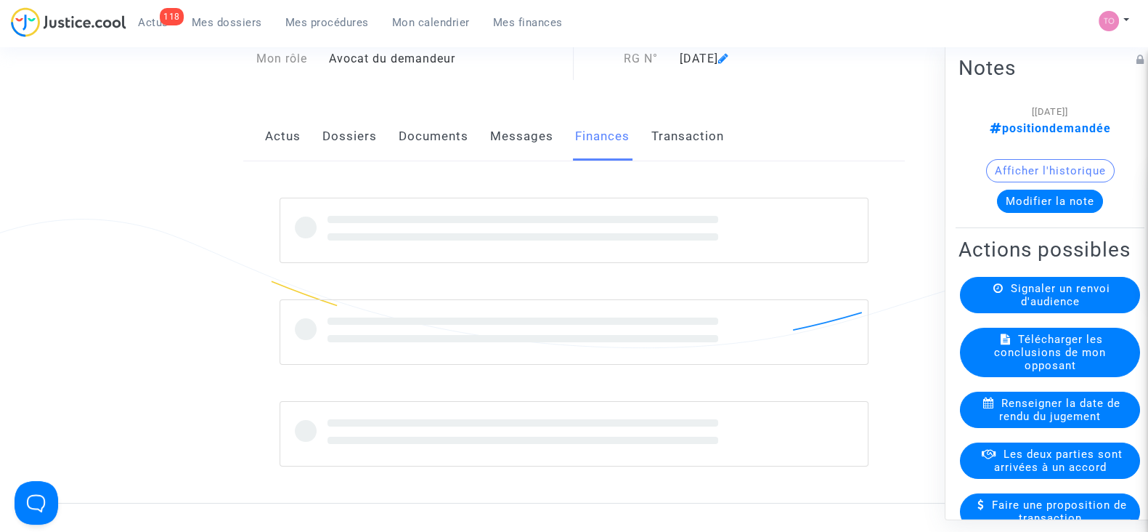
click at [94, 197] on ng-component "Ref. LS-241010-9A38 Etape En attente de l'audience et des conclusions défendeur…" at bounding box center [573, 233] width 1033 height 539
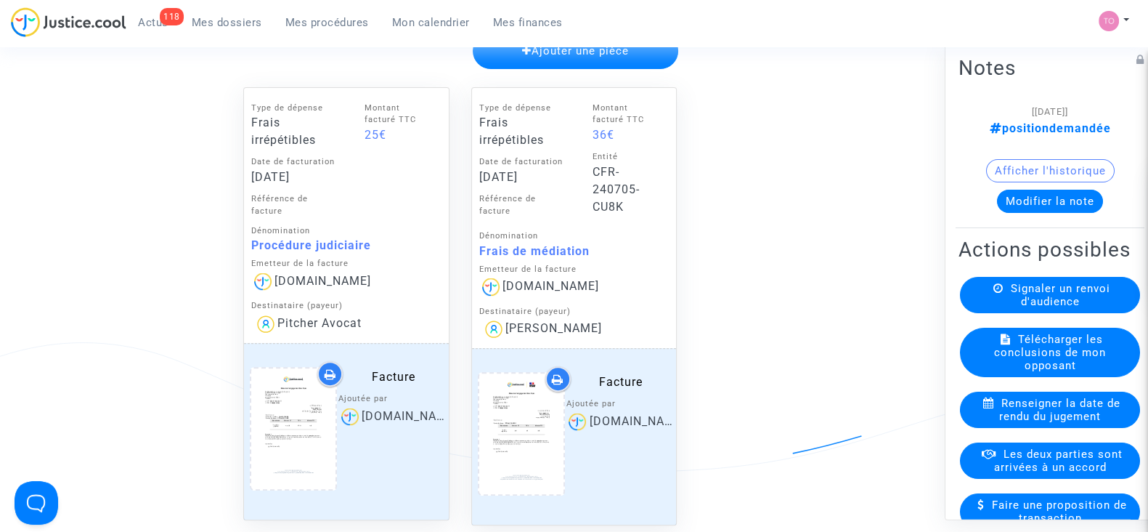
scroll to position [644, 0]
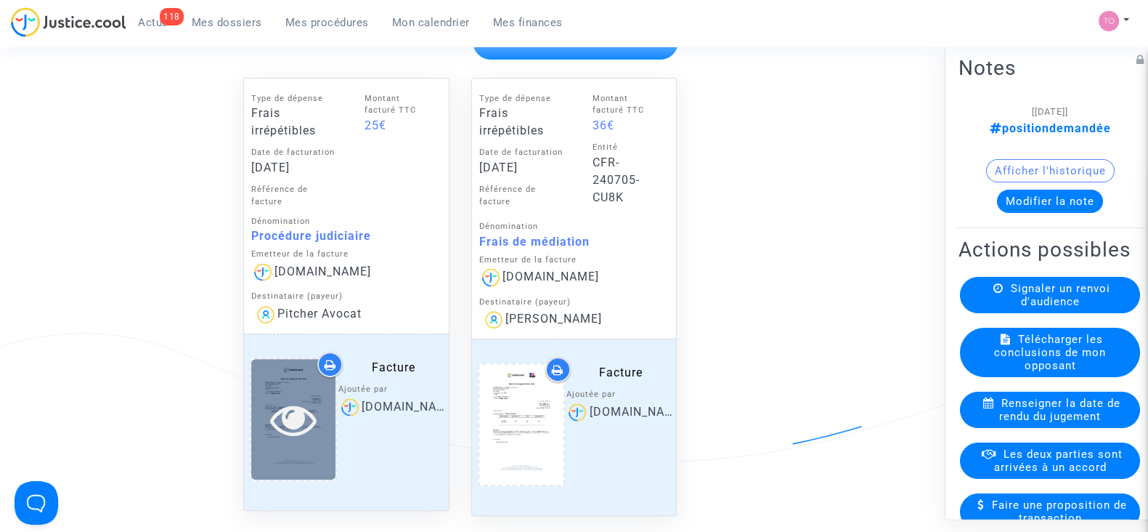
click at [285, 426] on icon at bounding box center [292, 419] width 47 height 46
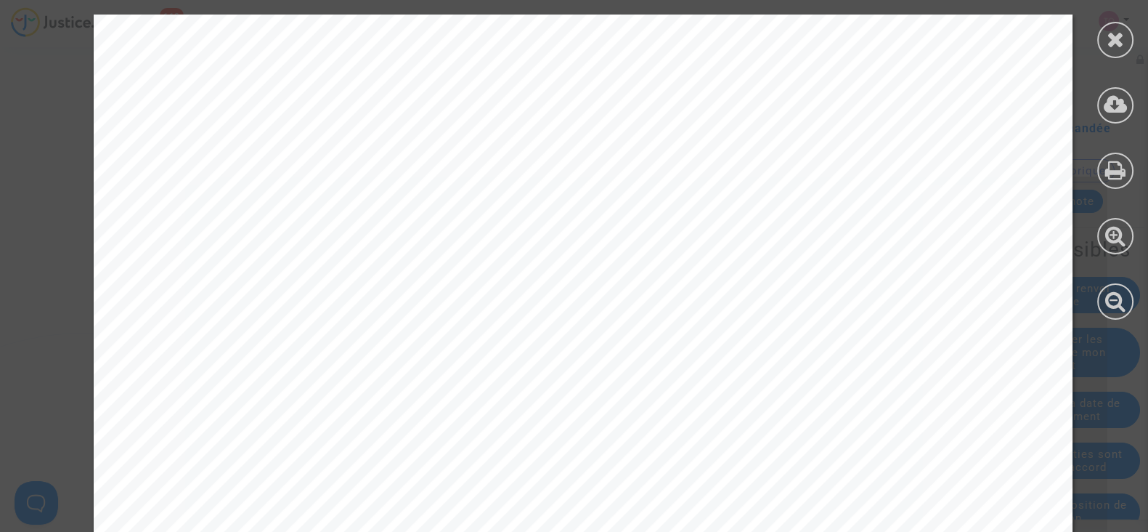
scroll to position [509, 0]
click at [1120, 33] on icon at bounding box center [1116, 39] width 18 height 22
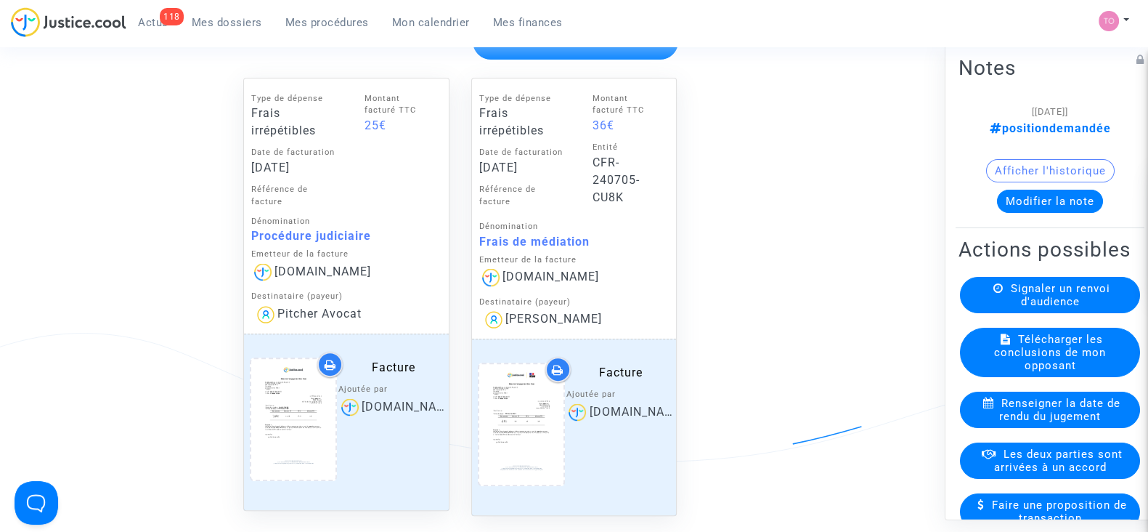
scroll to position [0, 0]
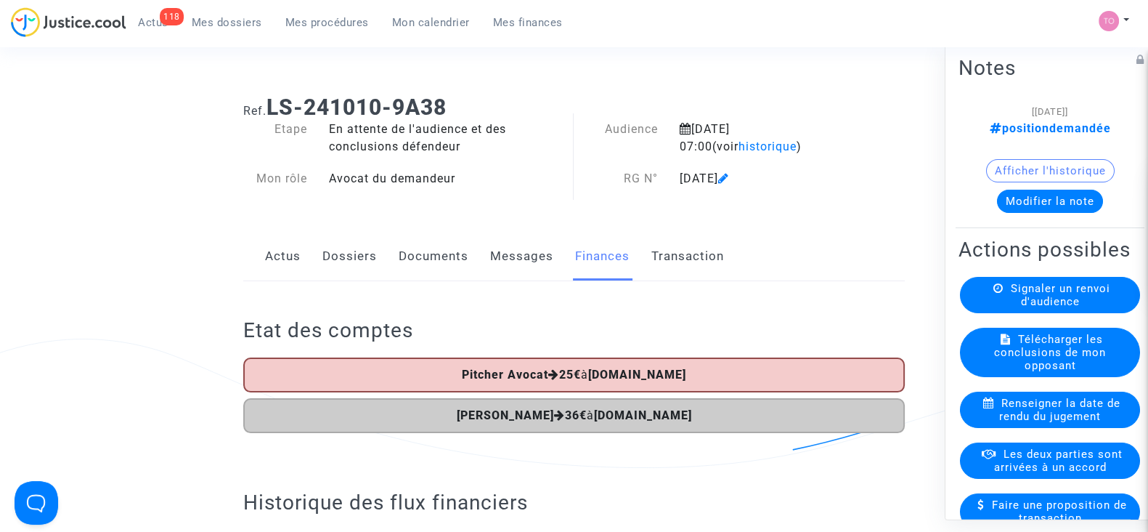
click at [342, 265] on link "Dossiers" at bounding box center [349, 256] width 54 height 48
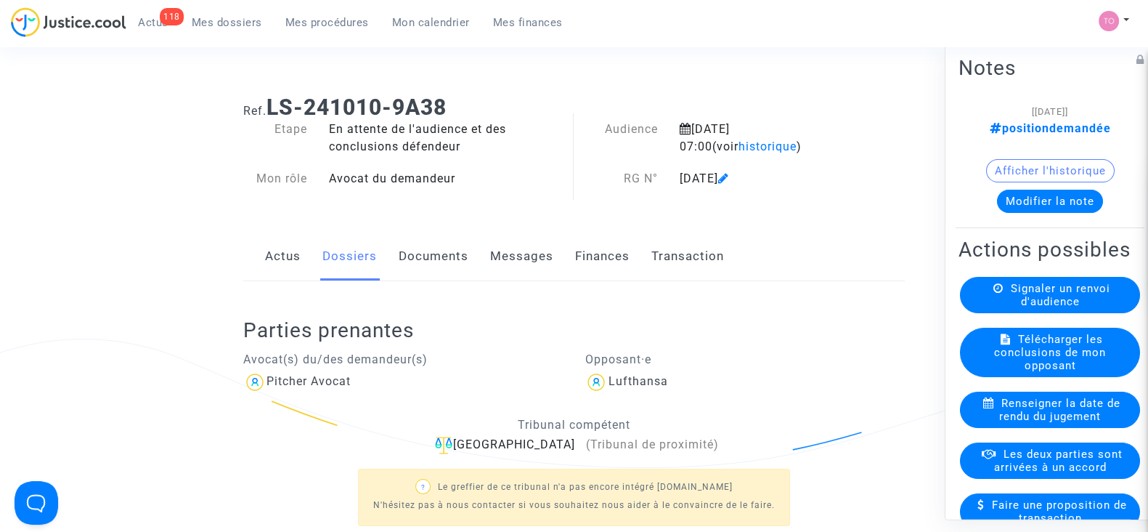
scroll to position [139, 0]
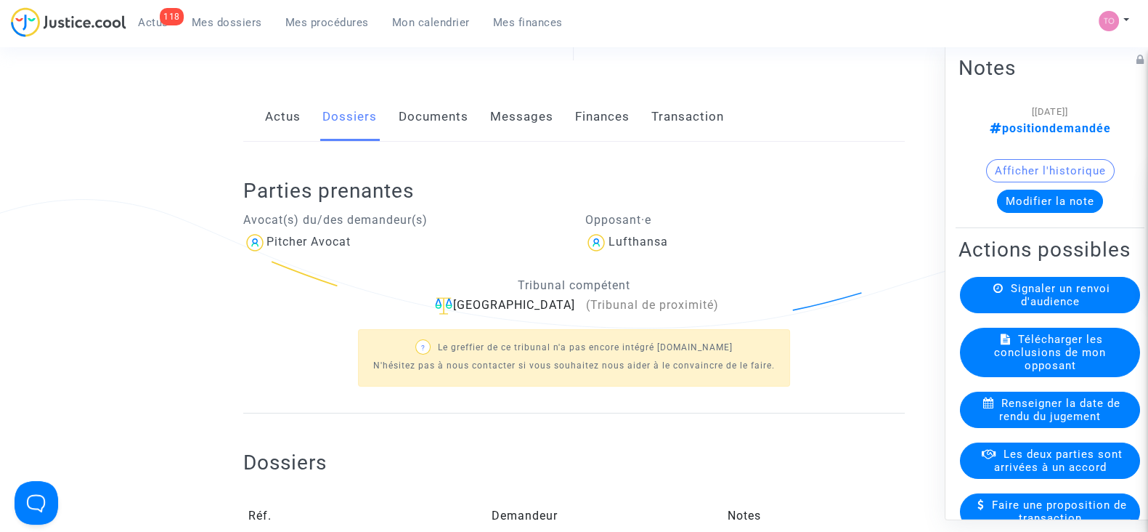
click at [988, 176] on button "Afficher l'historique" at bounding box center [1050, 170] width 129 height 23
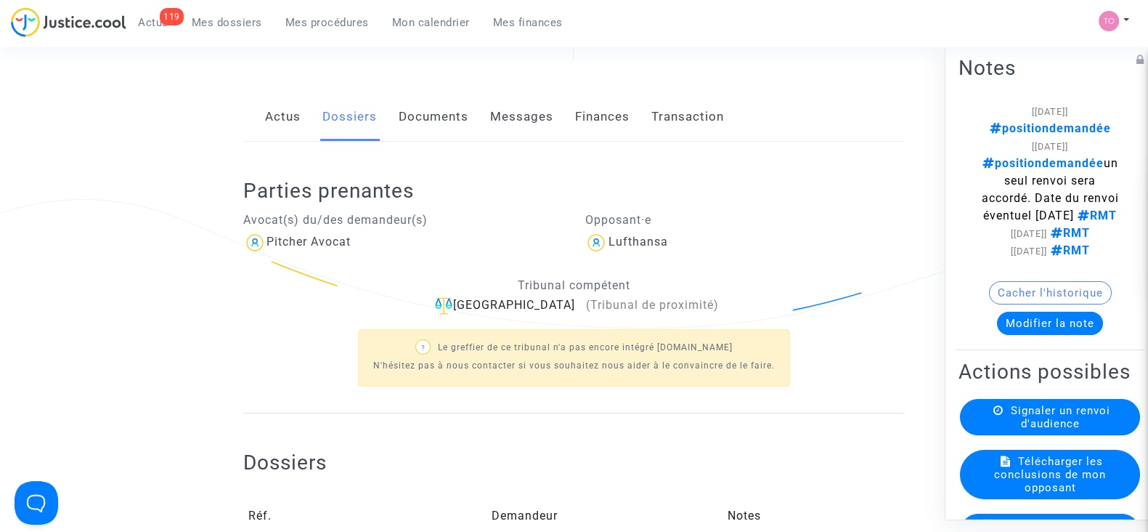
scroll to position [0, 0]
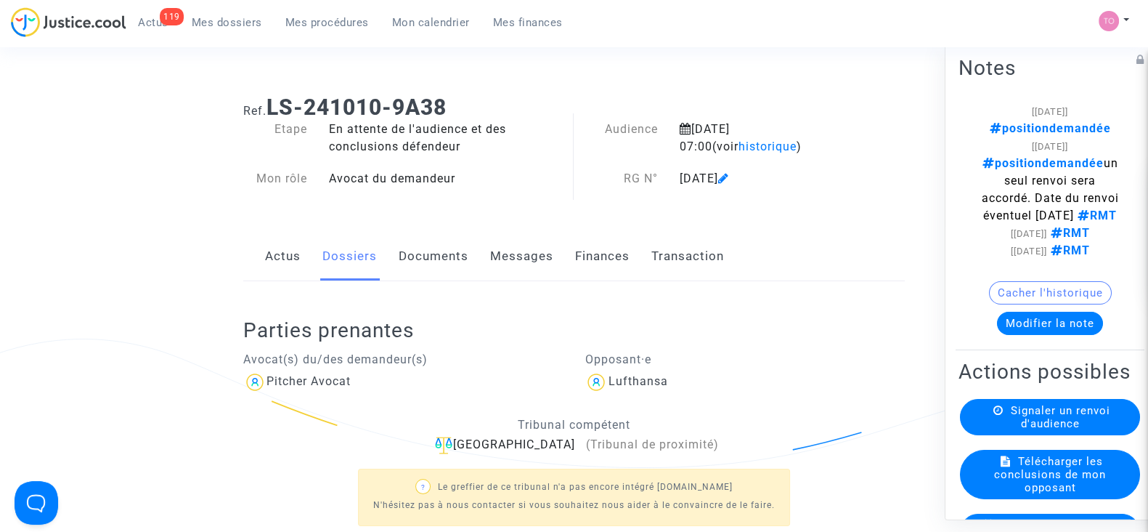
click at [238, 27] on span "Mes dossiers" at bounding box center [227, 22] width 70 height 13
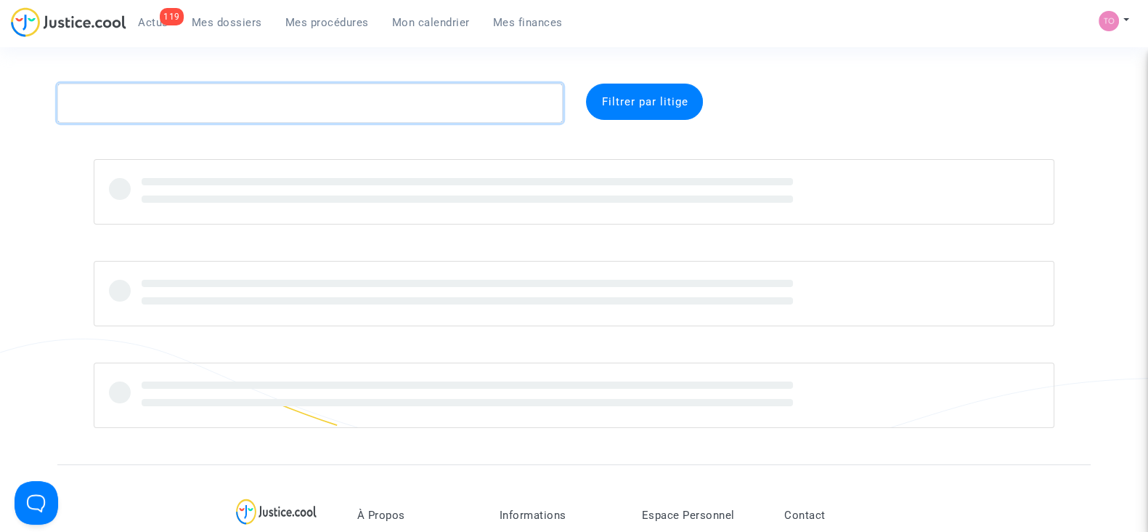
click at [219, 112] on textarea at bounding box center [309, 103] width 505 height 39
paste textarea "PALESTOR"
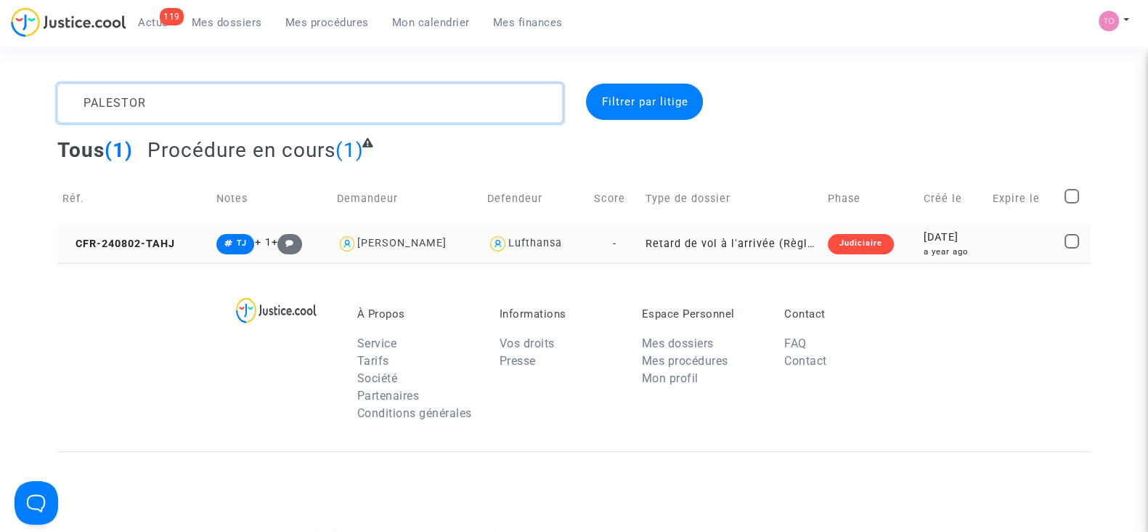
type textarea "PALESTOR"
click at [929, 251] on div "a year ago" at bounding box center [953, 251] width 59 height 12
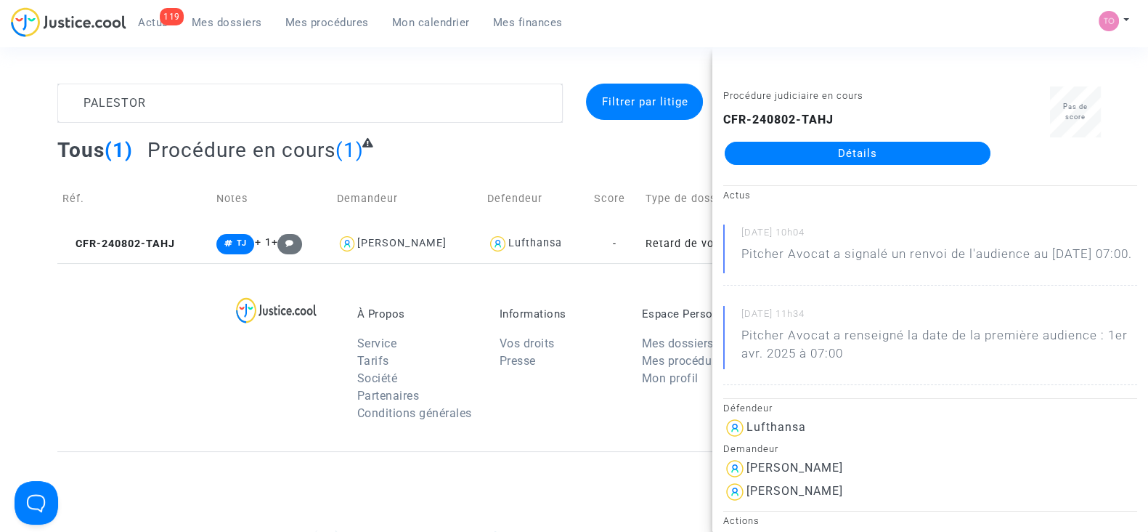
drag, startPoint x: 881, startPoint y: 156, endPoint x: 817, endPoint y: 167, distance: 64.8
click at [817, 167] on div "Procédure judiciaire en cours CFR-240802-TAHJ Détails" at bounding box center [857, 132] width 290 height 92
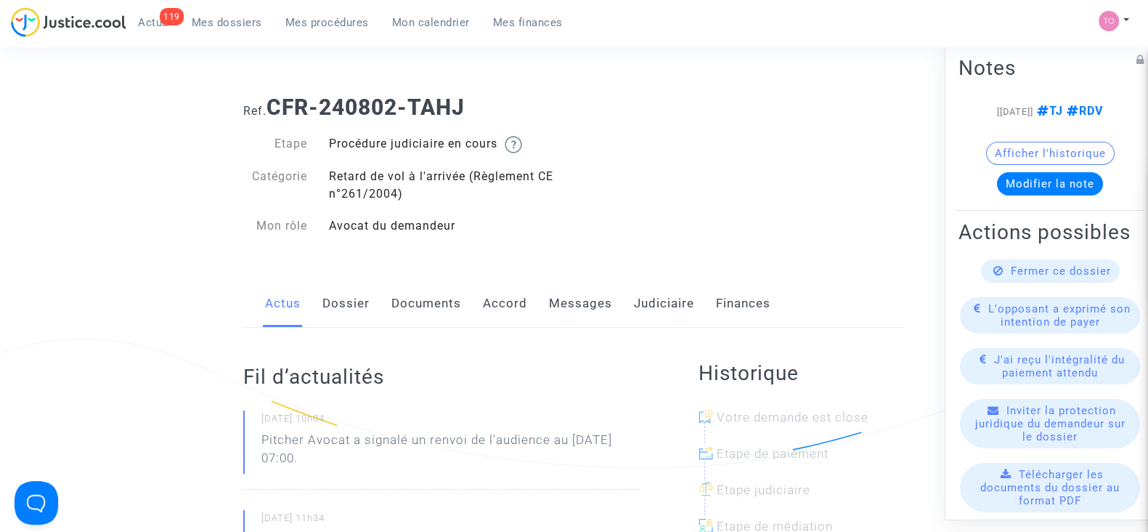
scroll to position [77, 0]
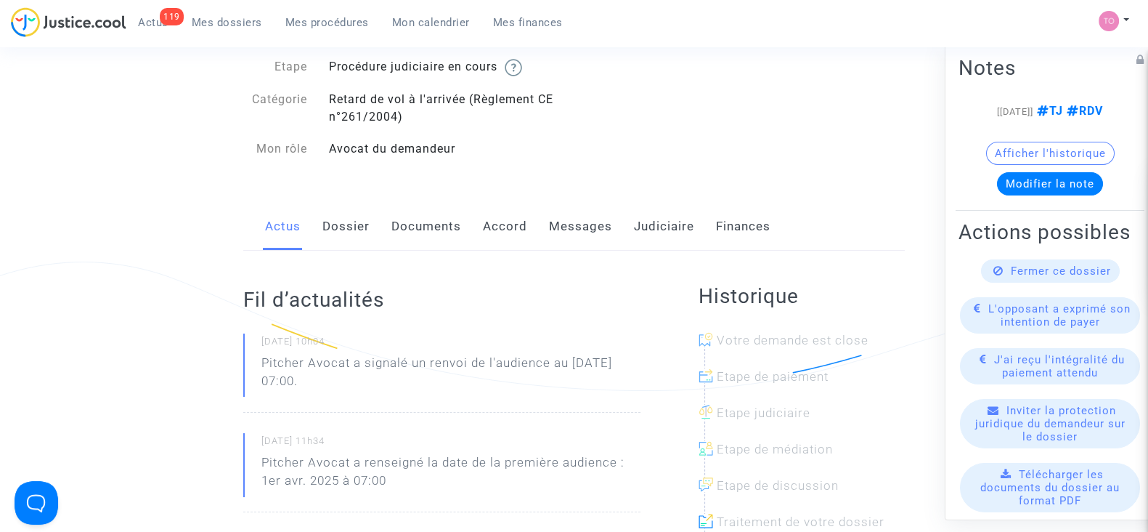
click at [624, 235] on div "Actus Dossier Documents Accord Messages Judiciaire Finances" at bounding box center [574, 227] width 662 height 49
click at [635, 235] on link "Judiciaire" at bounding box center [664, 227] width 60 height 48
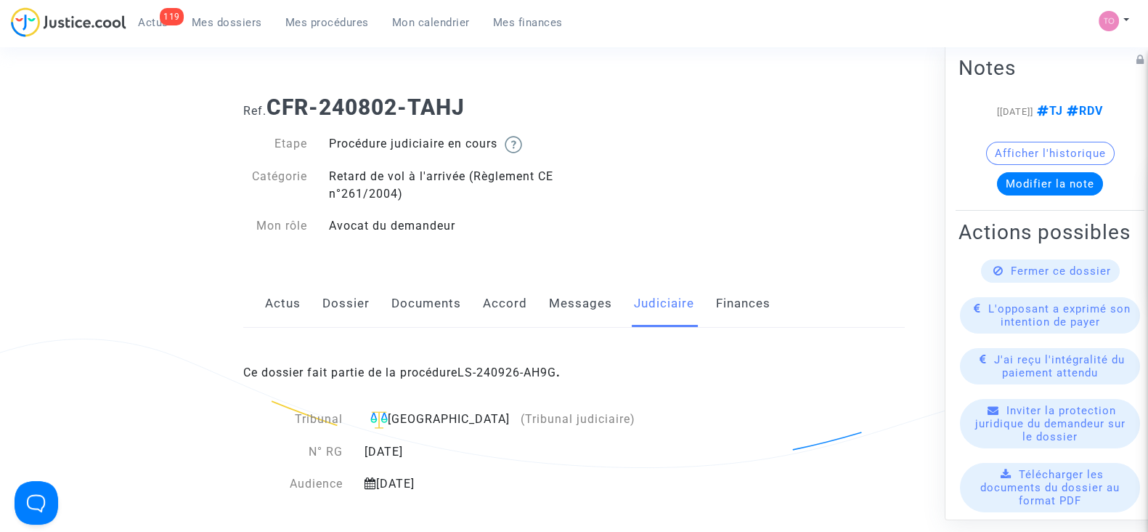
click at [352, 285] on link "Dossier" at bounding box center [345, 304] width 47 height 48
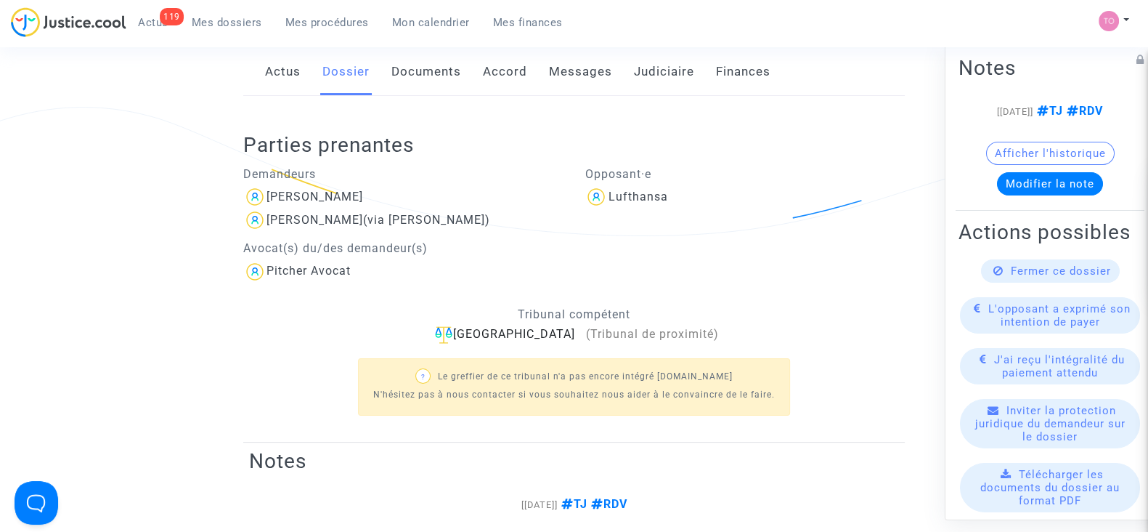
scroll to position [230, 0]
click at [493, 81] on link "Accord" at bounding box center [505, 73] width 44 height 48
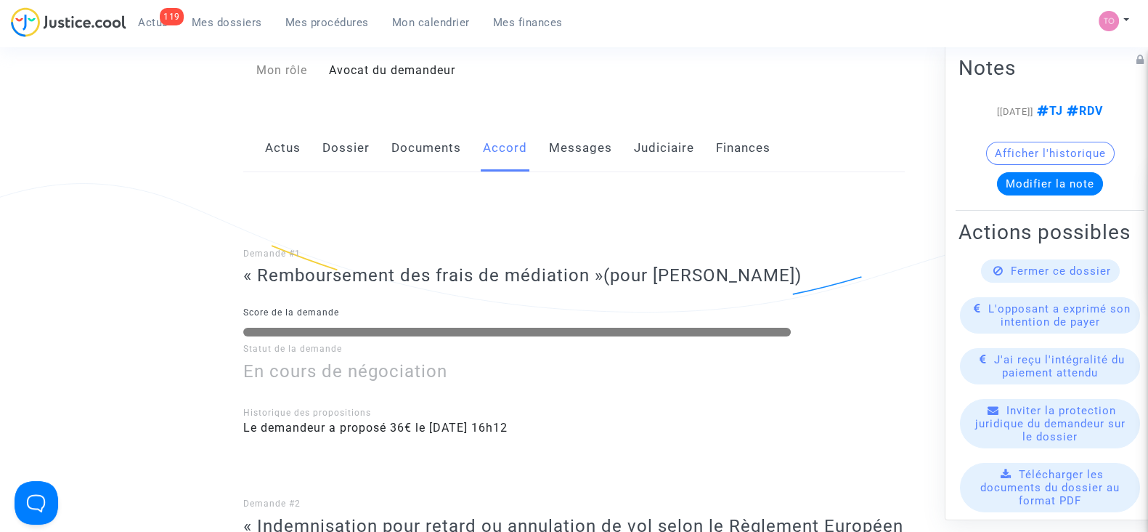
scroll to position [155, 0]
click at [367, 155] on link "Dossier" at bounding box center [345, 148] width 47 height 48
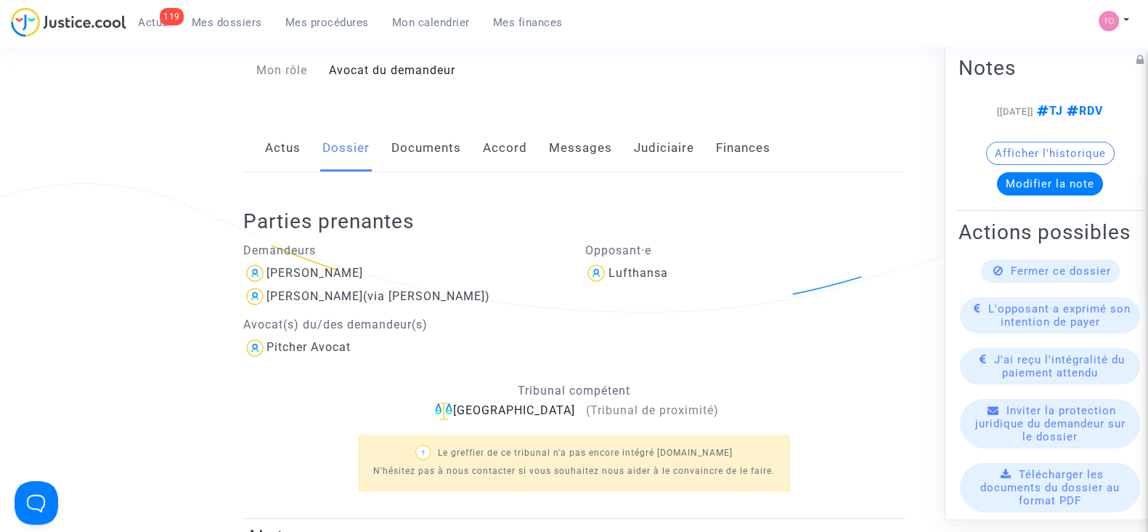
click at [442, 142] on link "Documents" at bounding box center [426, 148] width 70 height 48
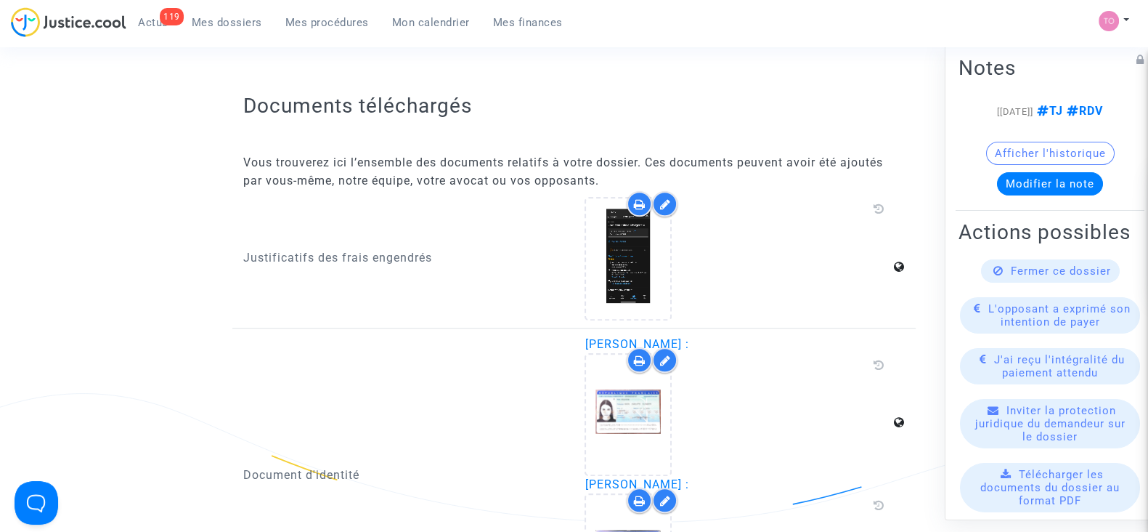
scroll to position [2044, 0]
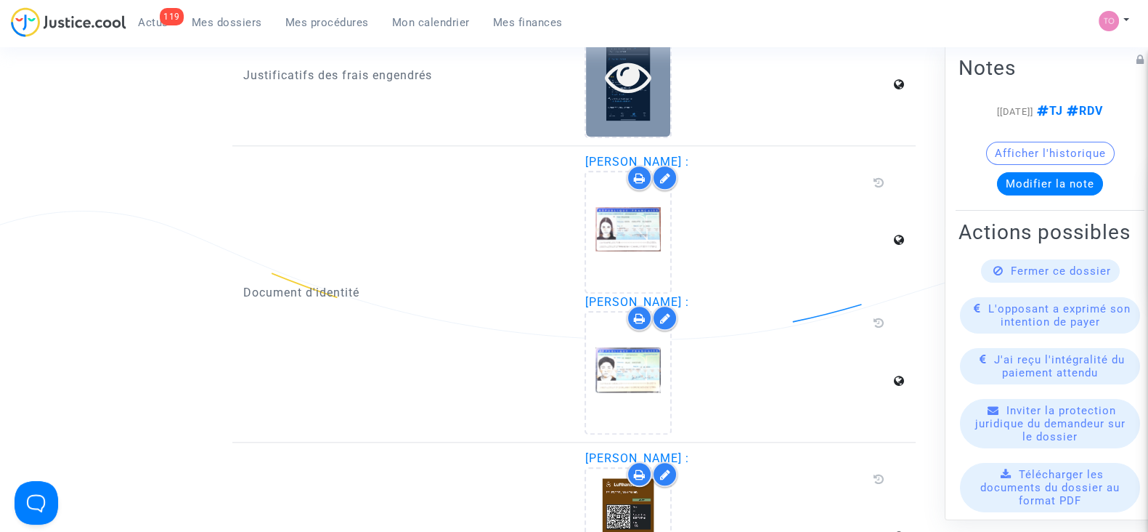
click at [635, 85] on icon at bounding box center [628, 76] width 47 height 46
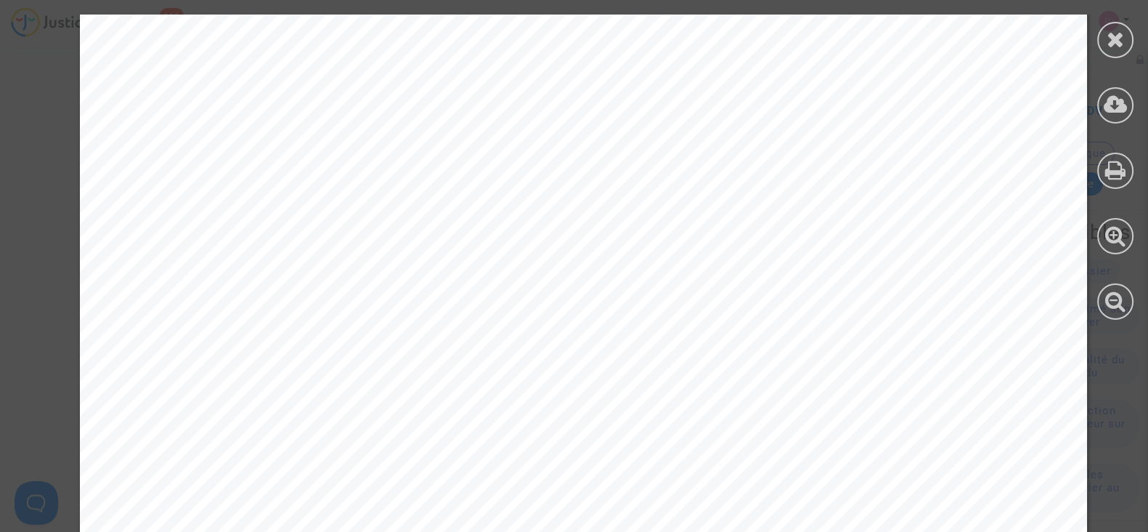
scroll to position [2062, 0]
click at [1107, 41] on icon at bounding box center [1116, 39] width 18 height 22
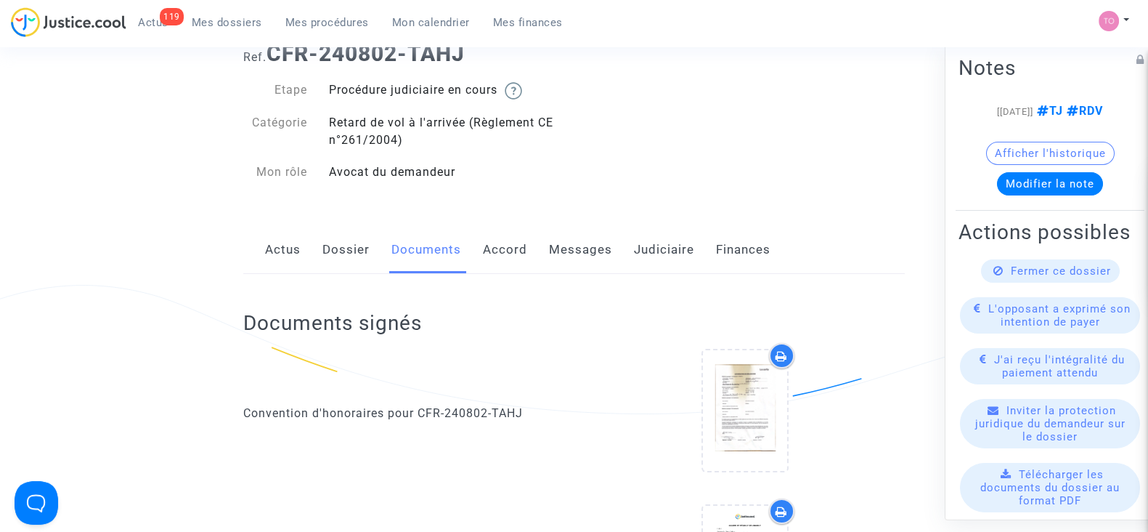
scroll to position [0, 0]
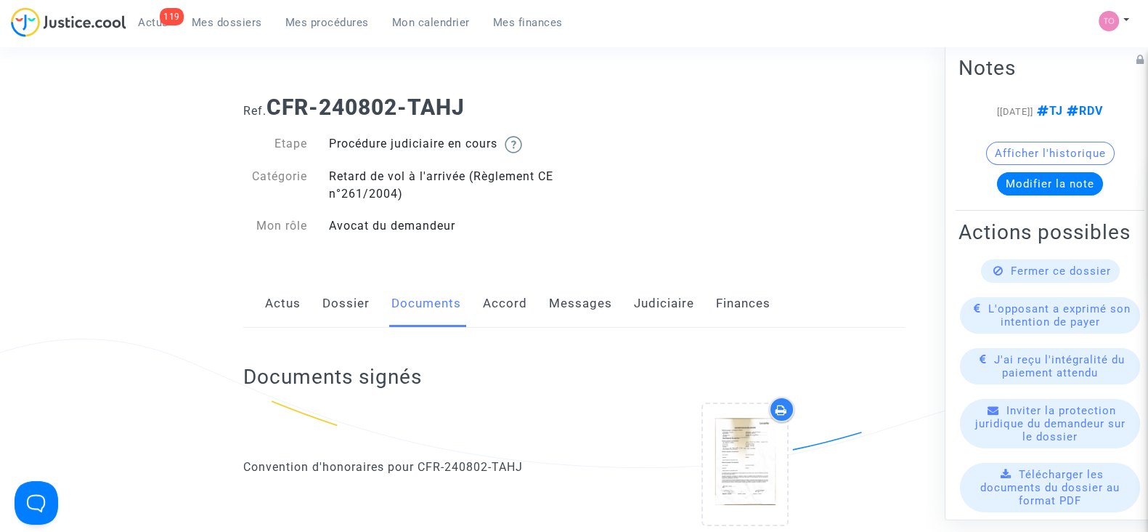
click at [327, 296] on link "Dossier" at bounding box center [345, 304] width 47 height 48
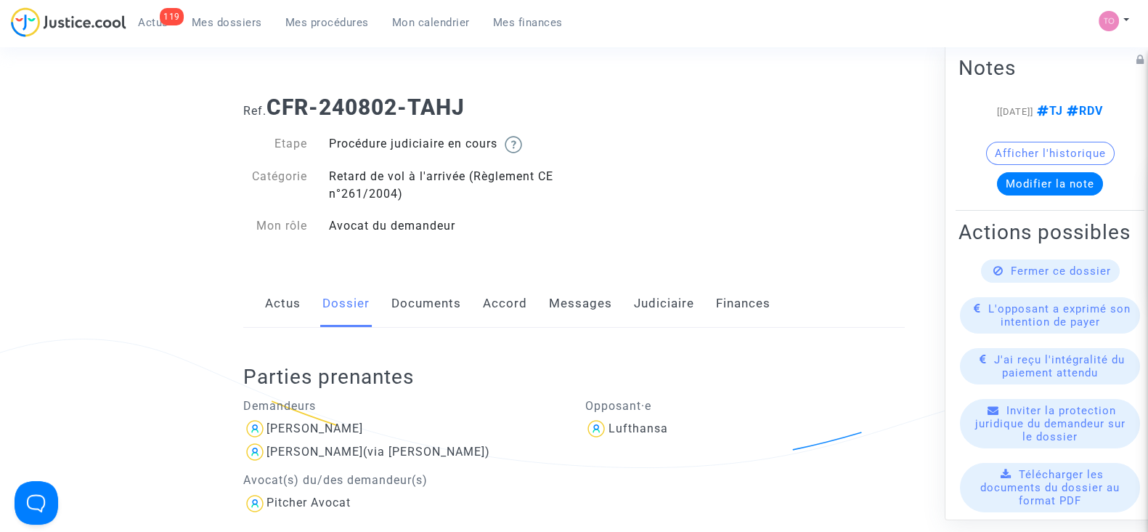
click at [500, 309] on link "Accord" at bounding box center [505, 304] width 44 height 48
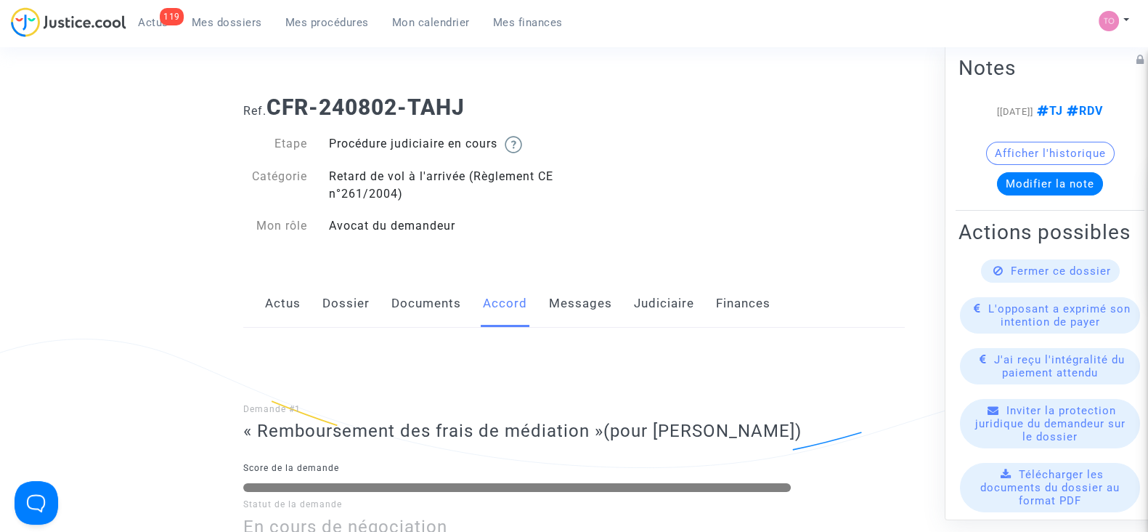
click at [326, 309] on link "Dossier" at bounding box center [345, 304] width 47 height 48
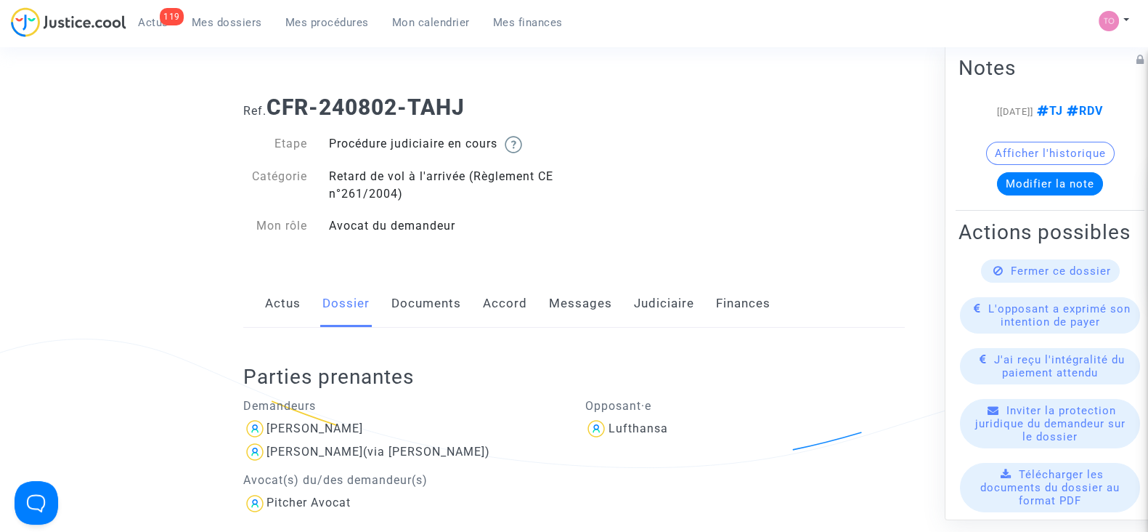
click at [414, 302] on link "Documents" at bounding box center [426, 304] width 70 height 48
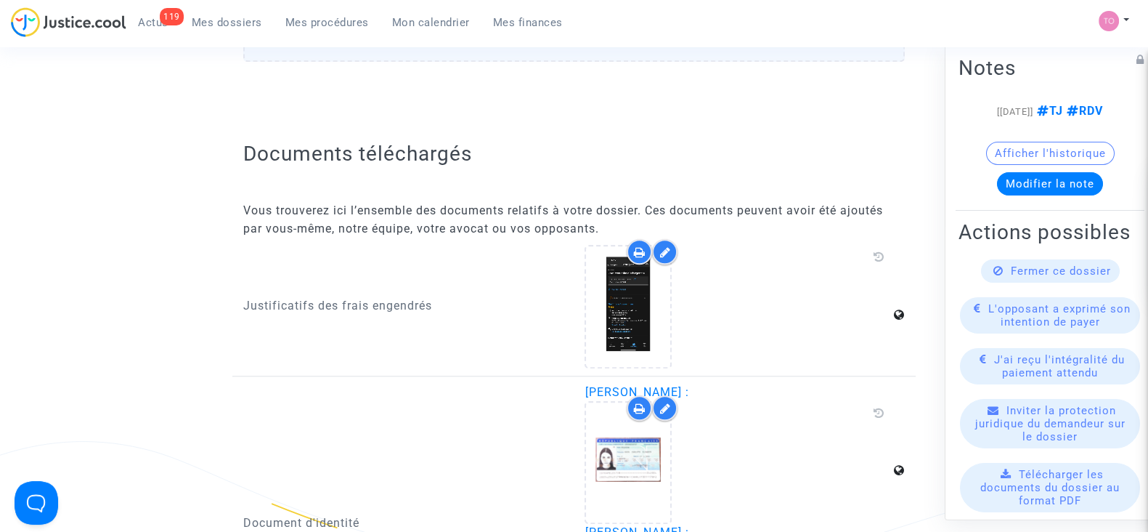
scroll to position [1781, 0]
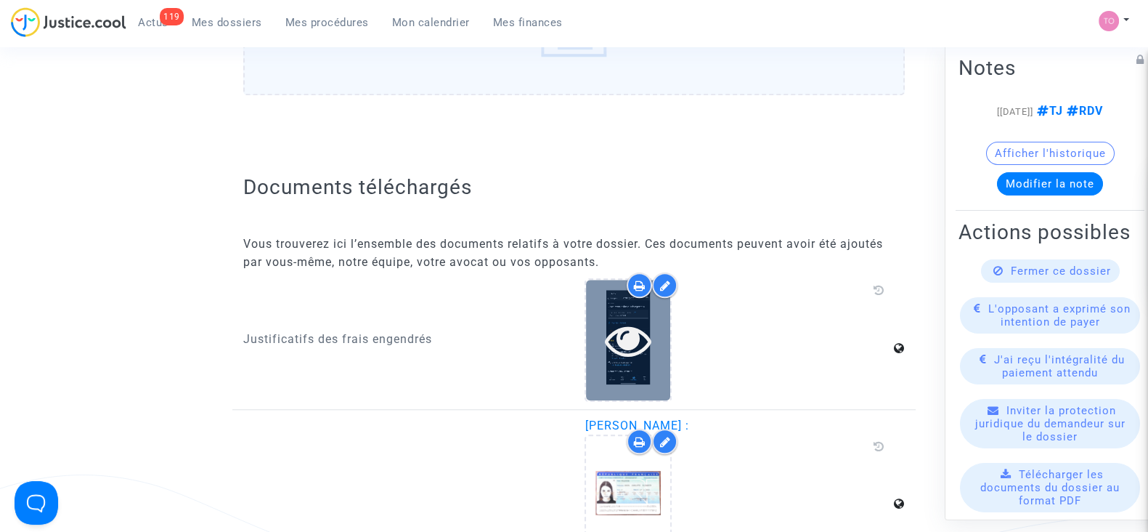
click at [633, 317] on icon at bounding box center [628, 340] width 47 height 46
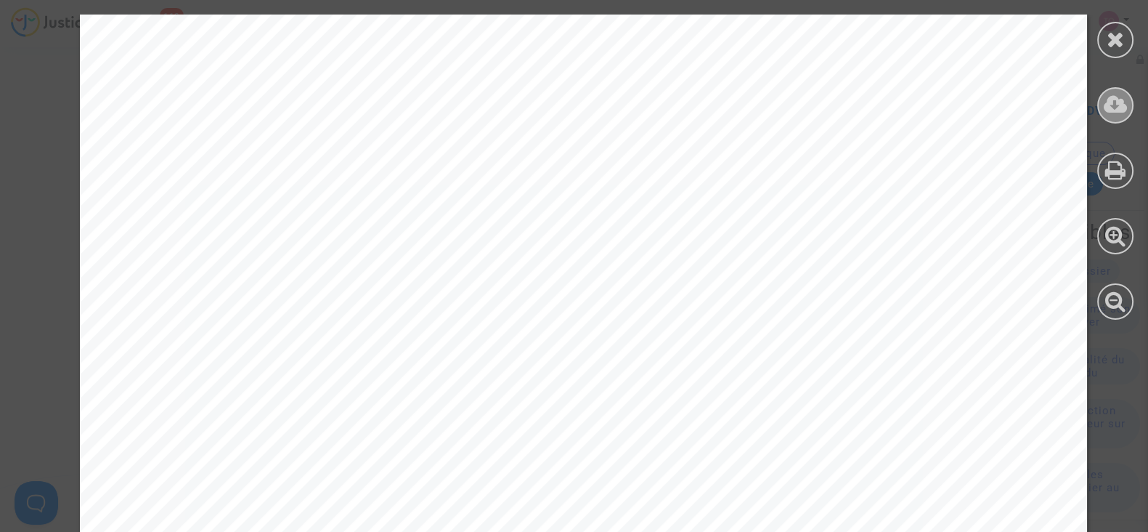
click at [1113, 96] on icon at bounding box center [1116, 105] width 24 height 22
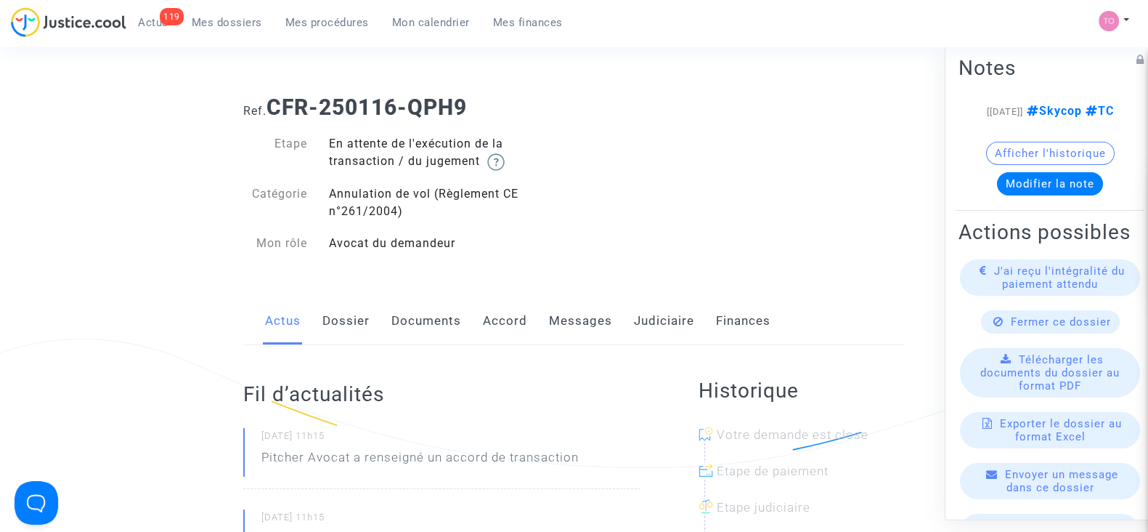
click at [646, 330] on link "Judiciaire" at bounding box center [664, 321] width 60 height 48
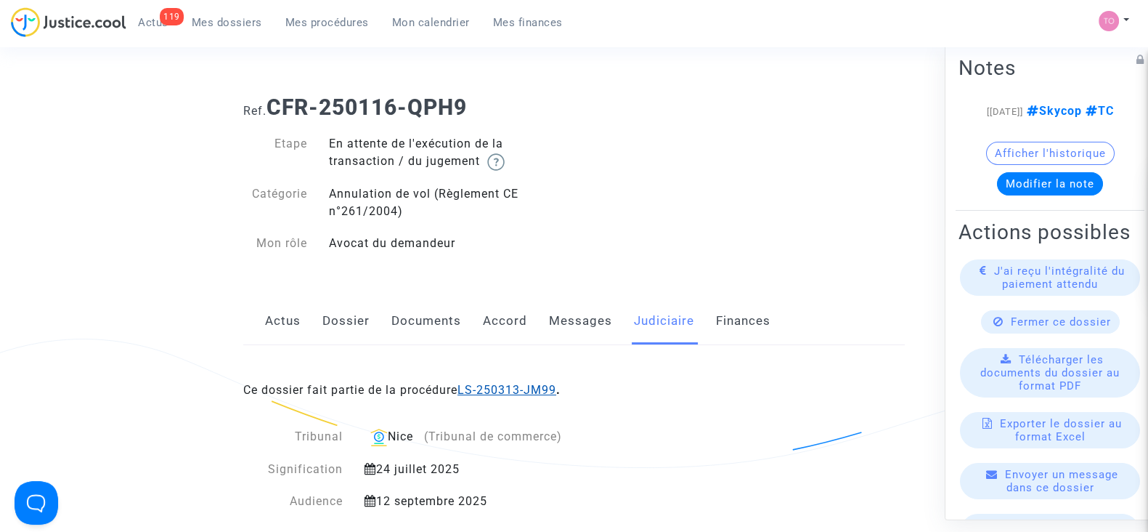
click at [520, 386] on link "LS-250313-JM99" at bounding box center [507, 390] width 99 height 14
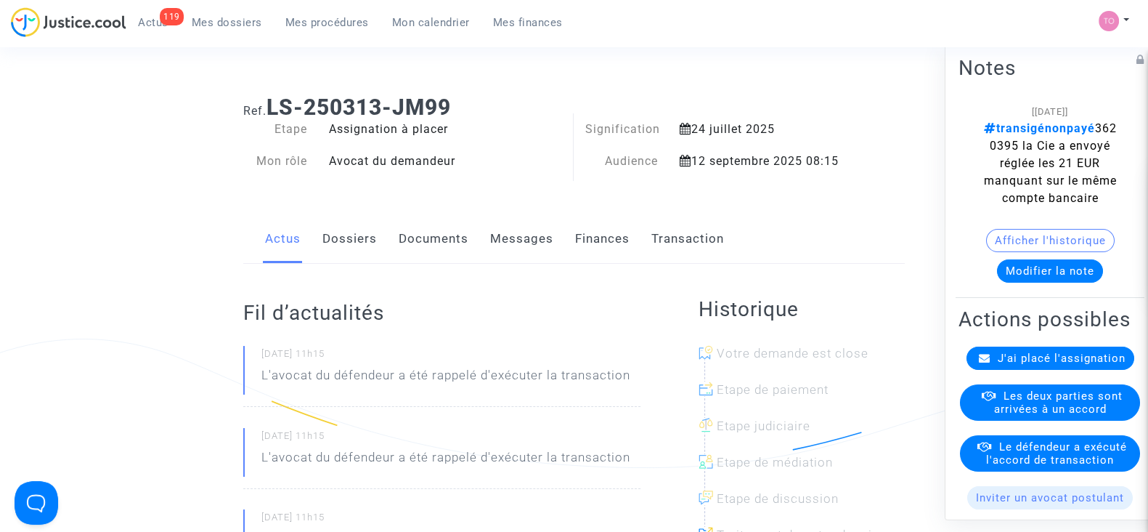
click at [1062, 283] on button "Modifier la note" at bounding box center [1050, 270] width 106 height 23
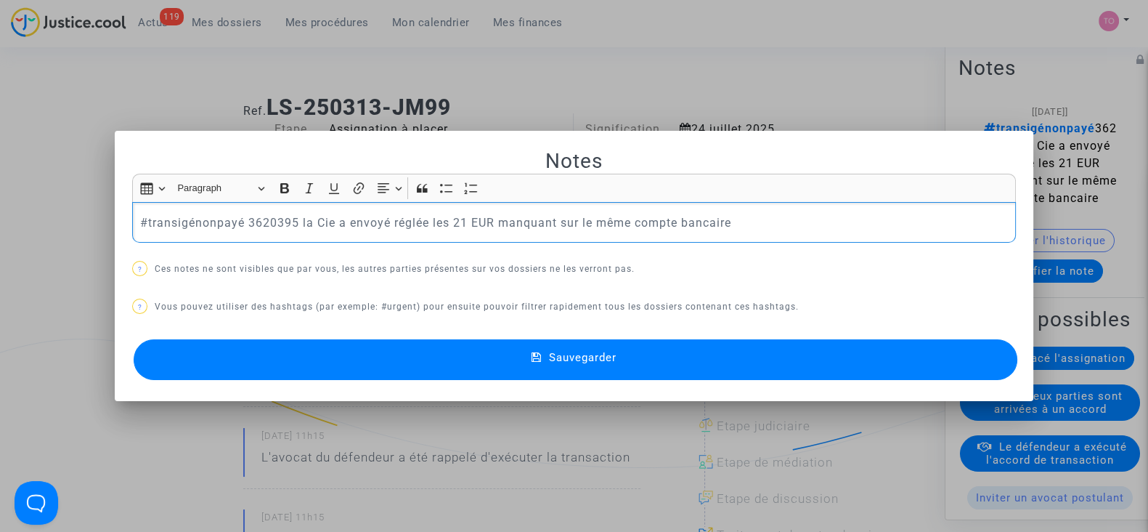
click at [365, 222] on p "#transigénonpayé 3620395 la Cie a envoyé réglée les 21 EUR manquant sur le même…" at bounding box center [574, 223] width 869 height 18
click at [476, 362] on button "Sauvegarder" at bounding box center [576, 359] width 884 height 41
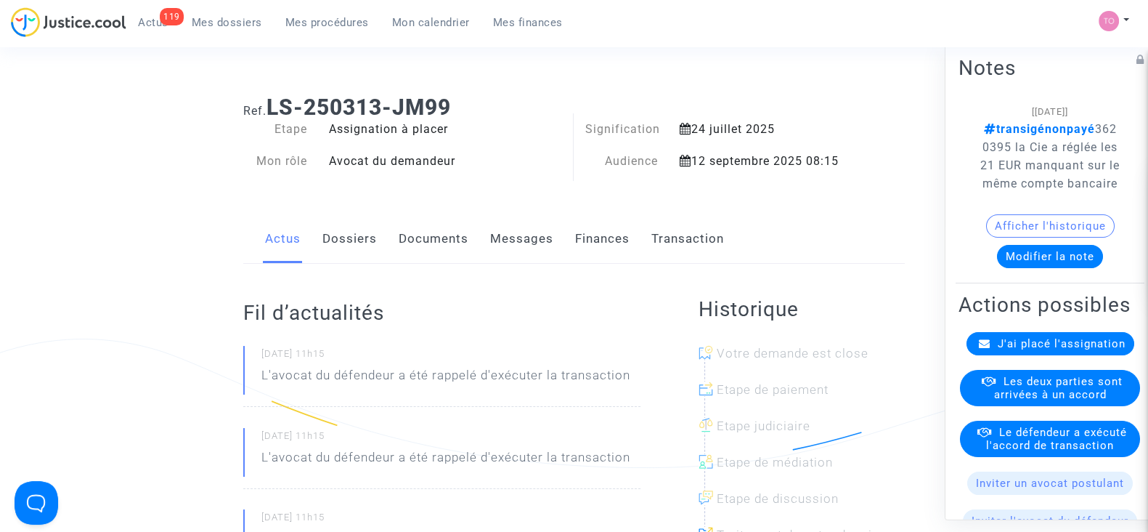
click at [192, 22] on span "Mes dossiers" at bounding box center [227, 22] width 70 height 13
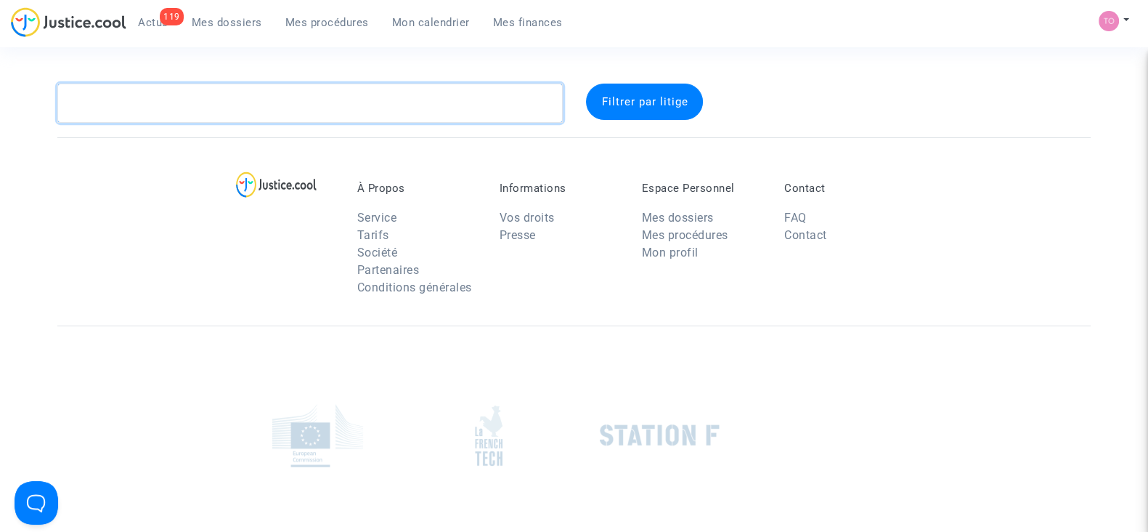
click at [251, 88] on textarea at bounding box center [309, 103] width 505 height 39
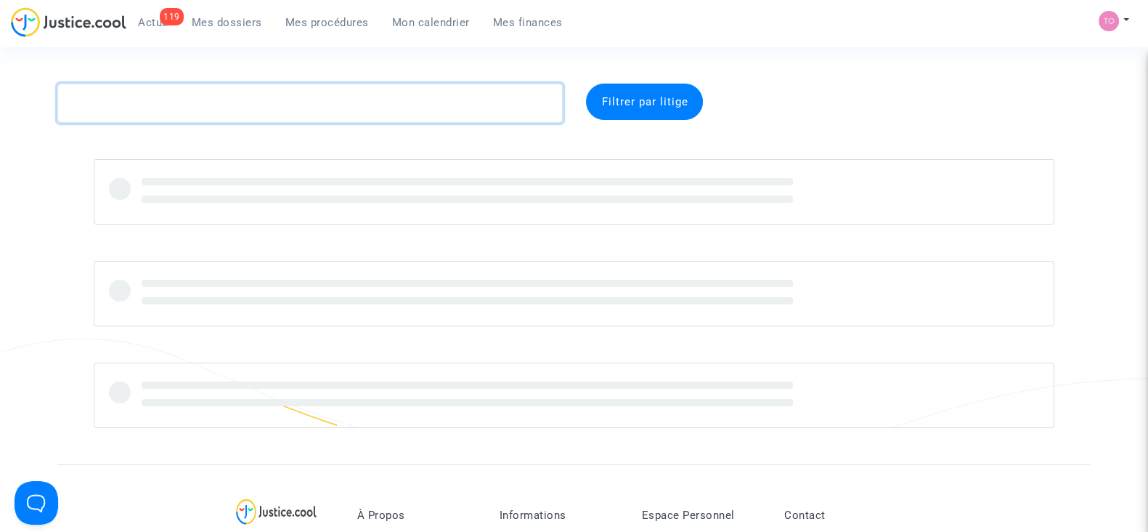
paste textarea "LS-250313-R9HD"
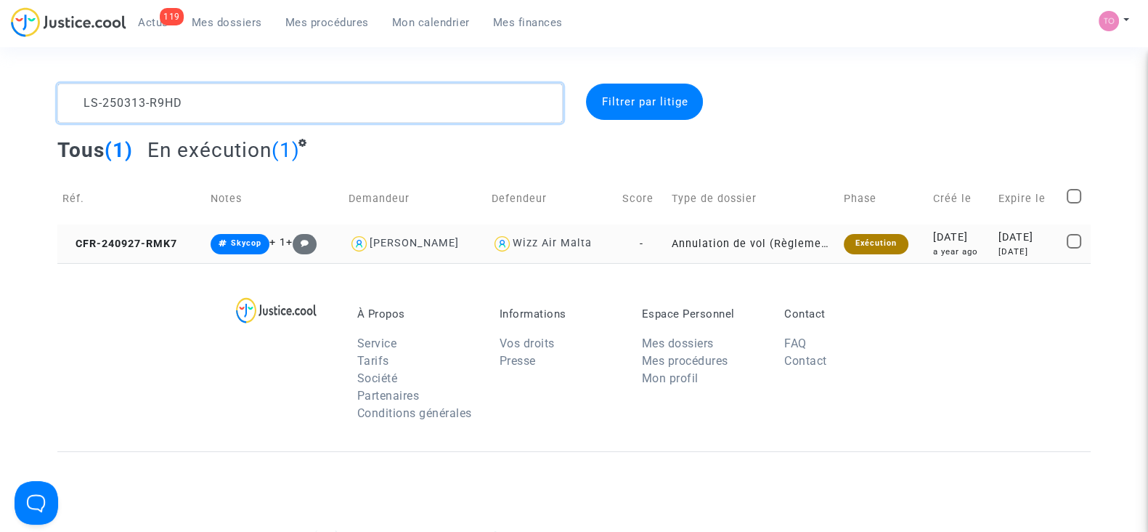
type textarea "LS-250313-R9HD"
click at [936, 237] on div "2024-09-27" at bounding box center [960, 237] width 55 height 16
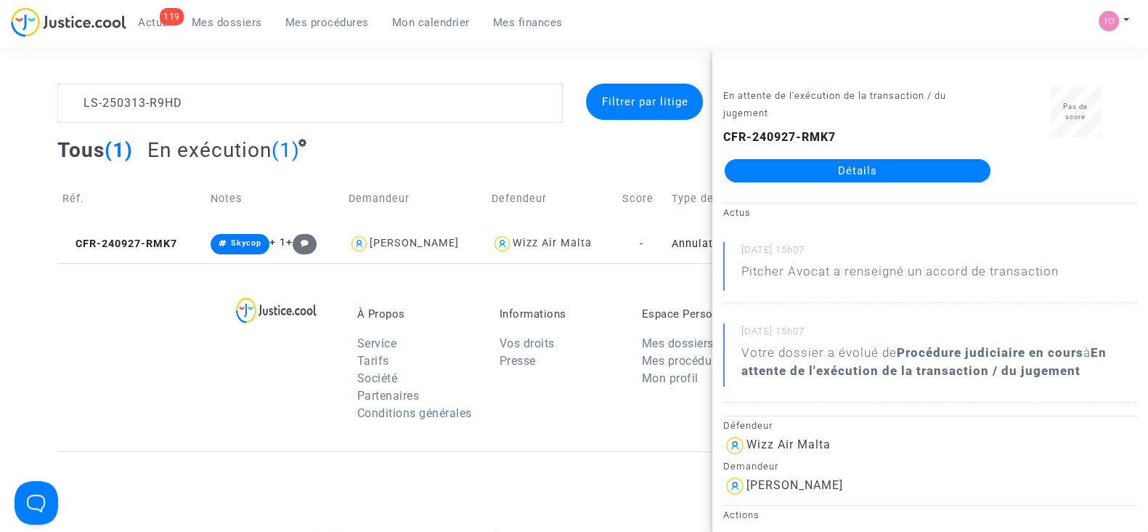
click at [960, 165] on link "Détails" at bounding box center [858, 170] width 266 height 23
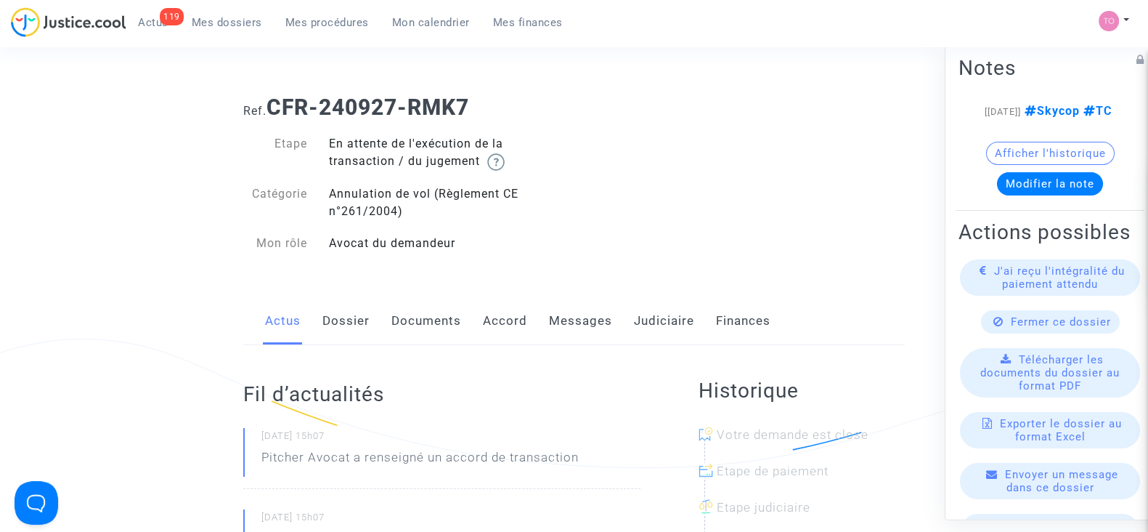
click at [660, 317] on link "Judiciaire" at bounding box center [664, 321] width 60 height 48
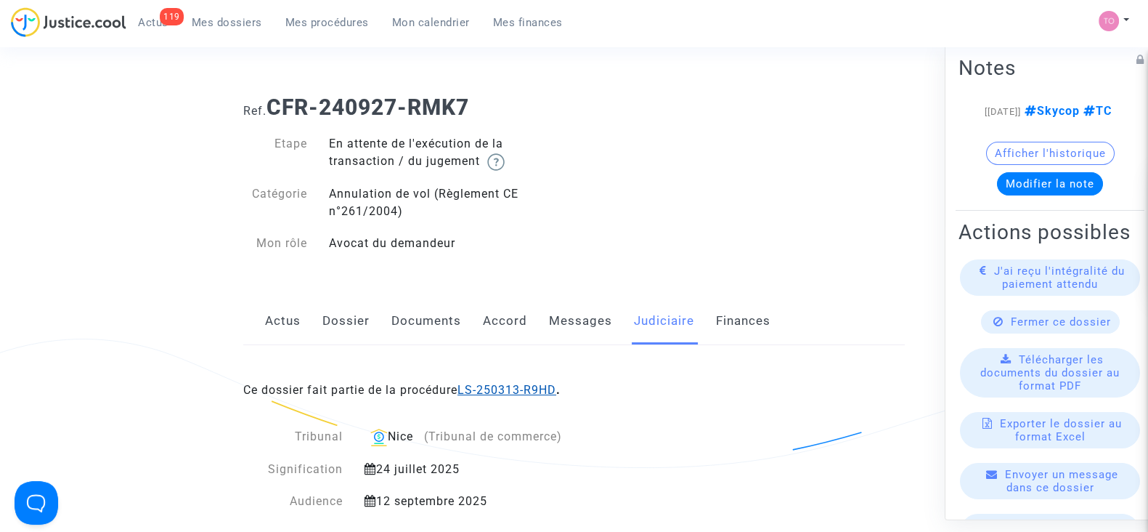
click at [526, 394] on link "LS-250313-R9HD" at bounding box center [507, 390] width 99 height 14
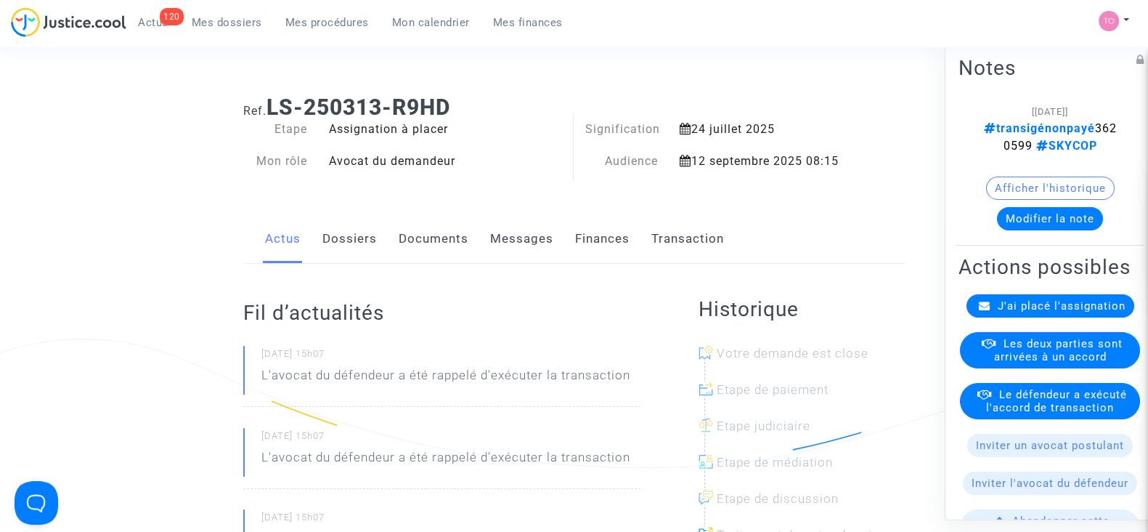
click at [443, 31] on link "Mon calendrier" at bounding box center [431, 23] width 101 height 22
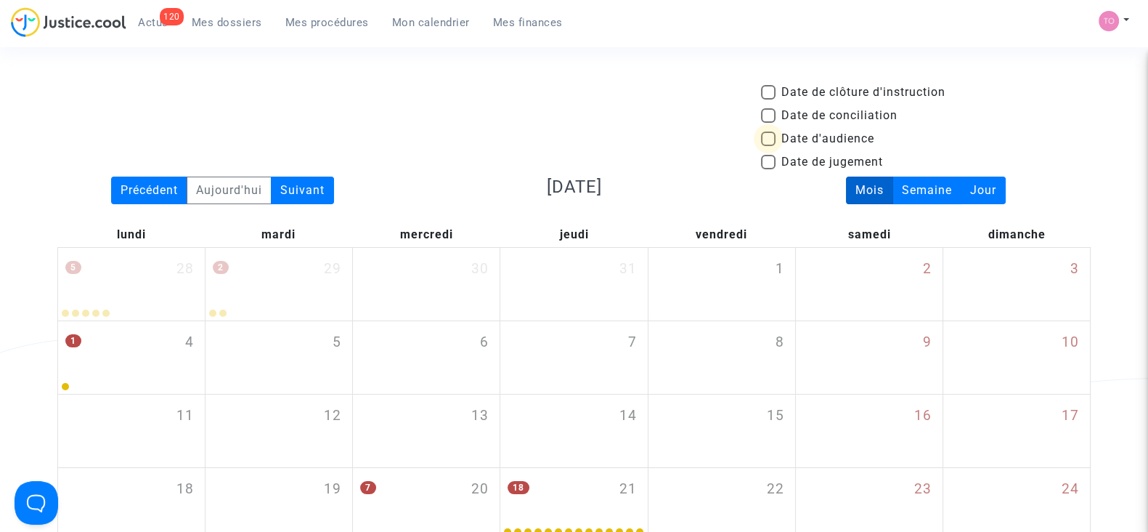
click at [770, 137] on span at bounding box center [768, 138] width 15 height 15
click at [768, 146] on input "Date d'audience" at bounding box center [768, 146] width 1 height 1
checkbox input "true"
click at [300, 182] on div "Suivant" at bounding box center [302, 190] width 63 height 28
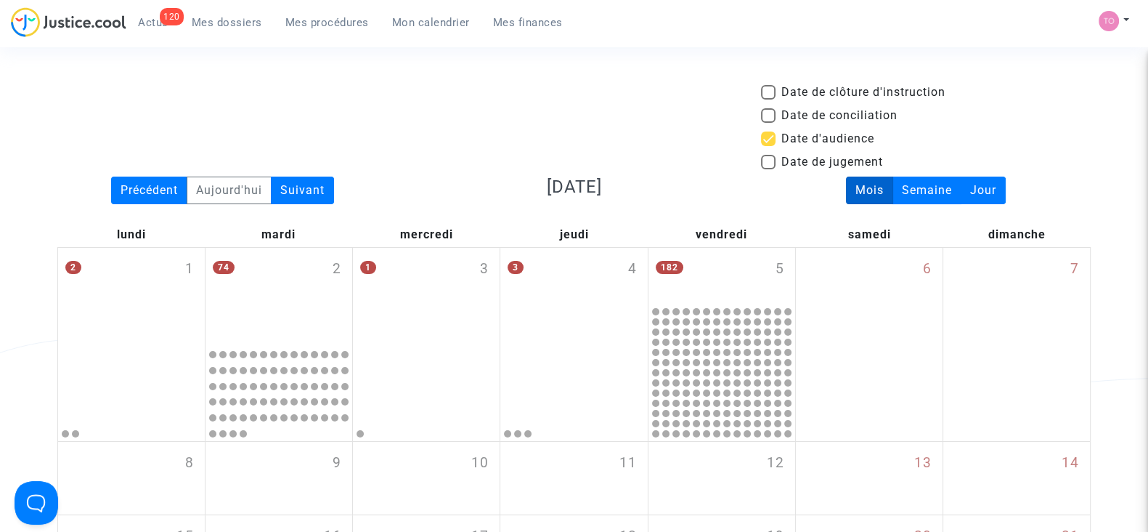
click at [771, 138] on span at bounding box center [768, 138] width 15 height 15
click at [768, 146] on input "Date d'audience" at bounding box center [768, 146] width 1 height 1
click at [771, 138] on span at bounding box center [768, 138] width 15 height 15
click at [768, 146] on input "Date d'audience" at bounding box center [768, 146] width 1 height 1
checkbox input "true"
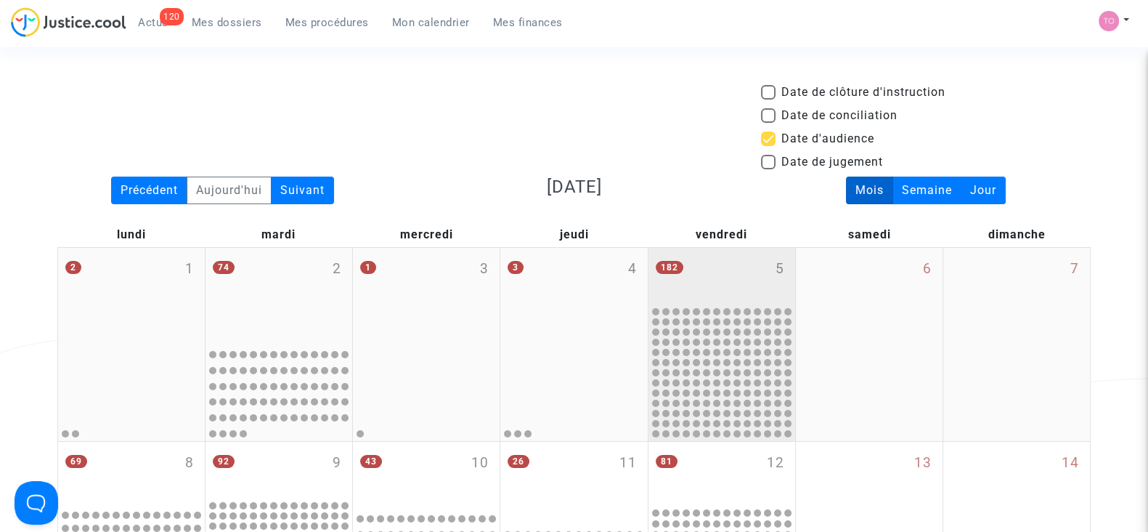
scroll to position [105, 0]
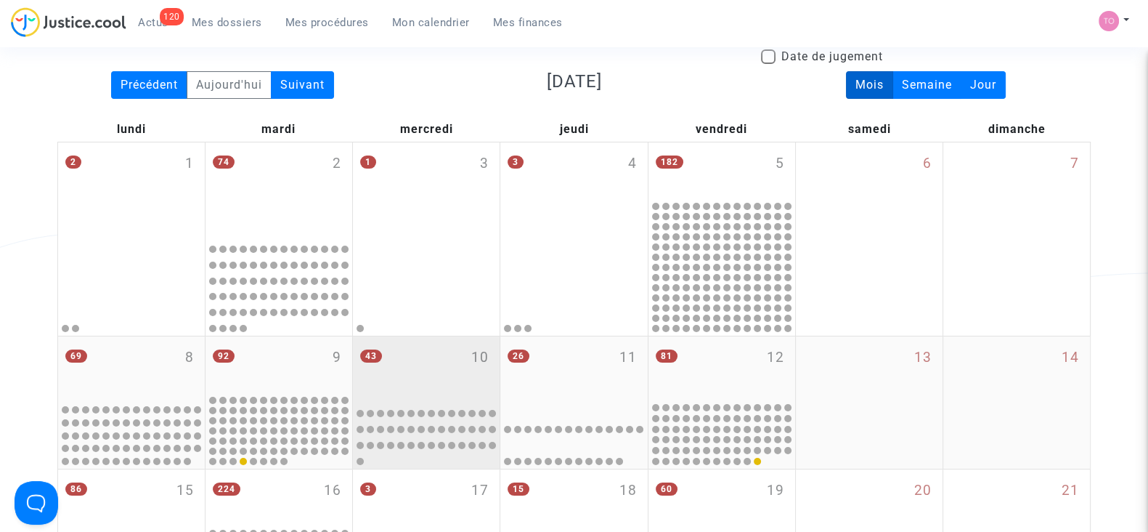
click at [389, 376] on div "43 10" at bounding box center [426, 368] width 147 height 64
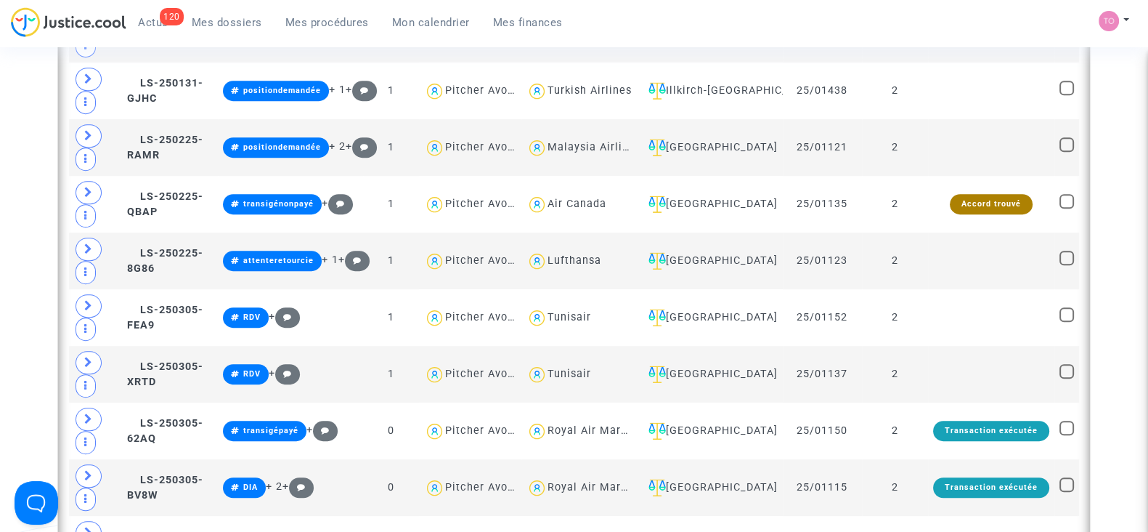
scroll to position [1107, 0]
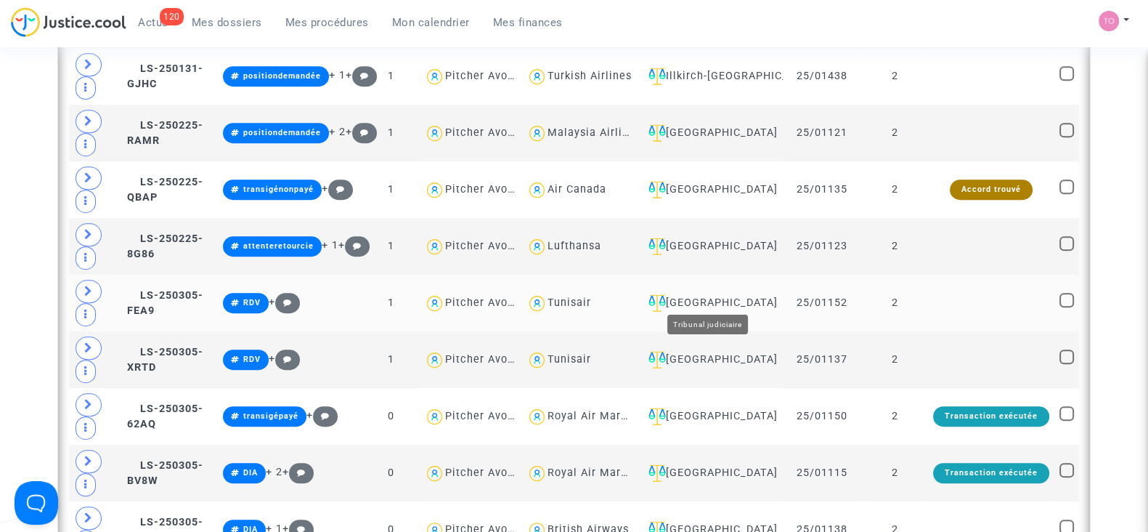
click at [699, 294] on div "Toulouse" at bounding box center [710, 302] width 135 height 17
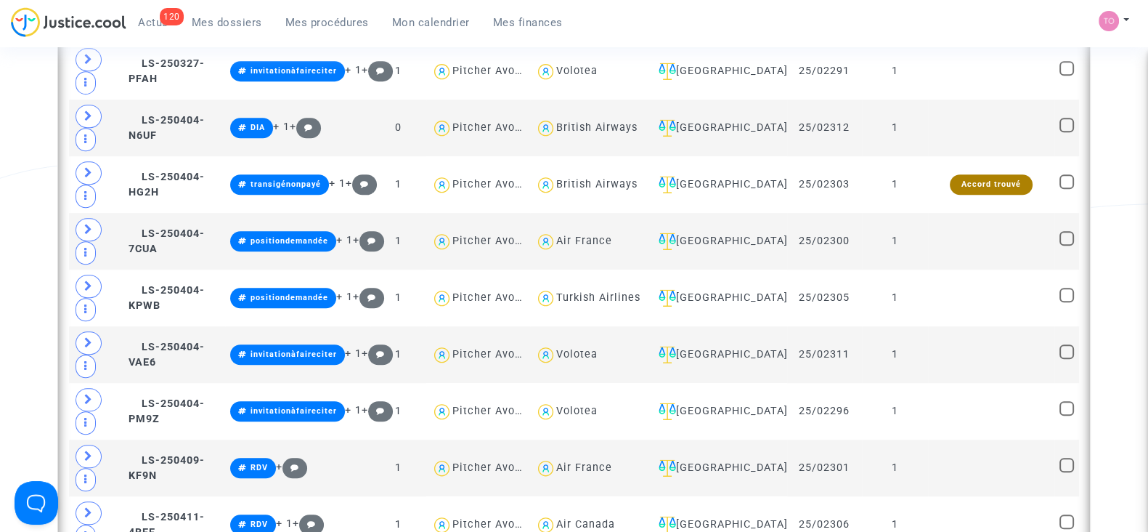
scroll to position [1452, 0]
click at [605, 291] on div "Turkish Airlines" at bounding box center [598, 297] width 84 height 12
type textarea "@"Turkish Airlines""
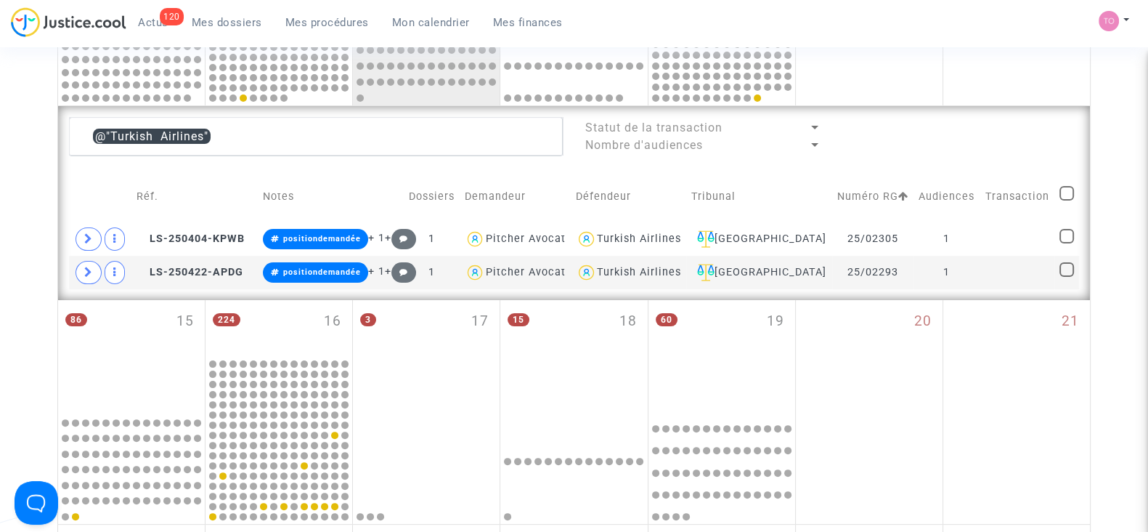
scroll to position [467, 0]
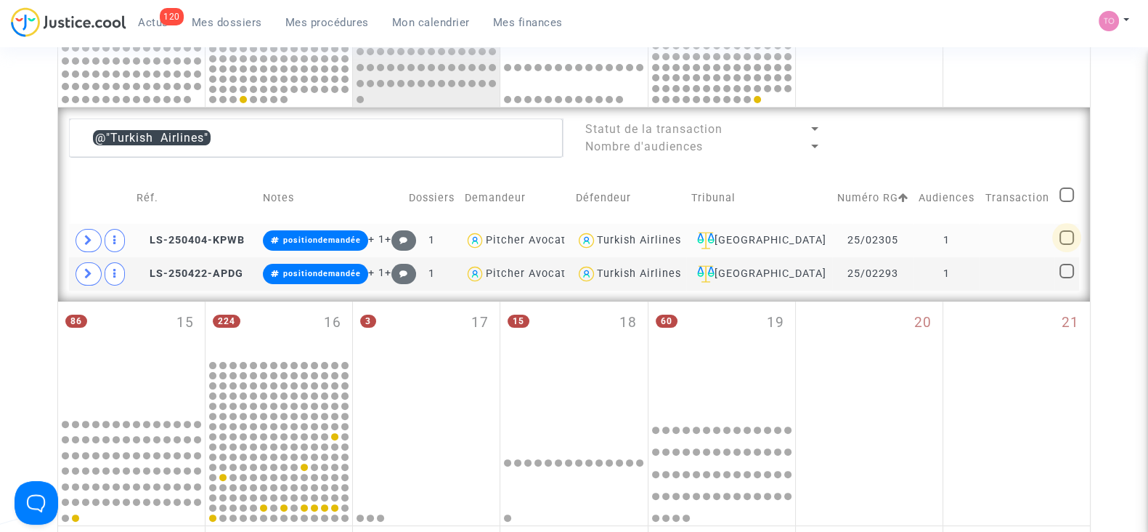
click at [1064, 230] on span at bounding box center [1067, 237] width 15 height 15
click at [1066, 245] on input "checkbox" at bounding box center [1066, 245] width 1 height 1
checkbox input "true"
click at [1063, 268] on span at bounding box center [1067, 271] width 15 height 15
click at [1066, 278] on input "checkbox" at bounding box center [1066, 278] width 1 height 1
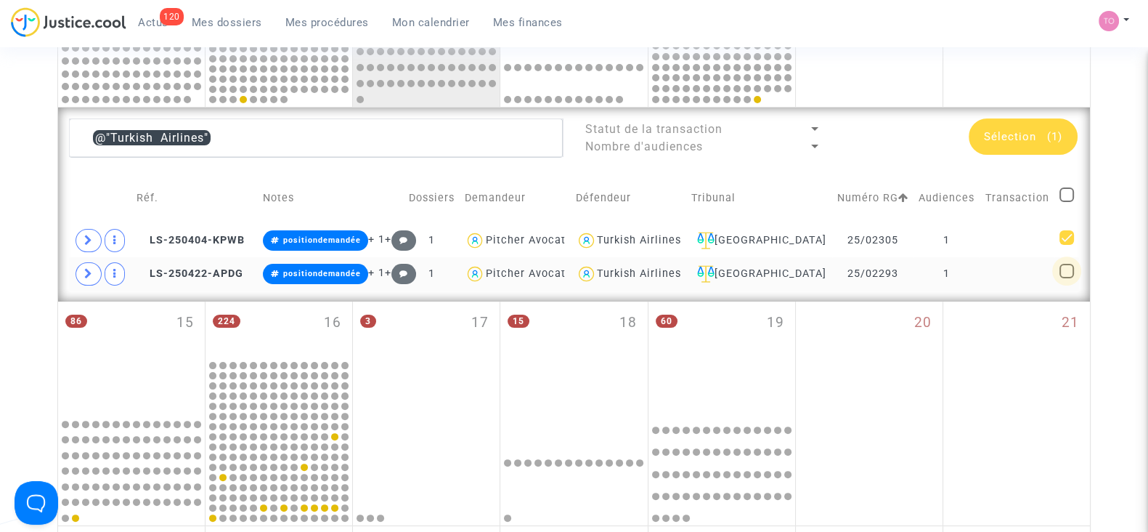
checkbox input "true"
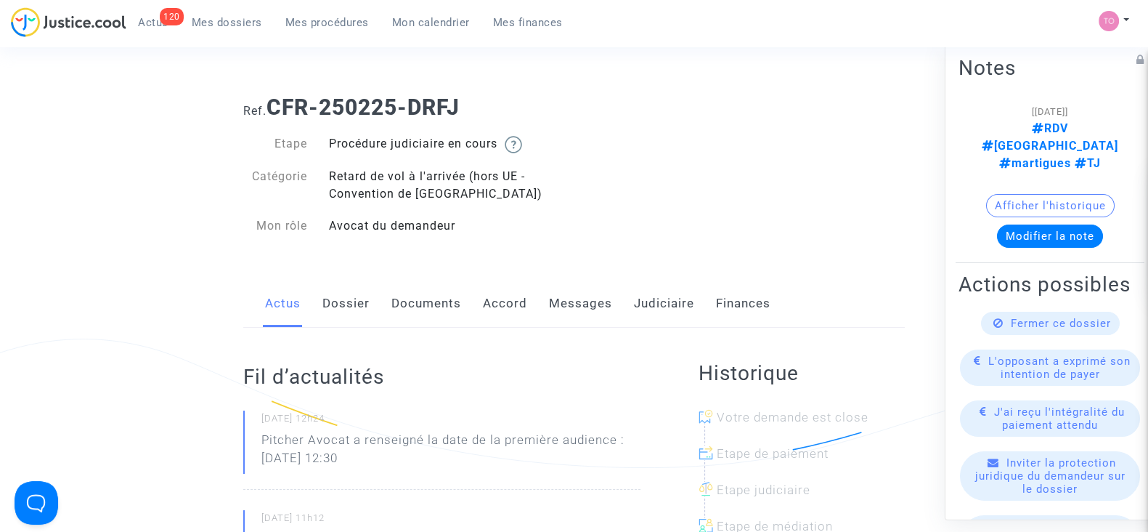
click at [654, 303] on link "Judiciaire" at bounding box center [664, 304] width 60 height 48
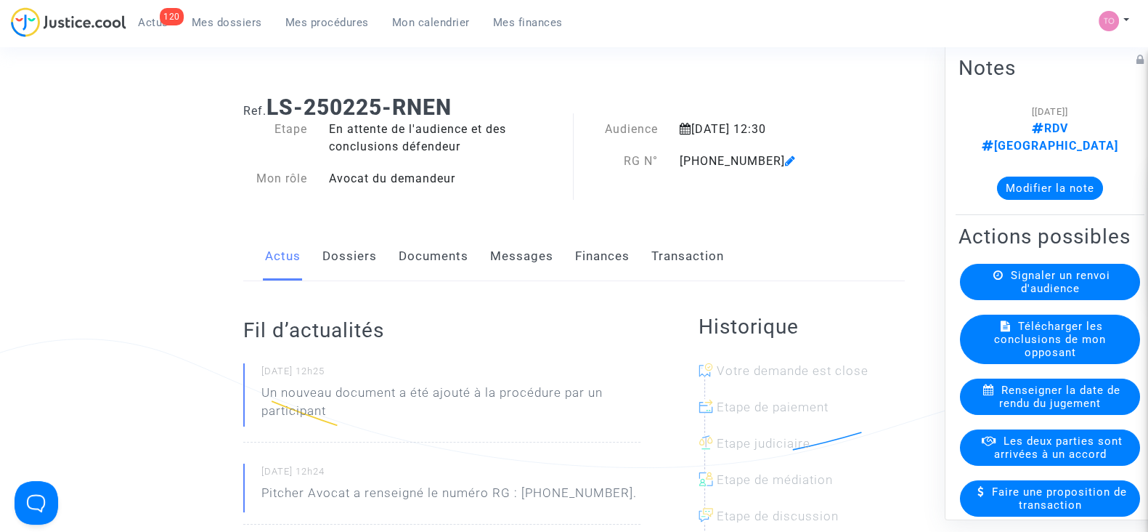
click at [412, 262] on link "Documents" at bounding box center [434, 256] width 70 height 48
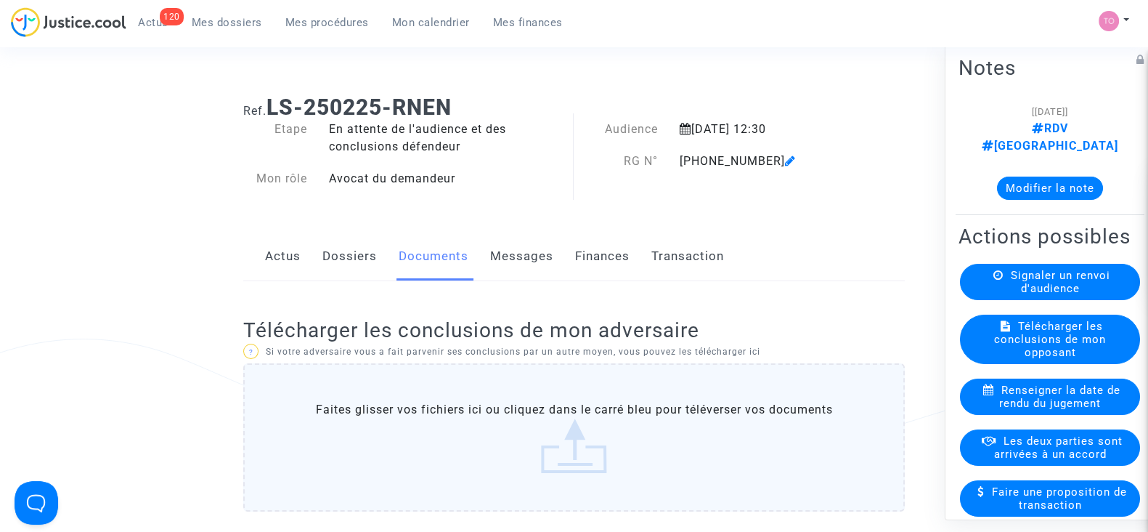
click at [306, 267] on div "Actus Dossiers Documents Messages Finances Transaction" at bounding box center [574, 256] width 662 height 49
click at [325, 259] on link "Dossiers" at bounding box center [349, 256] width 54 height 48
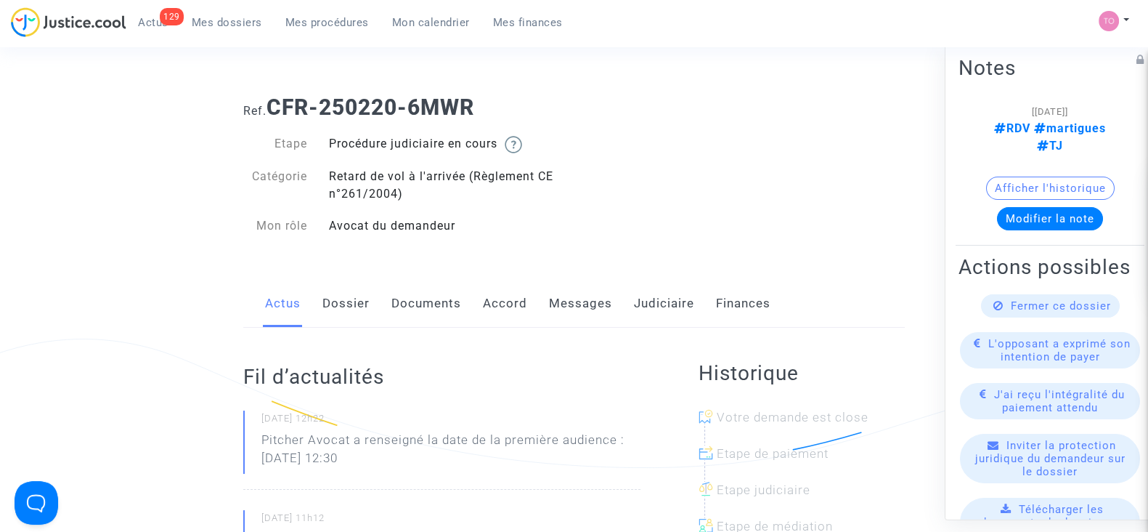
click at [442, 303] on link "Documents" at bounding box center [426, 304] width 70 height 48
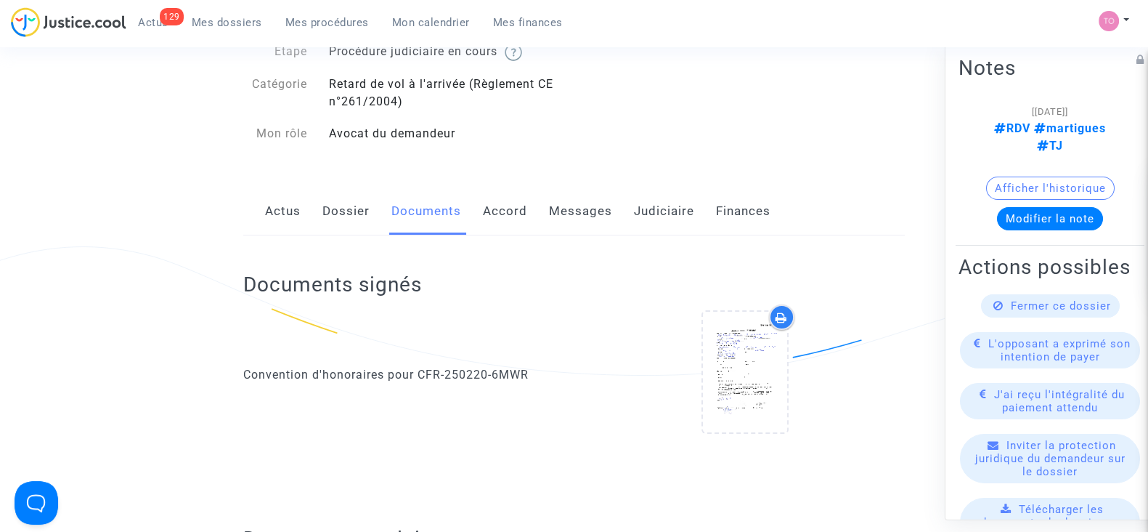
scroll to position [30, 0]
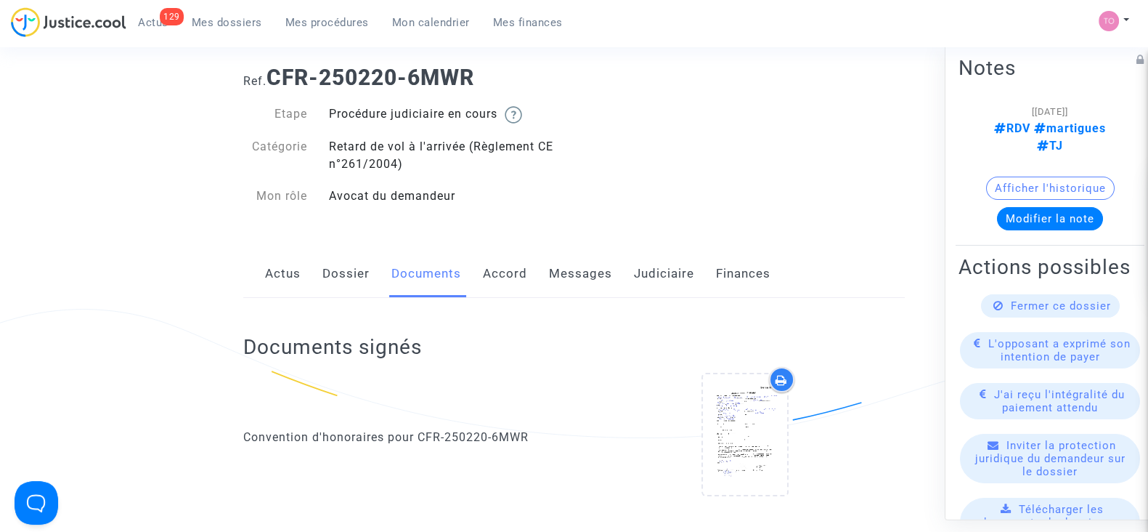
click at [503, 274] on link "Accord" at bounding box center [505, 274] width 44 height 48
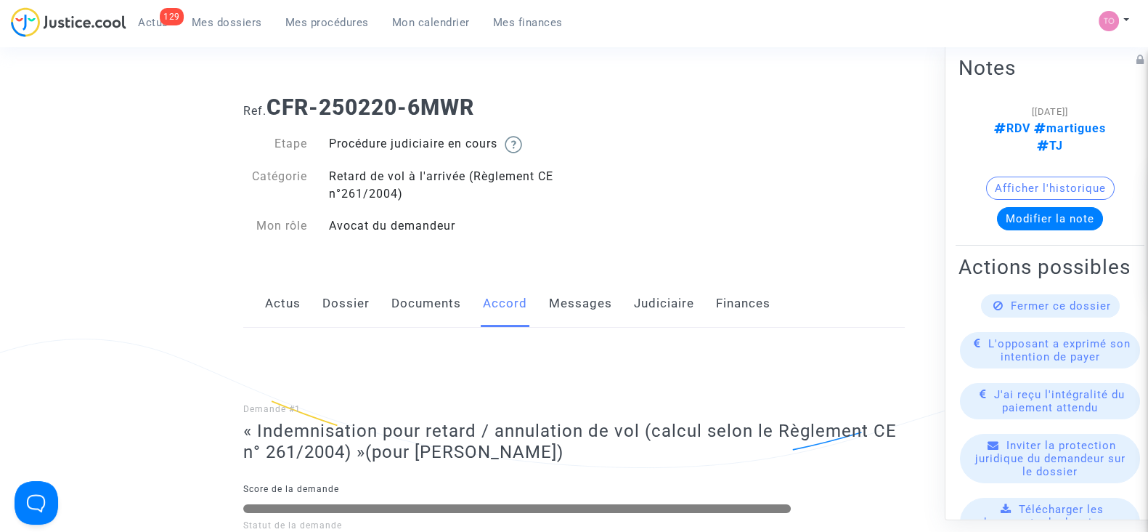
click at [657, 304] on link "Judiciaire" at bounding box center [664, 304] width 60 height 48
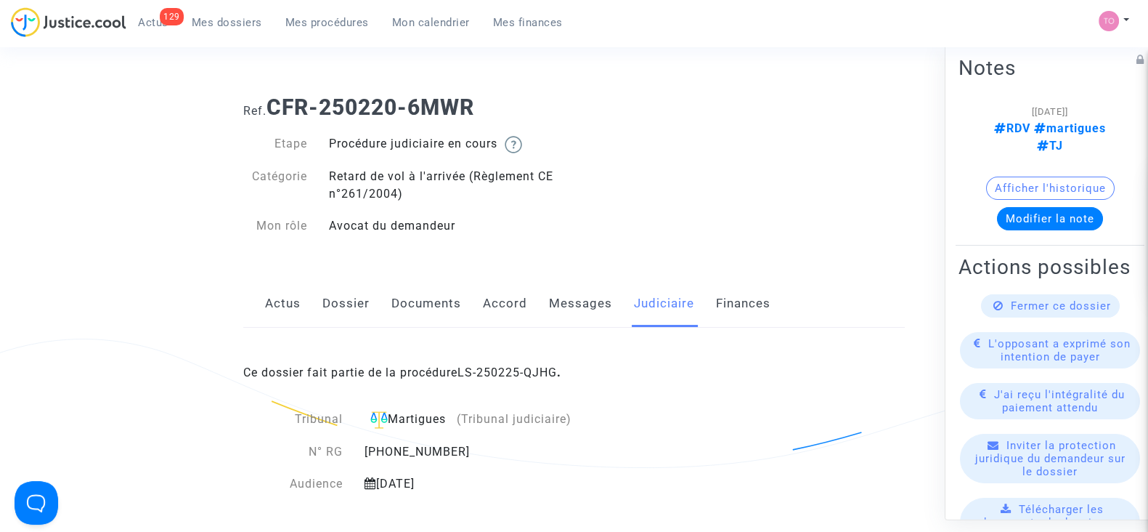
click at [513, 304] on link "Accord" at bounding box center [505, 304] width 44 height 48
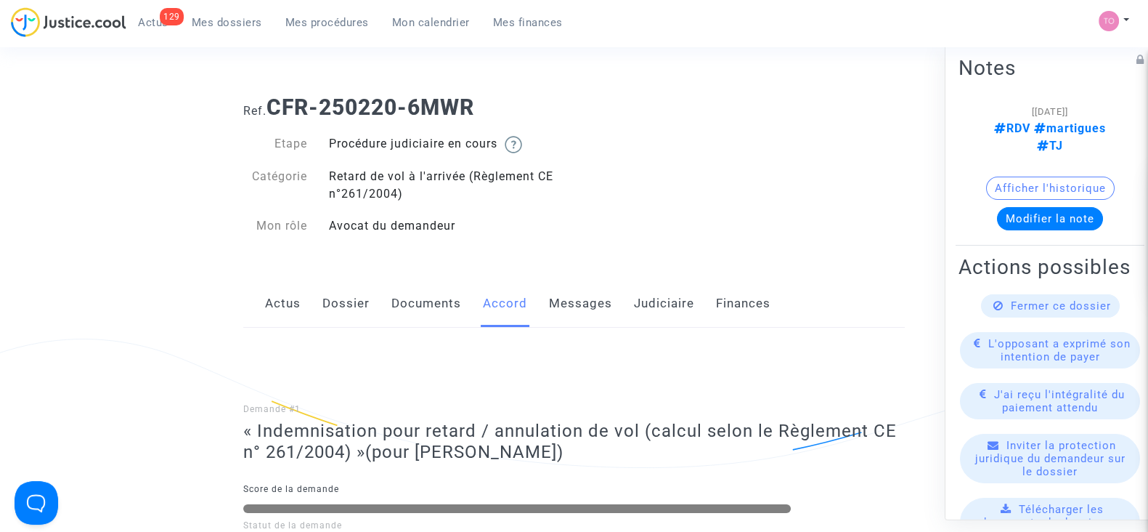
click at [598, 311] on link "Messages" at bounding box center [580, 304] width 63 height 48
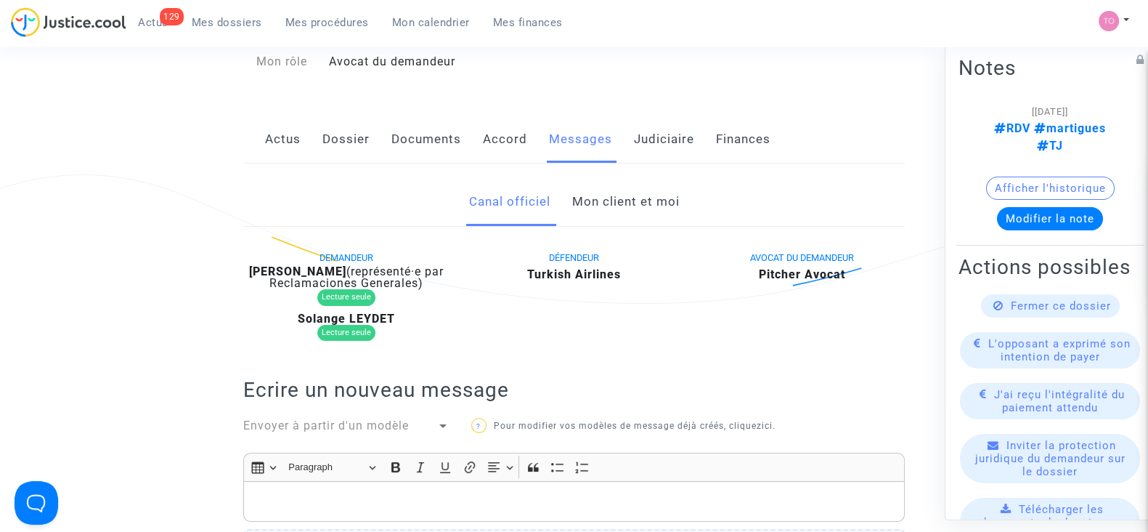
scroll to position [132, 0]
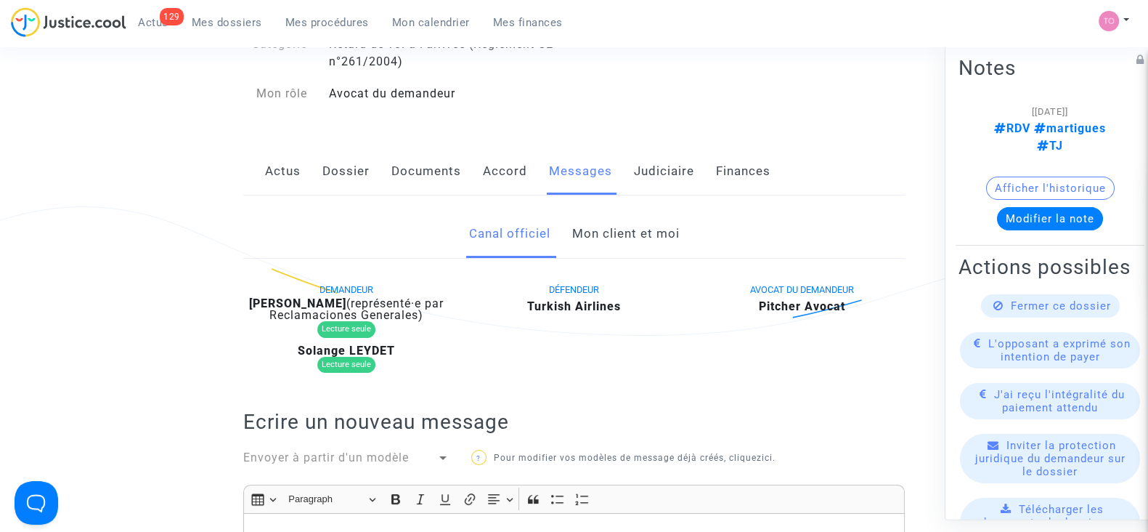
click at [651, 179] on link "Judiciaire" at bounding box center [664, 171] width 60 height 48
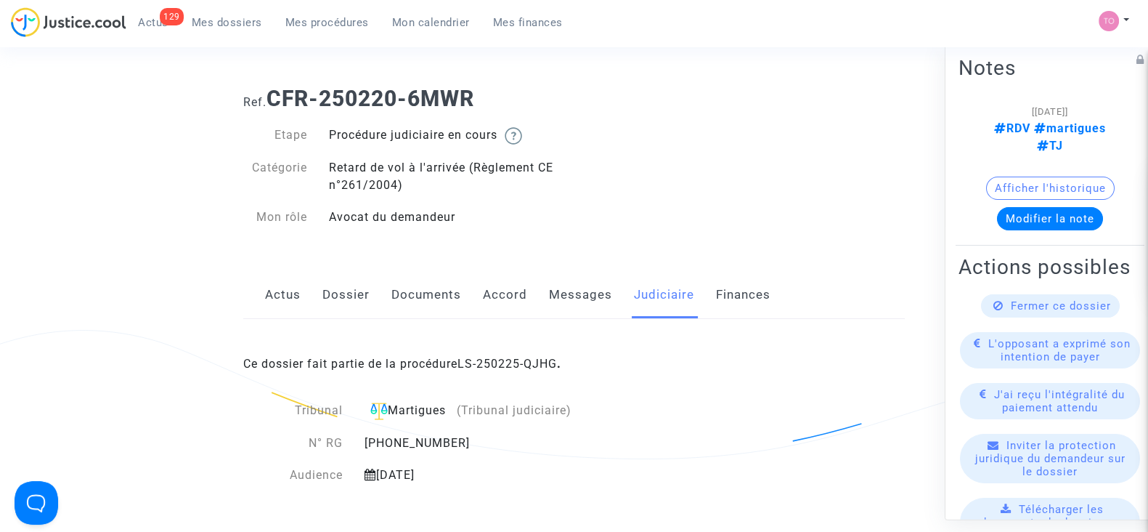
scroll to position [8, 0]
click at [418, 281] on link "Documents" at bounding box center [426, 296] width 70 height 48
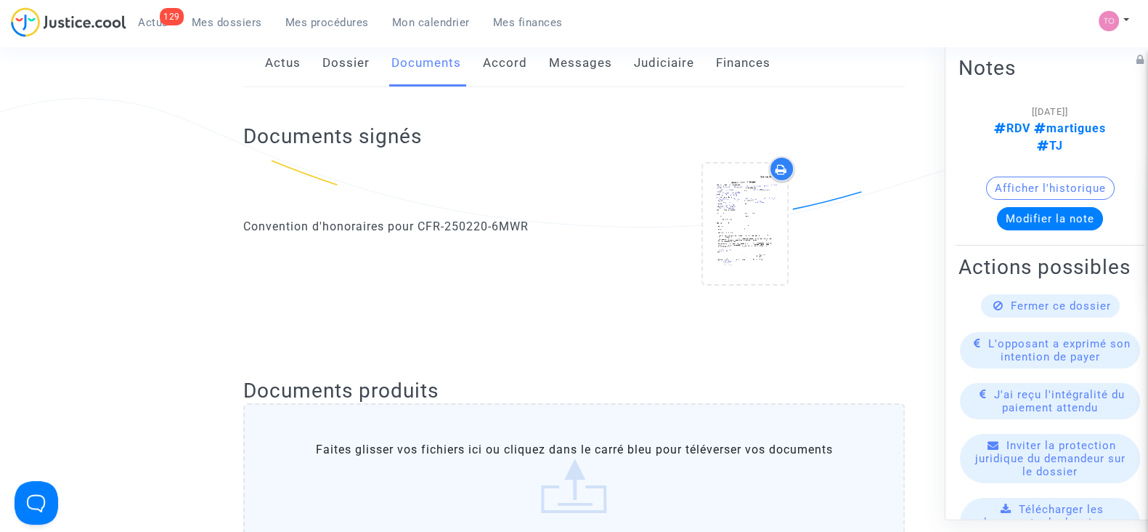
scroll to position [83, 0]
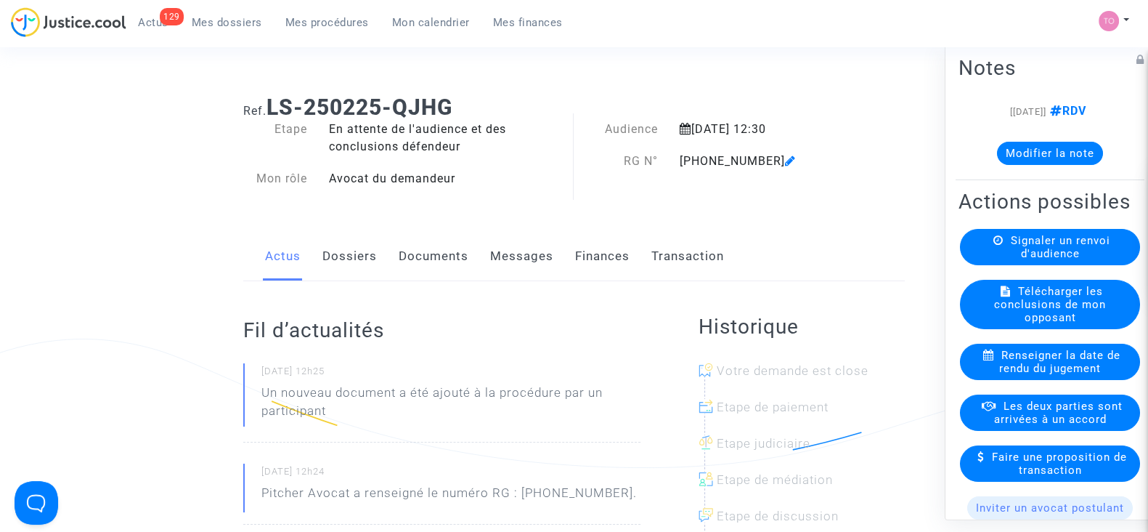
click at [460, 264] on link "Documents" at bounding box center [434, 256] width 70 height 48
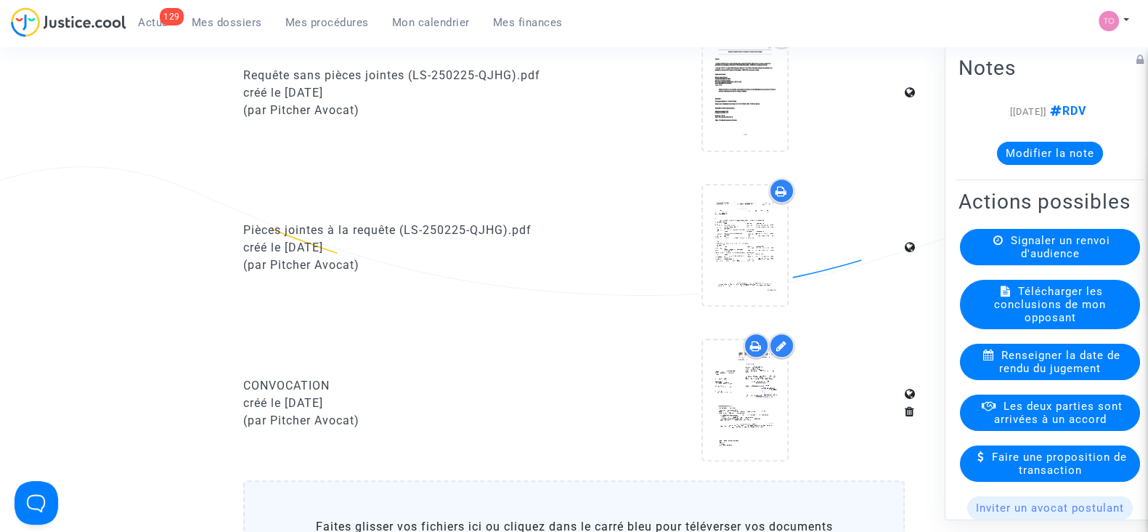
scroll to position [878, 0]
